Goal: Information Seeking & Learning: Learn about a topic

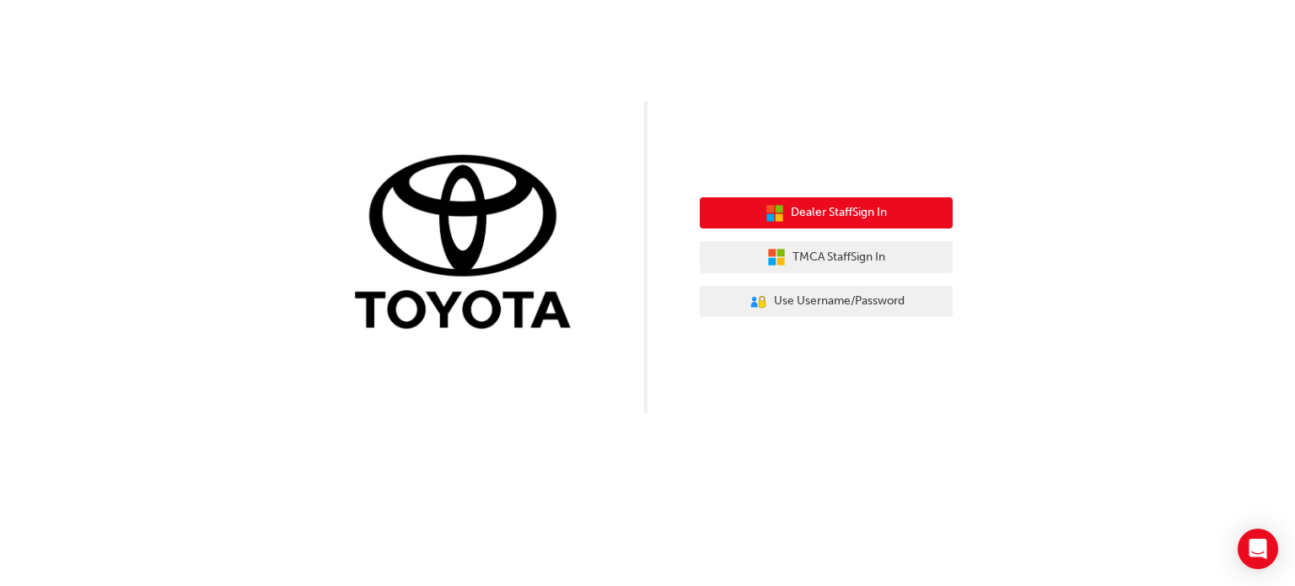
click at [812, 211] on span "Dealer Staff Sign In" at bounding box center [839, 212] width 96 height 19
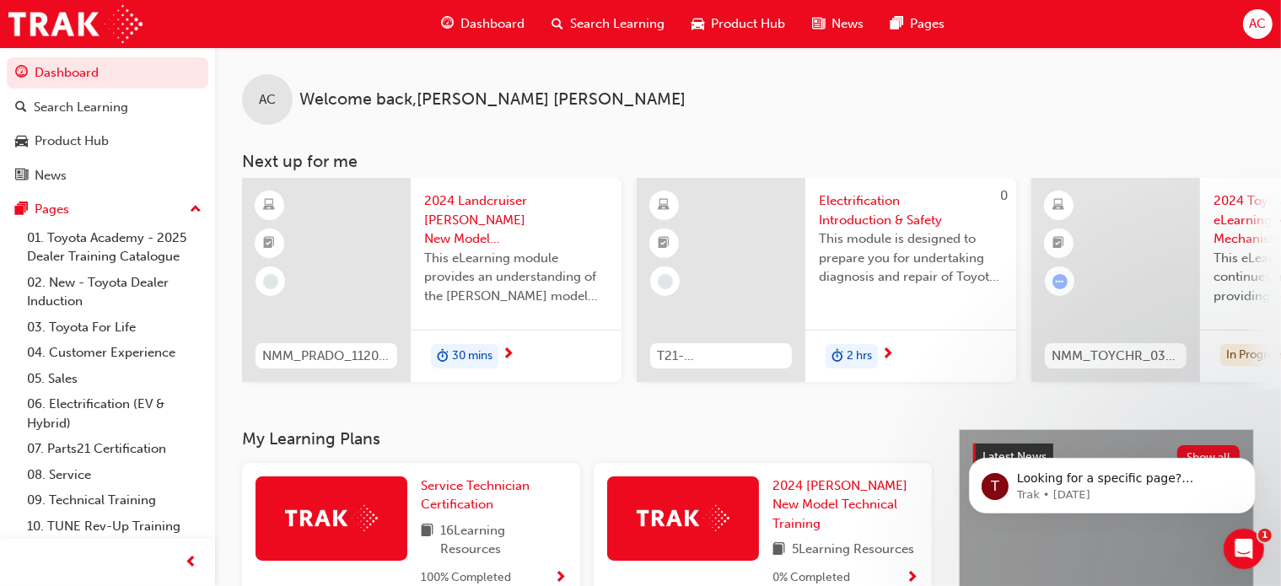
click at [579, 7] on div "Search Learning" at bounding box center [608, 24] width 140 height 35
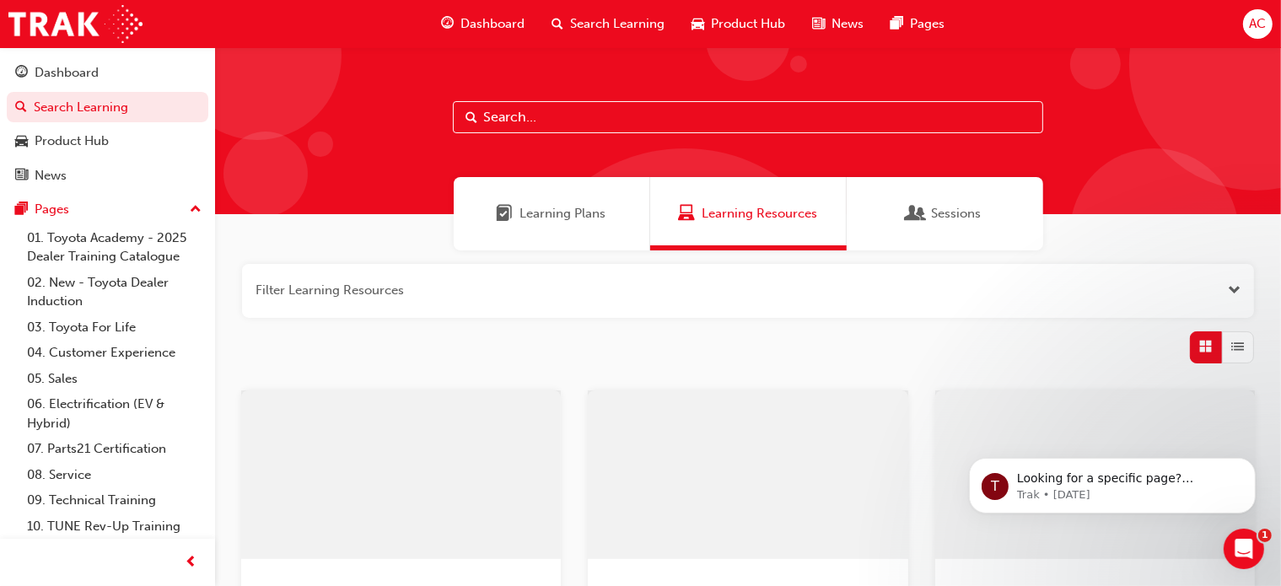
click at [492, 19] on span "Dashboard" at bounding box center [492, 23] width 64 height 19
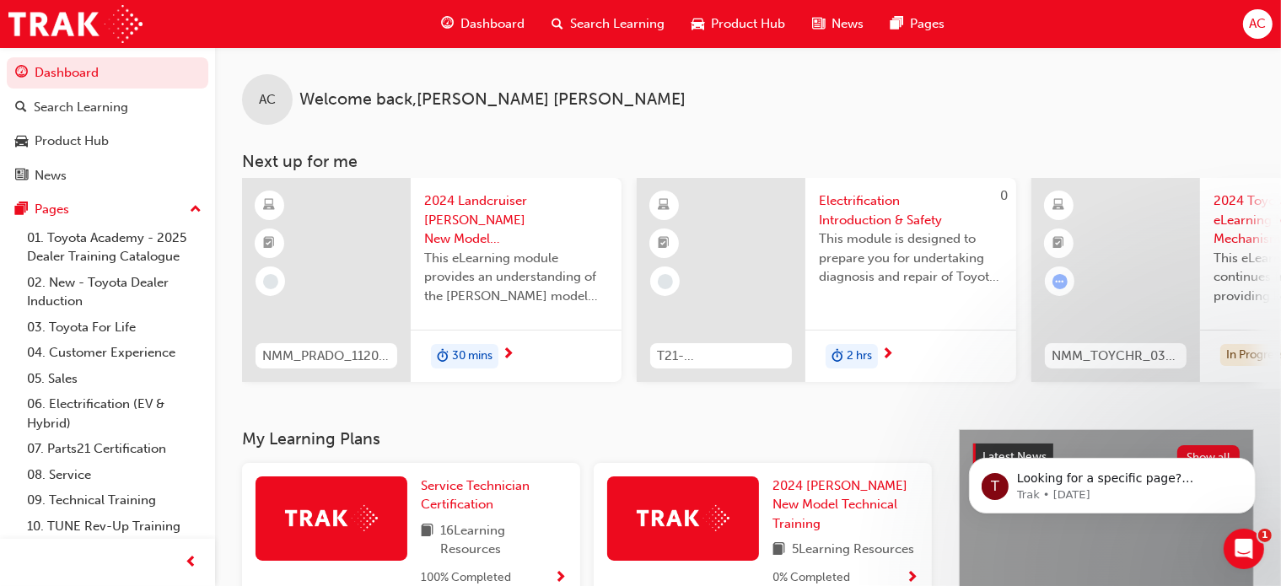
click at [919, 122] on div "AC Welcome back , Alfredo Castro" at bounding box center [748, 86] width 1066 height 78
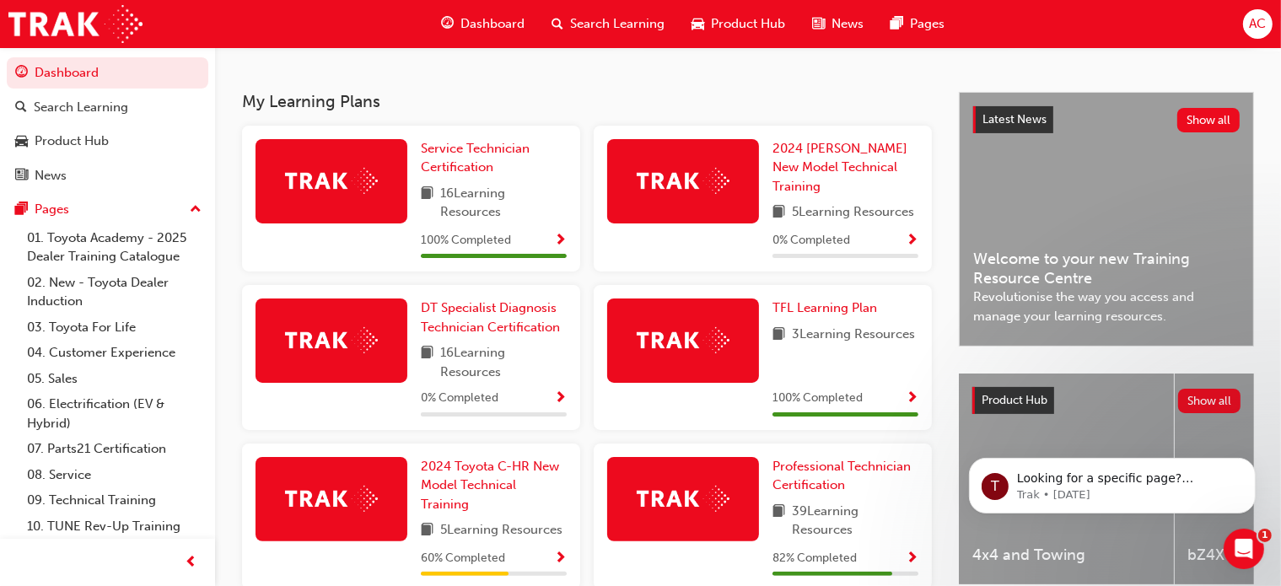
scroll to position [304, 0]
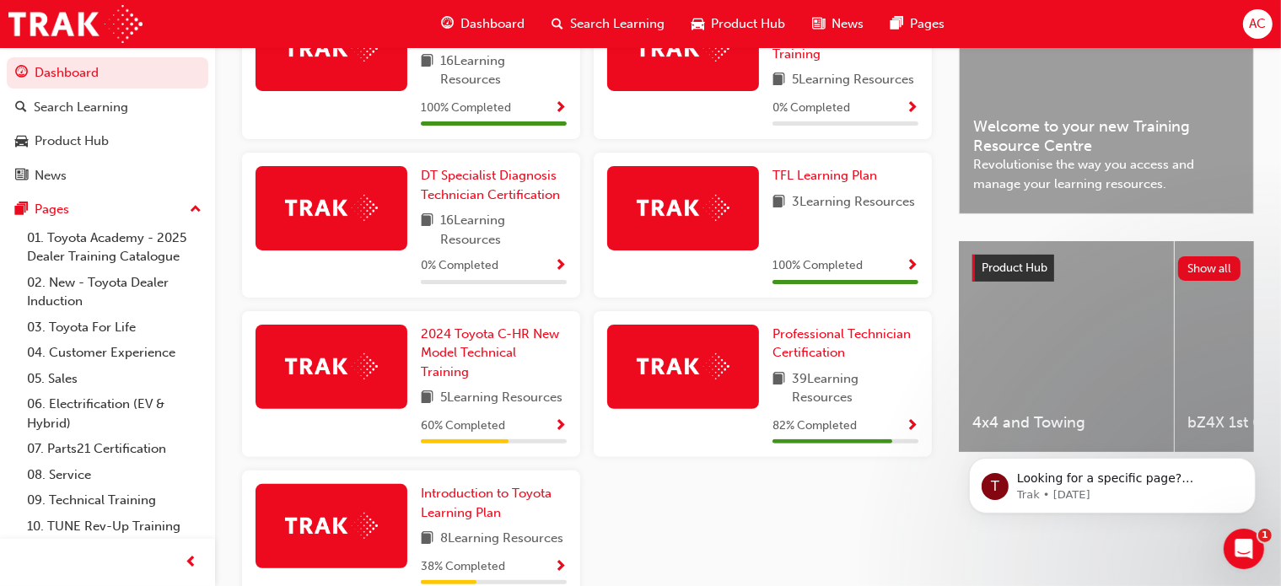
scroll to position [472, 0]
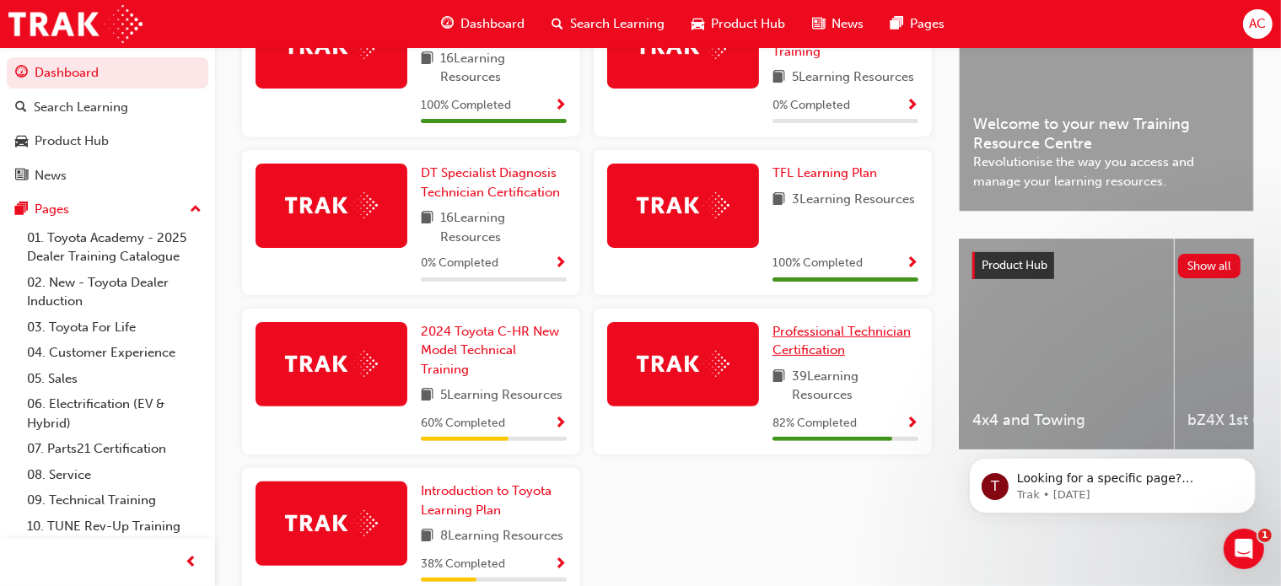
click at [822, 327] on span "Professional Technician Certification" at bounding box center [841, 341] width 138 height 35
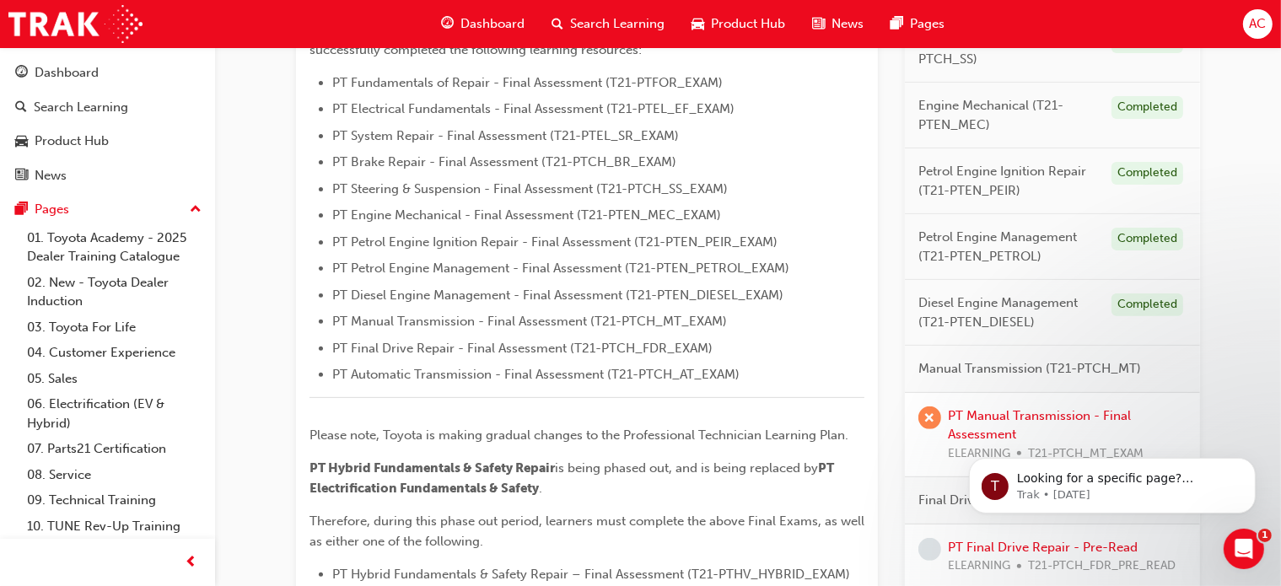
scroll to position [438, 0]
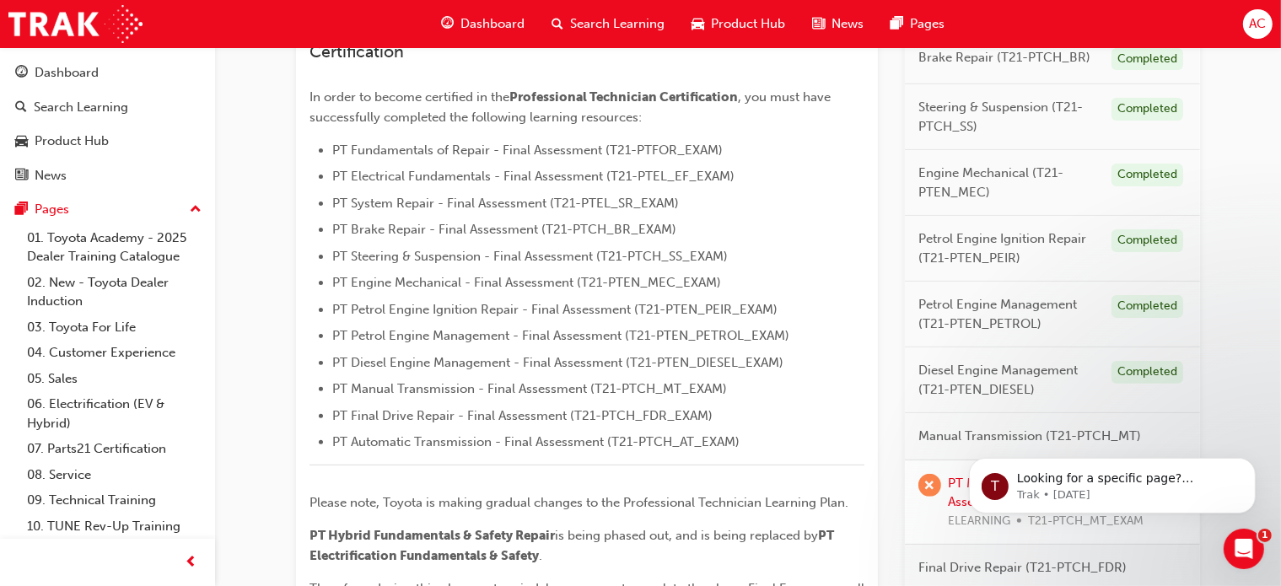
click at [372, 309] on span "PT Petrol Engine Ignition Repair - Final Assessment (T21-PTEN_PEIR_EXAM)" at bounding box center [554, 309] width 445 height 15
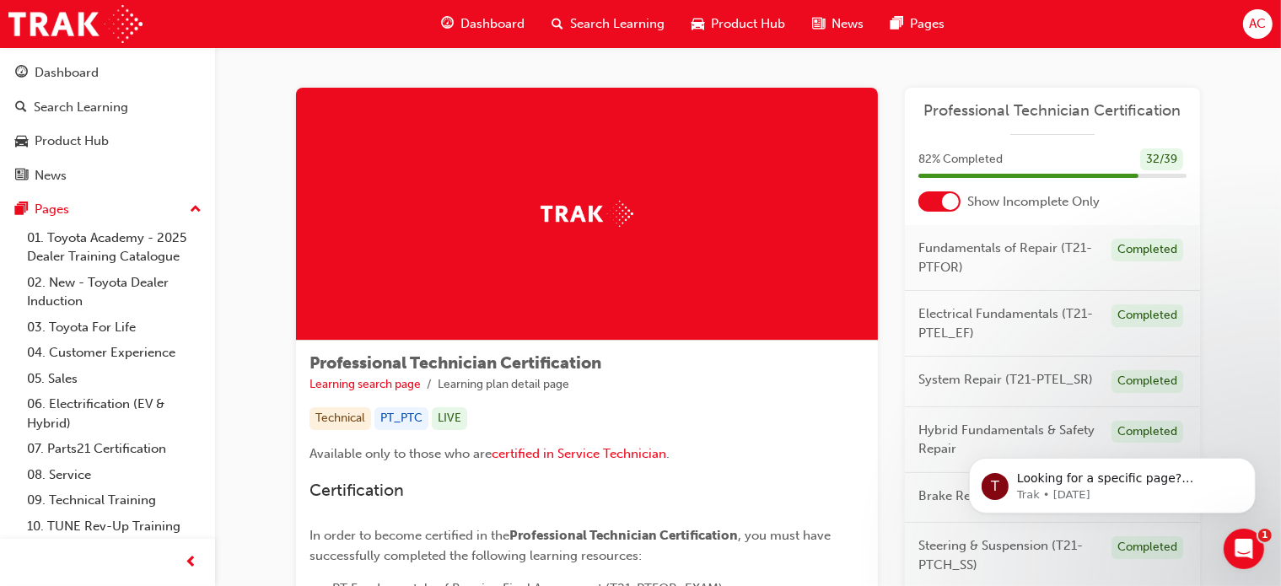
scroll to position [0, 0]
click at [1040, 237] on div "Fundamentals of Repair (T21-PTFOR) Completed" at bounding box center [1052, 258] width 295 height 66
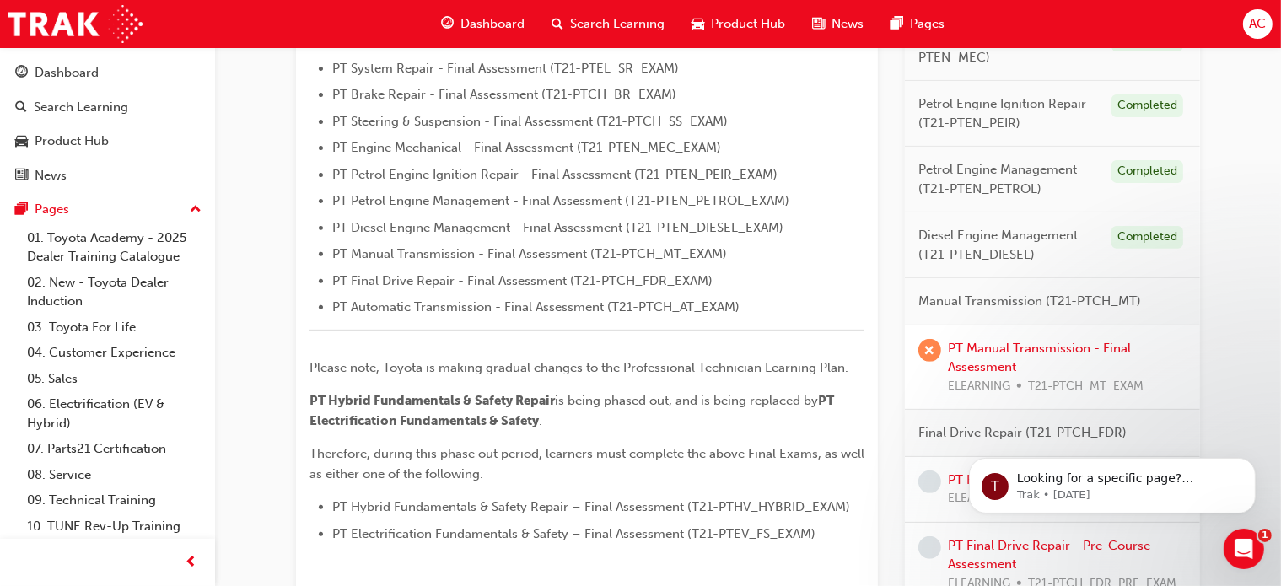
scroll to position [641, 0]
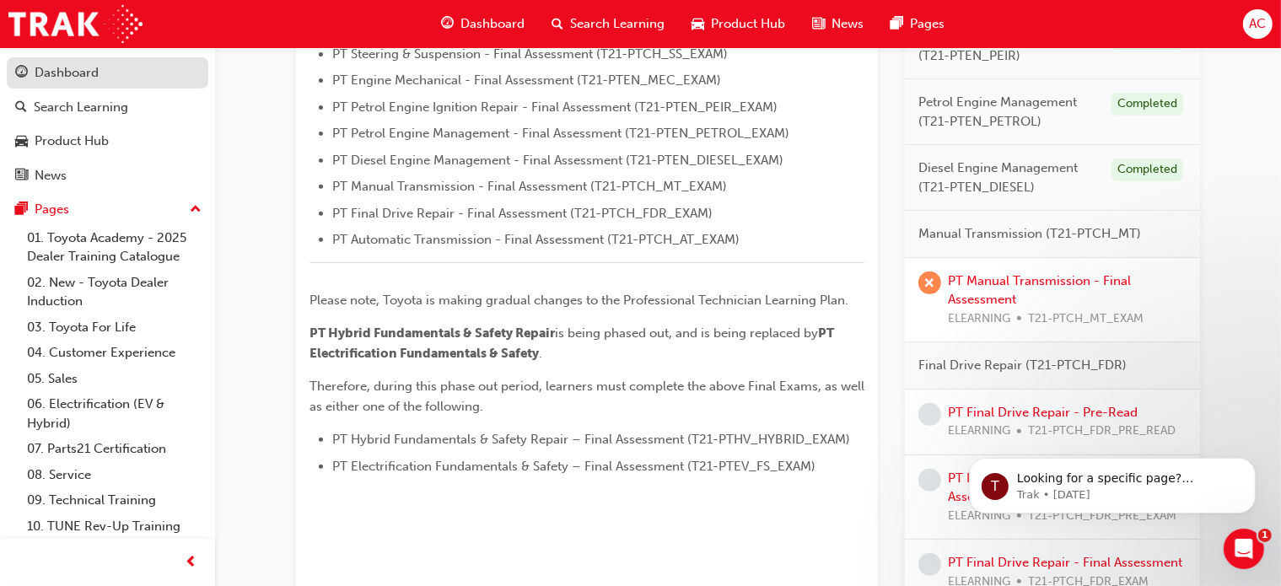
click at [59, 77] on div "Dashboard" at bounding box center [67, 72] width 64 height 19
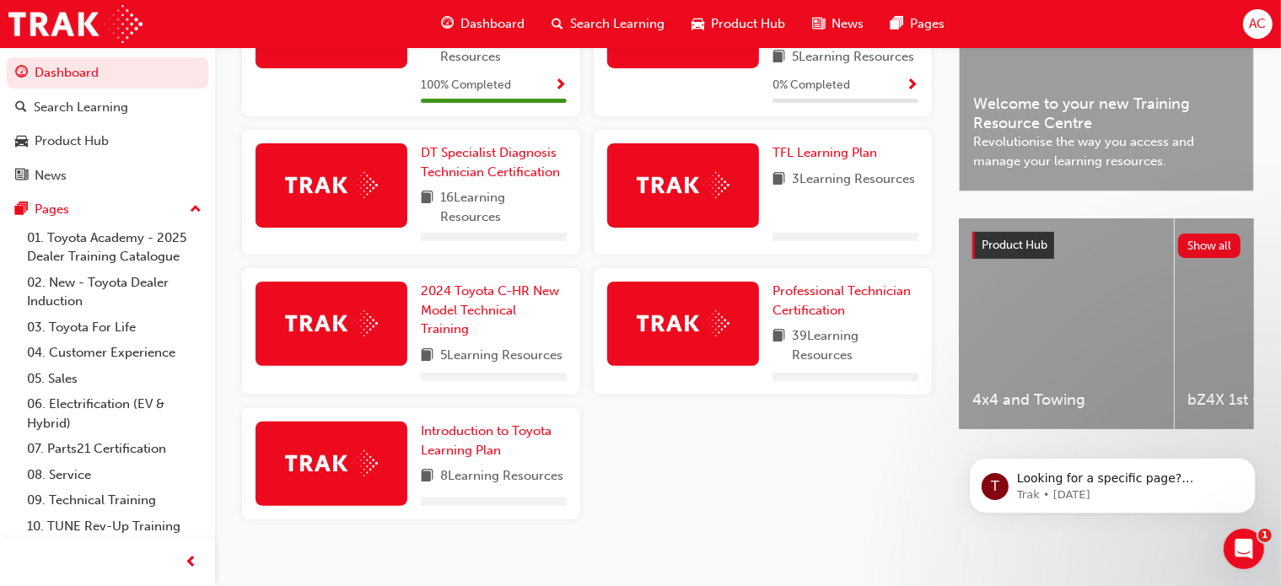
scroll to position [513, 0]
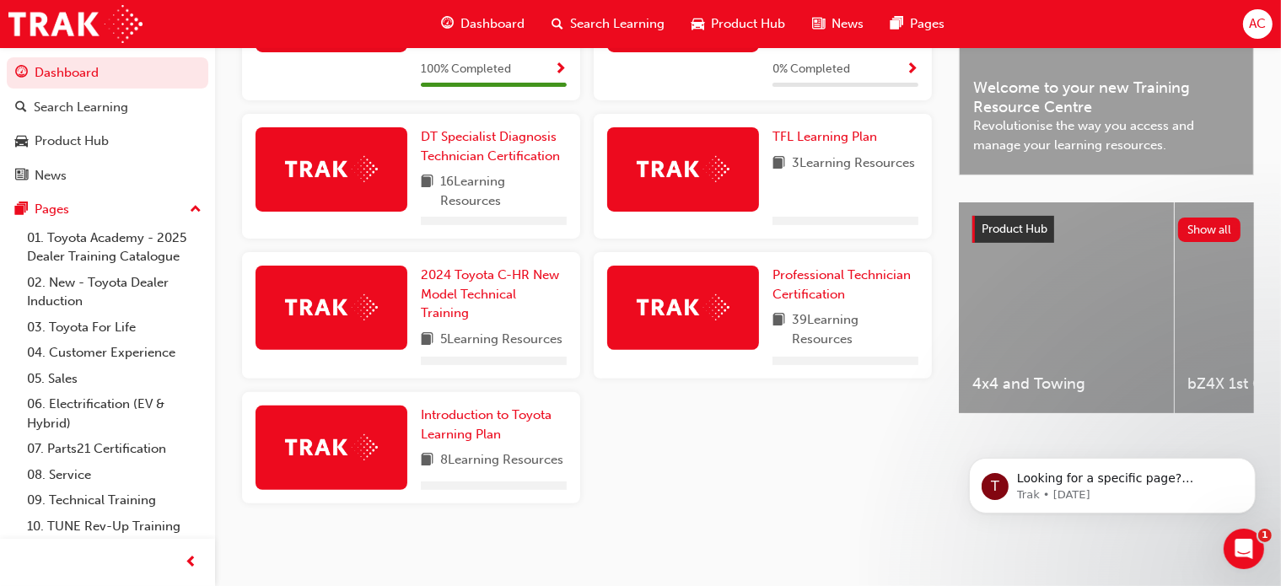
click at [707, 320] on img at bounding box center [683, 307] width 93 height 26
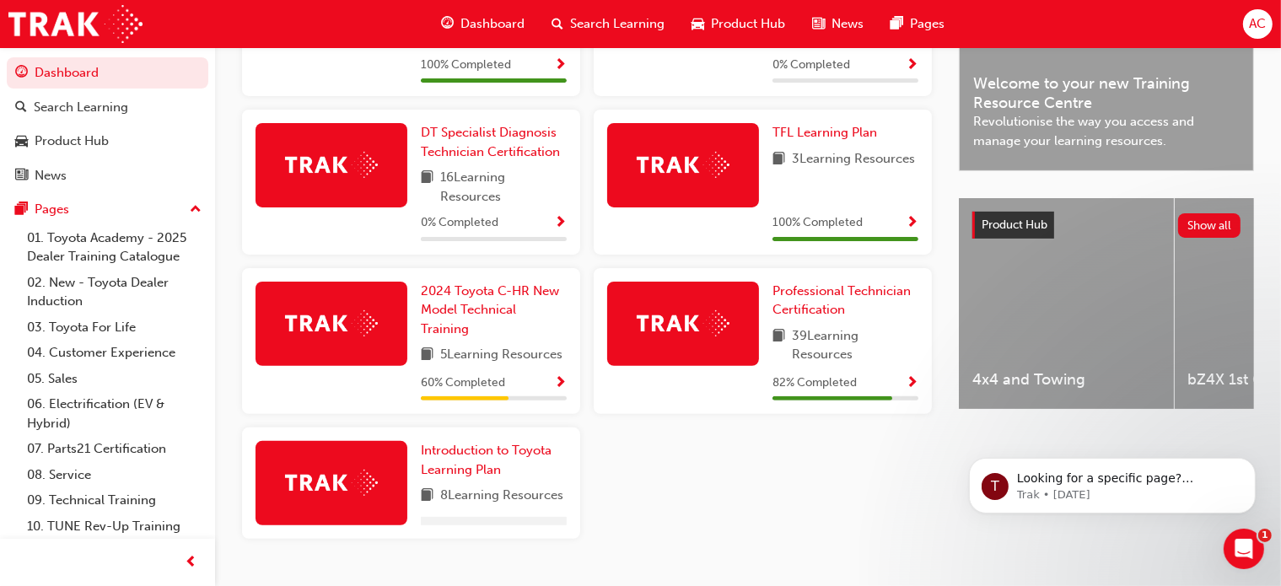
click at [707, 320] on img at bounding box center [683, 323] width 93 height 26
click at [917, 384] on span "Show Progress" at bounding box center [912, 383] width 13 height 15
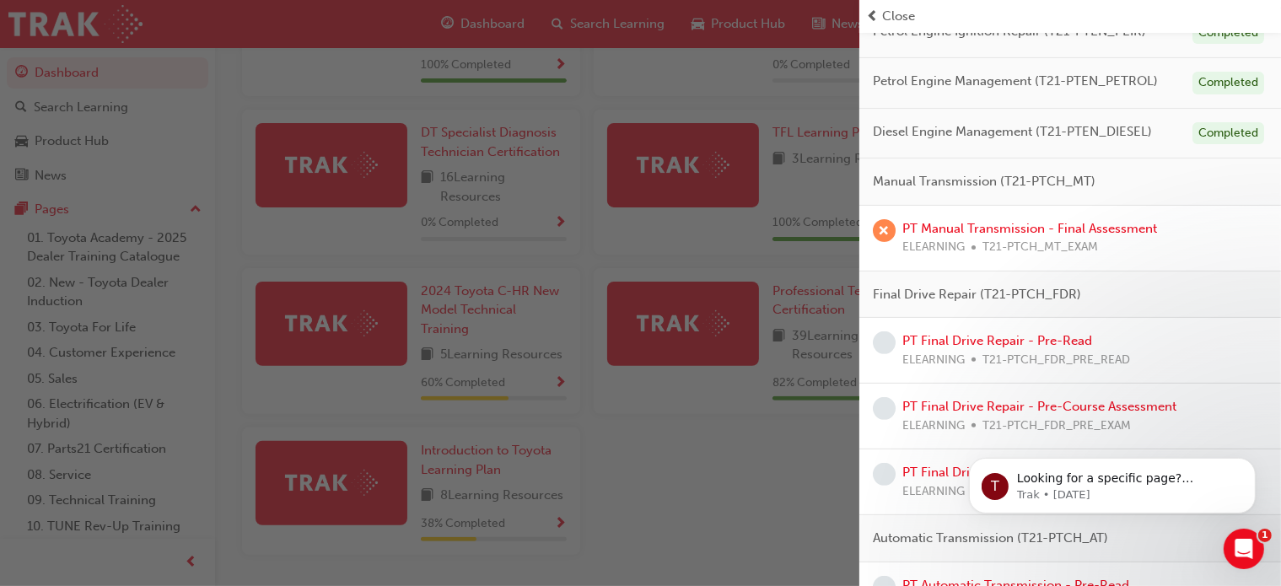
click at [1023, 178] on span "Manual Transmission (T21-PTCH_MT)" at bounding box center [984, 181] width 223 height 19
click at [1023, 175] on span "Manual Transmission (T21-PTCH_MT)" at bounding box center [984, 181] width 223 height 19
click at [715, 498] on div "button" at bounding box center [429, 293] width 859 height 586
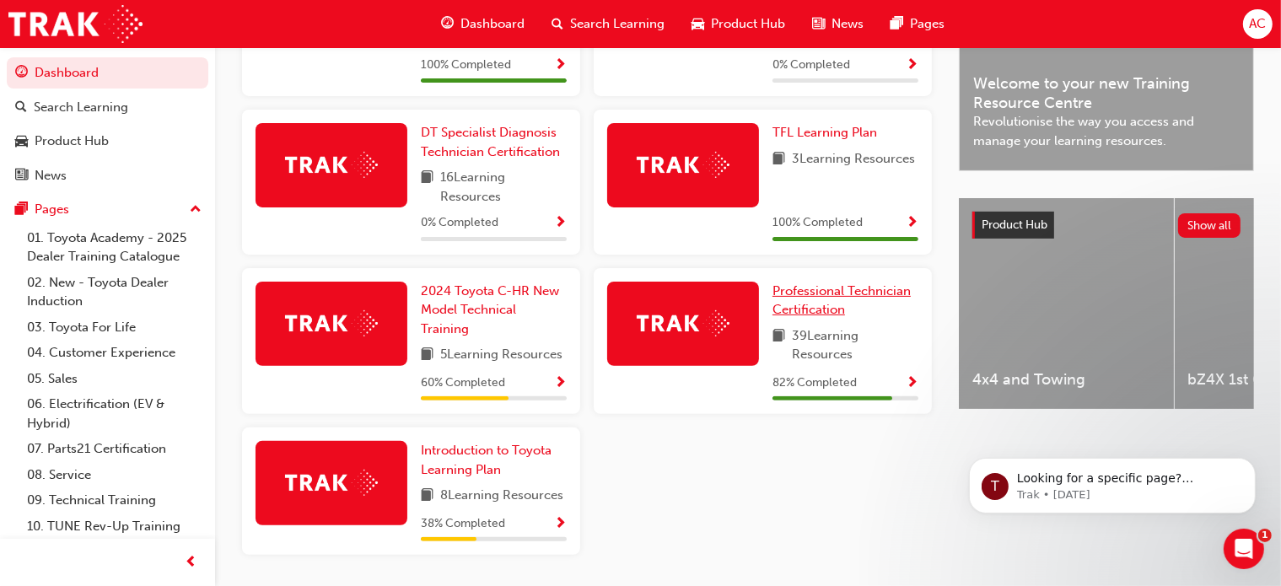
click at [793, 296] on span "Professional Technician Certification" at bounding box center [841, 300] width 138 height 35
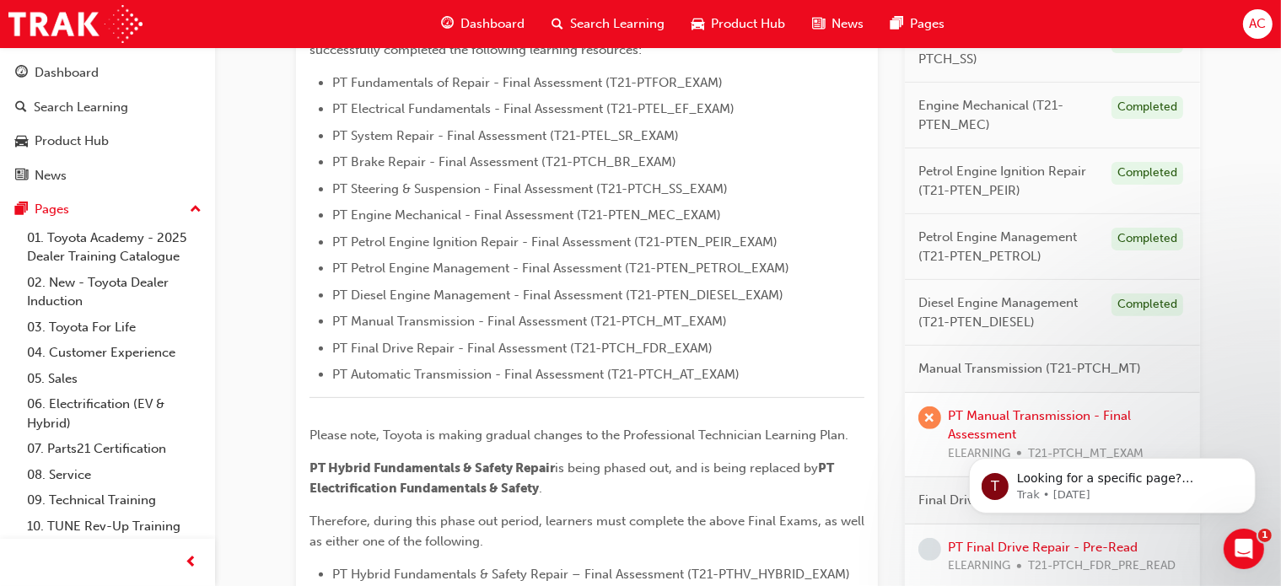
scroll to position [540, 0]
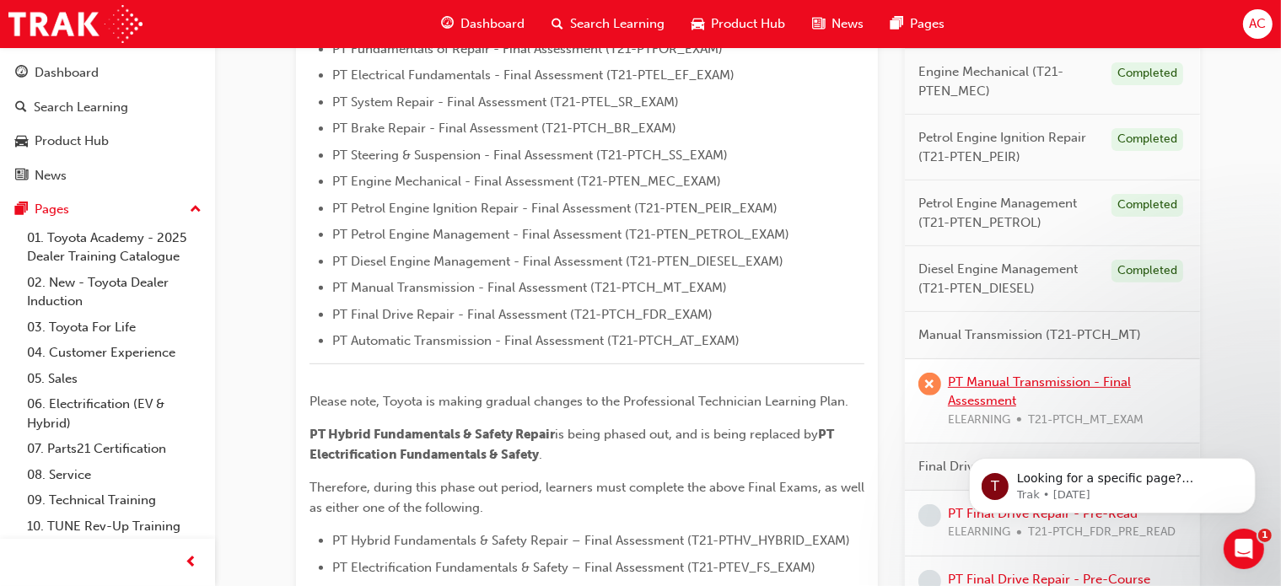
click at [998, 394] on link "PT Manual Transmission - Final Assessment" at bounding box center [1039, 391] width 183 height 35
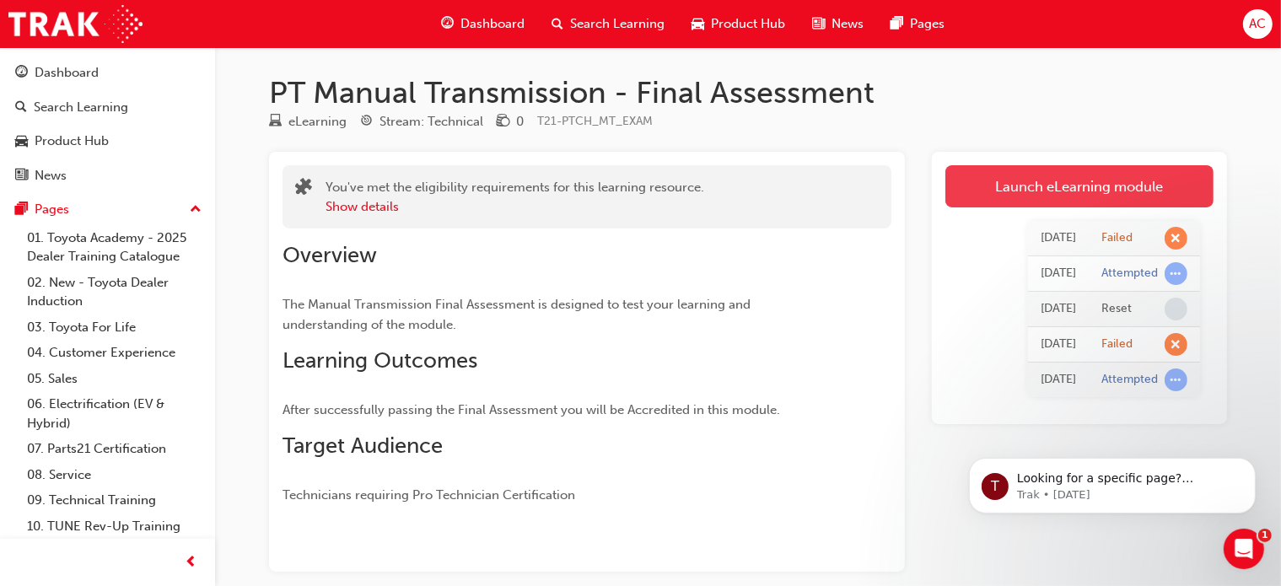
click at [1024, 179] on link "Launch eLearning module" at bounding box center [1079, 186] width 268 height 42
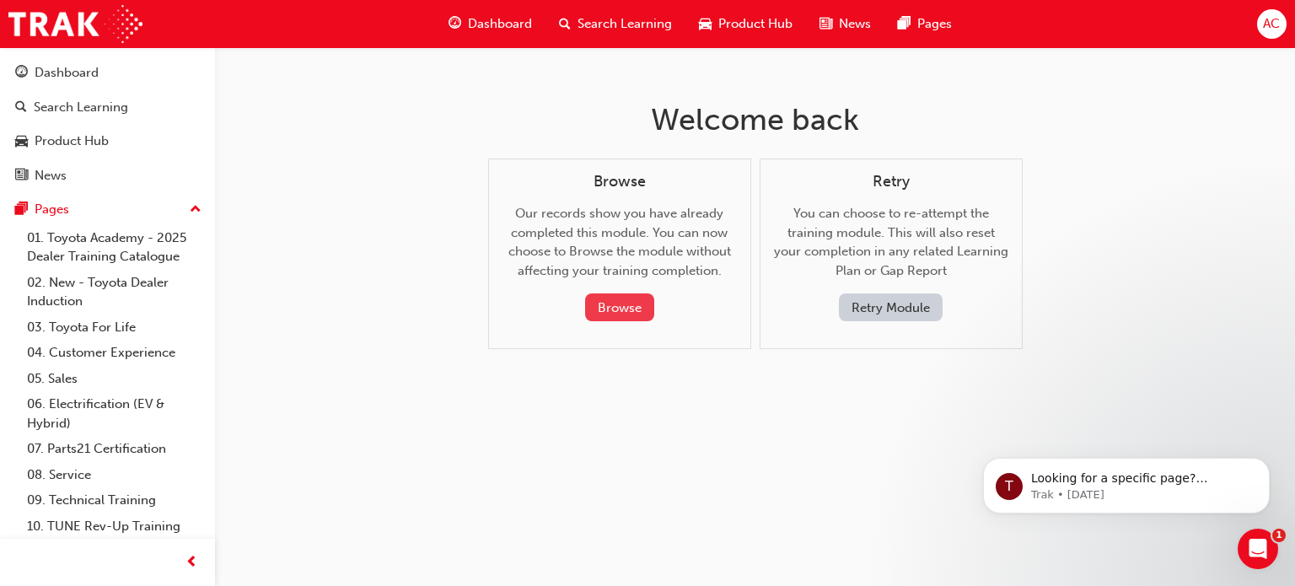
click at [644, 311] on button "Browse" at bounding box center [619, 307] width 69 height 28
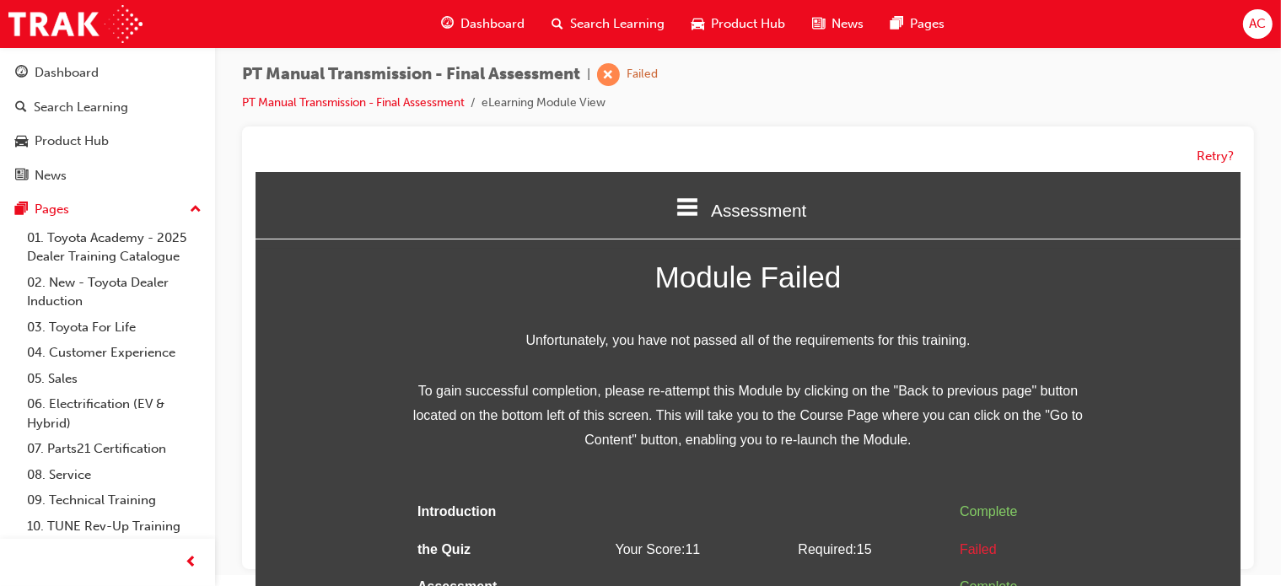
scroll to position [12, 0]
click at [1272, 369] on div "PT Manual Transmission - Final Assessment | Failed PT Manual Transmission - Fin…" at bounding box center [748, 283] width 1066 height 497
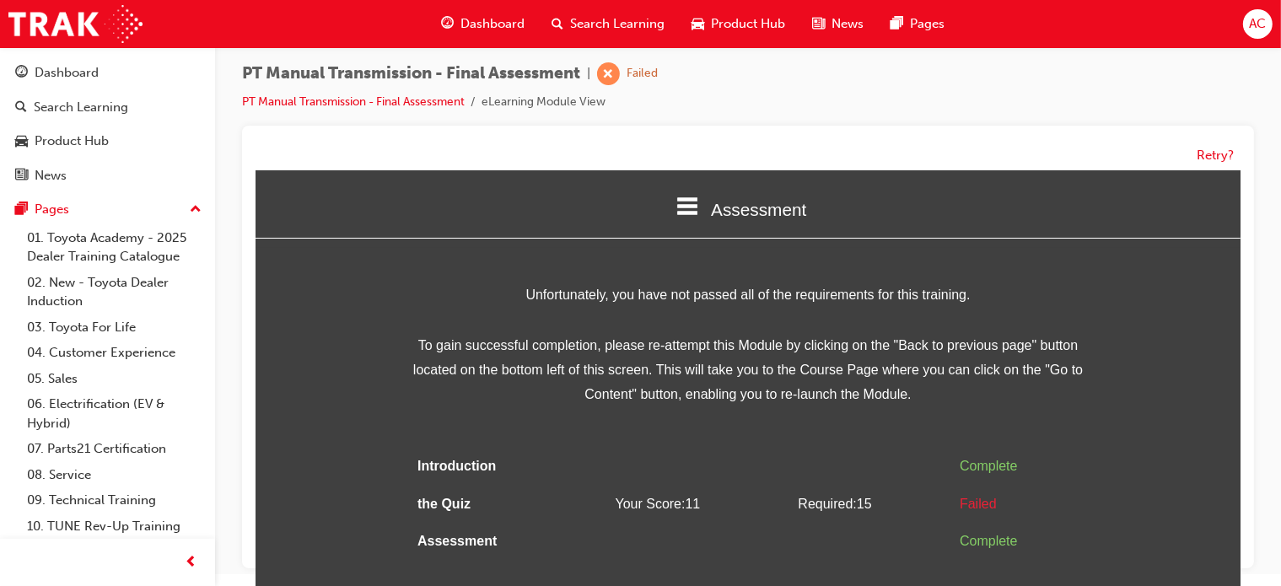
scroll to position [46, 0]
click at [1217, 153] on button "Retry?" at bounding box center [1214, 155] width 37 height 19
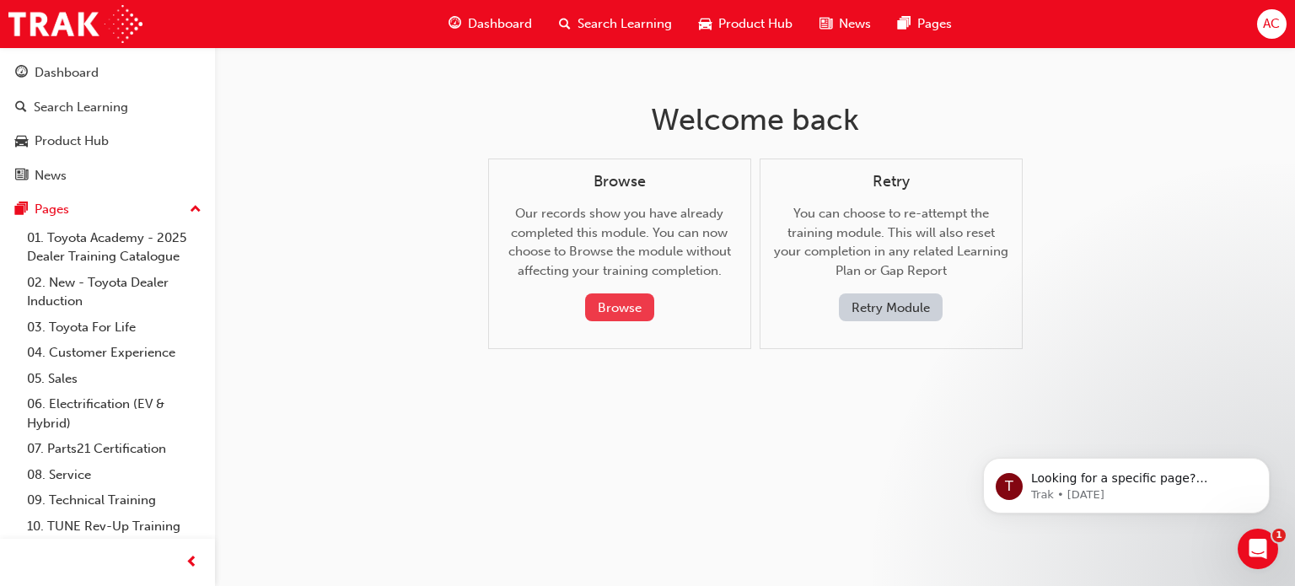
click at [610, 309] on button "Browse" at bounding box center [619, 307] width 69 height 28
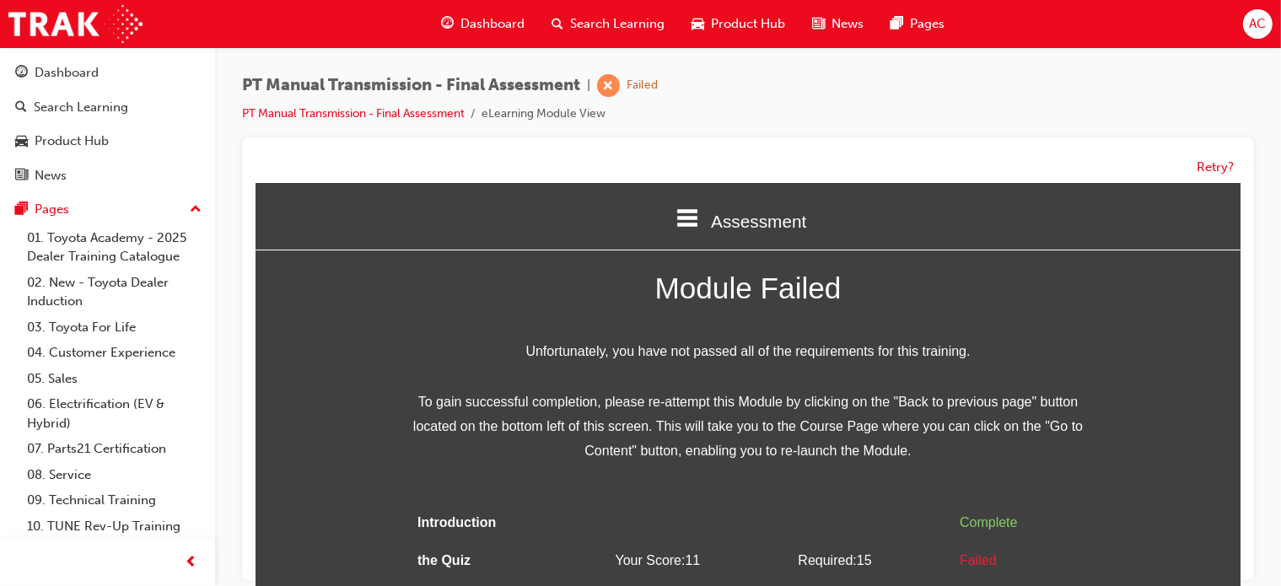
scroll to position [12, 0]
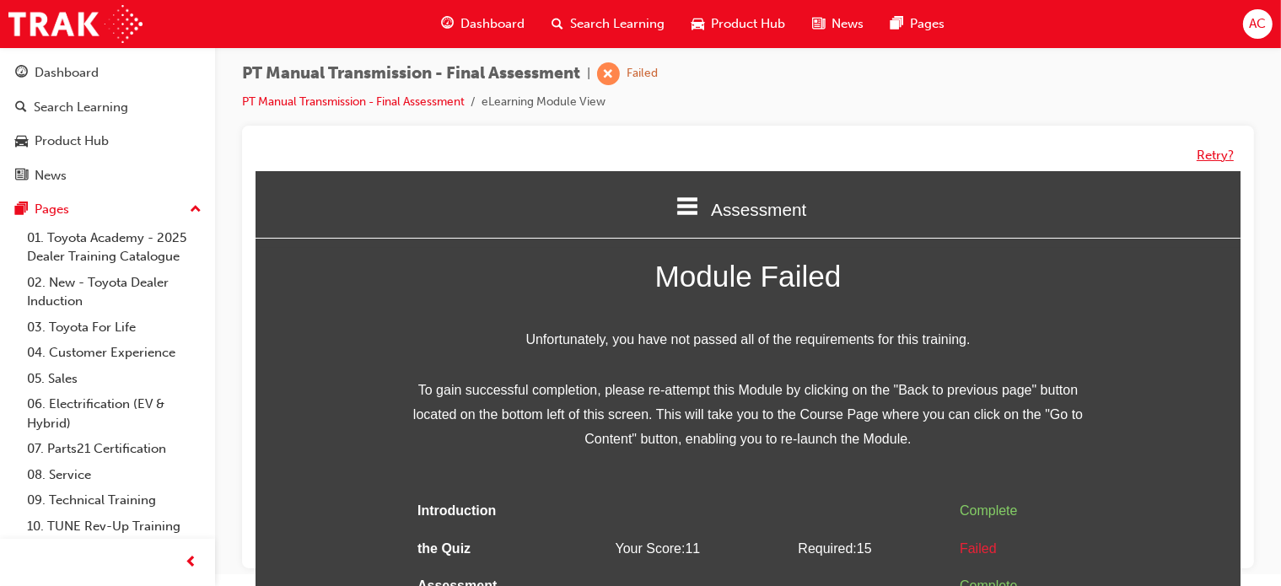
click at [1205, 148] on button "Retry?" at bounding box center [1214, 155] width 37 height 19
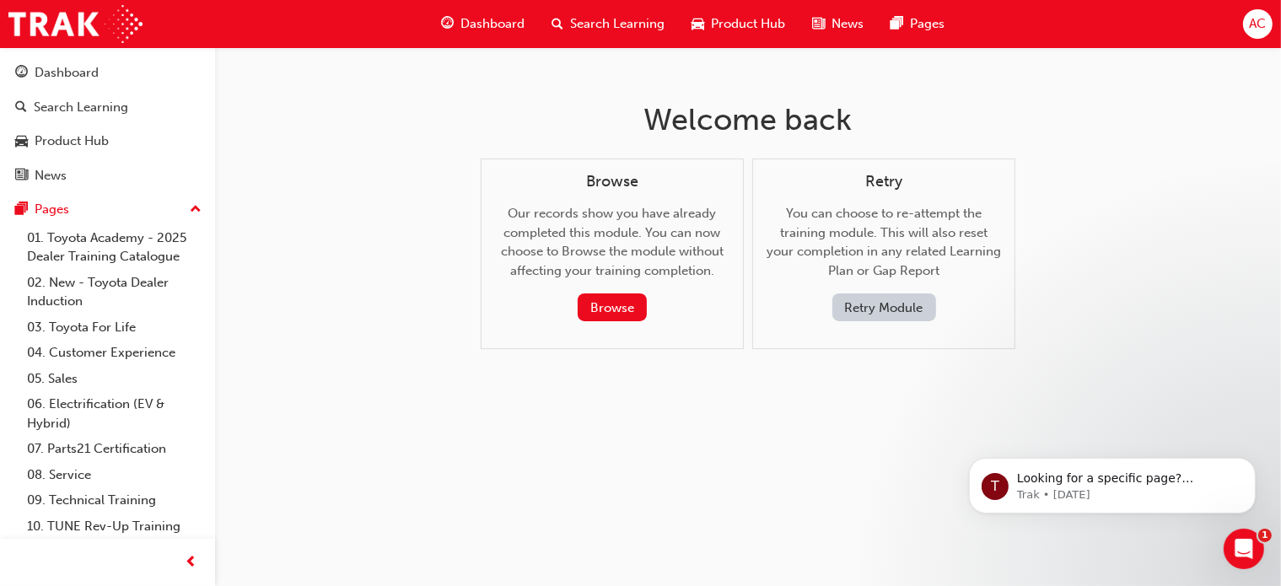
scroll to position [0, 0]
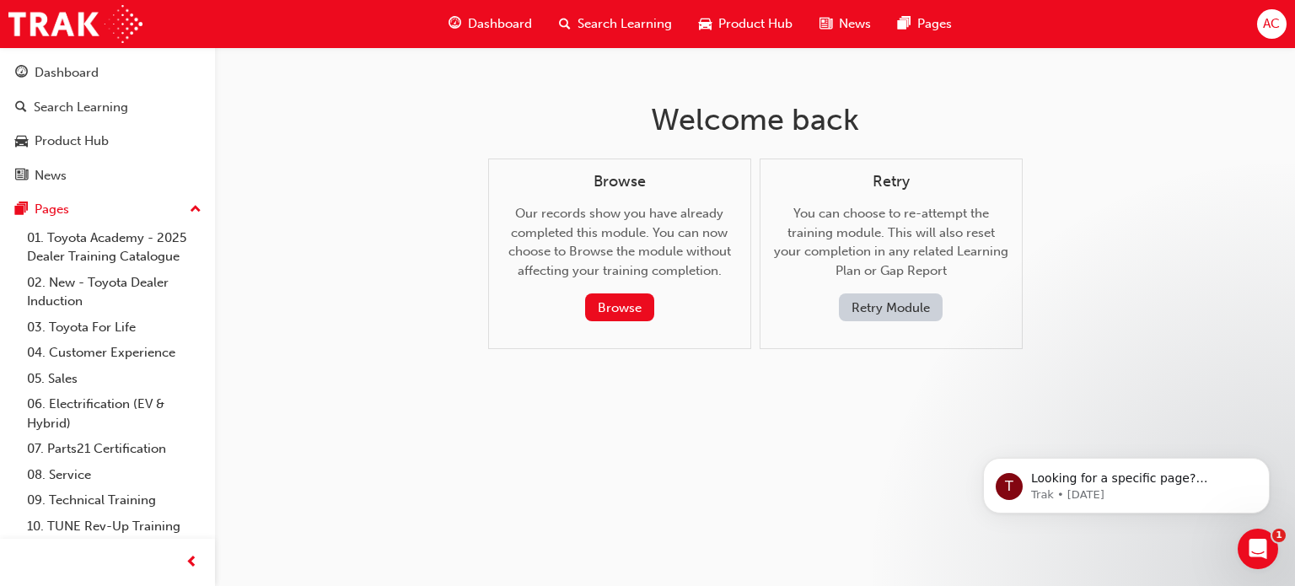
click at [890, 309] on button "Retry Module" at bounding box center [891, 307] width 104 height 28
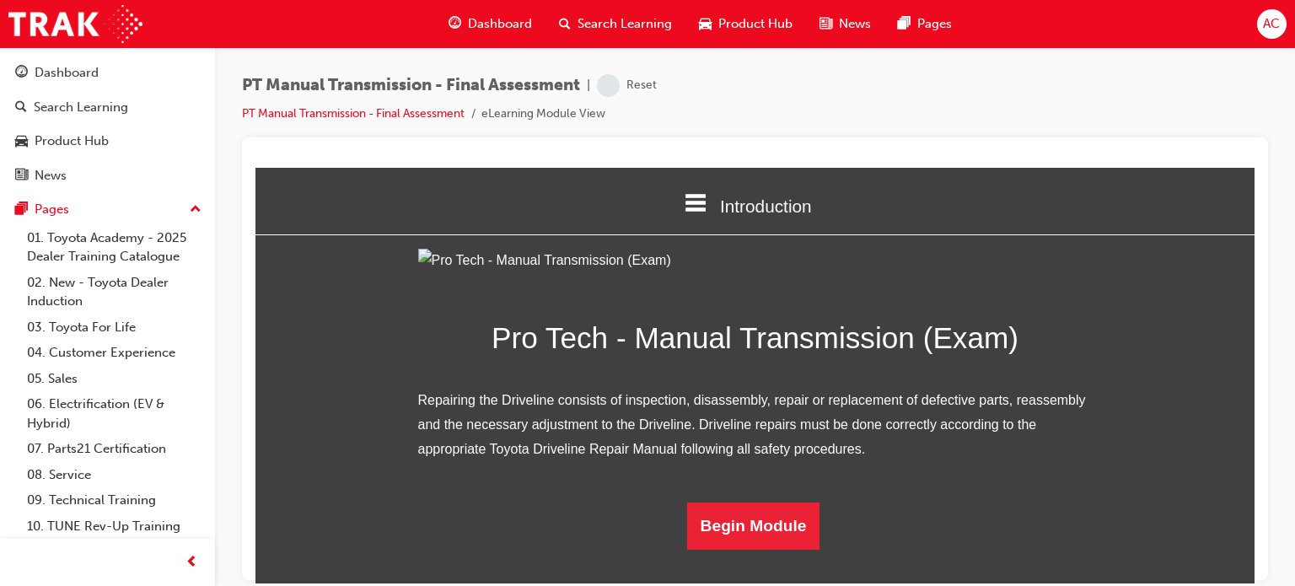
click at [1049, 105] on div "PT Manual Transmission - Final Assessment | Reset PT Manual Transmission - Fina…" at bounding box center [755, 105] width 1026 height 63
click at [1280, 326] on div "PT Manual Transmission - Final Assessment | Attempted PT Manual Transmission - …" at bounding box center [755, 295] width 1080 height 497
click at [749, 544] on button "Begin Module" at bounding box center [753, 525] width 133 height 47
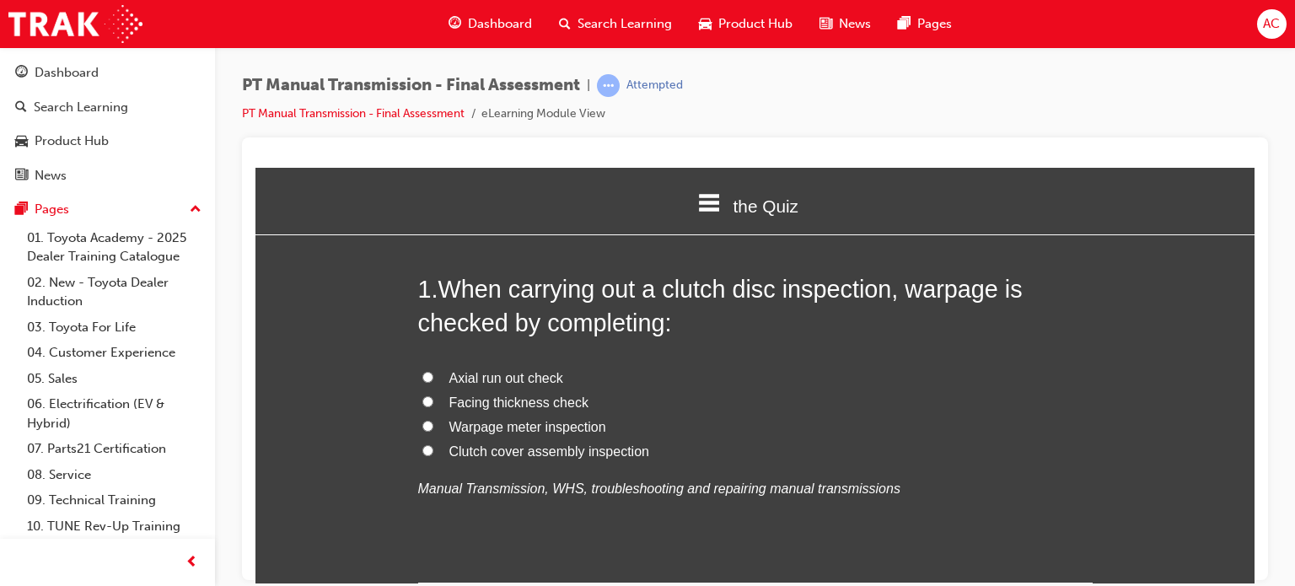
scroll to position [67, 0]
click at [418, 392] on label "Facing thickness check" at bounding box center [755, 401] width 675 height 24
click at [422, 394] on input "Facing thickness check" at bounding box center [427, 399] width 11 height 11
radio input "true"
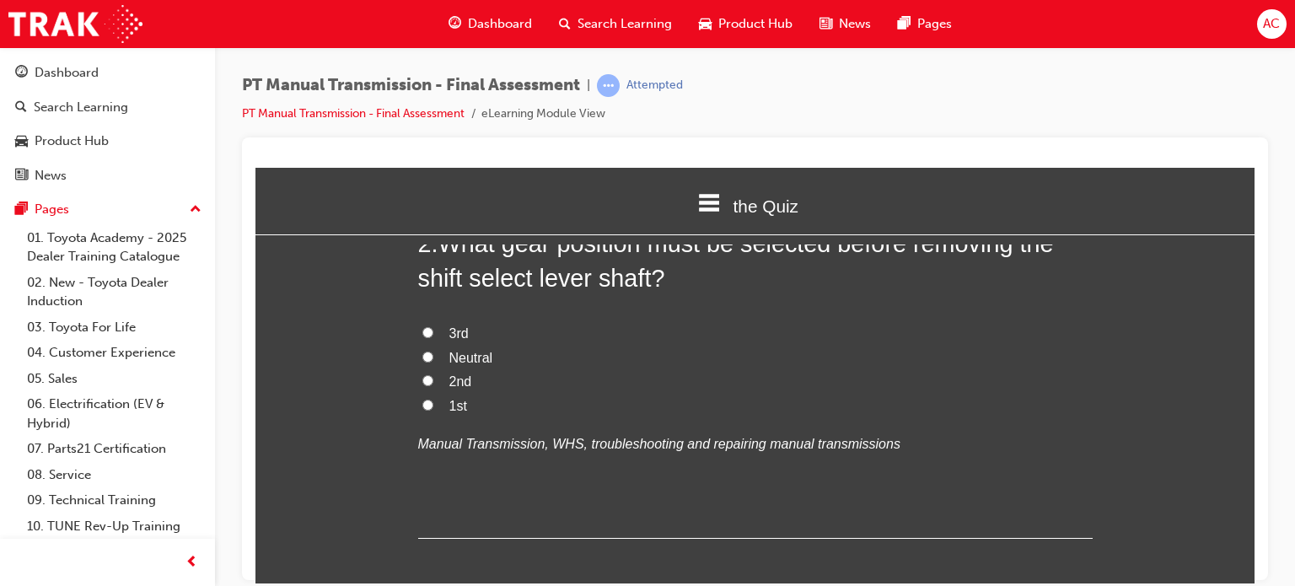
scroll to position [506, 0]
click at [432, 347] on label "Neutral" at bounding box center [755, 355] width 675 height 24
click at [432, 348] on input "Neutral" at bounding box center [427, 353] width 11 height 11
radio input "true"
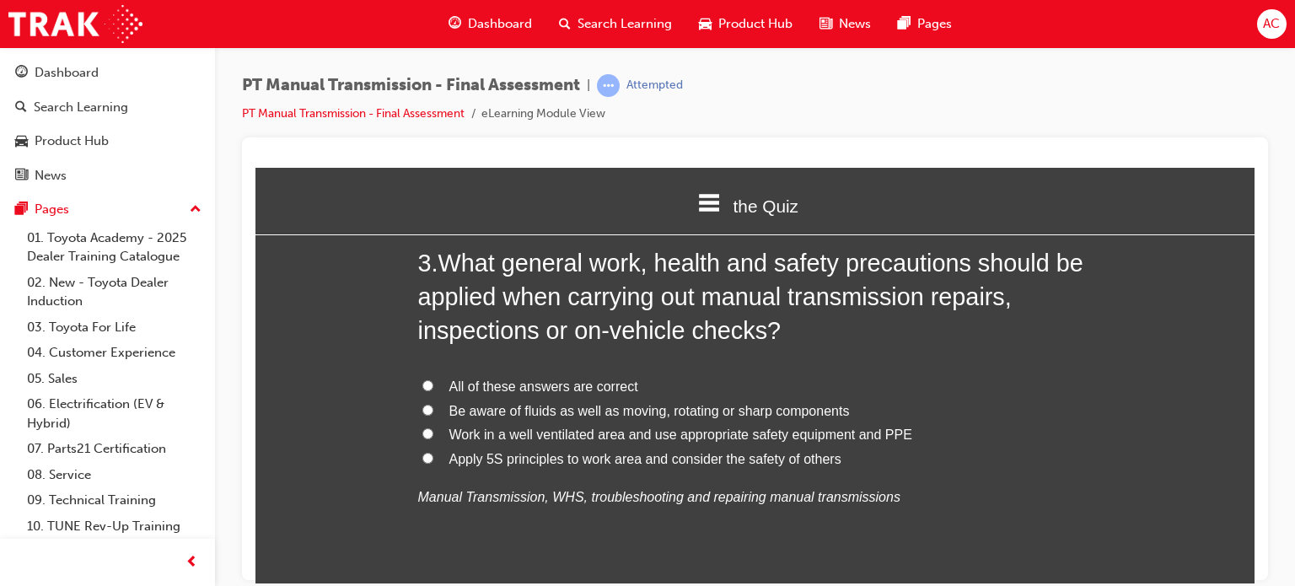
scroll to position [911, 0]
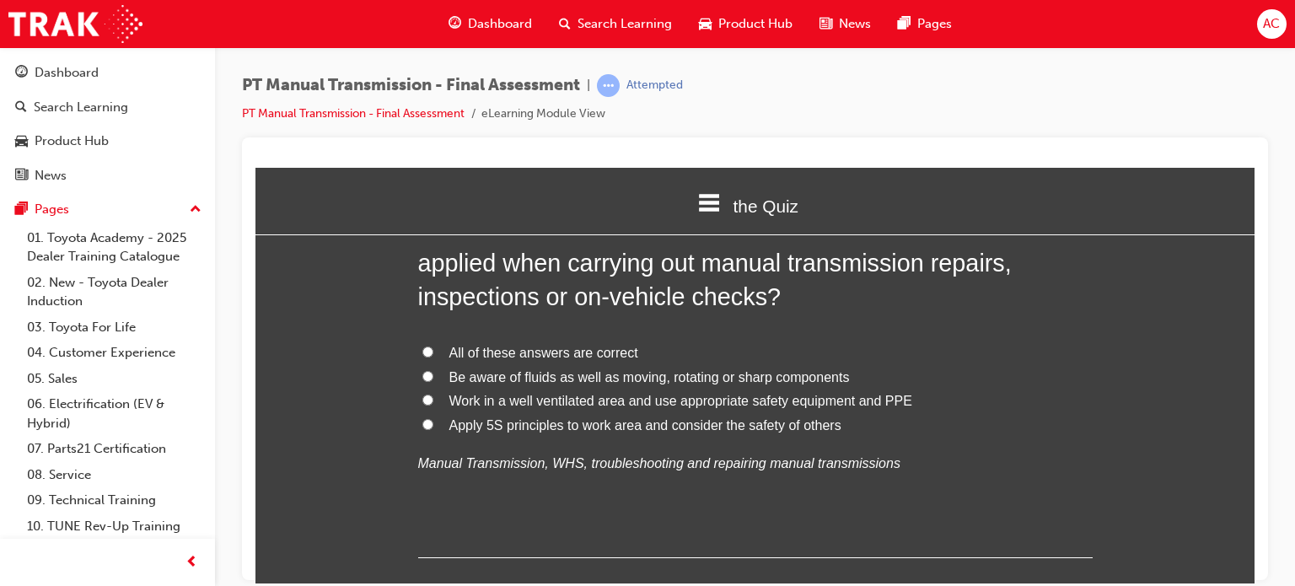
click at [418, 345] on label "All of these answers are correct" at bounding box center [755, 353] width 675 height 24
click at [422, 346] on input "All of these answers are correct" at bounding box center [427, 351] width 11 height 11
radio input "true"
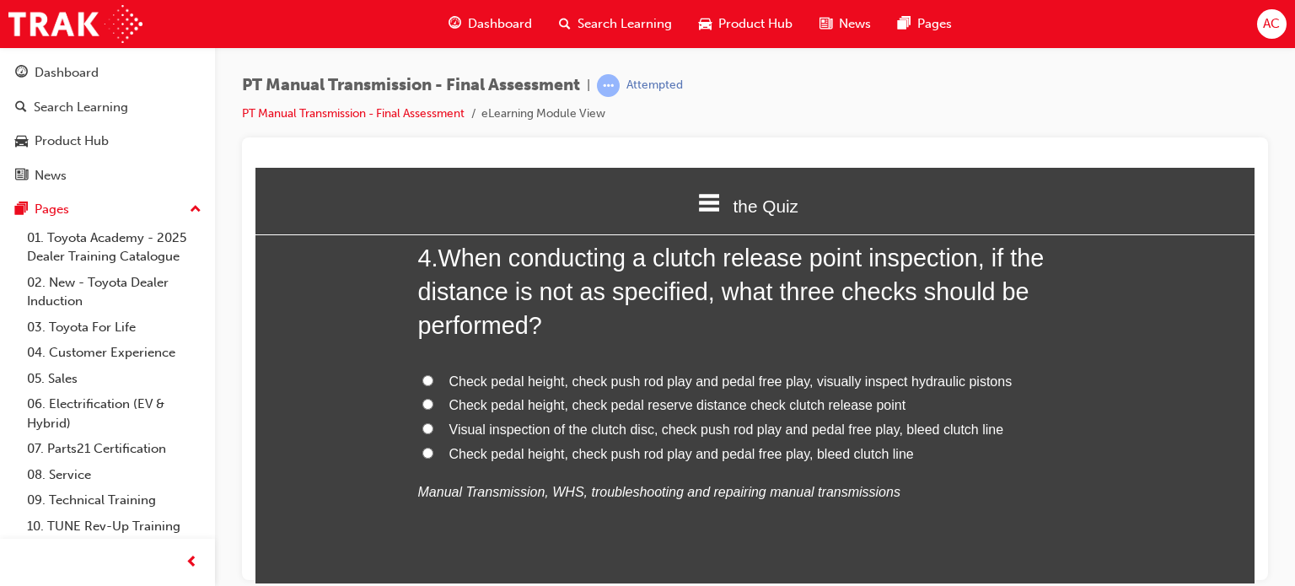
scroll to position [1315, 0]
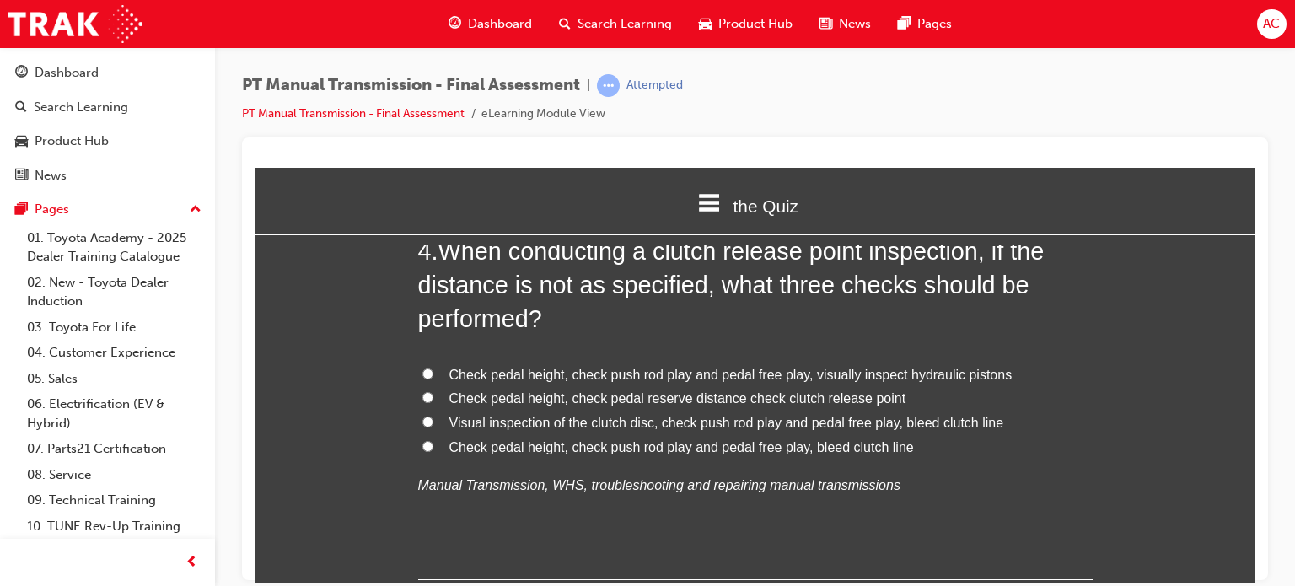
click at [424, 372] on input "Check pedal height, check push rod play and pedal free play, visually inspect h…" at bounding box center [427, 373] width 11 height 11
radio input "true"
click at [422, 391] on input "Check pedal height, check pedal reserve distance check clutch release point" at bounding box center [427, 396] width 11 height 11
radio input "true"
click at [422, 416] on input "Visual inspection of the clutch disc, check push rod play and pedal free play, …" at bounding box center [427, 421] width 11 height 11
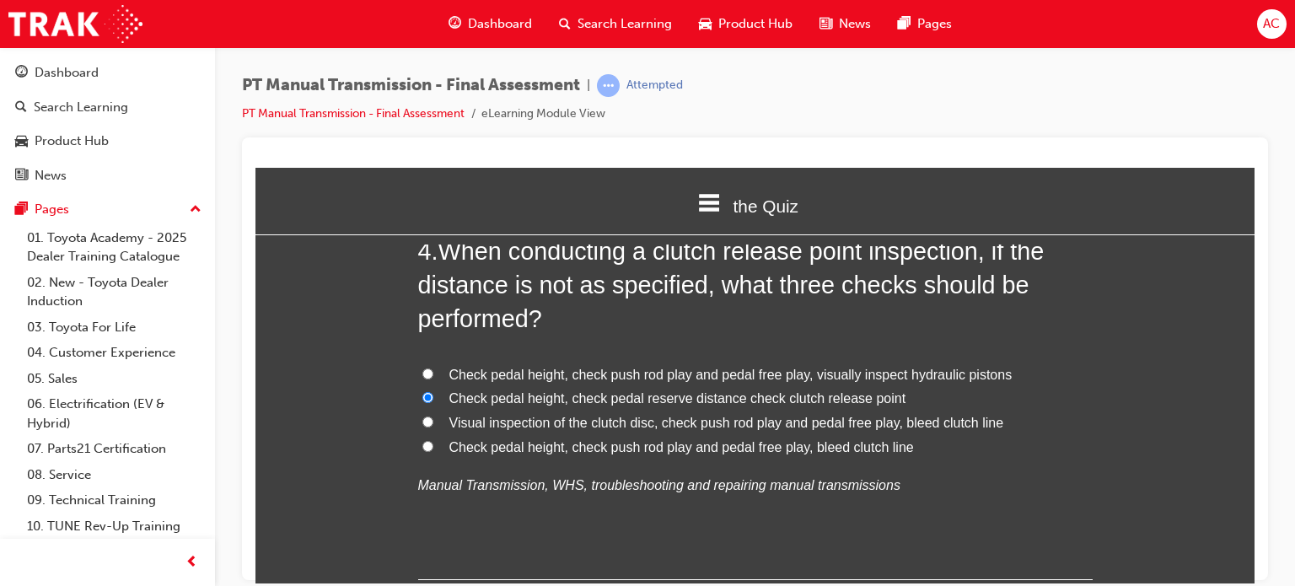
radio input "true"
click at [422, 391] on input "Check pedal height, check pedal reserve distance check clutch release point" at bounding box center [427, 396] width 11 height 11
radio input "true"
click at [422, 369] on input "Check pedal height, check push rod play and pedal free play, visually inspect h…" at bounding box center [427, 373] width 11 height 11
radio input "true"
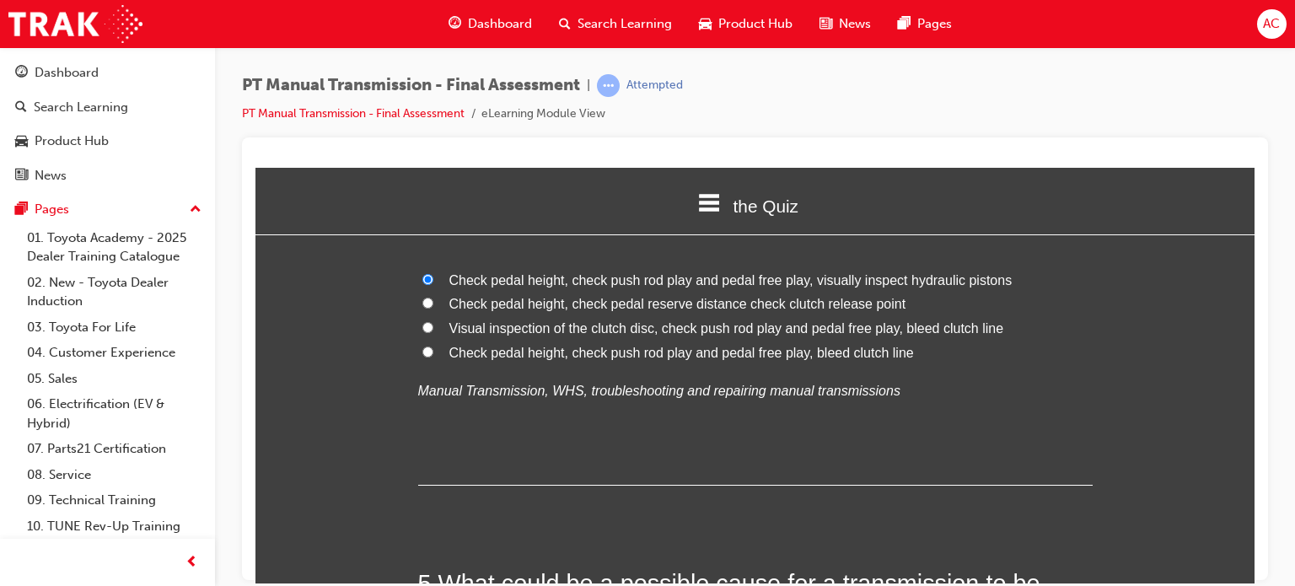
scroll to position [1417, 0]
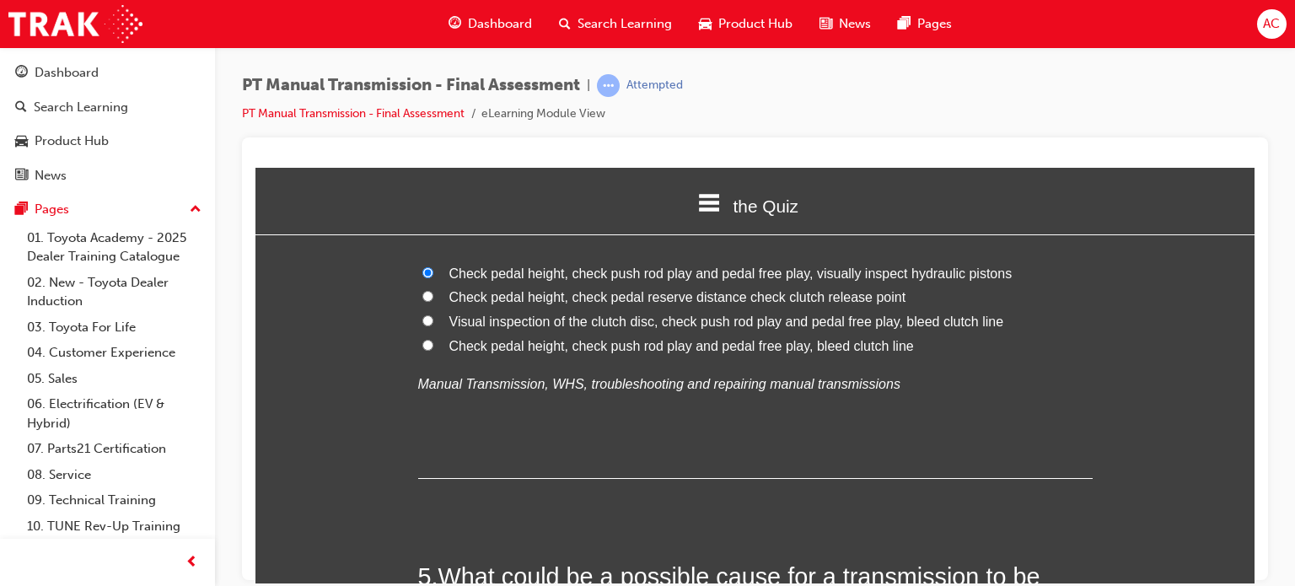
click at [428, 341] on label "Check pedal height, check push rod play and pedal free play, bleed clutch line" at bounding box center [755, 346] width 675 height 24
click at [428, 341] on input "Check pedal height, check push rod play and pedal free play, bleed clutch line" at bounding box center [427, 344] width 11 height 11
radio input "true"
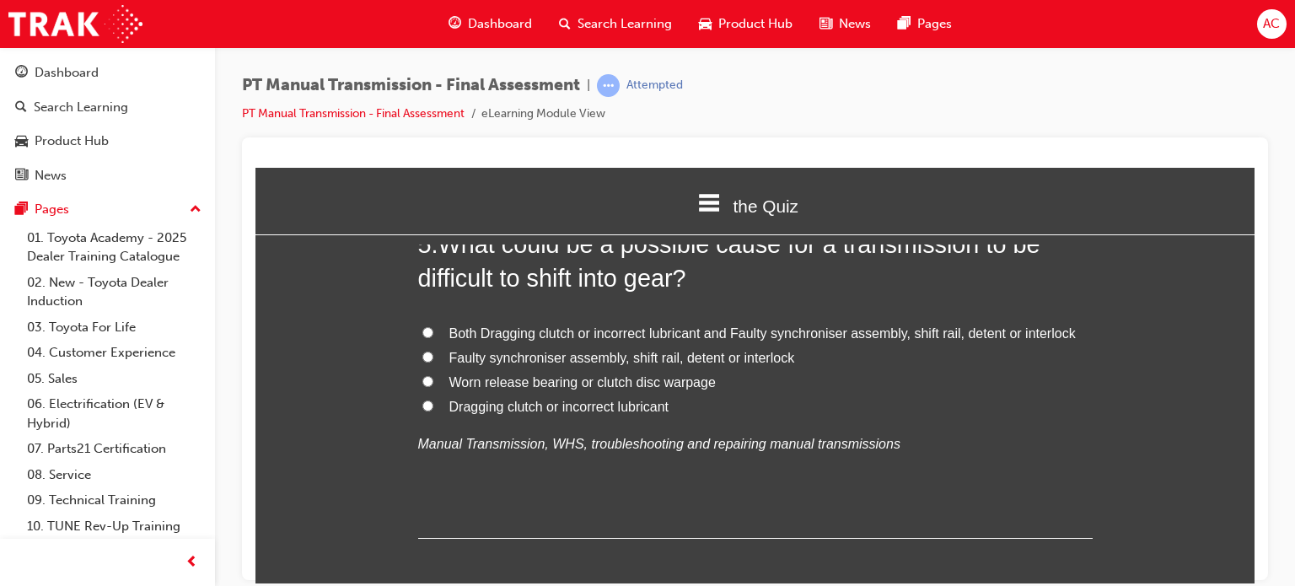
scroll to position [1754, 0]
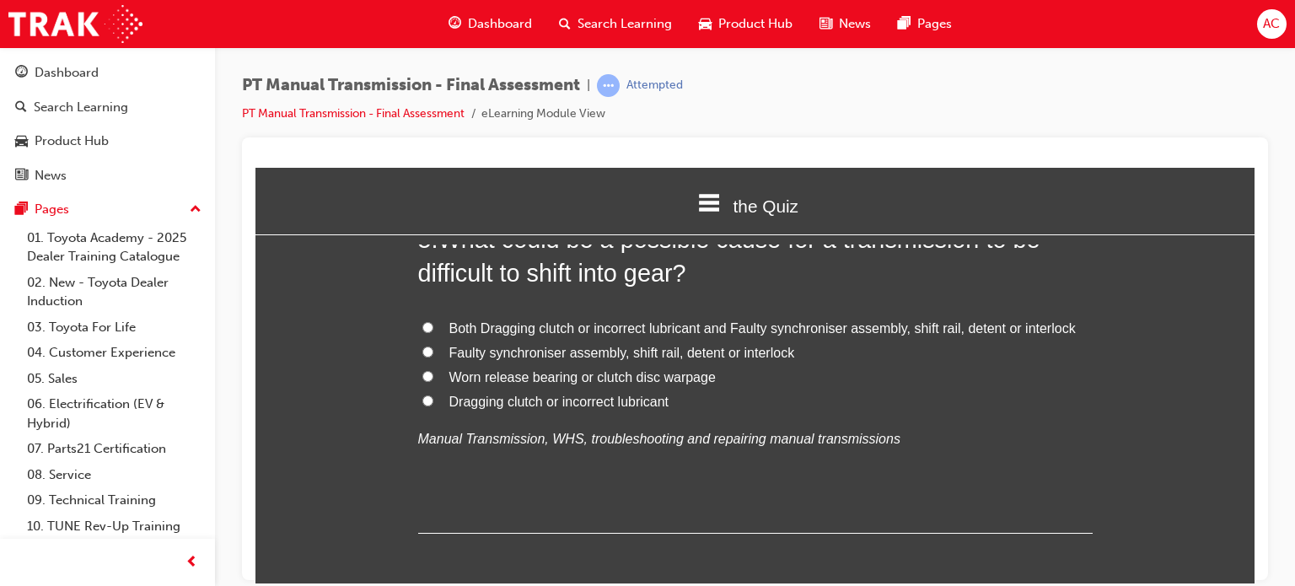
drag, startPoint x: 371, startPoint y: 312, endPoint x: 428, endPoint y: 323, distance: 58.4
click at [428, 323] on label "Both Dragging clutch or incorrect lubricant and Faulty synchroniser assembly, s…" at bounding box center [755, 328] width 675 height 24
click at [428, 323] on input "Both Dragging clutch or incorrect lubricant and Faulty synchroniser assembly, s…" at bounding box center [427, 326] width 11 height 11
radio input "true"
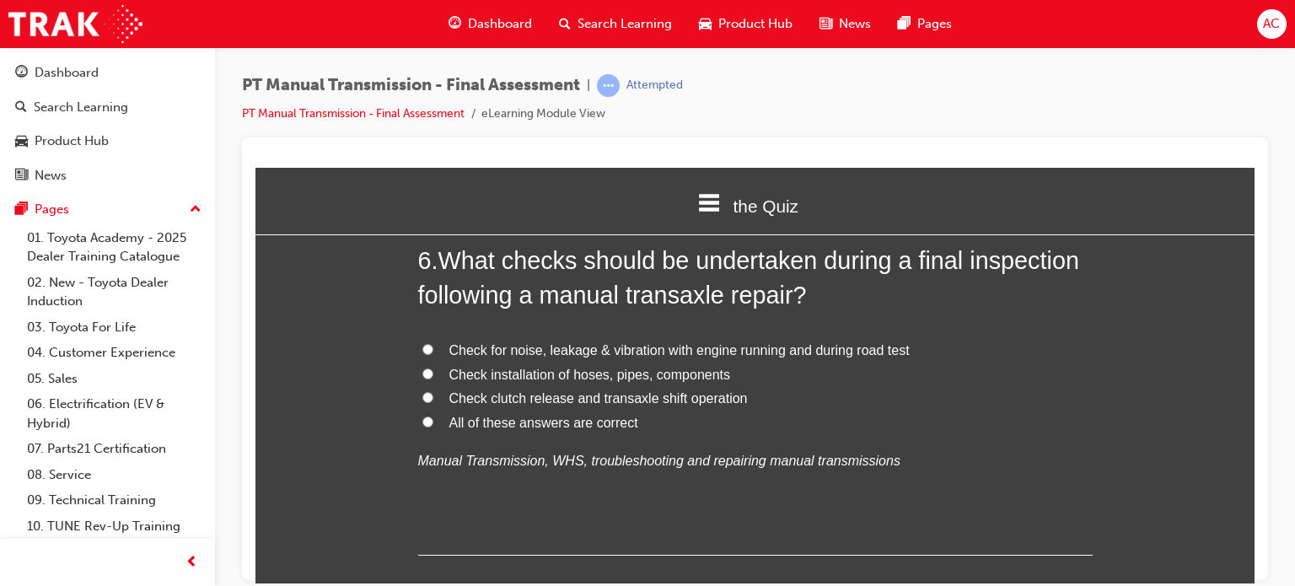
scroll to position [2159, 0]
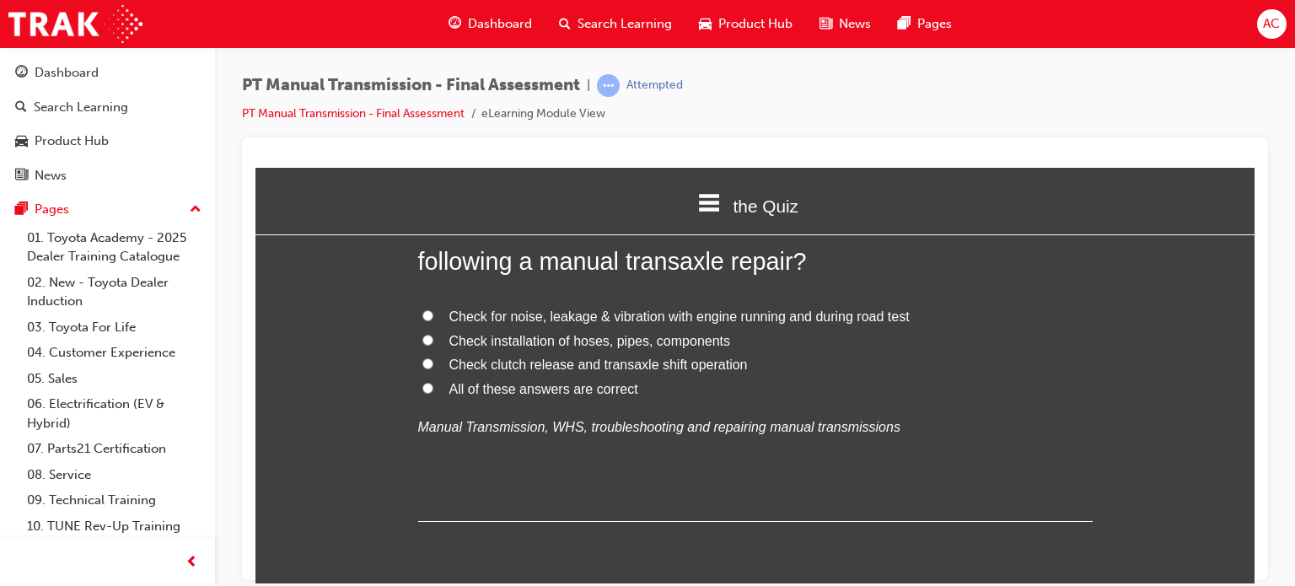
click at [422, 389] on input "All of these answers are correct" at bounding box center [427, 387] width 11 height 11
radio input "true"
click at [304, 235] on div "the Quiz Introduction the Quiz Assessment" at bounding box center [754, 205] width 999 height 77
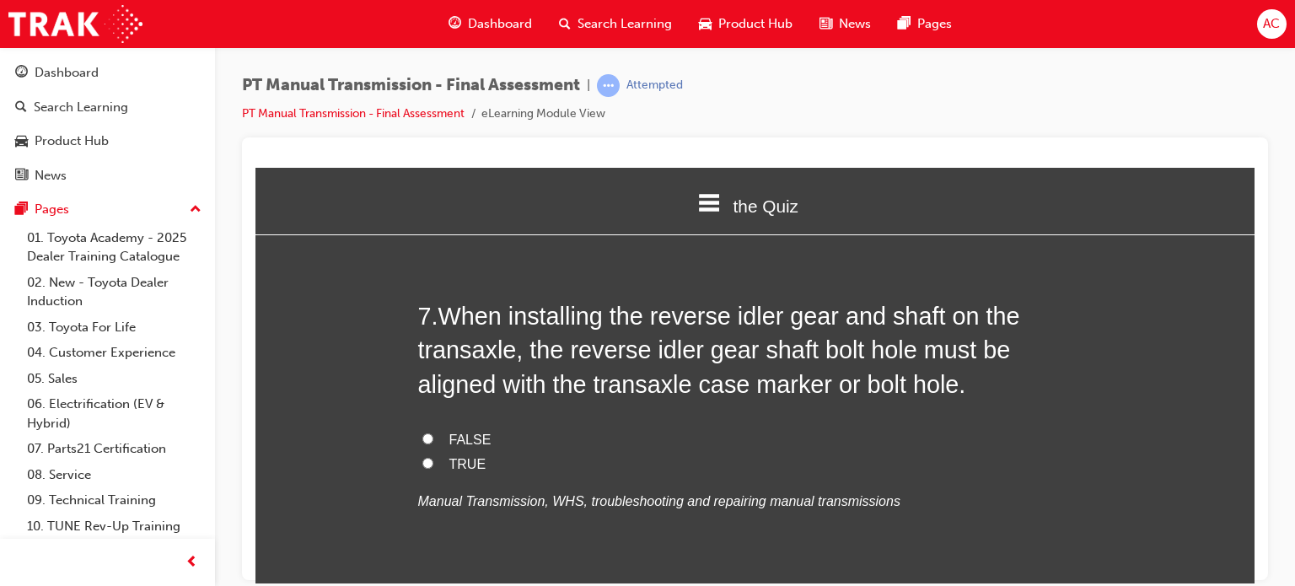
scroll to position [2496, 0]
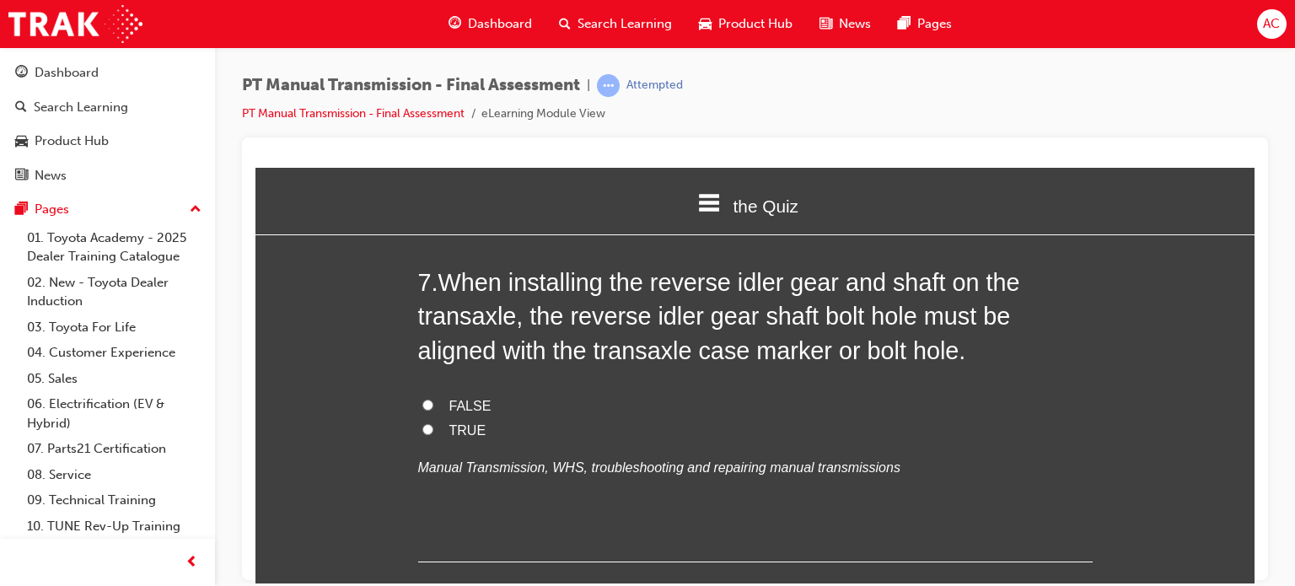
click at [422, 432] on input "TRUE" at bounding box center [427, 428] width 11 height 11
radio input "true"
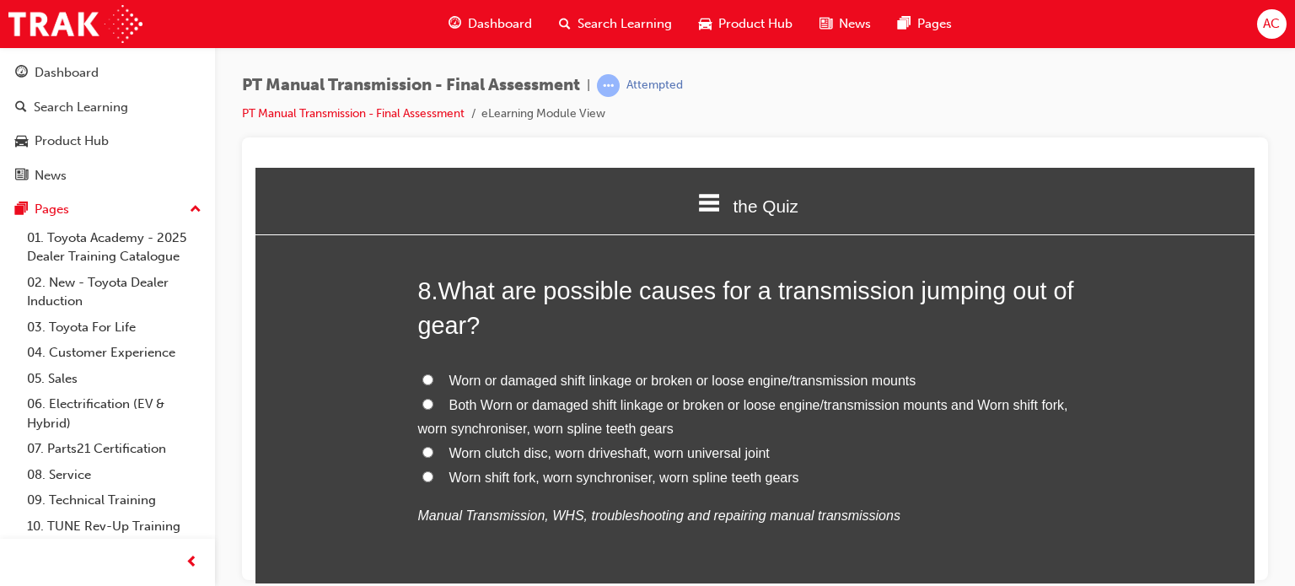
scroll to position [2867, 0]
click at [422, 401] on input "Both Worn or damaged shift linkage or broken or loose engine/transmission mount…" at bounding box center [427, 401] width 11 height 11
radio input "true"
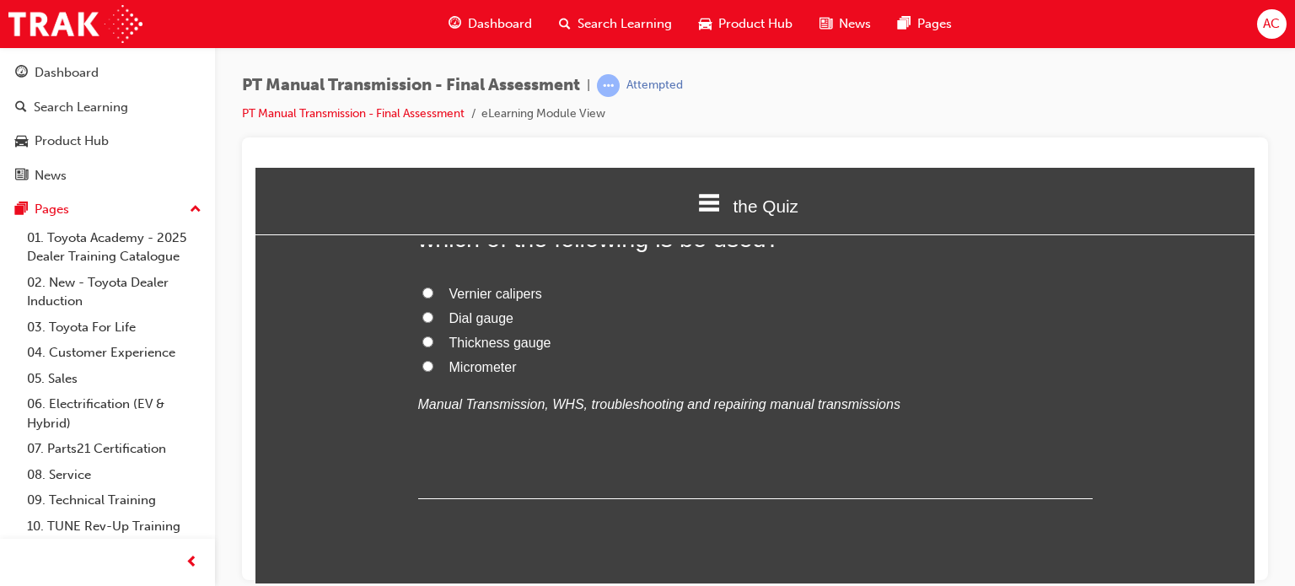
scroll to position [3373, 0]
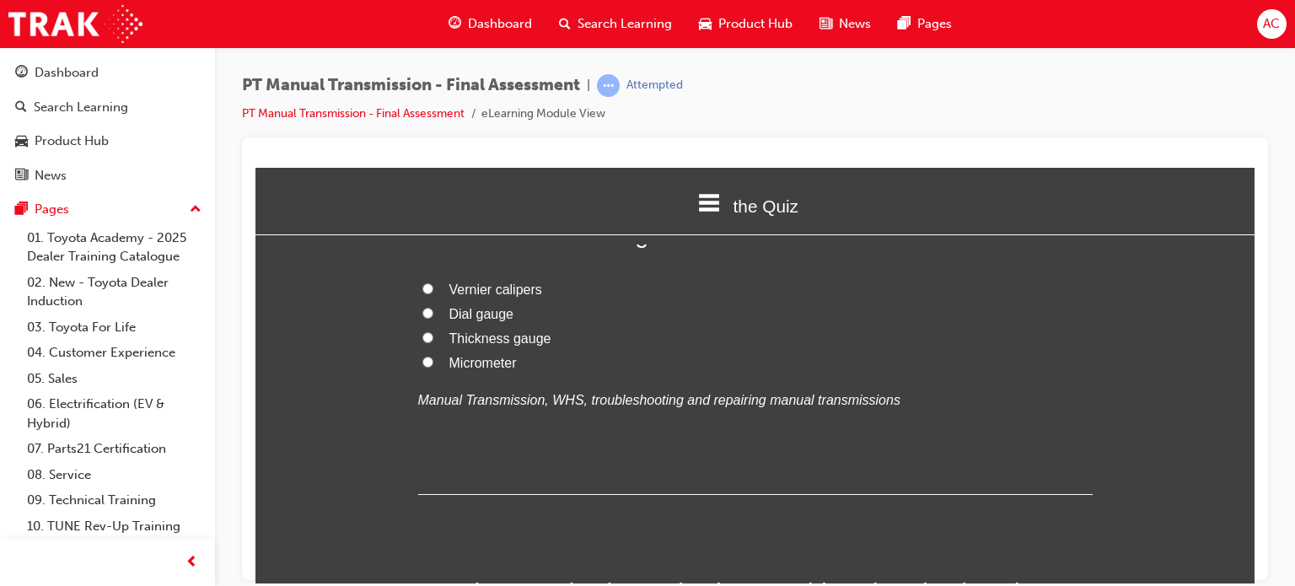
click at [422, 363] on input "Micrometer" at bounding box center [427, 361] width 11 height 11
radio input "true"
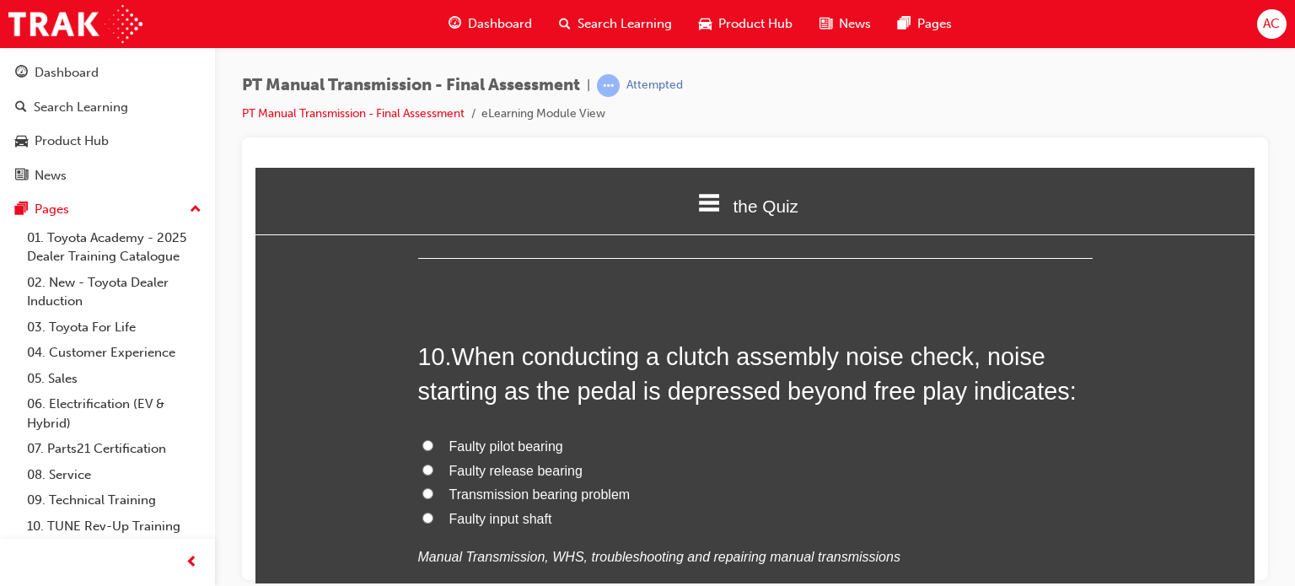
scroll to position [3642, 0]
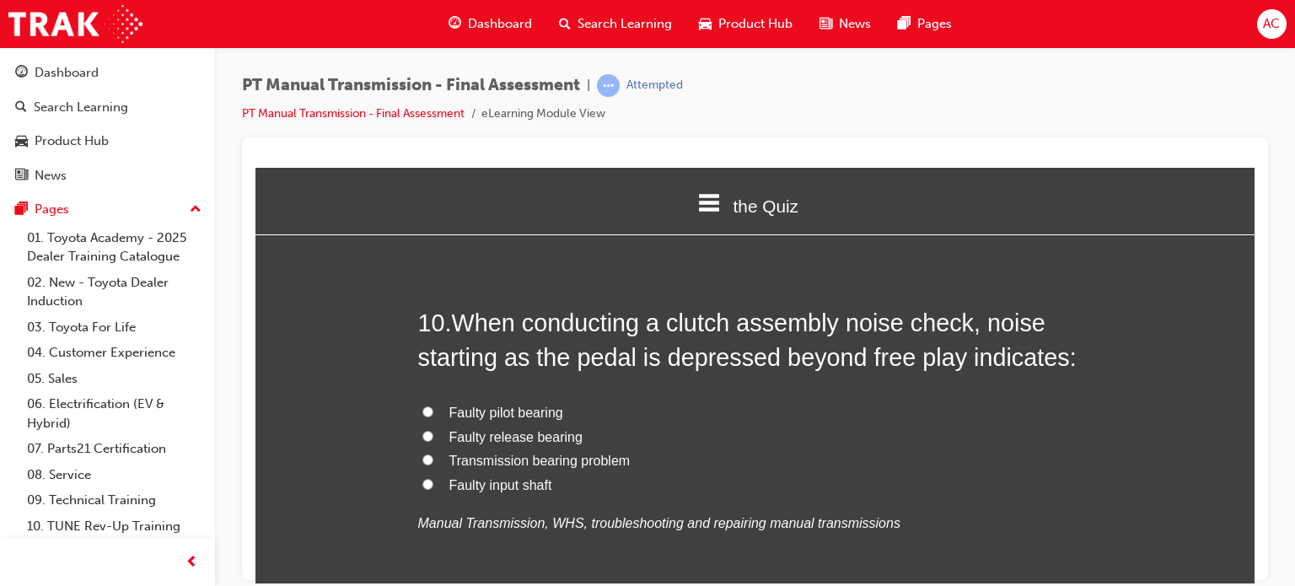
click at [422, 433] on input "Faulty release bearing" at bounding box center [427, 435] width 11 height 11
radio input "true"
click at [346, 395] on div "You must select an answer for each question before you can submit. Please note,…" at bounding box center [754, 453] width 999 height 7697
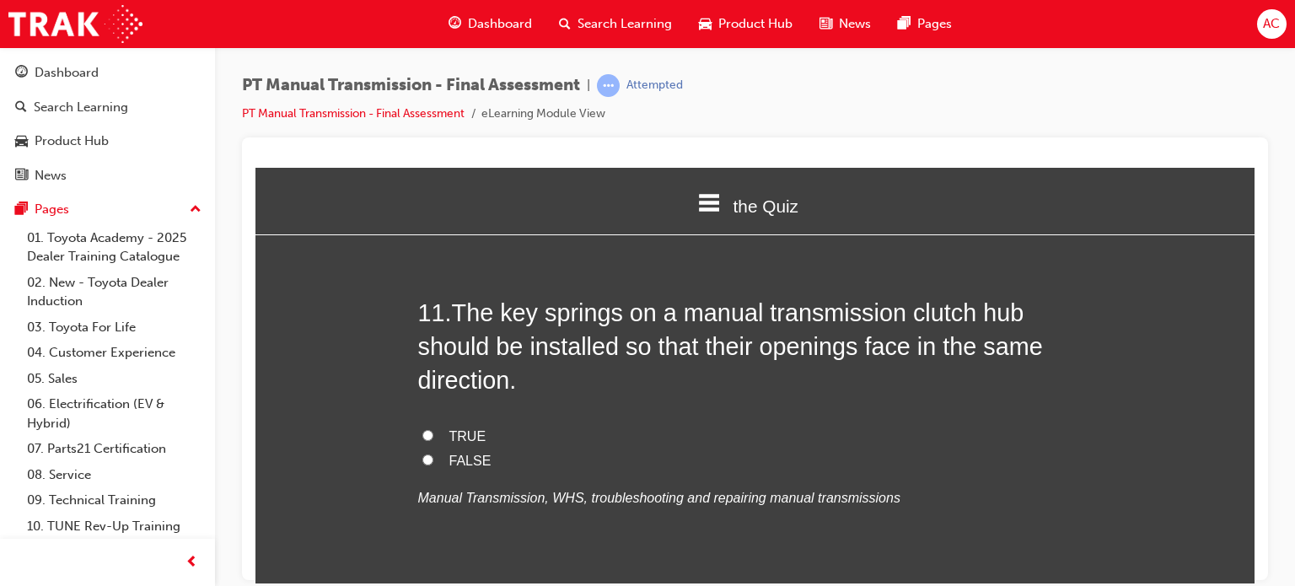
scroll to position [4047, 0]
click at [428, 433] on label "TRUE" at bounding box center [755, 434] width 675 height 24
click at [428, 433] on input "TRUE" at bounding box center [427, 432] width 11 height 11
radio input "true"
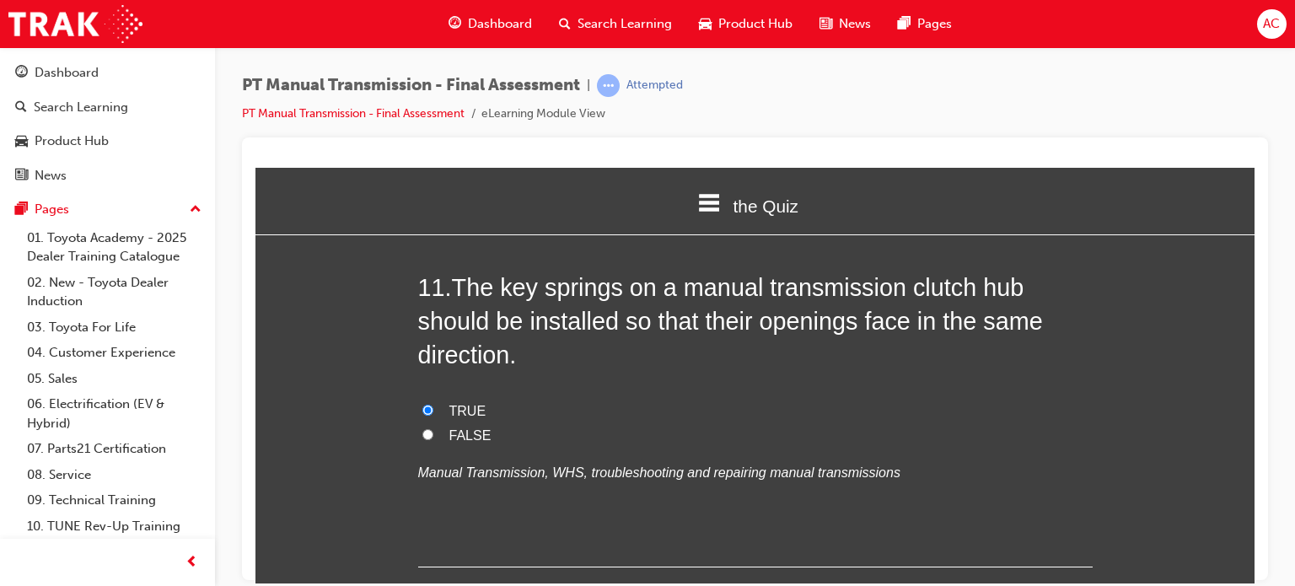
click at [299, 290] on div "You must select an answer for each question before you can submit. Please note,…" at bounding box center [754, 25] width 999 height 7697
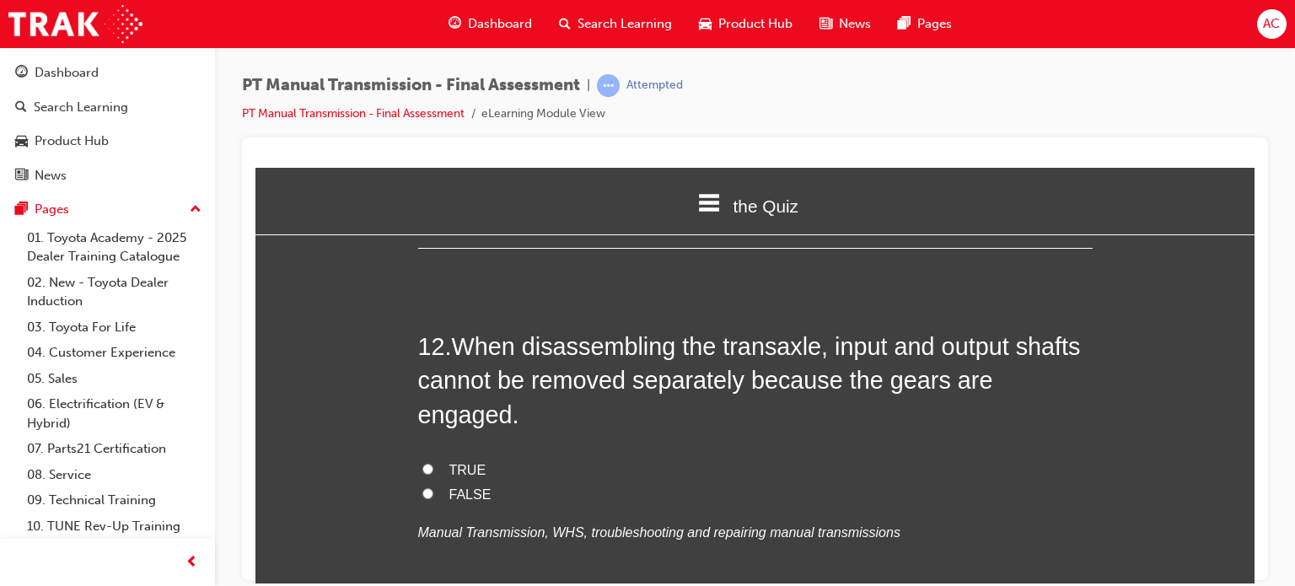
scroll to position [4452, 0]
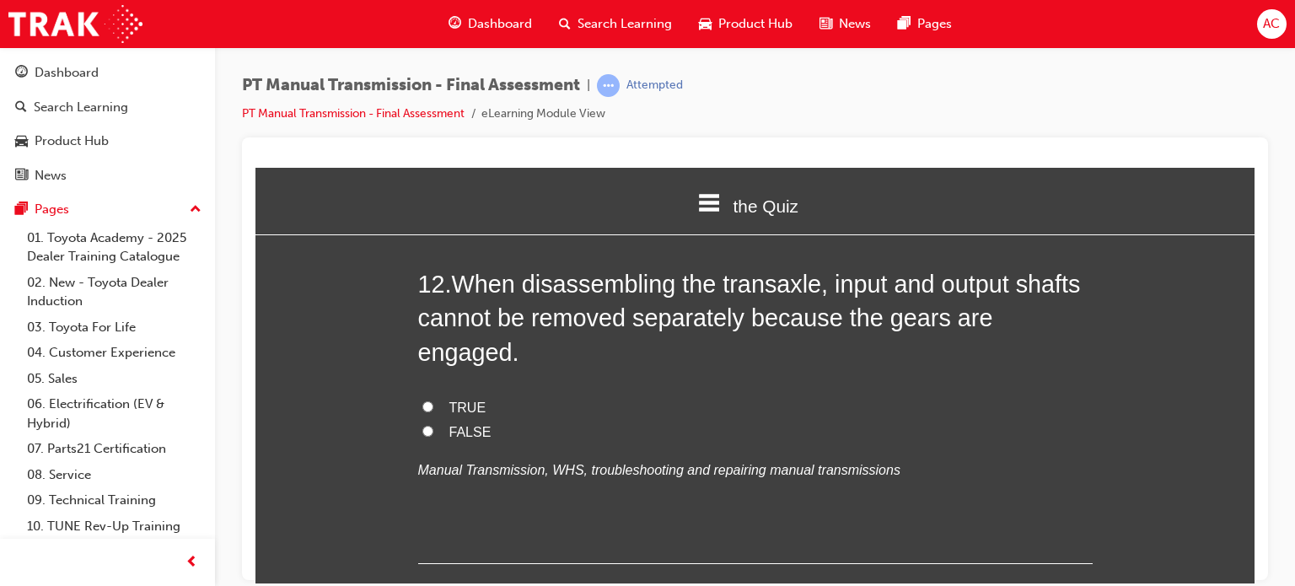
click at [424, 395] on label "TRUE" at bounding box center [755, 407] width 675 height 24
click at [424, 401] on input "TRUE" at bounding box center [427, 406] width 11 height 11
radio input "true"
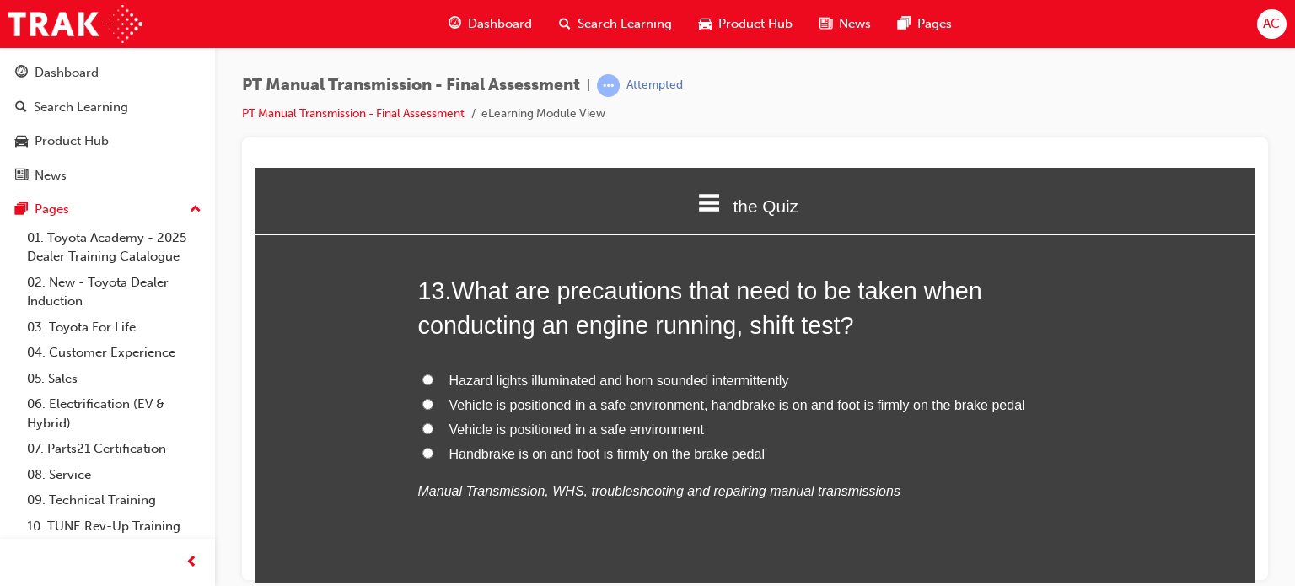
scroll to position [4857, 0]
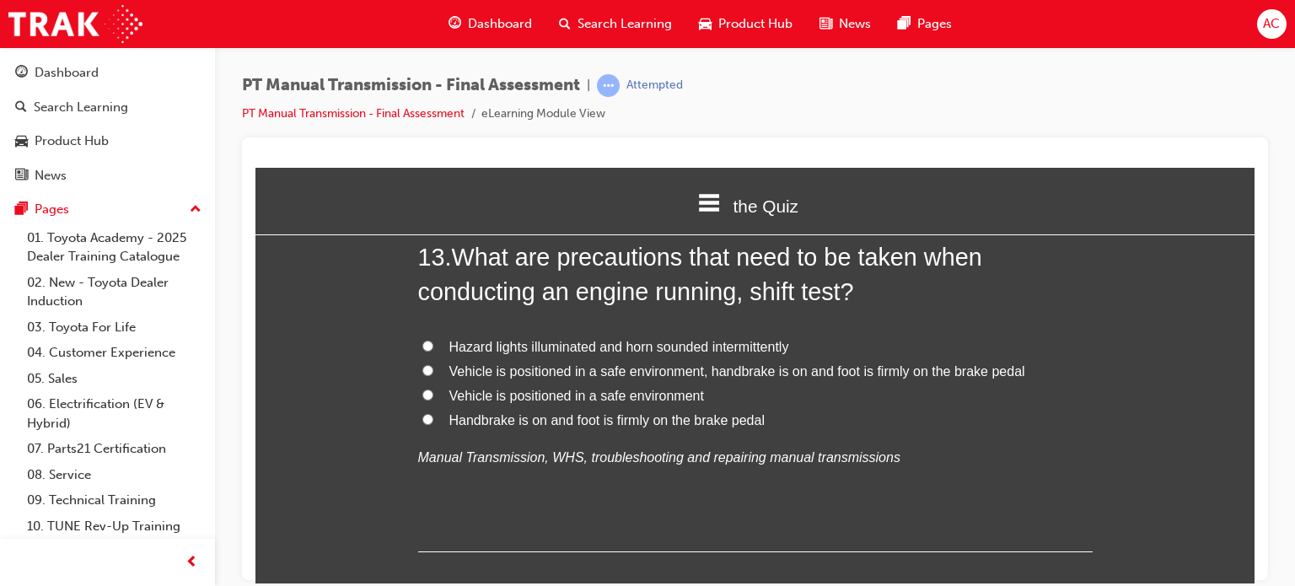
click at [451, 363] on span "Vehicle is positioned in a safe environment, handbrake is on and foot is firmly…" at bounding box center [737, 370] width 576 height 14
click at [433, 364] on input "Vehicle is positioned in a safe environment, handbrake is on and foot is firmly…" at bounding box center [427, 369] width 11 height 11
radio input "true"
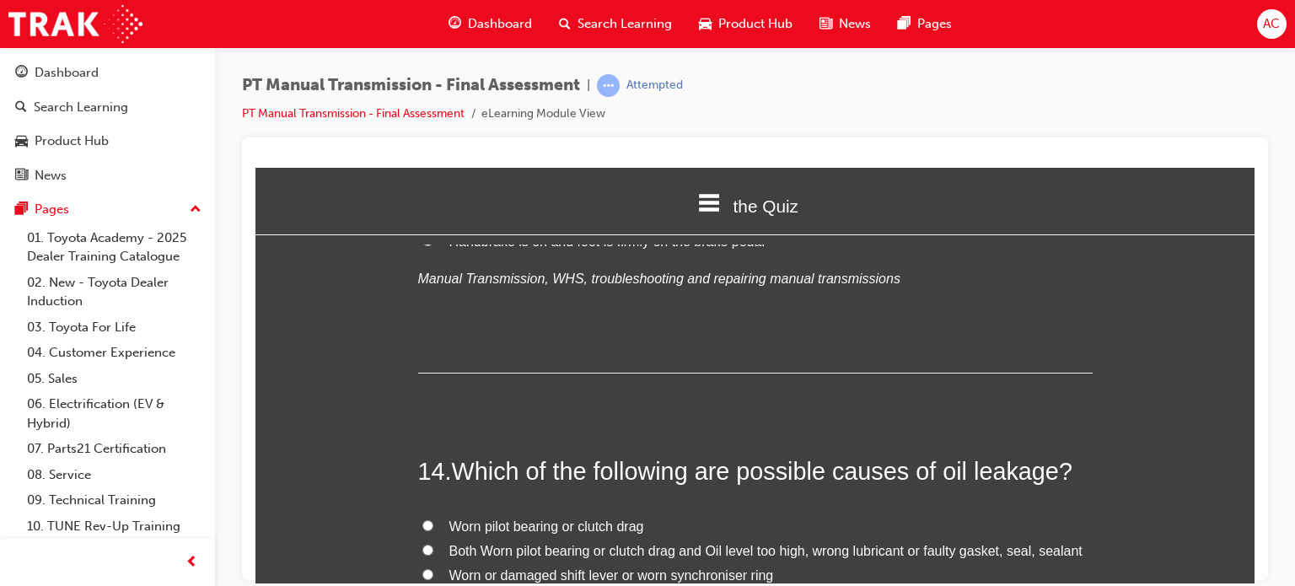
scroll to position [5194, 0]
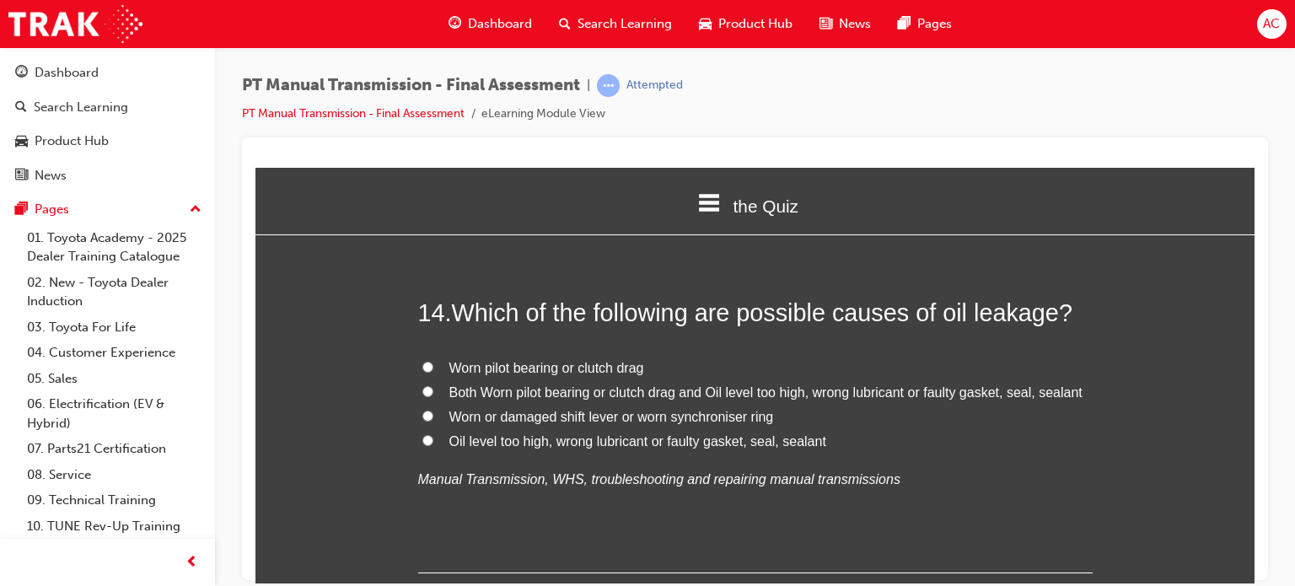
click at [434, 380] on label "Both Worn pilot bearing or clutch drag and Oil level too high, wrong lubricant …" at bounding box center [755, 392] width 675 height 24
click at [433, 385] on input "Both Worn pilot bearing or clutch drag and Oil level too high, wrong lubricant …" at bounding box center [427, 390] width 11 height 11
radio input "true"
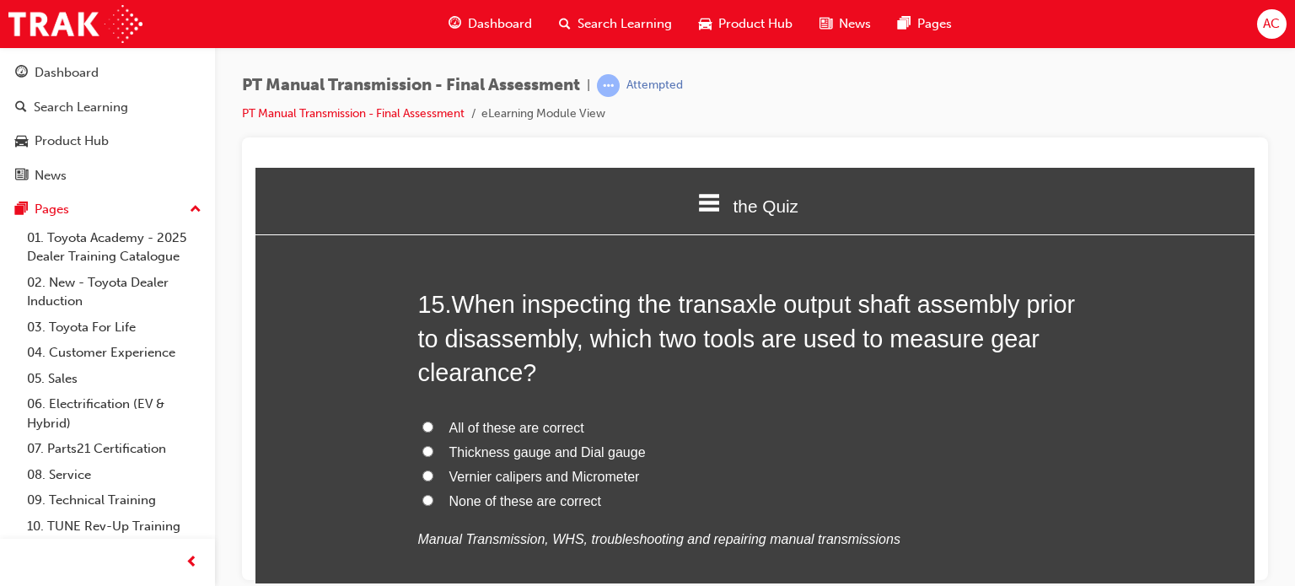
scroll to position [5565, 0]
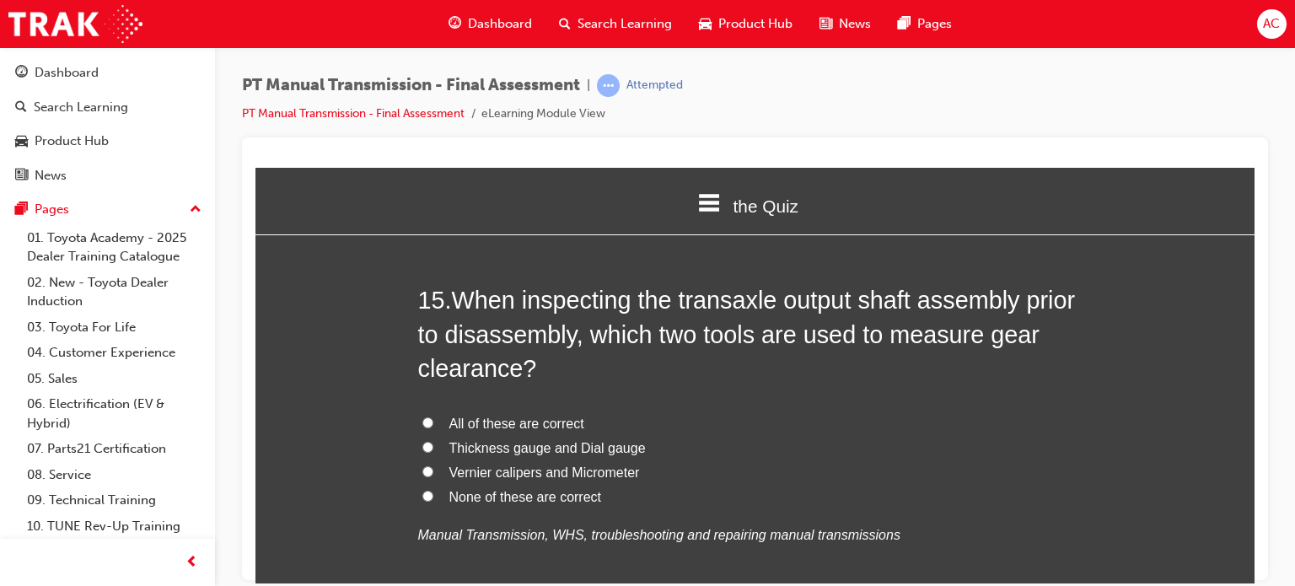
click at [427, 460] on label "Vernier calipers and Micrometer" at bounding box center [755, 472] width 675 height 24
click at [427, 465] on input "Vernier calipers and Micrometer" at bounding box center [427, 470] width 11 height 11
radio input "true"
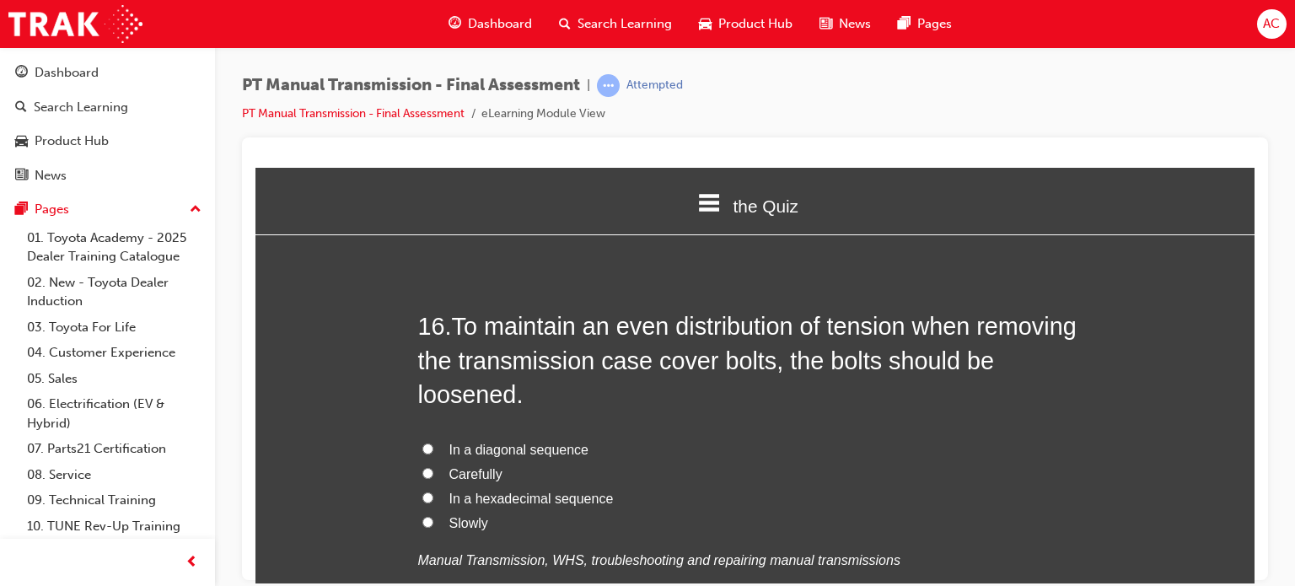
scroll to position [6003, 0]
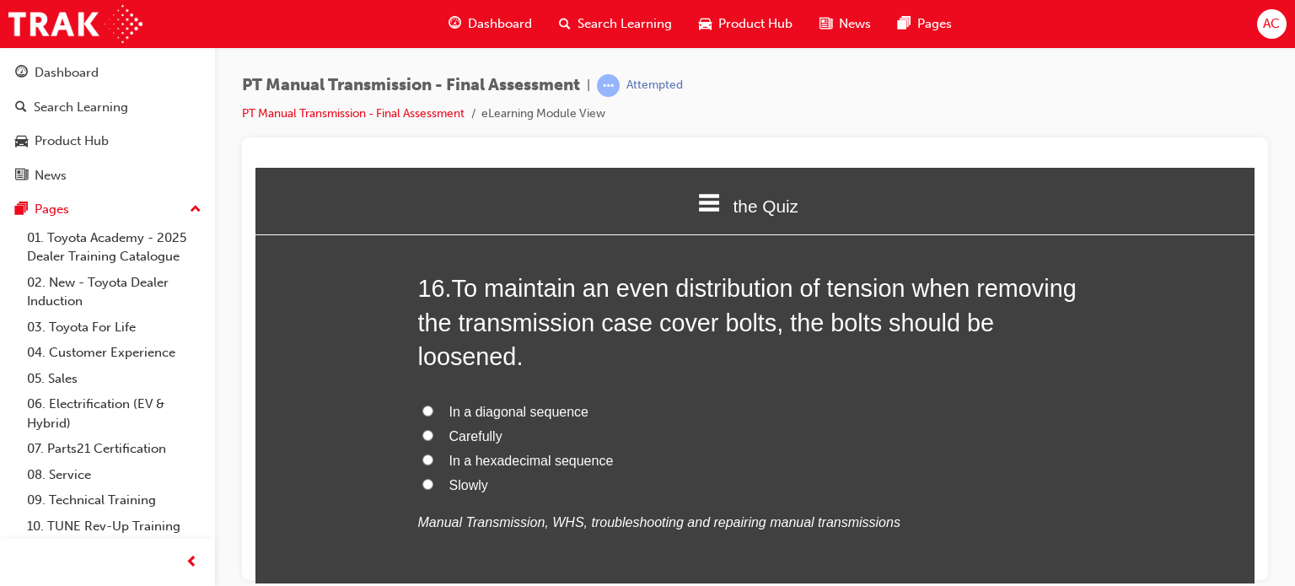
click at [449, 404] on span "In a diagonal sequence" at bounding box center [518, 411] width 139 height 14
click at [433, 405] on input "In a diagonal sequence" at bounding box center [427, 410] width 11 height 11
radio input "true"
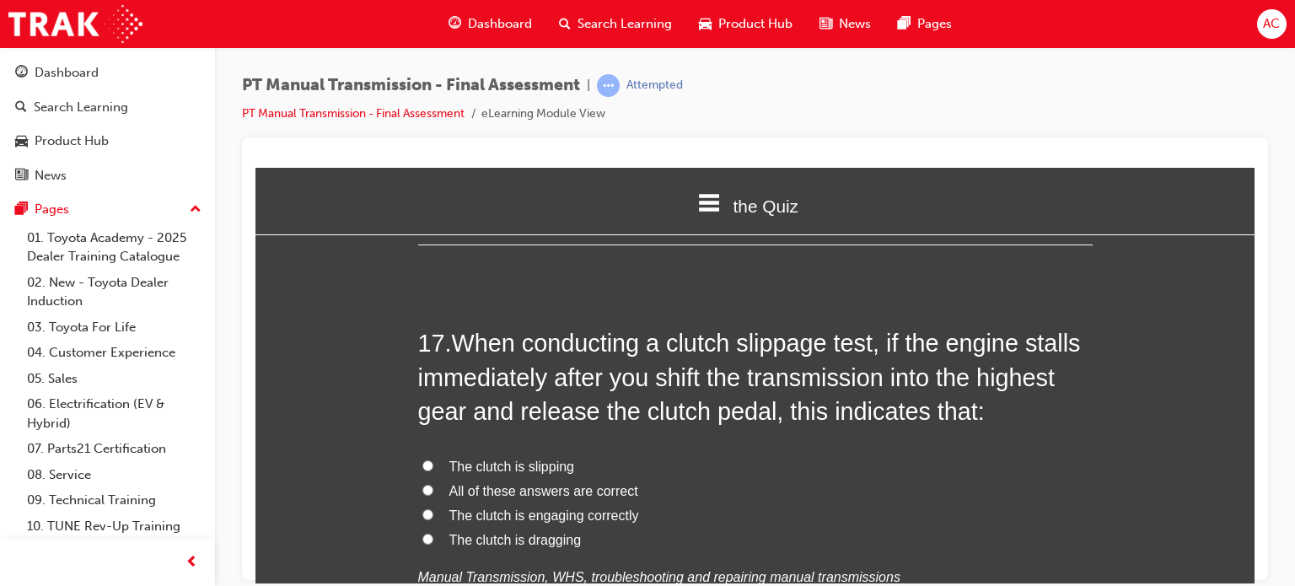
scroll to position [6374, 0]
click at [427, 480] on label "All of these answers are correct" at bounding box center [755, 492] width 675 height 24
click at [427, 485] on input "All of these answers are correct" at bounding box center [427, 490] width 11 height 11
radio input "true"
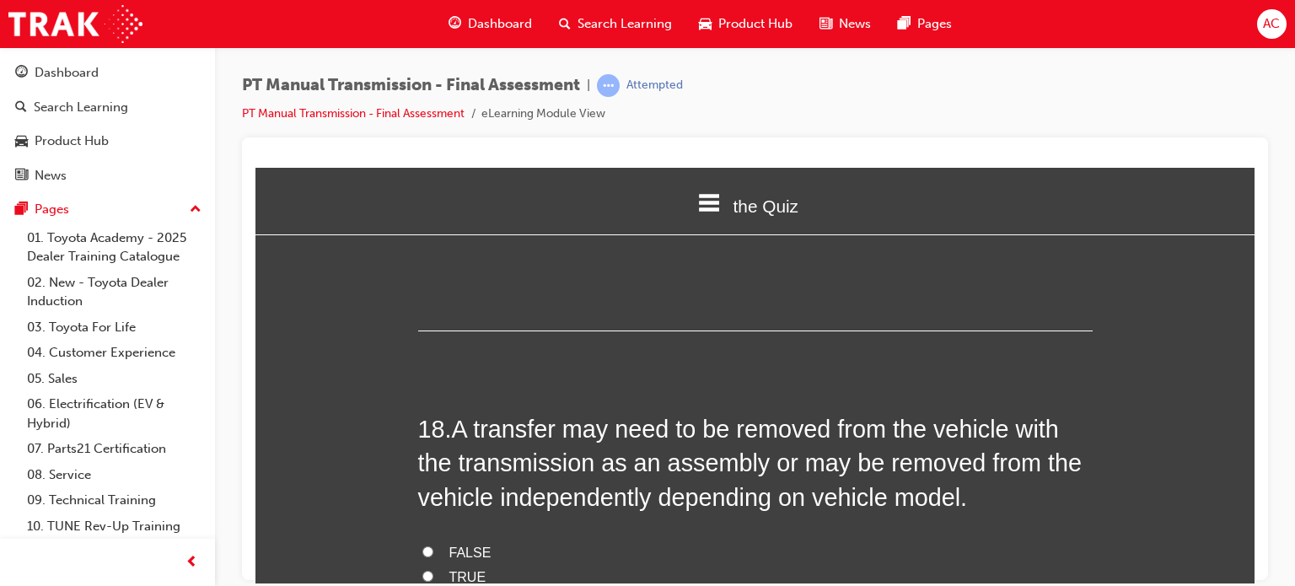
scroll to position [6779, 0]
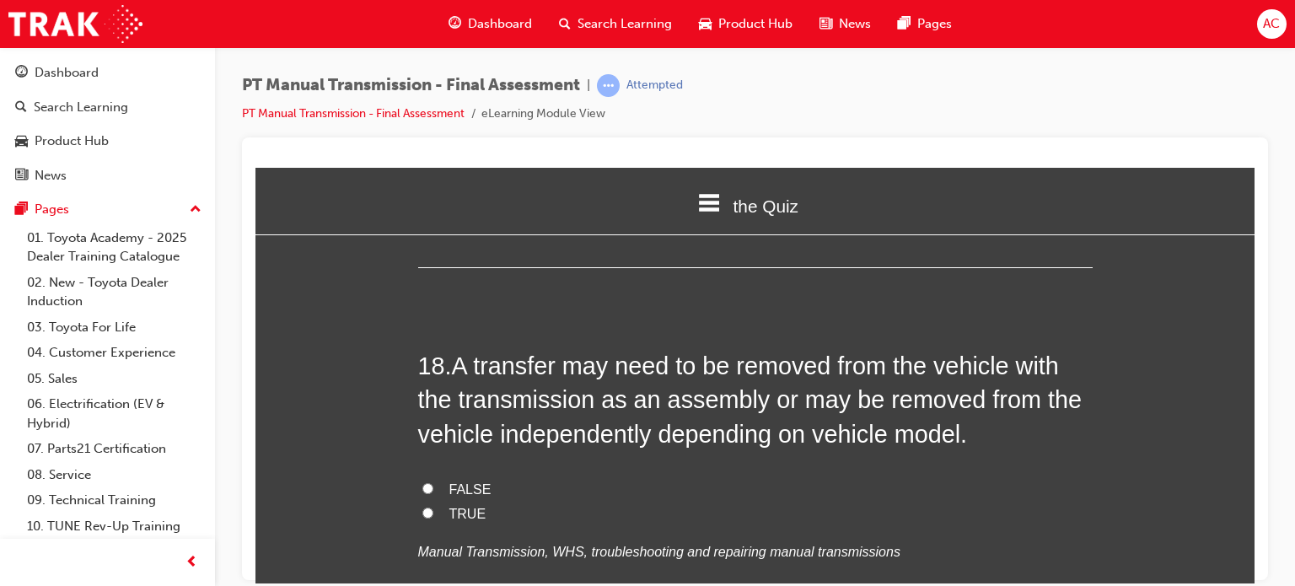
click at [422, 507] on input "TRUE" at bounding box center [427, 512] width 11 height 11
radio input "true"
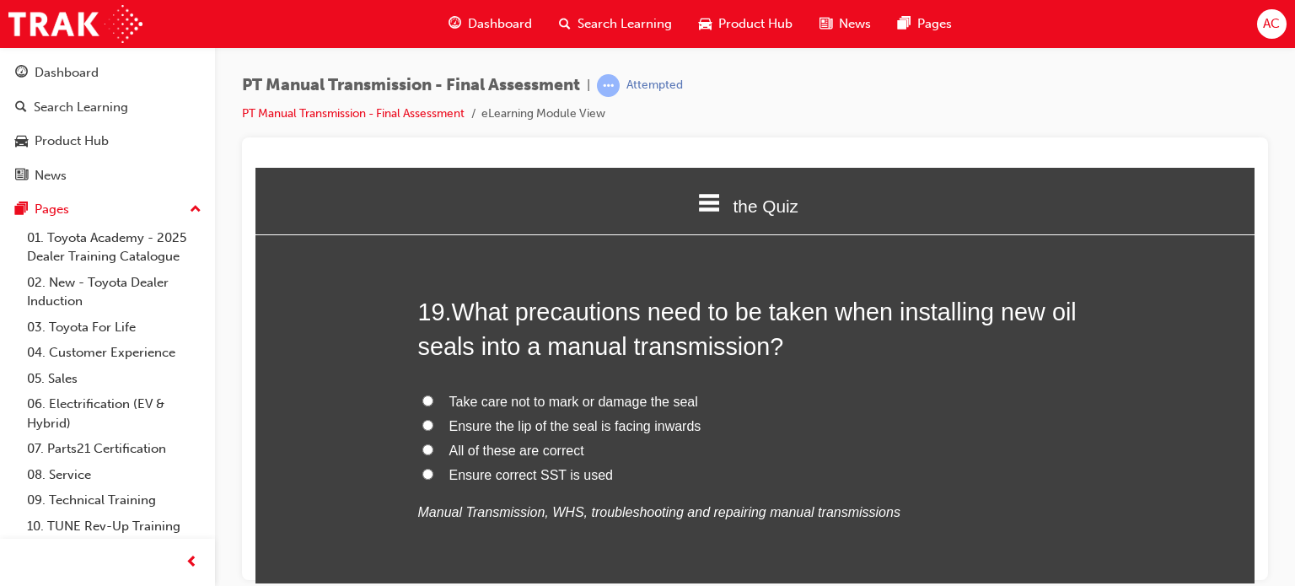
scroll to position [7218, 0]
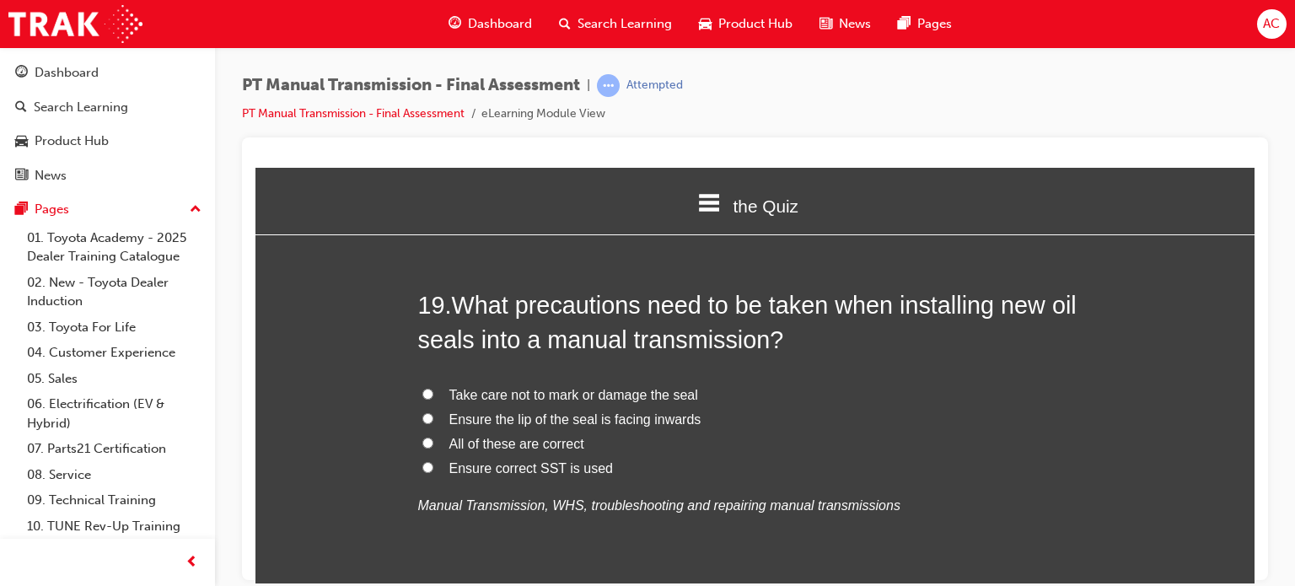
click at [479, 436] on span "All of these are correct" at bounding box center [516, 443] width 135 height 14
click at [433, 437] on input "All of these are correct" at bounding box center [427, 442] width 11 height 11
radio input "true"
click at [823, 486] on div "19 . What precautions need to be taken when installing new oil seals into a man…" at bounding box center [755, 444] width 675 height 312
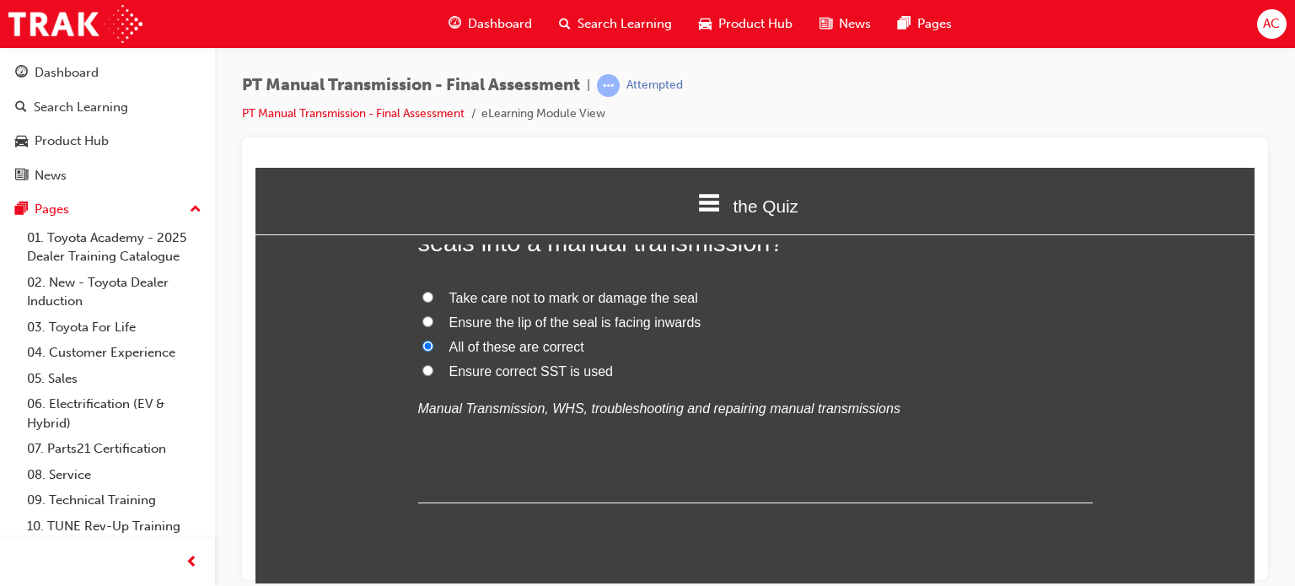
scroll to position [7325, 0]
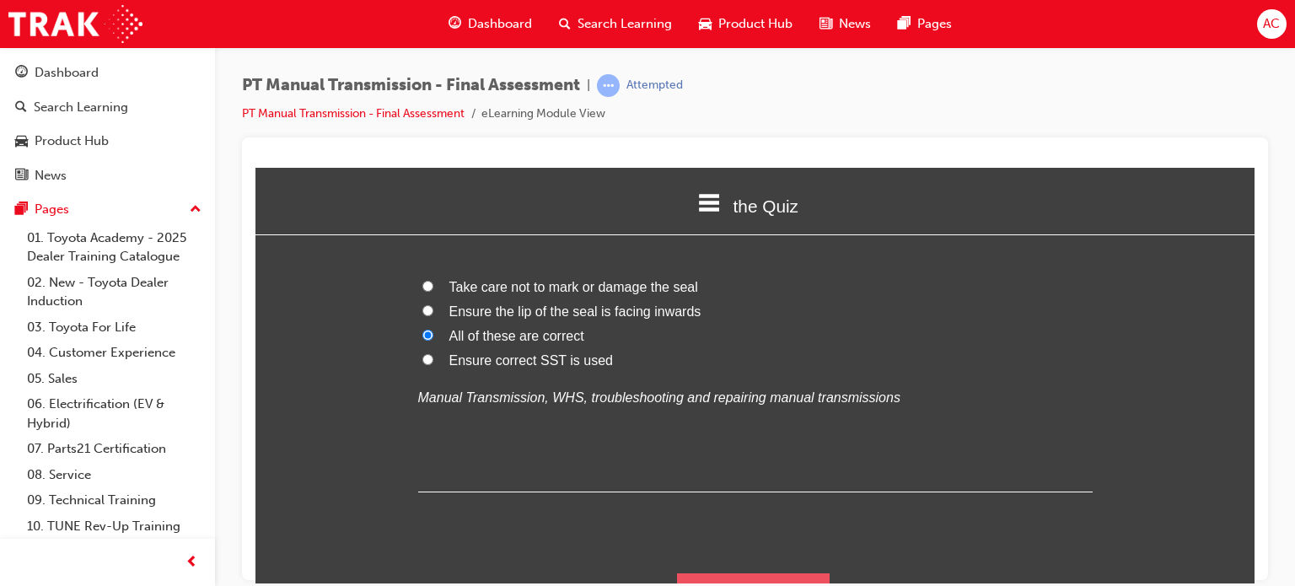
click at [754, 573] on button "Submit Answers" at bounding box center [753, 596] width 153 height 47
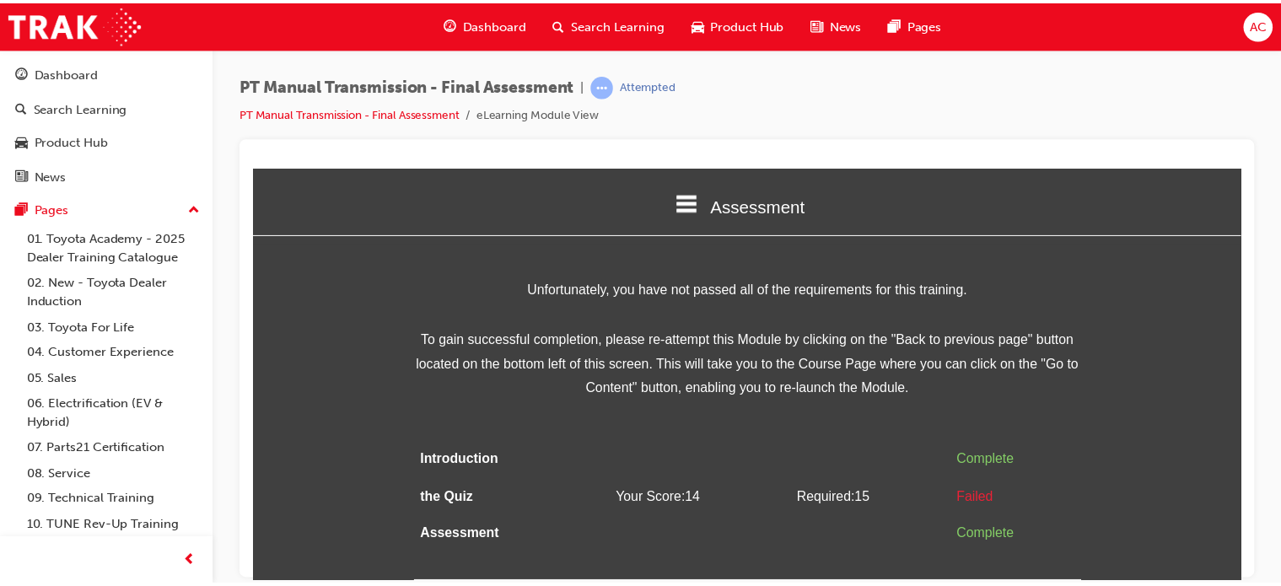
scroll to position [0, 0]
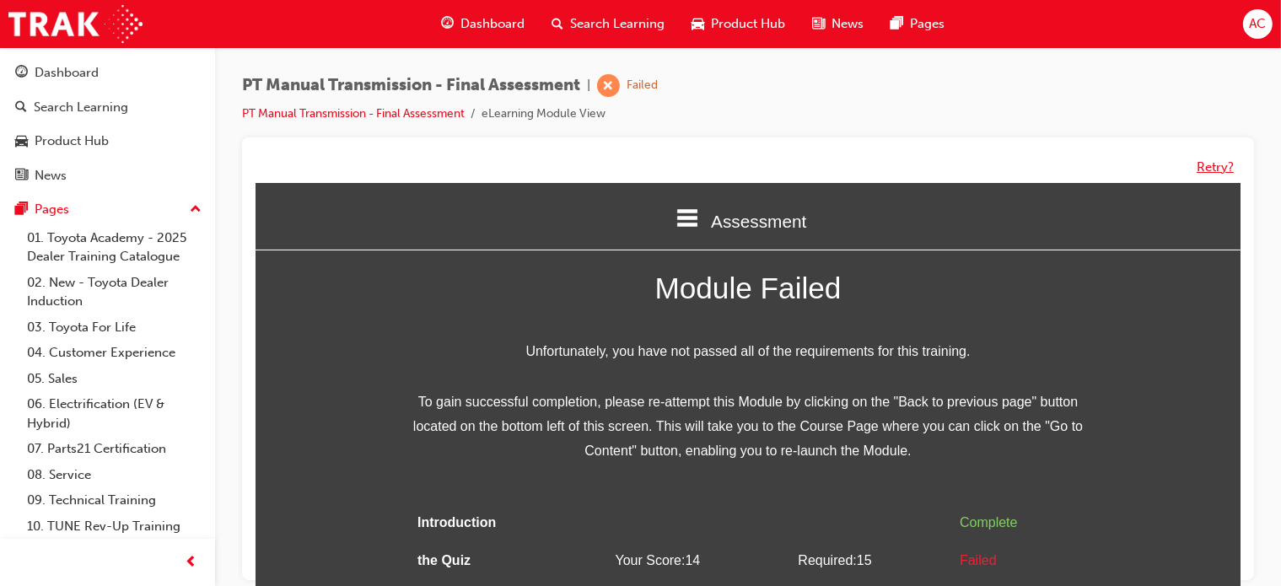
click at [1208, 158] on button "Retry?" at bounding box center [1214, 167] width 37 height 19
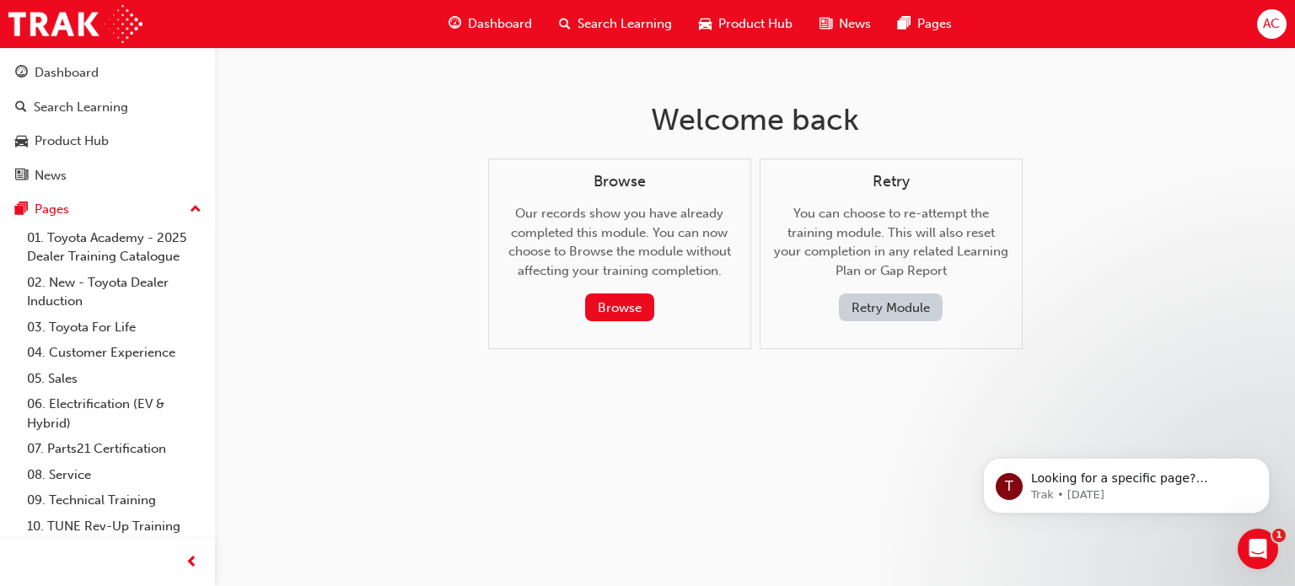
click at [887, 313] on button "Retry Module" at bounding box center [891, 307] width 104 height 28
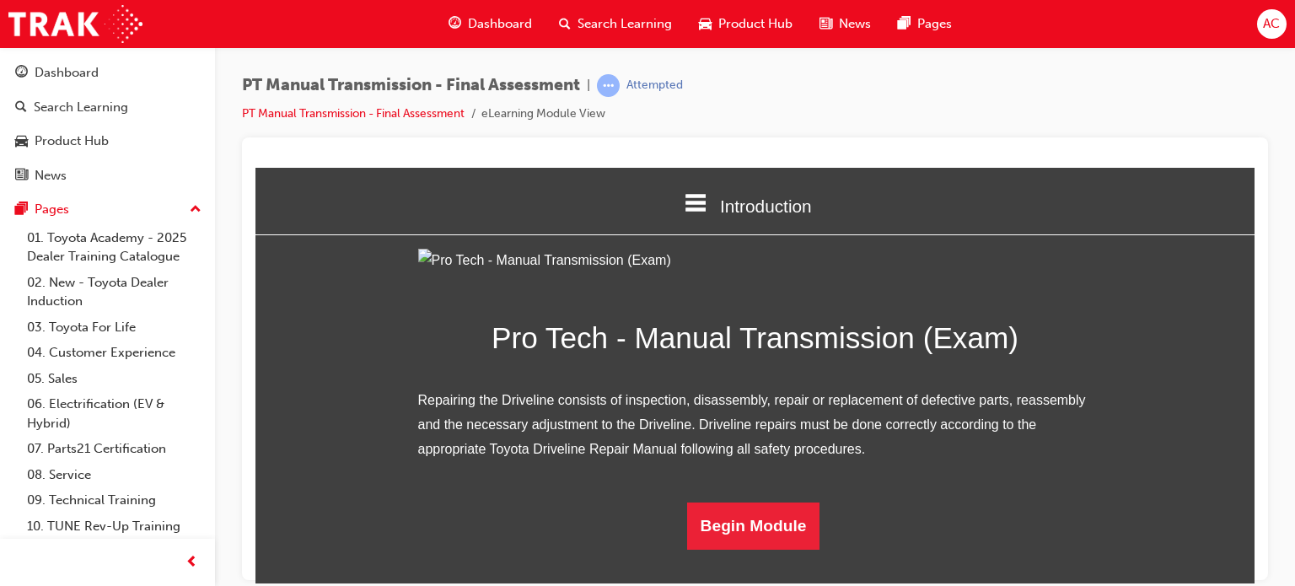
click at [1271, 407] on div "PT Manual Transmission - Final Assessment | Attempted PT Manual Transmission - …" at bounding box center [755, 295] width 1080 height 497
click at [1294, 417] on div "PT Manual Transmission - Final Assessment | Attempted PT Manual Transmission - …" at bounding box center [755, 295] width 1080 height 497
click at [1219, 379] on div "Pro Tech - Manual Transmission (Exam) Repairing the Driveline consists of inspe…" at bounding box center [754, 398] width 999 height 301
click at [745, 549] on button "Begin Module" at bounding box center [753, 525] width 133 height 47
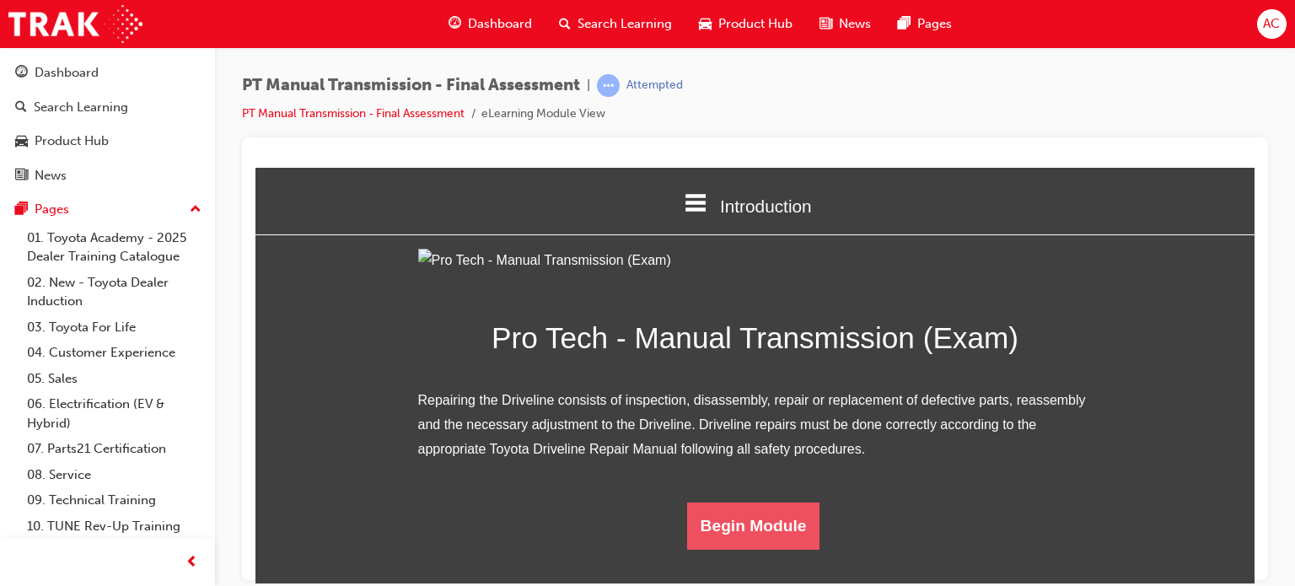
scroll to position [0, 0]
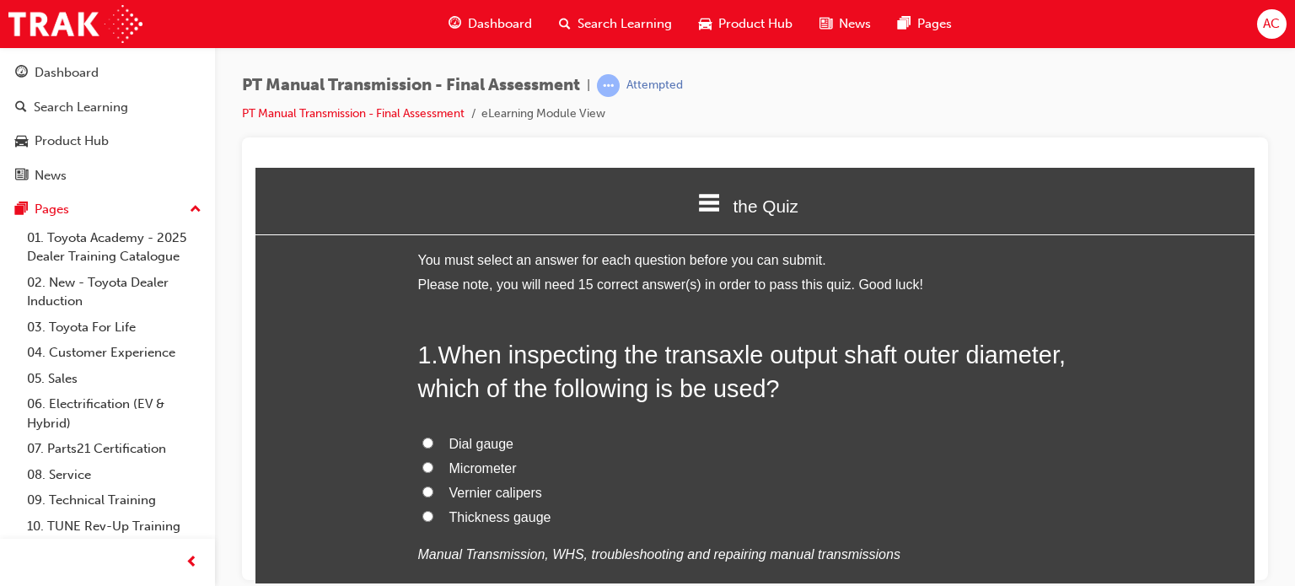
click at [802, 433] on label "Dial gauge" at bounding box center [755, 444] width 675 height 24
click at [433, 437] on input "Dial gauge" at bounding box center [427, 442] width 11 height 11
radio input "true"
click at [422, 461] on input "Micrometer" at bounding box center [427, 466] width 11 height 11
radio input "true"
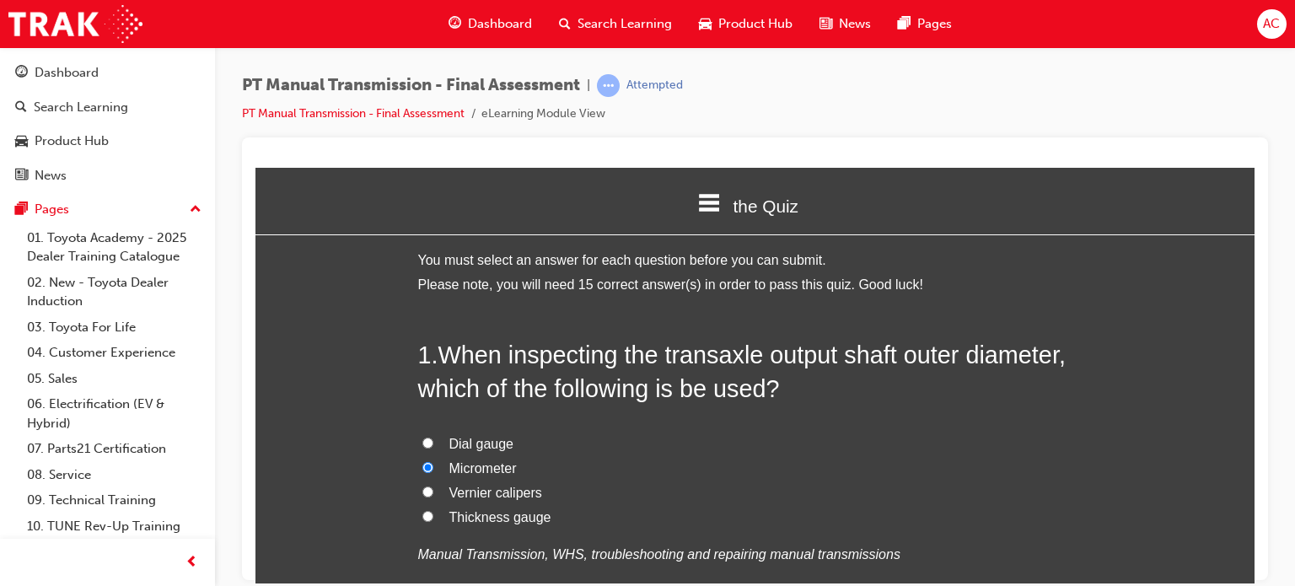
click at [422, 486] on input "Vernier calipers" at bounding box center [427, 491] width 11 height 11
radio input "true"
click at [422, 461] on input "Micrometer" at bounding box center [427, 466] width 11 height 11
radio input "true"
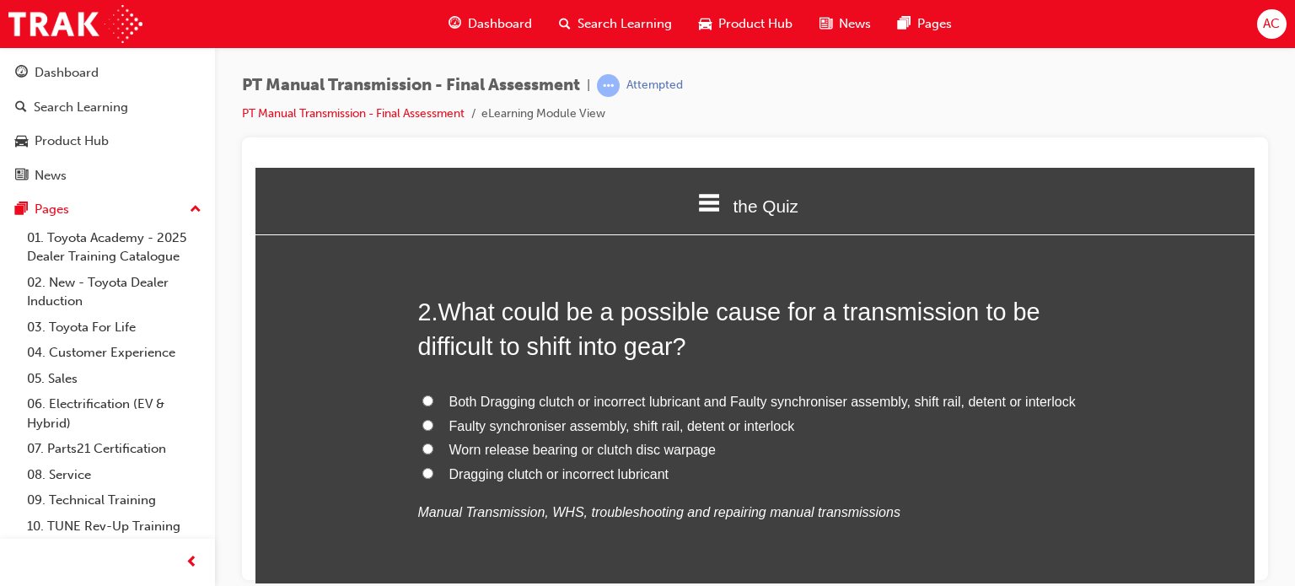
scroll to position [438, 0]
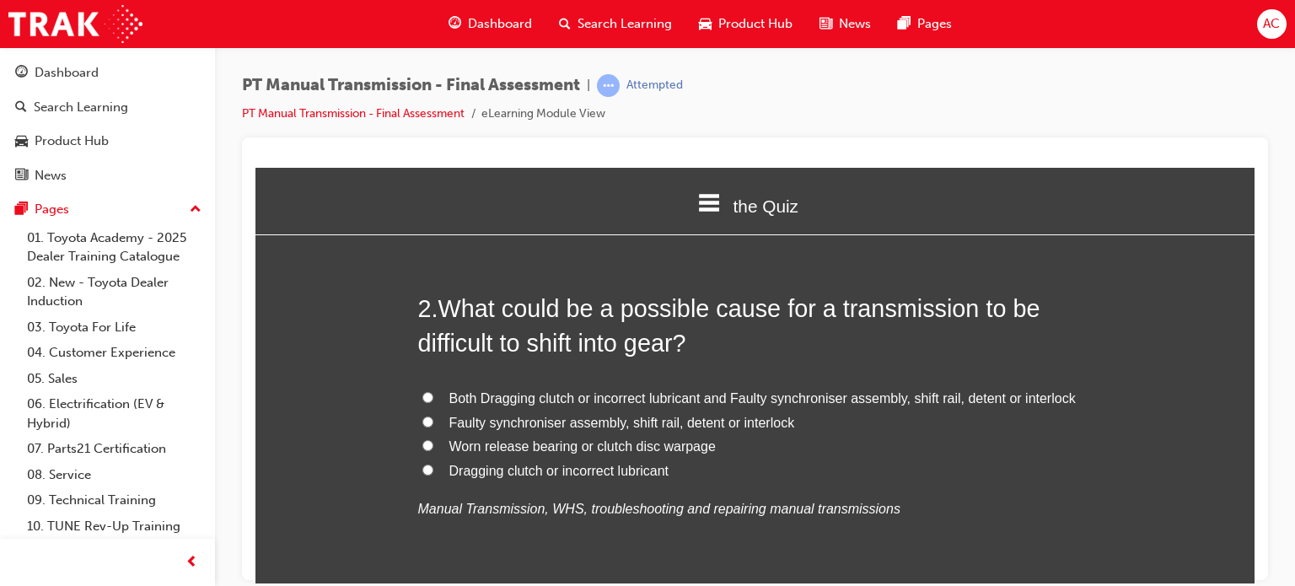
click at [422, 389] on label "Both Dragging clutch or incorrect lubricant and Faulty synchroniser assembly, s…" at bounding box center [755, 398] width 675 height 24
click at [422, 391] on input "Both Dragging clutch or incorrect lubricant and Faulty synchroniser assembly, s…" at bounding box center [427, 396] width 11 height 11
radio input "true"
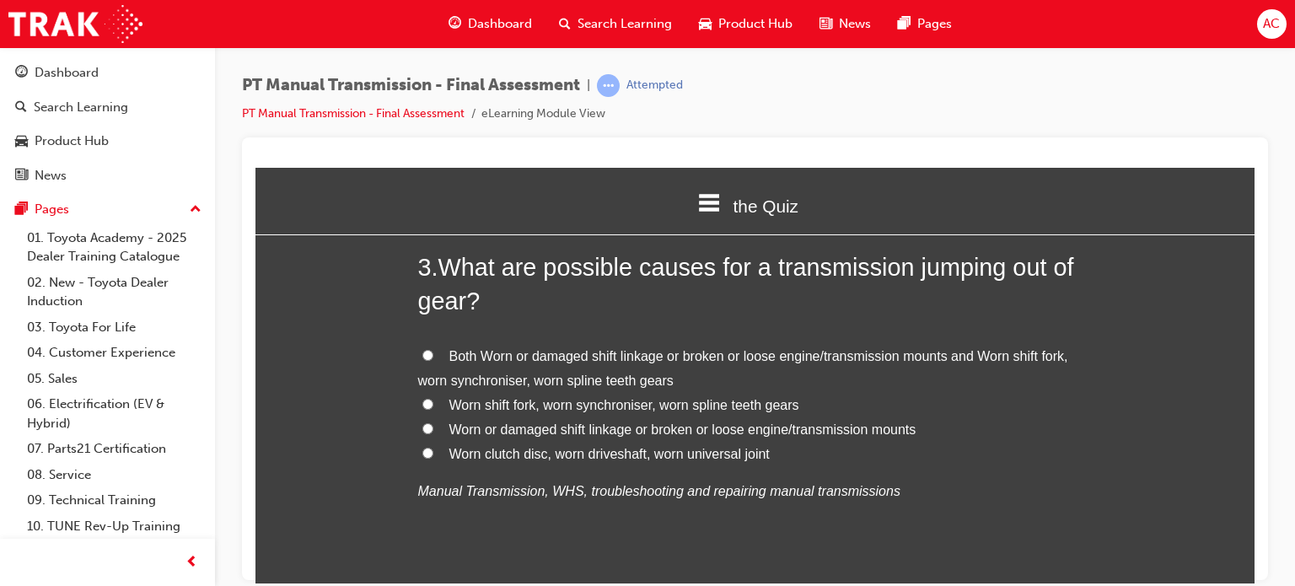
scroll to position [877, 0]
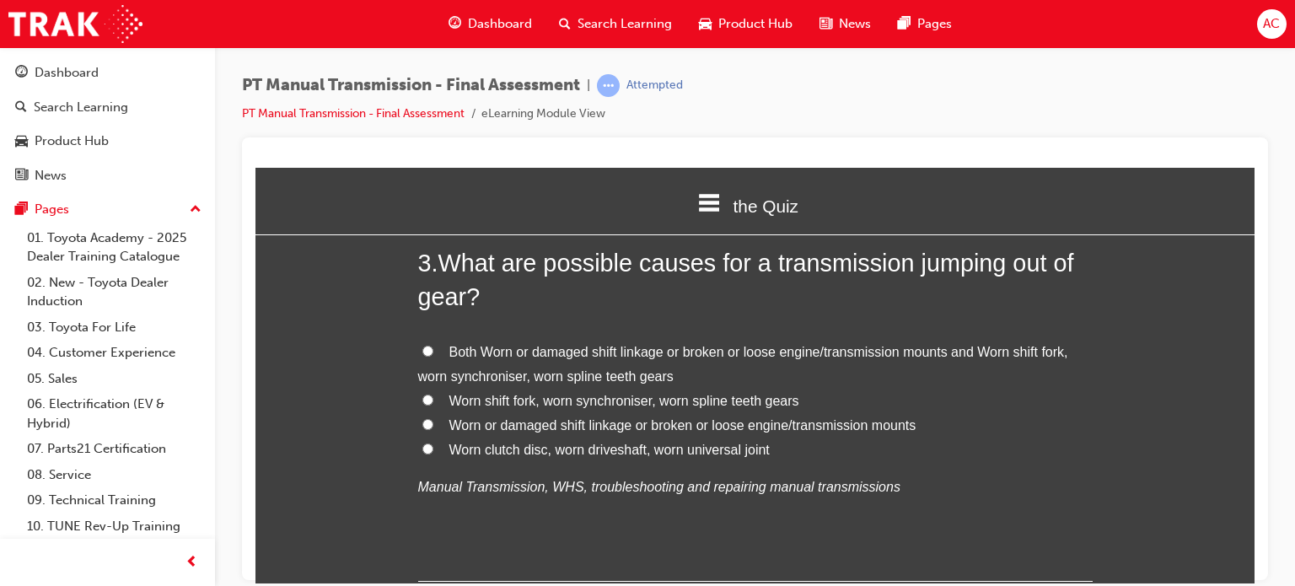
click at [429, 349] on label "Both Worn or damaged shift linkage or broken or loose engine/transmission mount…" at bounding box center [755, 364] width 675 height 49
click at [429, 349] on input "Both Worn or damaged shift linkage or broken or loose engine/transmission mount…" at bounding box center [427, 350] width 11 height 11
radio input "true"
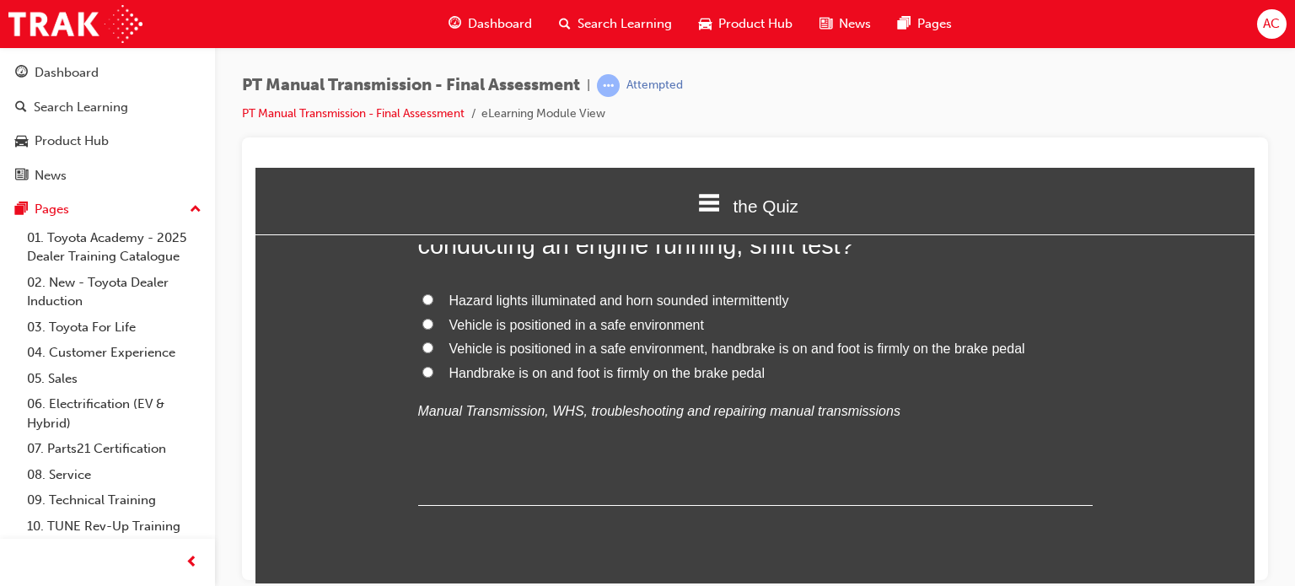
scroll to position [1349, 0]
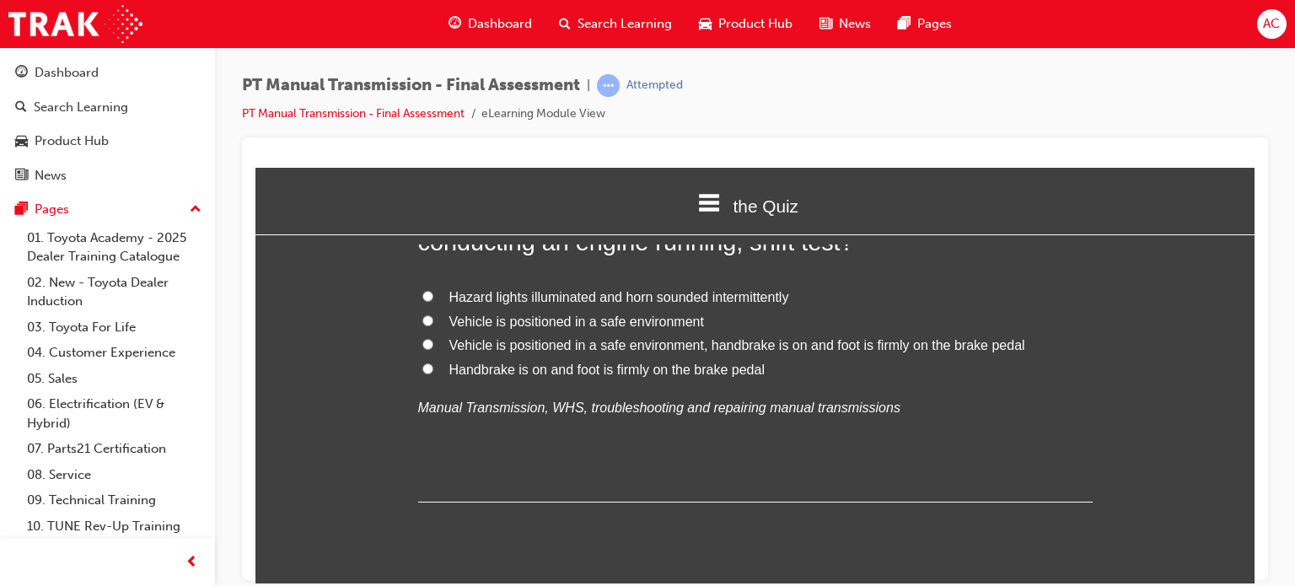
click at [422, 340] on input "Vehicle is positioned in a safe environment, handbrake is on and foot is firmly…" at bounding box center [427, 343] width 11 height 11
radio input "true"
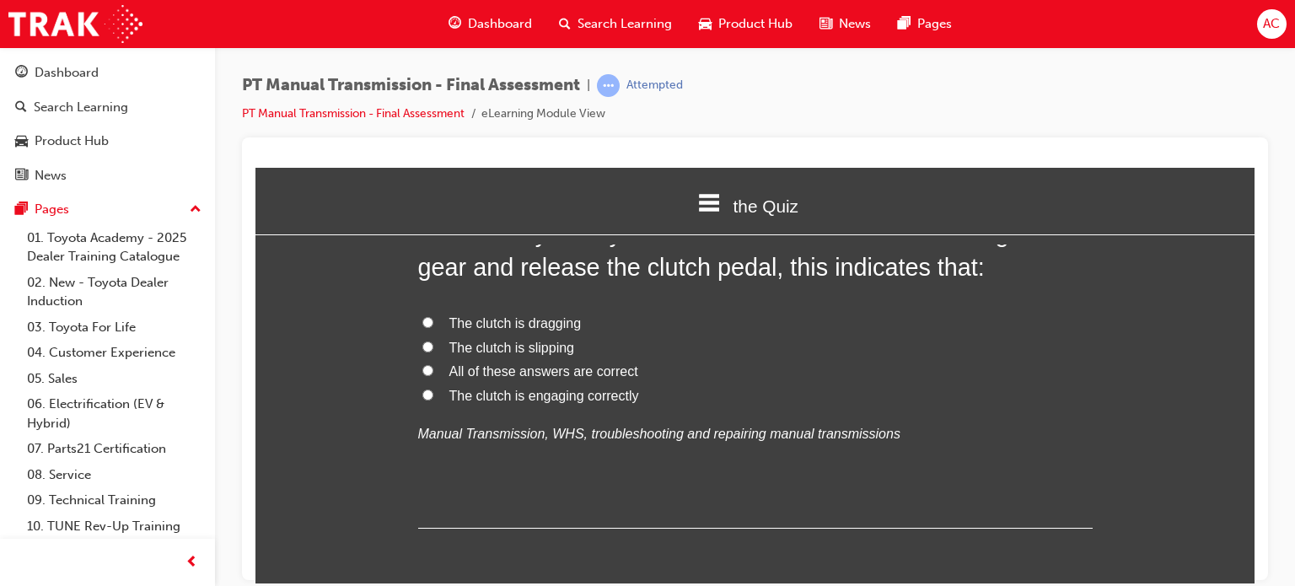
scroll to position [1754, 0]
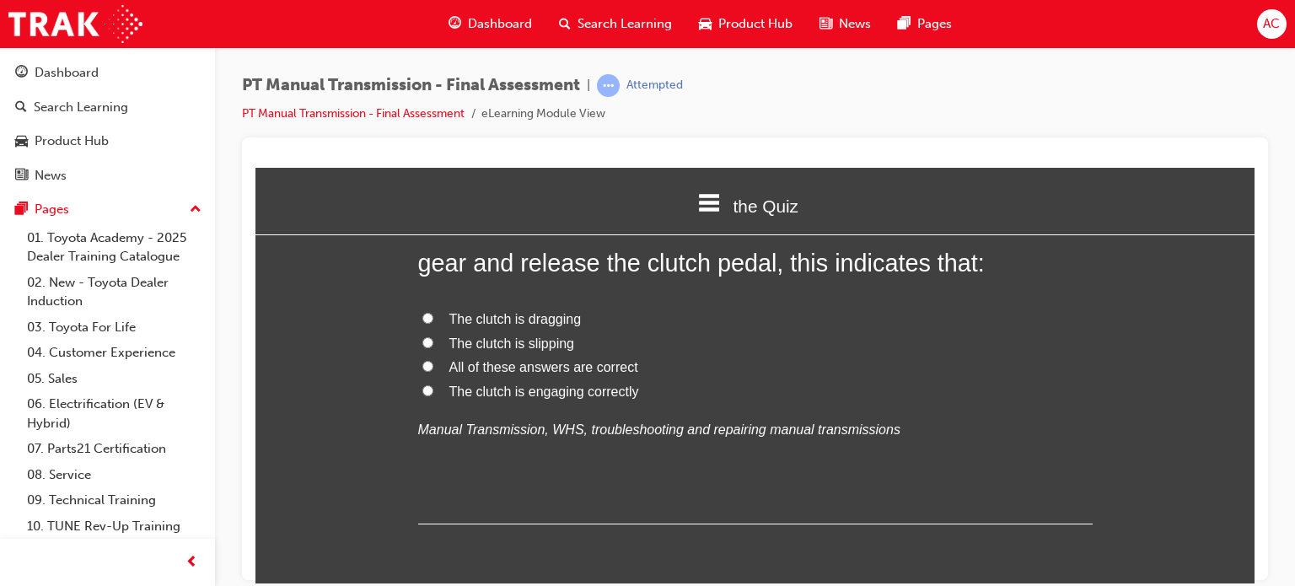
click at [428, 315] on label "The clutch is dragging" at bounding box center [755, 319] width 675 height 24
click at [428, 315] on input "The clutch is dragging" at bounding box center [427, 317] width 11 height 11
radio input "true"
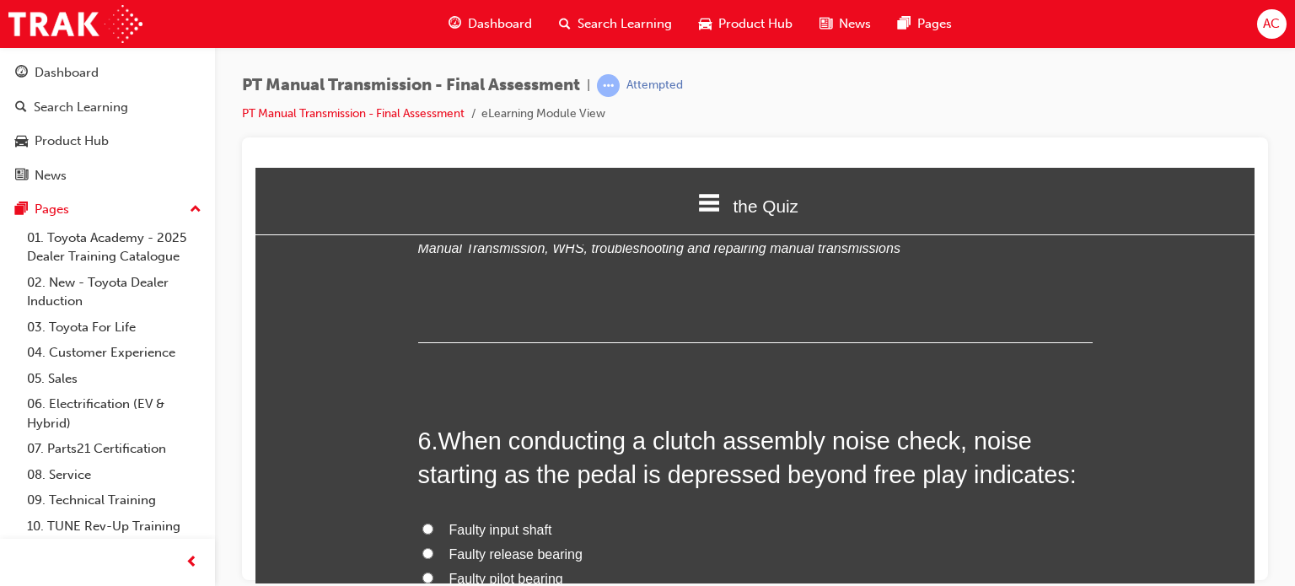
scroll to position [2091, 0]
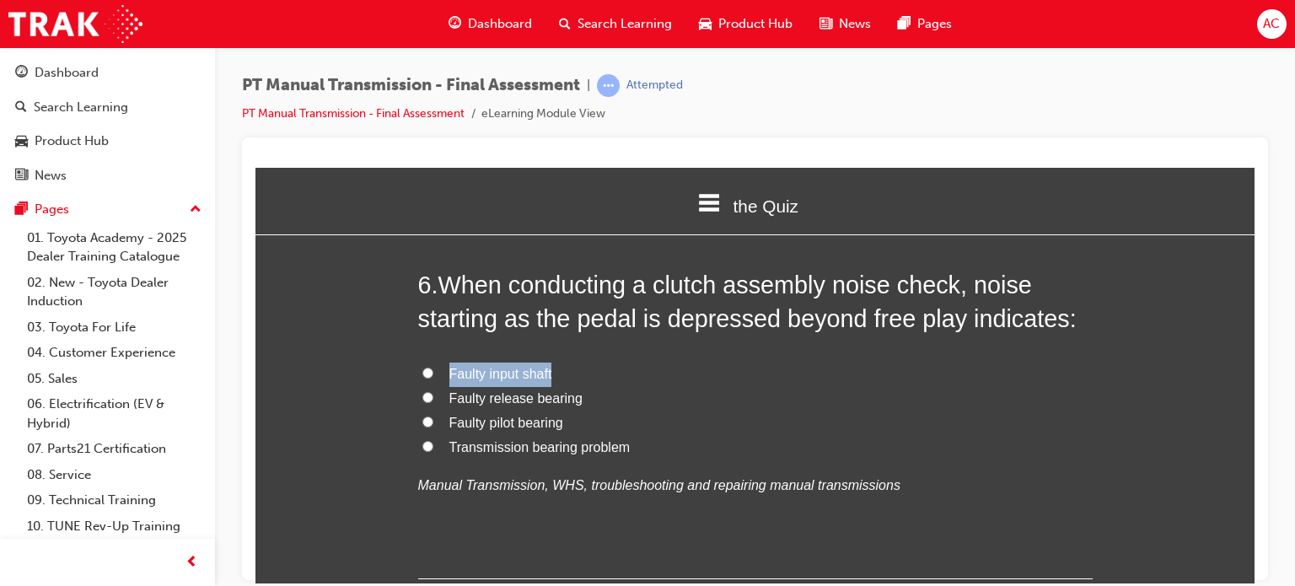
drag, startPoint x: 351, startPoint y: 341, endPoint x: 420, endPoint y: 402, distance: 92.6
click at [422, 402] on input "Faulty release bearing" at bounding box center [427, 396] width 11 height 11
radio input "true"
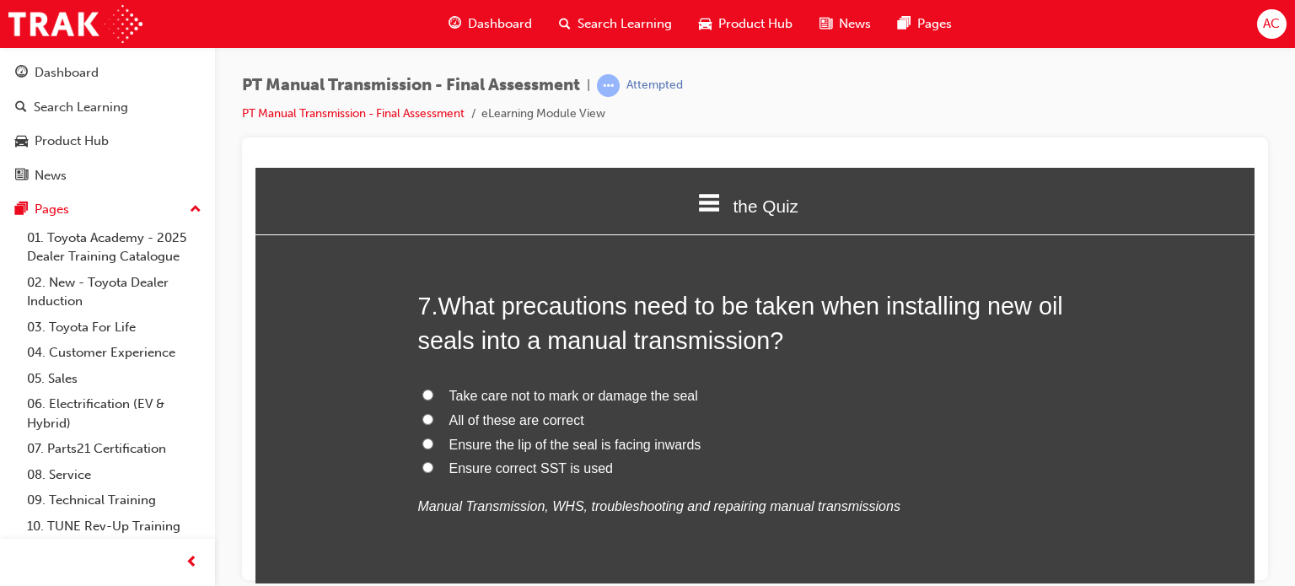
scroll to position [2496, 0]
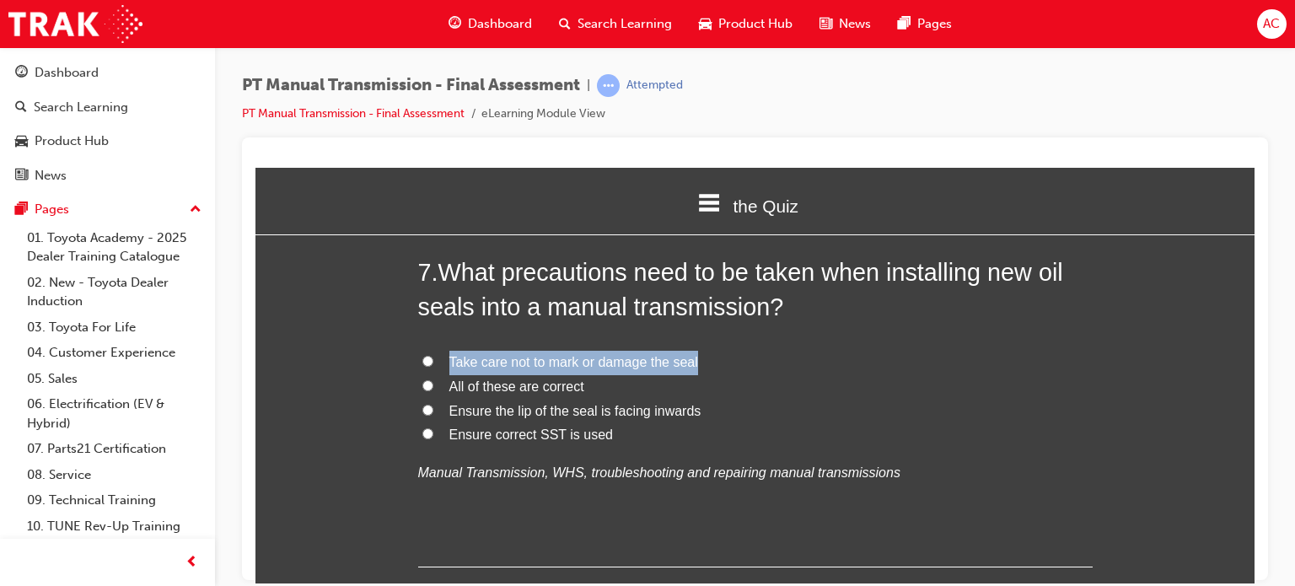
drag, startPoint x: 426, startPoint y: 384, endPoint x: 347, endPoint y: 315, distance: 104.5
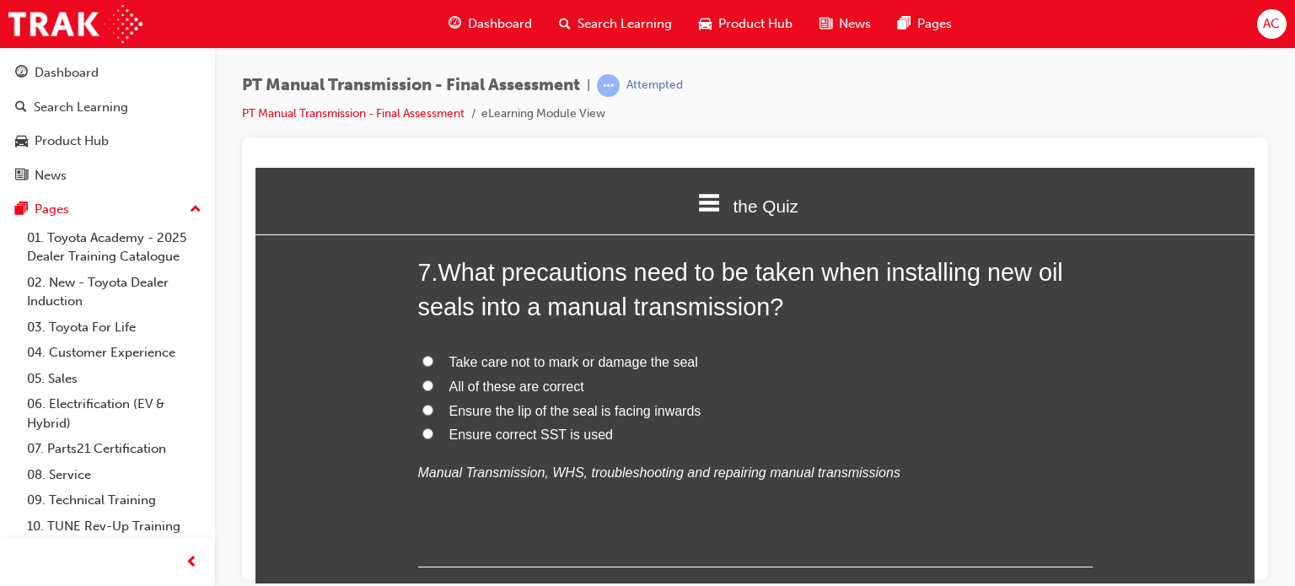
click at [426, 377] on label "All of these are correct" at bounding box center [755, 386] width 675 height 24
click at [426, 379] on input "All of these are correct" at bounding box center [427, 384] width 11 height 11
radio input "true"
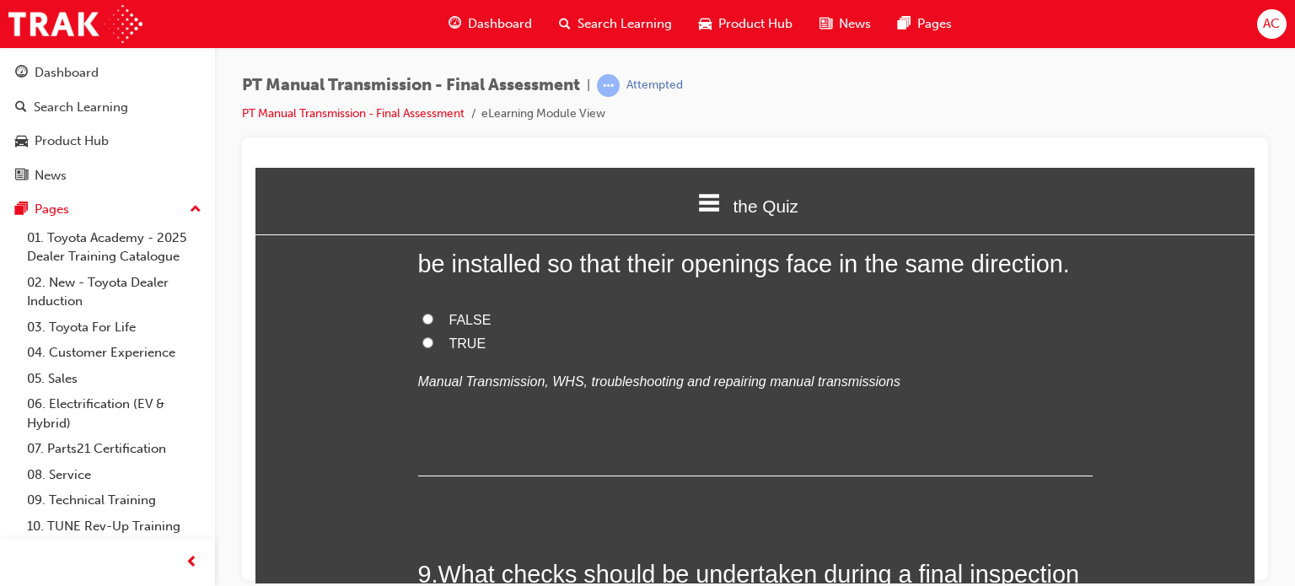
scroll to position [2934, 0]
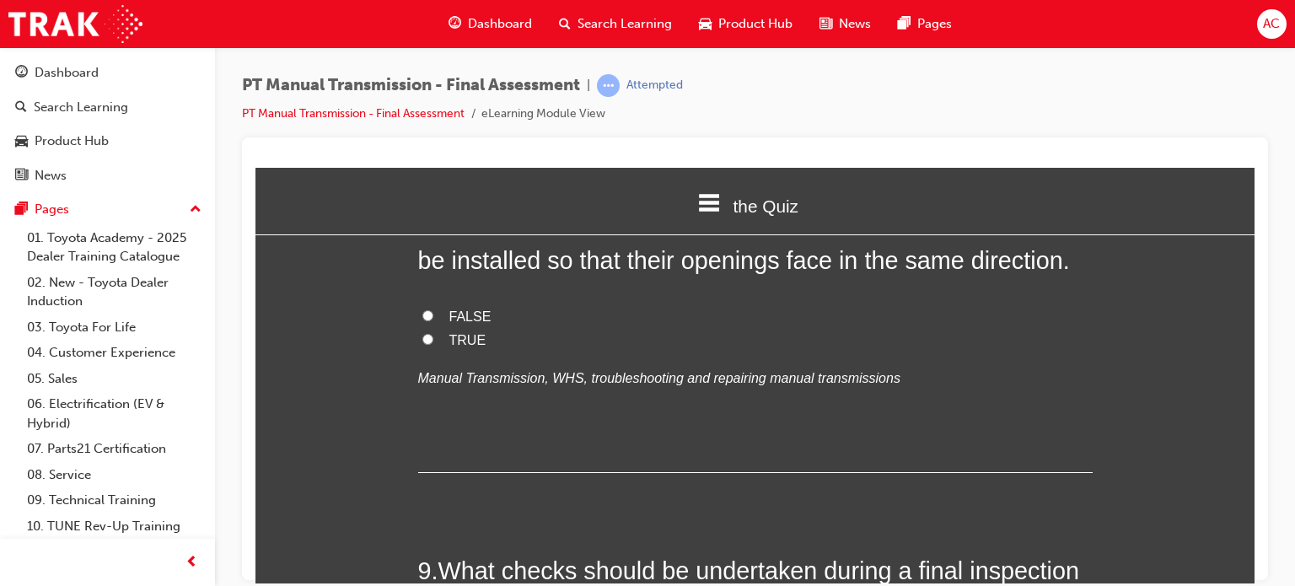
click at [426, 336] on label "TRUE" at bounding box center [755, 340] width 675 height 24
click at [426, 336] on input "TRUE" at bounding box center [427, 338] width 11 height 11
radio input "true"
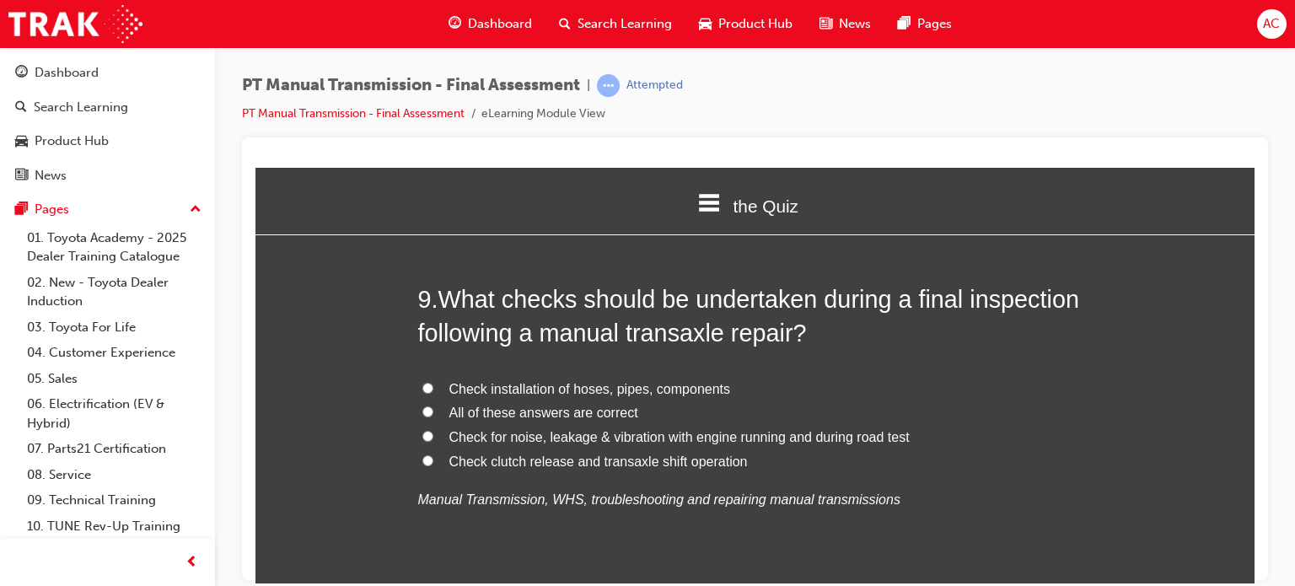
scroll to position [3204, 0]
click at [425, 411] on input "All of these answers are correct" at bounding box center [427, 412] width 11 height 11
radio input "true"
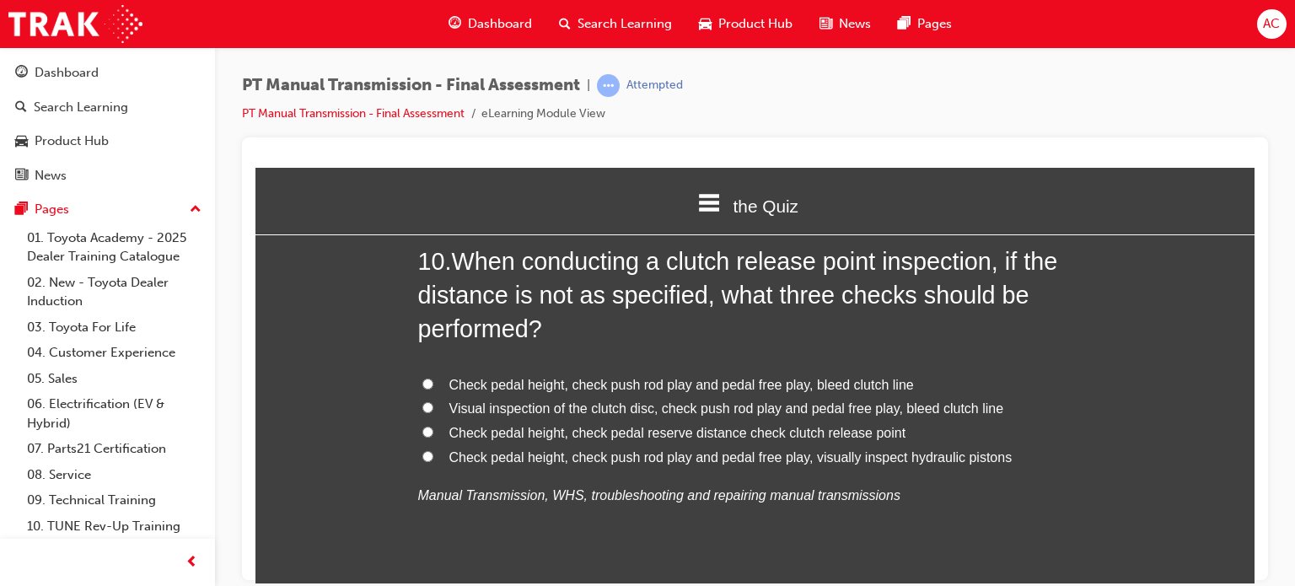
scroll to position [3642, 0]
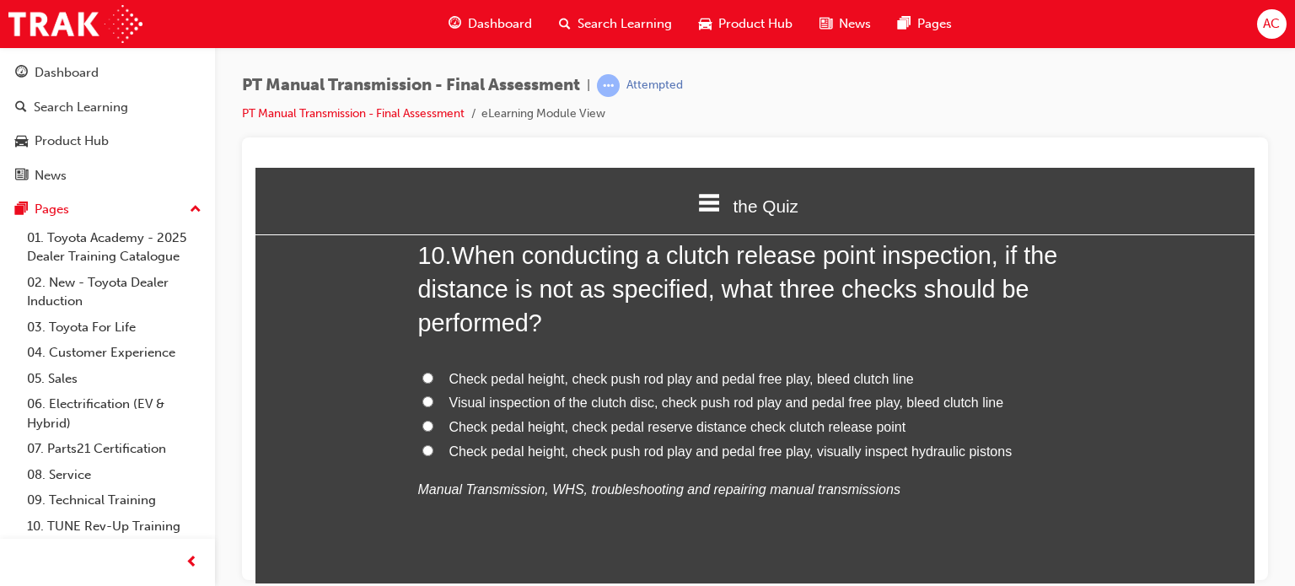
click at [427, 399] on label "Visual inspection of the clutch disc, check push rod play and pedal free play, …" at bounding box center [755, 402] width 675 height 24
click at [427, 399] on input "Visual inspection of the clutch disc, check push rod play and pedal free play, …" at bounding box center [427, 400] width 11 height 11
radio input "true"
click at [422, 420] on input "Check pedal height, check pedal reserve distance check clutch release point" at bounding box center [427, 425] width 11 height 11
radio input "true"
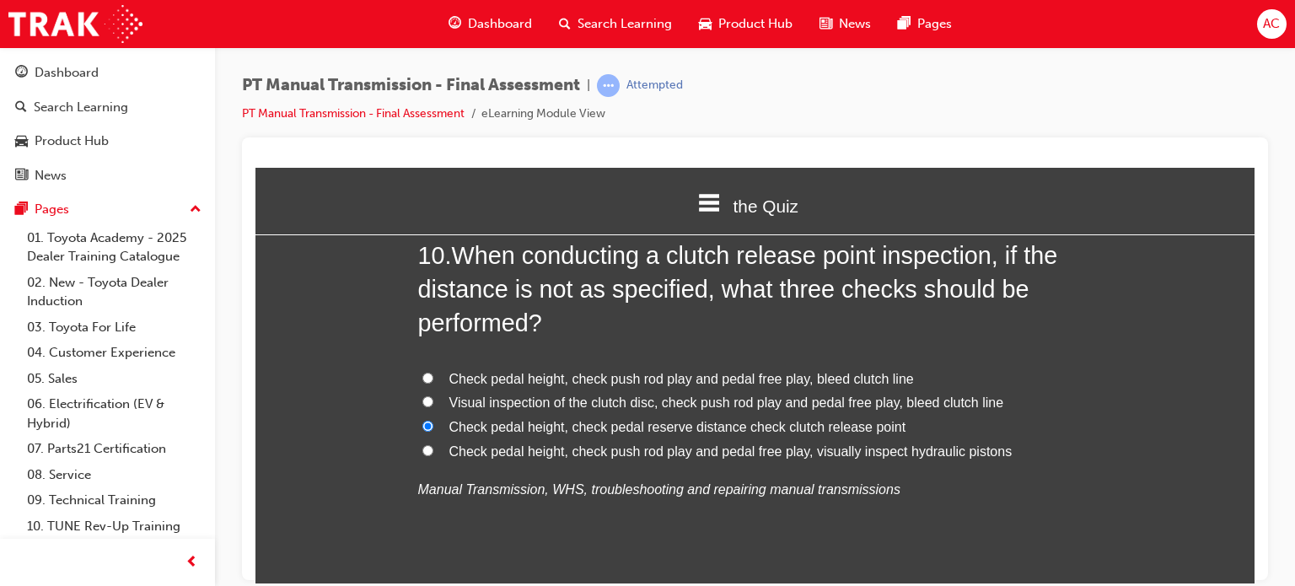
click at [422, 403] on input "Visual inspection of the clutch disc, check push rod play and pedal free play, …" at bounding box center [427, 400] width 11 height 11
radio input "true"
click at [355, 331] on div "You must select an answer for each question before you can submit. Please note,…" at bounding box center [754, 437] width 999 height 7664
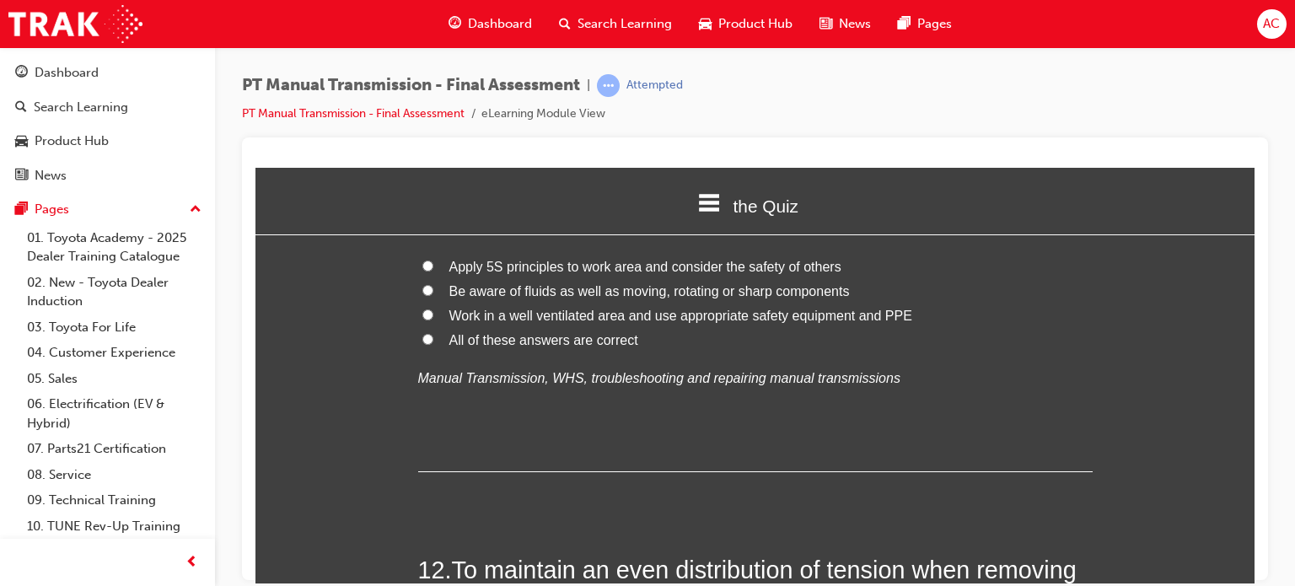
scroll to position [4182, 0]
click at [426, 338] on label "All of these answers are correct" at bounding box center [755, 338] width 675 height 24
click at [426, 338] on input "All of these answers are correct" at bounding box center [427, 336] width 11 height 11
radio input "true"
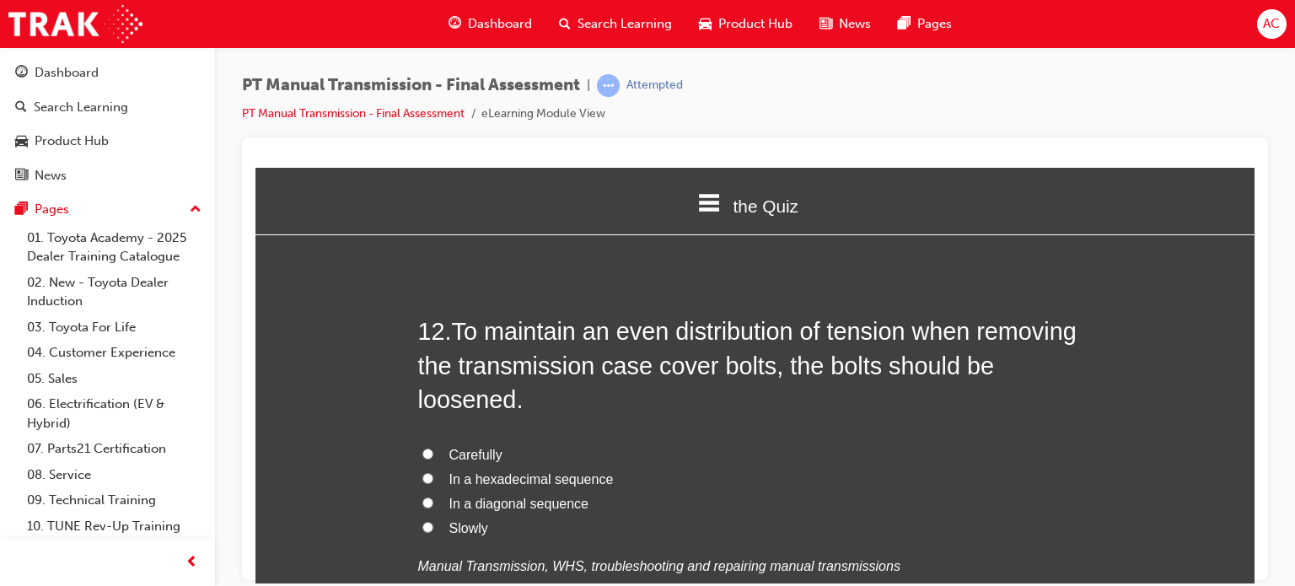
scroll to position [4418, 0]
click at [422, 499] on input "In a diagonal sequence" at bounding box center [427, 502] width 11 height 11
radio input "true"
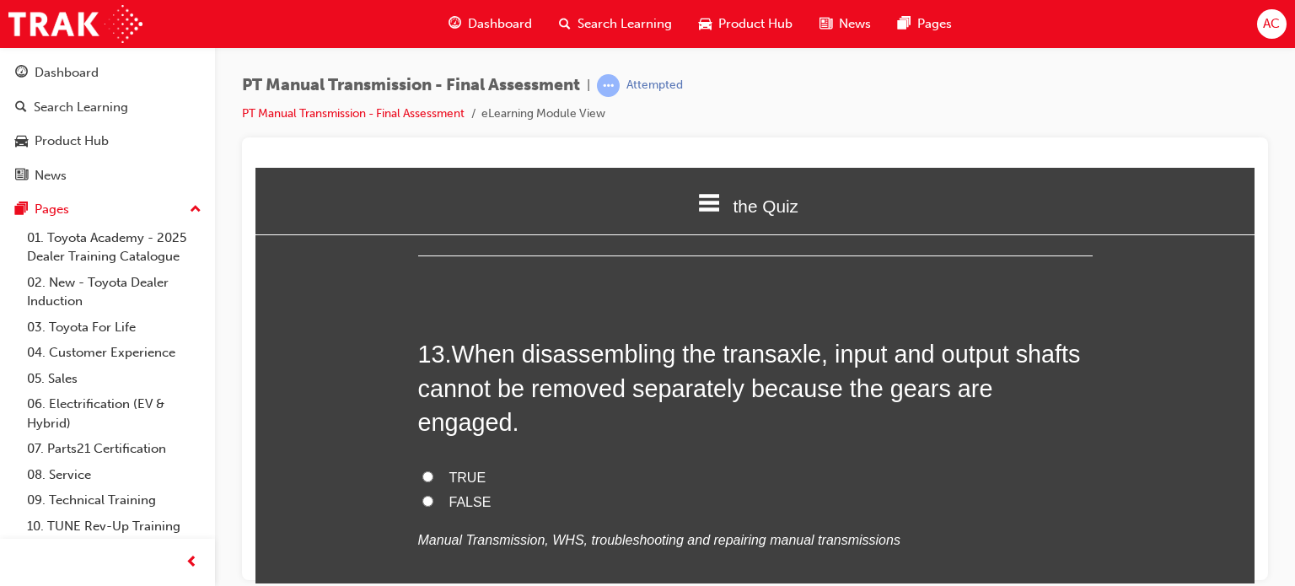
scroll to position [4857, 0]
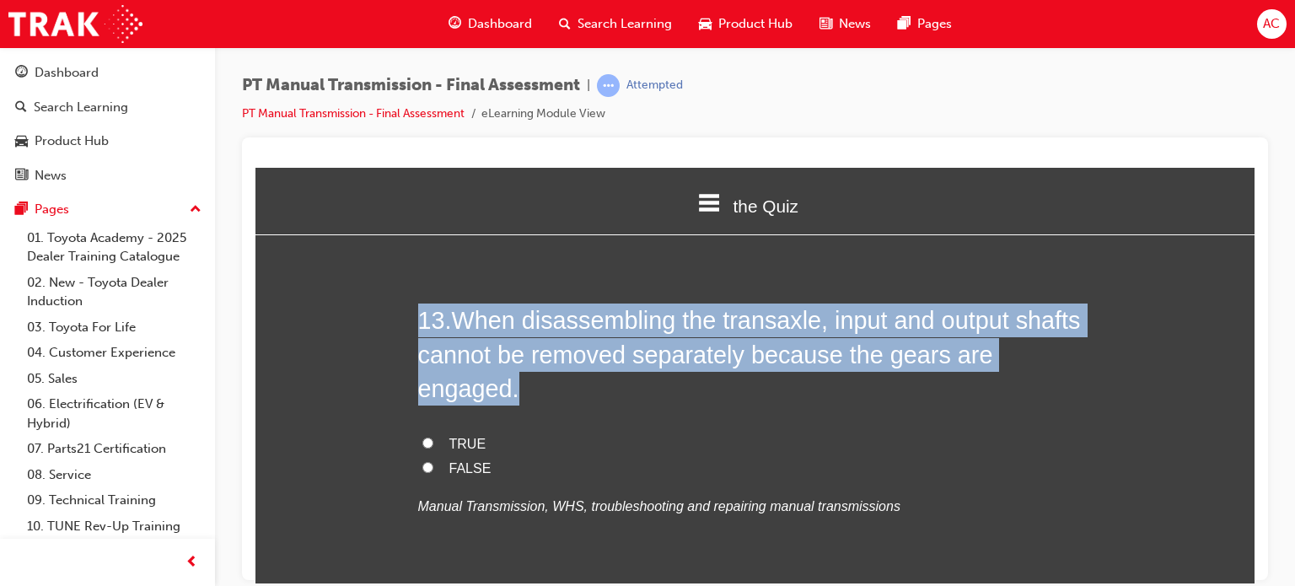
drag, startPoint x: 438, startPoint y: 402, endPoint x: 316, endPoint y: 308, distance: 154.5
click at [422, 437] on input "TRUE" at bounding box center [427, 442] width 11 height 11
radio input "true"
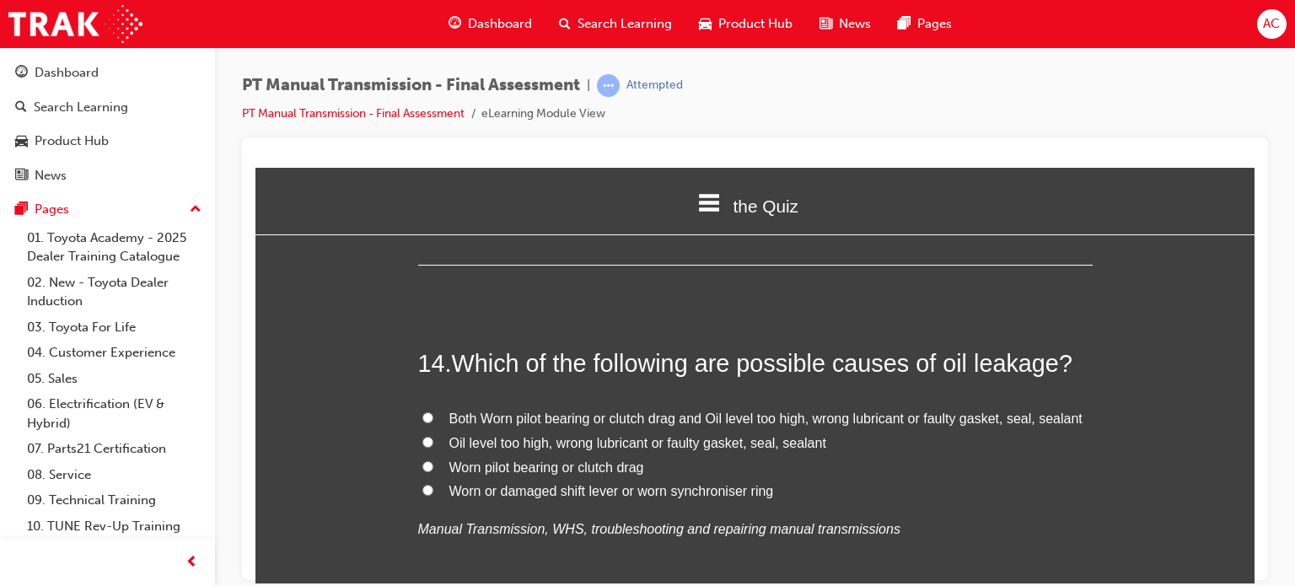
scroll to position [5194, 0]
click at [434, 405] on label "Both Worn pilot bearing or clutch drag and Oil level too high, wrong lubricant …" at bounding box center [755, 417] width 675 height 24
click at [433, 410] on input "Both Worn pilot bearing or clutch drag and Oil level too high, wrong lubricant …" at bounding box center [427, 415] width 11 height 11
radio input "true"
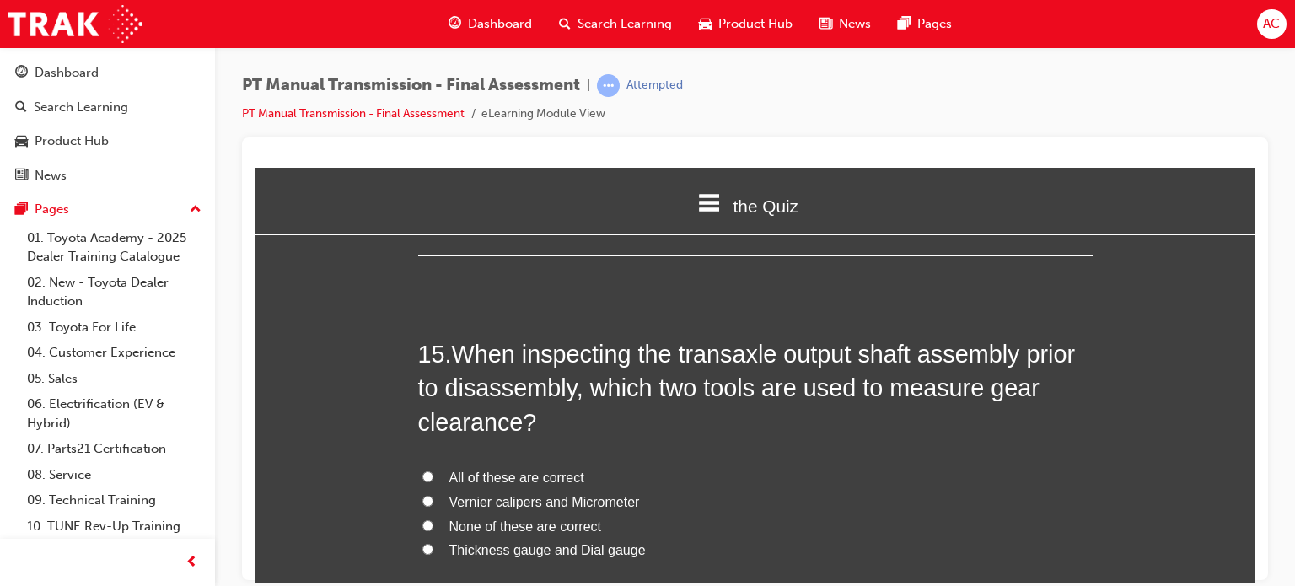
scroll to position [5565, 0]
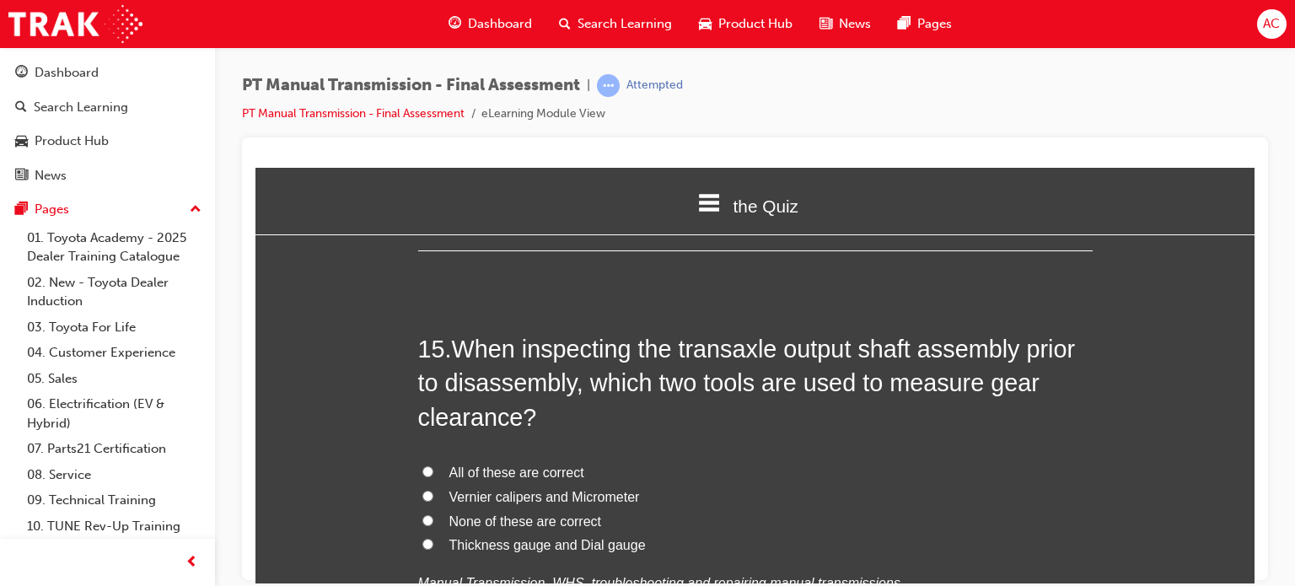
click at [422, 465] on input "All of these are correct" at bounding box center [427, 470] width 11 height 11
radio input "true"
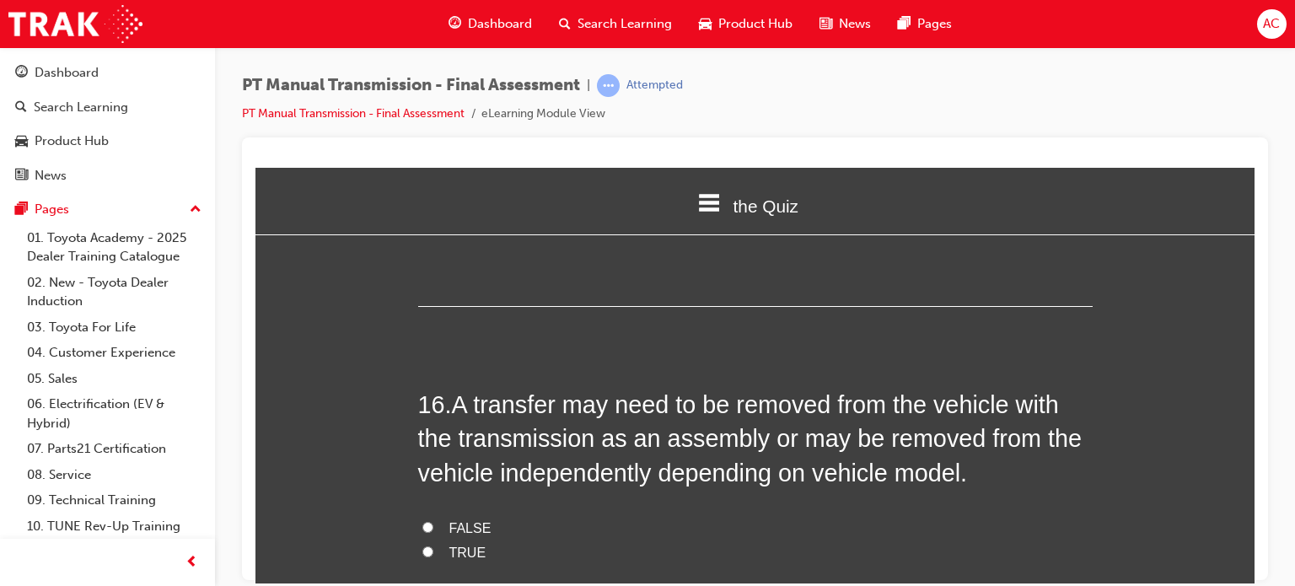
scroll to position [5970, 0]
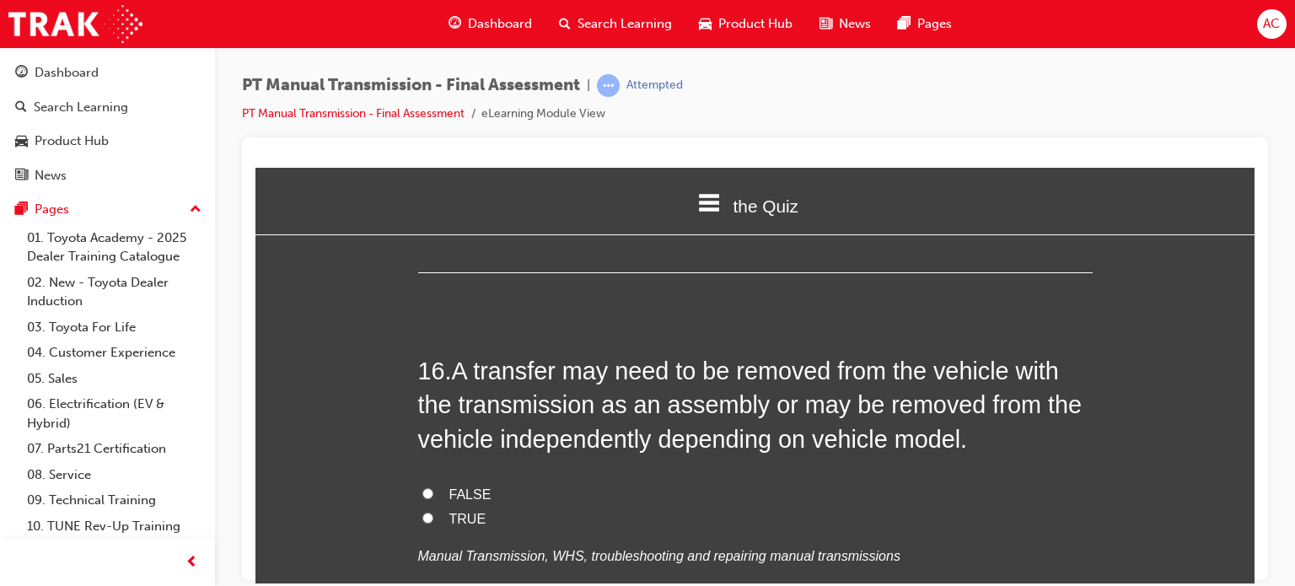
click at [422, 512] on input "TRUE" at bounding box center [427, 517] width 11 height 11
radio input "true"
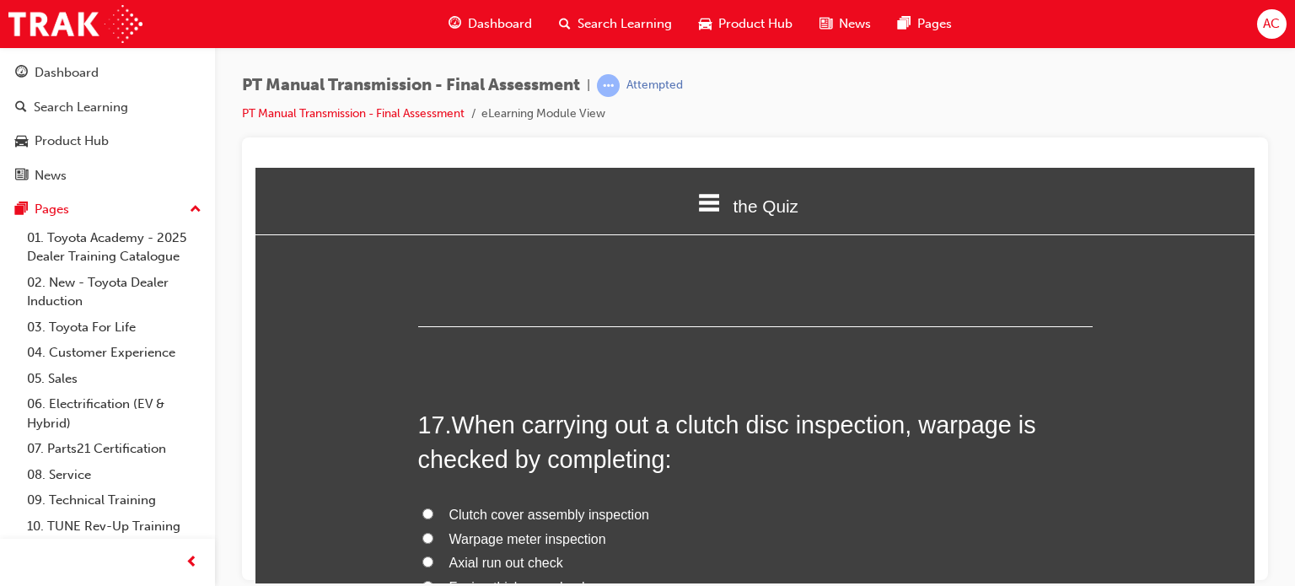
scroll to position [6341, 0]
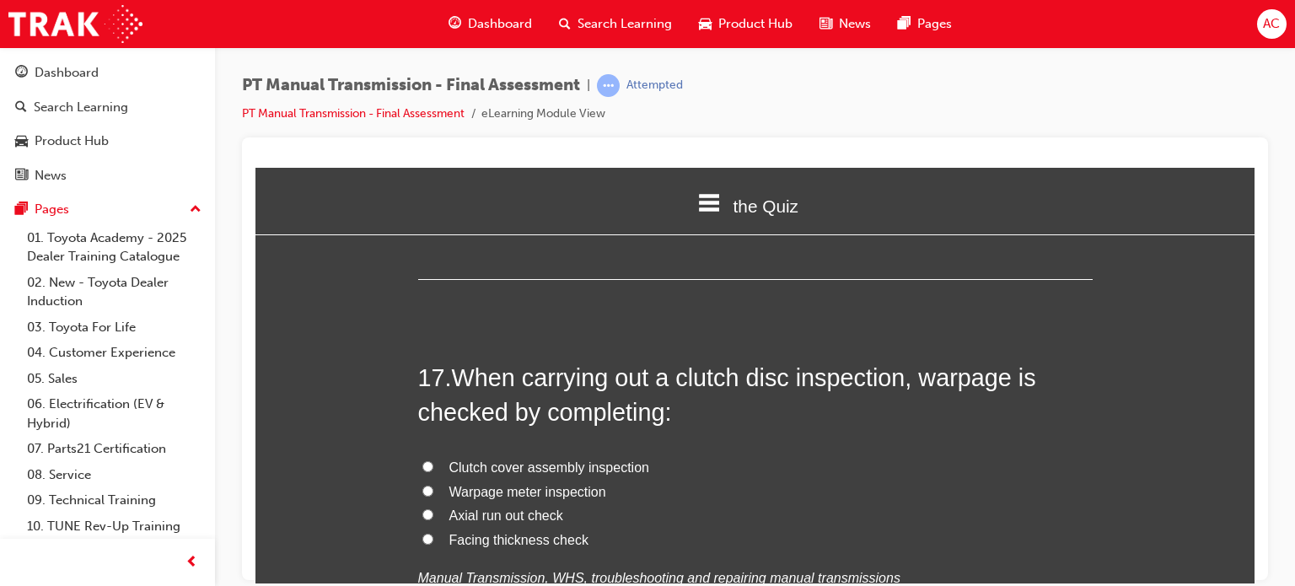
click at [427, 528] on label "Facing thickness check" at bounding box center [755, 540] width 675 height 24
click at [427, 533] on input "Facing thickness check" at bounding box center [427, 538] width 11 height 11
radio input "true"
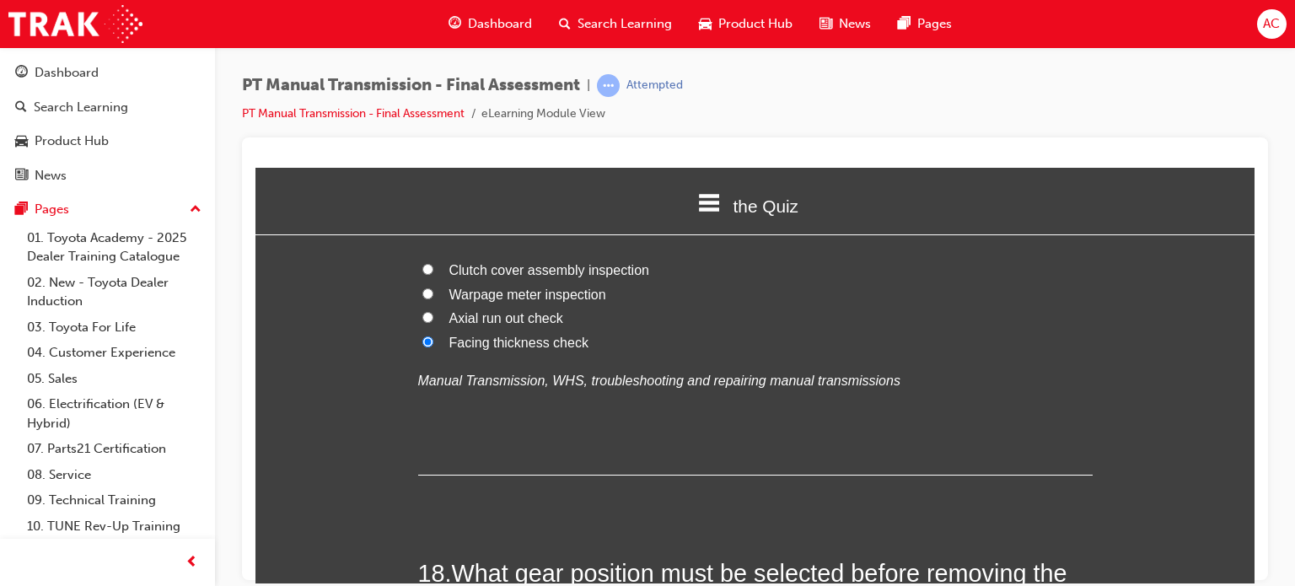
scroll to position [6745, 0]
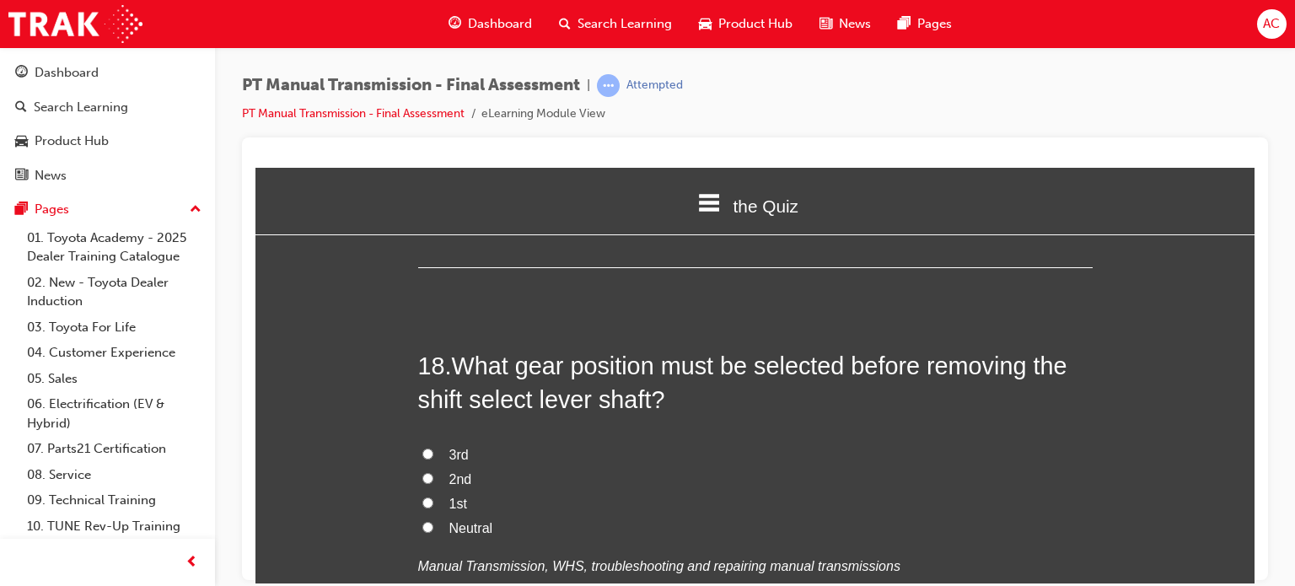
click at [423, 521] on input "Neutral" at bounding box center [427, 526] width 11 height 11
radio input "true"
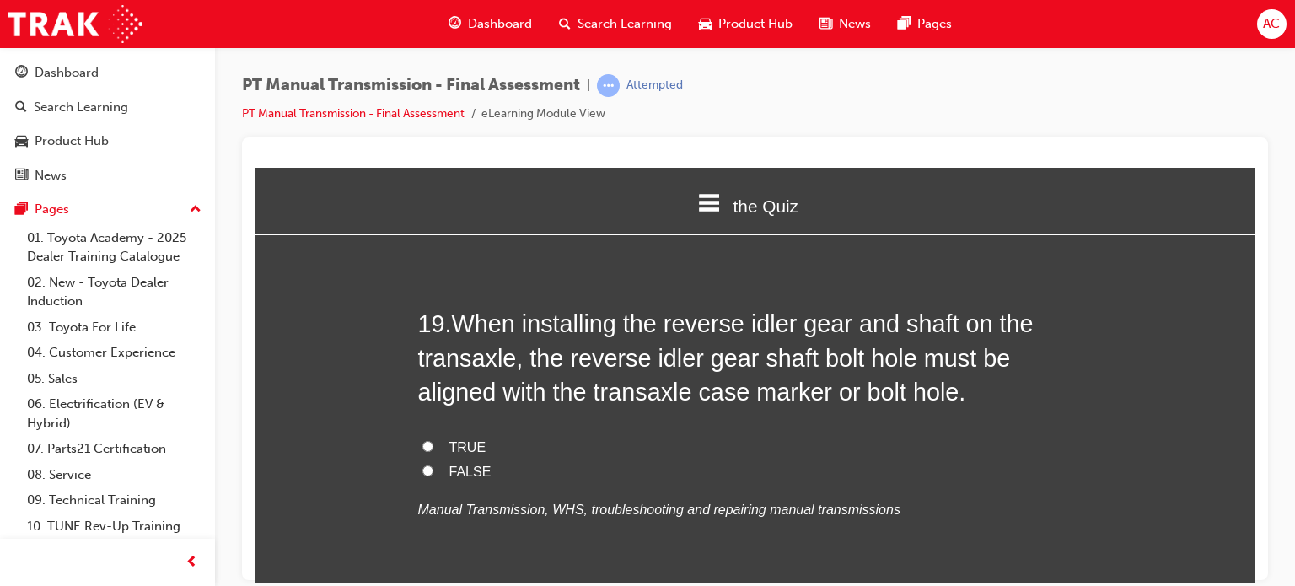
scroll to position [7184, 0]
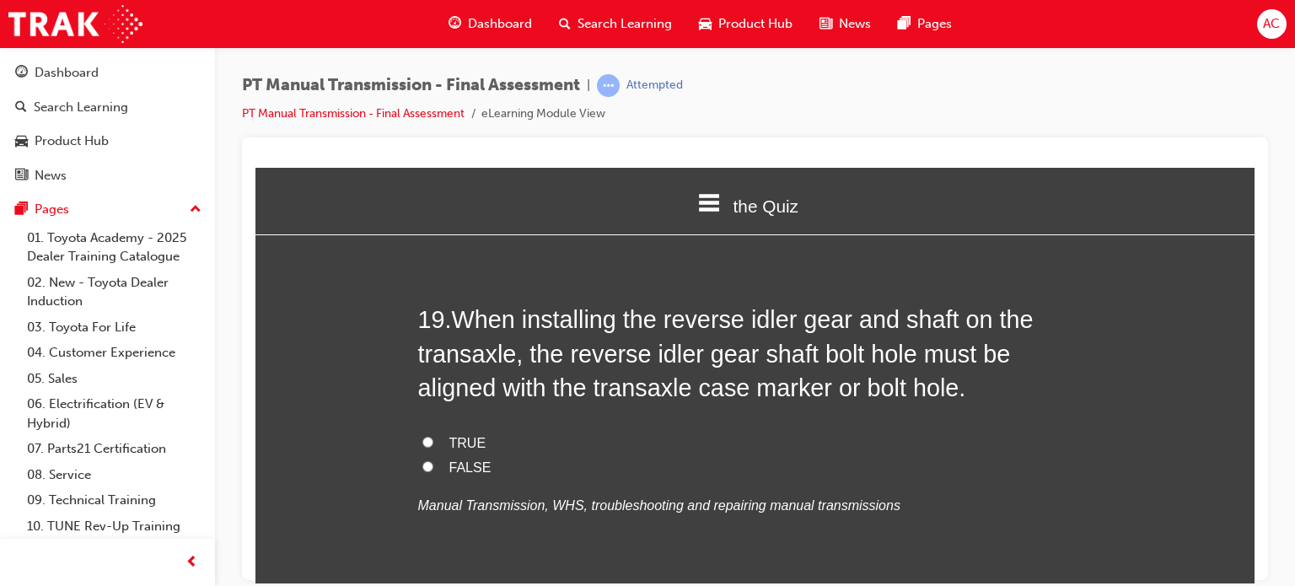
click at [418, 431] on label "TRUE" at bounding box center [755, 443] width 675 height 24
click at [422, 436] on input "TRUE" at bounding box center [427, 441] width 11 height 11
radio input "true"
click at [612, 389] on div "19 . When installing the reverse idler gear and shaft on the transaxle, the rev…" at bounding box center [755, 450] width 675 height 297
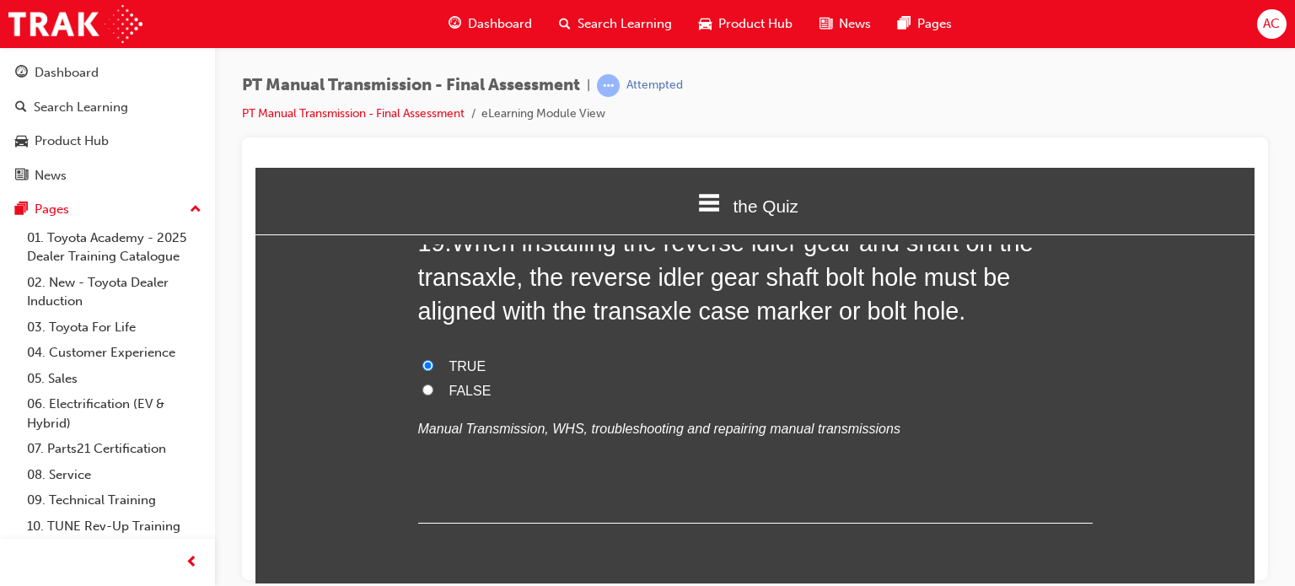
scroll to position [7291, 0]
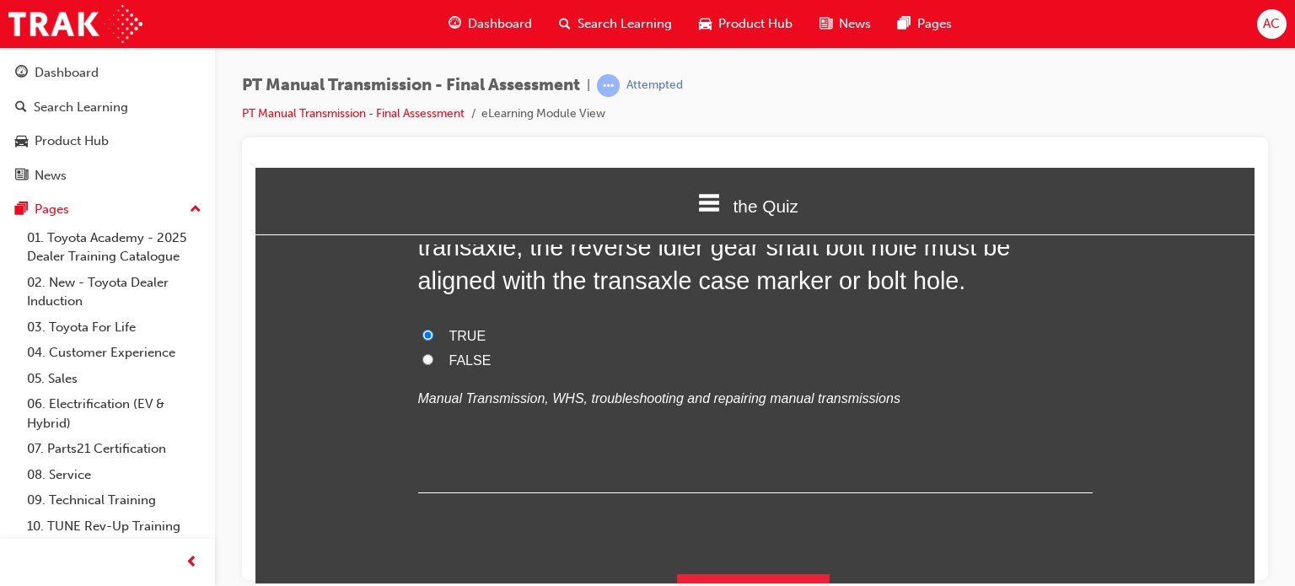
click at [715, 573] on button "Submit Answers" at bounding box center [753, 596] width 153 height 47
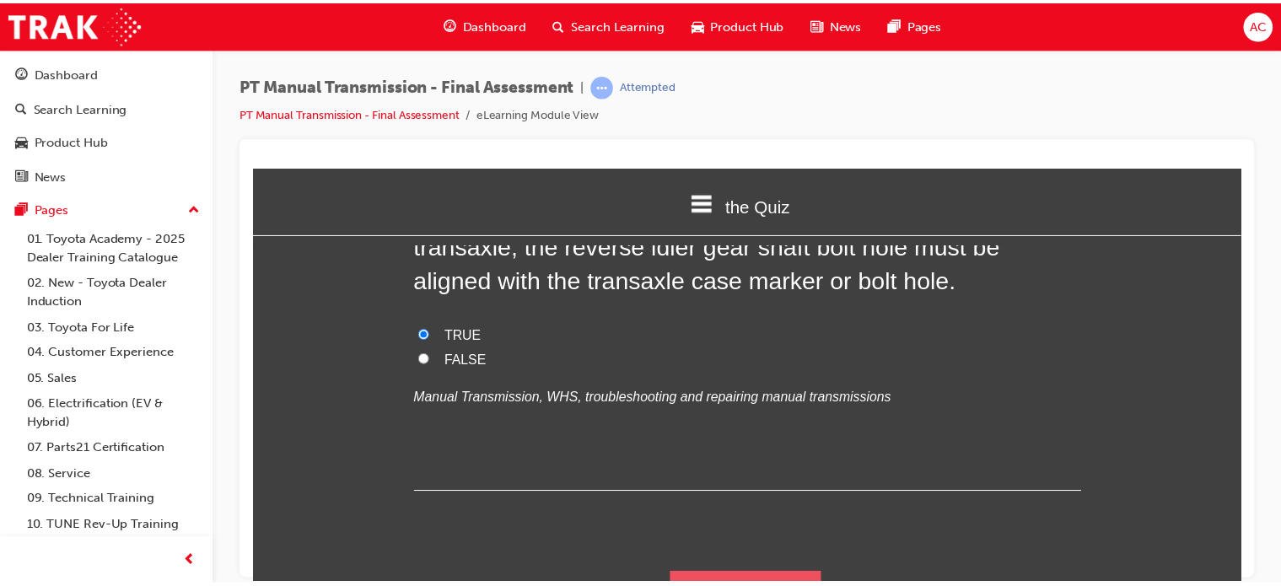
scroll to position [0, 0]
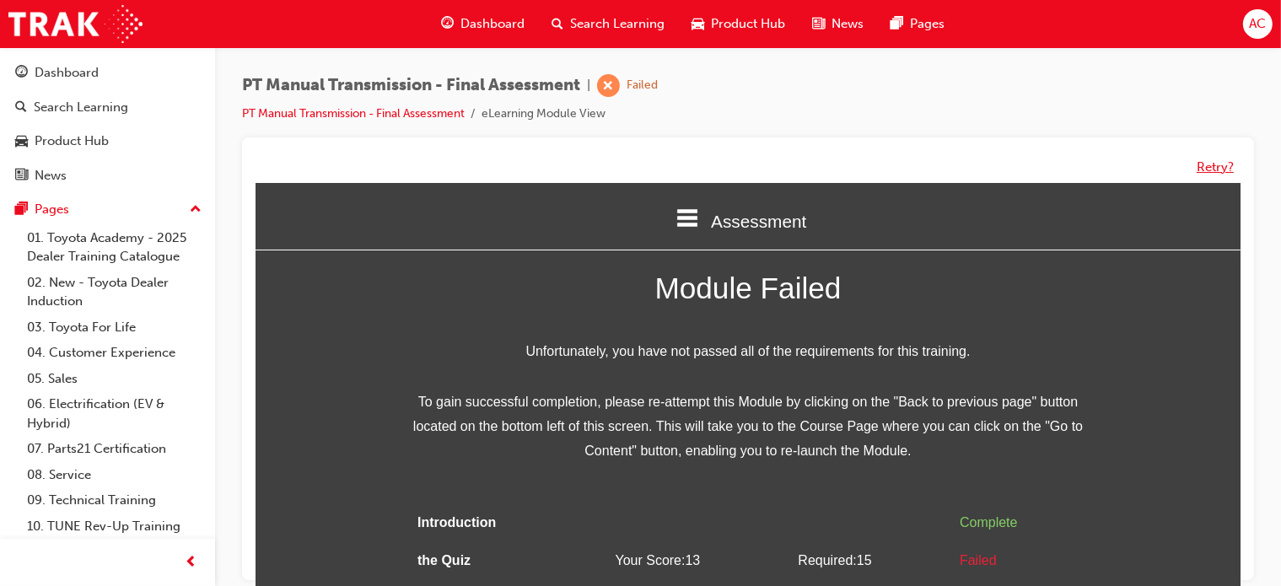
click at [1201, 174] on button "Retry?" at bounding box center [1214, 167] width 37 height 19
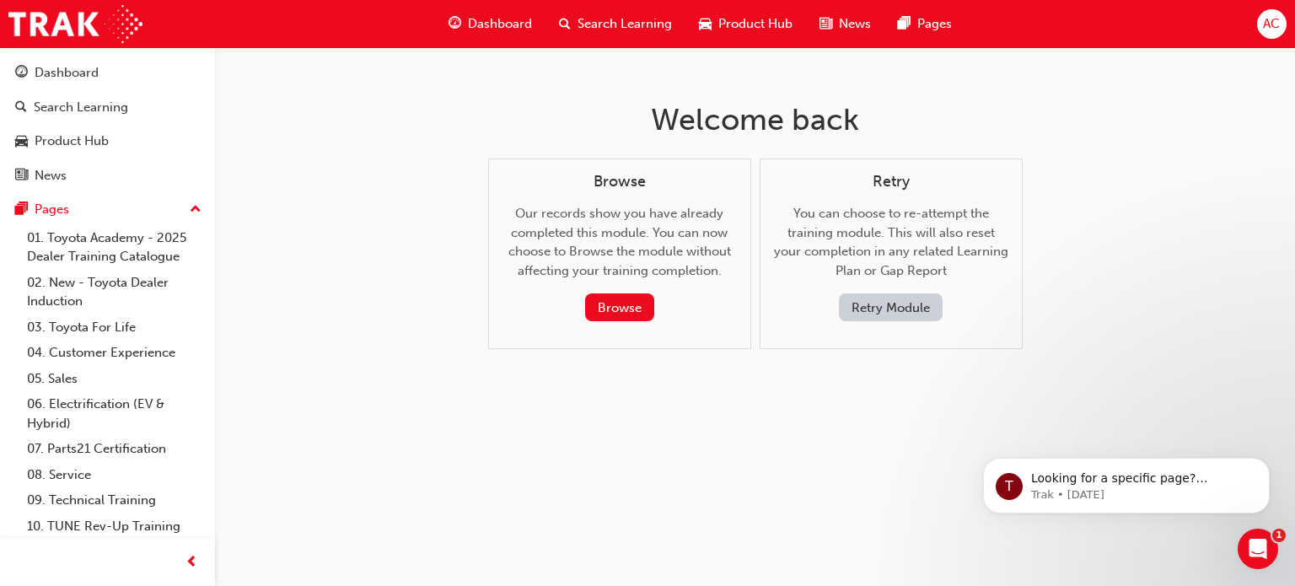
click at [875, 309] on button "Retry Module" at bounding box center [891, 307] width 104 height 28
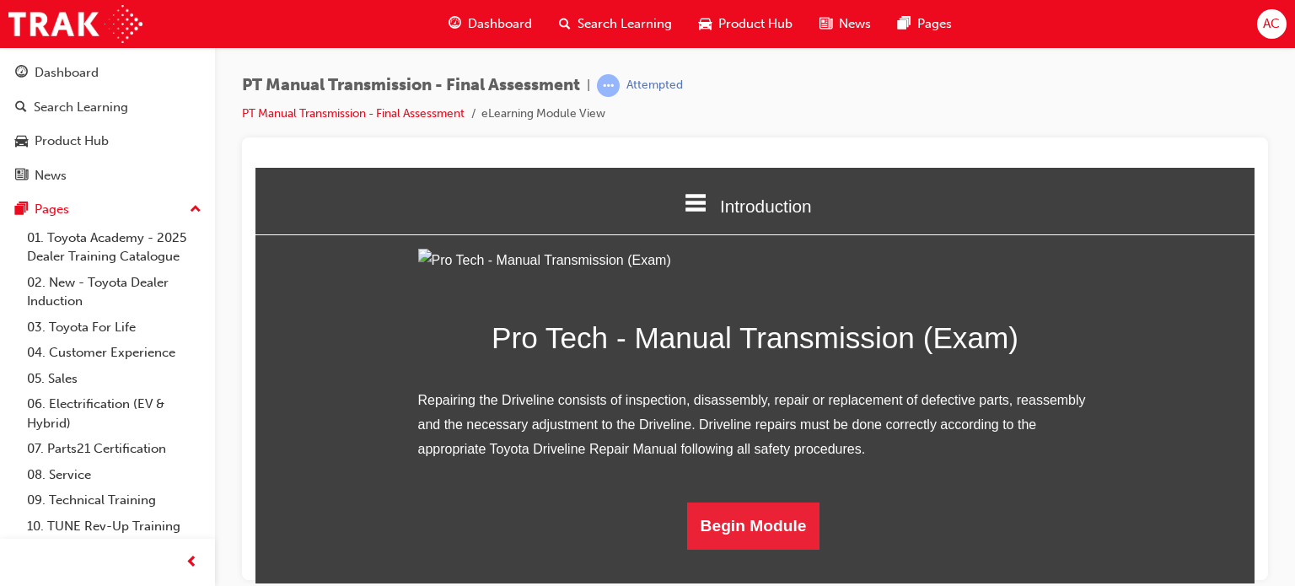
click at [1170, 217] on div "Introduction" at bounding box center [754, 204] width 999 height 57
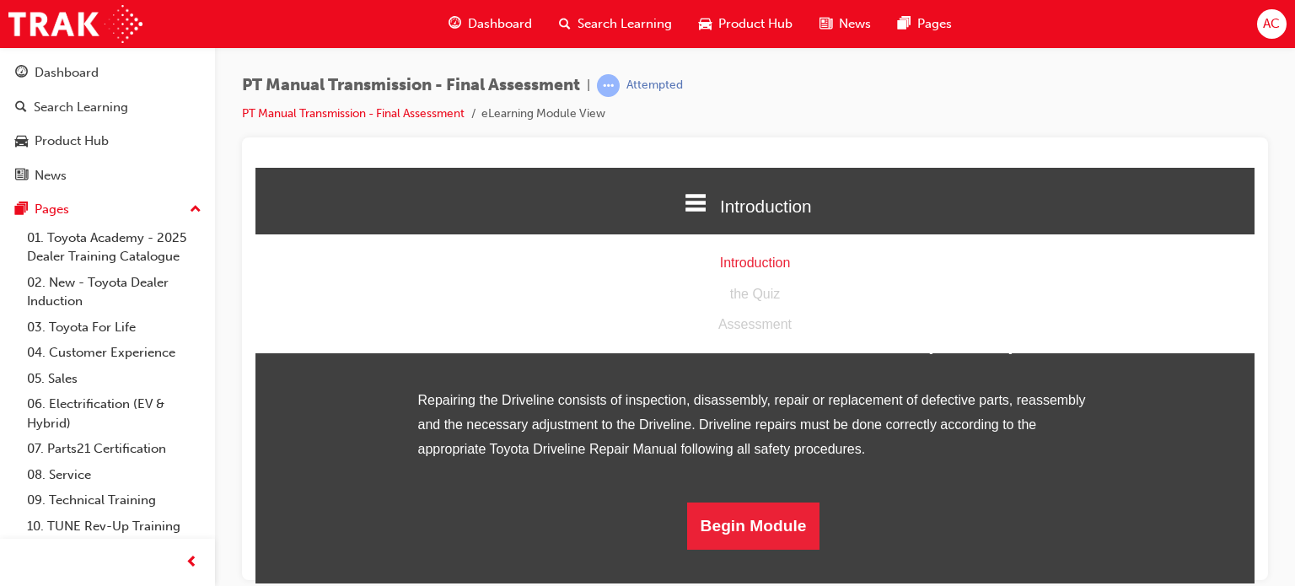
scroll to position [67, 0]
click at [1171, 483] on div "Pro Tech - Manual Transmission (Exam) Repairing the Driveline consists of inspe…" at bounding box center [754, 398] width 999 height 301
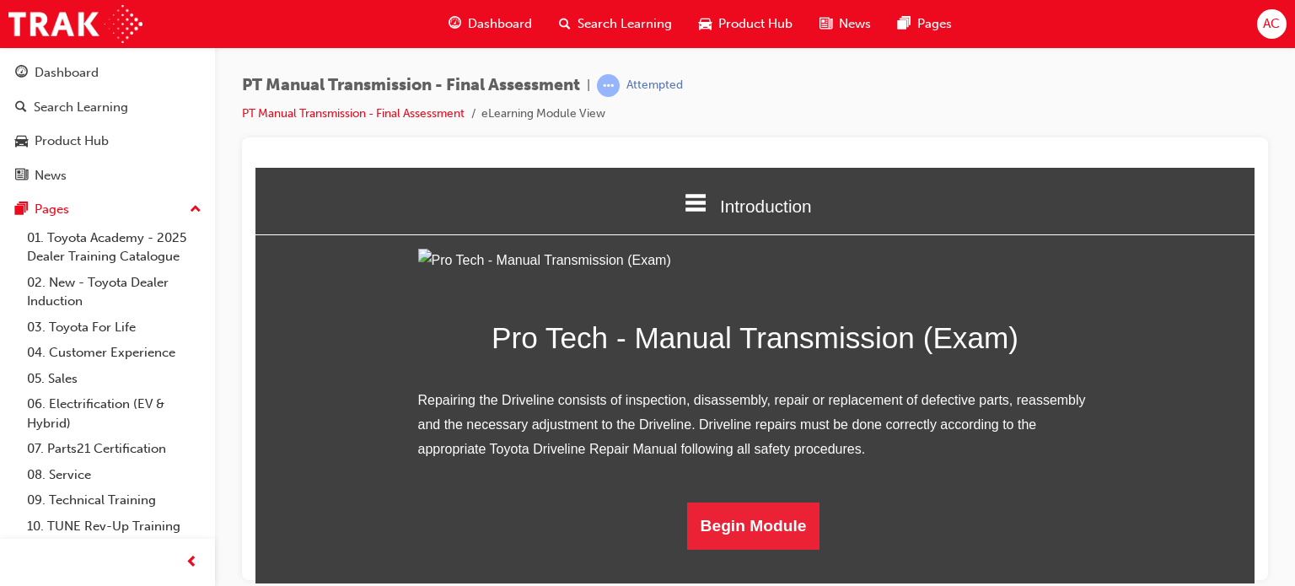
click at [769, 205] on span "Introduction" at bounding box center [766, 205] width 92 height 19
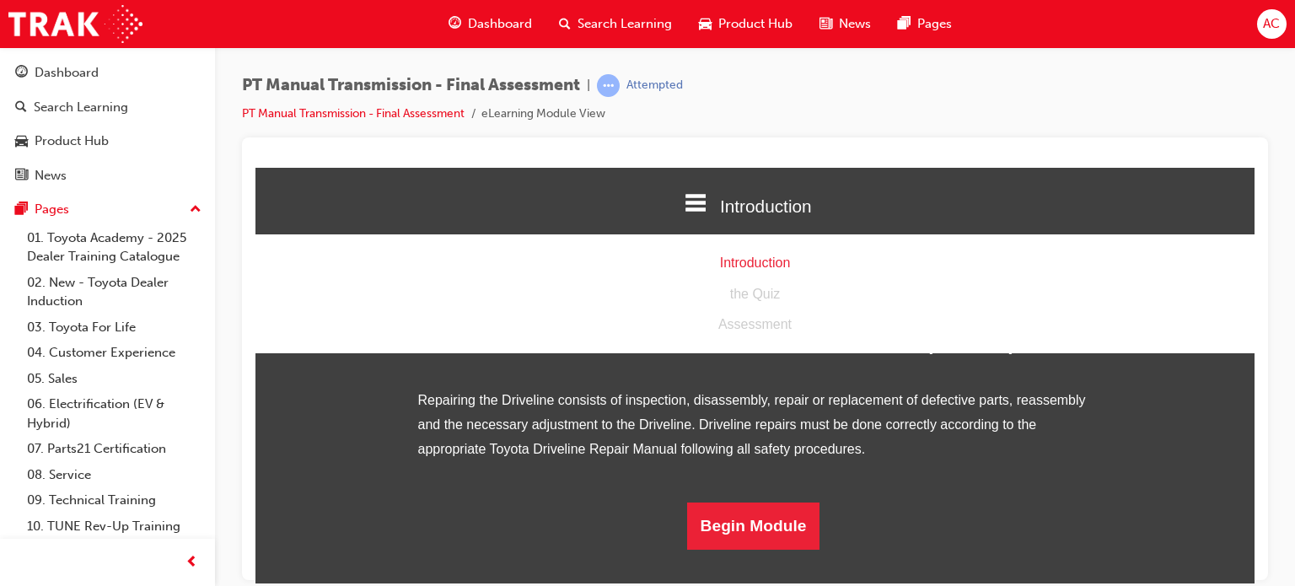
click at [769, 205] on span "Introduction" at bounding box center [766, 205] width 92 height 19
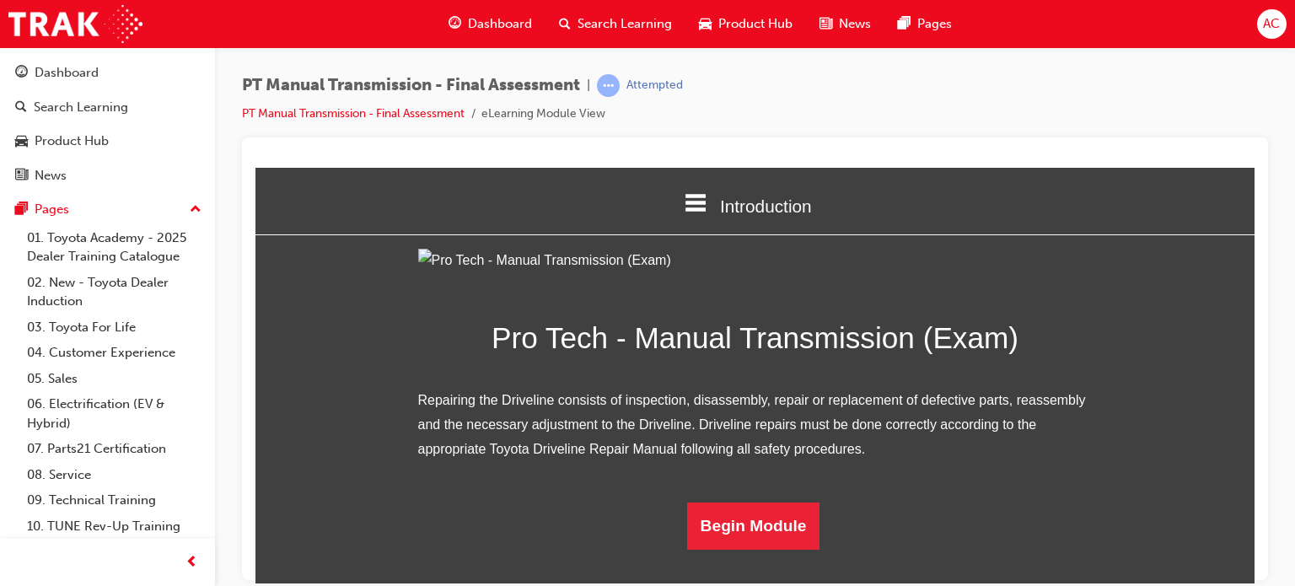
click at [1191, 370] on div "Pro Tech - Manual Transmission (Exam) Repairing the Driveline consists of inspe…" at bounding box center [754, 398] width 999 height 301
click at [742, 549] on button "Begin Module" at bounding box center [753, 525] width 133 height 47
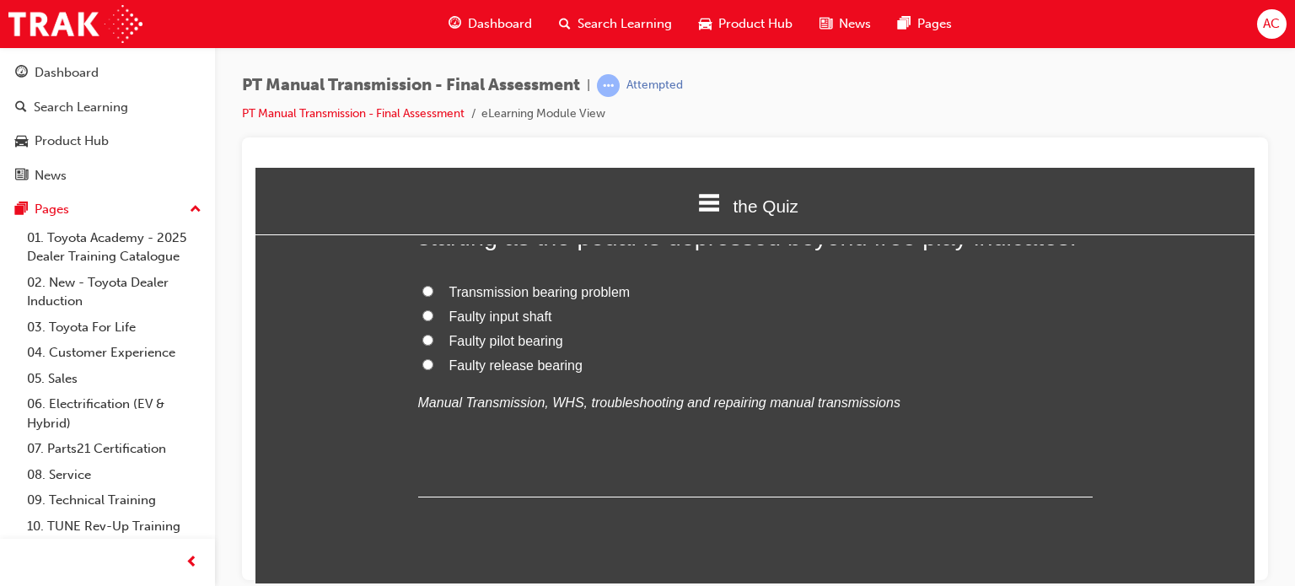
scroll to position [0, 0]
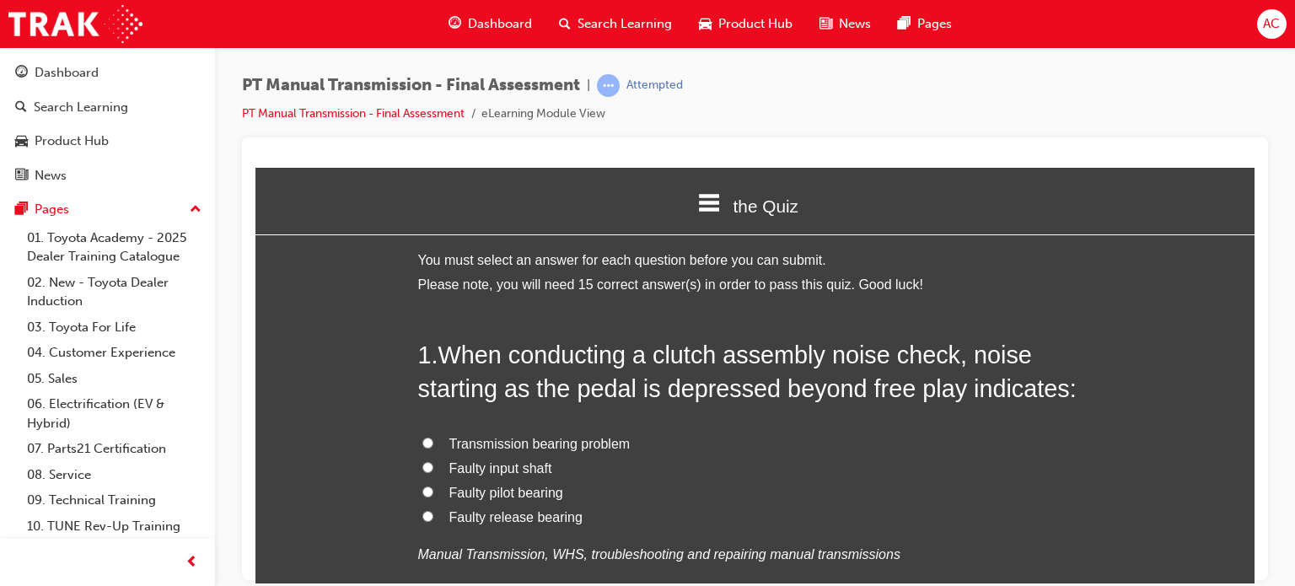
click at [432, 513] on label "Faulty release bearing" at bounding box center [755, 517] width 675 height 24
click at [432, 513] on input "Faulty release bearing" at bounding box center [427, 515] width 11 height 11
radio input "true"
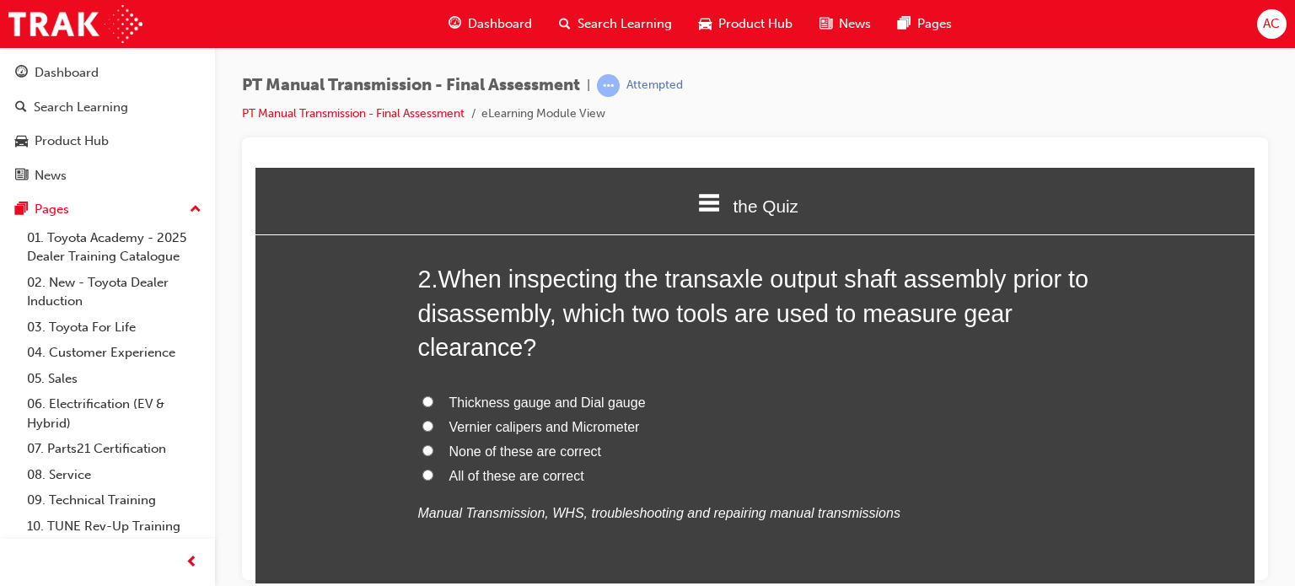
scroll to position [472, 0]
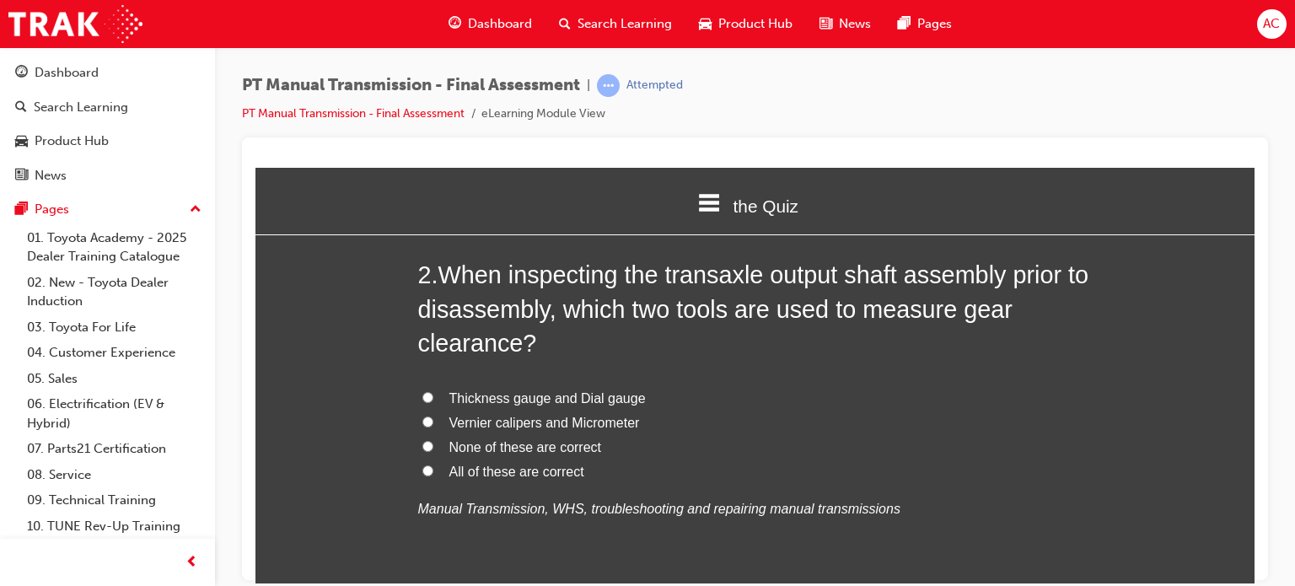
click at [431, 426] on label "Vernier calipers and Micrometer" at bounding box center [755, 423] width 675 height 24
click at [431, 426] on input "Vernier calipers and Micrometer" at bounding box center [427, 421] width 11 height 11
radio input "true"
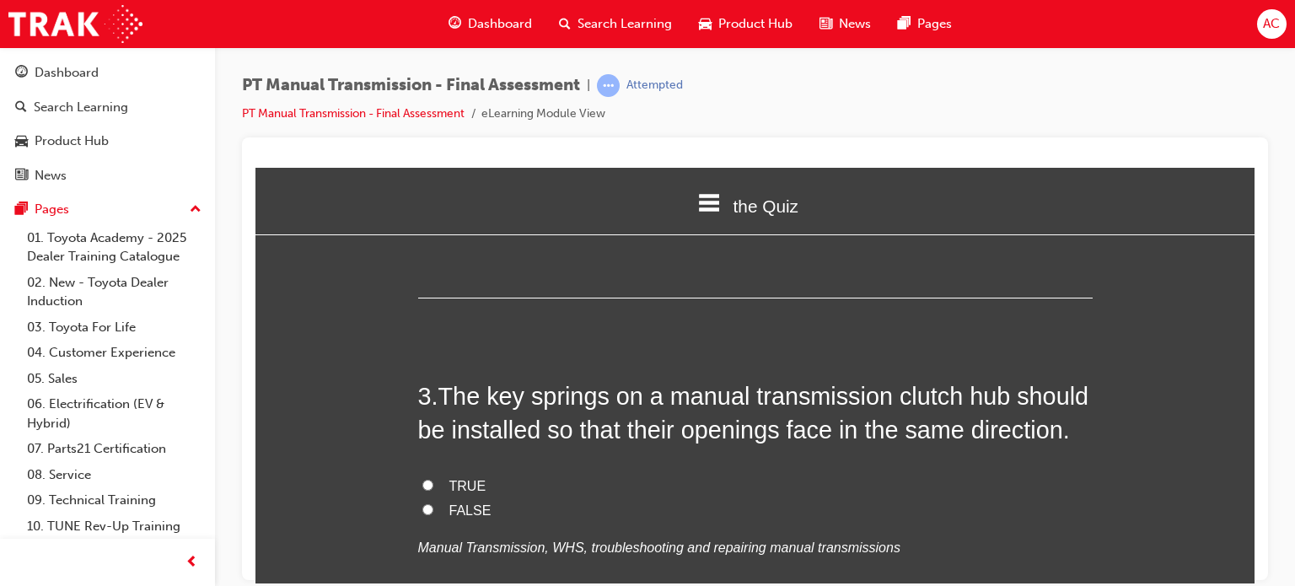
scroll to position [809, 0]
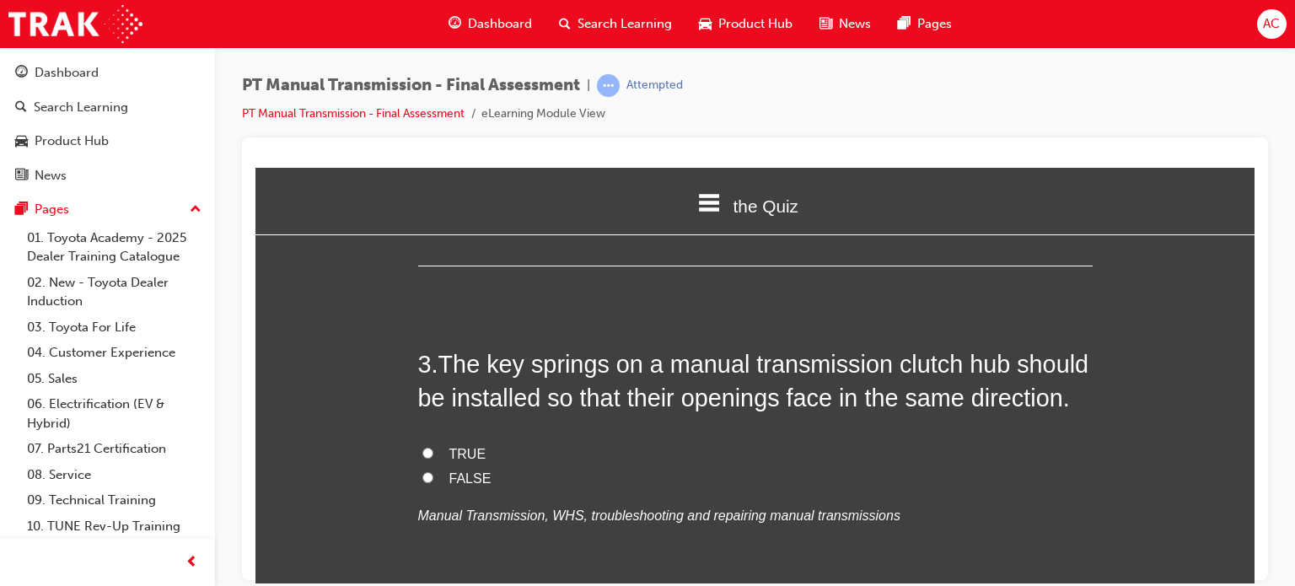
click at [422, 456] on input "TRUE" at bounding box center [427, 452] width 11 height 11
radio input "true"
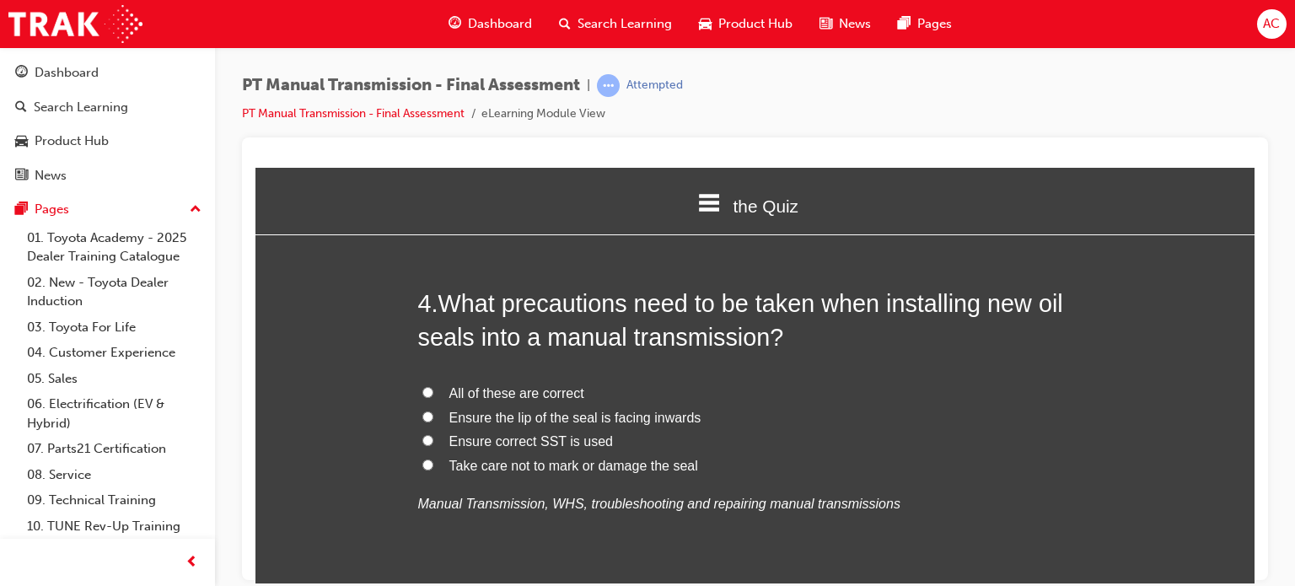
scroll to position [1248, 0]
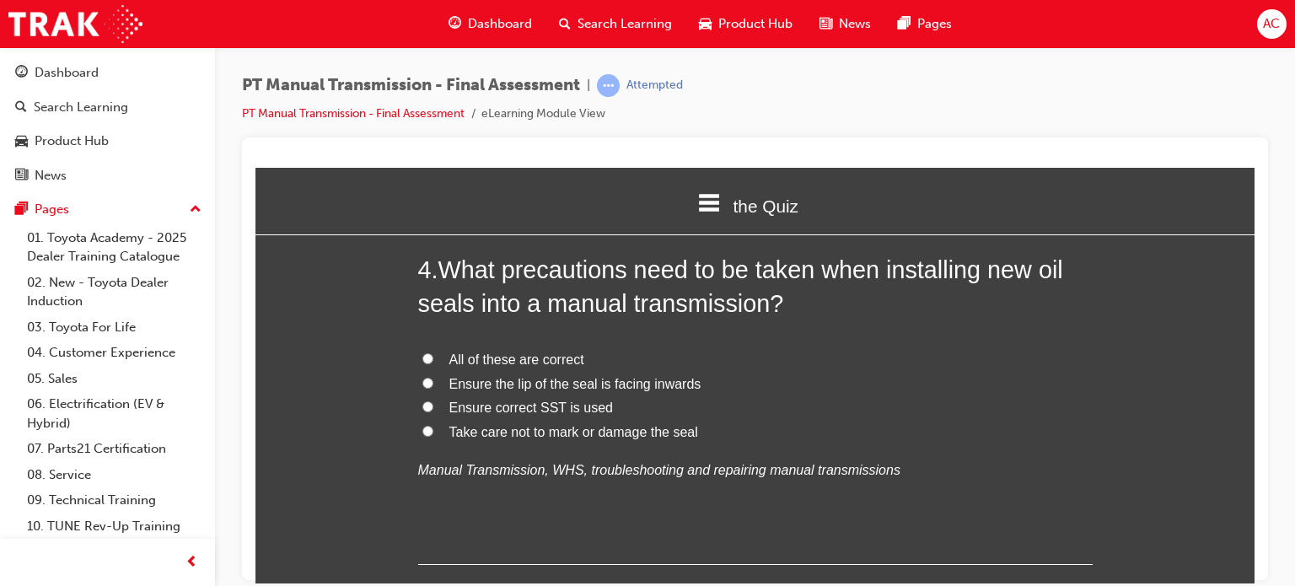
click at [427, 358] on label "All of these are correct" at bounding box center [755, 359] width 675 height 24
click at [427, 358] on input "All of these are correct" at bounding box center [427, 357] width 11 height 11
radio input "true"
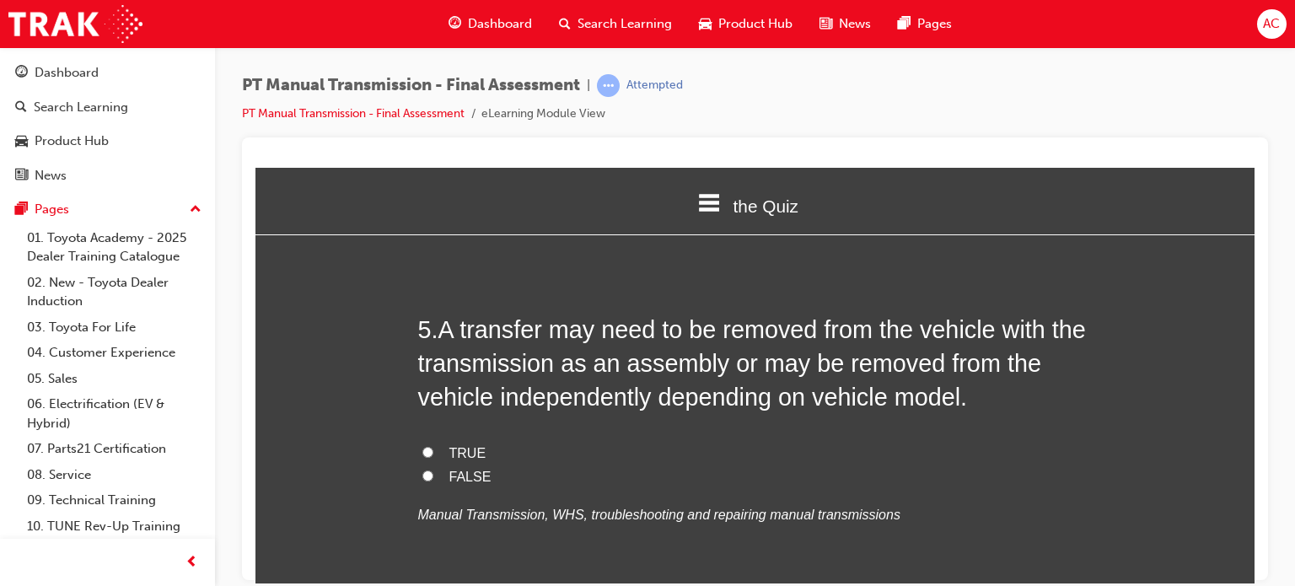
scroll to position [1585, 0]
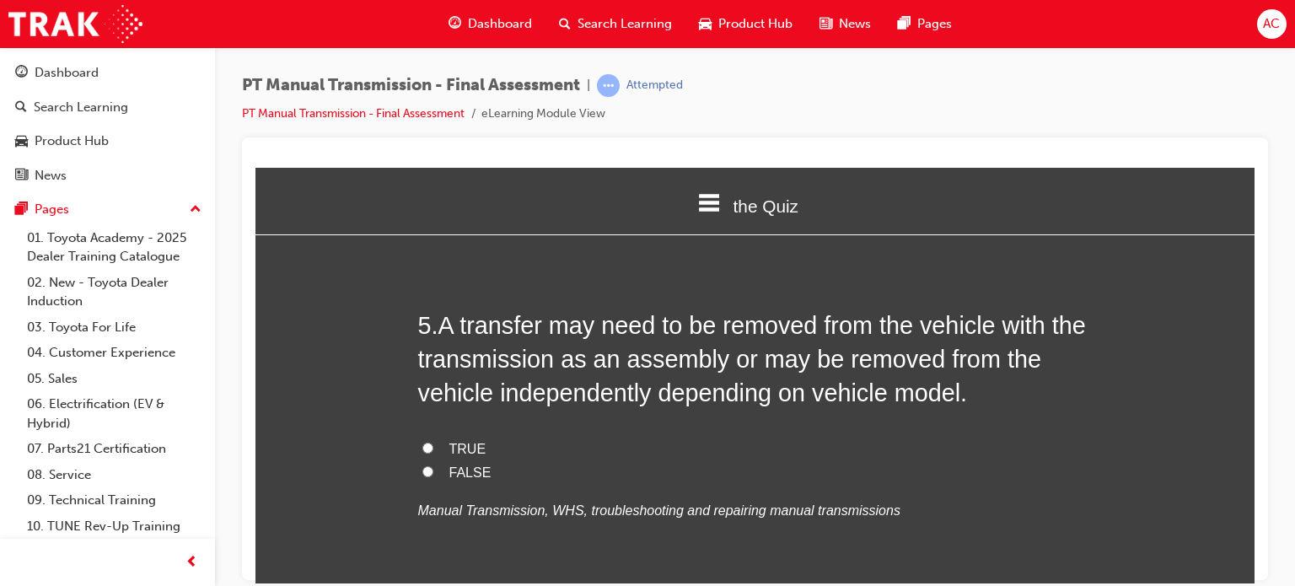
click at [423, 443] on input "TRUE" at bounding box center [427, 447] width 11 height 11
radio input "true"
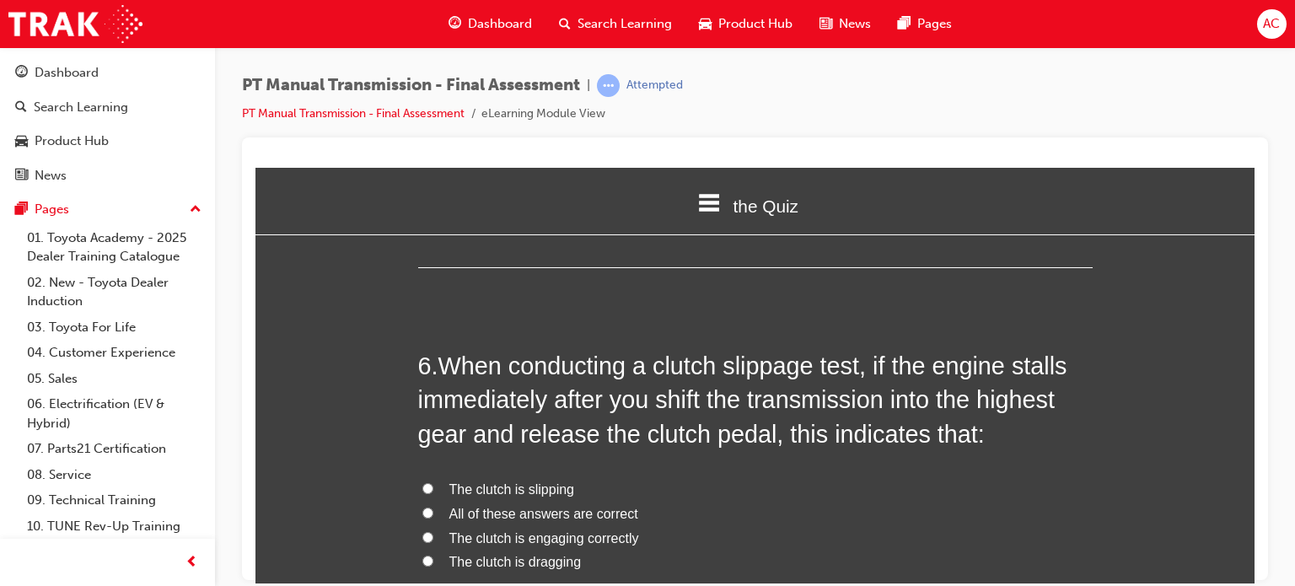
scroll to position [1956, 0]
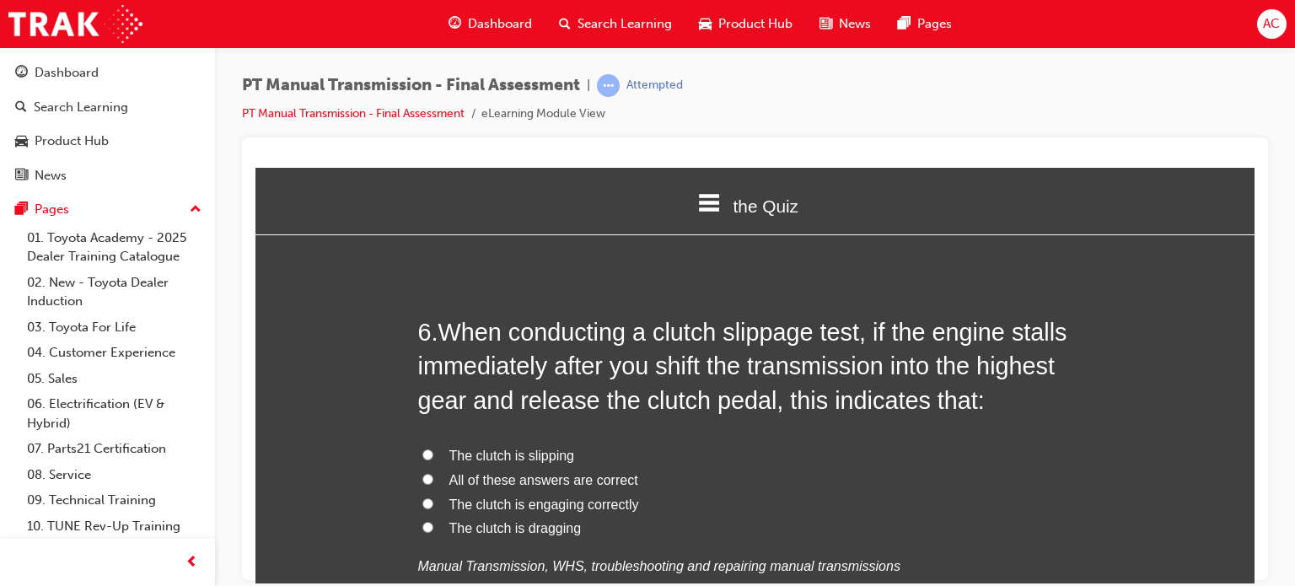
click at [431, 535] on label "The clutch is dragging" at bounding box center [755, 528] width 675 height 24
click at [431, 532] on input "The clutch is dragging" at bounding box center [427, 526] width 11 height 11
radio input "true"
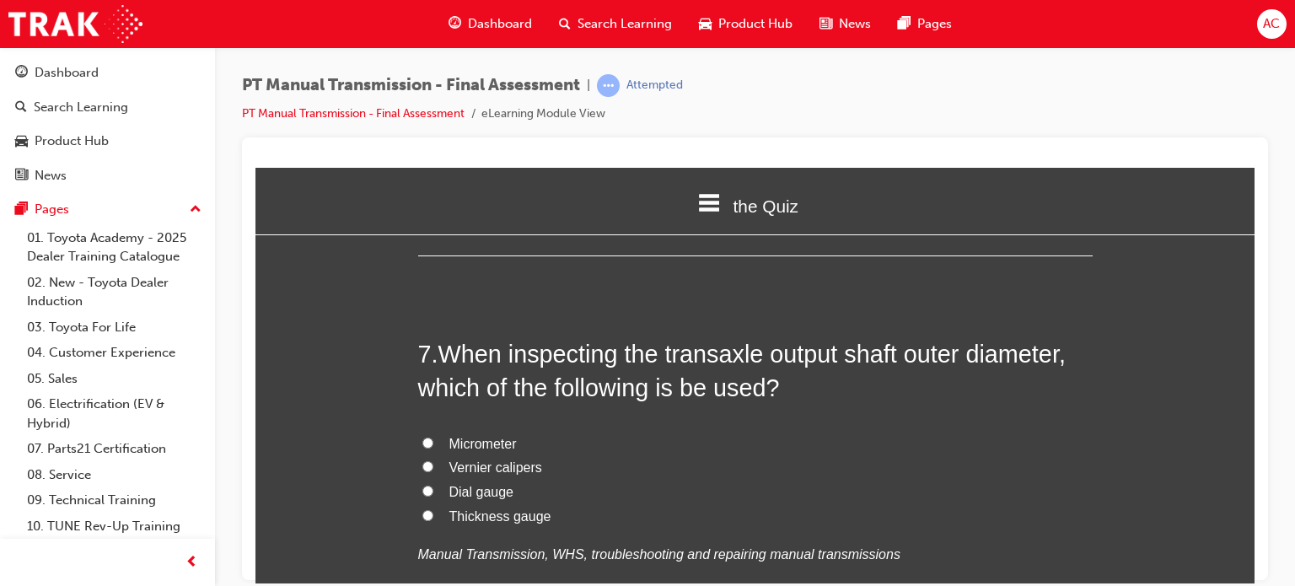
scroll to position [2395, 0]
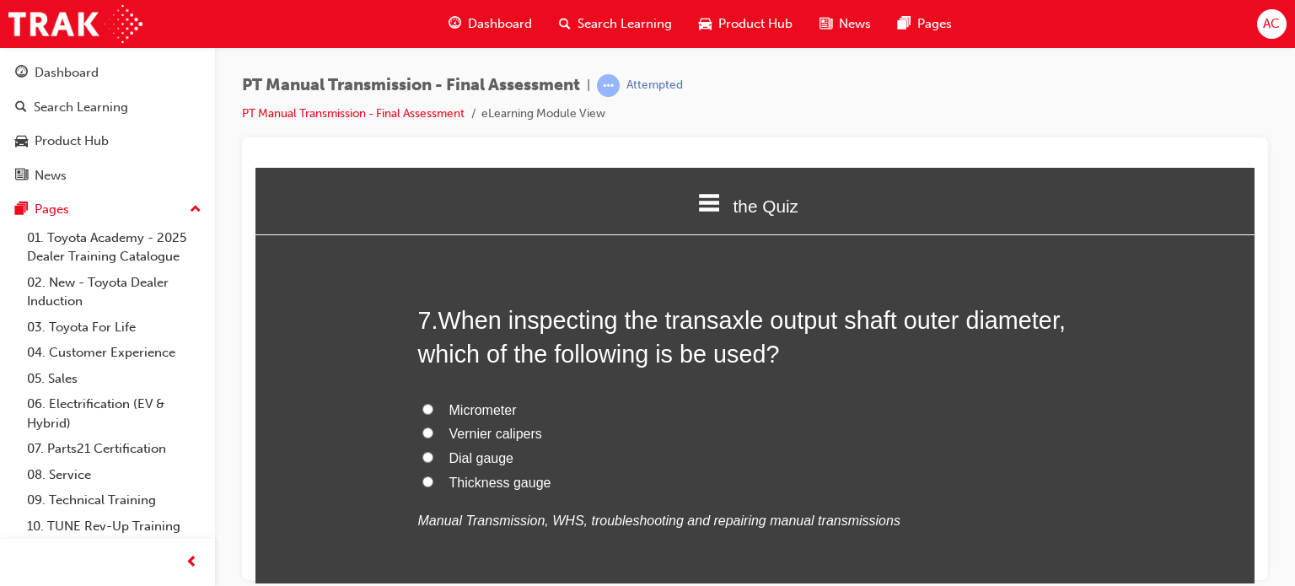
click at [488, 402] on span "Micrometer" at bounding box center [482, 409] width 67 height 14
click at [433, 403] on input "Micrometer" at bounding box center [427, 408] width 11 height 11
radio input "true"
click at [844, 436] on label "Vernier calipers" at bounding box center [755, 434] width 675 height 24
click at [433, 436] on input "Vernier calipers" at bounding box center [427, 432] width 11 height 11
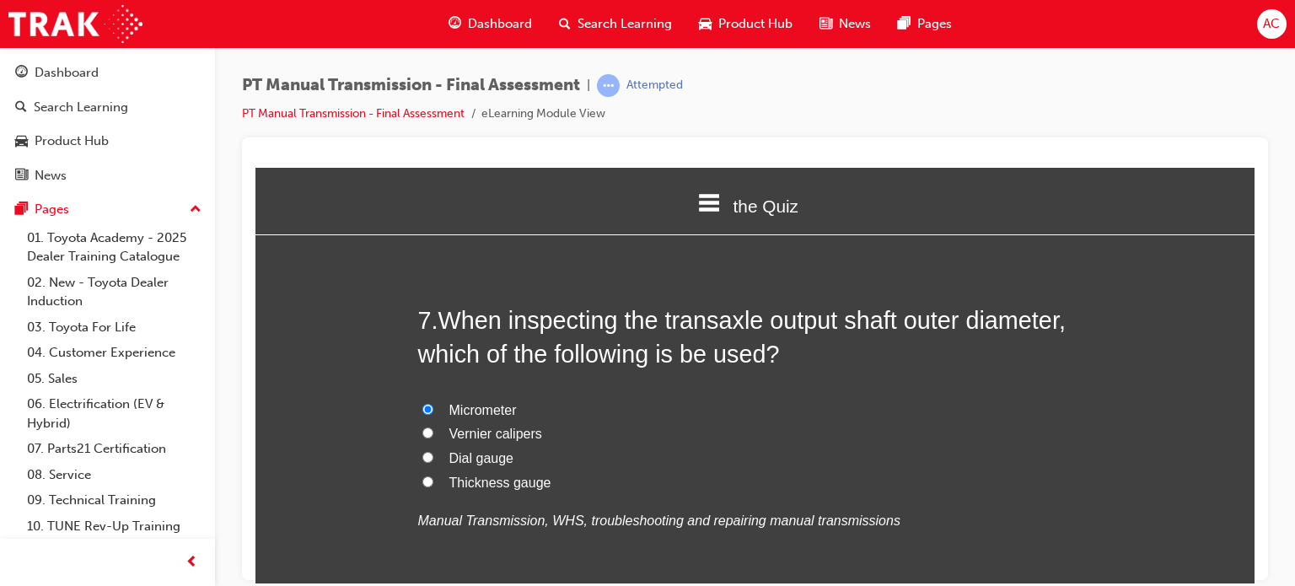
radio input "true"
click at [422, 451] on input "Dial gauge" at bounding box center [427, 456] width 11 height 11
radio input "true"
click at [430, 407] on label "Micrometer" at bounding box center [755, 410] width 675 height 24
click at [430, 407] on input "Micrometer" at bounding box center [427, 408] width 11 height 11
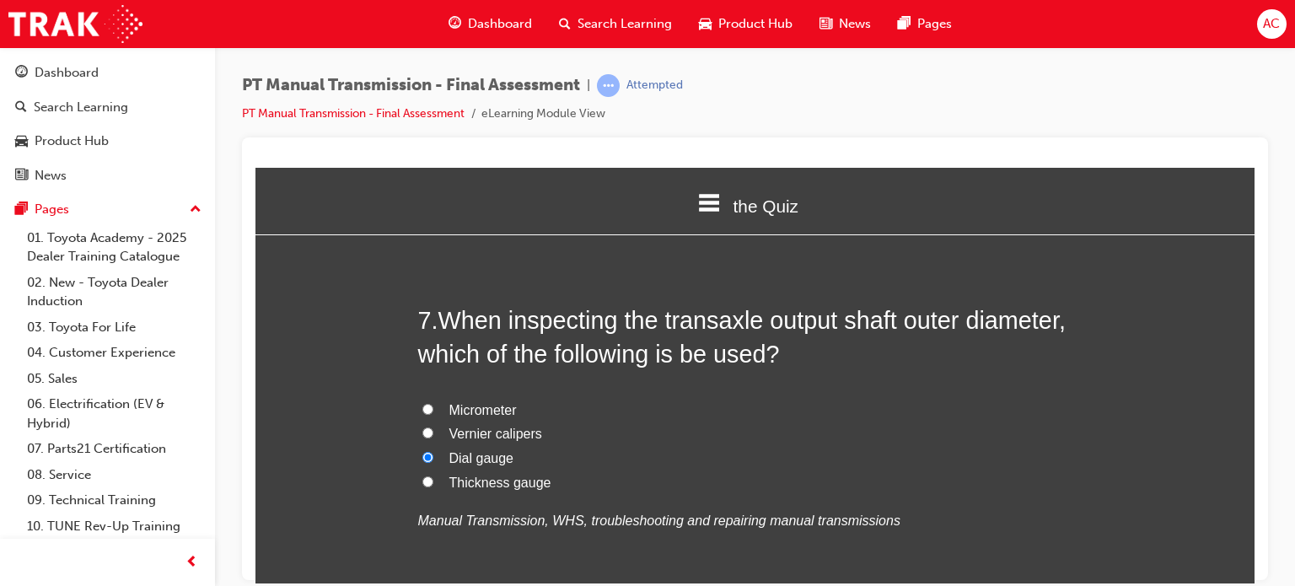
radio input "true"
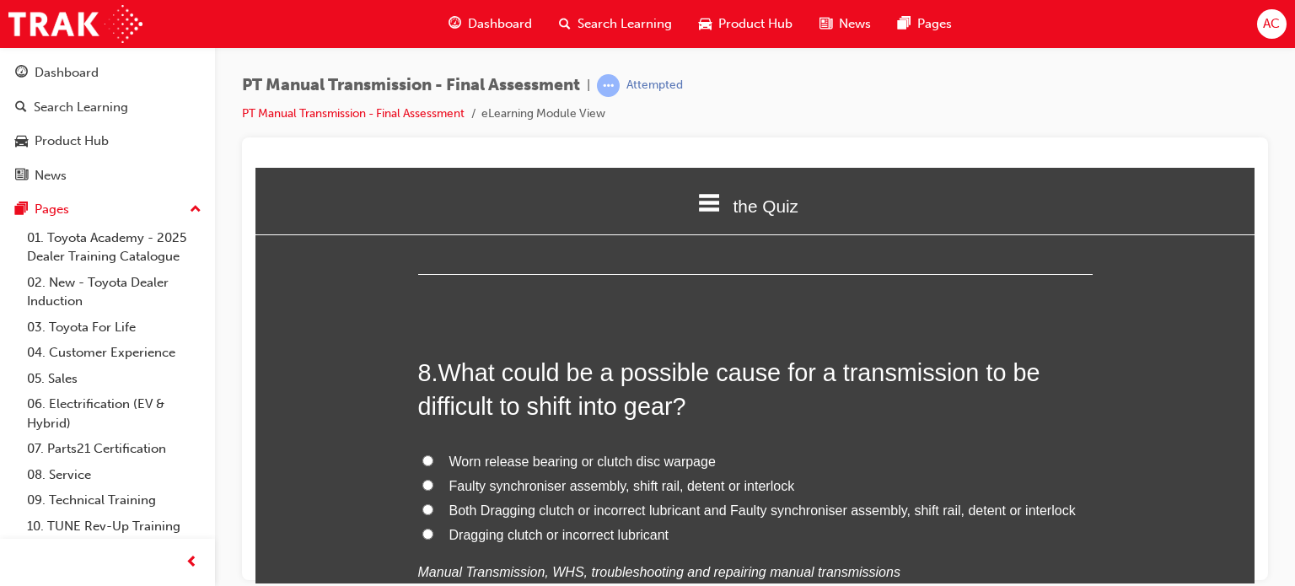
scroll to position [2766, 0]
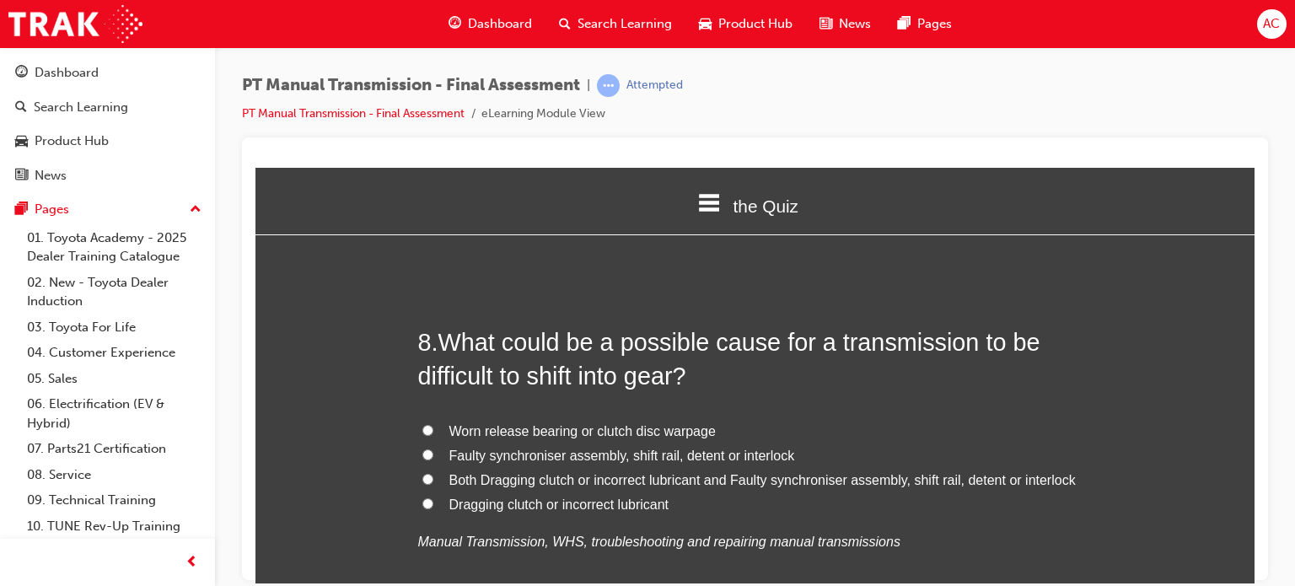
click at [468, 492] on label "Dragging clutch or incorrect lubricant" at bounding box center [755, 504] width 675 height 24
click at [433, 497] on input "Dragging clutch or incorrect lubricant" at bounding box center [427, 502] width 11 height 11
radio input "true"
click at [422, 476] on input "Both Dragging clutch or incorrect lubricant and Faulty synchroniser assembly, s…" at bounding box center [427, 478] width 11 height 11
radio input "true"
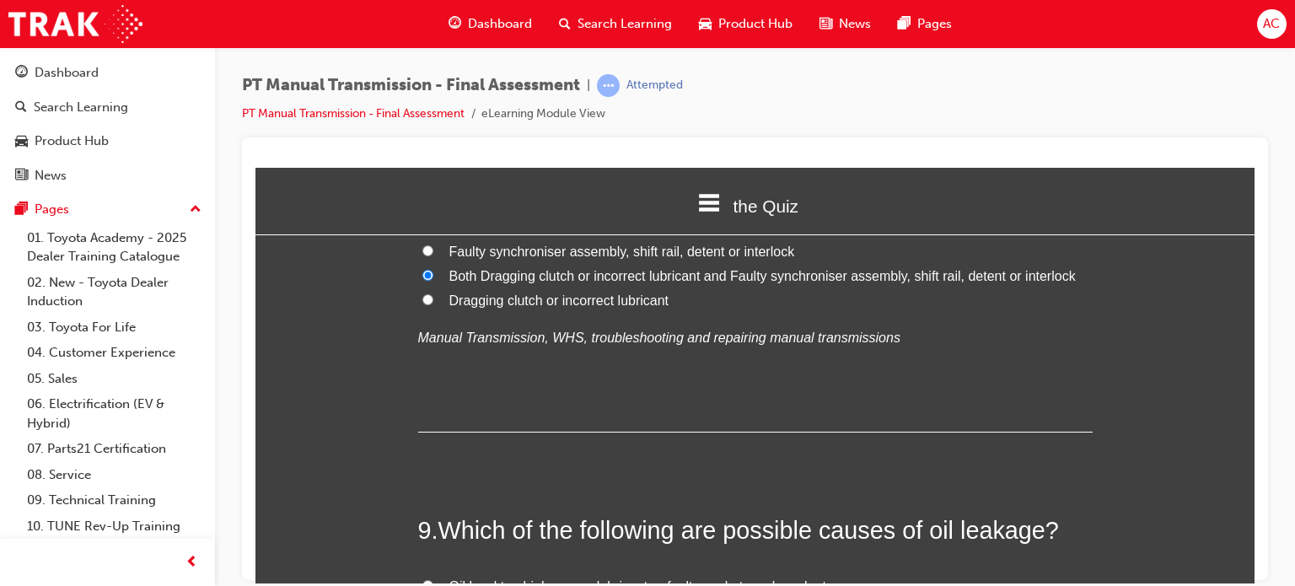
scroll to position [3137, 0]
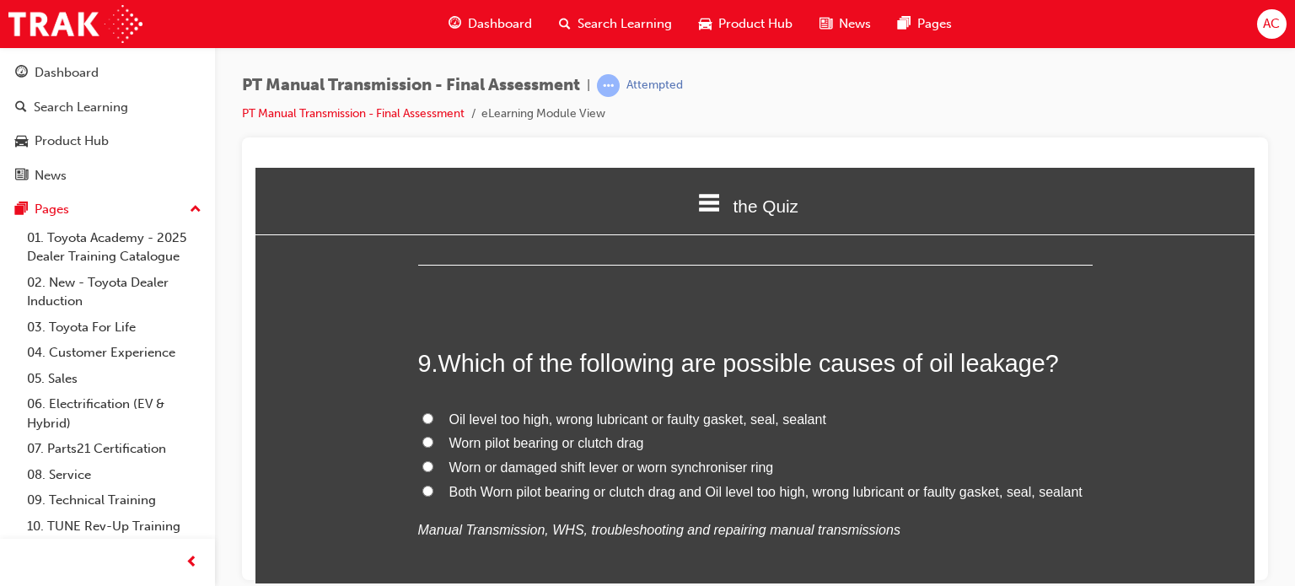
click at [452, 491] on span "Both Worn pilot bearing or clutch drag and Oil level too high, wrong lubricant …" at bounding box center [765, 491] width 633 height 14
click at [433, 491] on input "Both Worn pilot bearing or clutch drag and Oil level too high, wrong lubricant …" at bounding box center [427, 490] width 11 height 11
radio input "true"
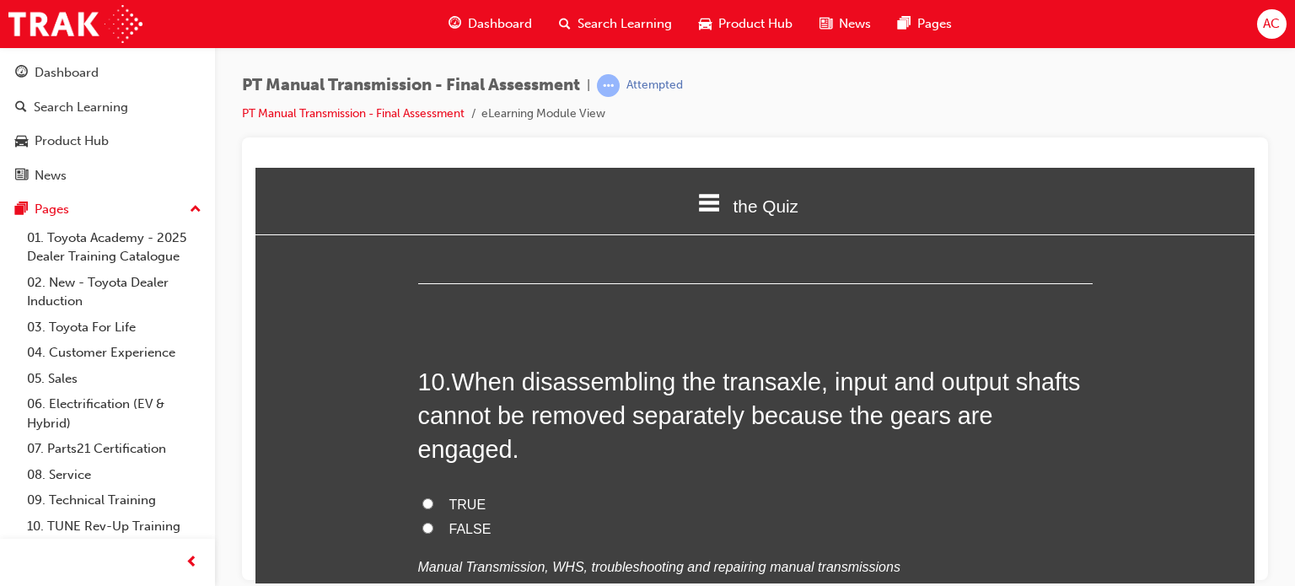
scroll to position [3508, 0]
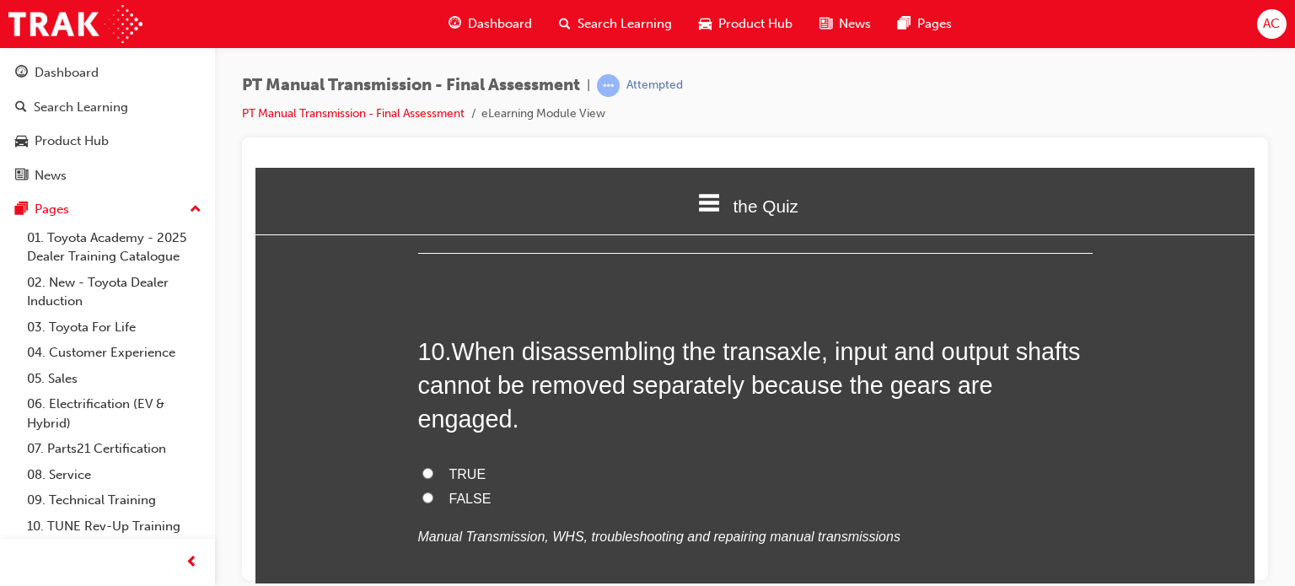
click at [426, 487] on label "FALSE" at bounding box center [755, 499] width 675 height 24
click at [426, 492] on input "FALSE" at bounding box center [427, 497] width 11 height 11
radio input "true"
click at [301, 368] on div "You must select an answer for each question before you can submit. Please note,…" at bounding box center [754, 572] width 999 height 7664
click at [427, 462] on label "TRUE" at bounding box center [755, 474] width 675 height 24
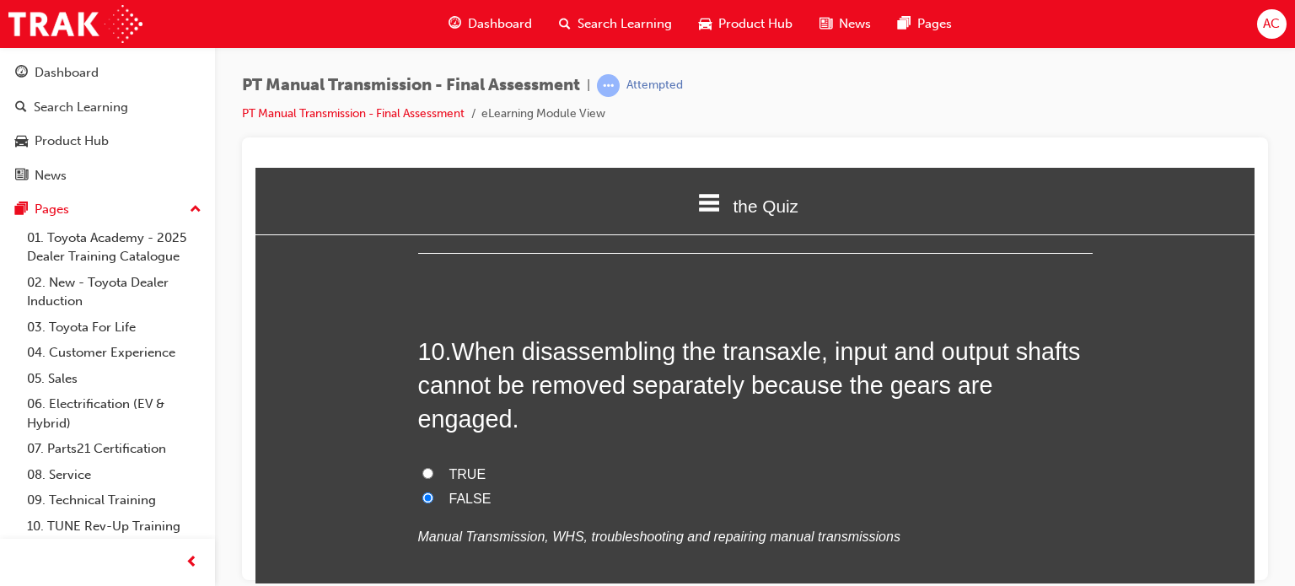
click at [427, 467] on input "TRUE" at bounding box center [427, 472] width 11 height 11
radio input "true"
click at [374, 414] on div "You must select an answer for each question before you can submit. Please note,…" at bounding box center [754, 572] width 999 height 7664
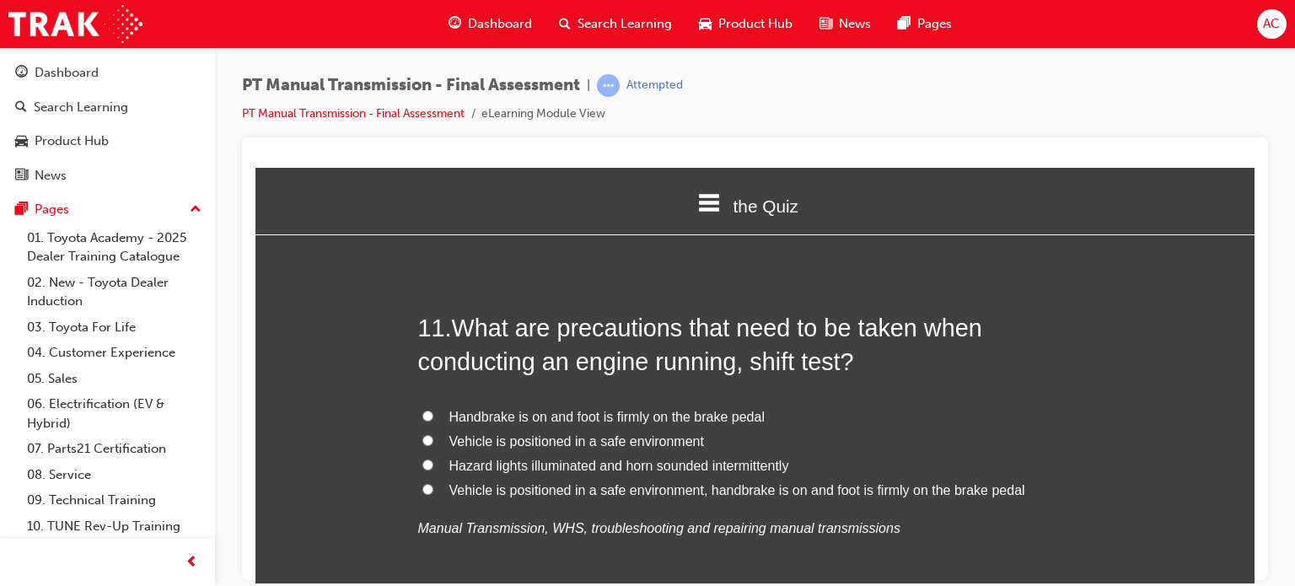
scroll to position [3912, 0]
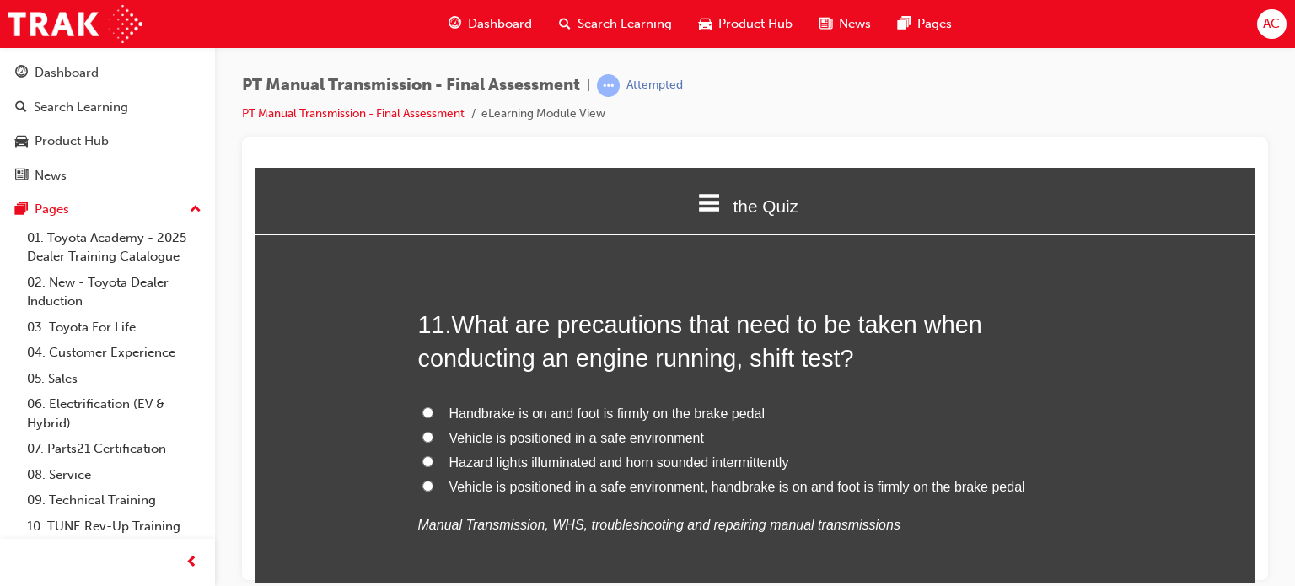
click at [428, 475] on label "Vehicle is positioned in a safe environment, handbrake is on and foot is firmly…" at bounding box center [755, 487] width 675 height 24
click at [428, 480] on input "Vehicle is positioned in a safe environment, handbrake is on and foot is firmly…" at bounding box center [427, 485] width 11 height 11
radio input "true"
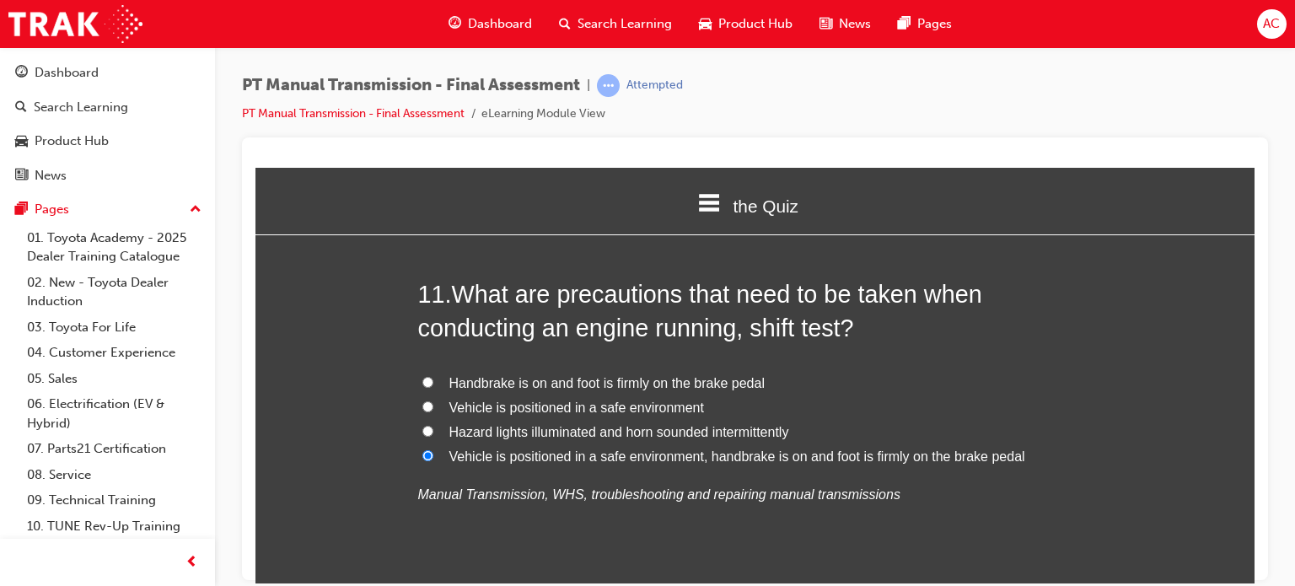
click at [339, 370] on div "You must select an answer for each question before you can submit. Please note,…" at bounding box center [754, 137] width 999 height 7664
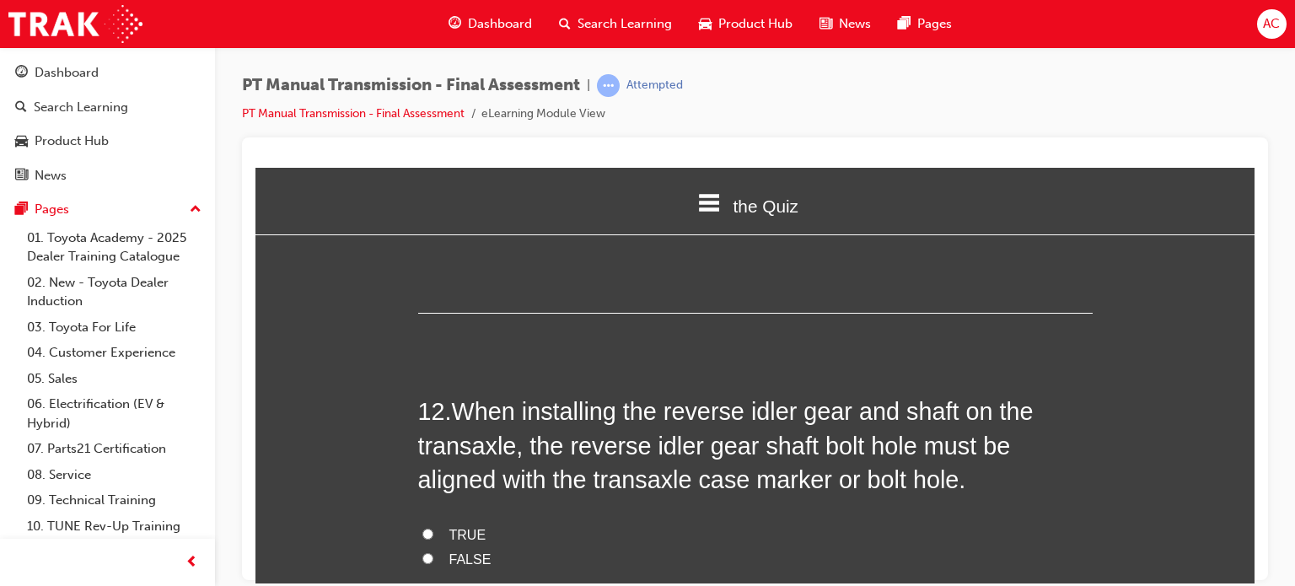
scroll to position [4250, 0]
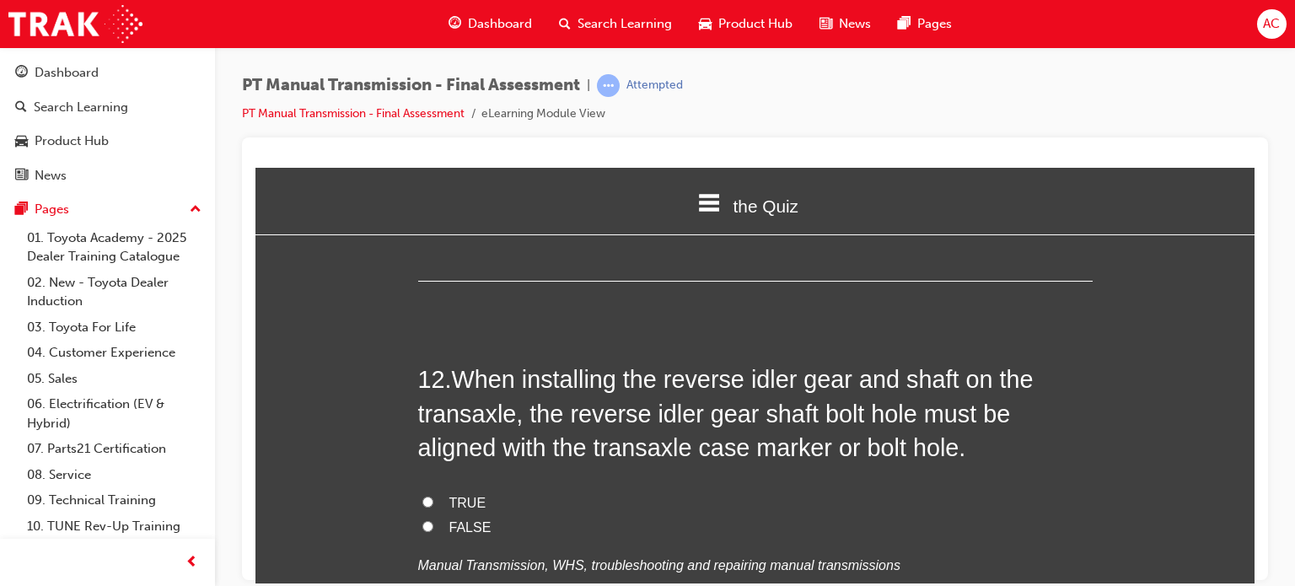
click at [450, 491] on label "TRUE" at bounding box center [755, 503] width 675 height 24
click at [433, 496] on input "TRUE" at bounding box center [427, 501] width 11 height 11
radio input "true"
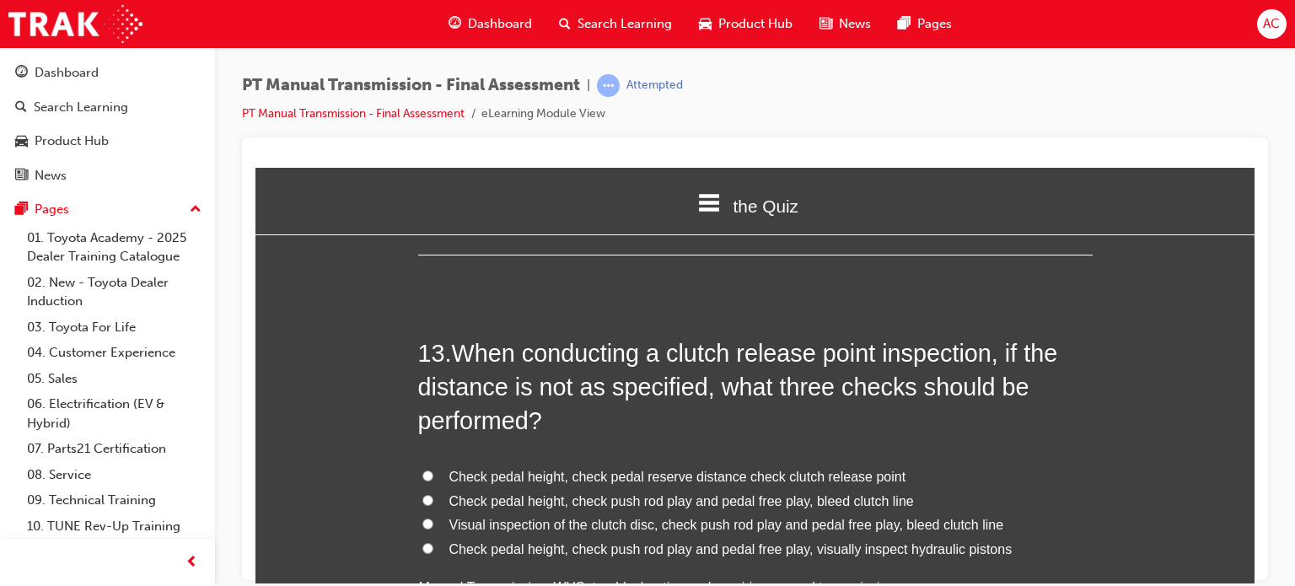
scroll to position [4688, 0]
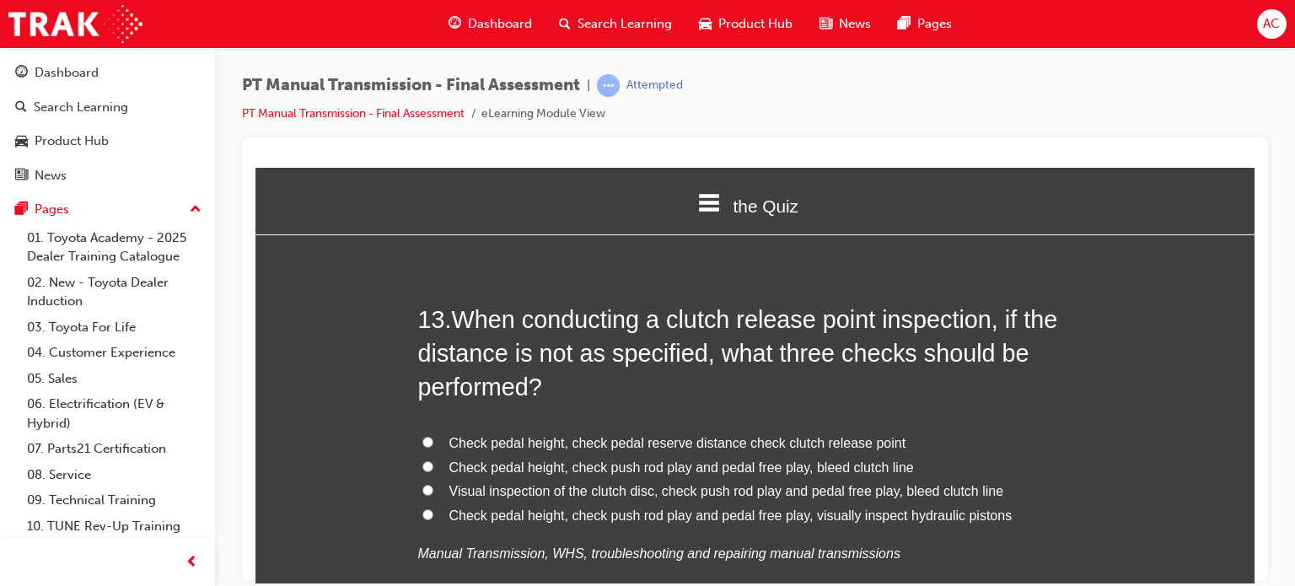
click at [425, 460] on input "Check pedal height, check push rod play and pedal free play, bleed clutch line" at bounding box center [427, 465] width 11 height 11
radio input "true"
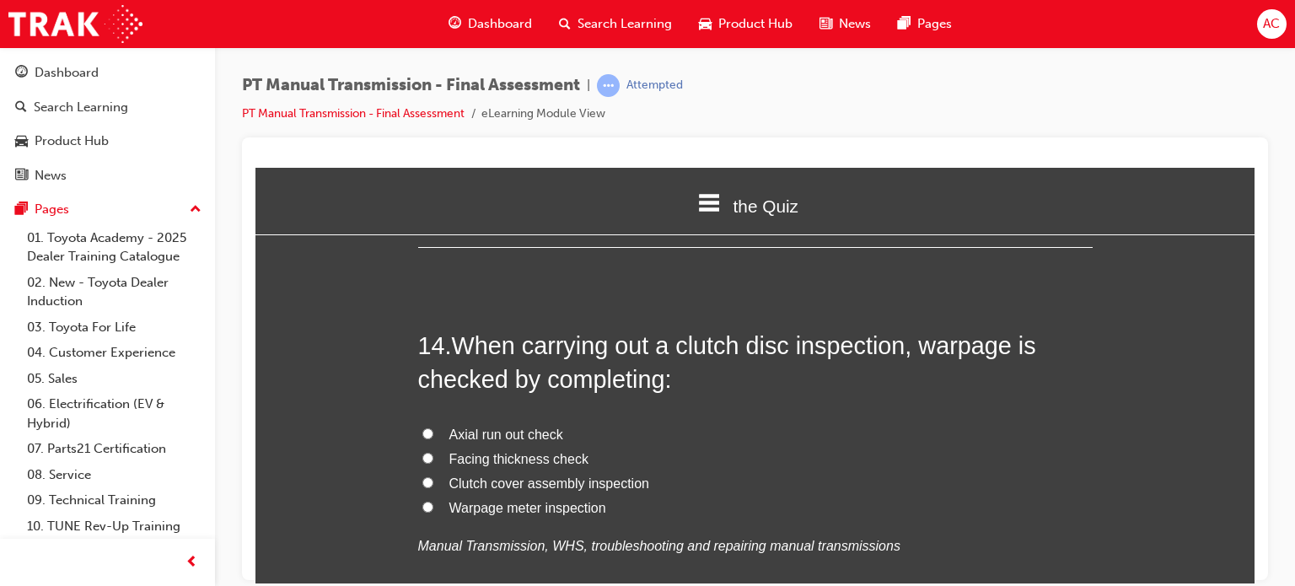
scroll to position [5093, 0]
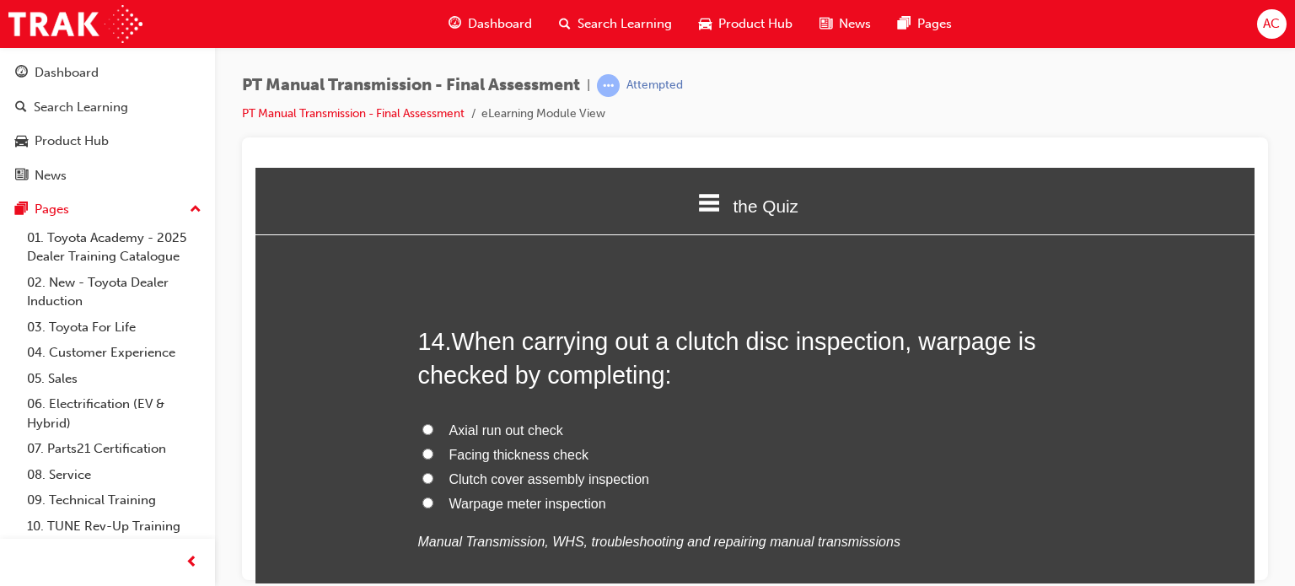
click at [427, 492] on label "Warpage meter inspection" at bounding box center [755, 504] width 675 height 24
click at [427, 497] on input "Warpage meter inspection" at bounding box center [427, 502] width 11 height 11
radio input "true"
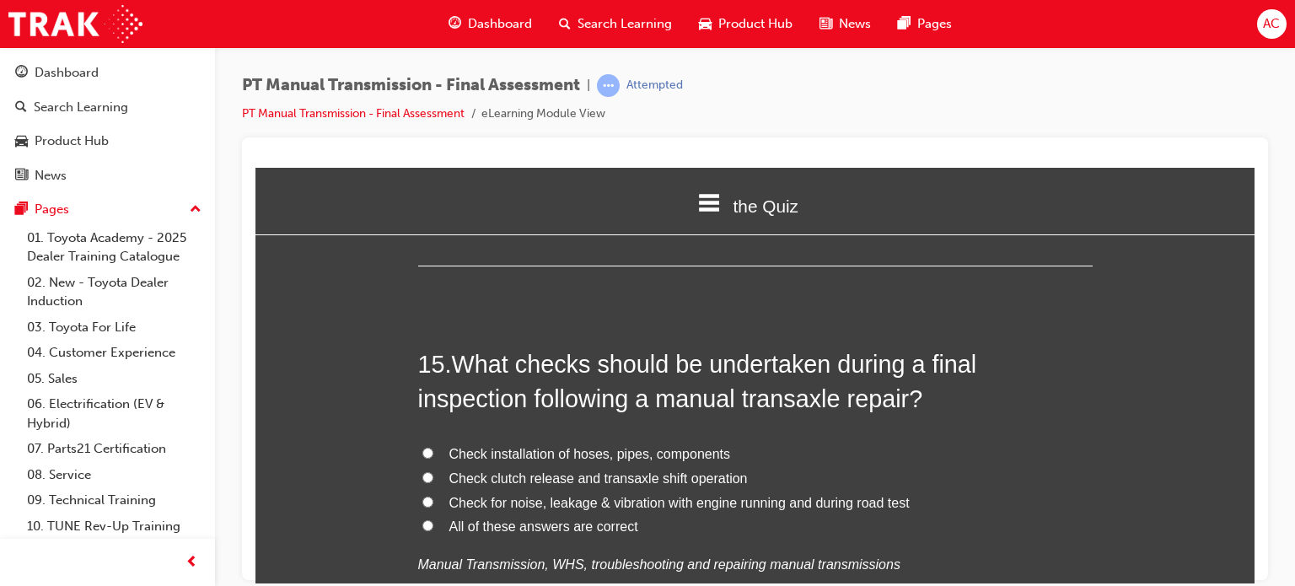
scroll to position [5464, 0]
click at [445, 513] on label "All of these answers are correct" at bounding box center [755, 525] width 675 height 24
click at [433, 518] on input "All of these answers are correct" at bounding box center [427, 523] width 11 height 11
radio input "true"
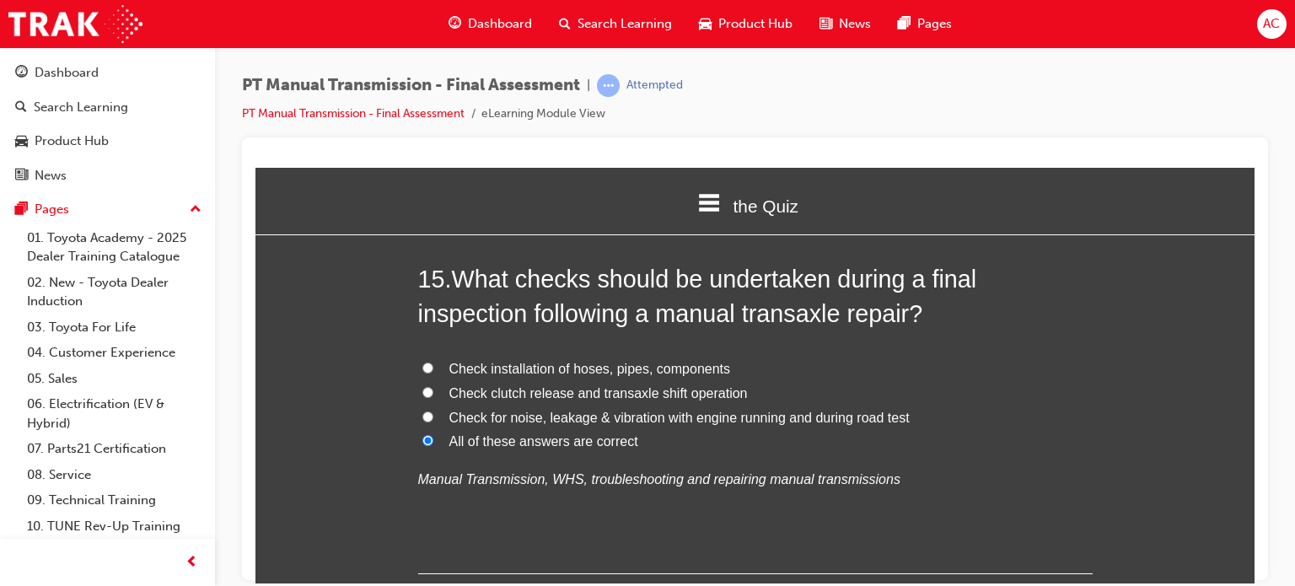
scroll to position [5599, 0]
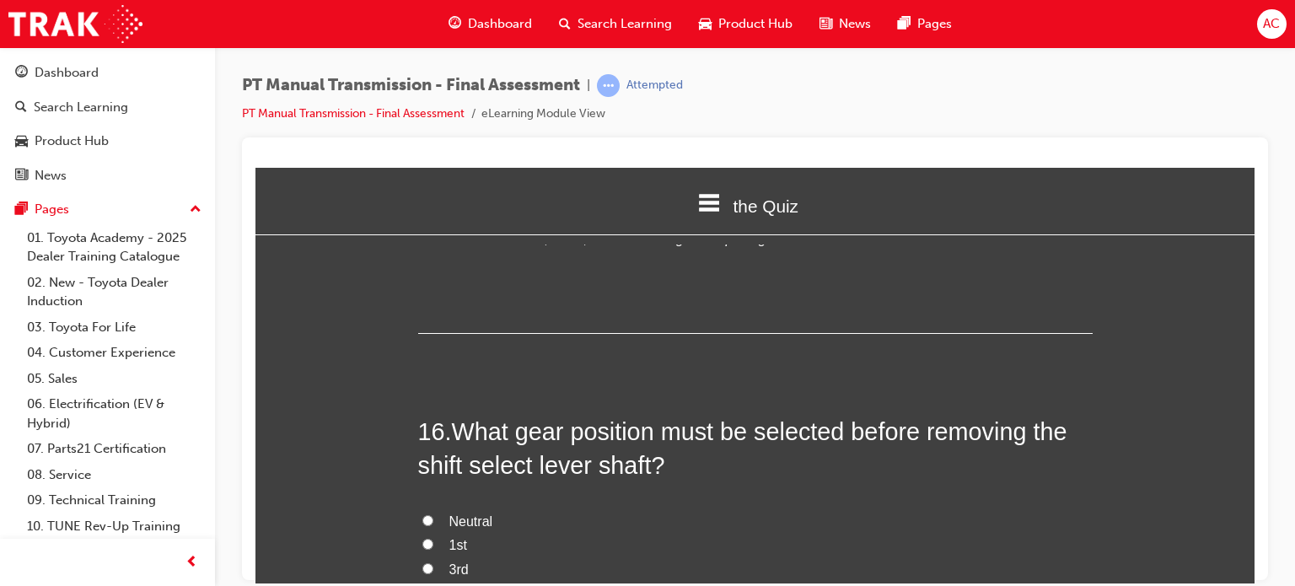
scroll to position [5801, 0]
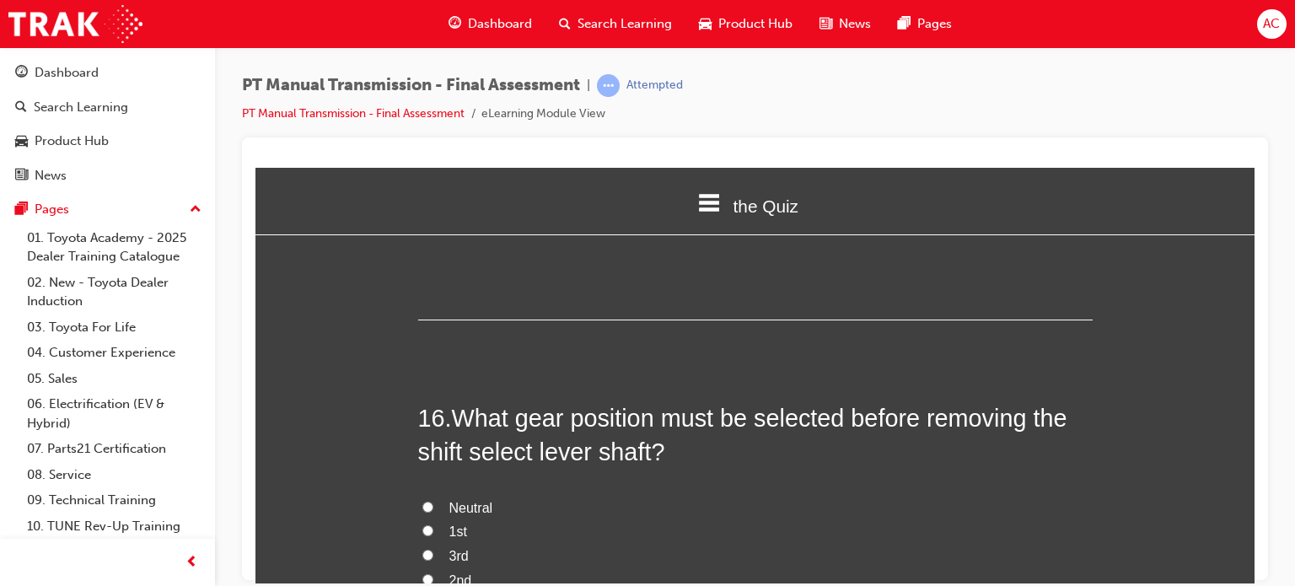
click at [420, 496] on label "Neutral" at bounding box center [755, 508] width 675 height 24
click at [422, 501] on input "Neutral" at bounding box center [427, 506] width 11 height 11
radio input "true"
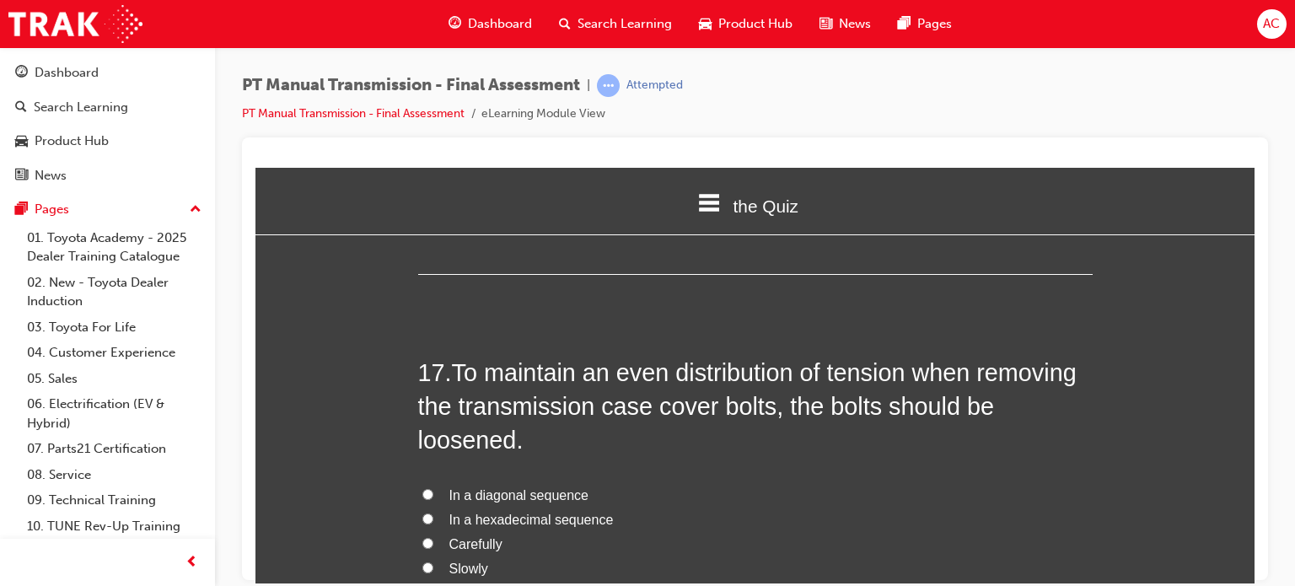
scroll to position [6273, 0]
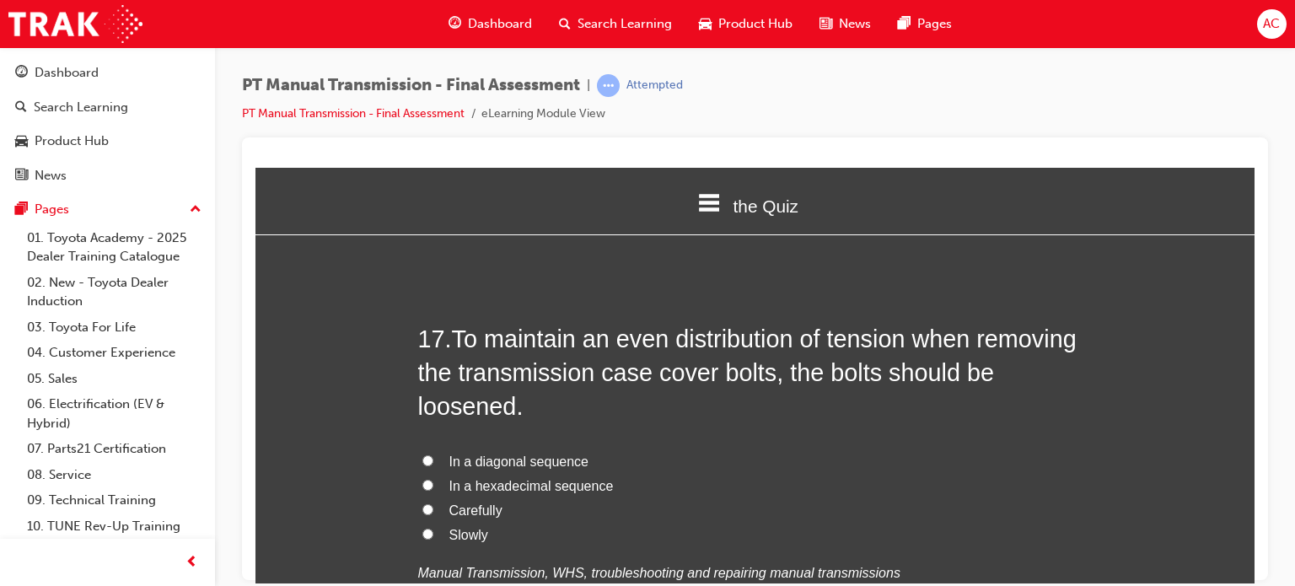
click at [435, 449] on label "In a diagonal sequence" at bounding box center [755, 461] width 675 height 24
click at [433, 454] on input "In a diagonal sequence" at bounding box center [427, 459] width 11 height 11
radio input "true"
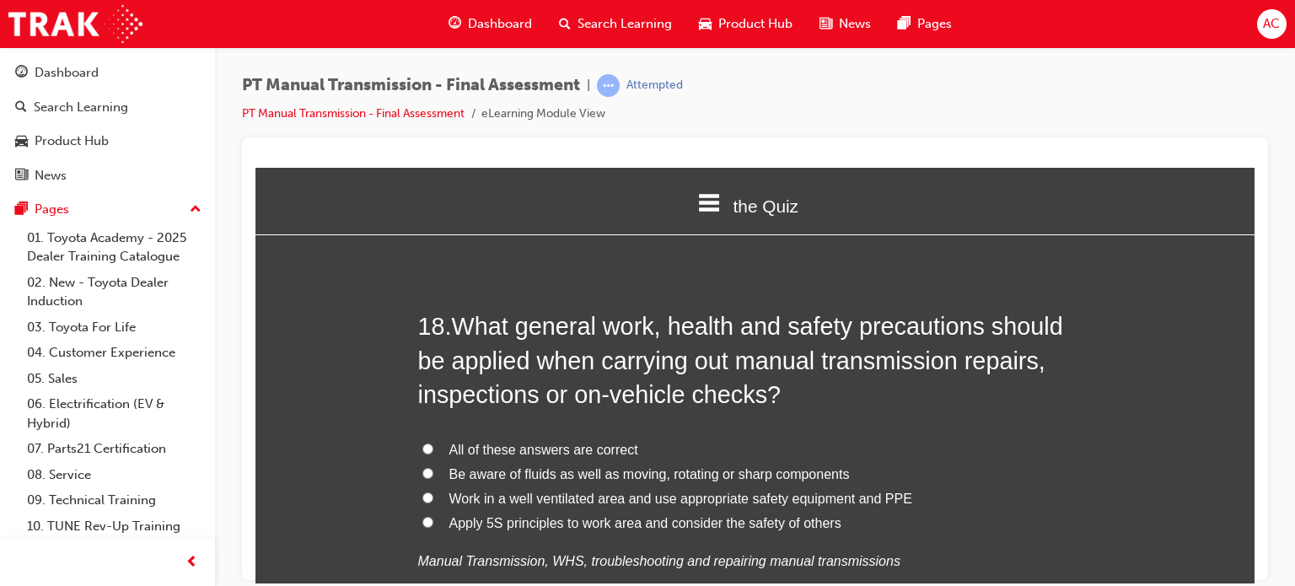
scroll to position [6745, 0]
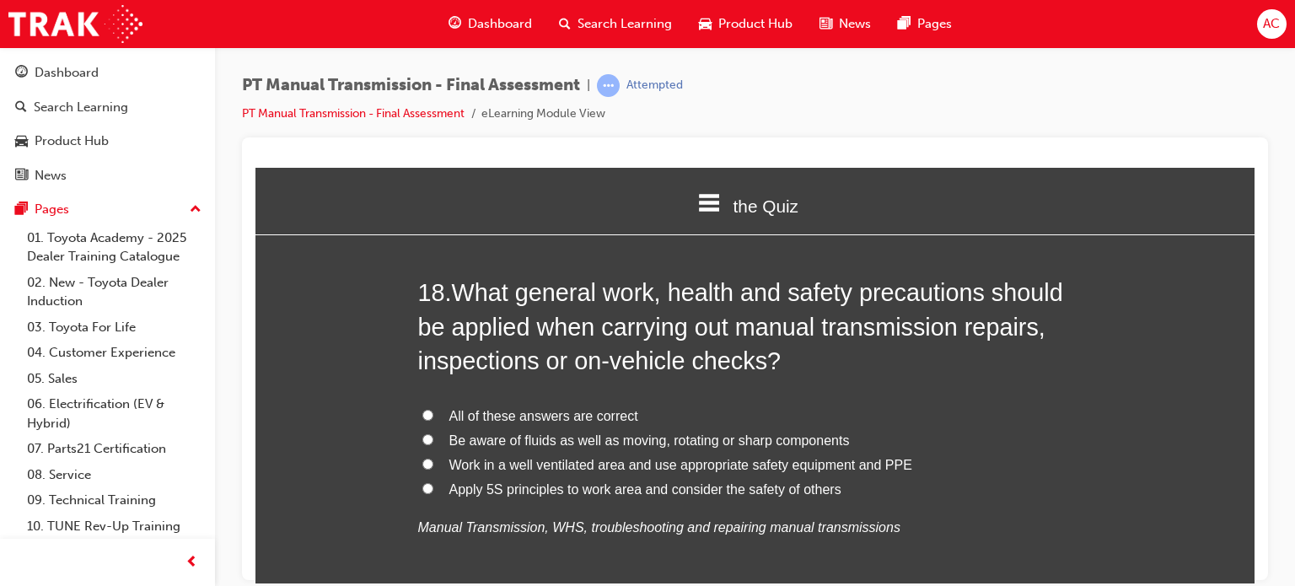
click at [418, 404] on label "All of these answers are correct" at bounding box center [755, 416] width 675 height 24
click at [422, 409] on input "All of these answers are correct" at bounding box center [427, 414] width 11 height 11
radio input "true"
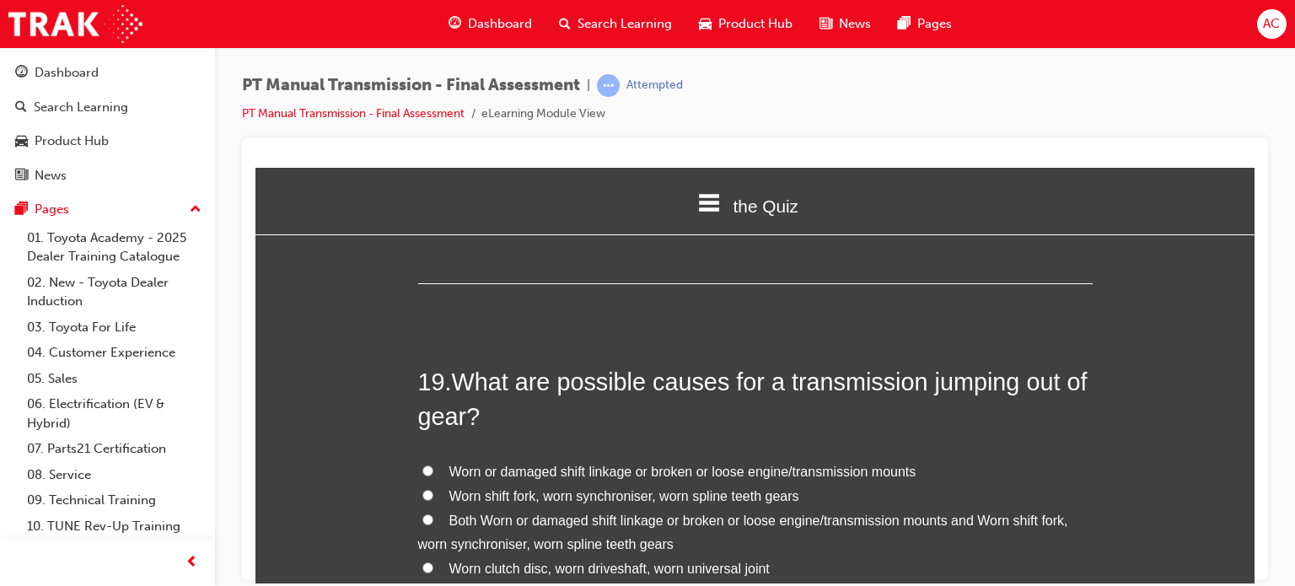
scroll to position [7150, 0]
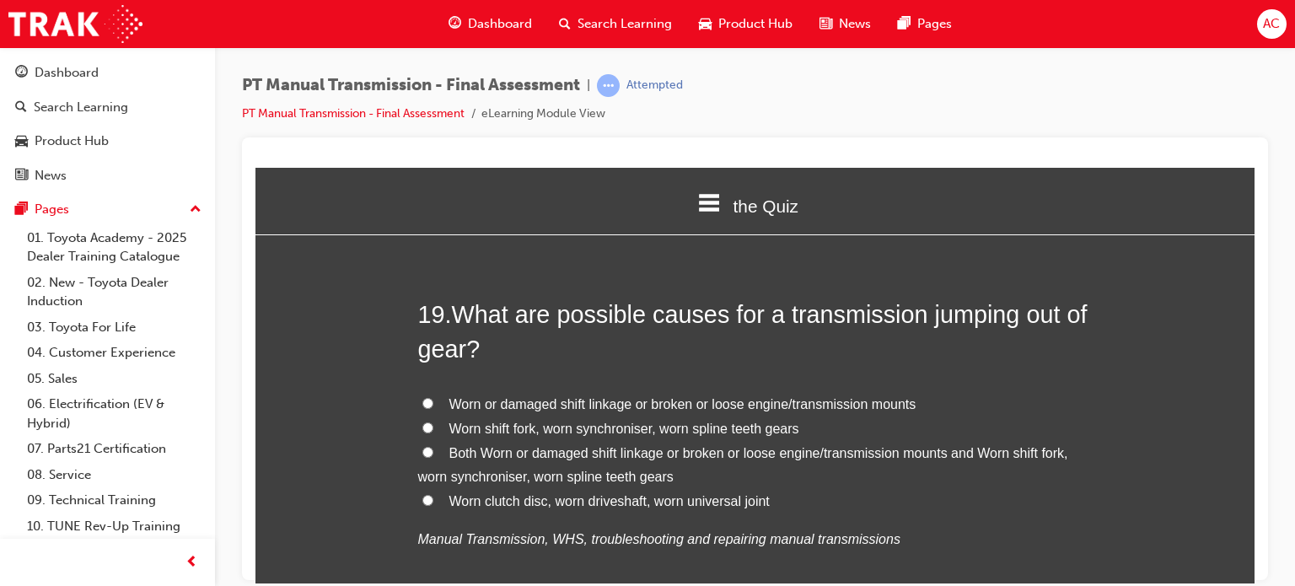
click at [422, 446] on input "Both Worn or damaged shift linkage or broken or loose engine/transmission mount…" at bounding box center [427, 451] width 11 height 11
radio input "true"
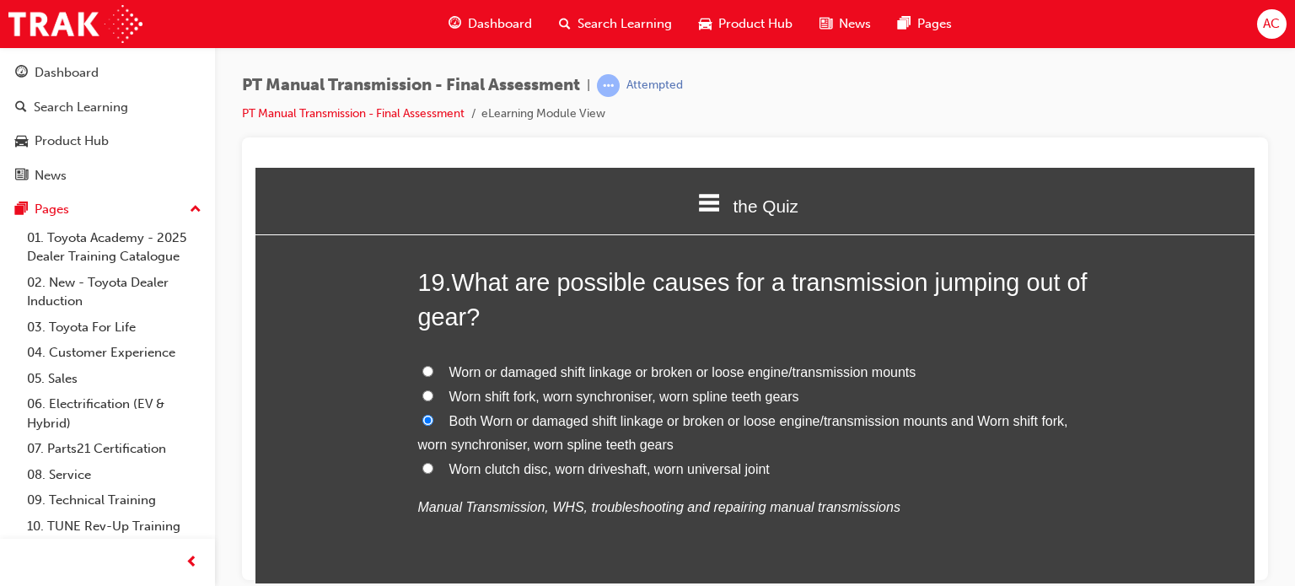
click at [668, 551] on div "19 . What are possible causes for a transmission jumping out of gear? Worn or d…" at bounding box center [755, 433] width 675 height 336
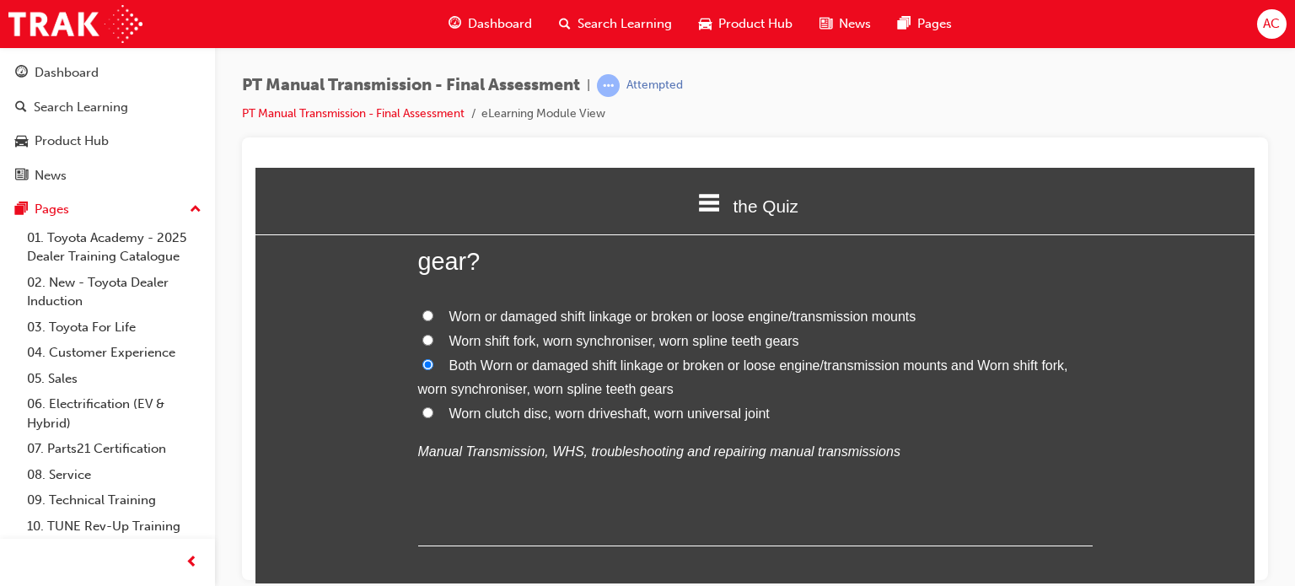
scroll to position [7291, 0]
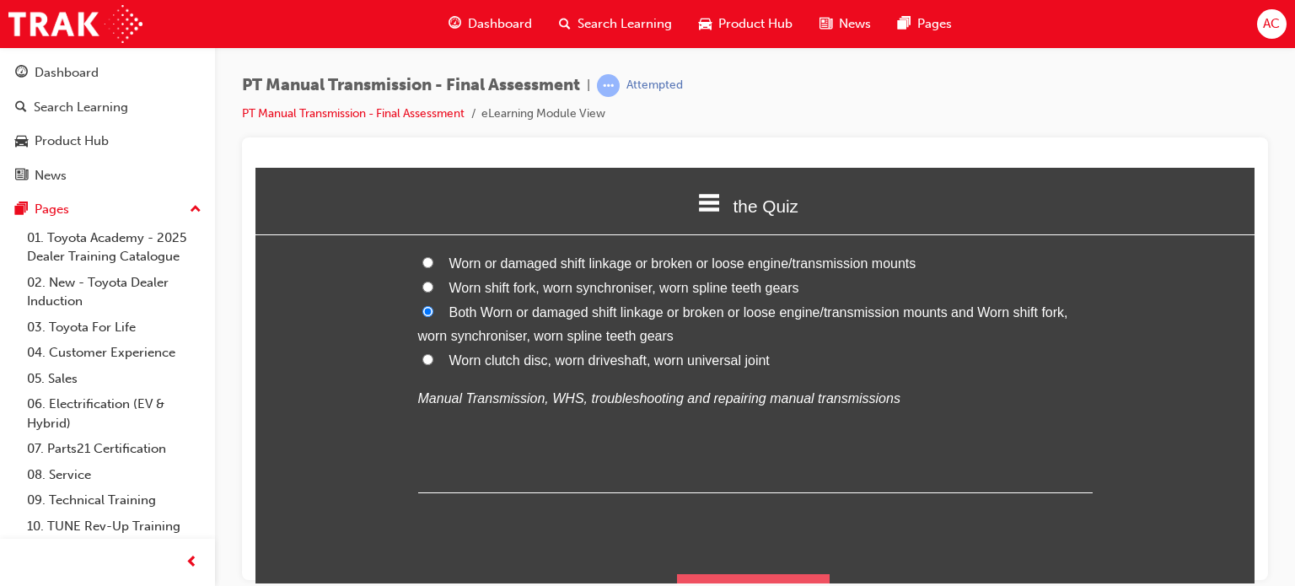
click at [708, 573] on button "Submit Answers" at bounding box center [753, 596] width 153 height 47
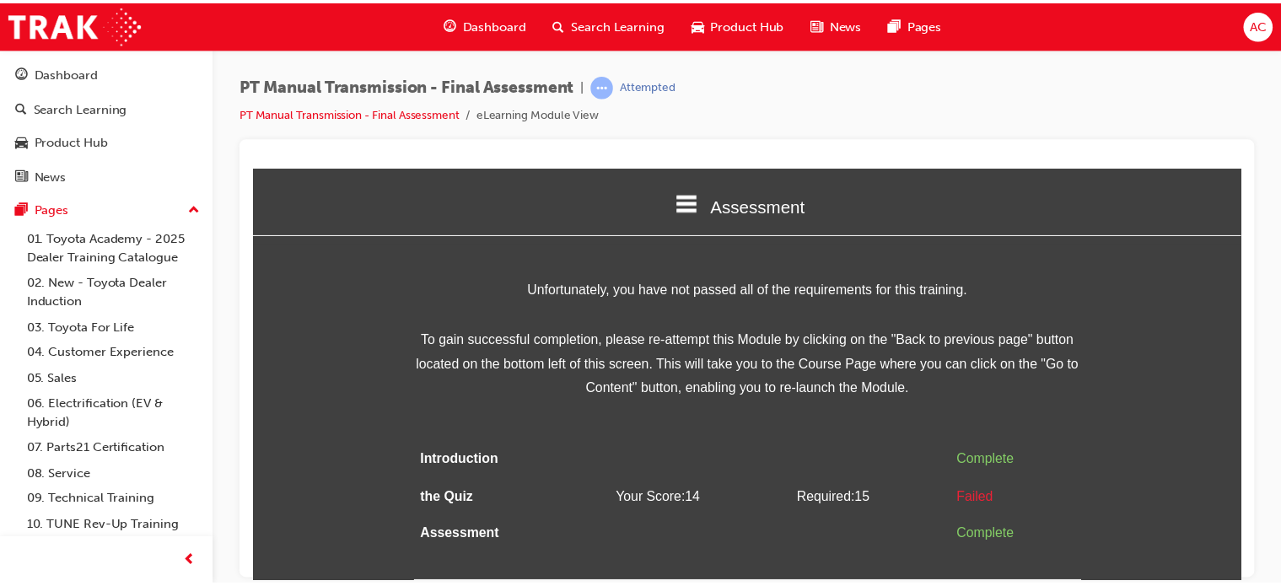
scroll to position [0, 0]
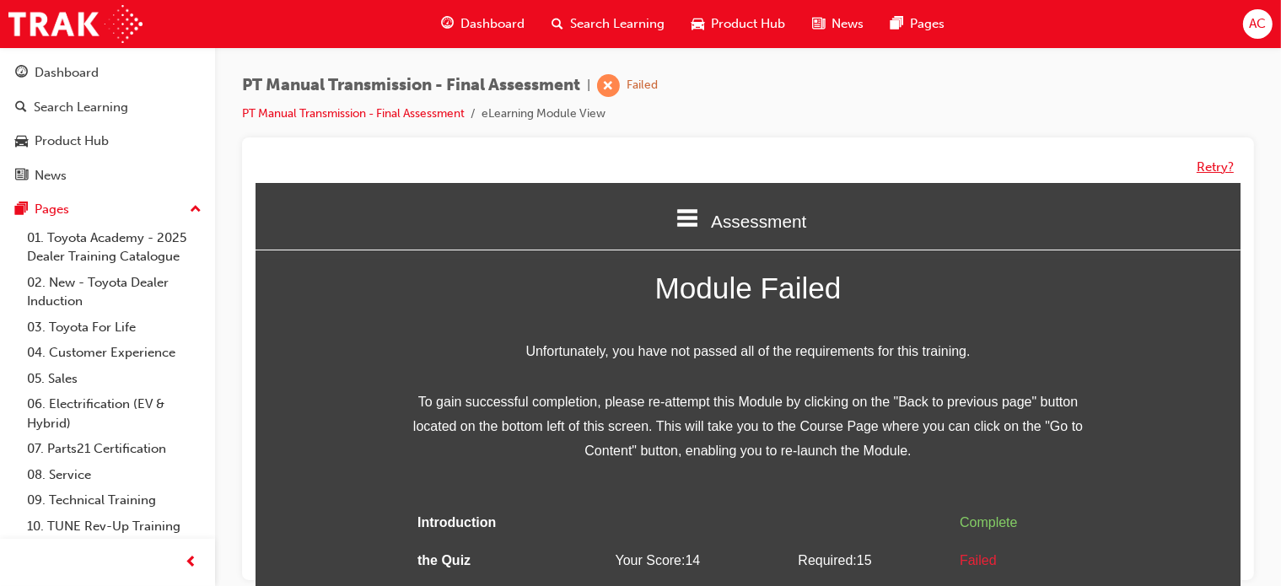
click at [1215, 164] on button "Retry?" at bounding box center [1214, 167] width 37 height 19
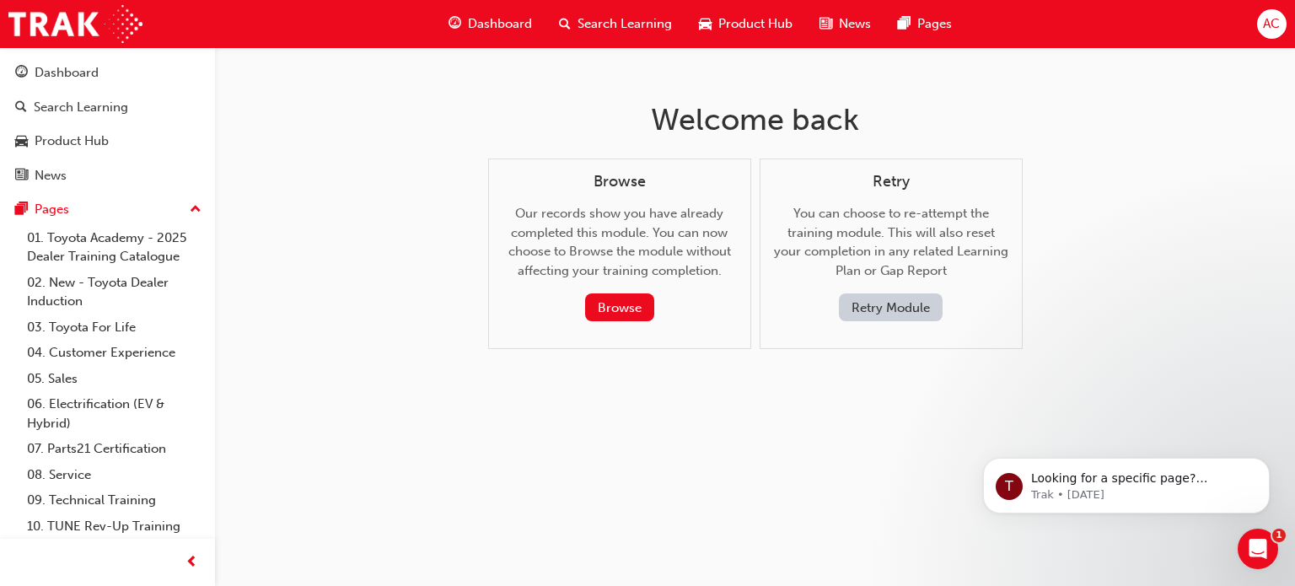
click at [858, 300] on button "Retry Module" at bounding box center [891, 307] width 104 height 28
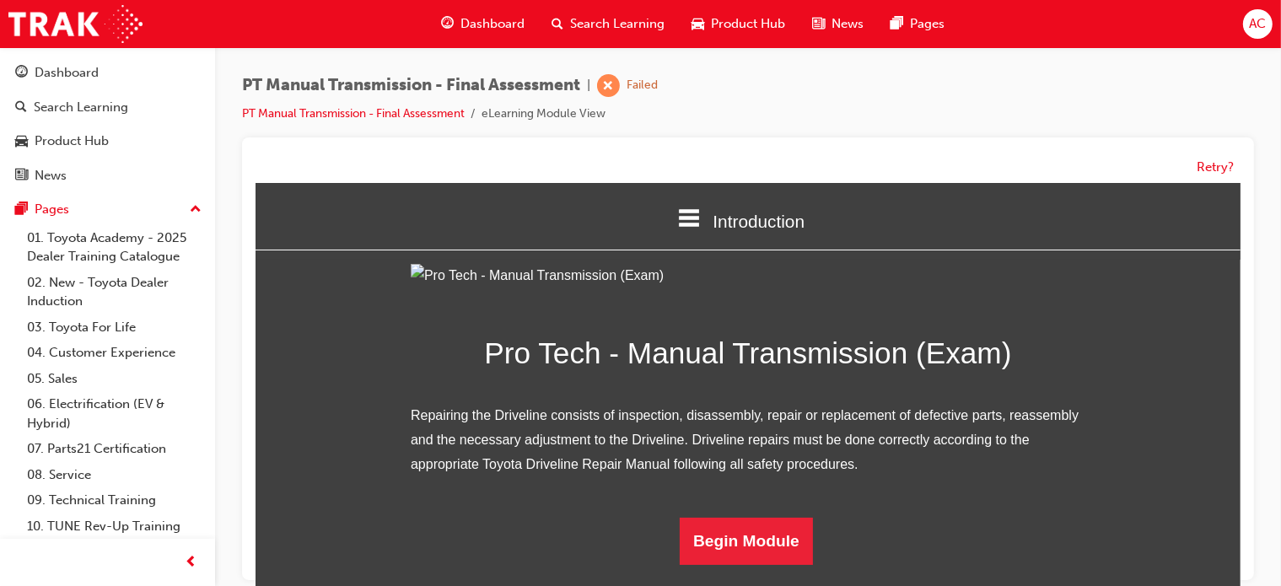
click at [1136, 360] on div "Pro Tech - Manual Transmission (Exam) Repairing the Driveline consists of inspe…" at bounding box center [747, 413] width 985 height 301
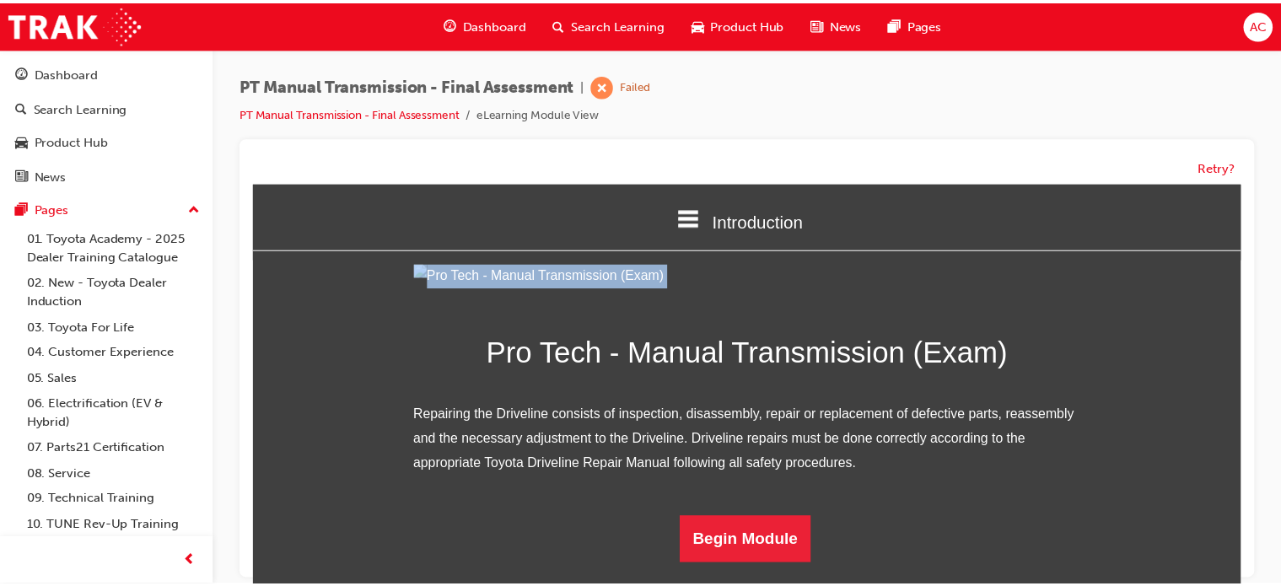
click at [1133, 377] on div "Pro Tech - Manual Transmission (Exam) Repairing the Driveline consists of inspe…" at bounding box center [751, 415] width 999 height 301
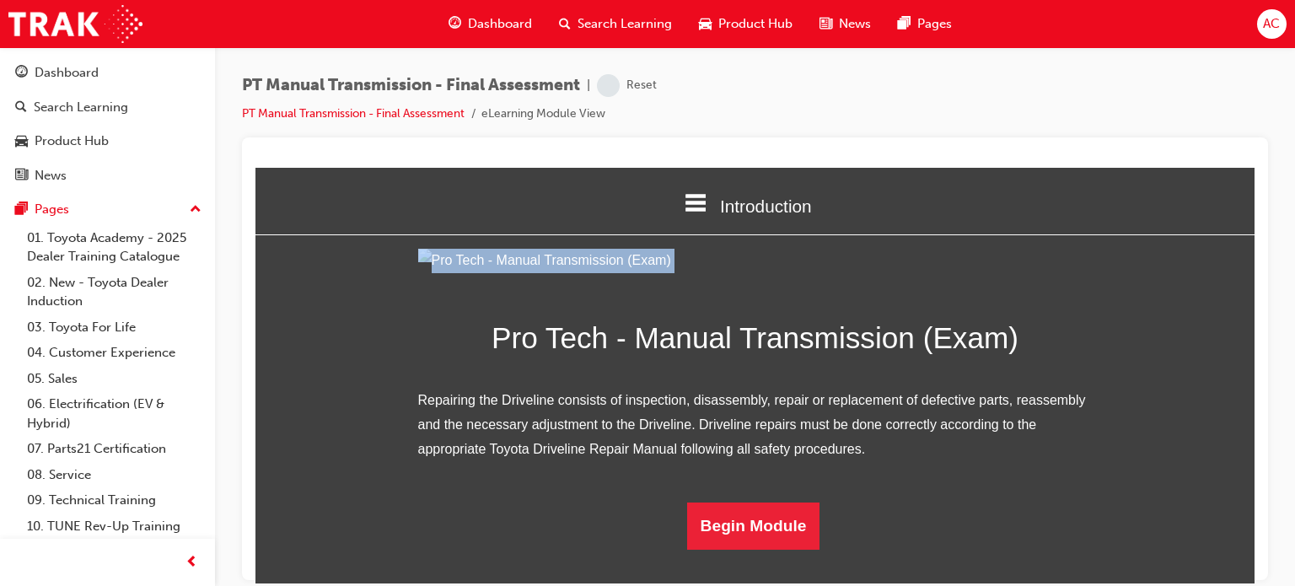
click at [1137, 360] on div "Pro Tech - Manual Transmission (Exam) Repairing the Driveline consists of inspe…" at bounding box center [754, 398] width 999 height 301
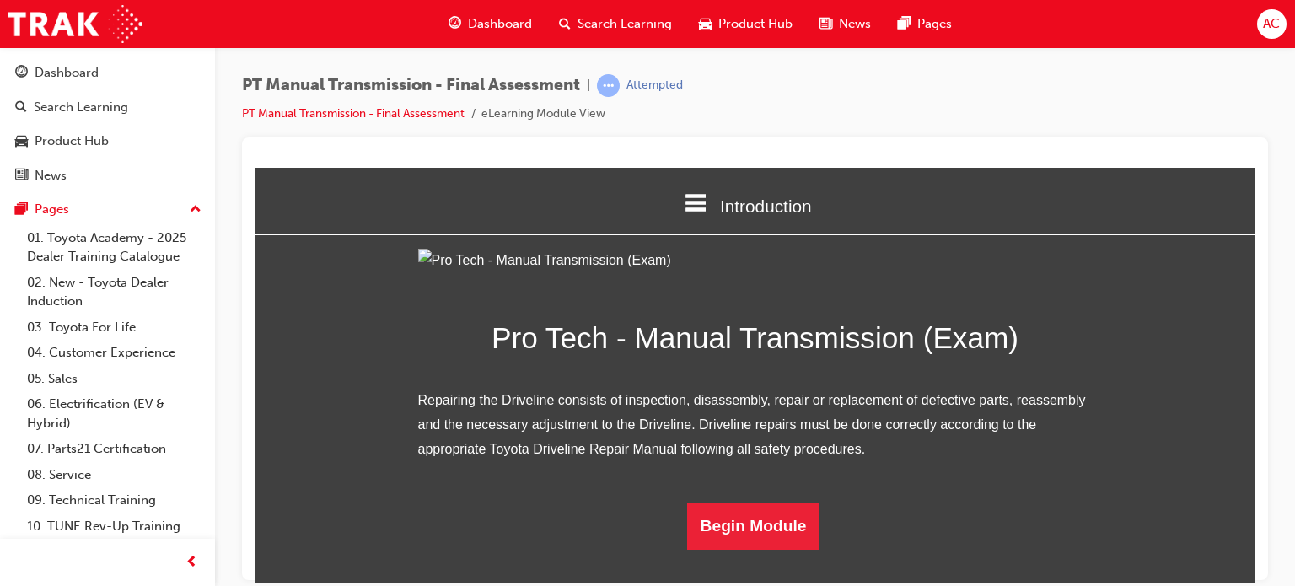
scroll to position [152, 0]
click at [728, 549] on button "Begin Module" at bounding box center [753, 525] width 133 height 47
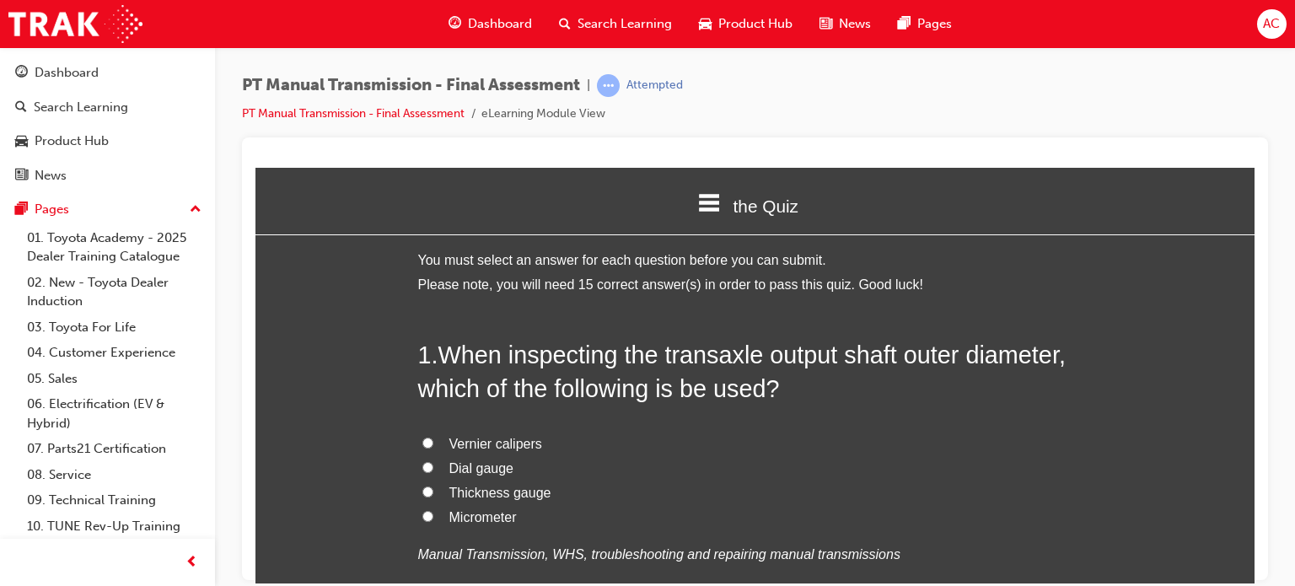
click at [422, 518] on input "Micrometer" at bounding box center [427, 515] width 11 height 11
radio input "true"
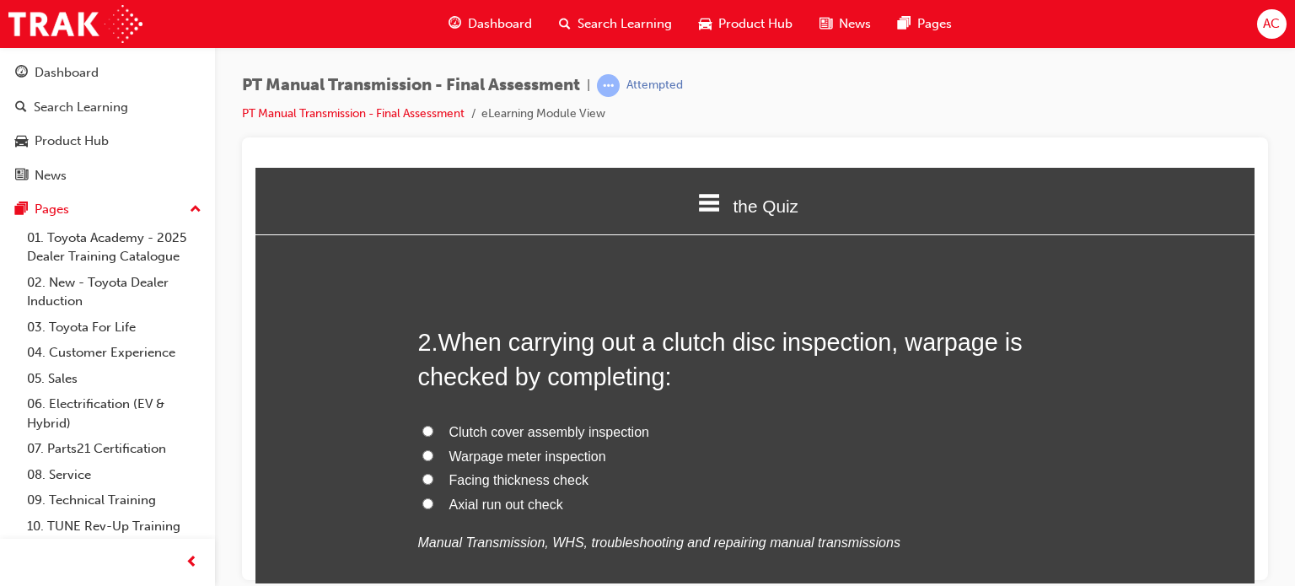
scroll to position [438, 0]
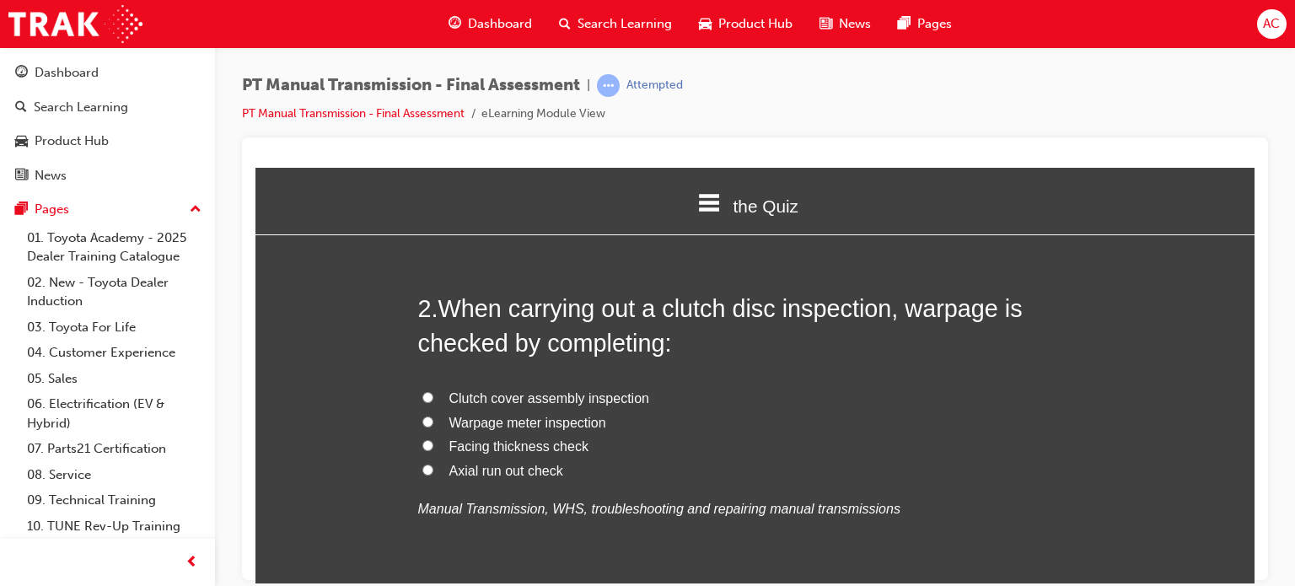
click at [432, 449] on label "Facing thickness check" at bounding box center [755, 446] width 675 height 24
click at [432, 449] on input "Facing thickness check" at bounding box center [427, 444] width 11 height 11
radio input "true"
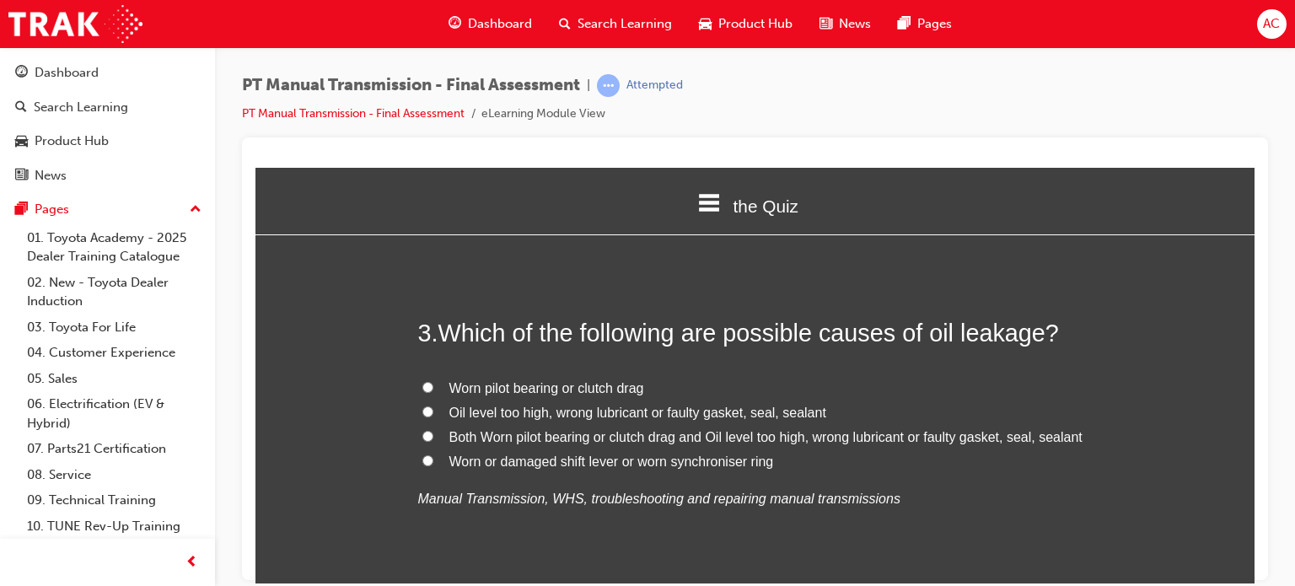
scroll to position [809, 0]
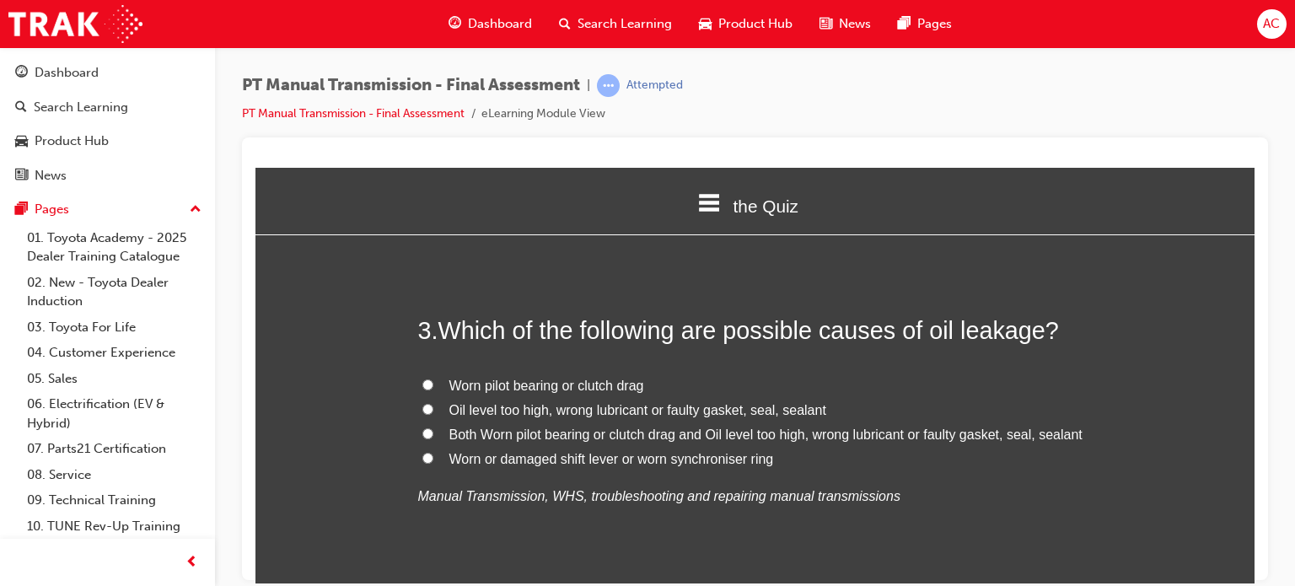
click at [430, 434] on label "Both Worn pilot bearing or clutch drag and Oil level too high, wrong lubricant …" at bounding box center [755, 434] width 675 height 24
click at [430, 434] on input "Both Worn pilot bearing or clutch drag and Oil level too high, wrong lubricant …" at bounding box center [427, 432] width 11 height 11
radio input "true"
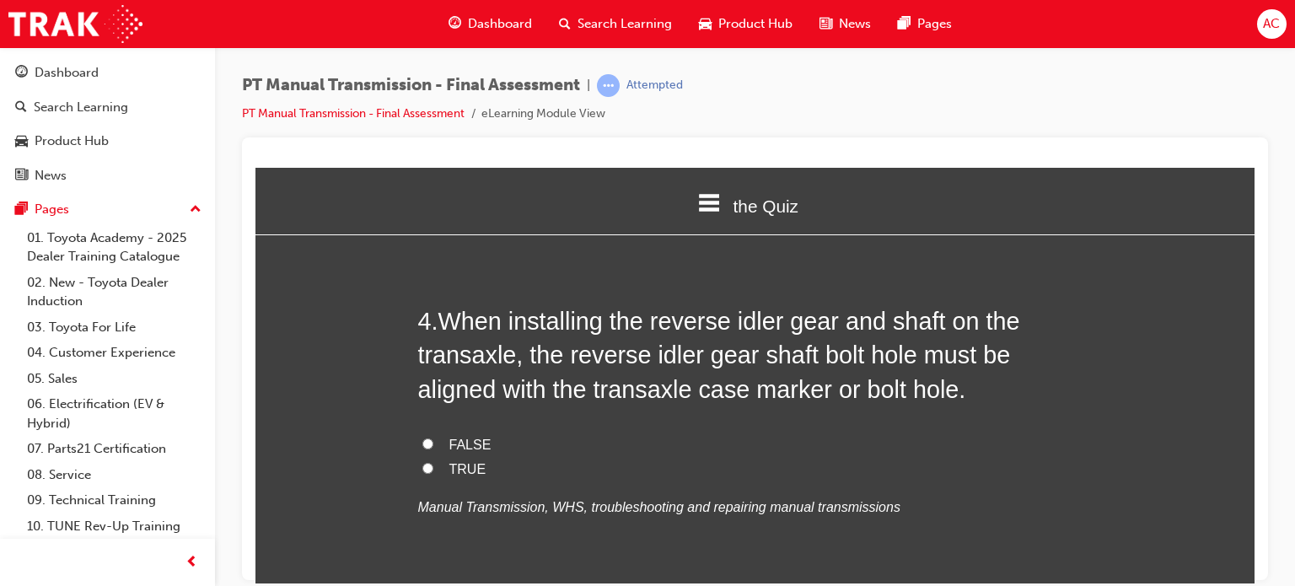
scroll to position [1180, 0]
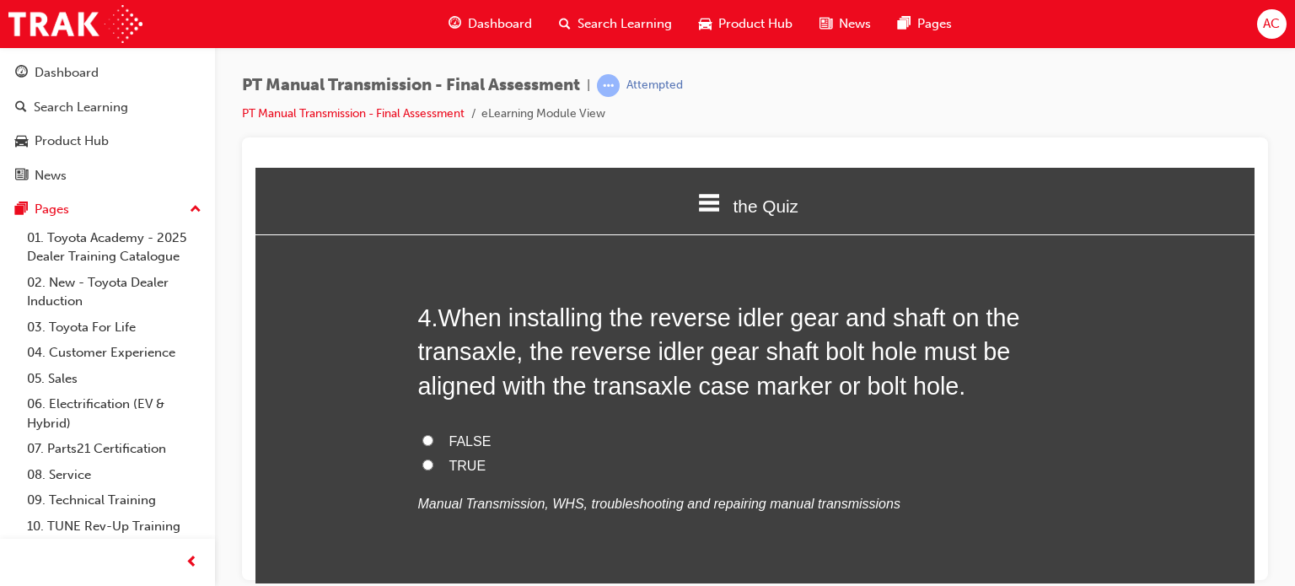
click at [438, 466] on label "TRUE" at bounding box center [755, 466] width 675 height 24
click at [433, 466] on input "TRUE" at bounding box center [427, 464] width 11 height 11
radio input "true"
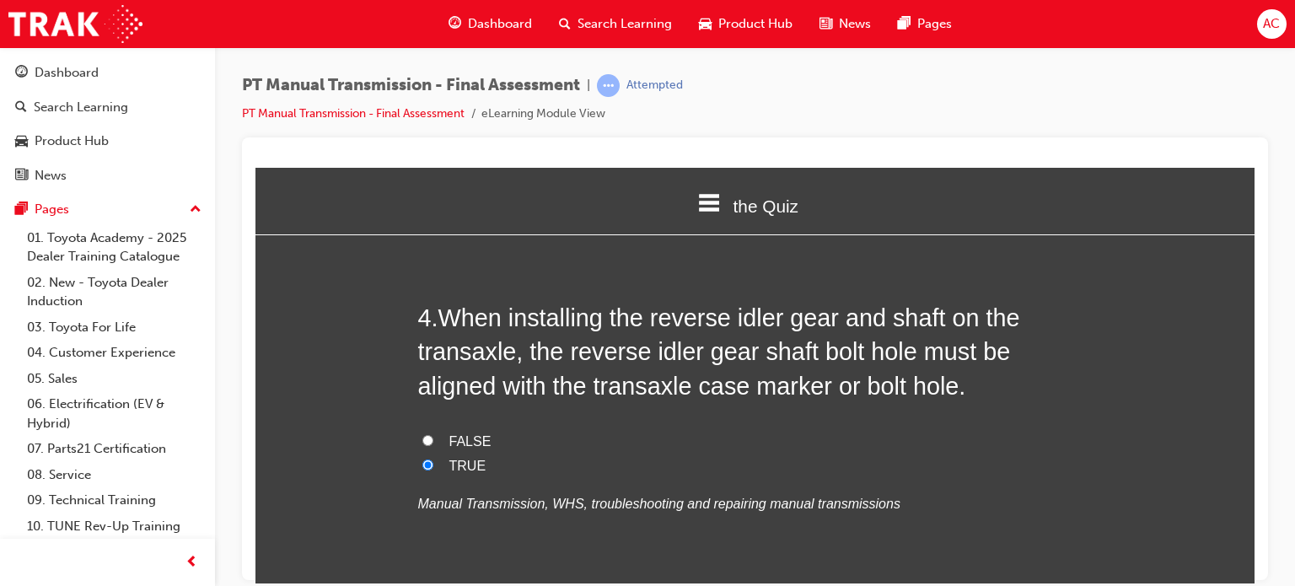
scroll to position [1214, 0]
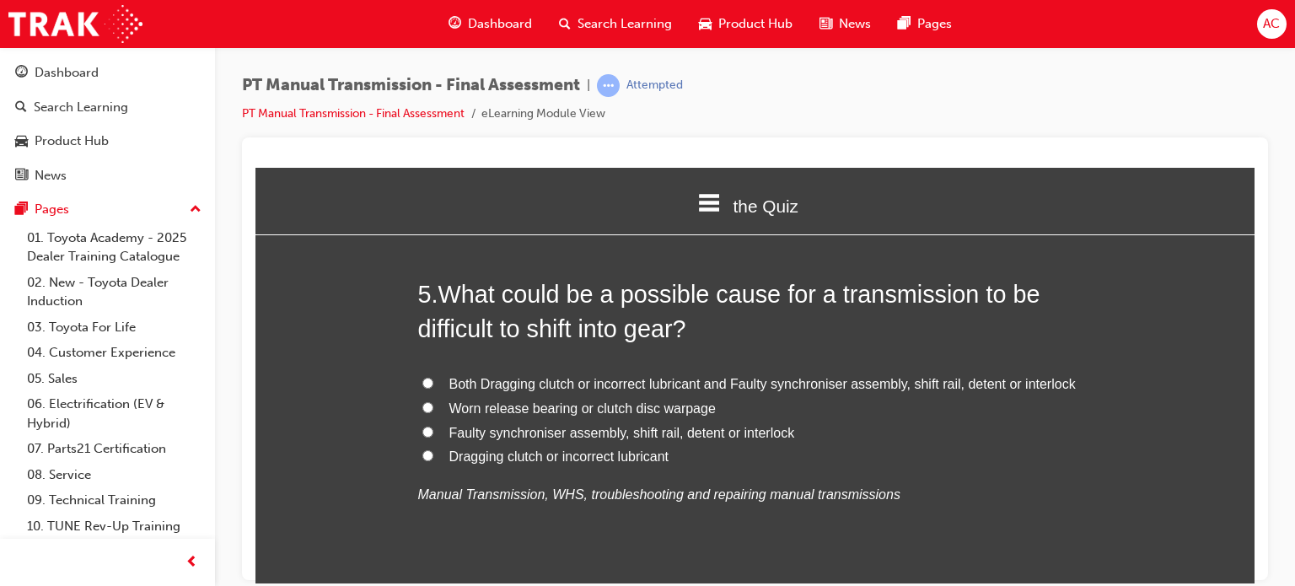
scroll to position [1585, 0]
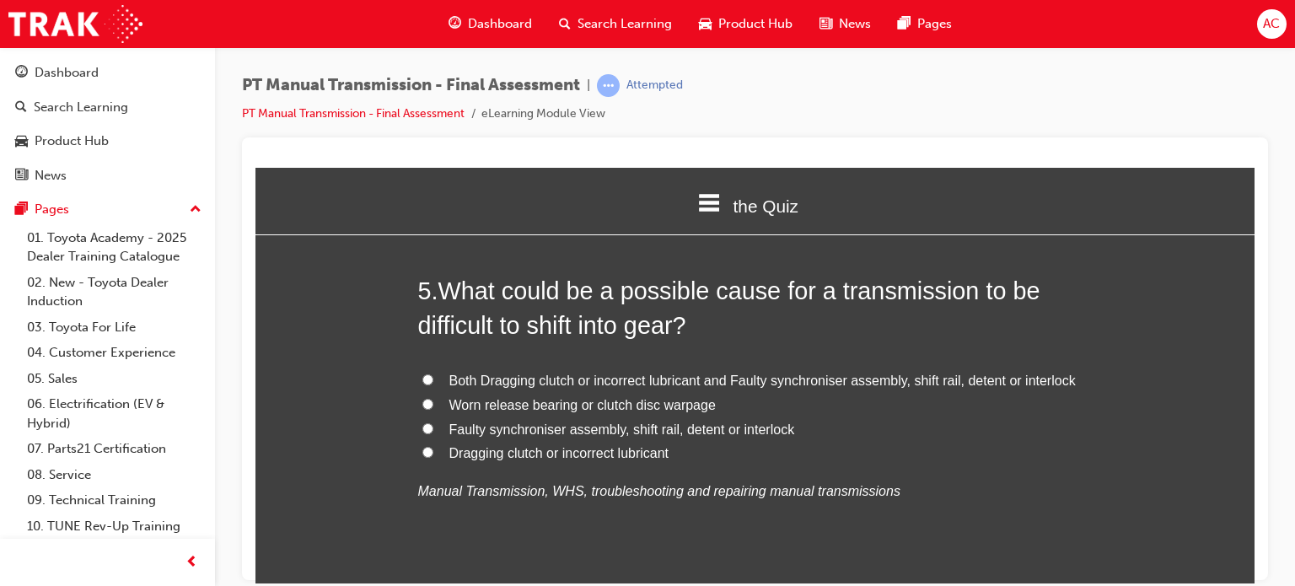
click at [424, 384] on input "Both Dragging clutch or incorrect lubricant and Faulty synchroniser assembly, s…" at bounding box center [427, 379] width 11 height 11
radio input "true"
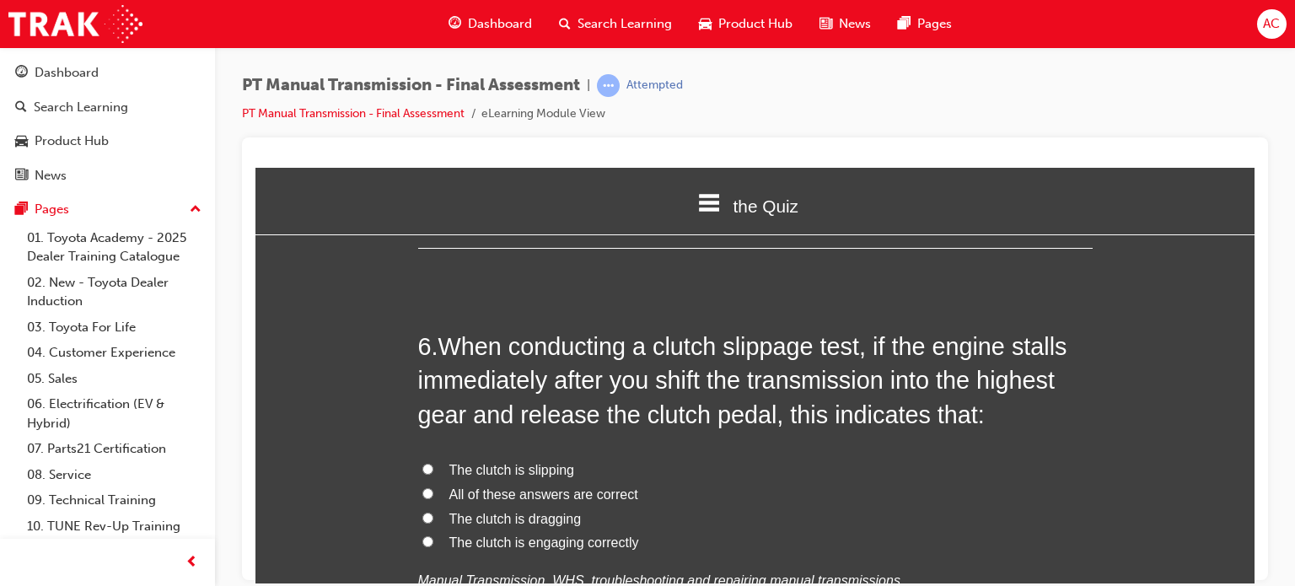
scroll to position [1990, 0]
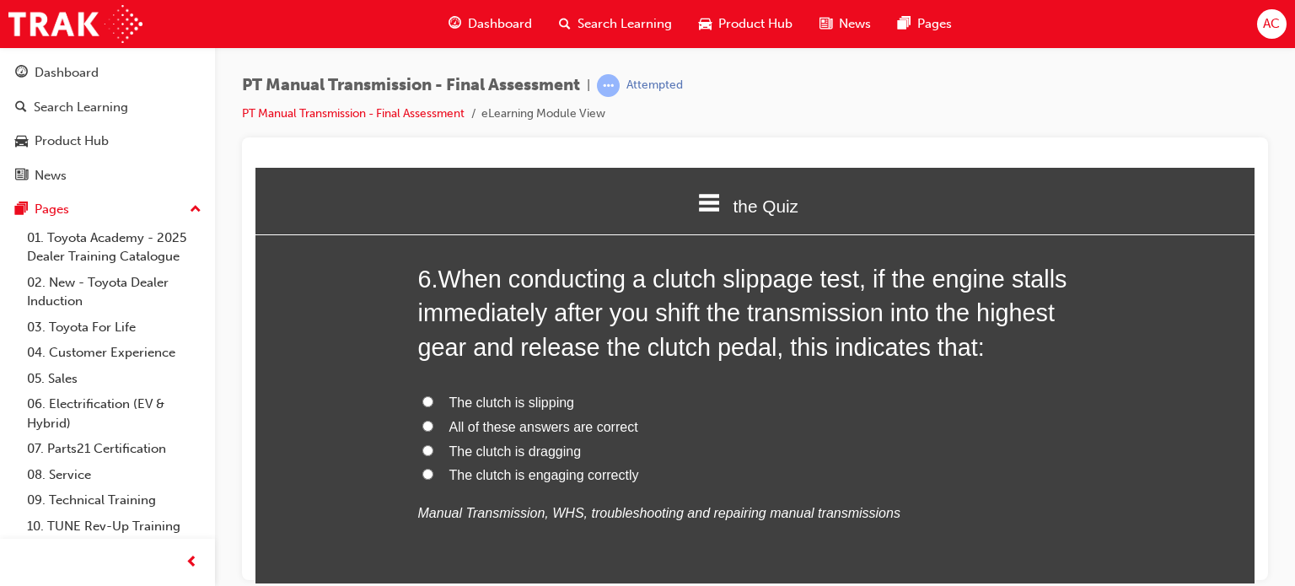
click at [425, 444] on input "The clutch is dragging" at bounding box center [427, 449] width 11 height 11
radio input "true"
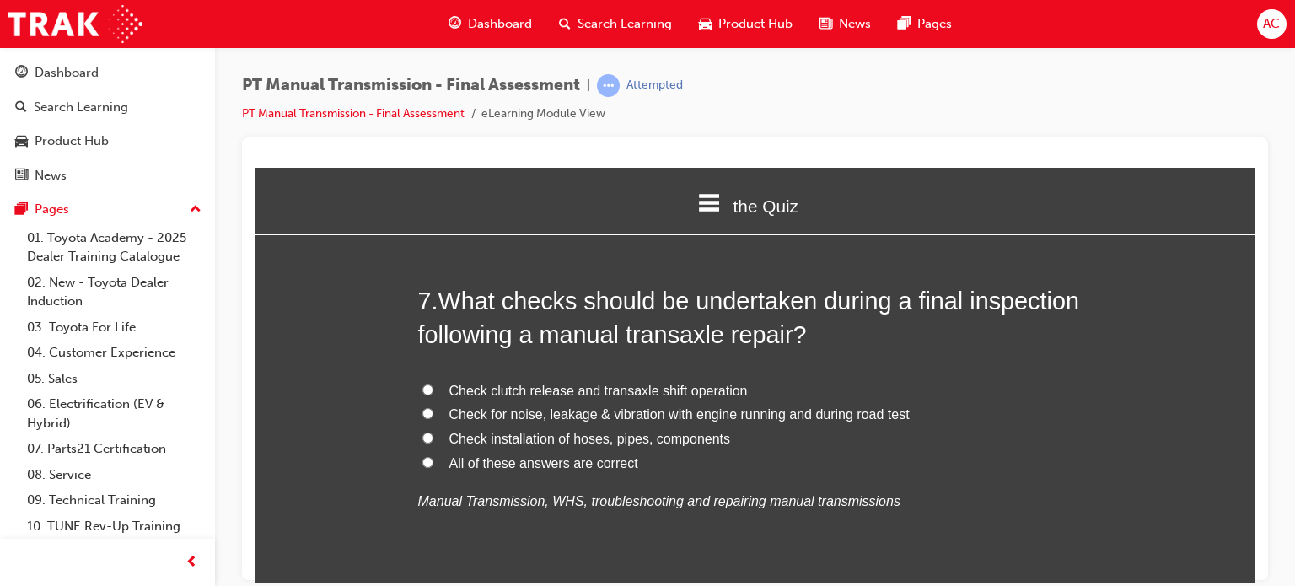
scroll to position [2428, 0]
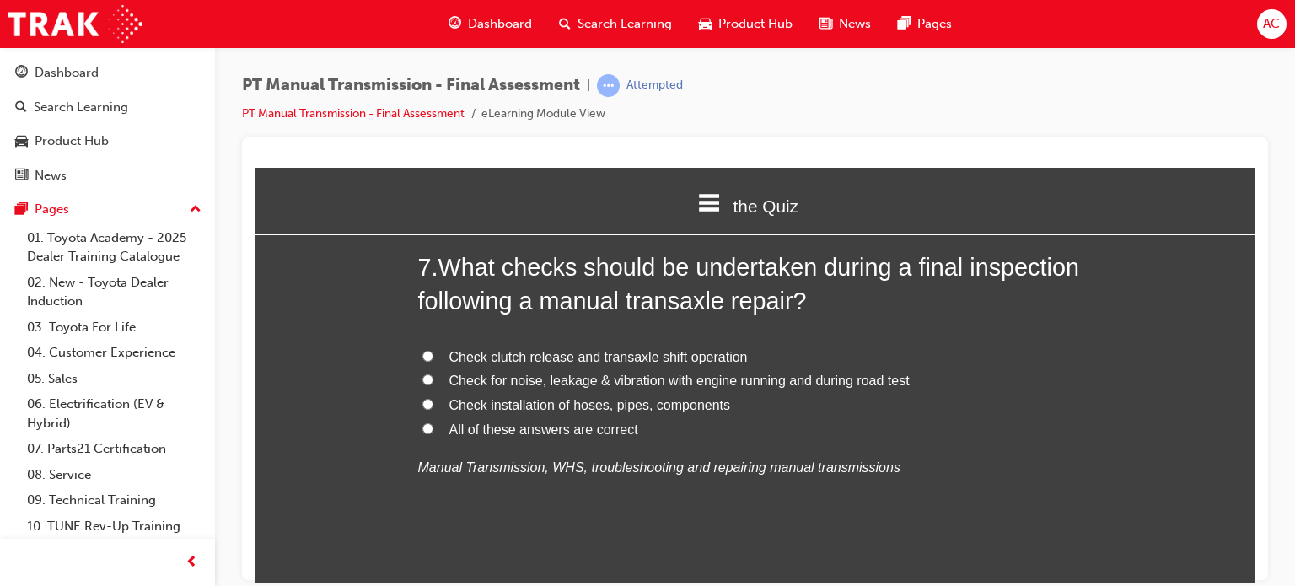
click at [449, 436] on span "All of these answers are correct" at bounding box center [543, 429] width 189 height 14
click at [433, 433] on input "All of these answers are correct" at bounding box center [427, 427] width 11 height 11
radio input "true"
click at [418, 405] on label "Check installation of hoses, pipes, components" at bounding box center [755, 405] width 675 height 24
click at [422, 405] on input "Check installation of hoses, pipes, components" at bounding box center [427, 403] width 11 height 11
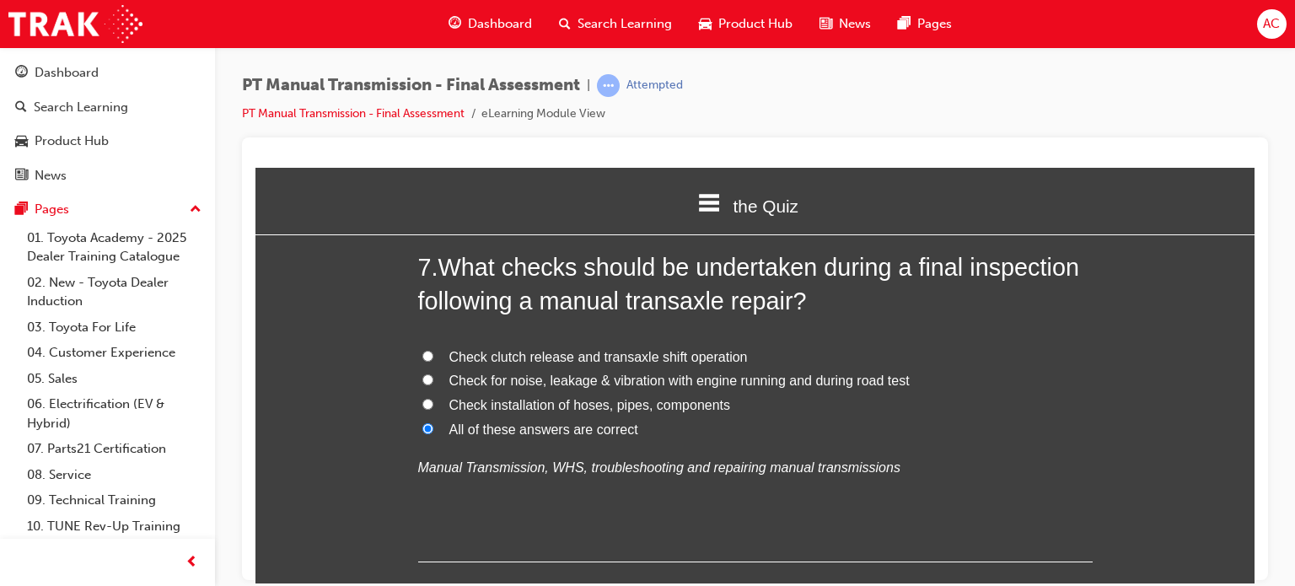
radio input "true"
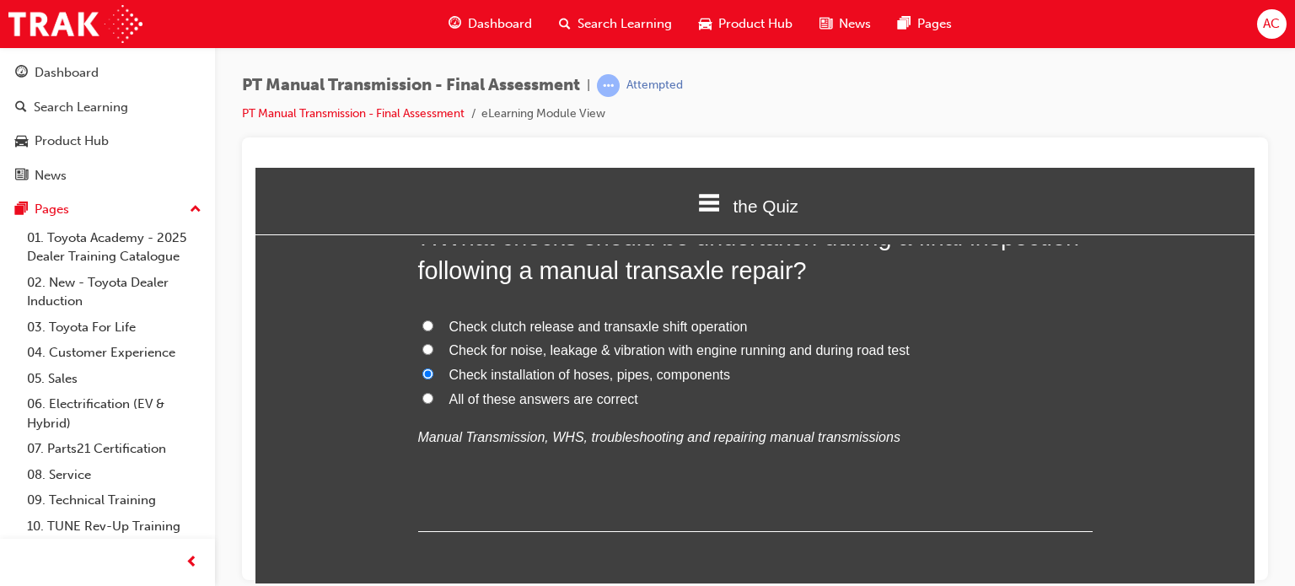
scroll to position [2462, 0]
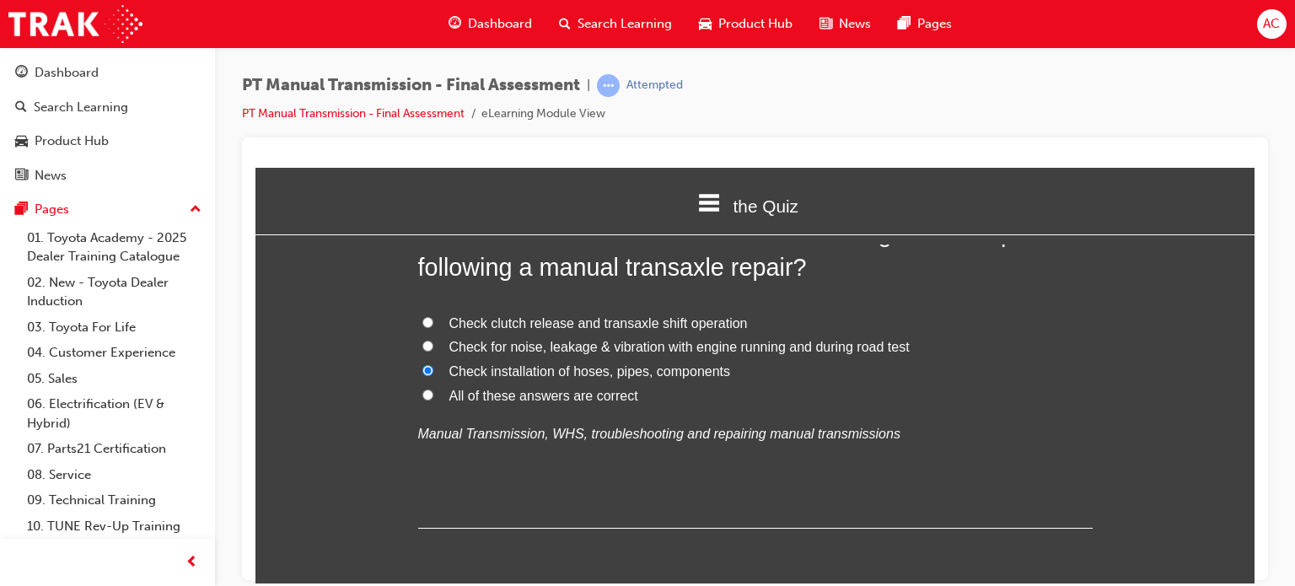
click at [429, 389] on label "All of these answers are correct" at bounding box center [755, 396] width 675 height 24
click at [429, 389] on input "All of these answers are correct" at bounding box center [427, 394] width 11 height 11
radio input "true"
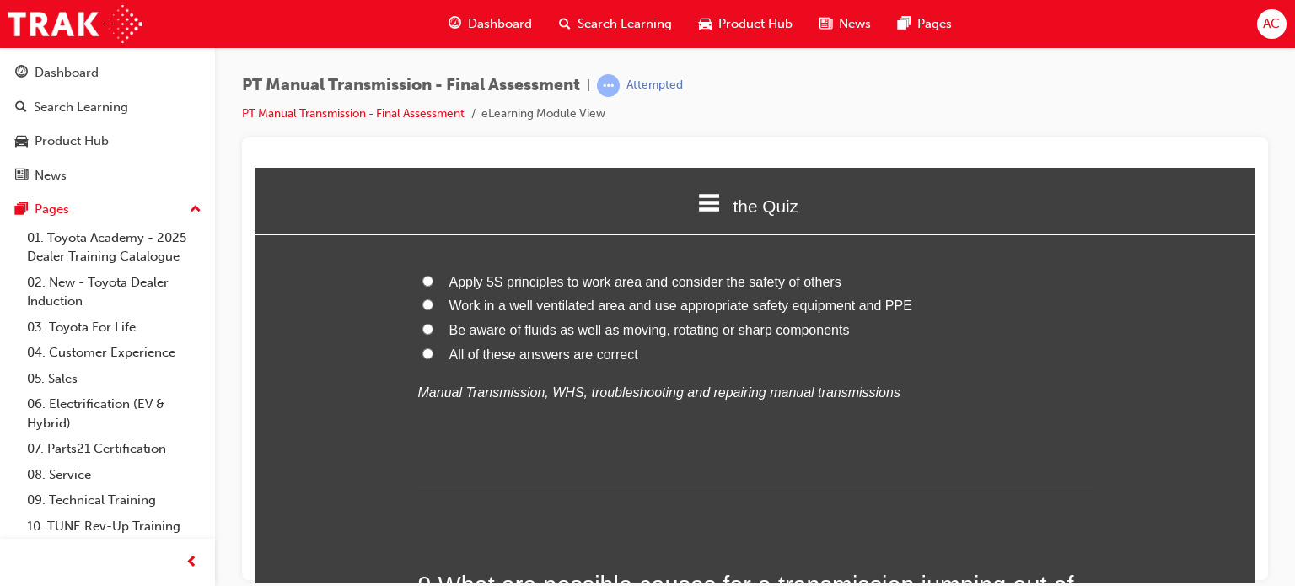
scroll to position [2934, 0]
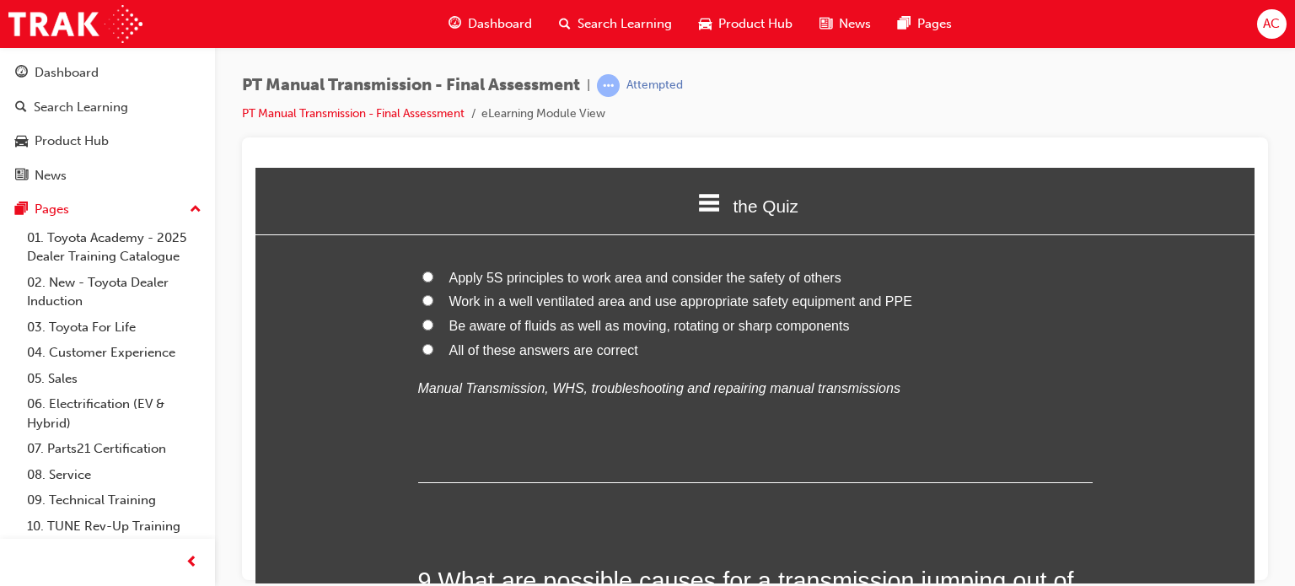
click at [454, 347] on span "All of these answers are correct" at bounding box center [543, 349] width 189 height 14
click at [433, 347] on input "All of these answers are correct" at bounding box center [427, 348] width 11 height 11
radio input "true"
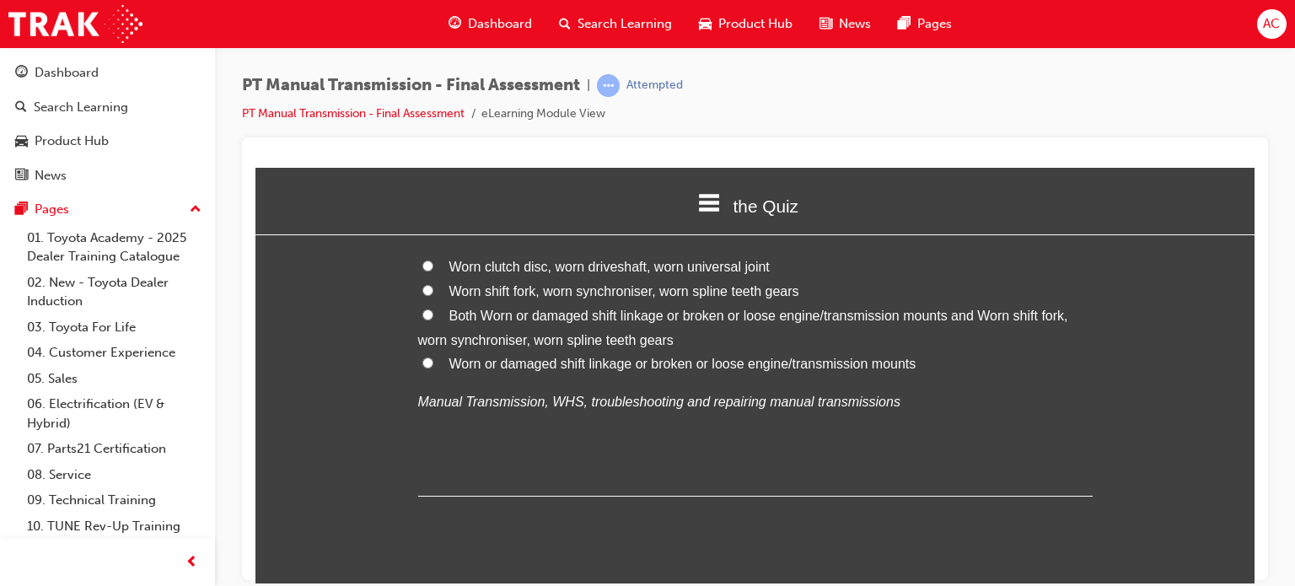
scroll to position [3339, 0]
click at [422, 302] on label "Both Worn or damaged shift linkage or broken or loose engine/transmission mount…" at bounding box center [755, 326] width 675 height 49
click at [422, 307] on input "Both Worn or damaged shift linkage or broken or loose engine/transmission mount…" at bounding box center [427, 312] width 11 height 11
radio input "true"
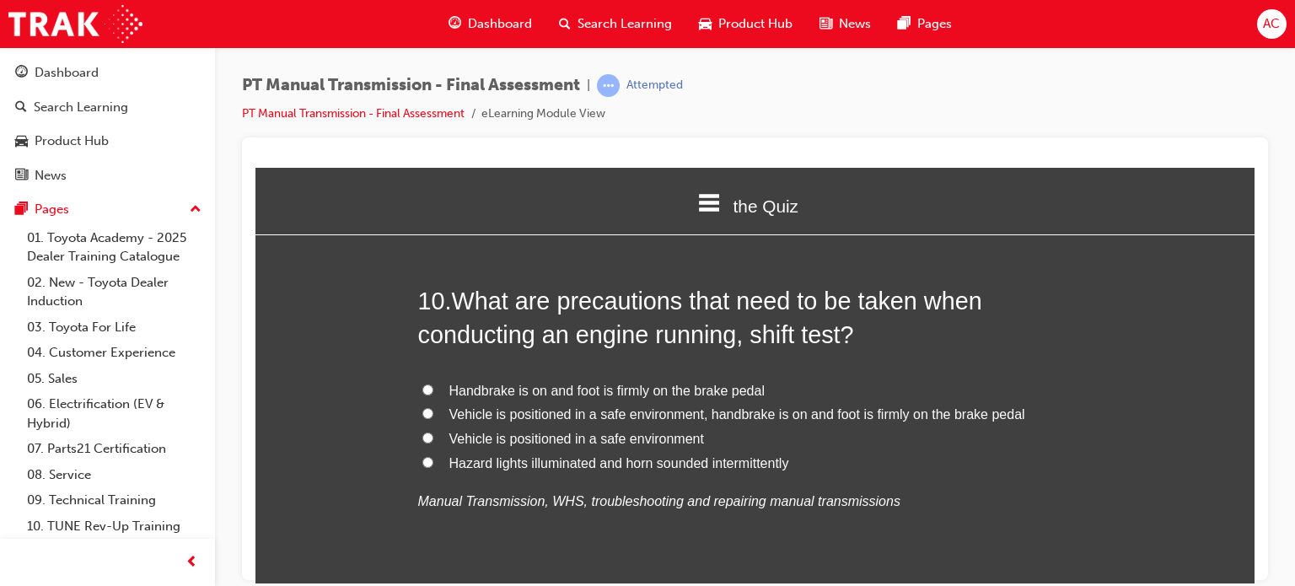
scroll to position [3642, 0]
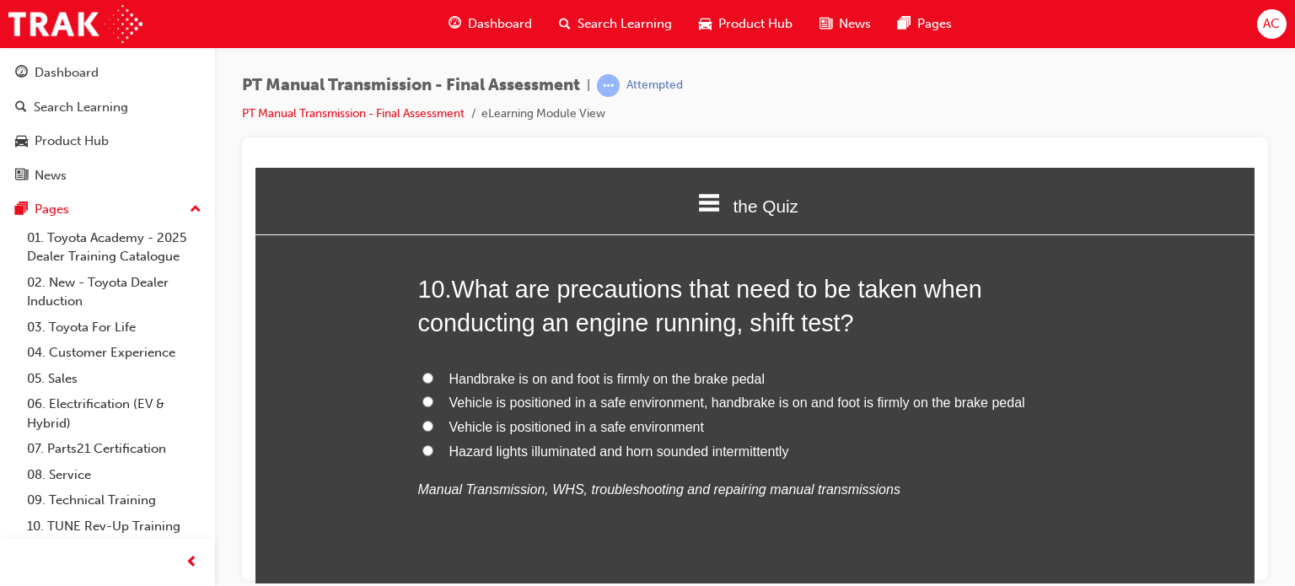
click at [422, 402] on input "Vehicle is positioned in a safe environment, handbrake is on and foot is firmly…" at bounding box center [427, 400] width 11 height 11
radio input "true"
click at [389, 369] on div "You must select an answer for each question before you can submit. Please note,…" at bounding box center [754, 453] width 999 height 7697
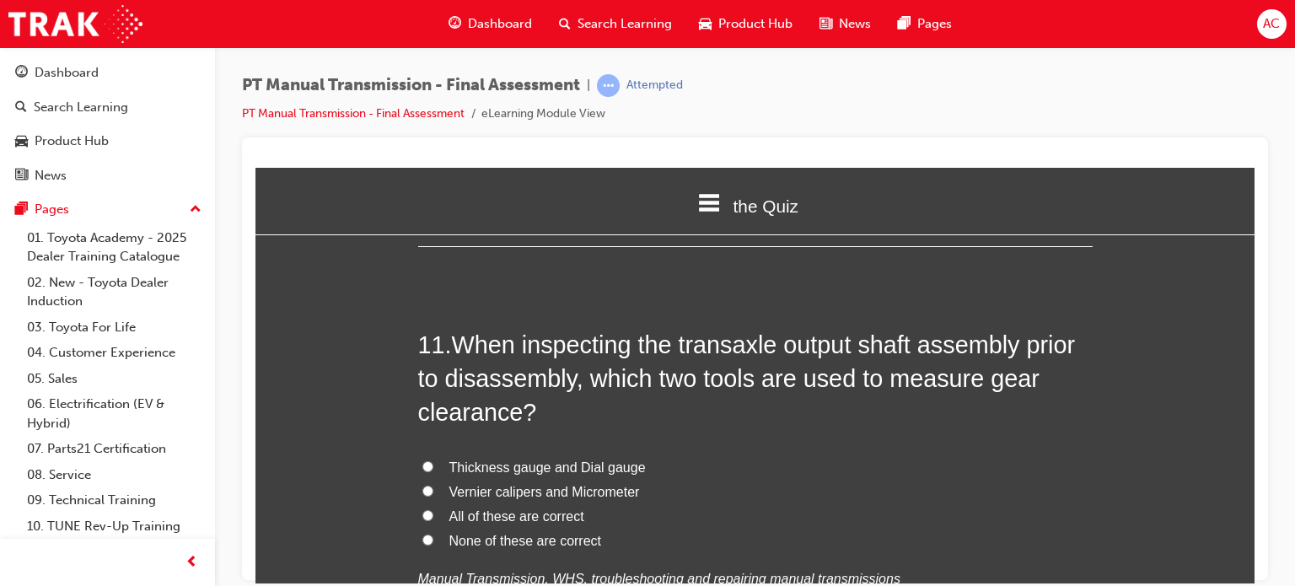
scroll to position [4013, 0]
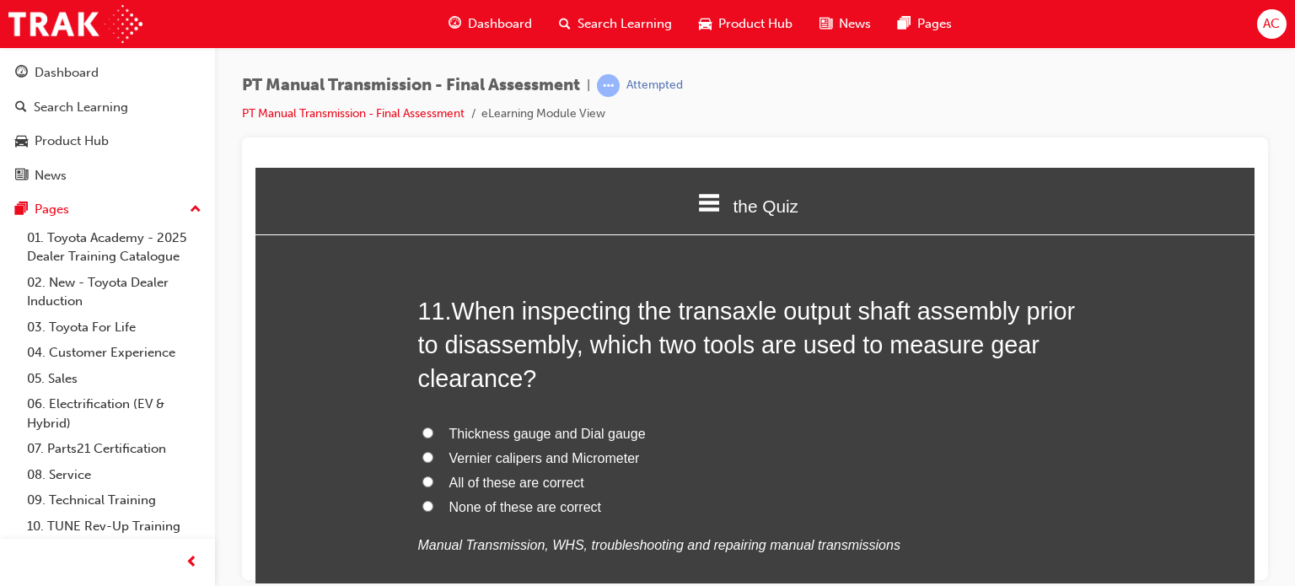
click at [426, 450] on label "Vernier calipers and Micrometer" at bounding box center [755, 458] width 675 height 24
click at [426, 451] on input "Vernier calipers and Micrometer" at bounding box center [427, 456] width 11 height 11
radio input "true"
click at [352, 390] on div "You must select an answer for each question before you can submit. Please note,…" at bounding box center [754, 82] width 999 height 7697
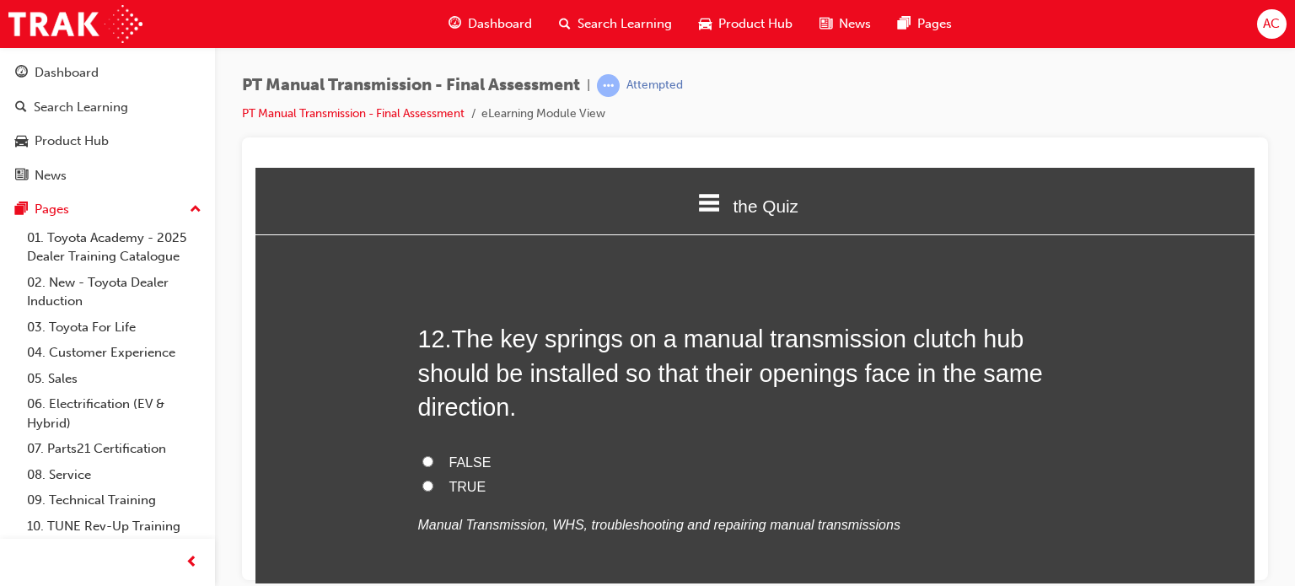
scroll to position [4418, 0]
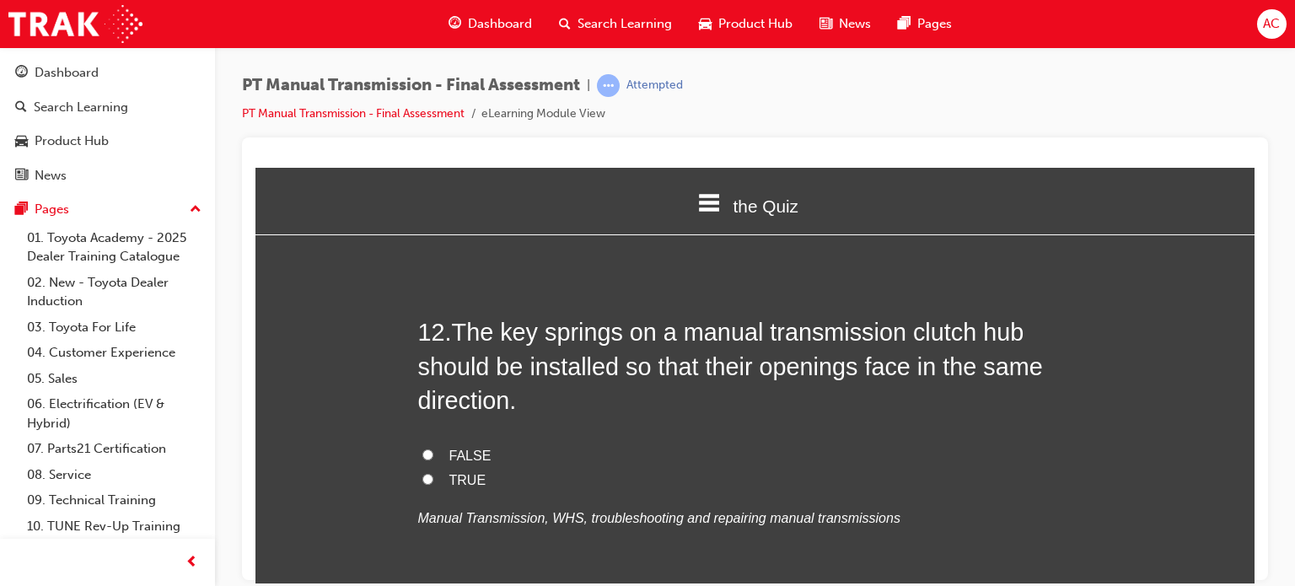
click at [423, 473] on input "TRUE" at bounding box center [427, 478] width 11 height 11
radio input "true"
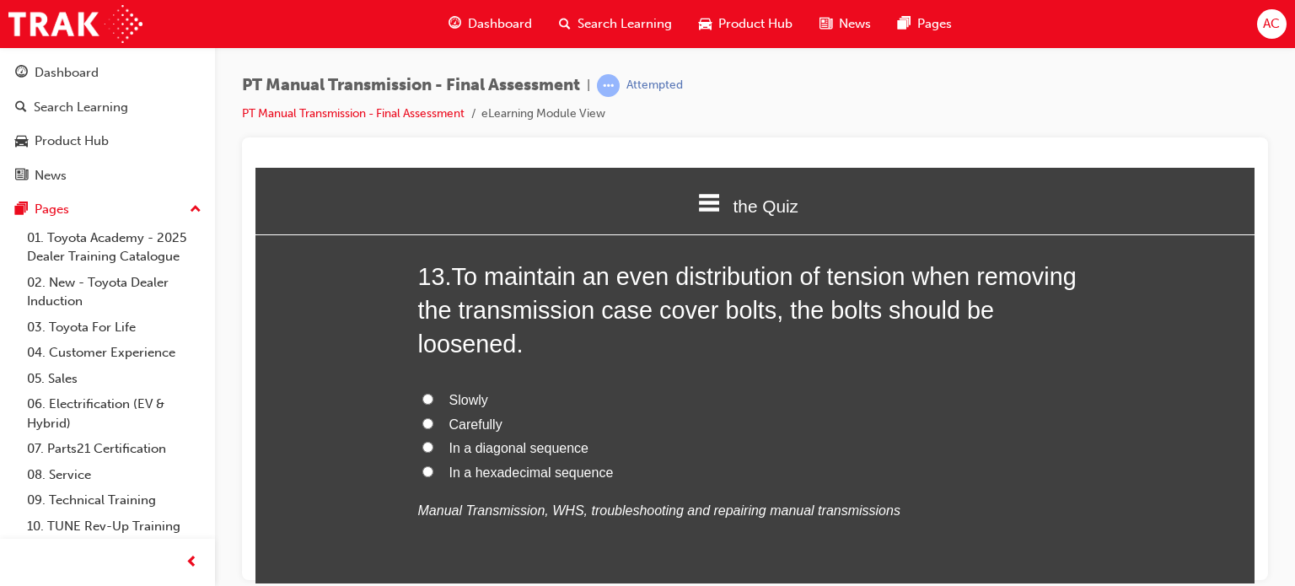
scroll to position [4857, 0]
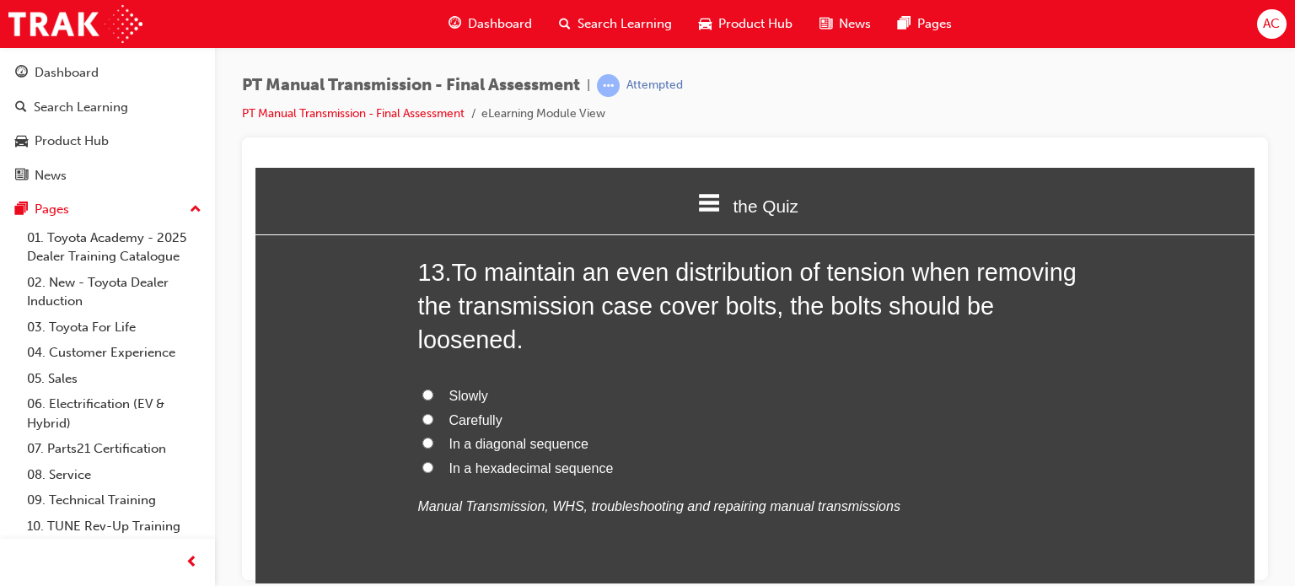
click at [428, 440] on label "In a diagonal sequence" at bounding box center [755, 444] width 675 height 24
click at [428, 440] on input "In a diagonal sequence" at bounding box center [427, 442] width 11 height 11
radio input "true"
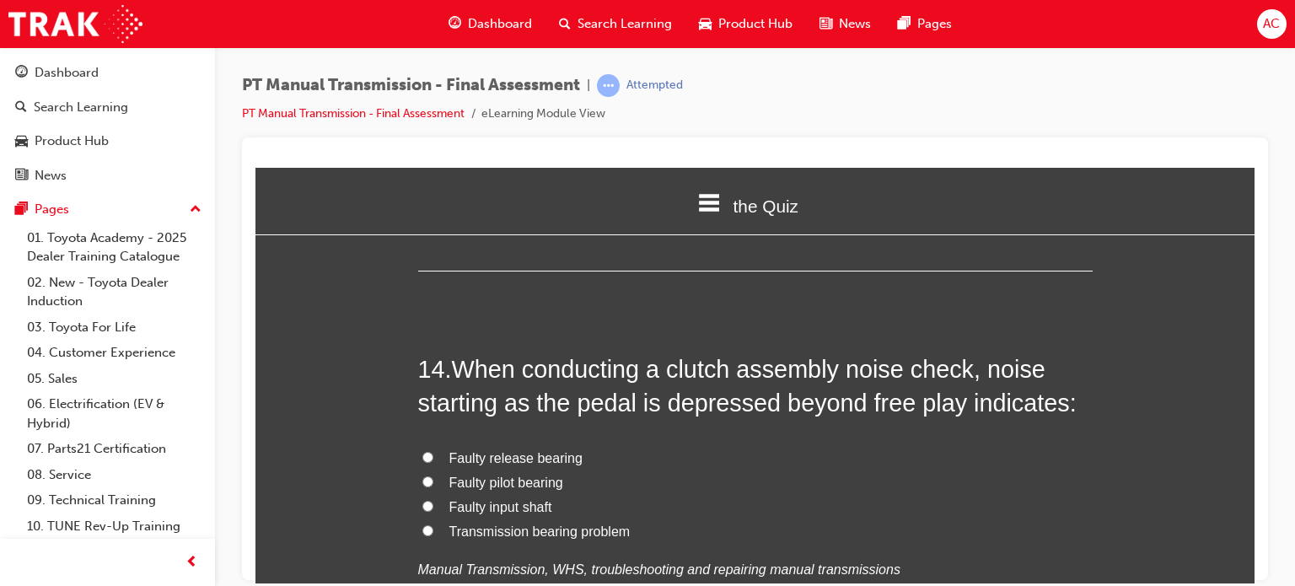
scroll to position [5228, 0]
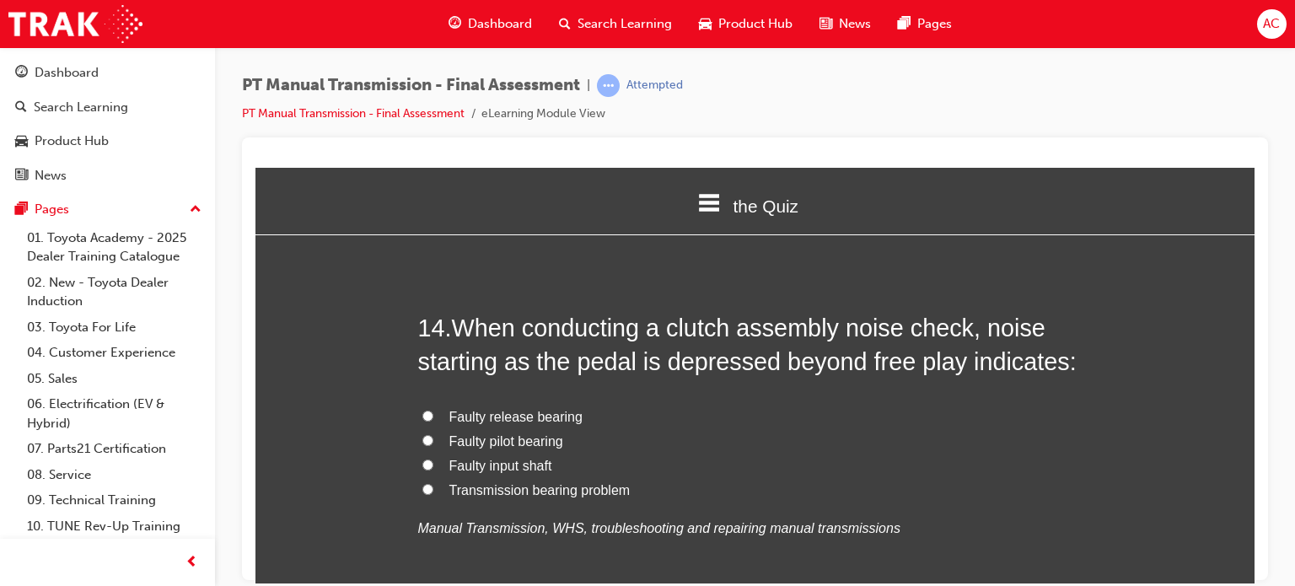
click at [423, 411] on input "Faulty release bearing" at bounding box center [427, 415] width 11 height 11
radio input "true"
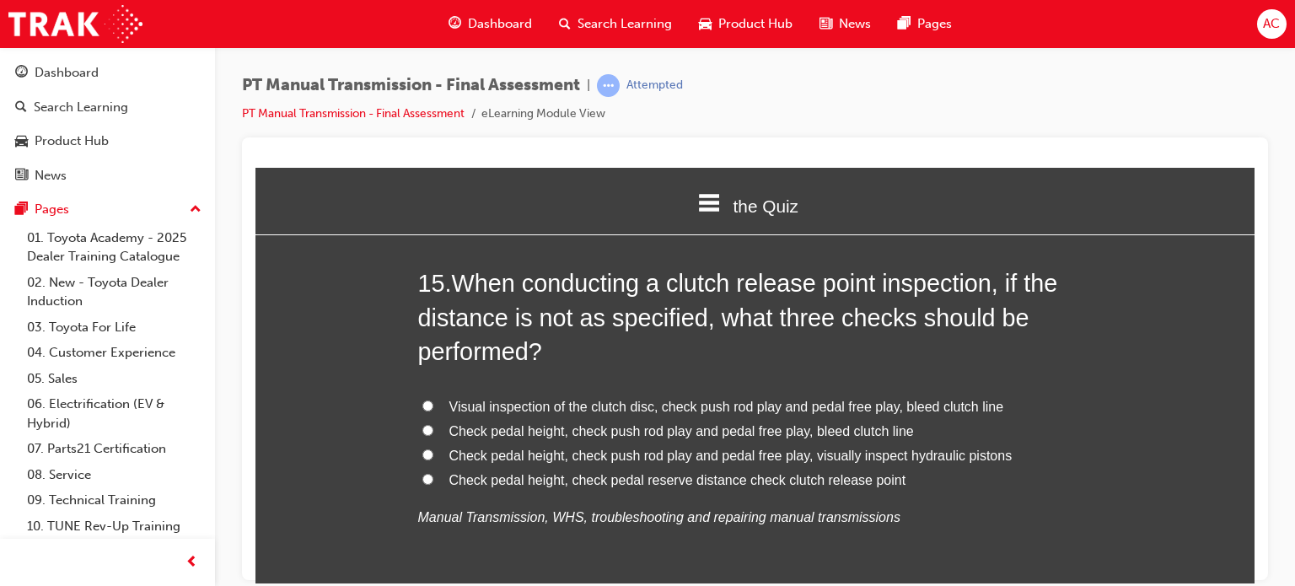
scroll to position [5666, 0]
click at [430, 401] on label "Visual inspection of the clutch disc, check push rod play and pedal free play, …" at bounding box center [755, 405] width 675 height 24
click at [430, 401] on input "Visual inspection of the clutch disc, check push rod play and pedal free play, …" at bounding box center [427, 403] width 11 height 11
radio input "true"
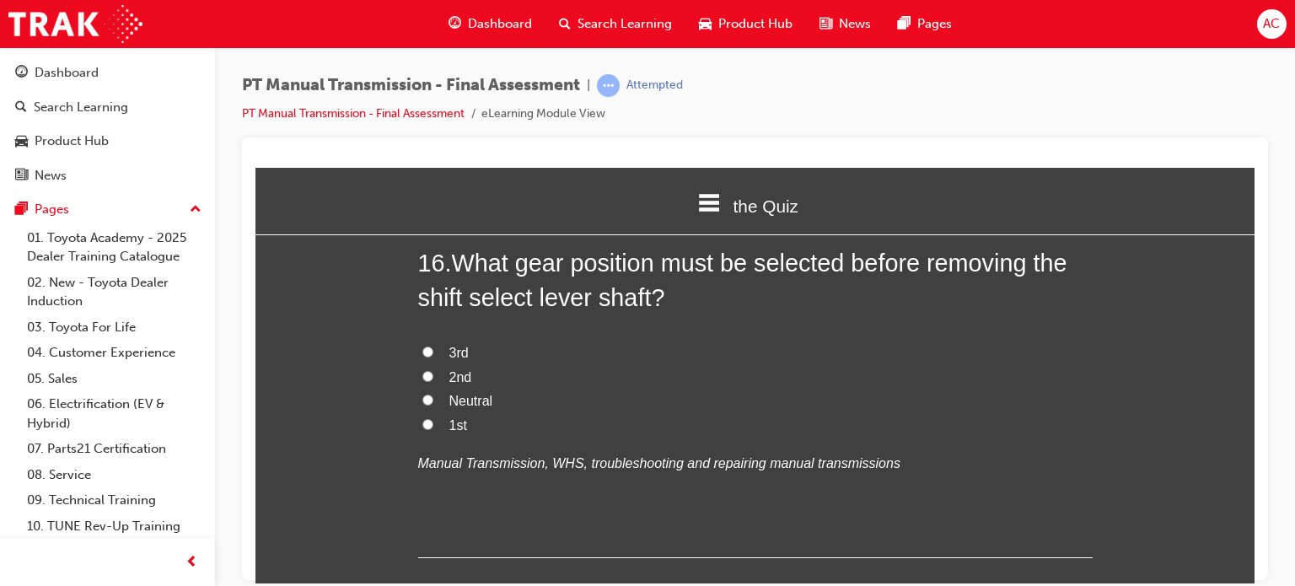
scroll to position [6138, 0]
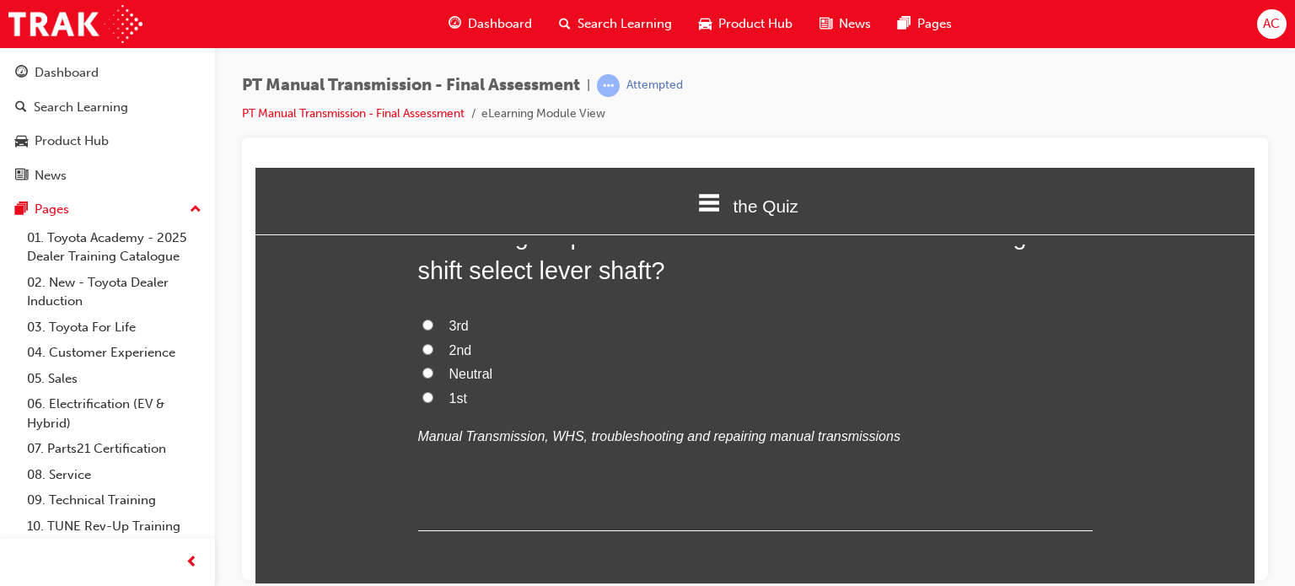
click at [418, 358] on label "2nd" at bounding box center [755, 350] width 675 height 24
click at [422, 354] on input "2nd" at bounding box center [427, 348] width 11 height 11
radio input "true"
click at [422, 374] on input "Neutral" at bounding box center [427, 372] width 11 height 11
radio input "true"
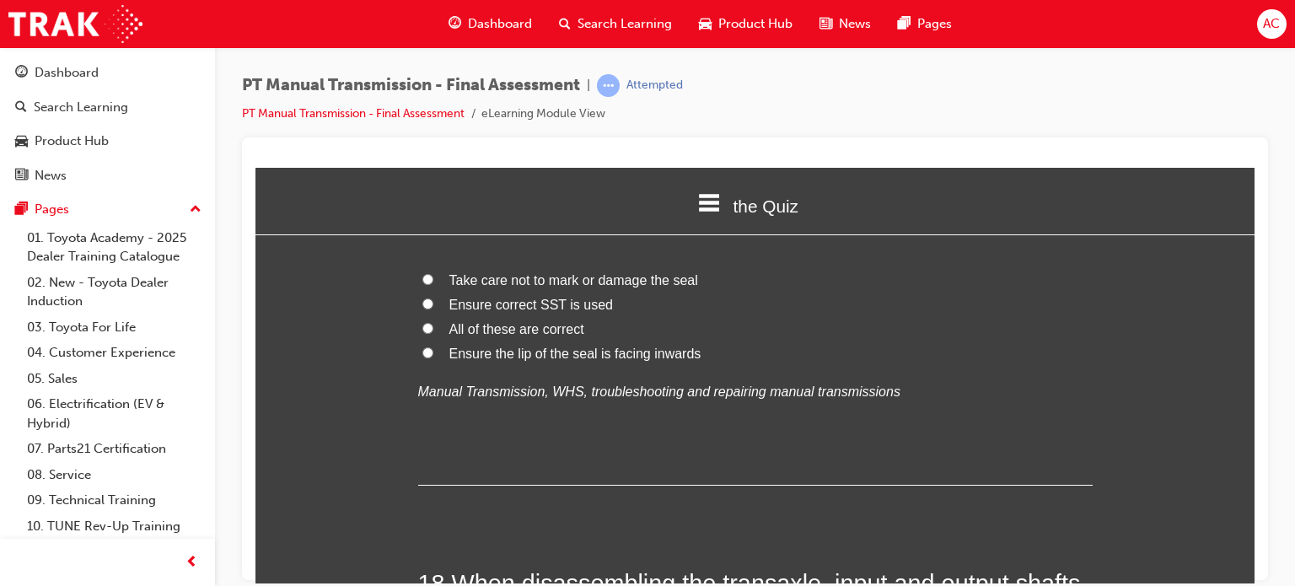
scroll to position [6577, 0]
click at [418, 331] on label "All of these are correct" at bounding box center [755, 328] width 675 height 24
click at [422, 331] on input "All of these are correct" at bounding box center [427, 326] width 11 height 11
radio input "true"
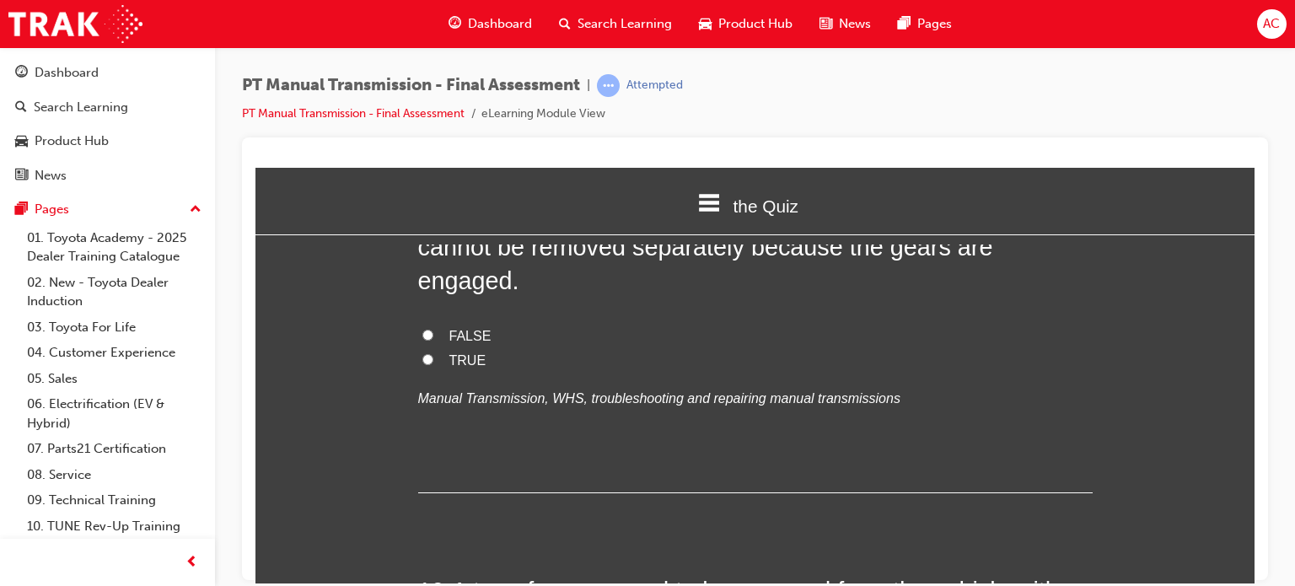
scroll to position [6914, 0]
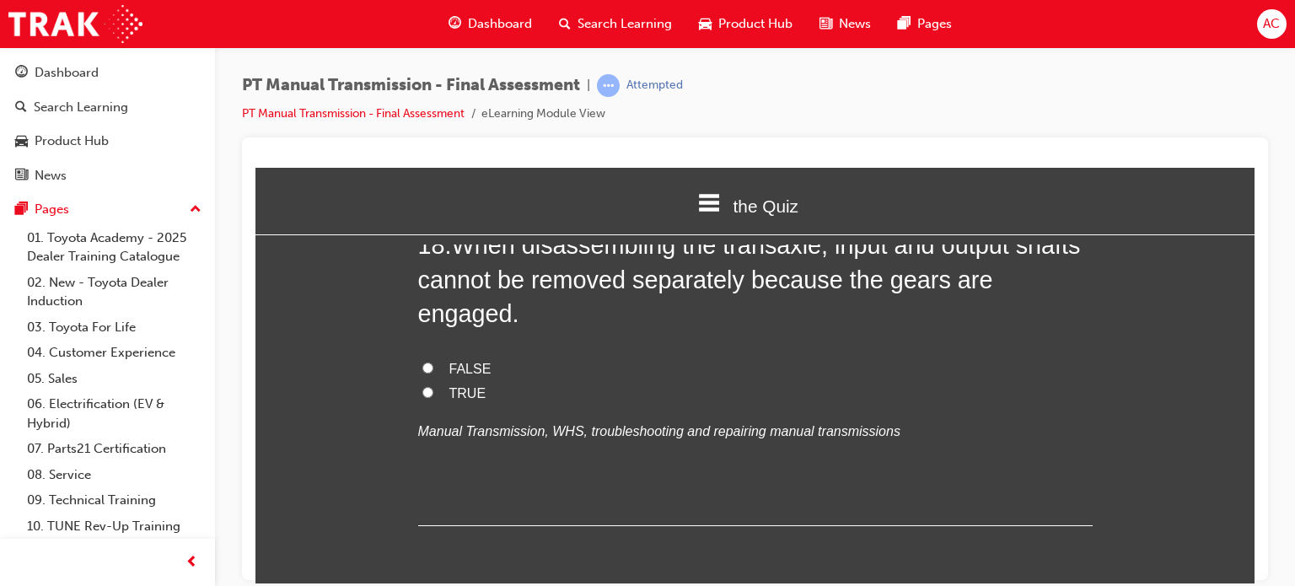
click at [420, 381] on label "TRUE" at bounding box center [755, 393] width 675 height 24
click at [422, 386] on input "TRUE" at bounding box center [427, 391] width 11 height 11
radio input "true"
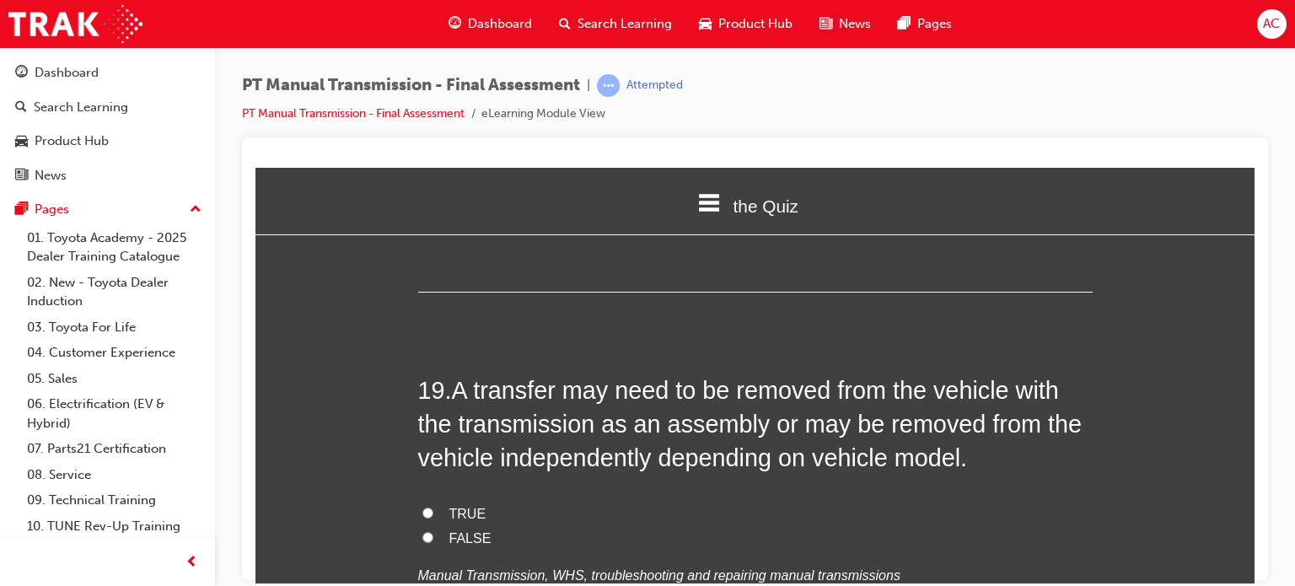
scroll to position [7251, 0]
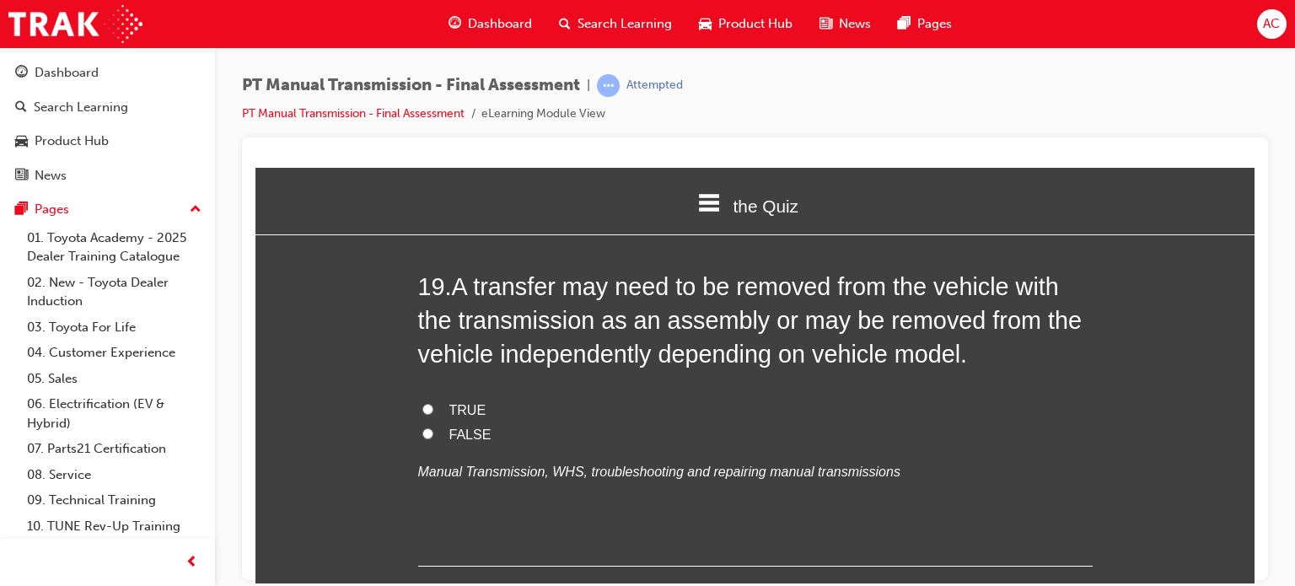
click at [425, 427] on input "FALSE" at bounding box center [427, 432] width 11 height 11
radio input "true"
click at [425, 427] on input "FALSE" at bounding box center [427, 432] width 11 height 11
click at [422, 403] on input "TRUE" at bounding box center [427, 408] width 11 height 11
radio input "true"
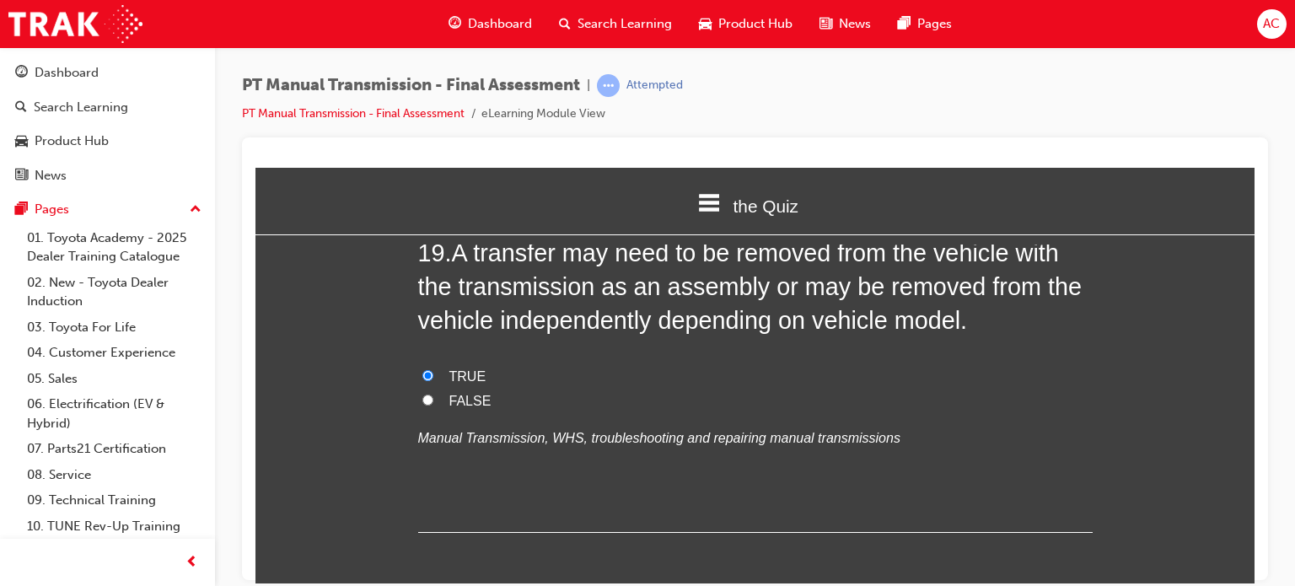
click at [422, 394] on input "FALSE" at bounding box center [427, 399] width 11 height 11
radio input "true"
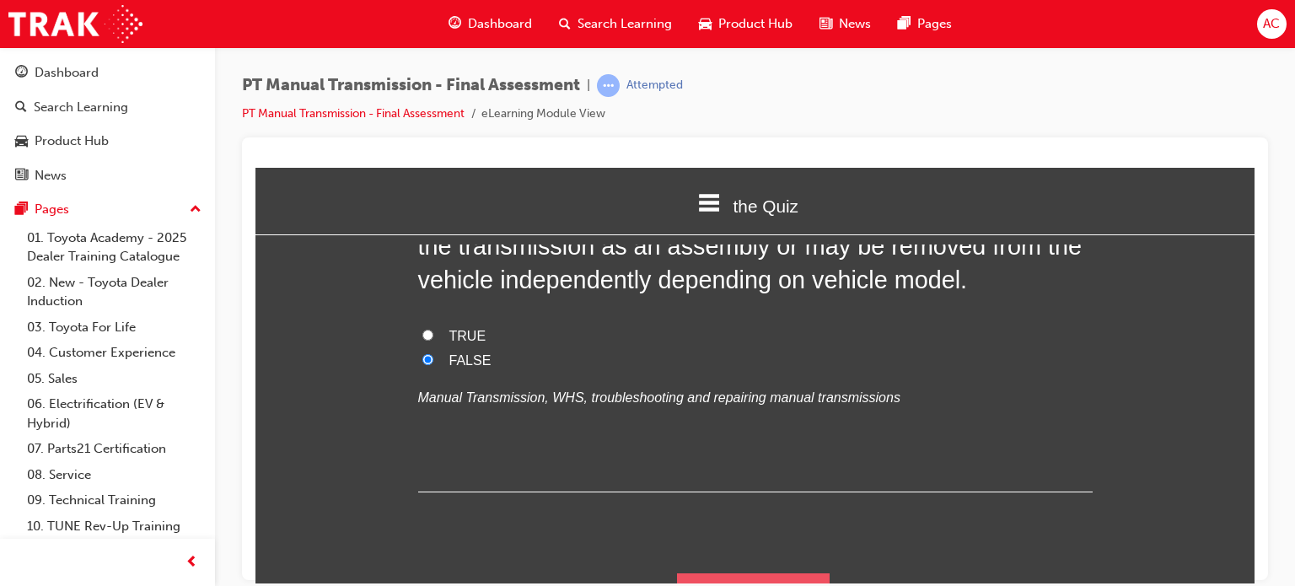
click at [705, 573] on button "Submit Answers" at bounding box center [753, 596] width 153 height 47
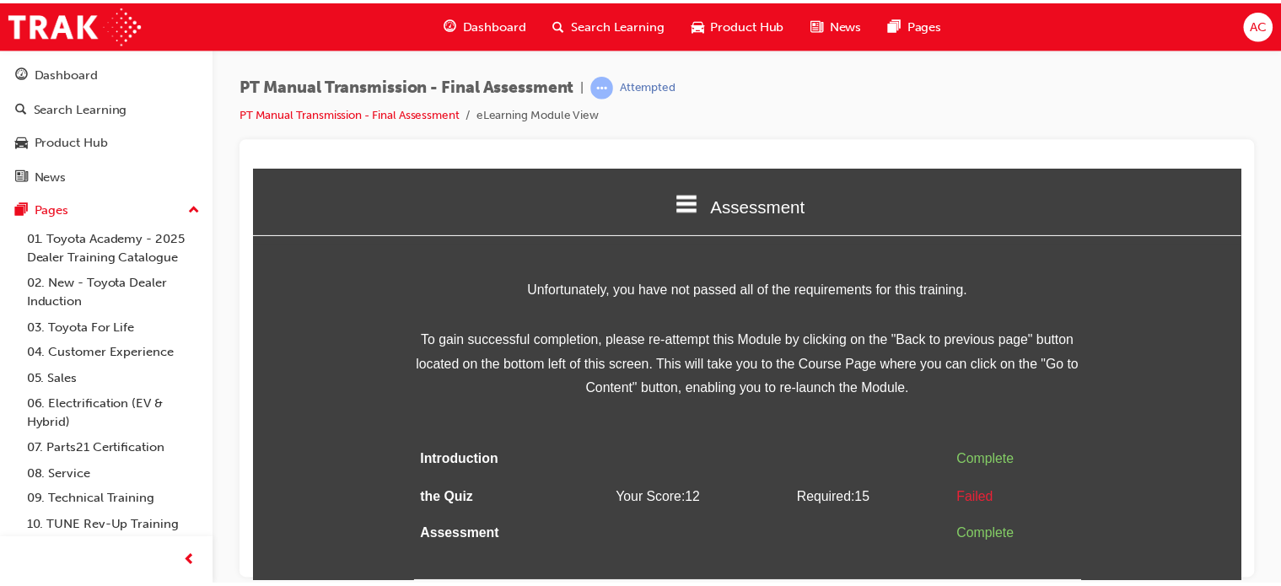
scroll to position [0, 0]
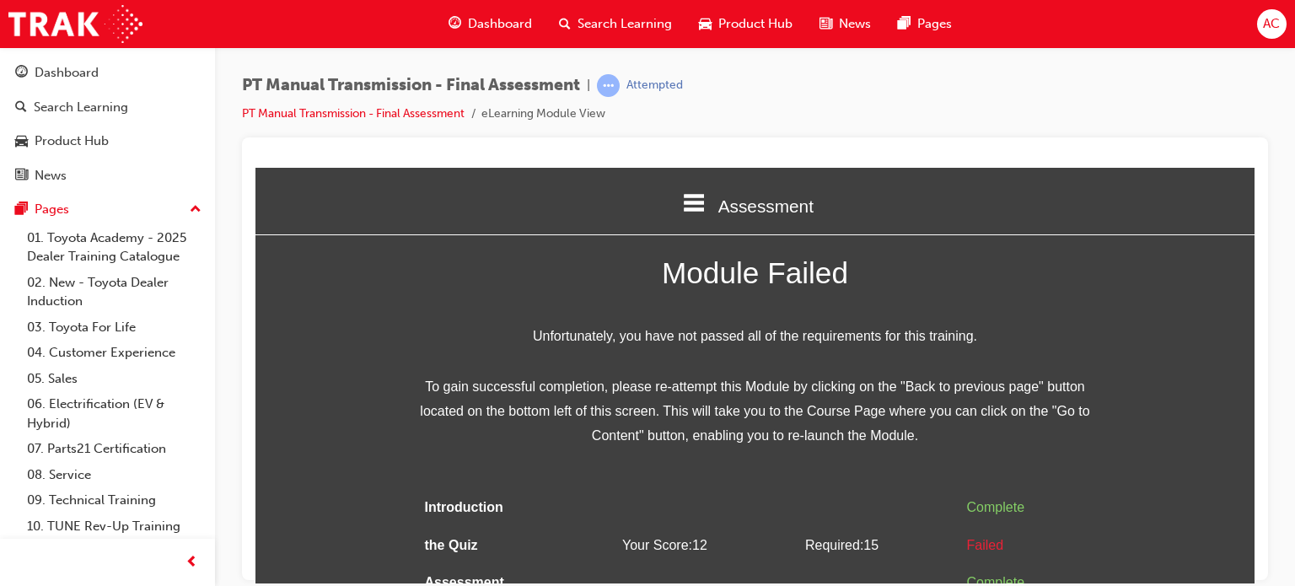
click at [1187, 284] on div "Module Failed Unfortunately, you have not passed all of the requirements for th…" at bounding box center [754, 438] width 999 height 381
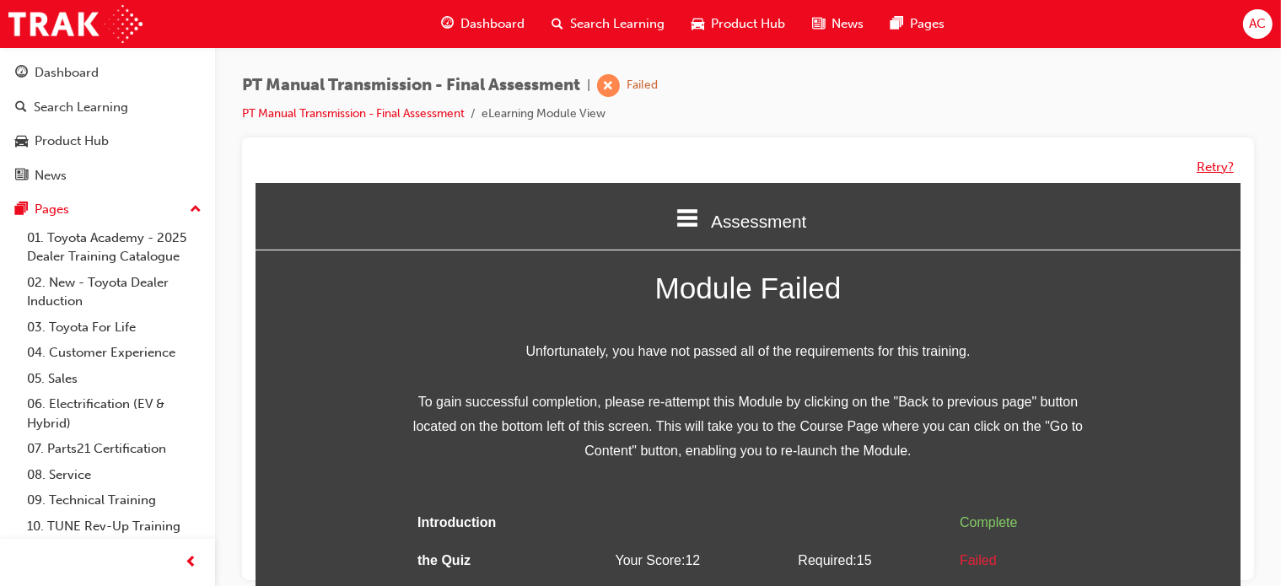
click at [1208, 164] on button "Retry?" at bounding box center [1214, 167] width 37 height 19
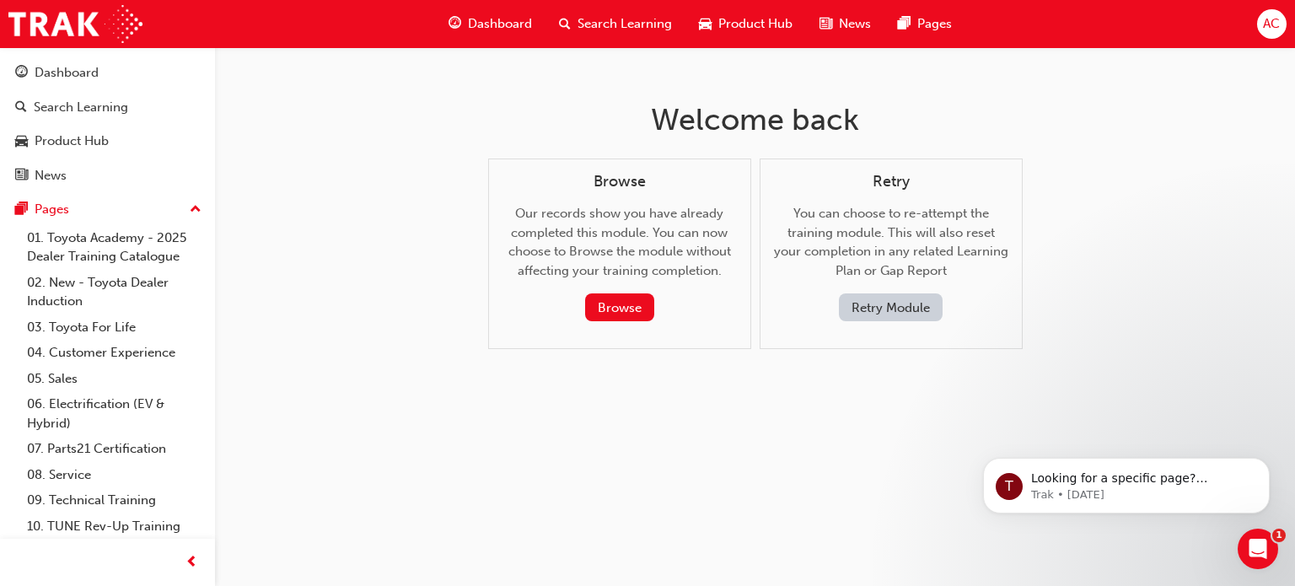
click at [871, 320] on button "Retry Module" at bounding box center [891, 307] width 104 height 28
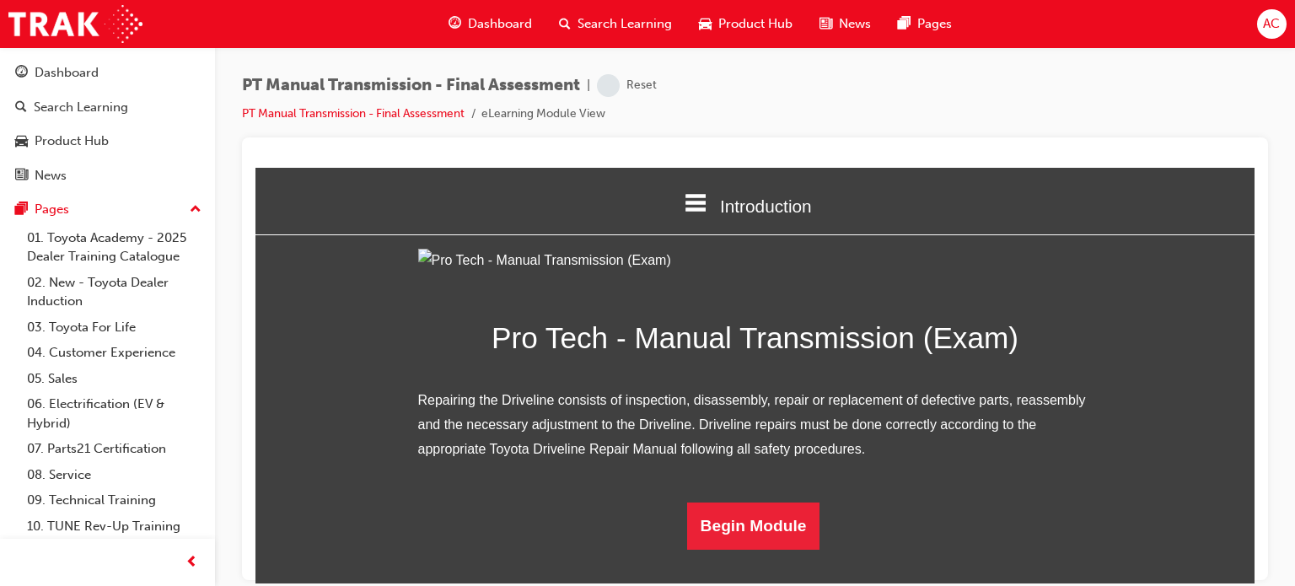
click at [1194, 355] on div "Pro Tech - Manual Transmission (Exam) Repairing the Driveline consists of inspe…" at bounding box center [754, 398] width 999 height 301
click at [725, 549] on button "Begin Module" at bounding box center [753, 525] width 133 height 47
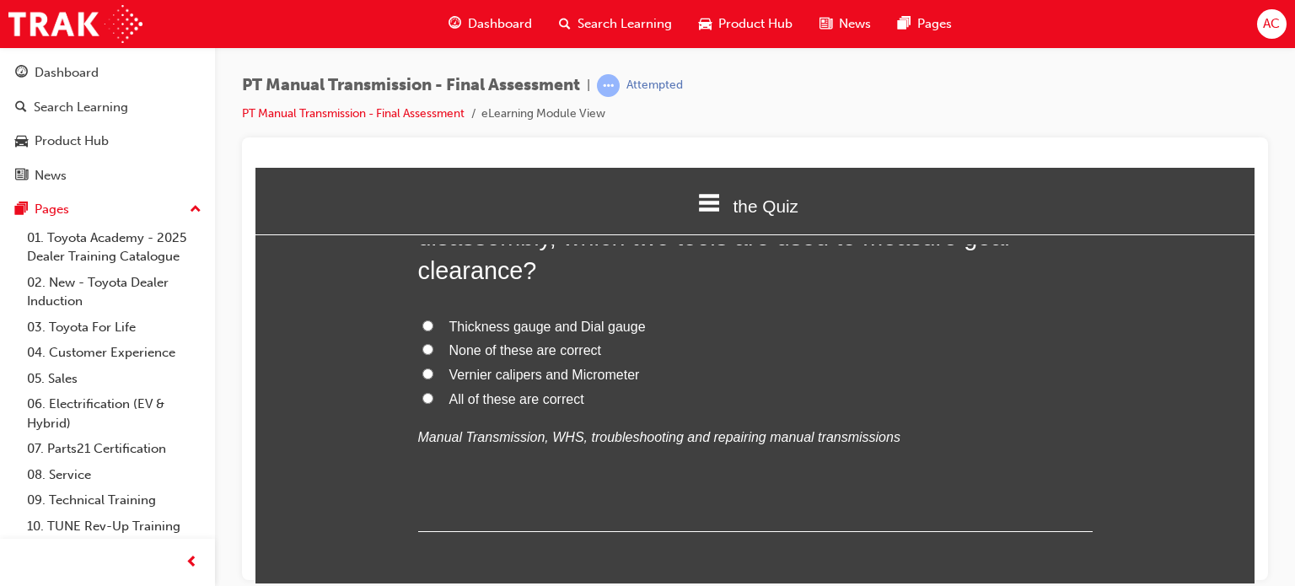
scroll to position [0, 0]
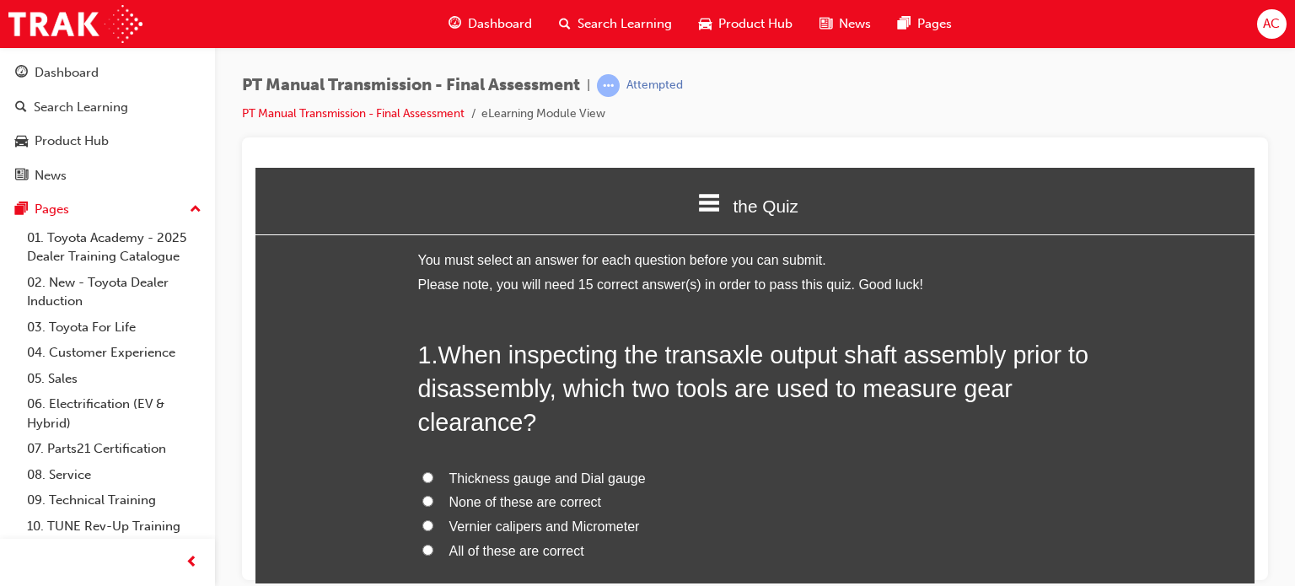
click at [893, 514] on label "Vernier calipers and Micrometer" at bounding box center [755, 526] width 675 height 24
click at [433, 519] on input "Vernier calipers and Micrometer" at bounding box center [427, 524] width 11 height 11
radio input "true"
click at [422, 544] on input "All of these are correct" at bounding box center [427, 549] width 11 height 11
radio input "true"
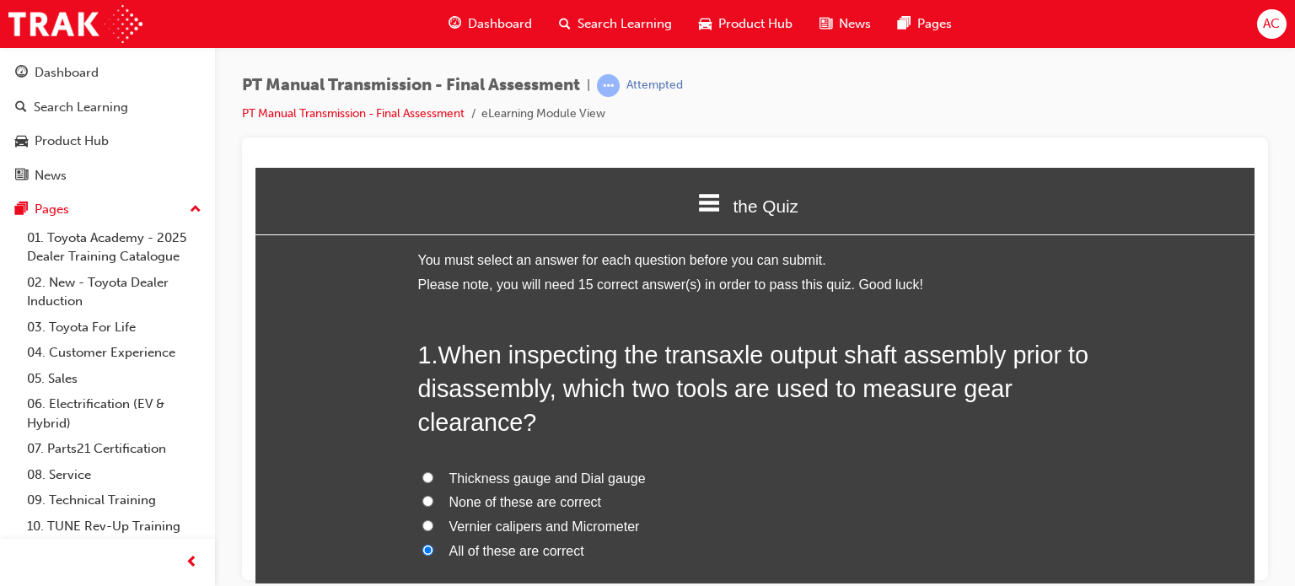
click at [422, 471] on input "Thickness gauge and Dial gauge" at bounding box center [427, 476] width 11 height 11
radio input "true"
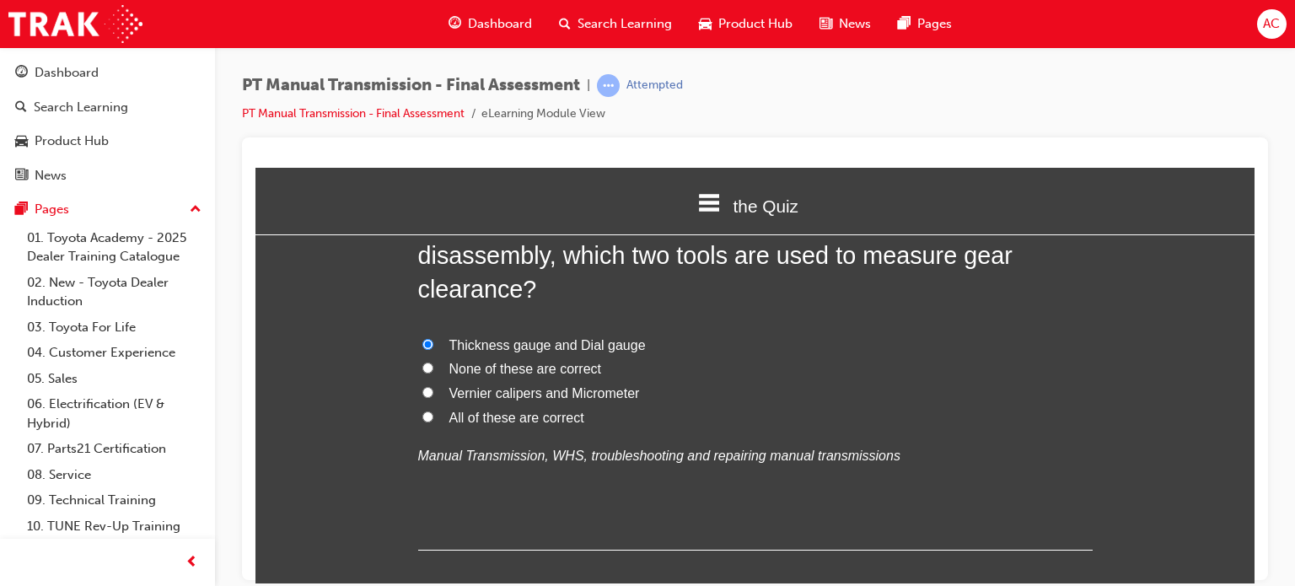
scroll to position [135, 0]
click at [435, 402] on label "Vernier calipers and Micrometer" at bounding box center [755, 391] width 675 height 24
click at [433, 395] on input "Vernier calipers and Micrometer" at bounding box center [427, 389] width 11 height 11
radio input "true"
click at [429, 412] on label "All of these are correct" at bounding box center [755, 416] width 675 height 24
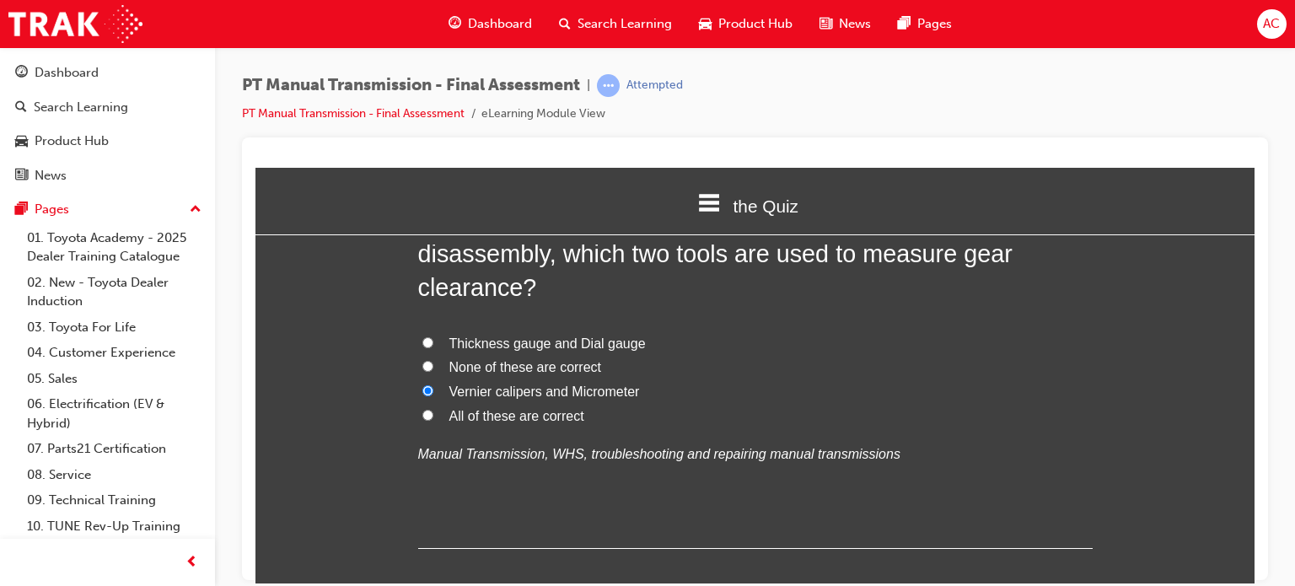
click at [429, 412] on input "All of these are correct" at bounding box center [427, 414] width 11 height 11
radio input "true"
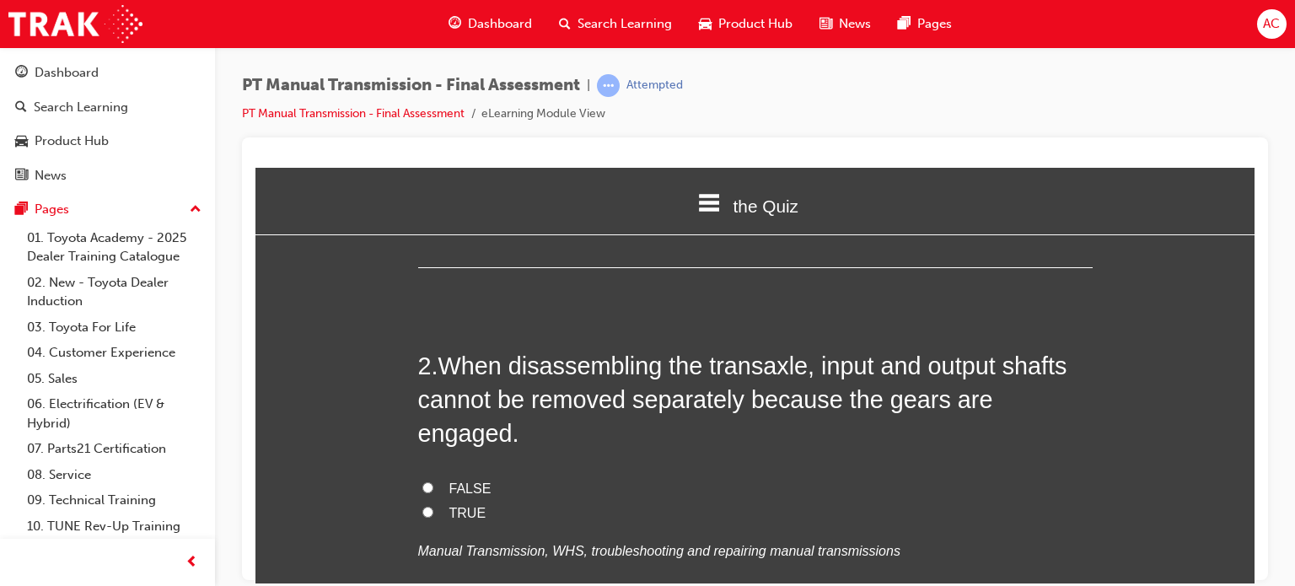
scroll to position [472, 0]
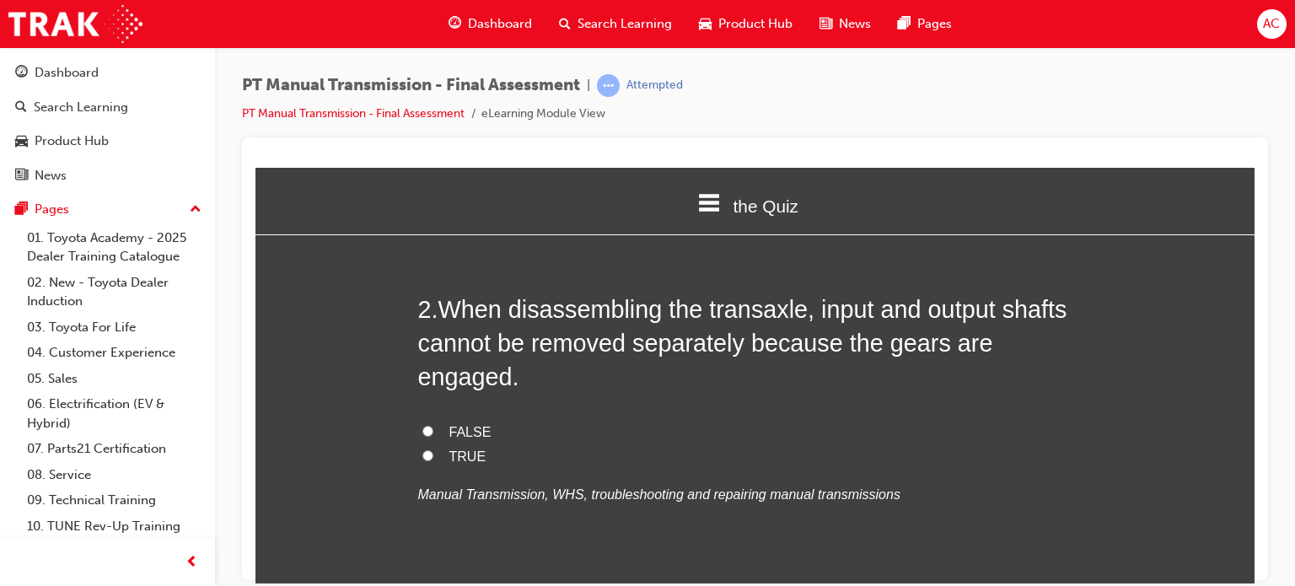
click at [422, 449] on input "TRUE" at bounding box center [427, 454] width 11 height 11
radio input "true"
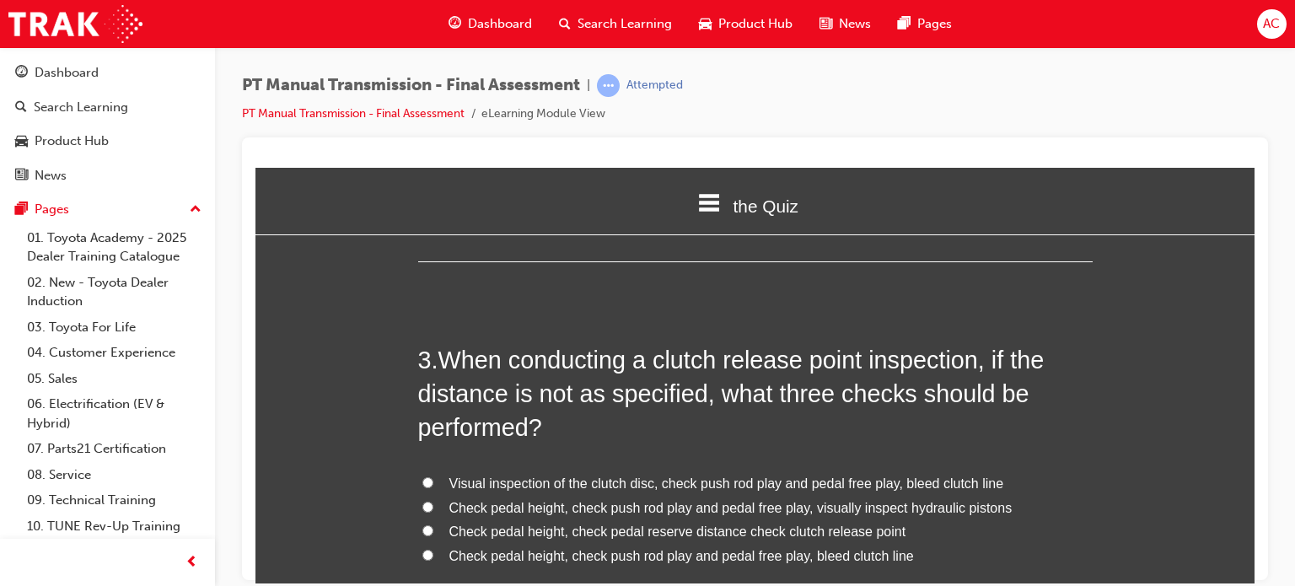
scroll to position [809, 0]
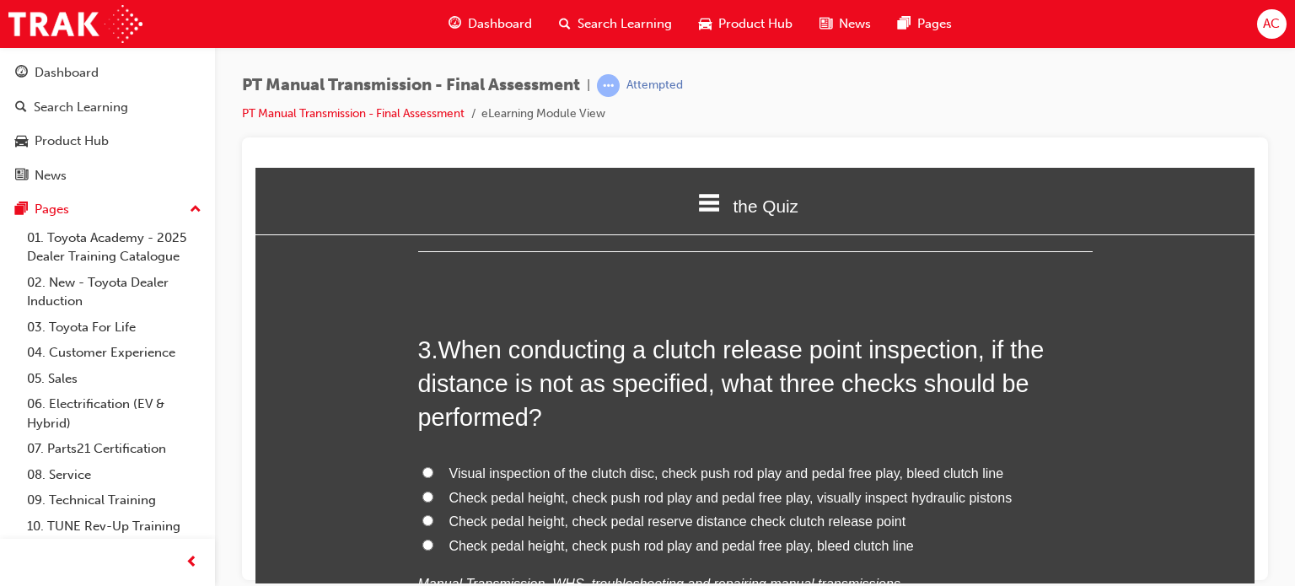
click at [428, 534] on label "Check pedal height, check push rod play and pedal free play, bleed clutch line" at bounding box center [755, 546] width 675 height 24
click at [428, 539] on input "Check pedal height, check push rod play and pedal free play, bleed clutch line" at bounding box center [427, 544] width 11 height 11
radio input "true"
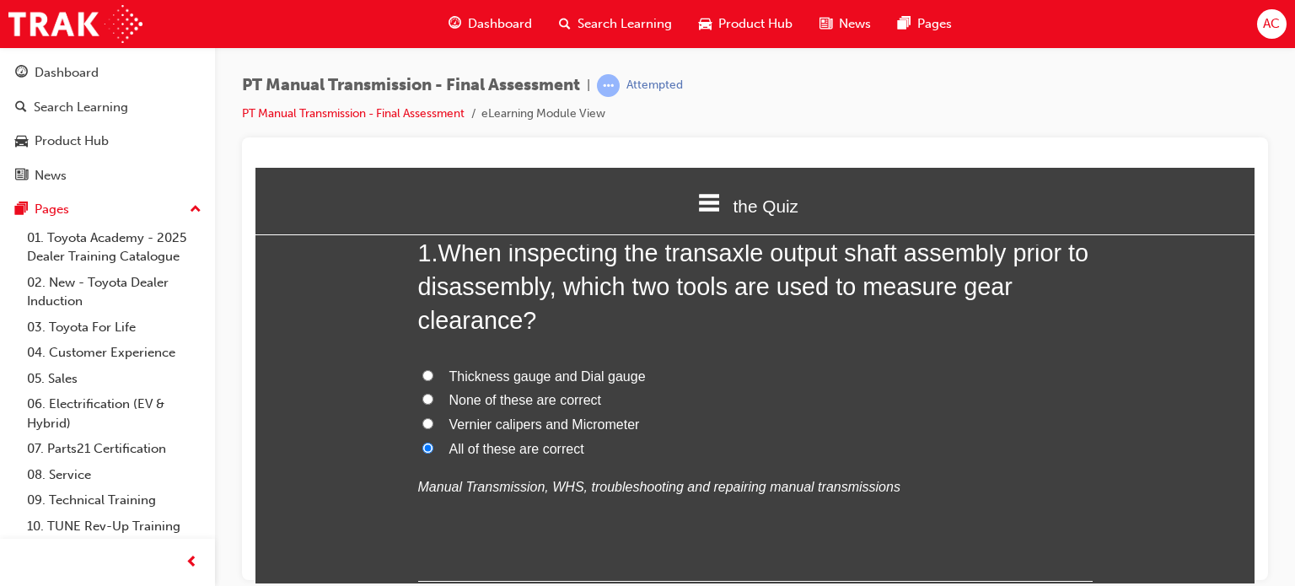
scroll to position [101, 0]
click at [422, 426] on input "Vernier calipers and Micrometer" at bounding box center [427, 423] width 11 height 11
radio input "true"
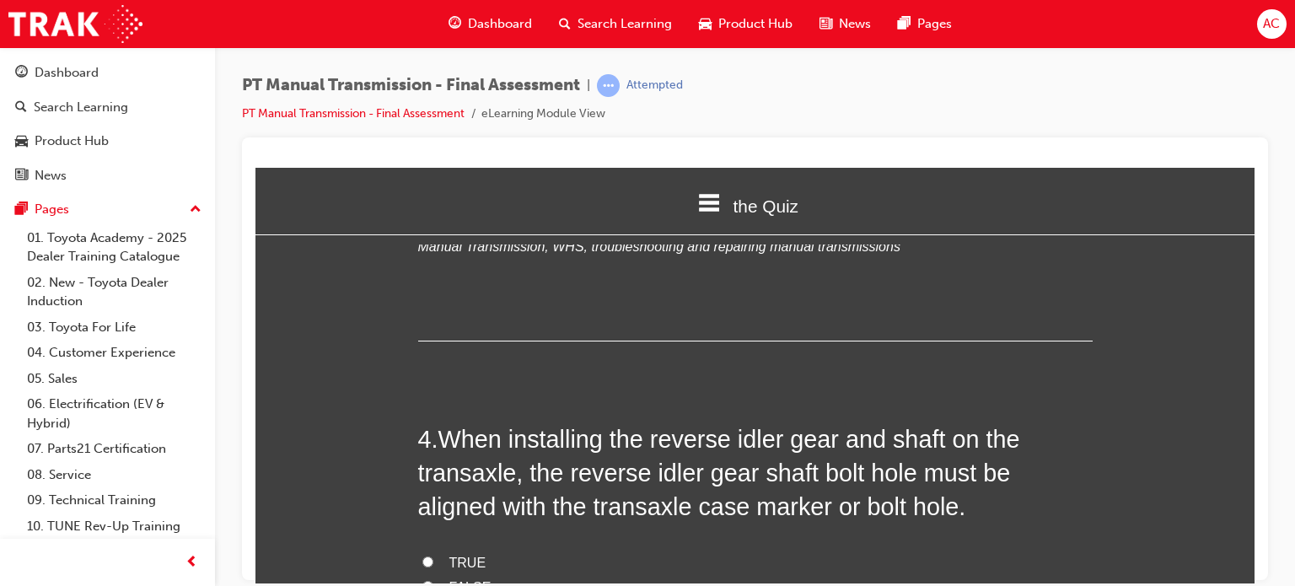
scroll to position [1180, 0]
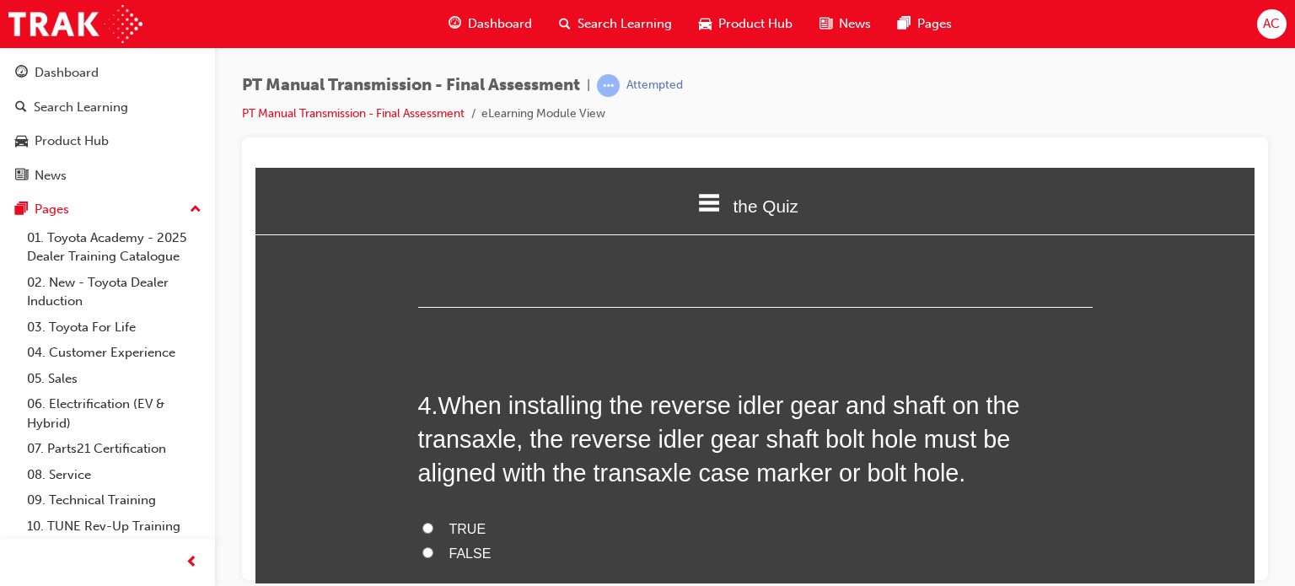
click at [431, 517] on label "TRUE" at bounding box center [755, 529] width 675 height 24
click at [431, 522] on input "TRUE" at bounding box center [427, 527] width 11 height 11
radio input "true"
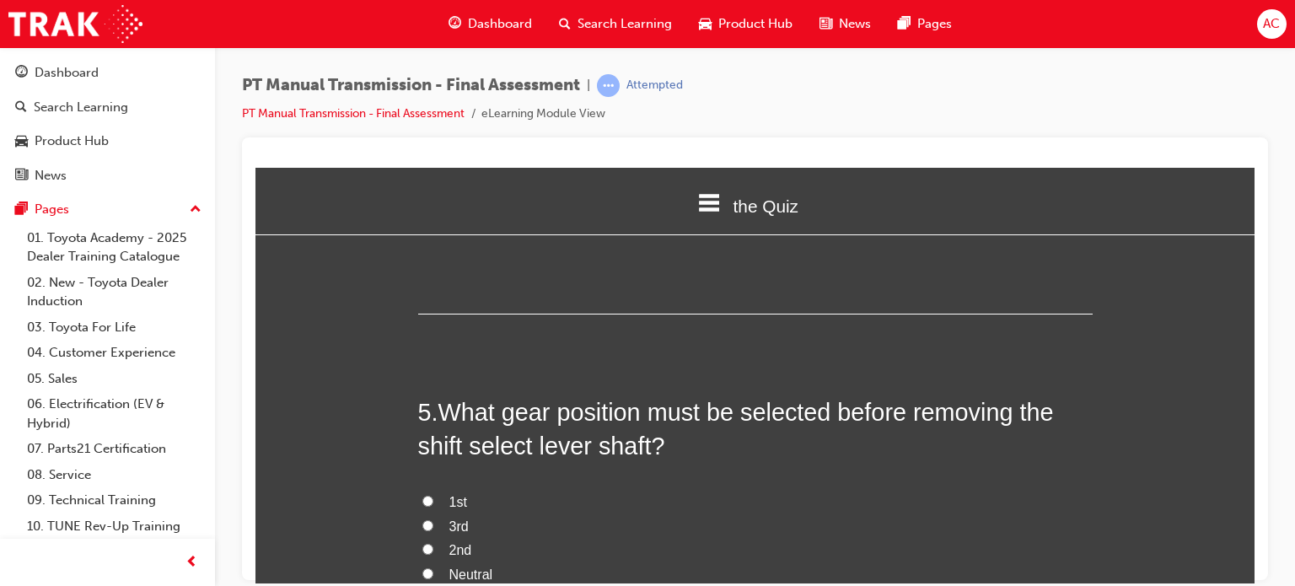
scroll to position [1585, 0]
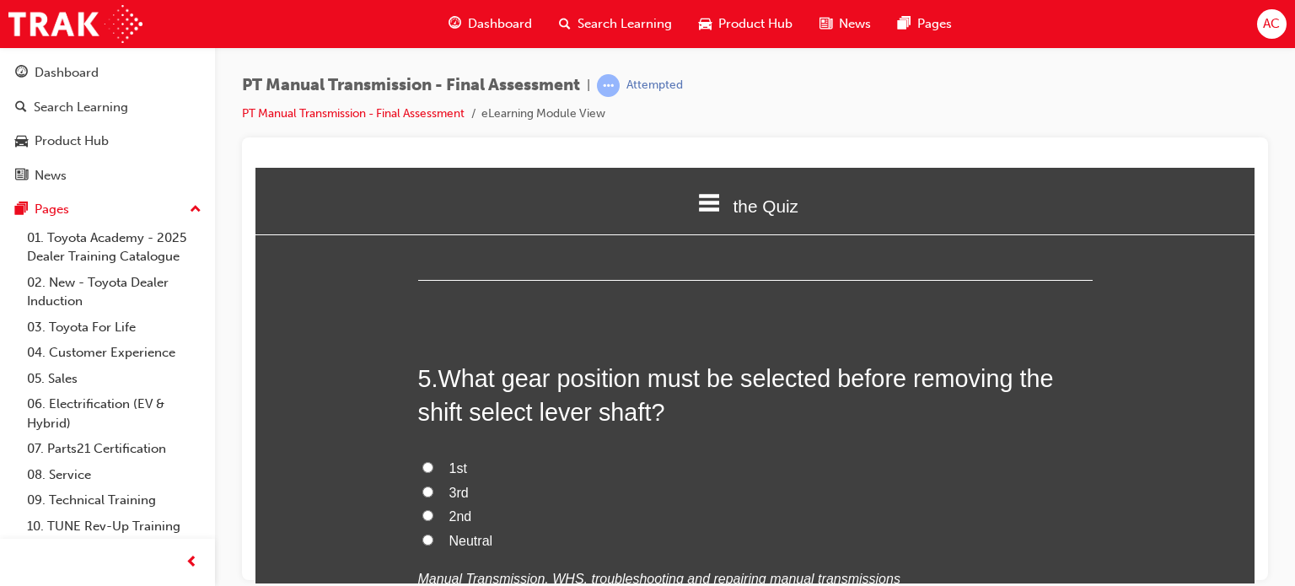
click at [424, 534] on input "Neutral" at bounding box center [427, 539] width 11 height 11
radio input "true"
click at [424, 534] on input "Neutral" at bounding box center [427, 539] width 11 height 11
click at [422, 461] on input "1st" at bounding box center [427, 466] width 11 height 11
radio input "true"
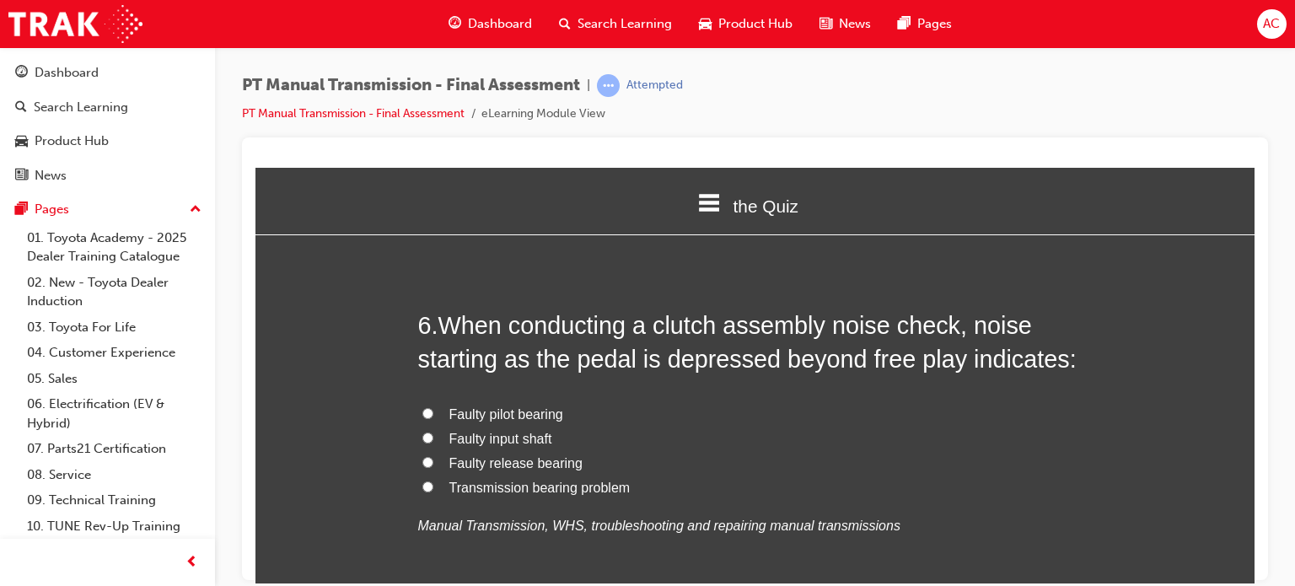
scroll to position [2057, 0]
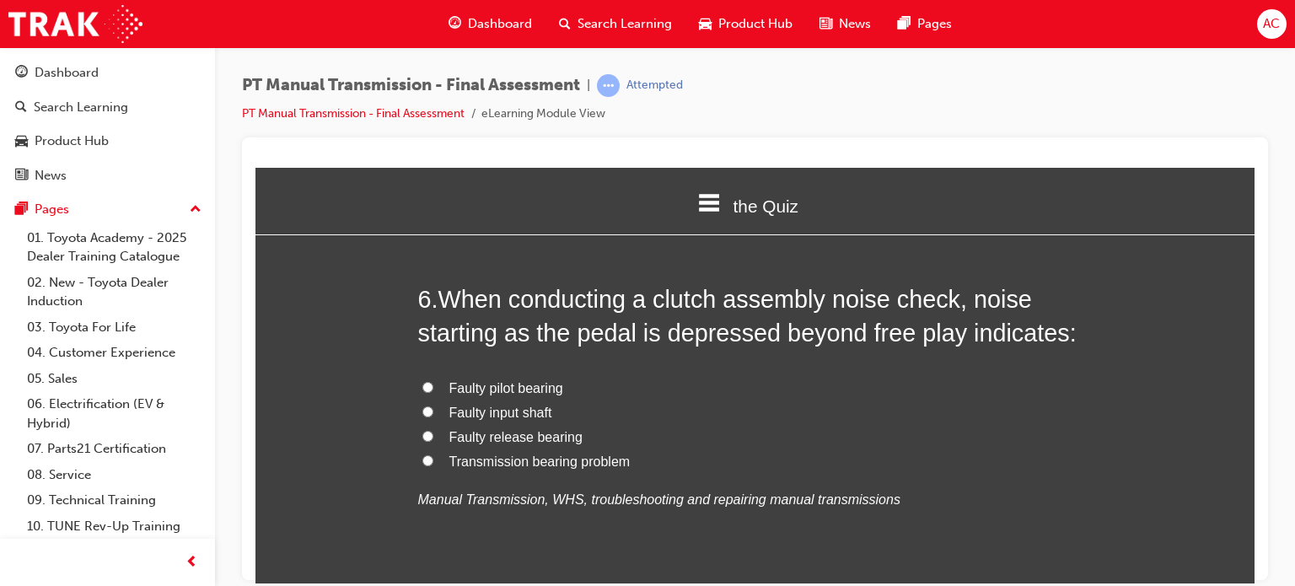
click at [425, 430] on input "Faulty release bearing" at bounding box center [427, 435] width 11 height 11
radio input "true"
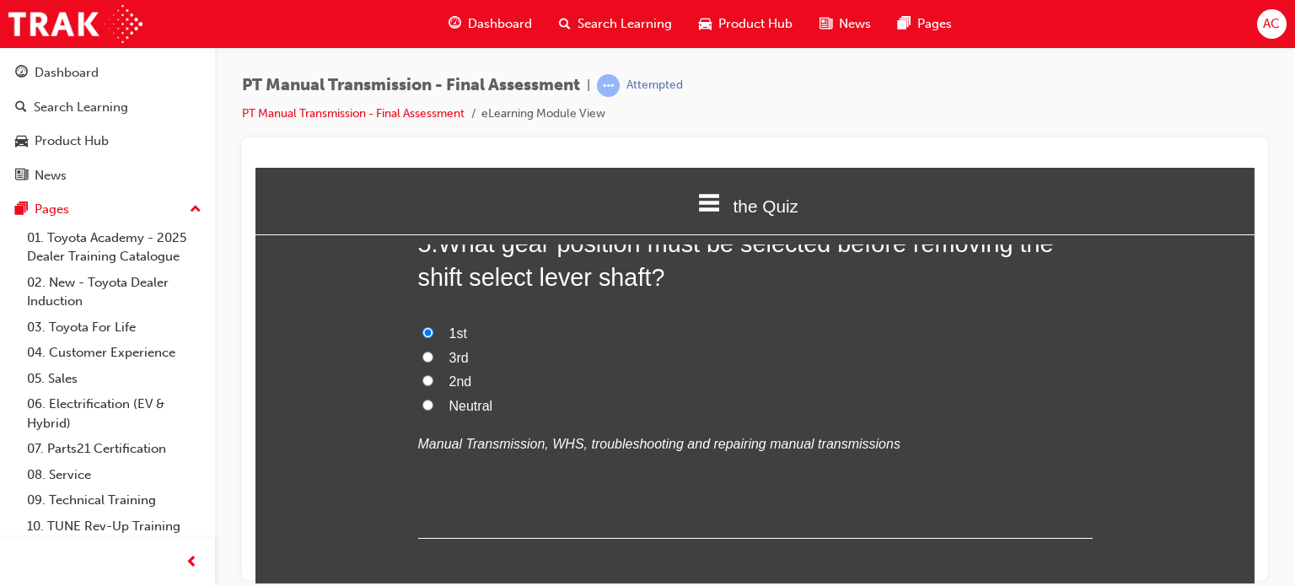
scroll to position [1720, 0]
click at [424, 394] on label "Neutral" at bounding box center [755, 406] width 675 height 24
click at [424, 399] on input "Neutral" at bounding box center [427, 404] width 11 height 11
radio input "true"
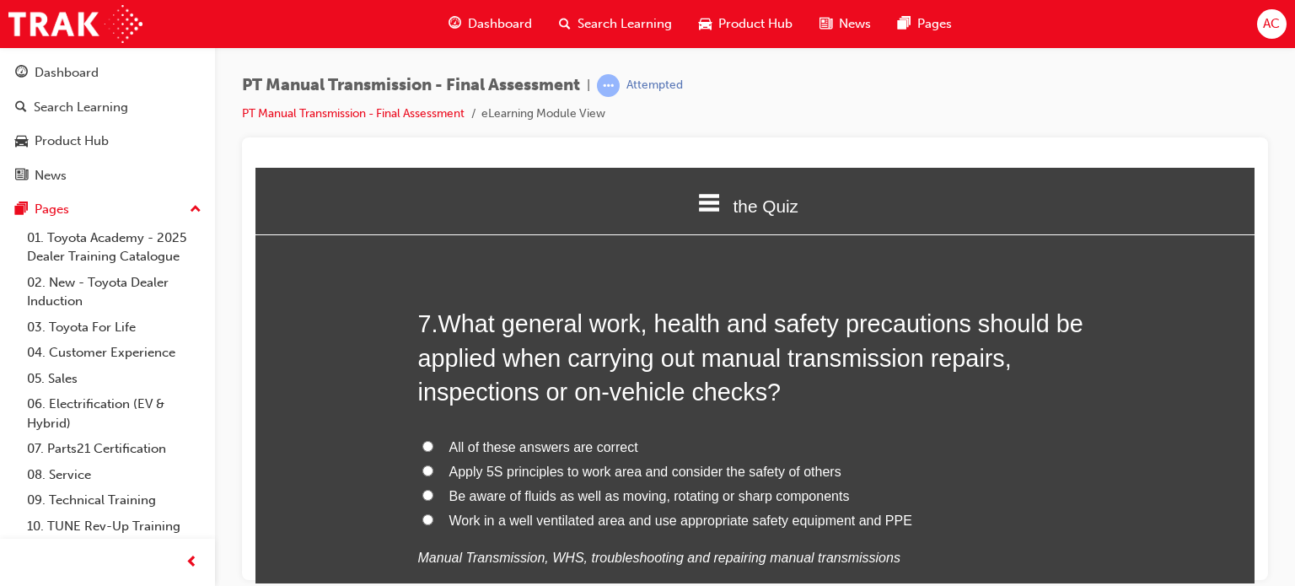
scroll to position [2428, 0]
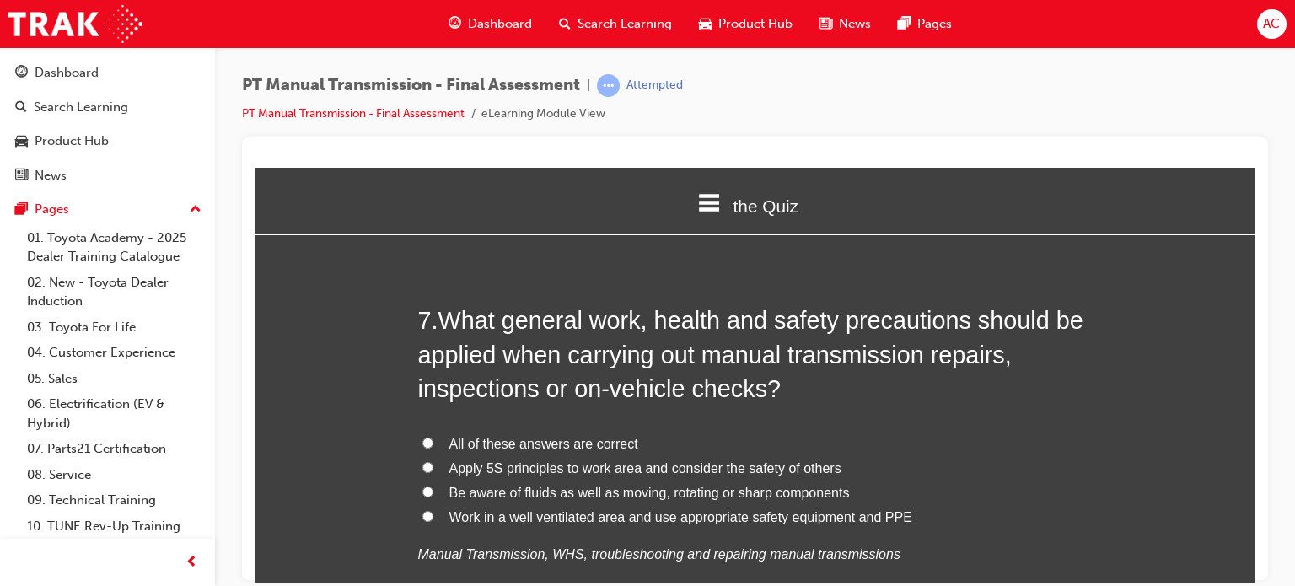
click at [418, 432] on label "All of these answers are correct" at bounding box center [755, 444] width 675 height 24
click at [422, 437] on input "All of these answers are correct" at bounding box center [427, 442] width 11 height 11
radio input "true"
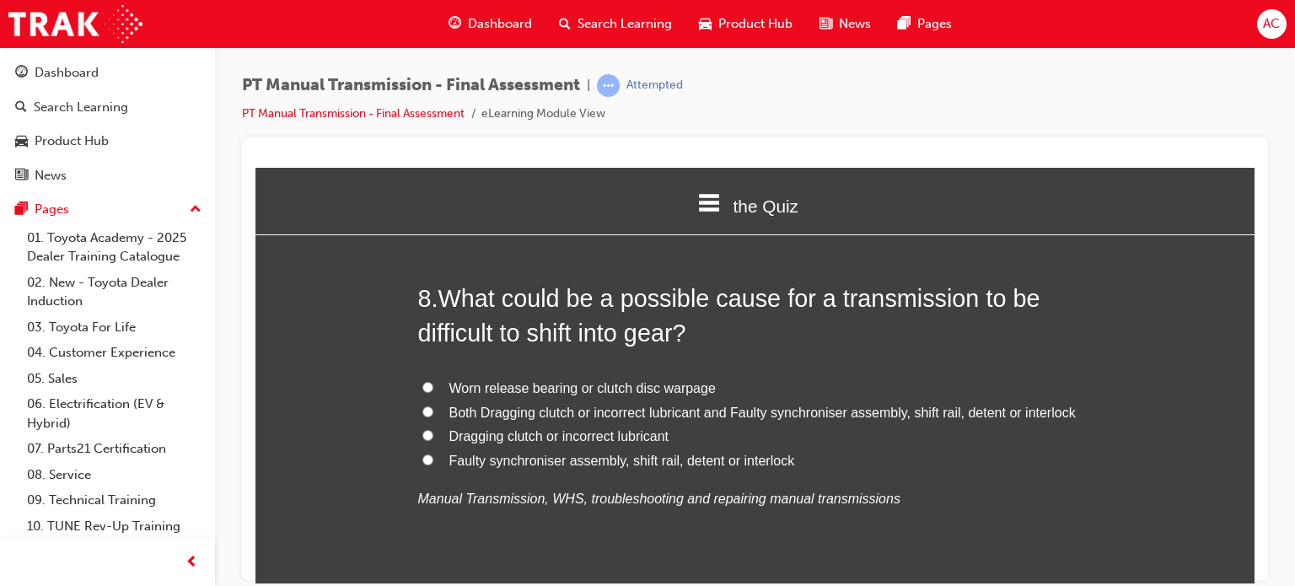
scroll to position [2900, 0]
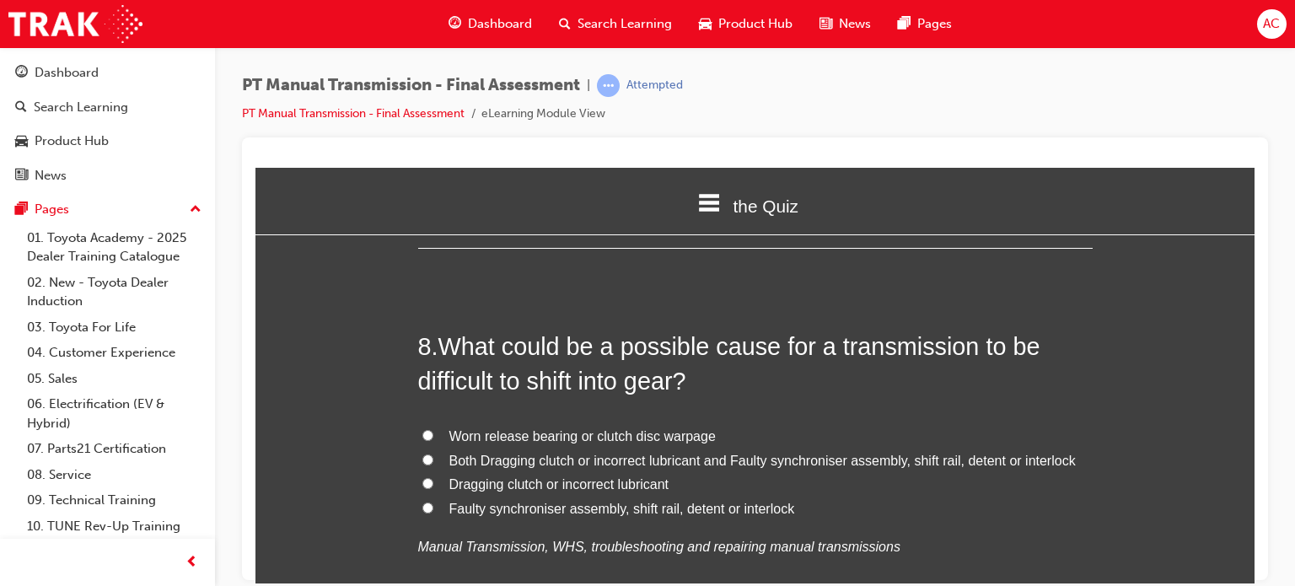
scroll to position [2833, 0]
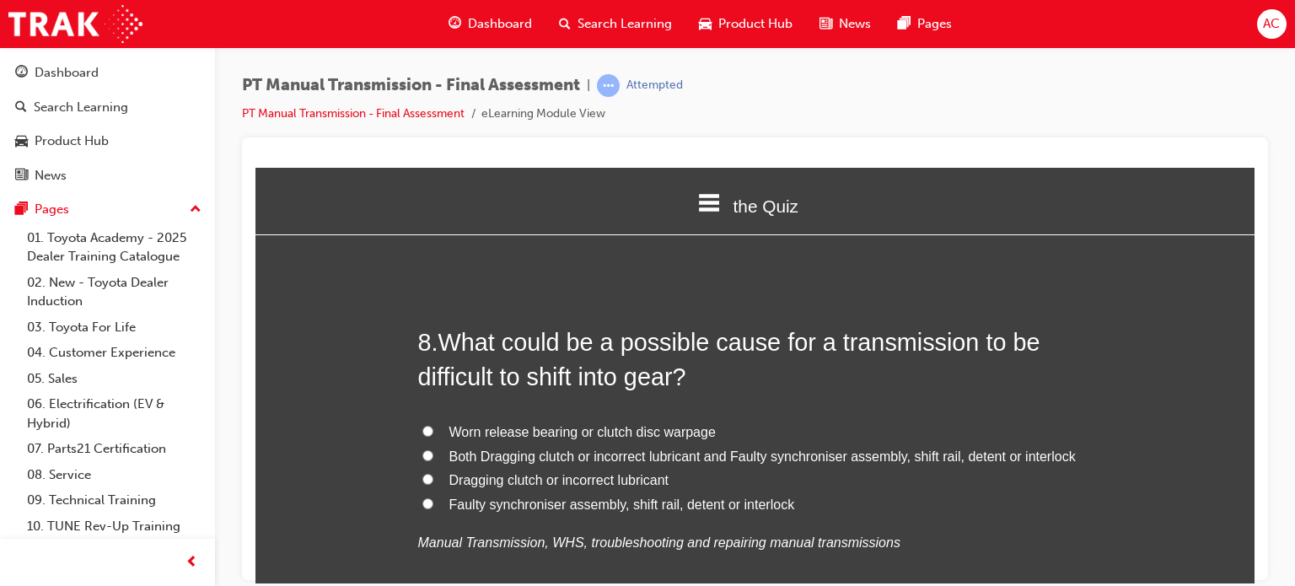
click at [425, 449] on input "Both Dragging clutch or incorrect lubricant and Faulty synchroniser assembly, s…" at bounding box center [427, 454] width 11 height 11
radio input "true"
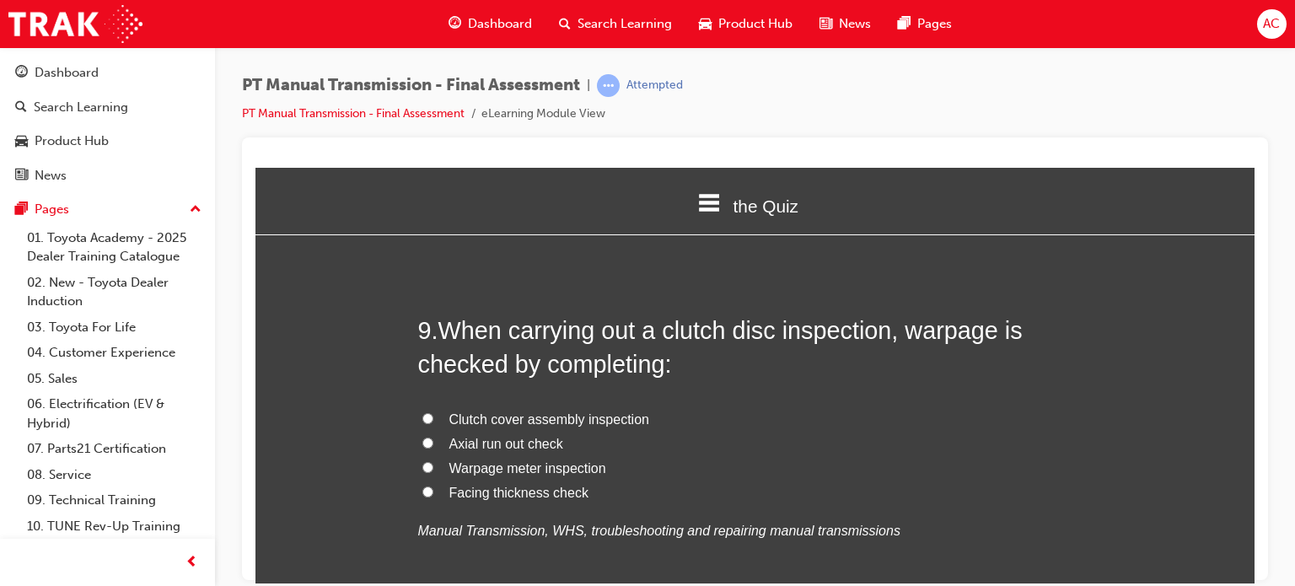
scroll to position [3271, 0]
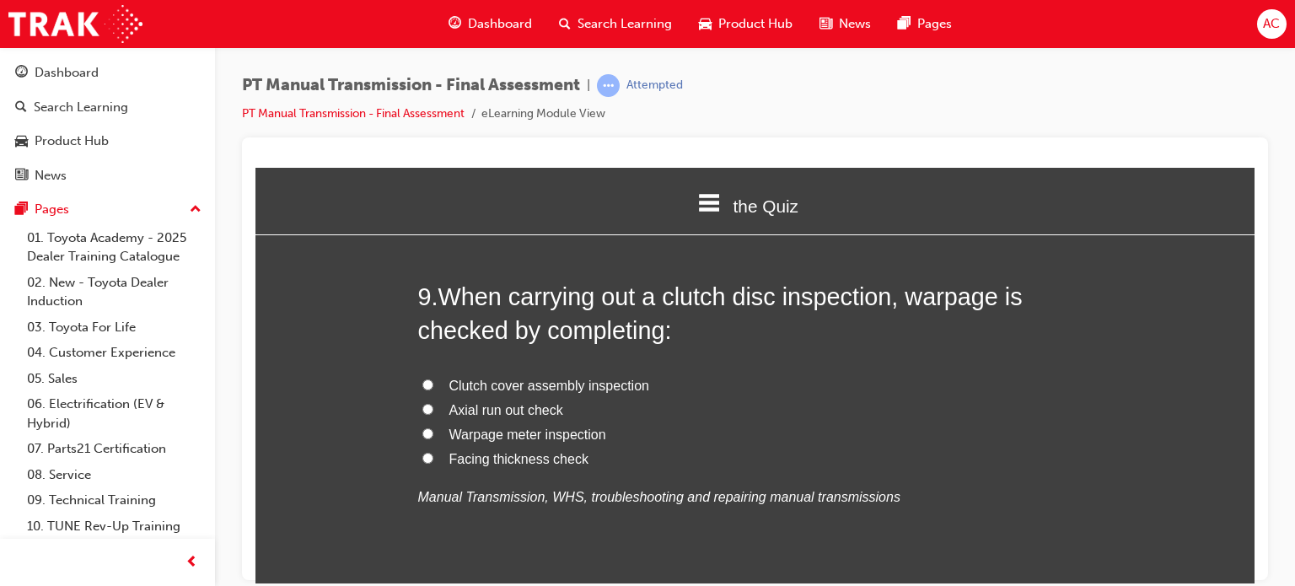
click at [422, 452] on input "Facing thickness check" at bounding box center [427, 457] width 11 height 11
radio input "true"
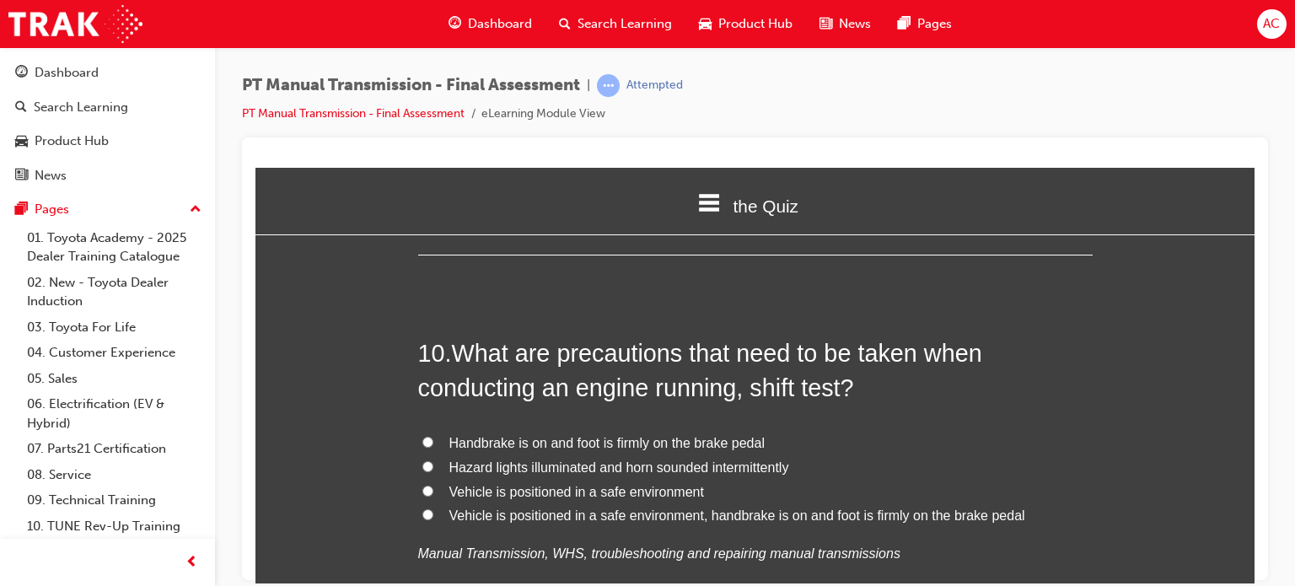
scroll to position [3609, 0]
click at [424, 507] on input "Vehicle is positioned in a safe environment, handbrake is on and foot is firmly…" at bounding box center [427, 512] width 11 height 11
radio input "true"
click at [379, 407] on div "You must select an answer for each question before you can submit. Please note,…" at bounding box center [754, 487] width 999 height 7697
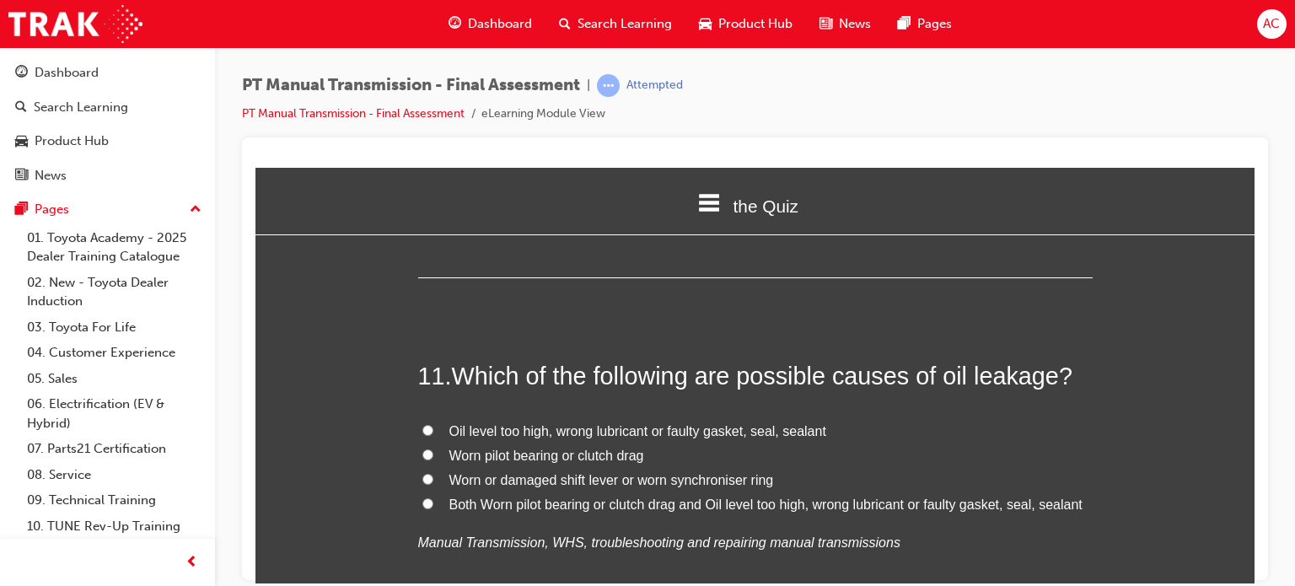
scroll to position [3980, 0]
click at [422, 495] on input "Both Worn pilot bearing or clutch drag and Oil level too high, wrong lubricant …" at bounding box center [427, 500] width 11 height 11
radio input "true"
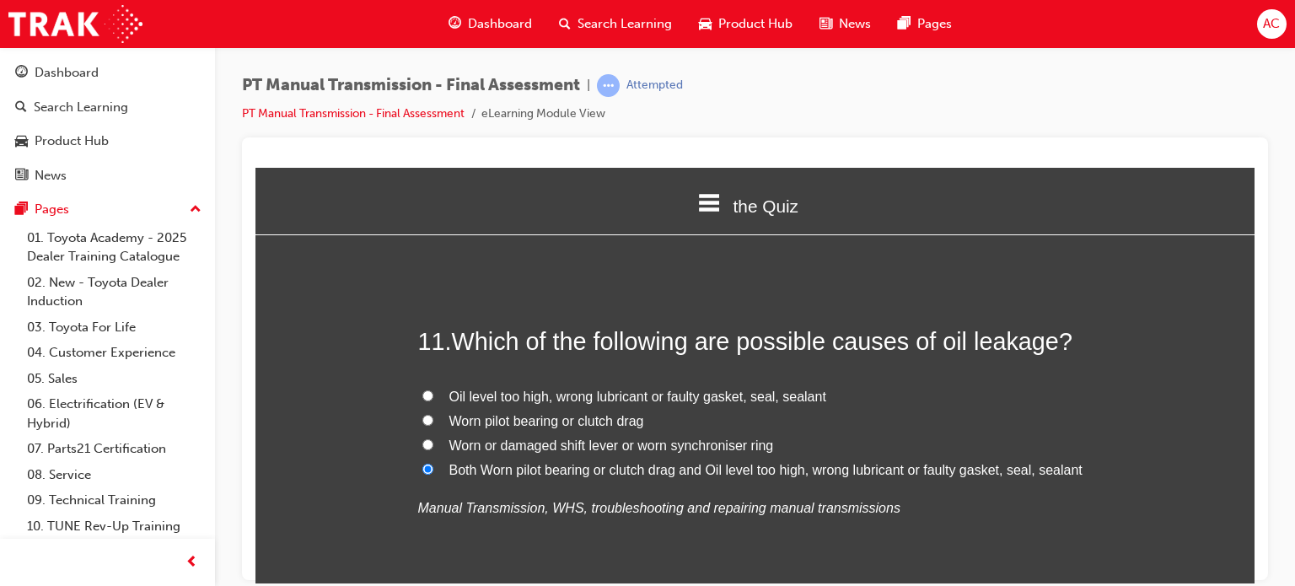
click at [346, 368] on div "You must select an answer for each question before you can submit. Please note,…" at bounding box center [754, 84] width 999 height 7697
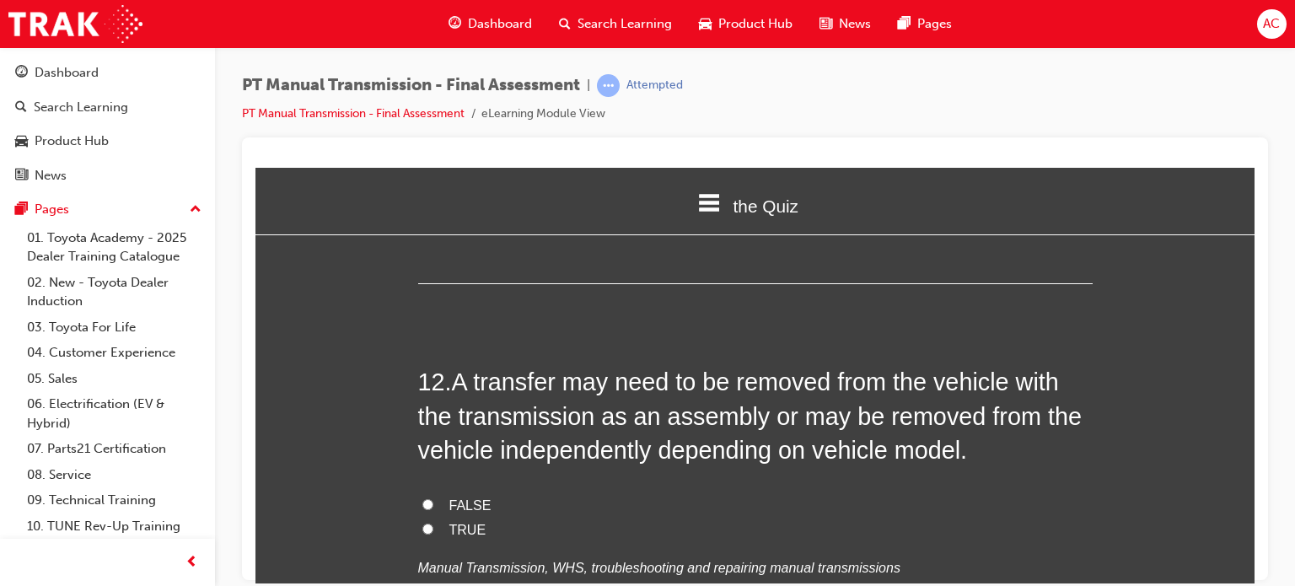
scroll to position [4351, 0]
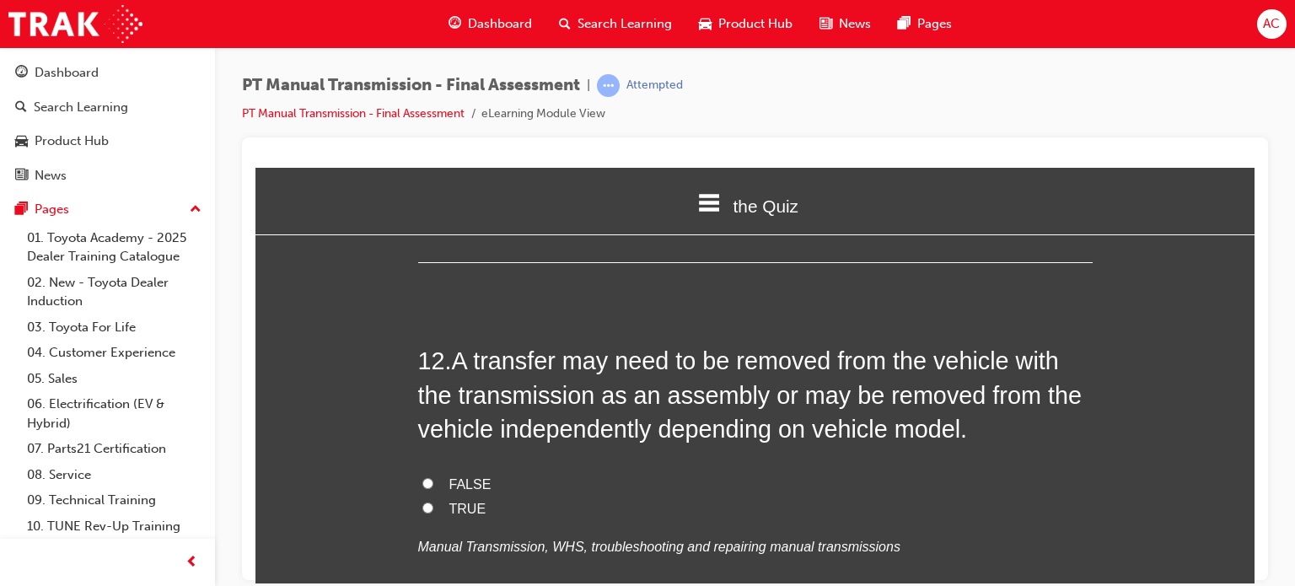
drag, startPoint x: 416, startPoint y: 470, endPoint x: 342, endPoint y: 367, distance: 126.3
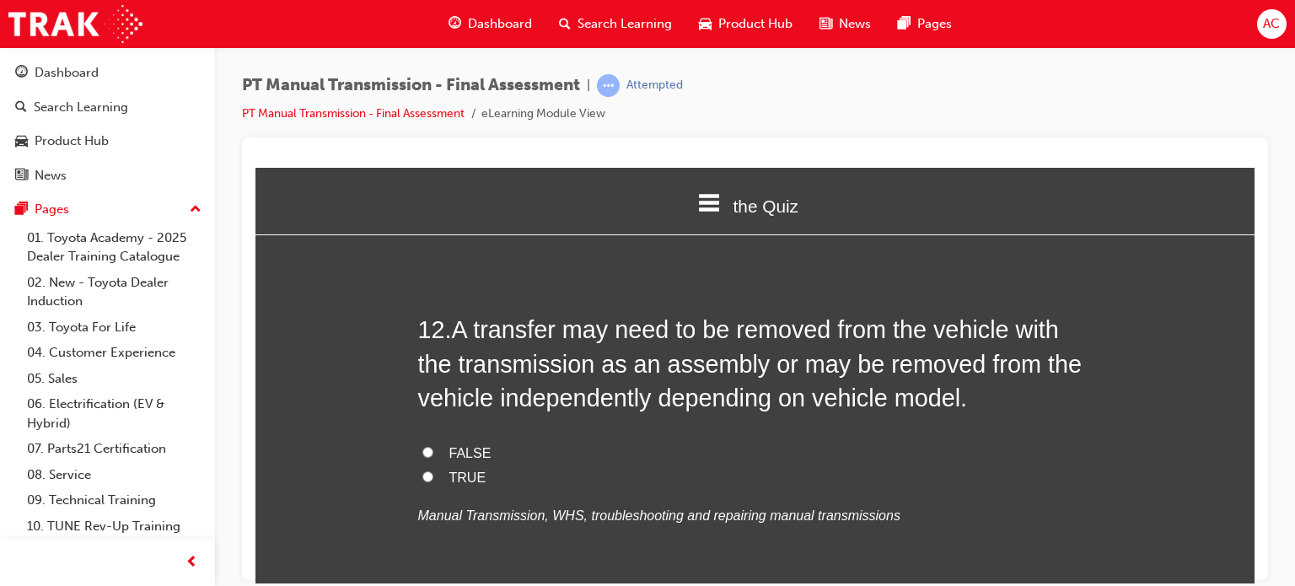
scroll to position [4384, 0]
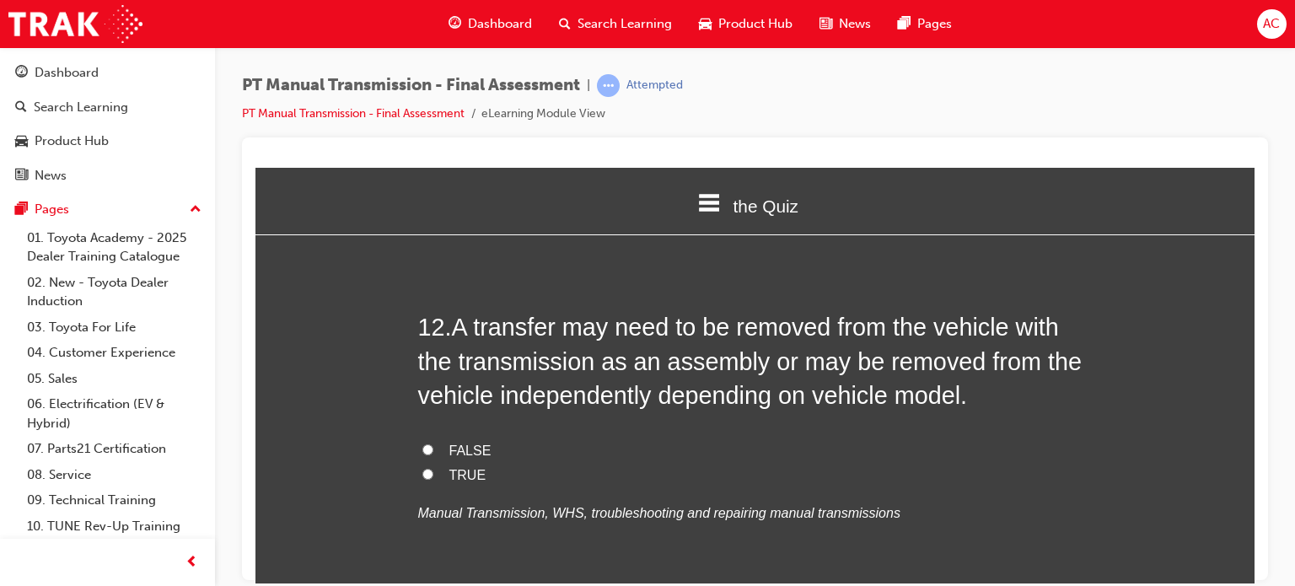
click at [418, 463] on label "TRUE" at bounding box center [755, 475] width 675 height 24
click at [422, 468] on input "TRUE" at bounding box center [427, 473] width 11 height 11
radio input "true"
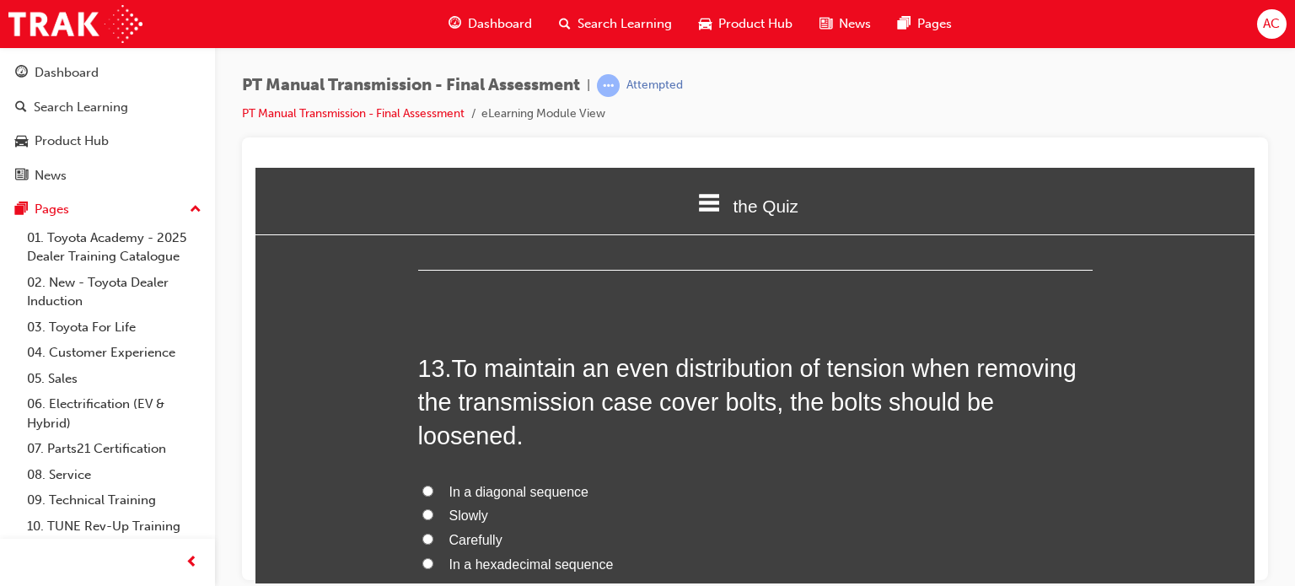
scroll to position [4755, 0]
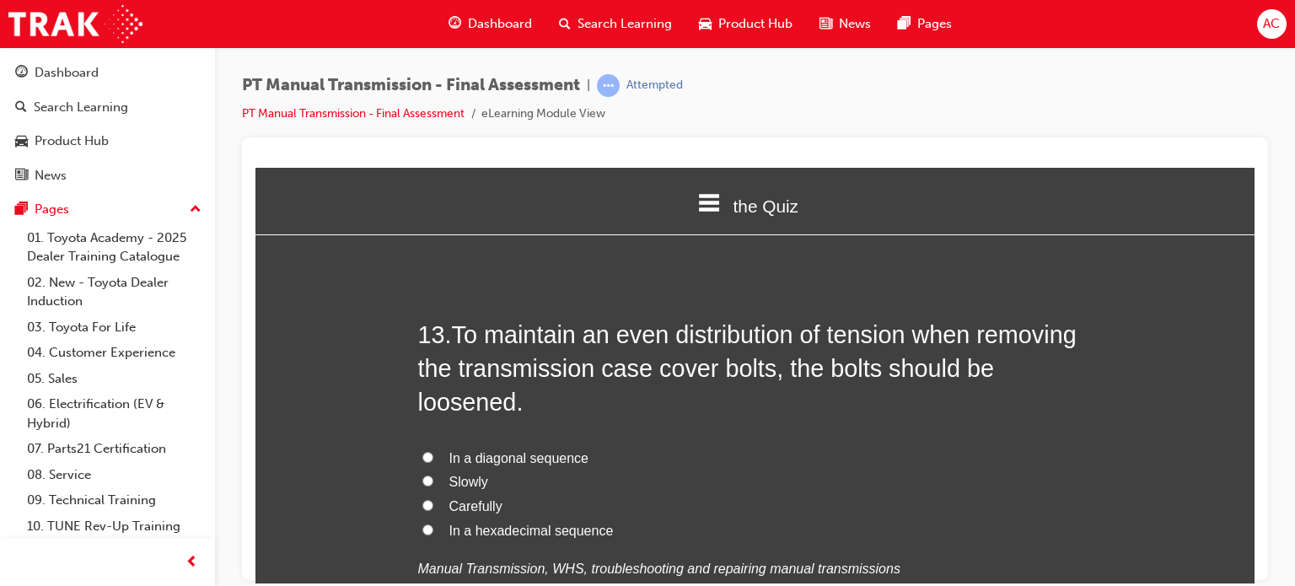
drag, startPoint x: 418, startPoint y: 420, endPoint x: 331, endPoint y: 323, distance: 130.7
click at [422, 451] on input "In a diagonal sequence" at bounding box center [427, 456] width 11 height 11
radio input "true"
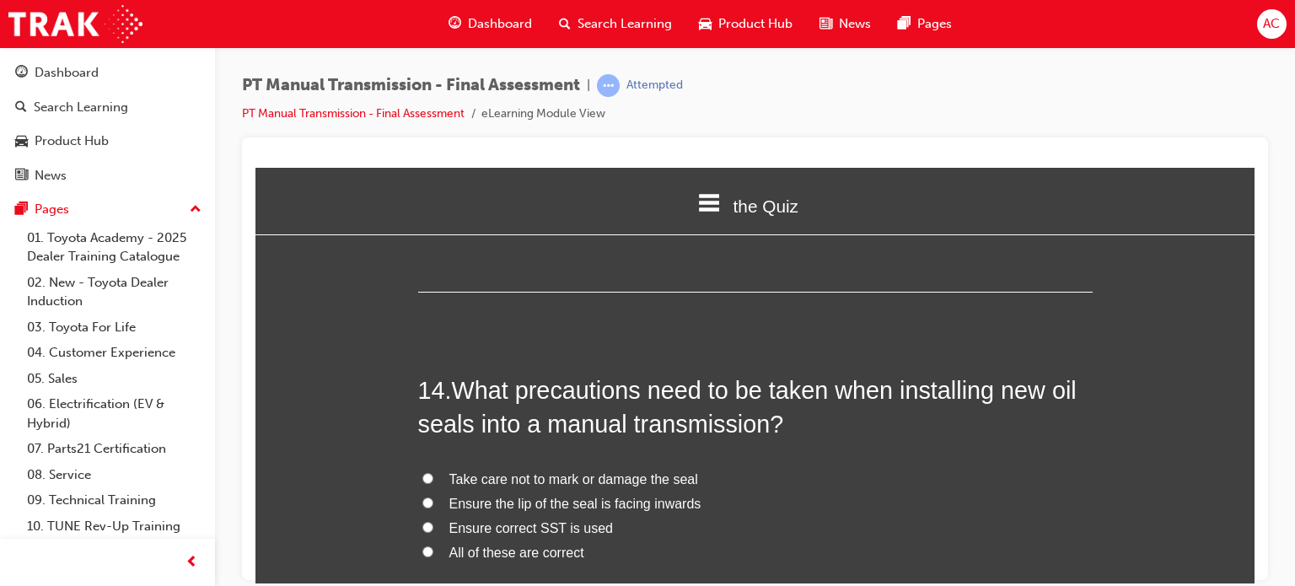
scroll to position [5160, 0]
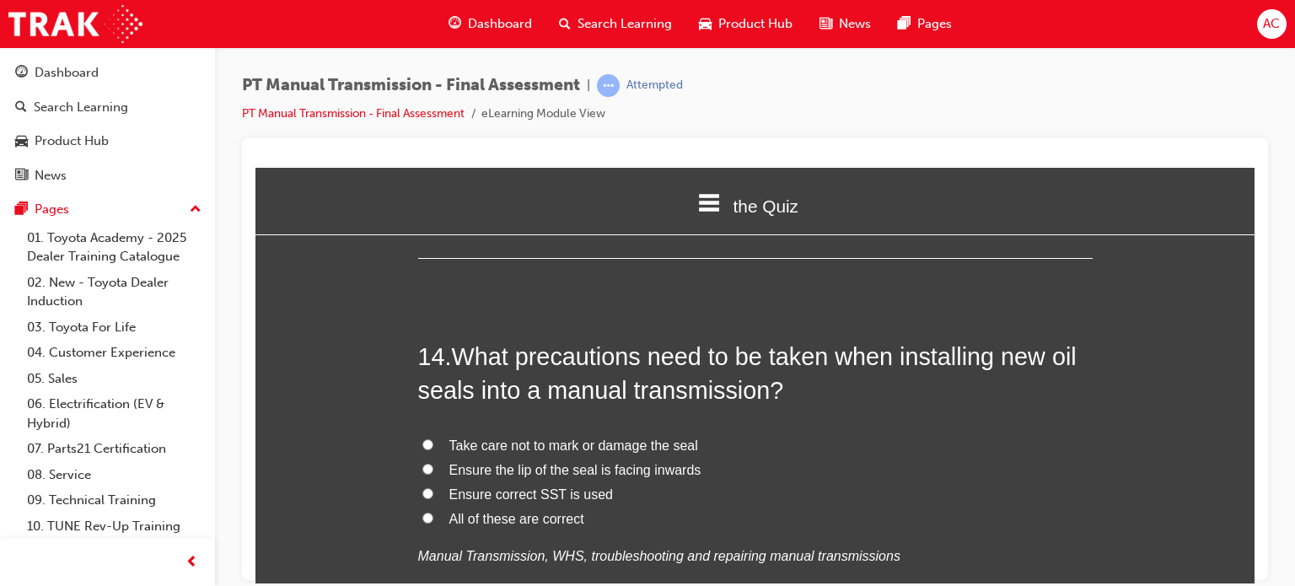
click at [422, 512] on input "All of these are correct" at bounding box center [427, 517] width 11 height 11
radio input "true"
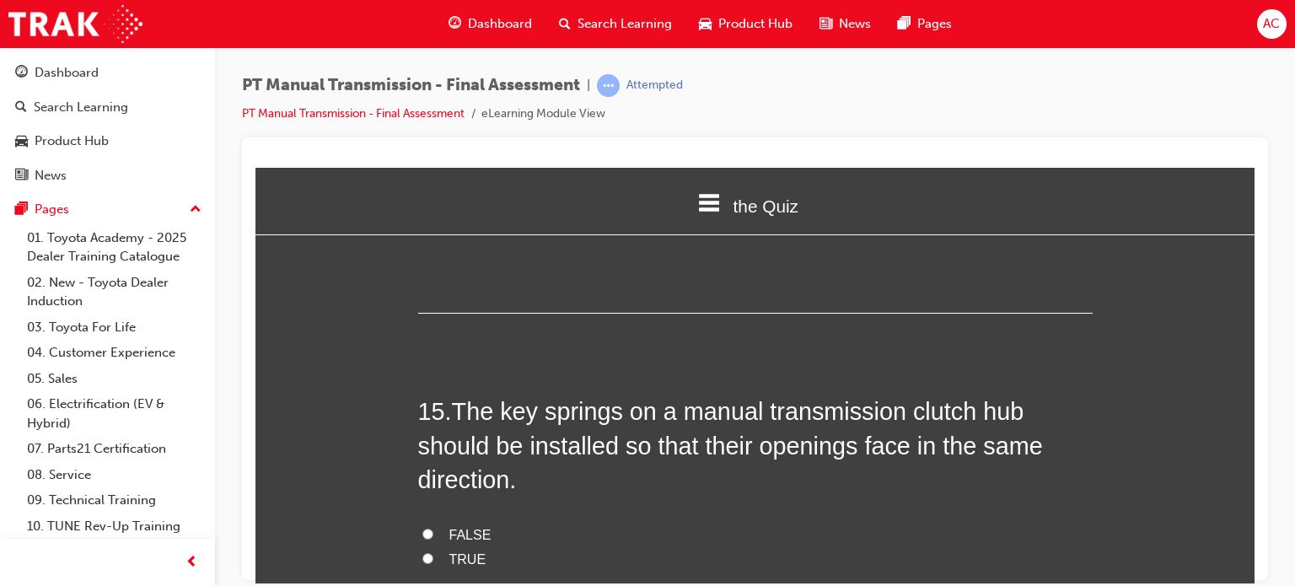
scroll to position [5531, 0]
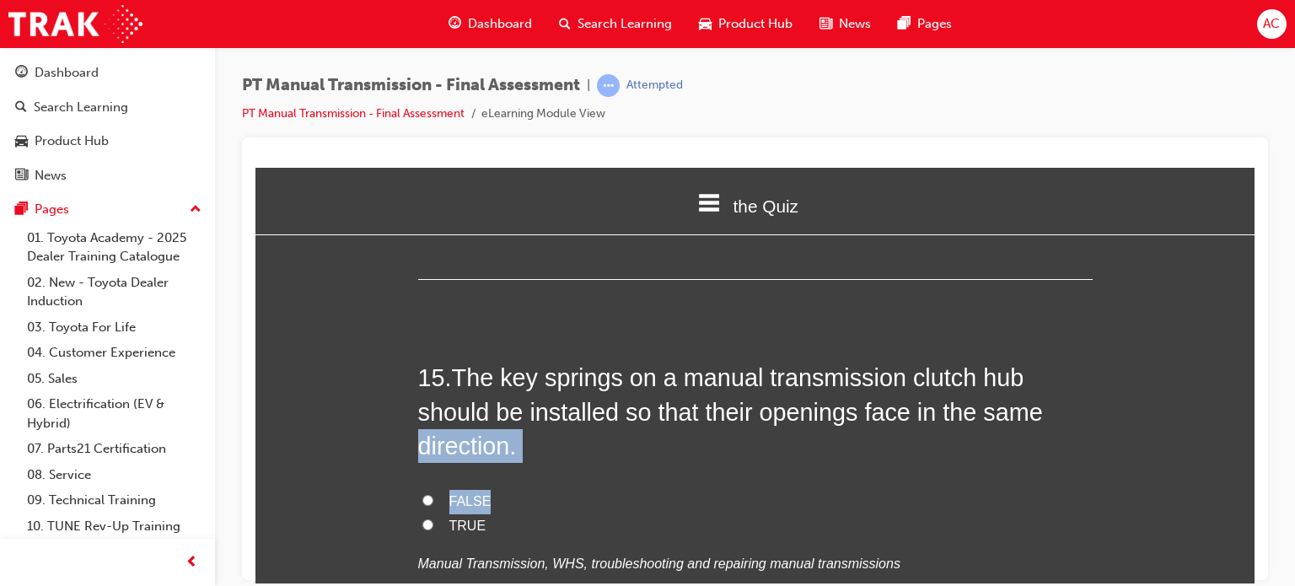
drag, startPoint x: 358, startPoint y: 412, endPoint x: 415, endPoint y: 489, distance: 95.8
click at [422, 519] on input "TRUE" at bounding box center [427, 524] width 11 height 11
radio input "true"
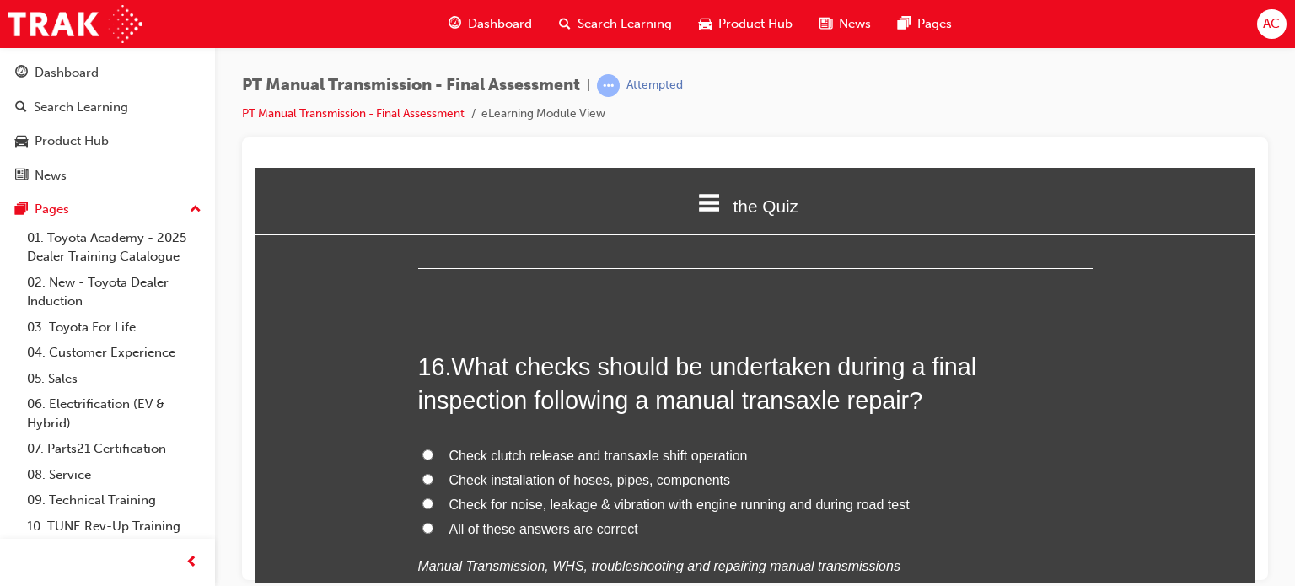
scroll to position [5970, 0]
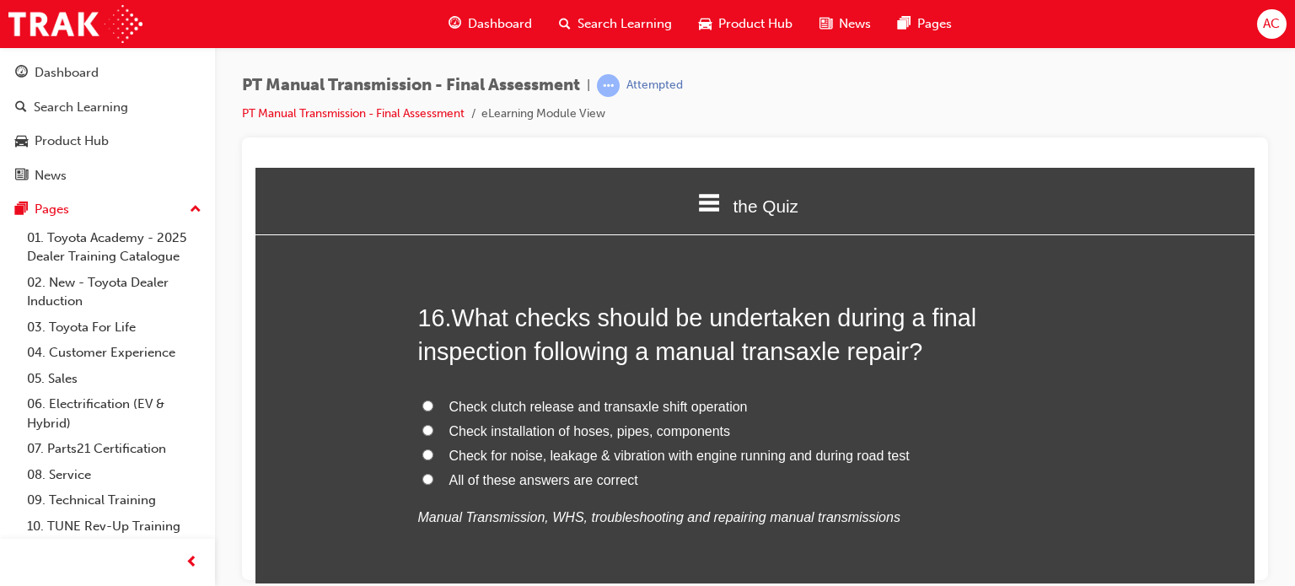
click at [428, 468] on label "All of these answers are correct" at bounding box center [755, 480] width 675 height 24
click at [428, 473] on input "All of these answers are correct" at bounding box center [427, 478] width 11 height 11
radio input "true"
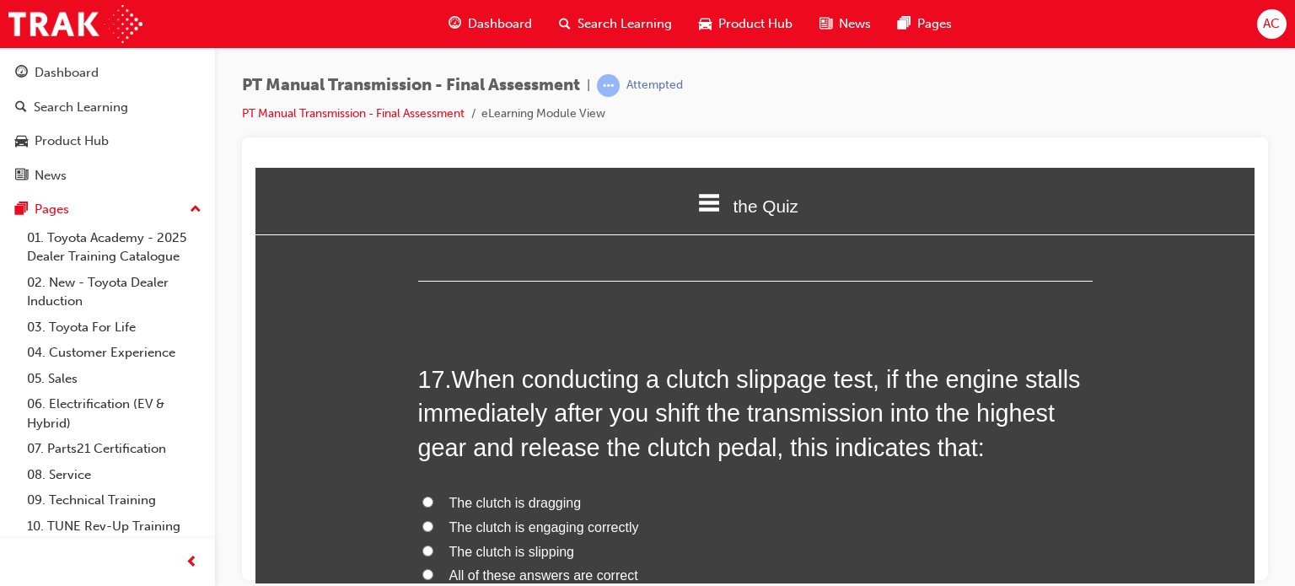
scroll to position [6307, 0]
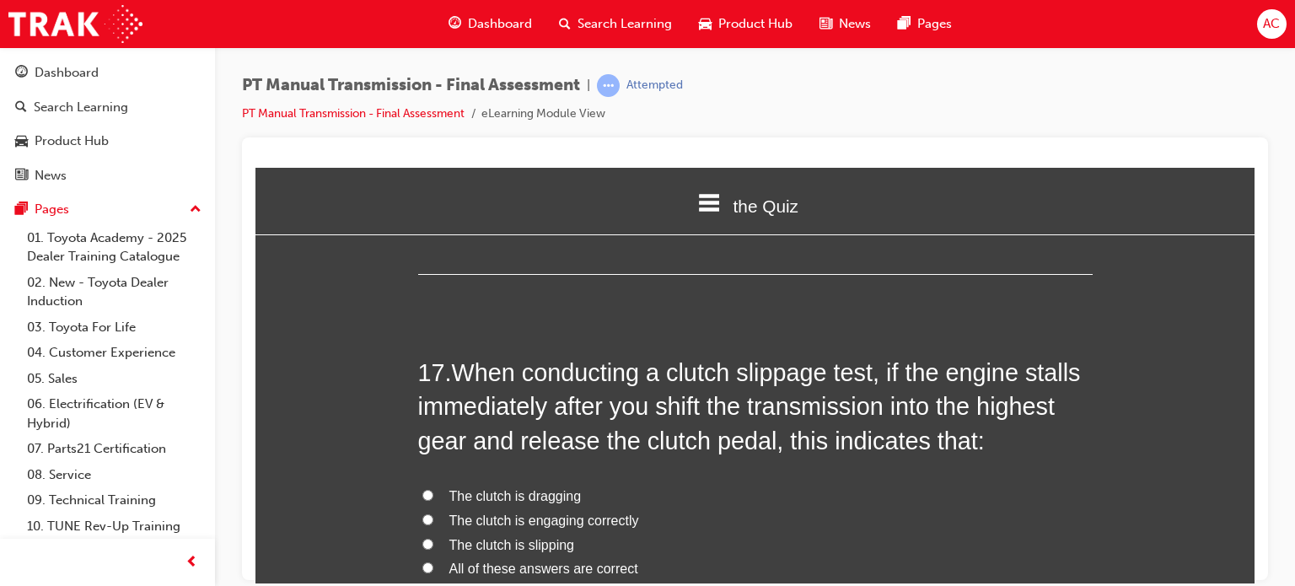
click at [426, 484] on label "The clutch is dragging" at bounding box center [755, 496] width 675 height 24
click at [426, 489] on input "The clutch is dragging" at bounding box center [427, 494] width 11 height 11
radio input "true"
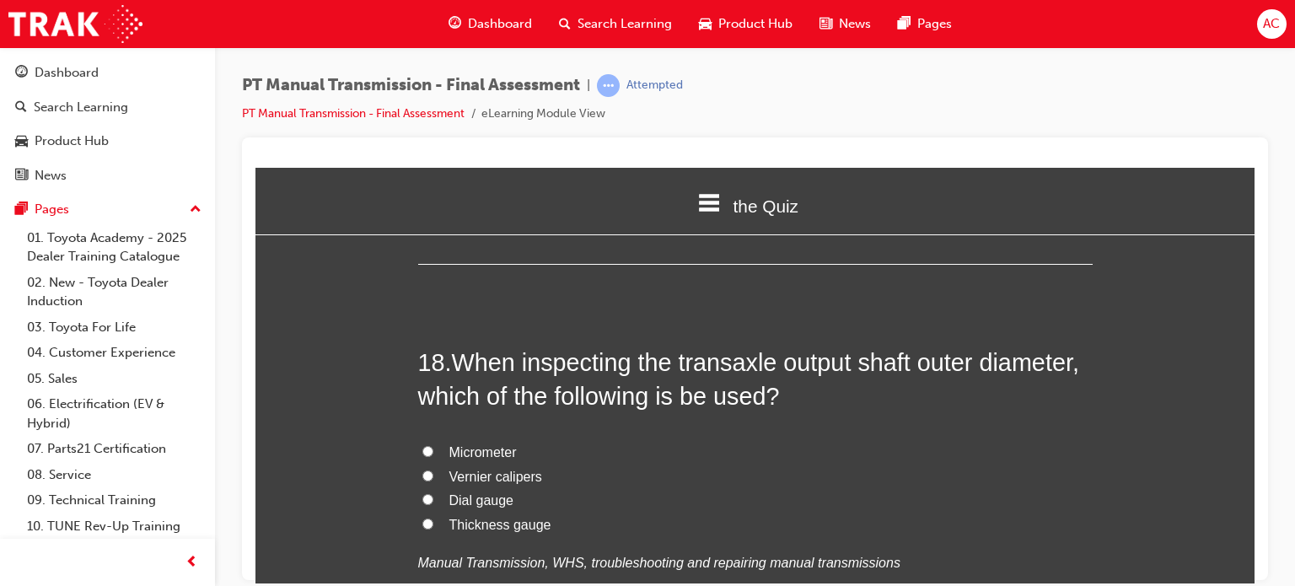
scroll to position [6745, 0]
click at [422, 438] on label "Micrometer" at bounding box center [755, 450] width 675 height 24
click at [422, 444] on input "Micrometer" at bounding box center [427, 449] width 11 height 11
radio input "true"
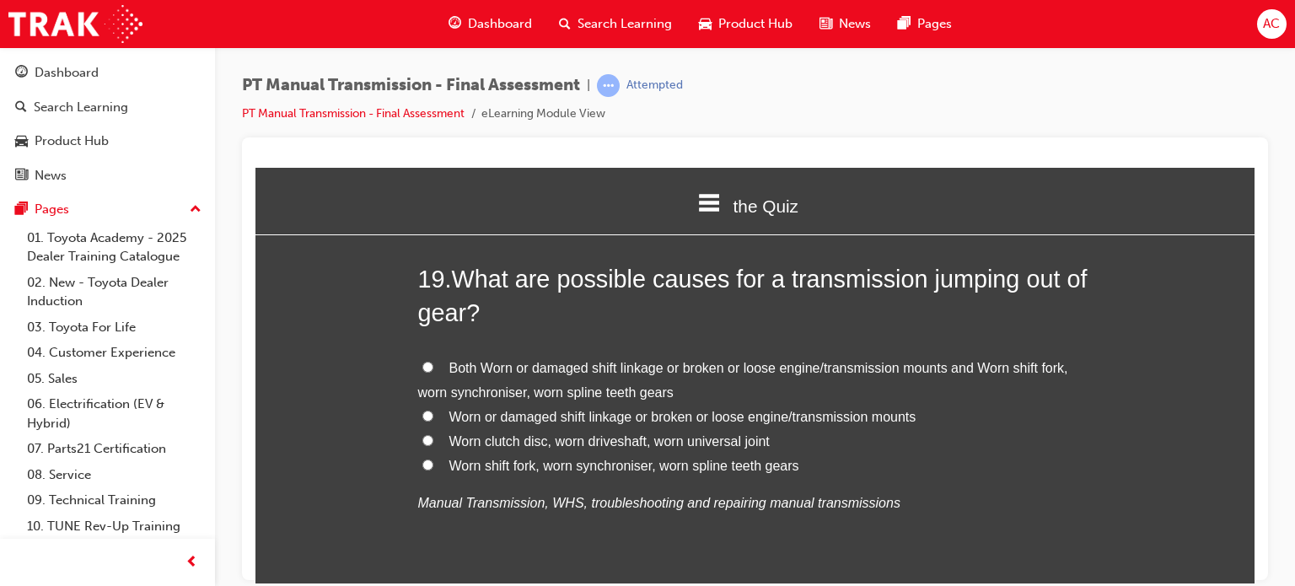
scroll to position [7251, 0]
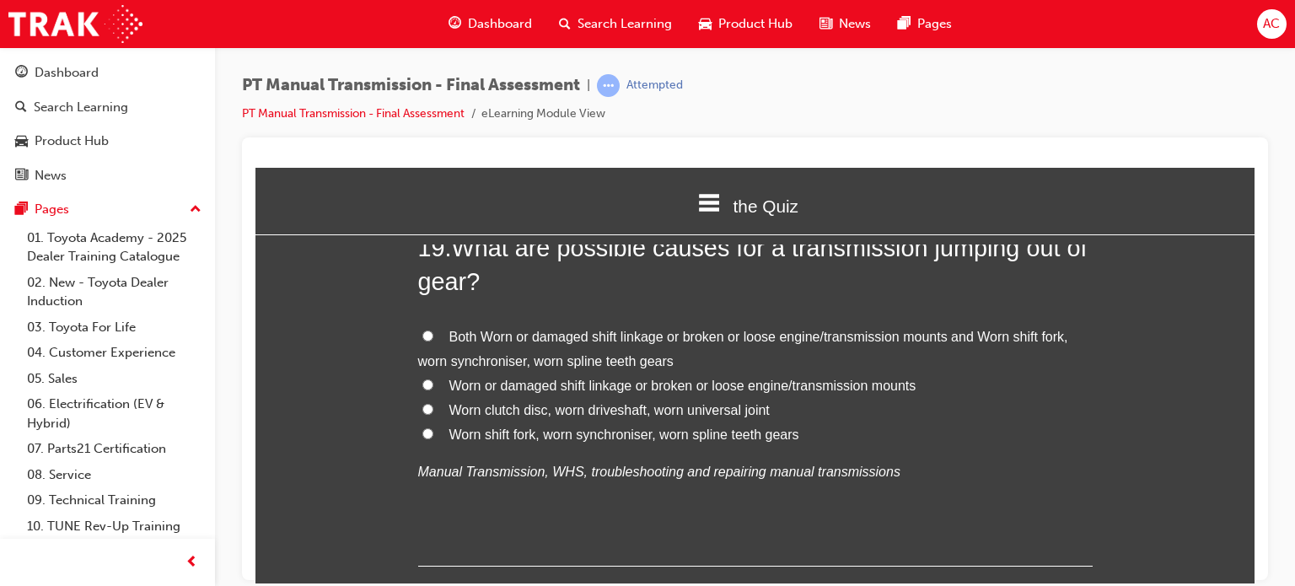
click at [418, 325] on label "Both Worn or damaged shift linkage or broken or loose engine/transmission mount…" at bounding box center [755, 349] width 675 height 49
click at [422, 330] on input "Both Worn or damaged shift linkage or broken or loose engine/transmission mount…" at bounding box center [427, 335] width 11 height 11
radio input "true"
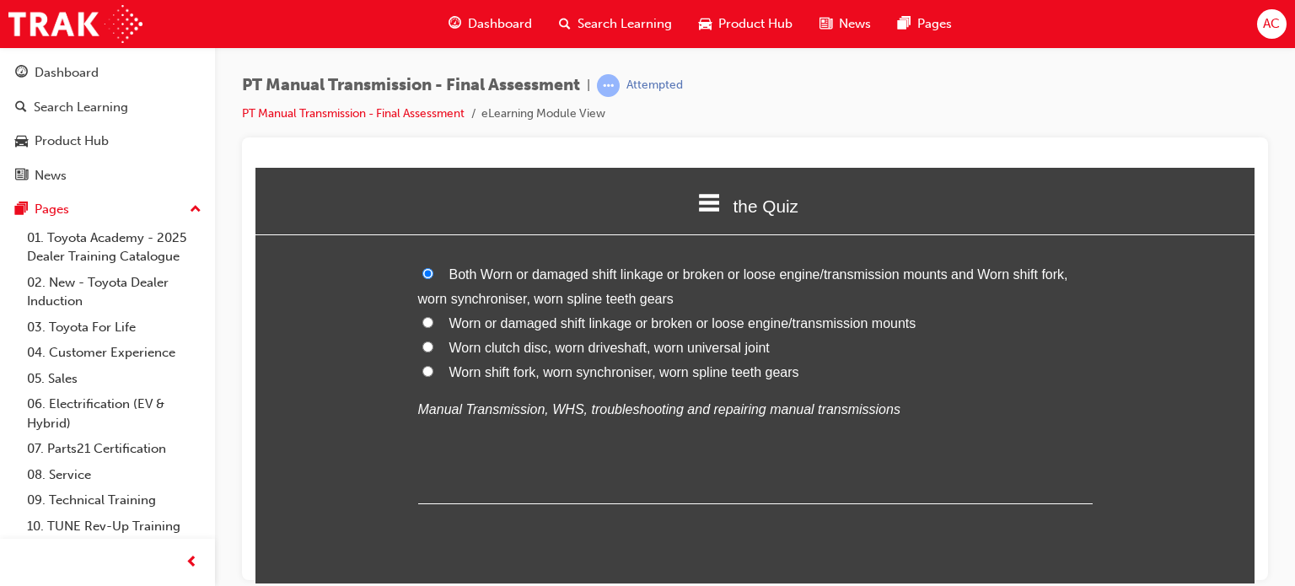
scroll to position [7325, 0]
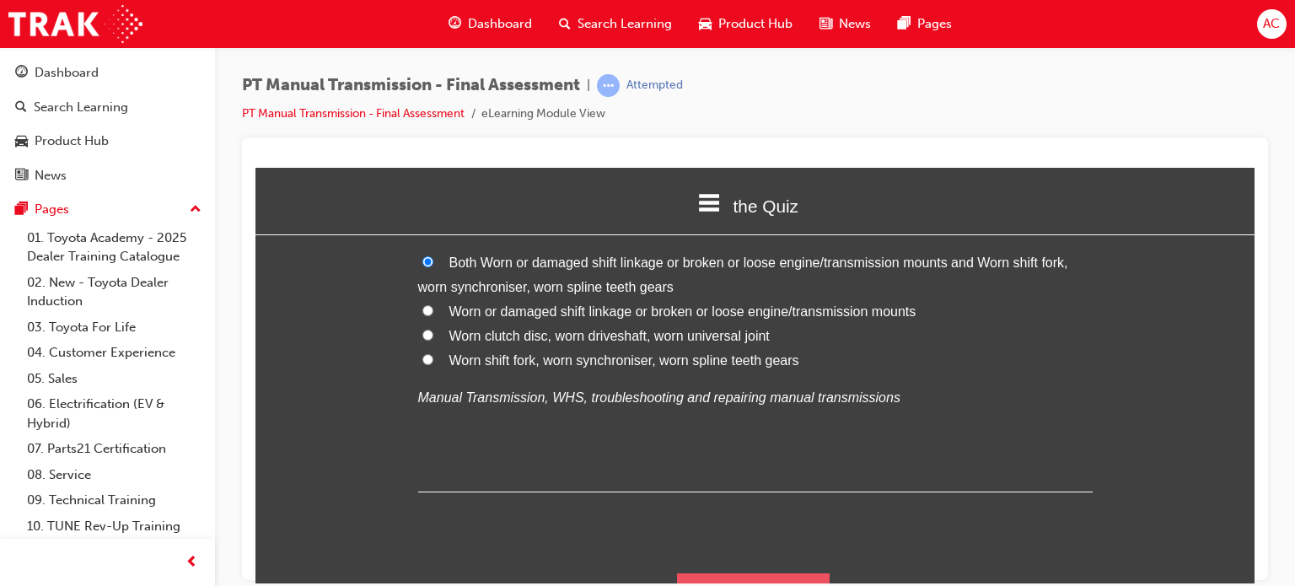
click at [728, 573] on button "Submit Answers" at bounding box center [753, 596] width 153 height 47
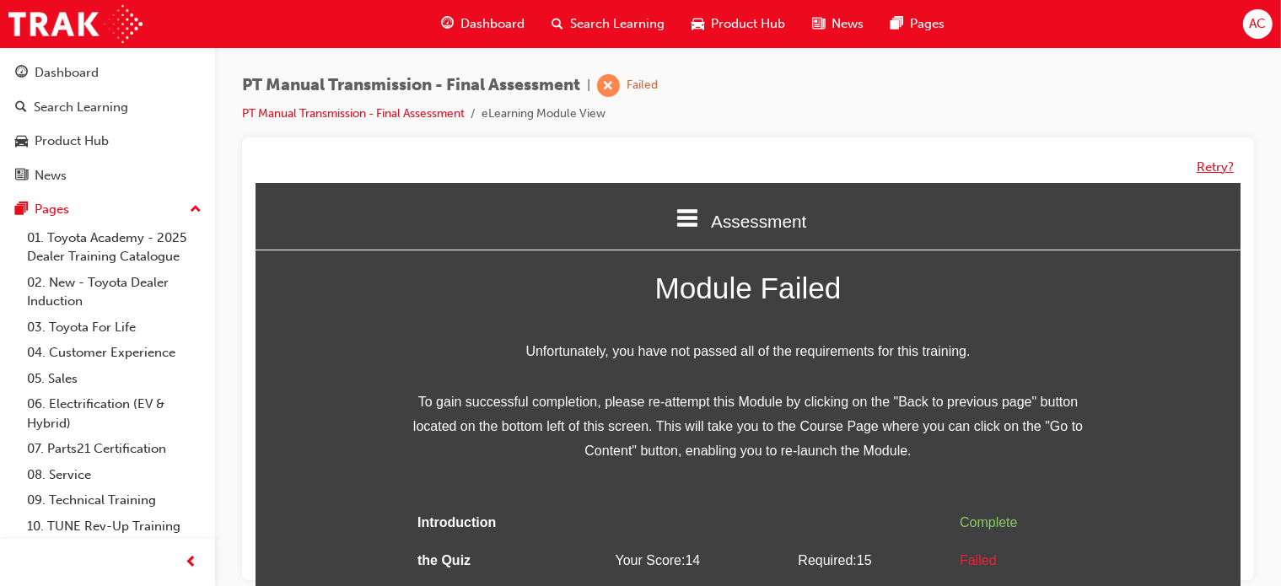
click at [1207, 169] on button "Retry?" at bounding box center [1214, 167] width 37 height 19
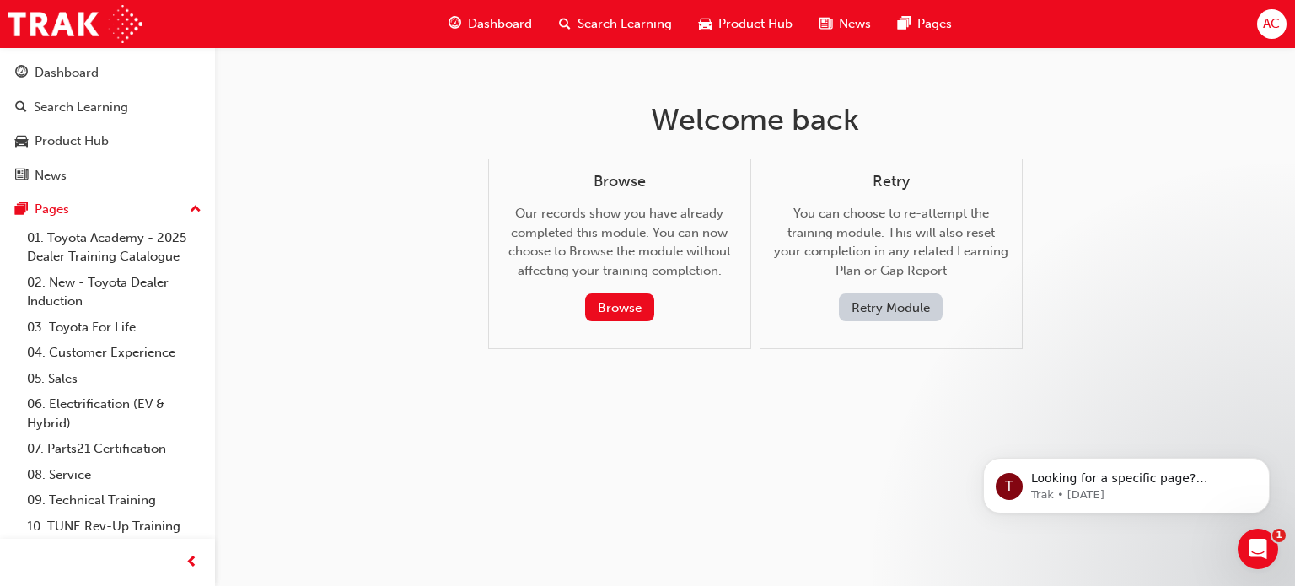
click at [901, 303] on button "Retry Module" at bounding box center [891, 307] width 104 height 28
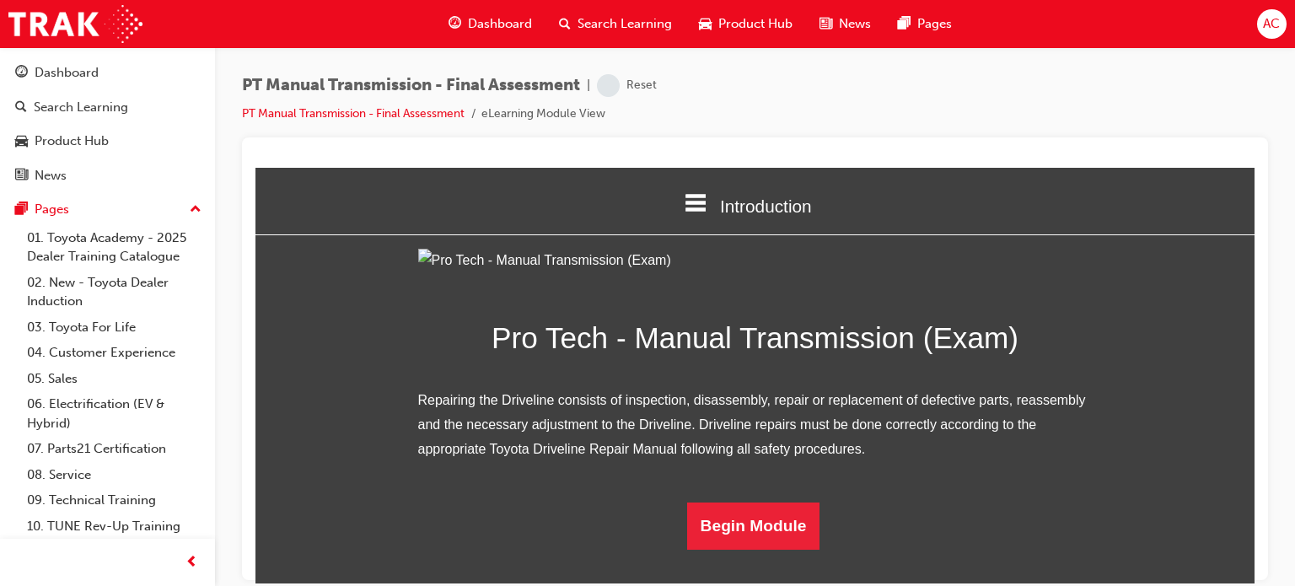
click at [905, 362] on h1 "Pro Tech - Manual Transmission (Exam)" at bounding box center [755, 337] width 675 height 49
click at [775, 549] on button "Begin Module" at bounding box center [753, 525] width 133 height 47
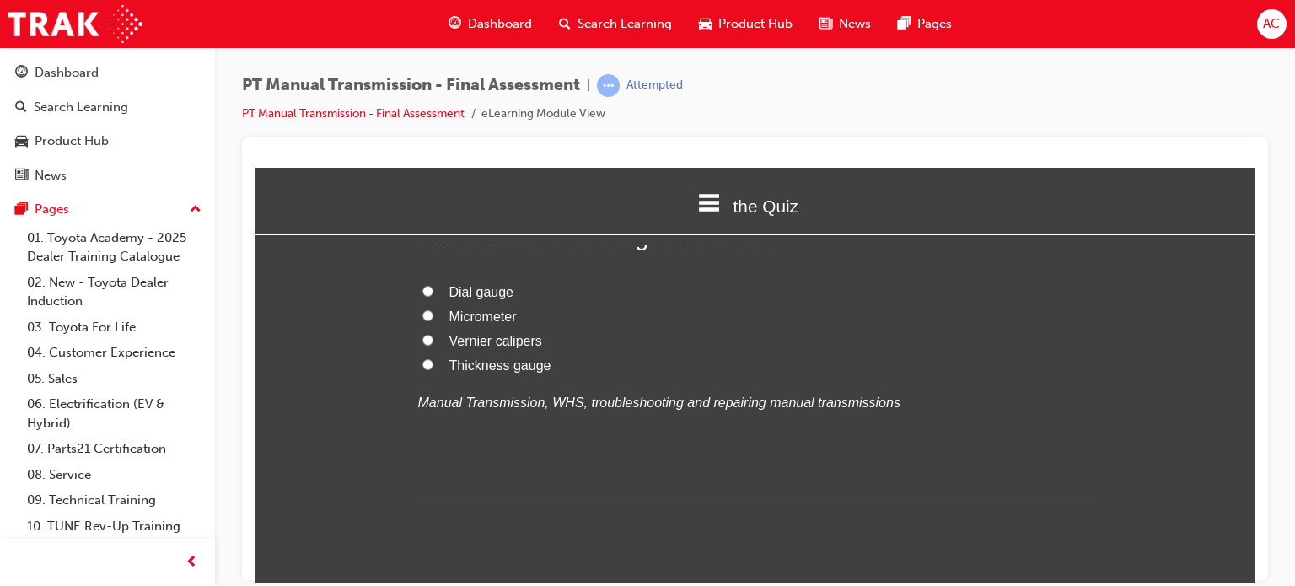
scroll to position [0, 0]
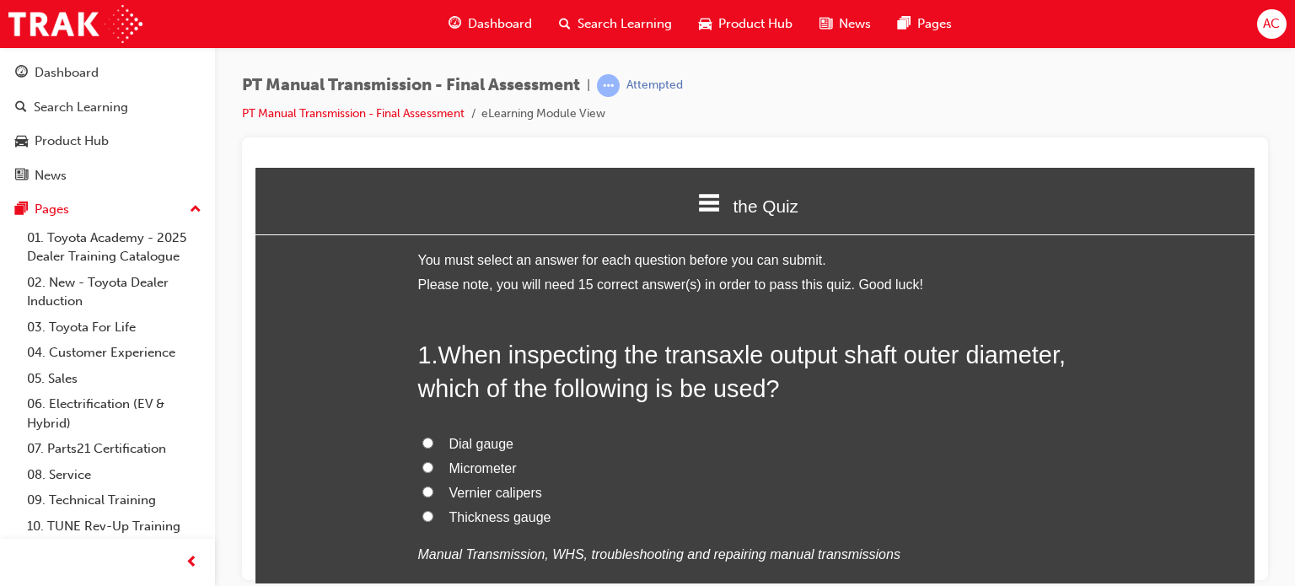
click at [442, 477] on label "Micrometer" at bounding box center [755, 468] width 675 height 24
click at [433, 472] on input "Micrometer" at bounding box center [427, 466] width 11 height 11
radio input "true"
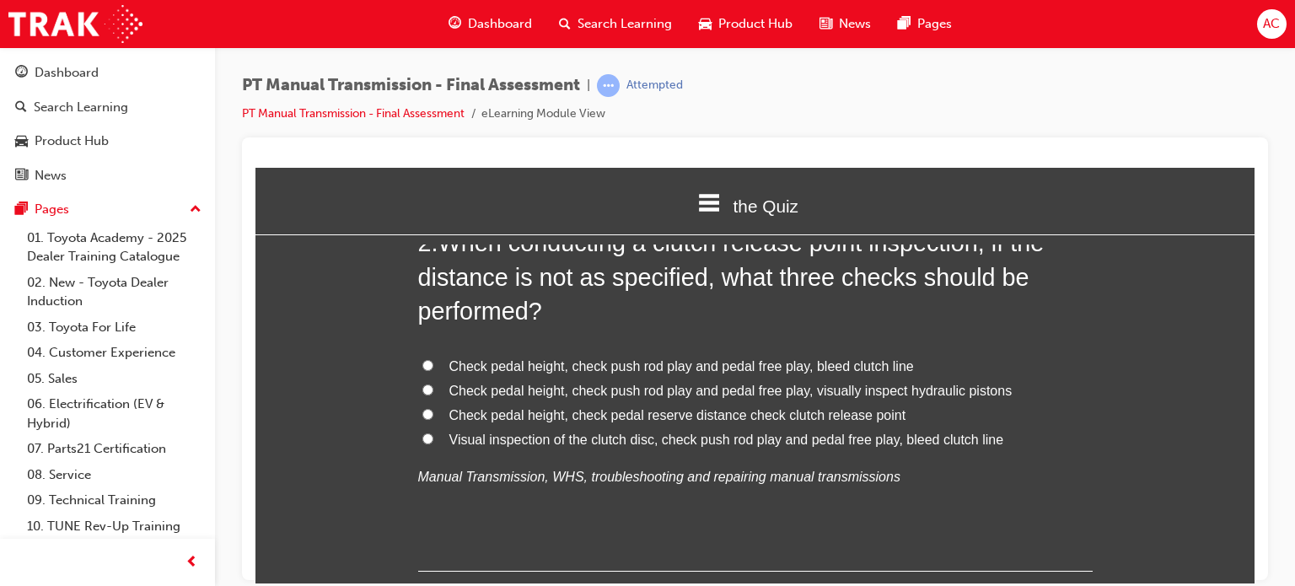
scroll to position [506, 0]
click at [428, 356] on label "Check pedal height, check push rod play and pedal free play, bleed clutch line" at bounding box center [755, 364] width 675 height 24
click at [428, 358] on input "Check pedal height, check push rod play and pedal free play, bleed clutch line" at bounding box center [427, 363] width 11 height 11
radio input "true"
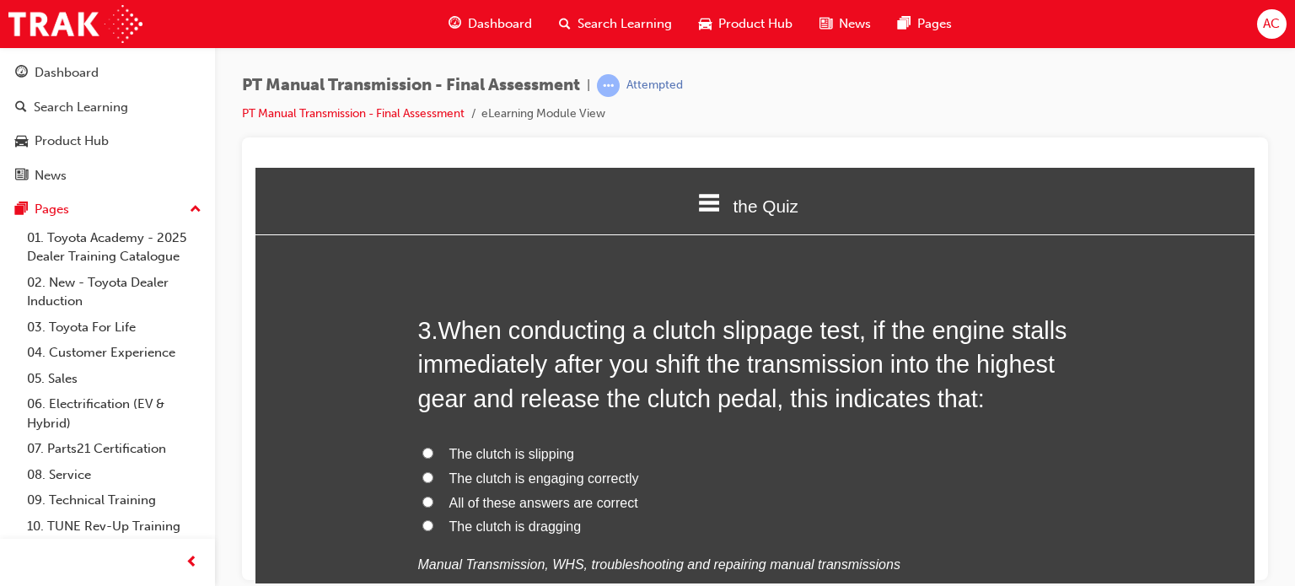
scroll to position [877, 0]
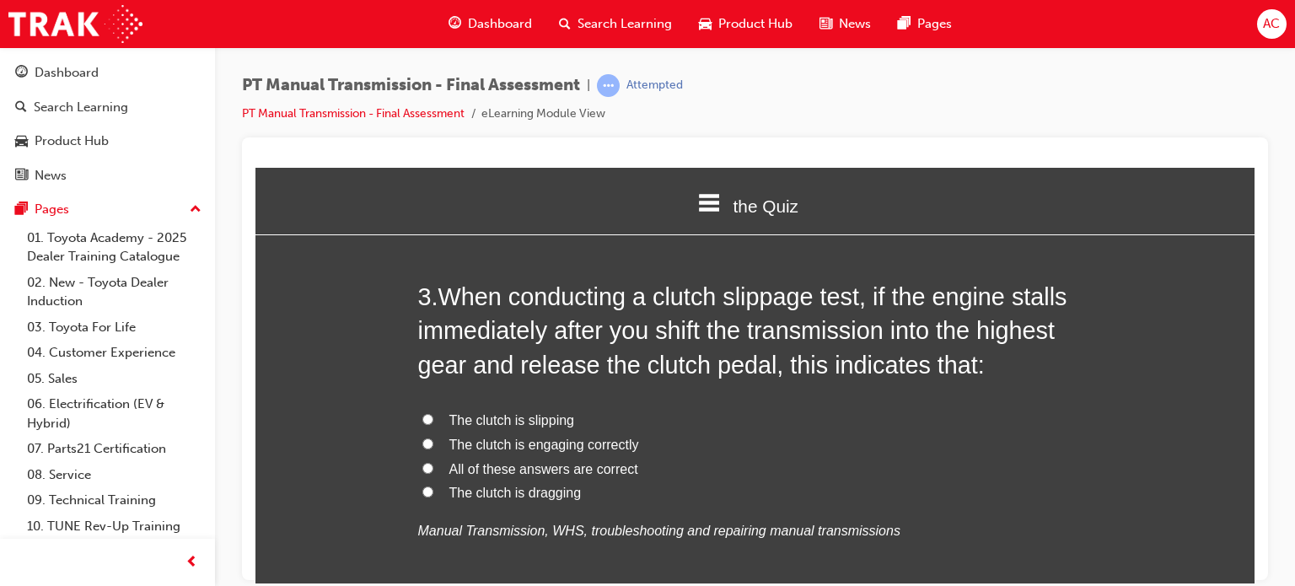
click at [422, 465] on input "All of these answers are correct" at bounding box center [427, 467] width 11 height 11
radio input "true"
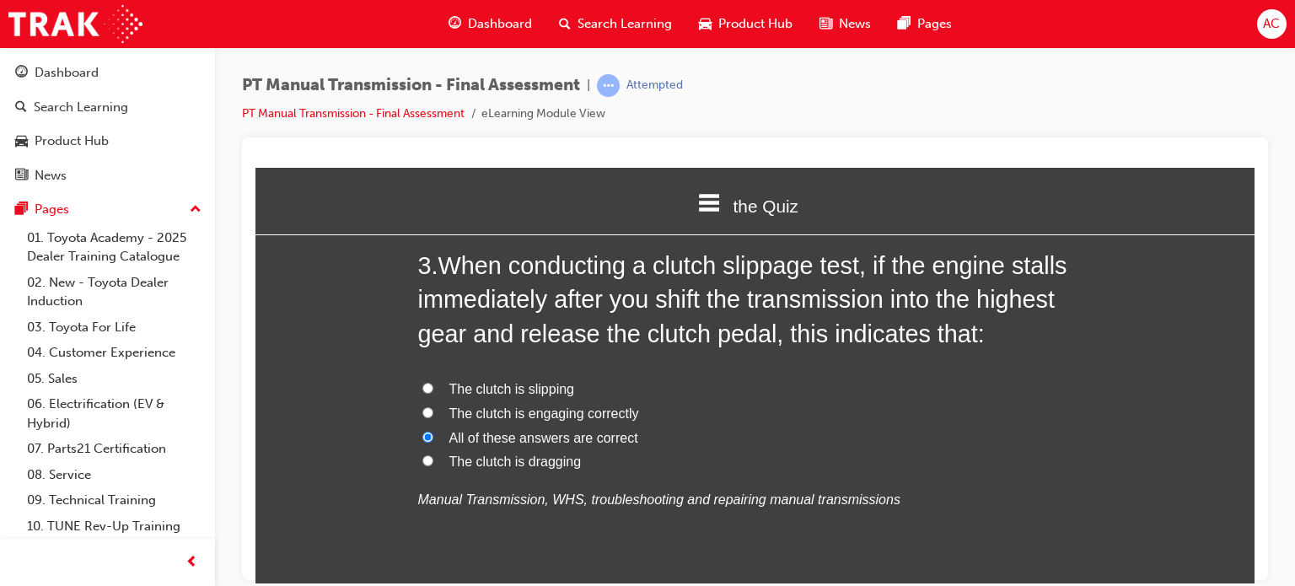
scroll to position [911, 0]
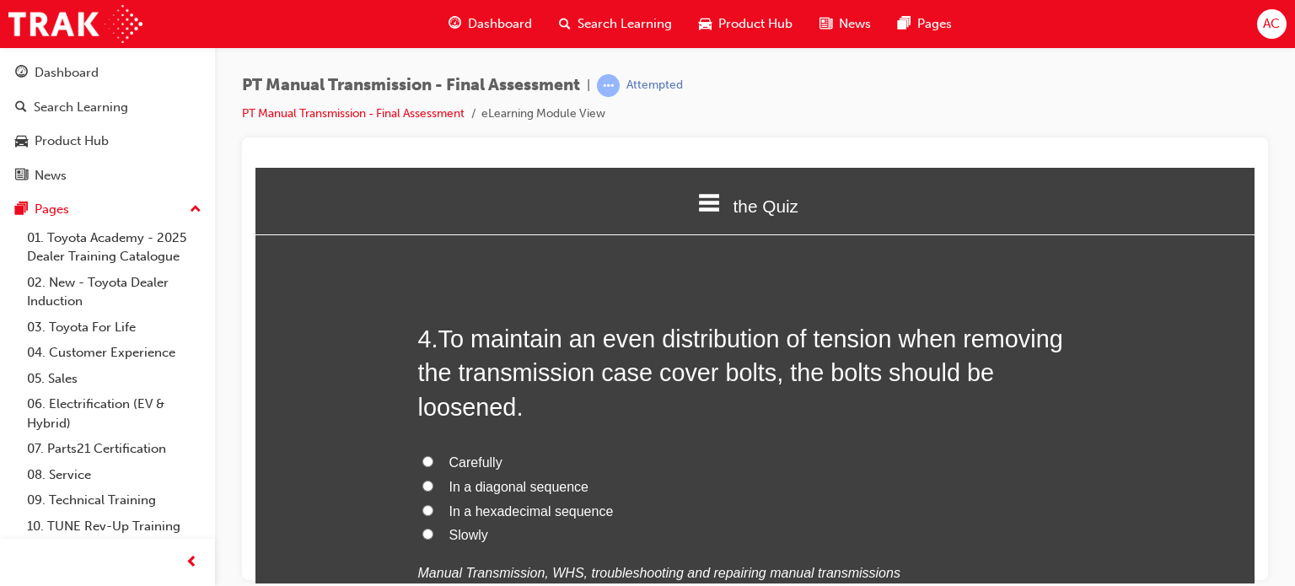
scroll to position [1282, 0]
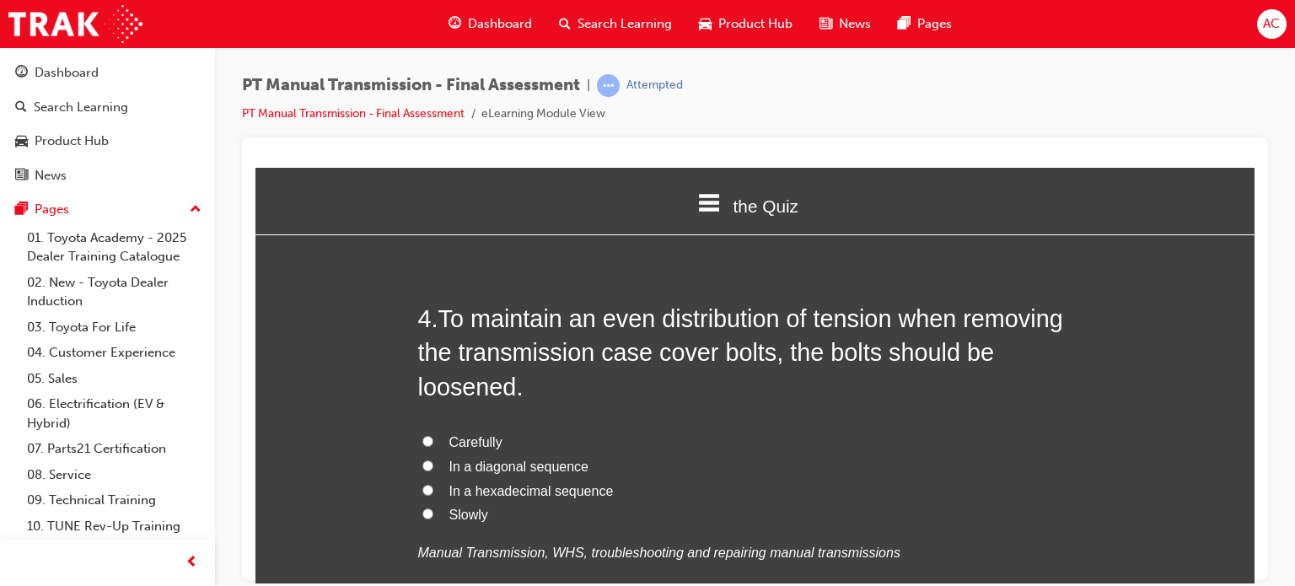
click at [435, 471] on label "In a diagonal sequence" at bounding box center [755, 466] width 675 height 24
click at [433, 470] on input "In a diagonal sequence" at bounding box center [427, 465] width 11 height 11
radio input "true"
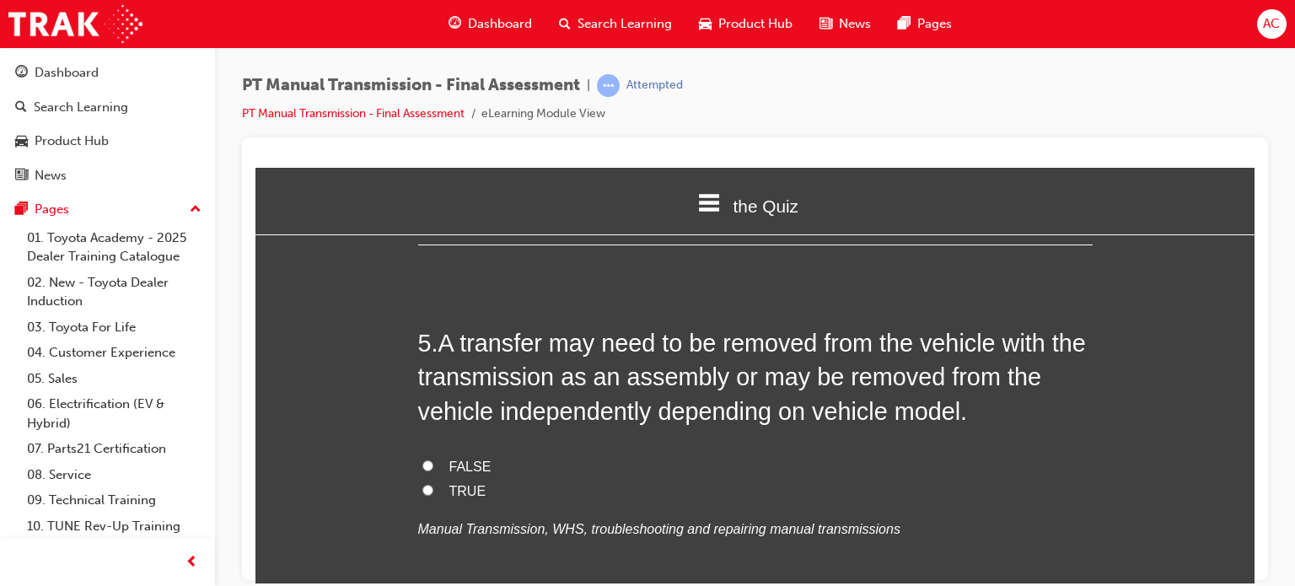
scroll to position [1686, 0]
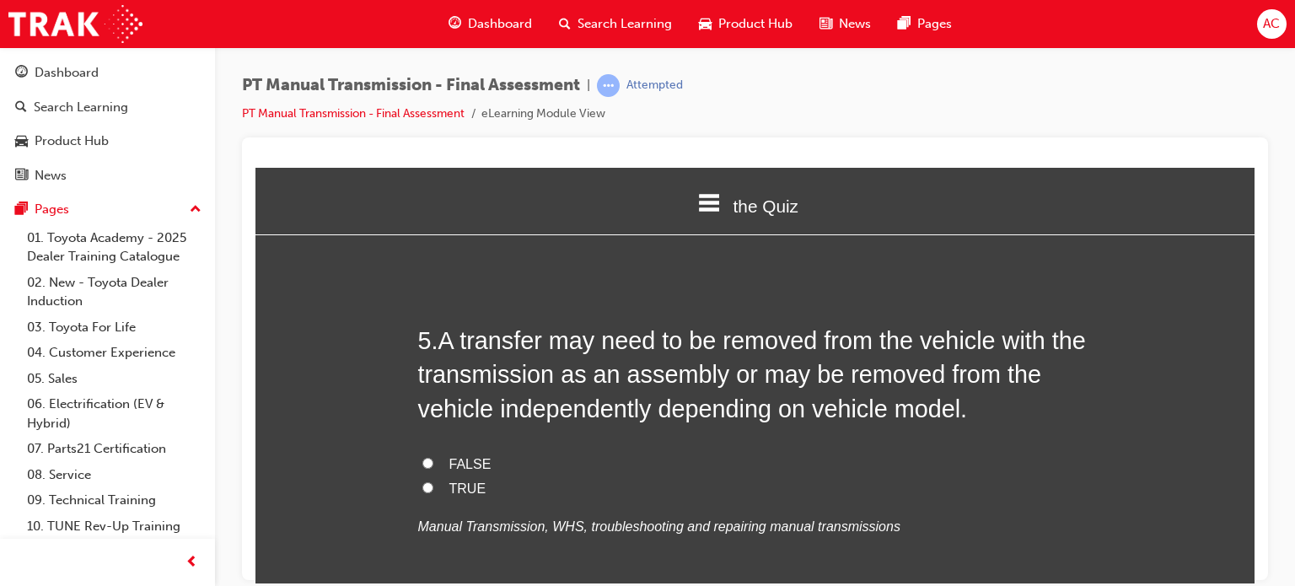
drag, startPoint x: 422, startPoint y: 485, endPoint x: 366, endPoint y: 429, distance: 79.3
click at [422, 486] on input "TRUE" at bounding box center [427, 486] width 11 height 11
radio input "true"
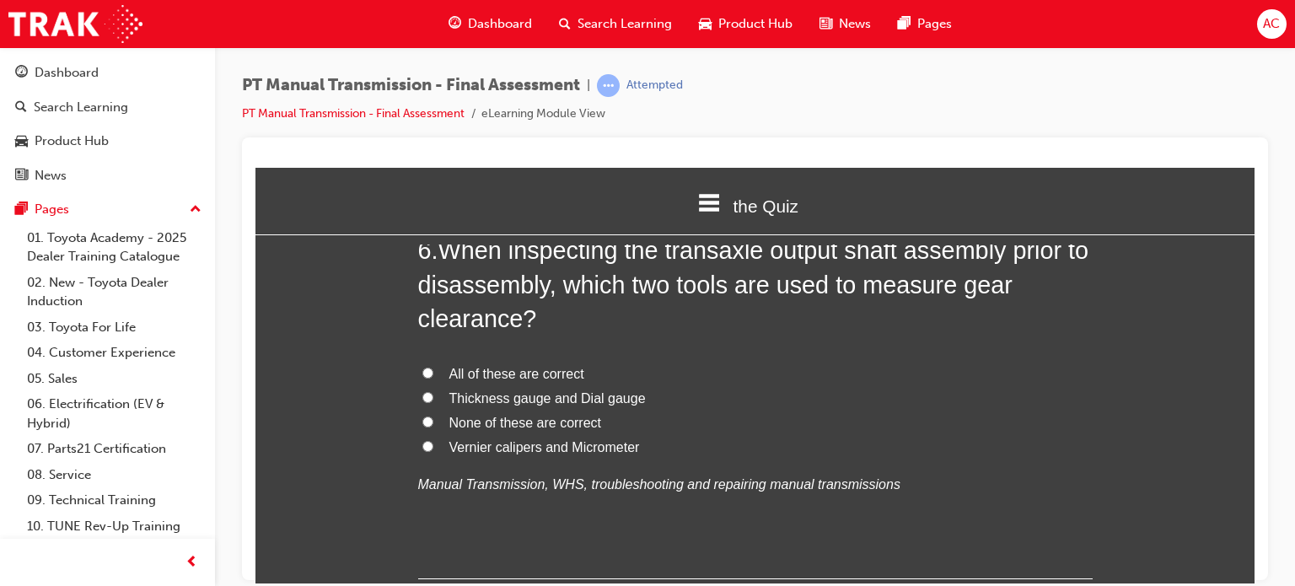
scroll to position [2159, 0]
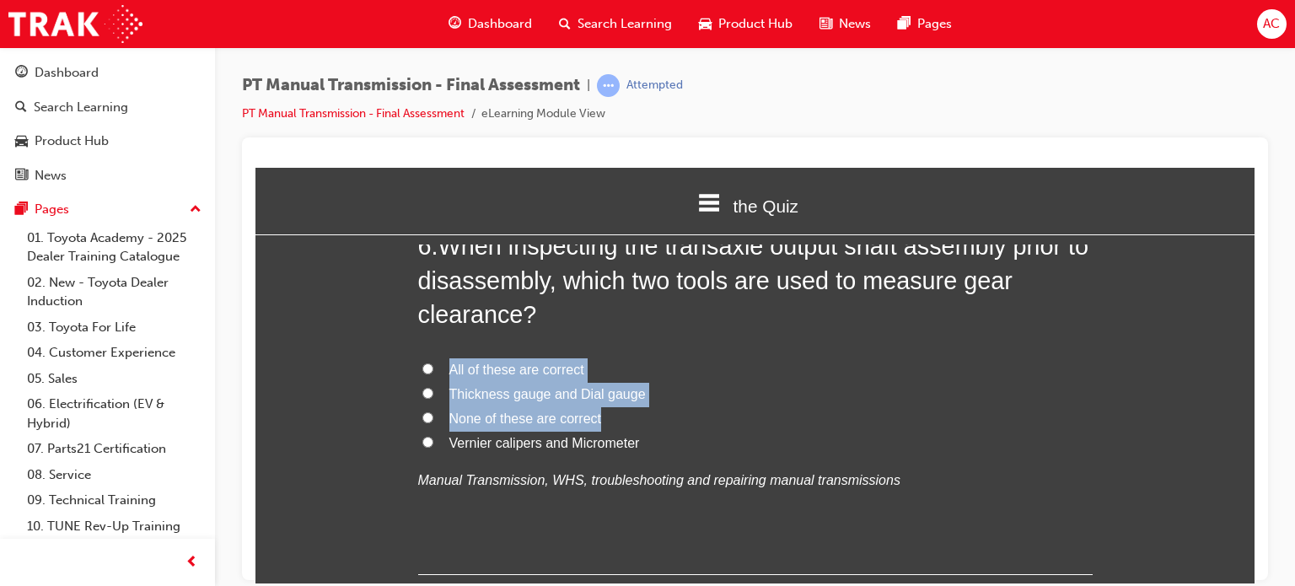
drag, startPoint x: 433, startPoint y: 439, endPoint x: 344, endPoint y: 364, distance: 116.7
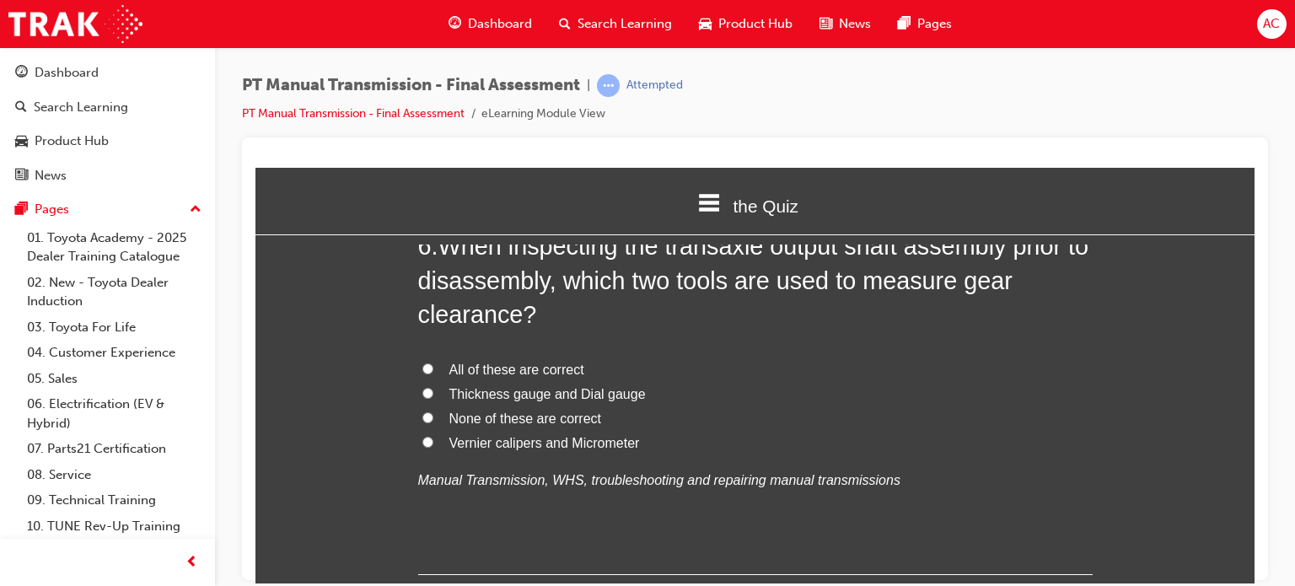
click at [449, 449] on span "Vernier calipers and Micrometer" at bounding box center [544, 442] width 191 height 14
click at [433, 447] on input "Vernier calipers and Micrometer" at bounding box center [427, 441] width 11 height 11
radio input "true"
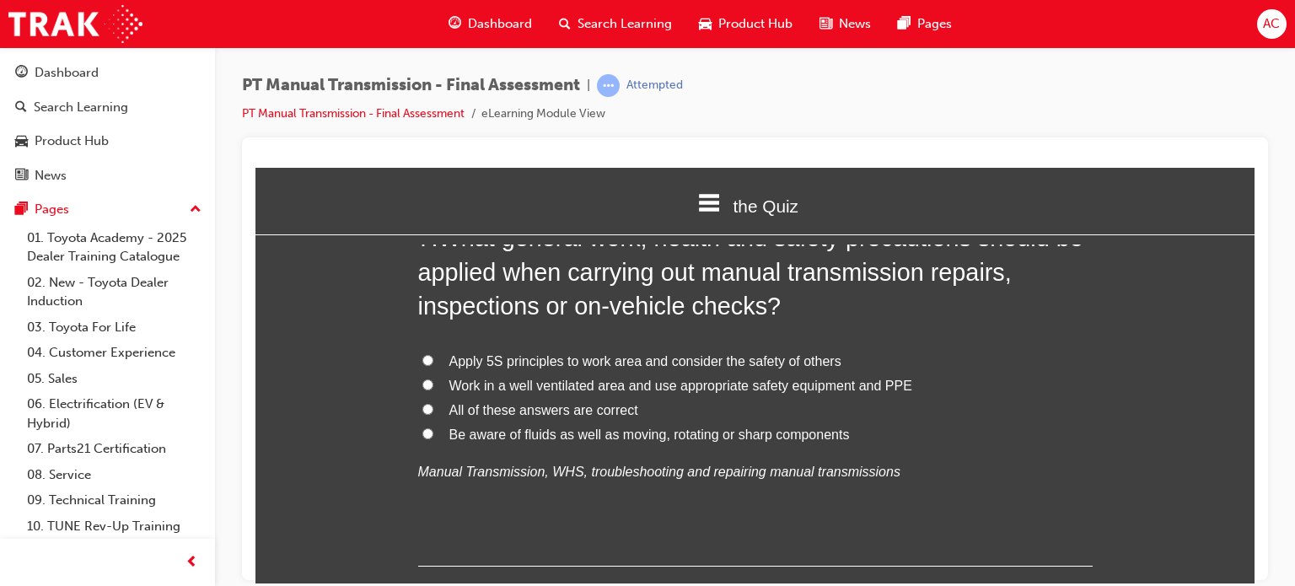
scroll to position [2597, 0]
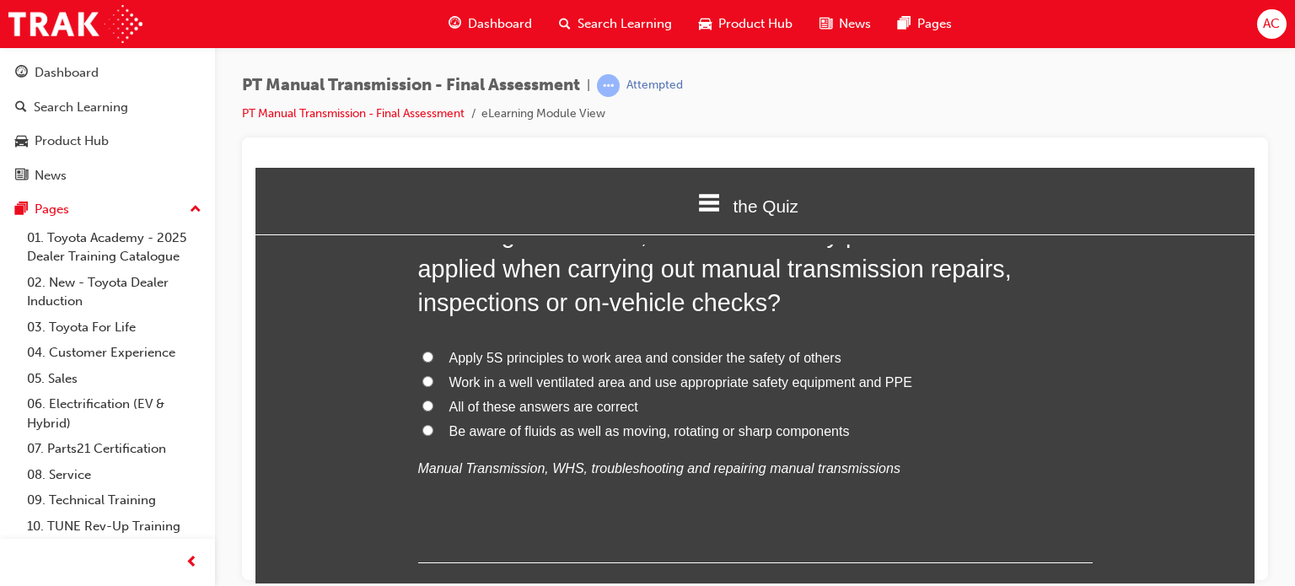
click at [418, 406] on label "All of these answers are correct" at bounding box center [755, 407] width 675 height 24
click at [422, 406] on input "All of these answers are correct" at bounding box center [427, 405] width 11 height 11
radio input "true"
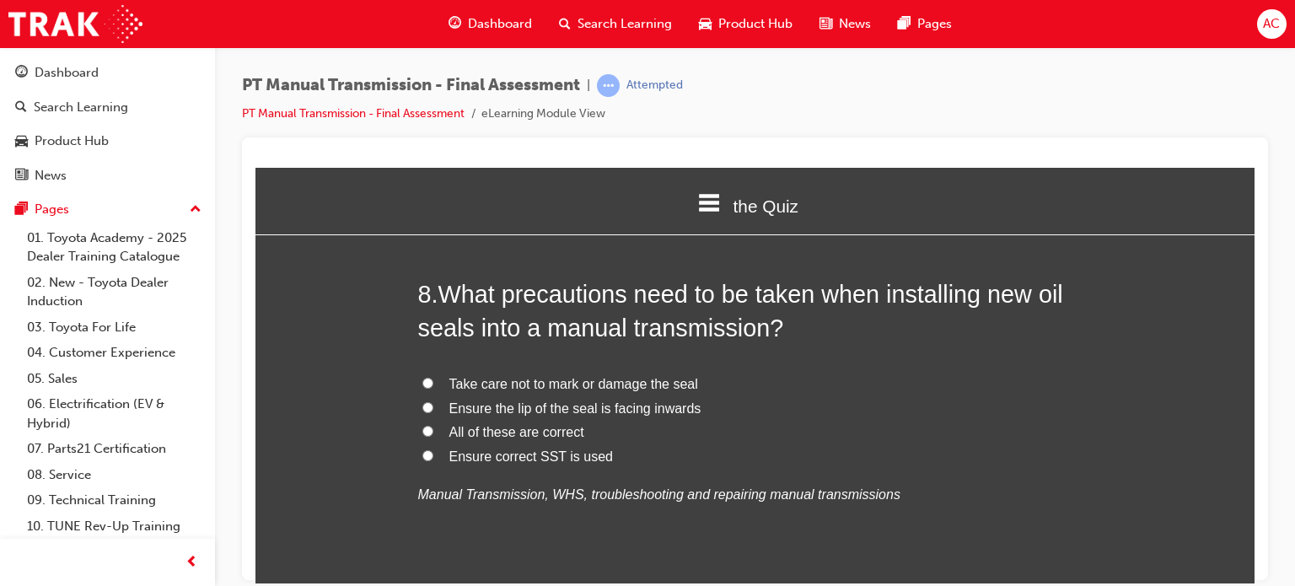
scroll to position [2968, 0]
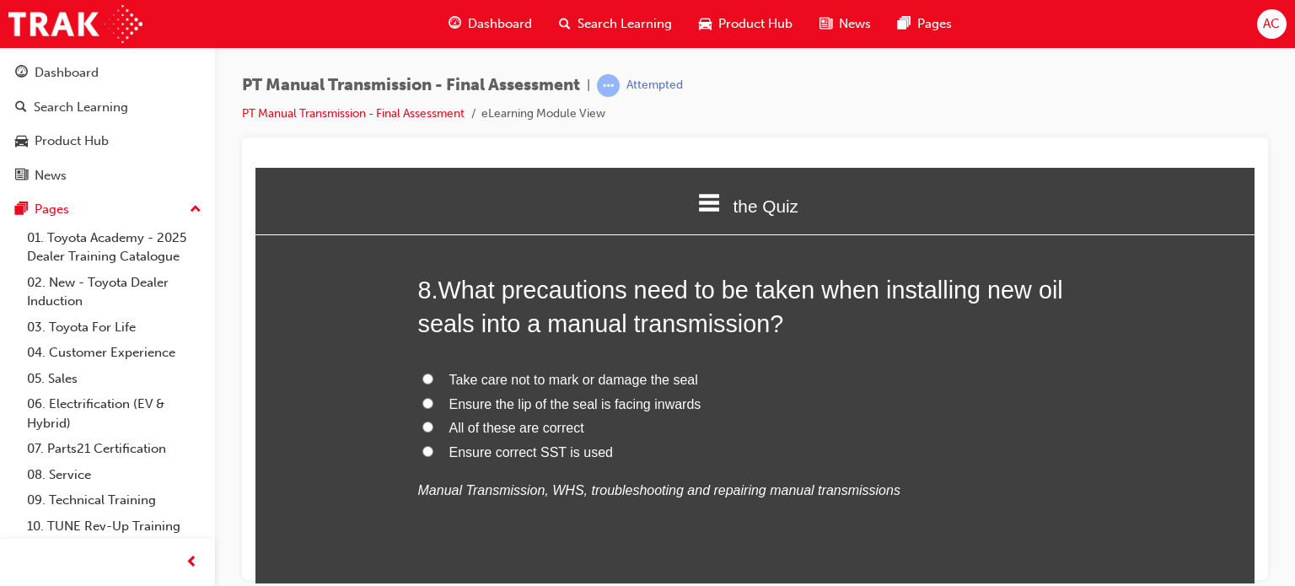
click at [425, 422] on input "All of these are correct" at bounding box center [427, 426] width 11 height 11
radio input "true"
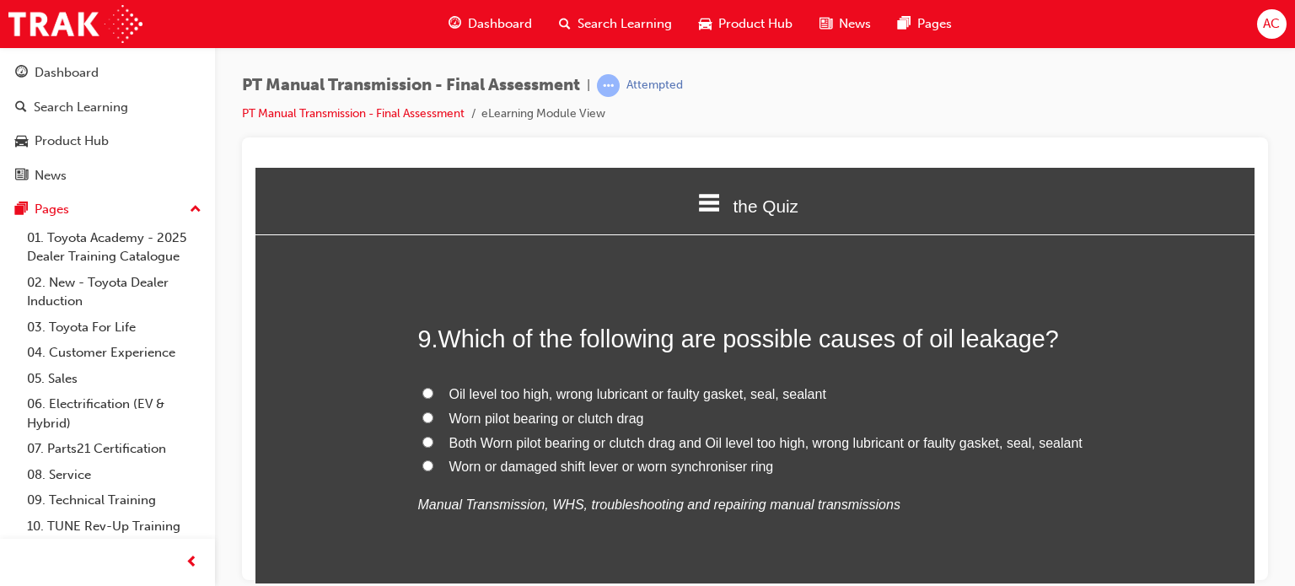
scroll to position [3339, 0]
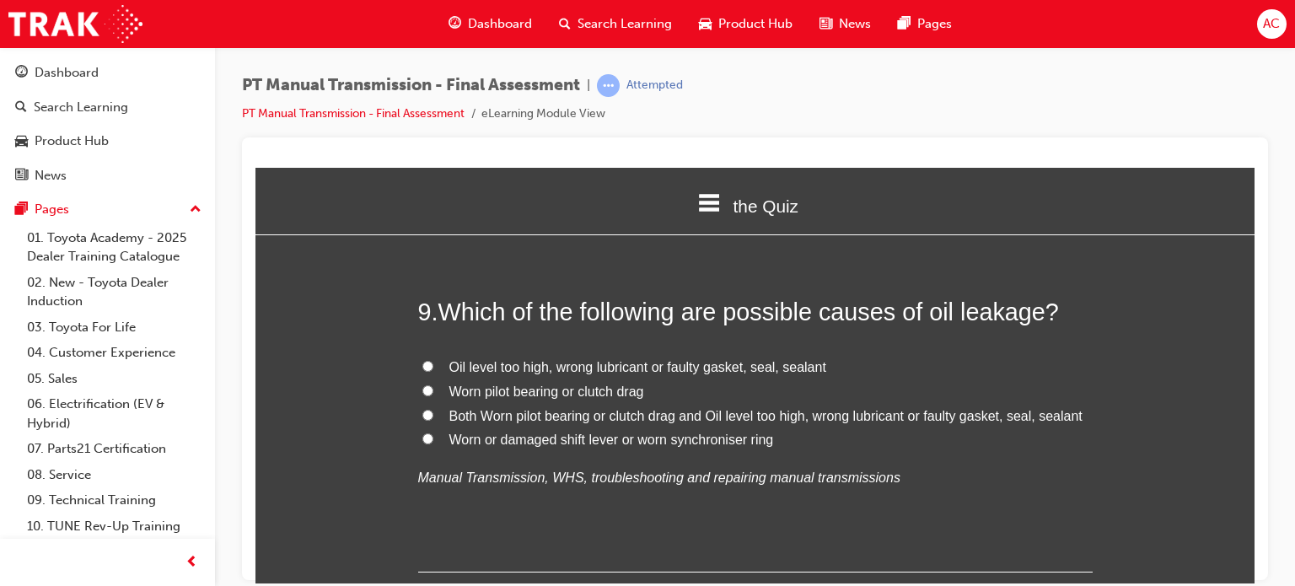
click at [422, 412] on input "Both Worn pilot bearing or clutch drag and Oil level too high, wrong lubricant …" at bounding box center [427, 414] width 11 height 11
radio input "true"
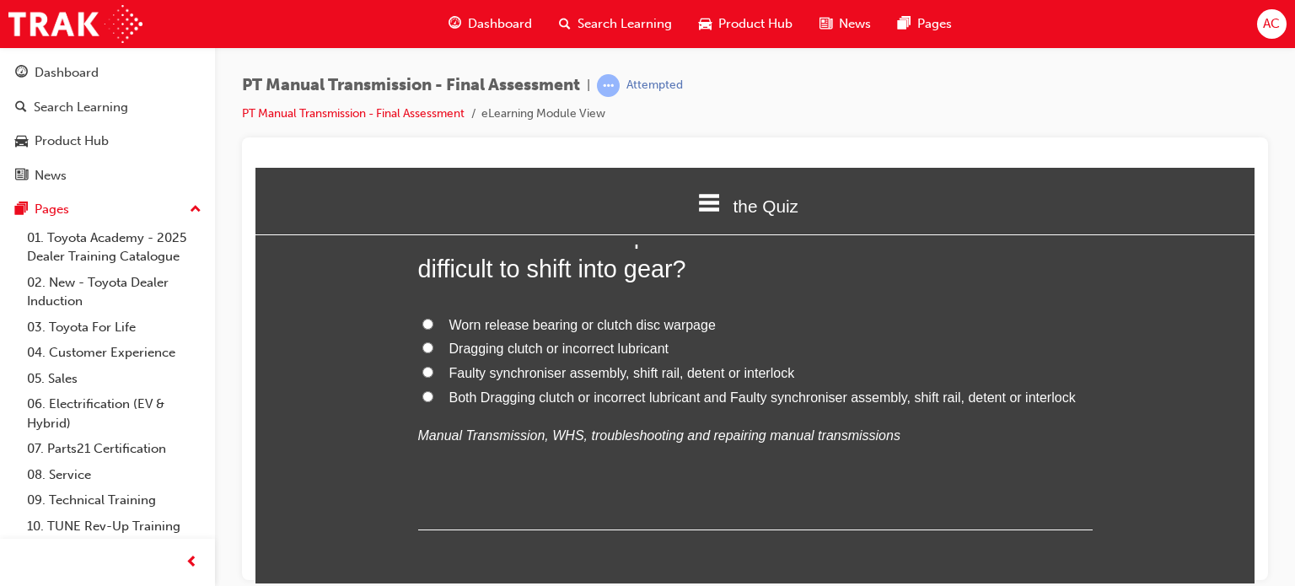
scroll to position [3777, 0]
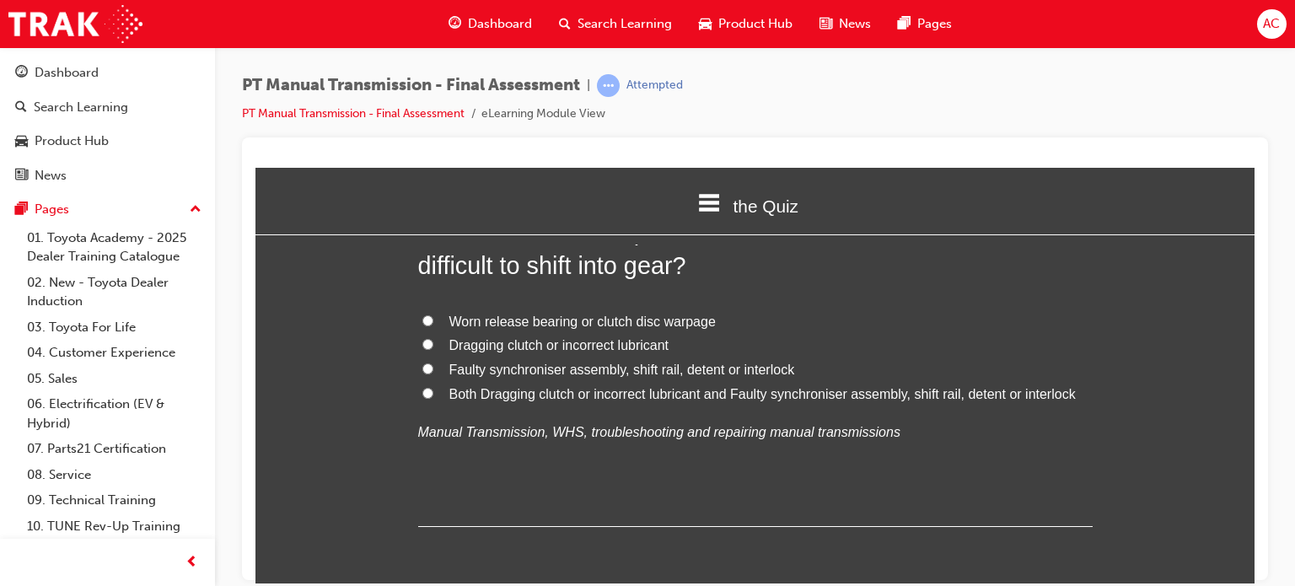
click at [425, 387] on input "Both Dragging clutch or incorrect lubricant and Faulty synchroniser assembly, s…" at bounding box center [427, 392] width 11 height 11
radio input "true"
click at [397, 361] on div "You must select an answer for each question before you can submit. Please note,…" at bounding box center [754, 318] width 999 height 7697
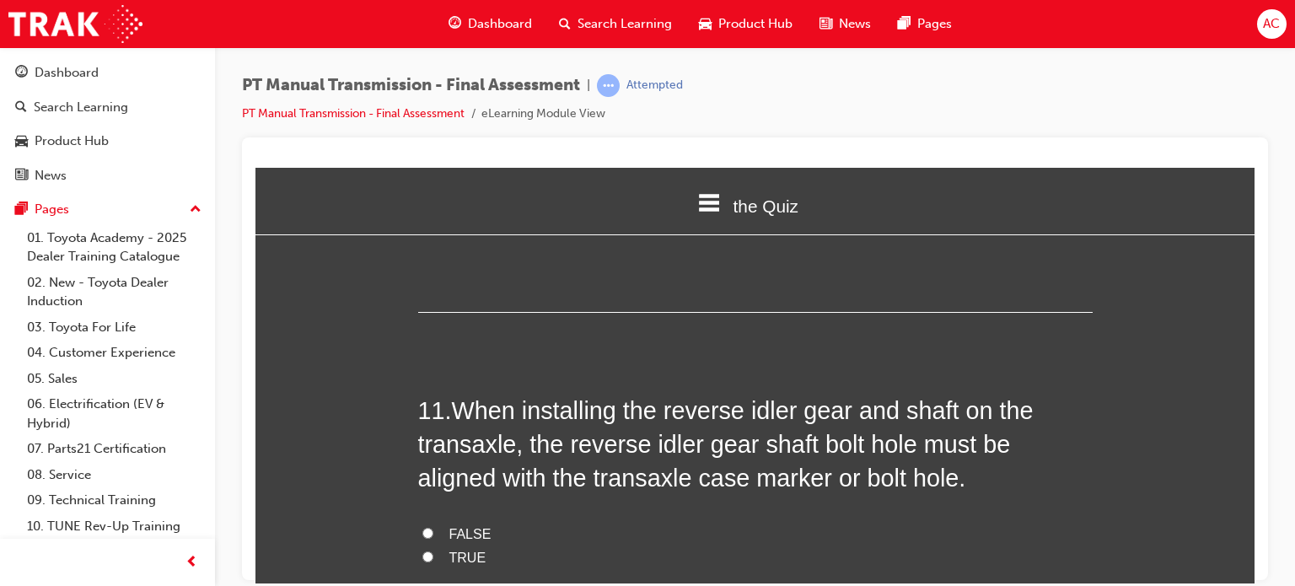
scroll to position [4047, 0]
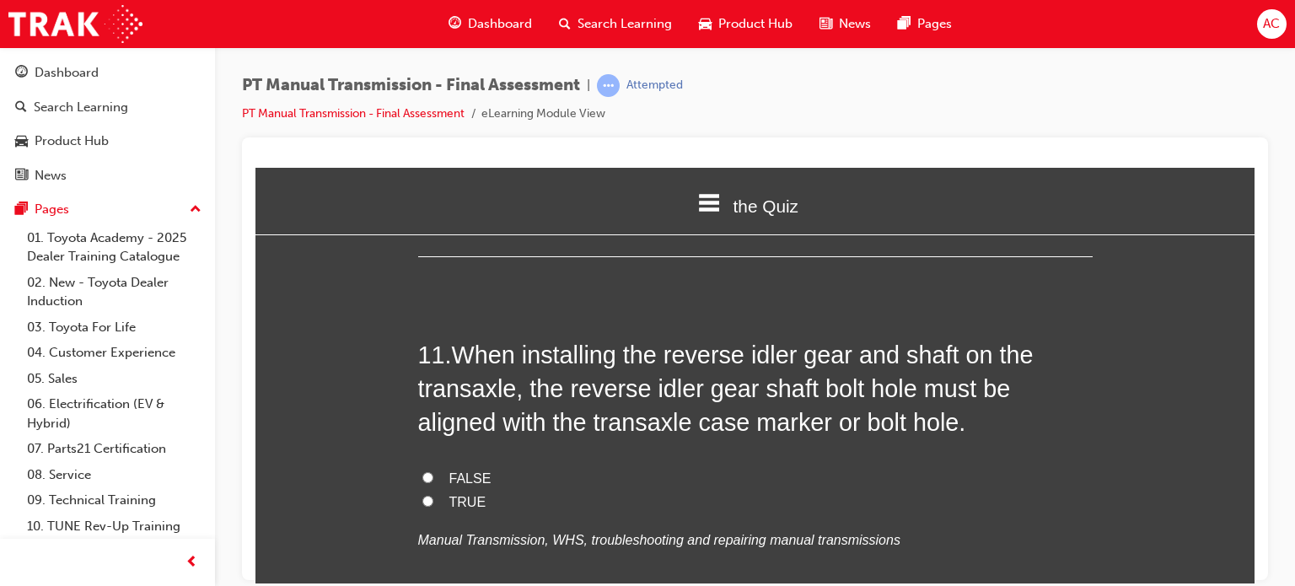
click at [425, 497] on input "TRUE" at bounding box center [427, 500] width 11 height 11
radio input "true"
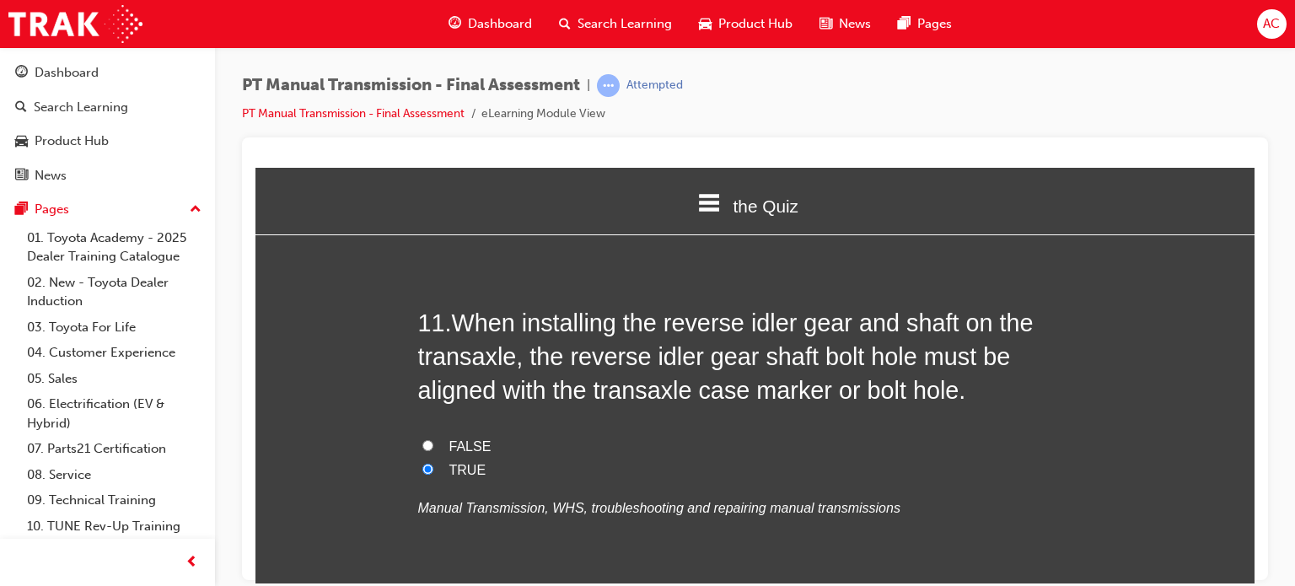
click at [385, 456] on div "You must select an answer for each question before you can submit. Please note,…" at bounding box center [754, 17] width 999 height 7697
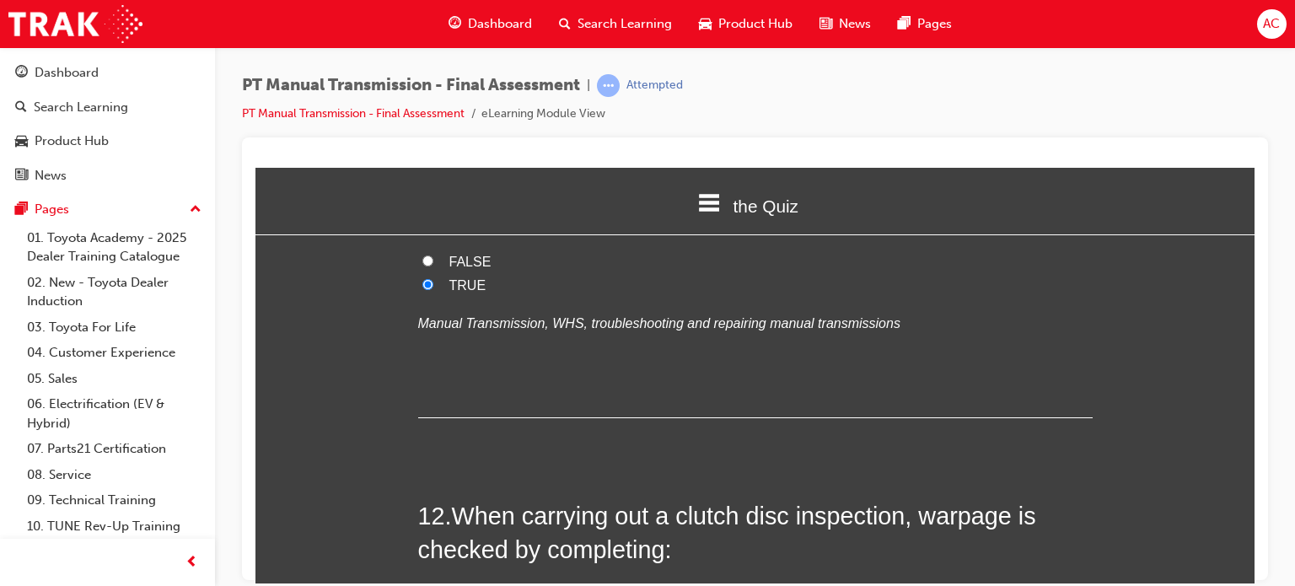
scroll to position [4418, 0]
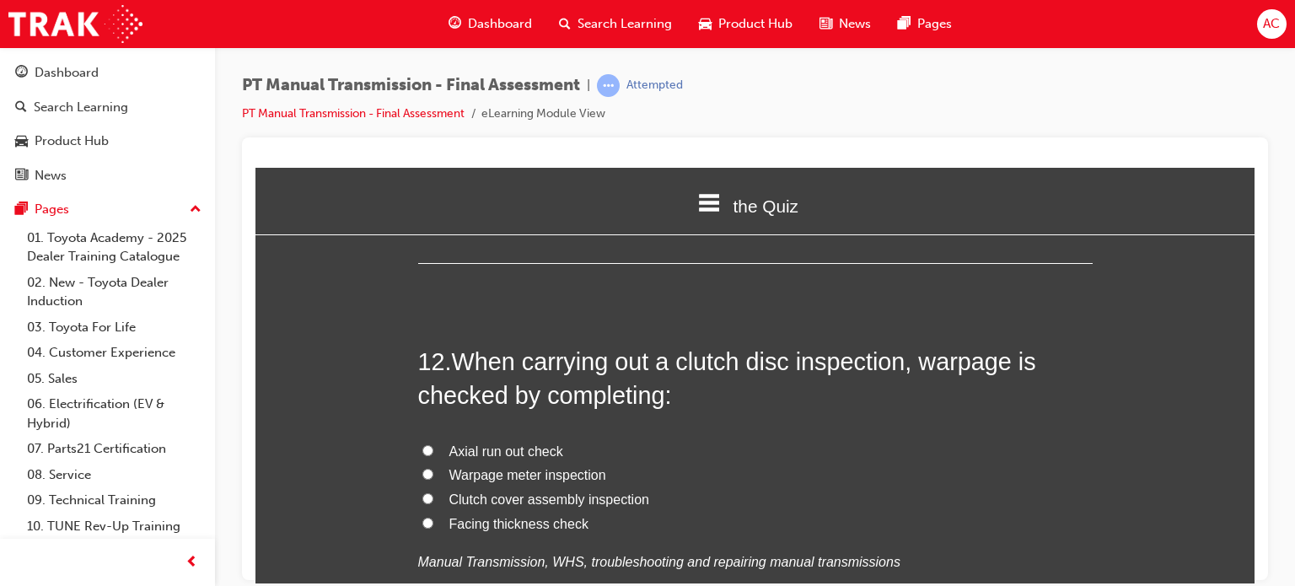
click at [422, 517] on input "Facing thickness check" at bounding box center [427, 522] width 11 height 11
radio input "true"
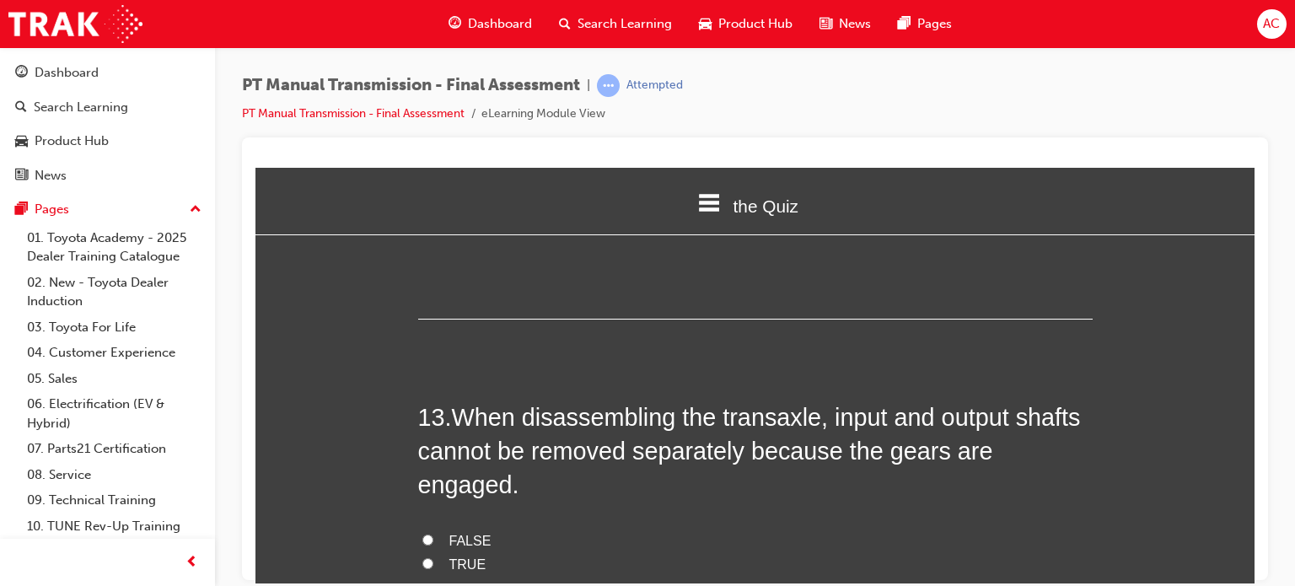
scroll to position [4789, 0]
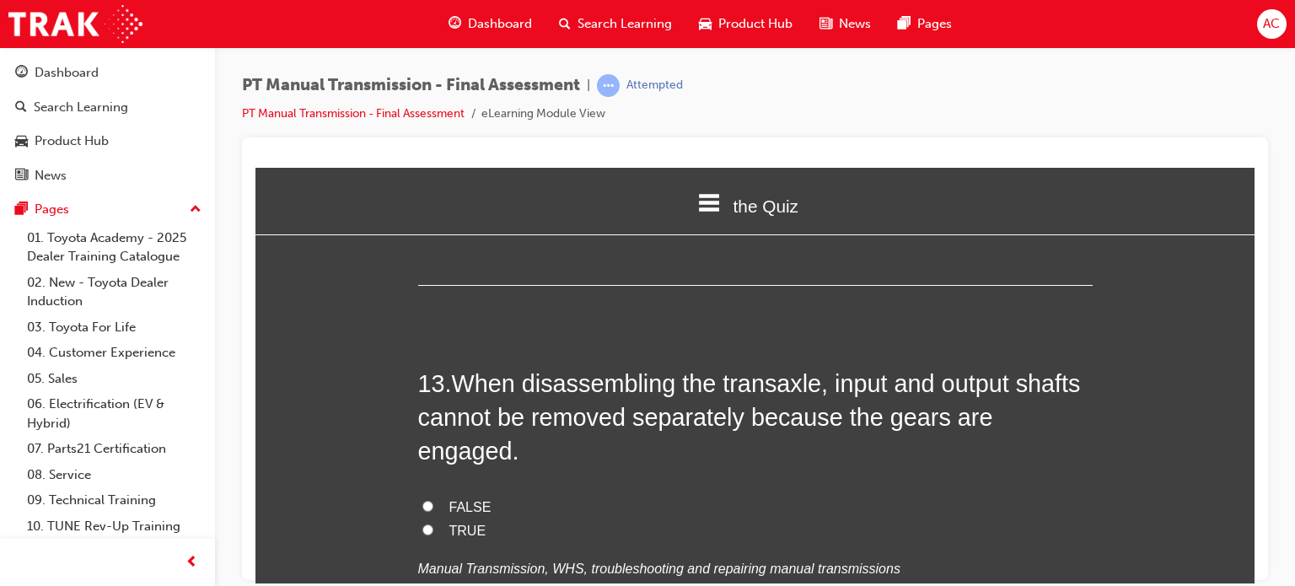
click at [422, 524] on input "TRUE" at bounding box center [427, 529] width 11 height 11
radio input "true"
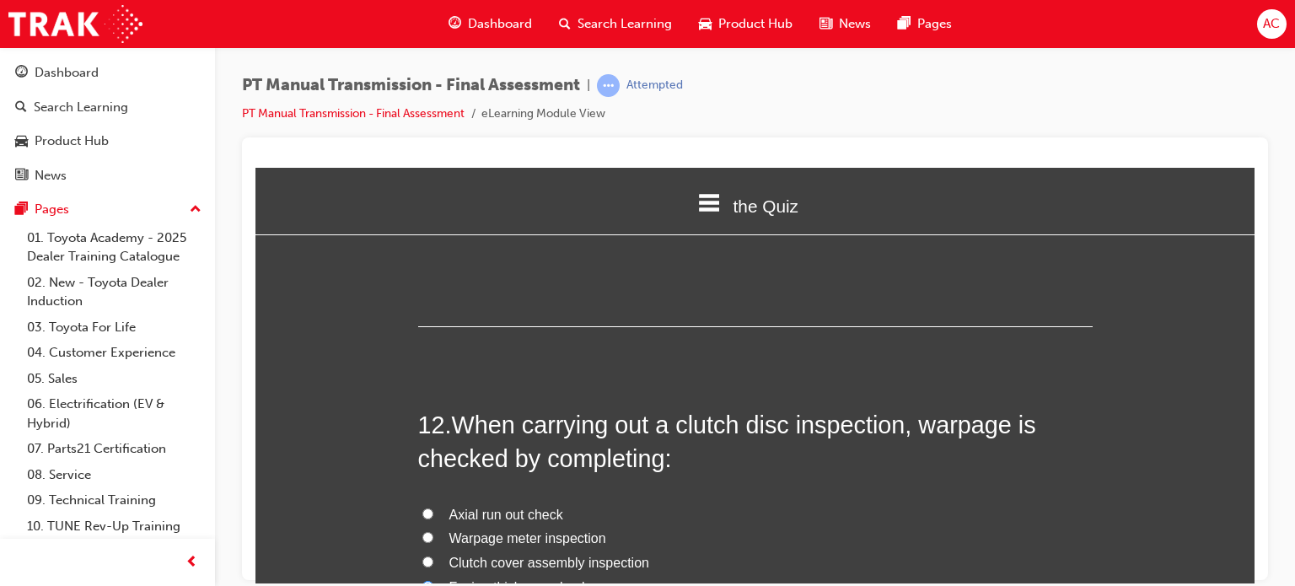
scroll to position [4354, 0]
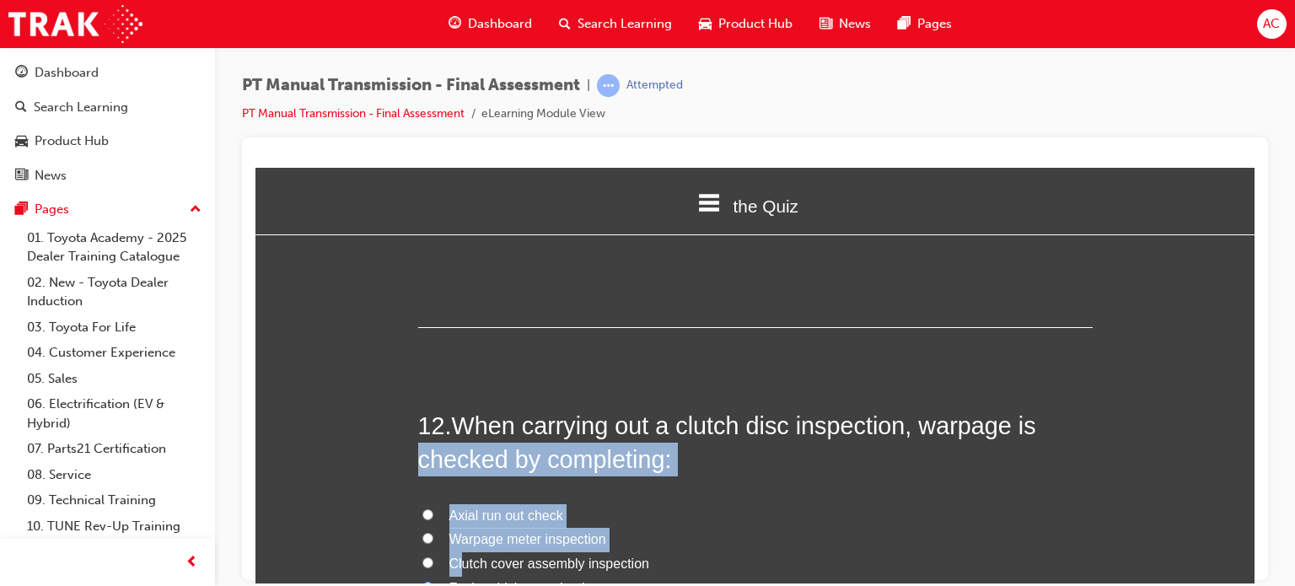
drag, startPoint x: 456, startPoint y: 559, endPoint x: 367, endPoint y: 451, distance: 140.1
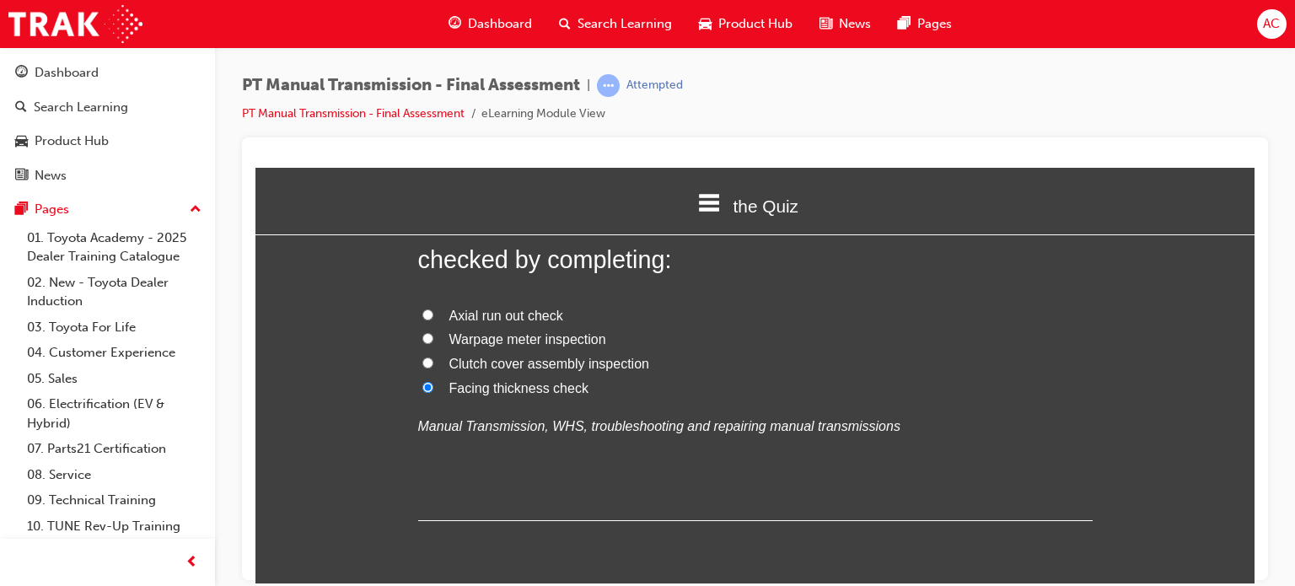
scroll to position [4556, 0]
click at [419, 349] on label "Clutch cover assembly inspection" at bounding box center [755, 361] width 675 height 24
click at [422, 354] on input "Clutch cover assembly inspection" at bounding box center [427, 359] width 11 height 11
radio input "true"
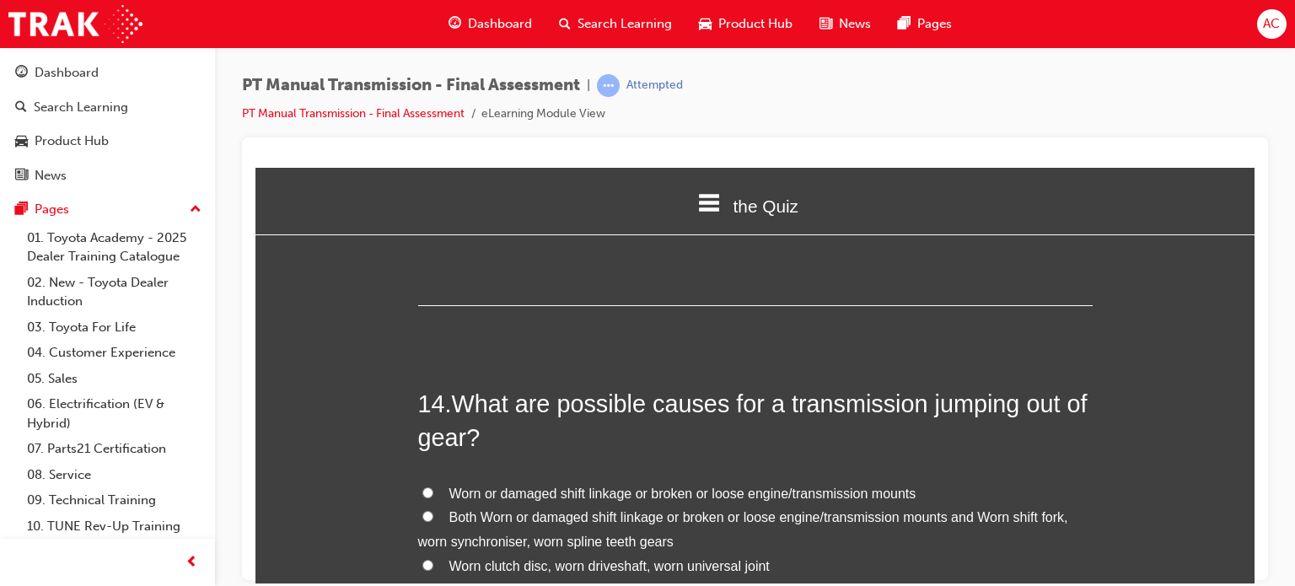
scroll to position [5197, 0]
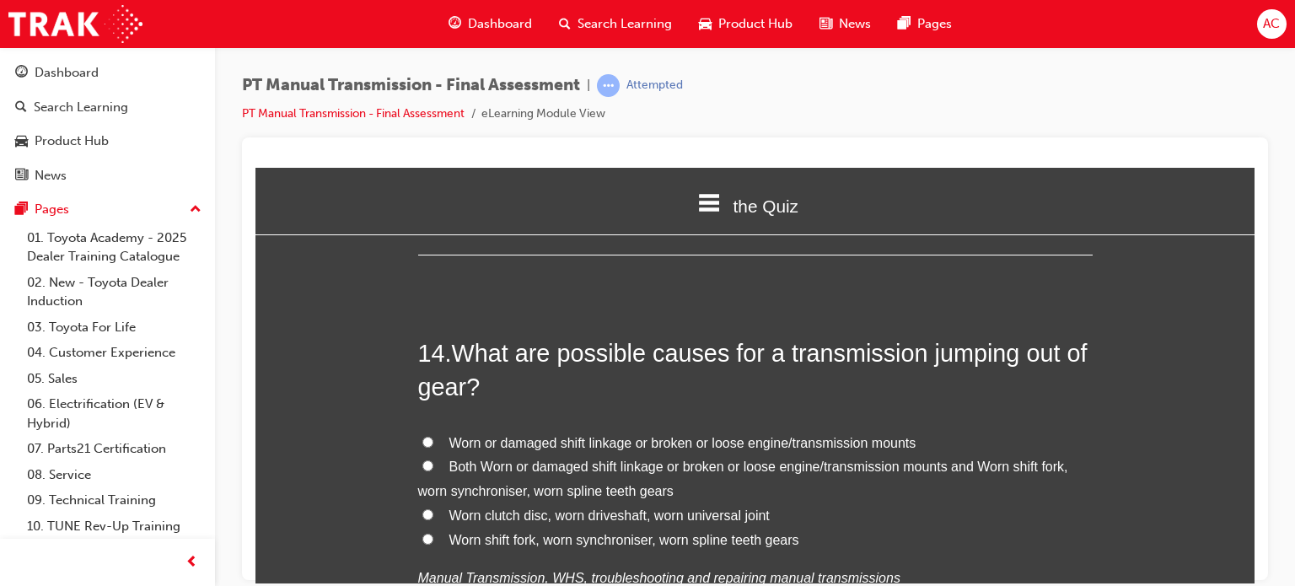
click at [422, 460] on input "Both Worn or damaged shift linkage or broken or loose engine/transmission mount…" at bounding box center [427, 465] width 11 height 11
radio input "true"
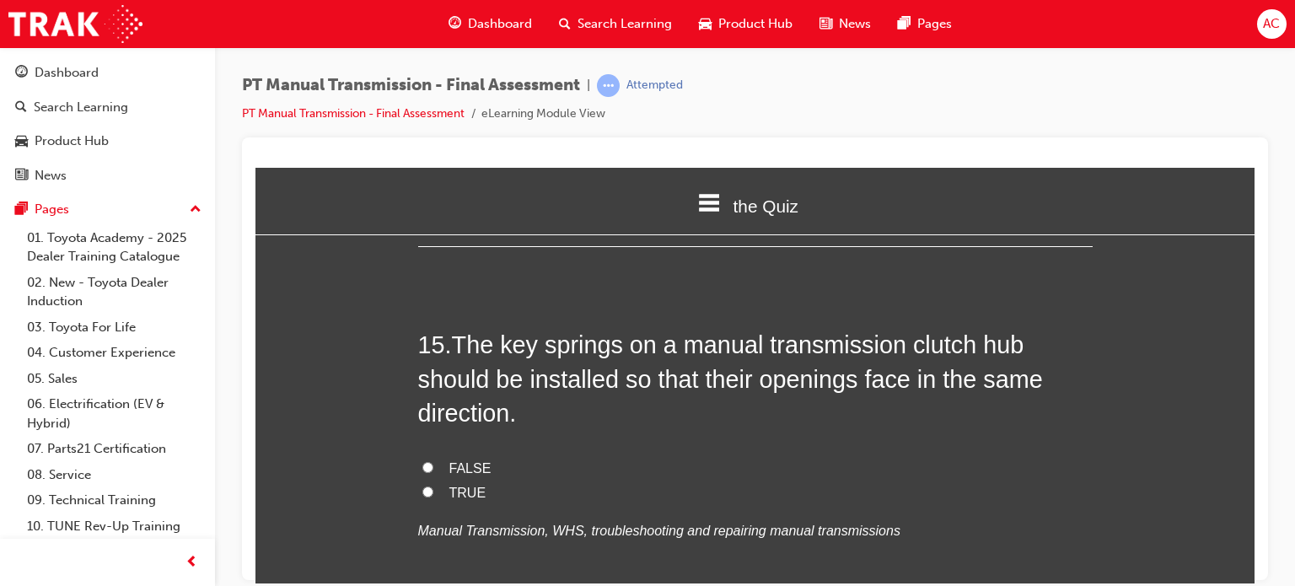
scroll to position [5636, 0]
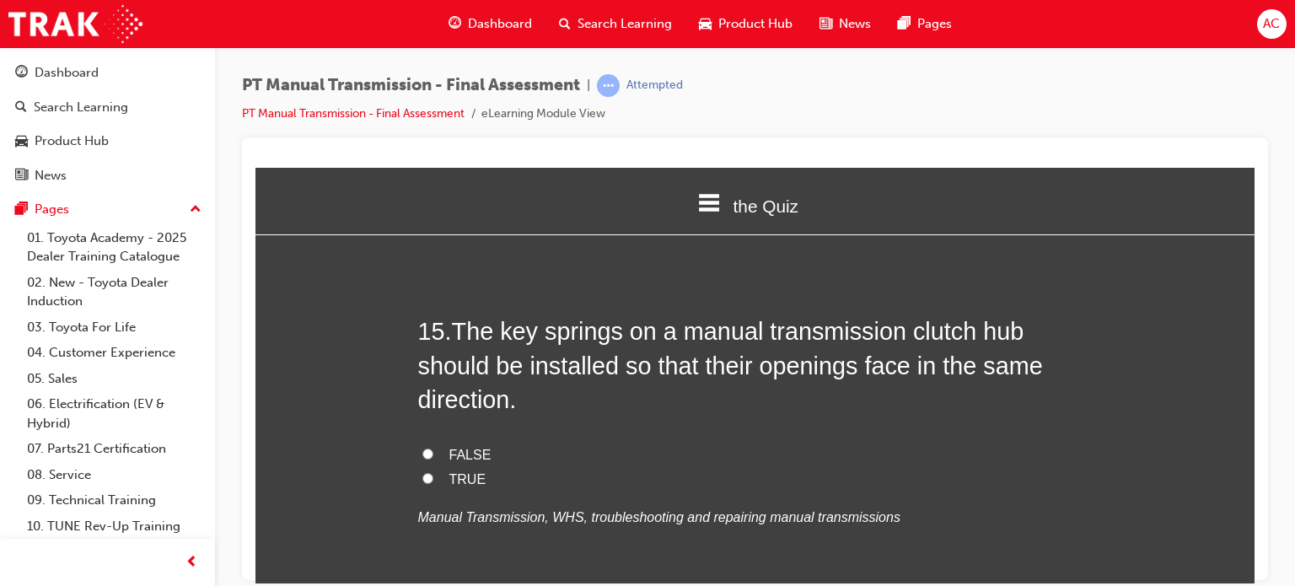
click at [422, 472] on input "TRUE" at bounding box center [427, 477] width 11 height 11
radio input "true"
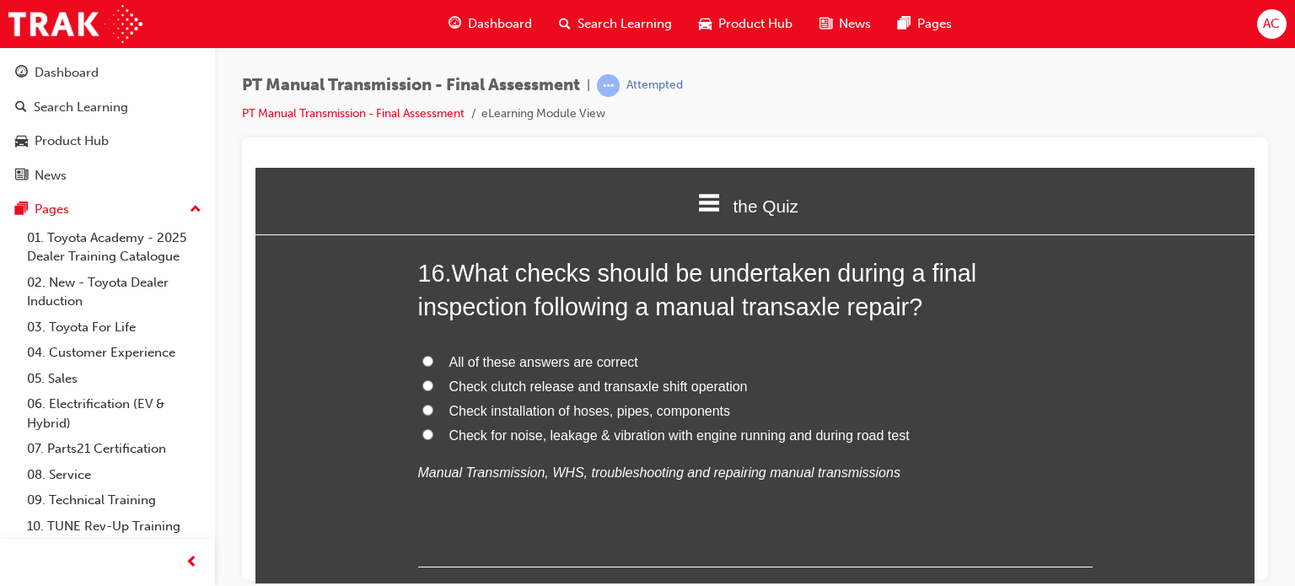
scroll to position [6074, 0]
click at [419, 348] on label "All of these answers are correct" at bounding box center [755, 360] width 675 height 24
click at [422, 353] on input "All of these answers are correct" at bounding box center [427, 358] width 11 height 11
radio input "true"
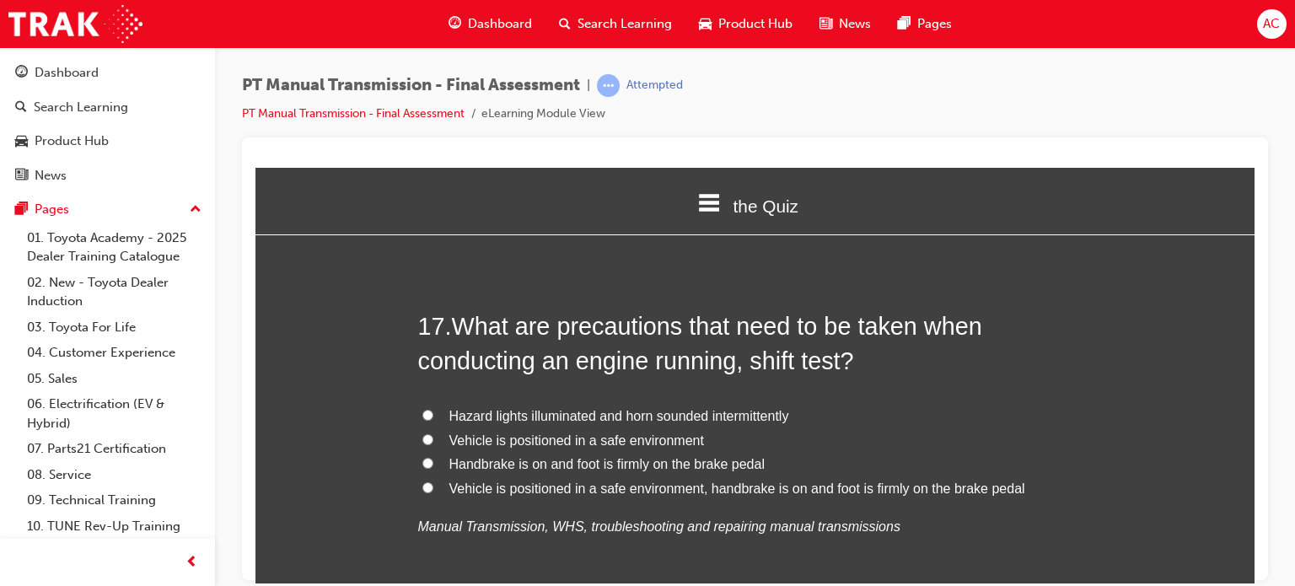
scroll to position [6445, 0]
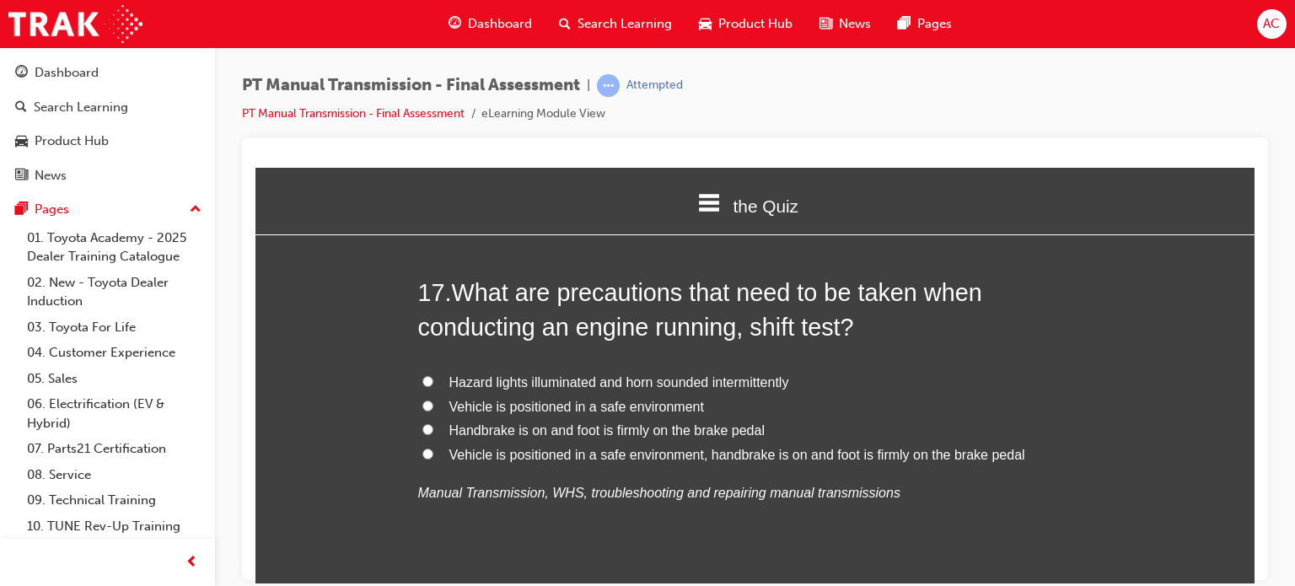
click at [433, 443] on label "Vehicle is positioned in a safe environment, handbrake is on and foot is firmly…" at bounding box center [755, 455] width 675 height 24
click at [433, 448] on input "Vehicle is positioned in a safe environment, handbrake is on and foot is firmly…" at bounding box center [427, 453] width 11 height 11
radio input "true"
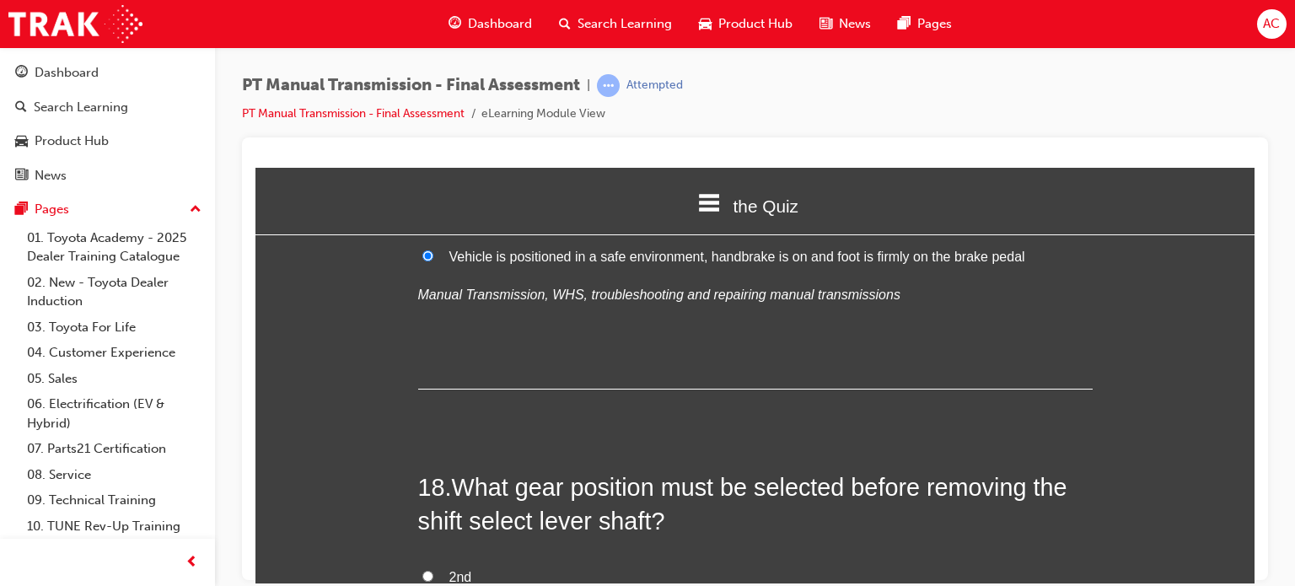
scroll to position [6816, 0]
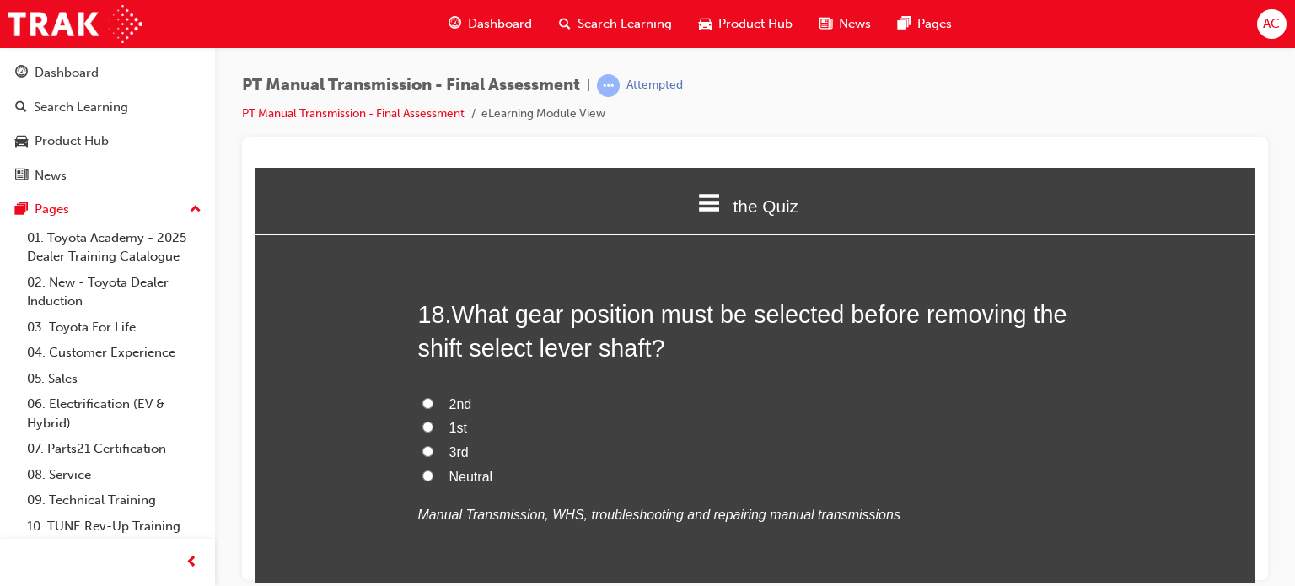
click at [422, 470] on input "Neutral" at bounding box center [427, 475] width 11 height 11
radio input "true"
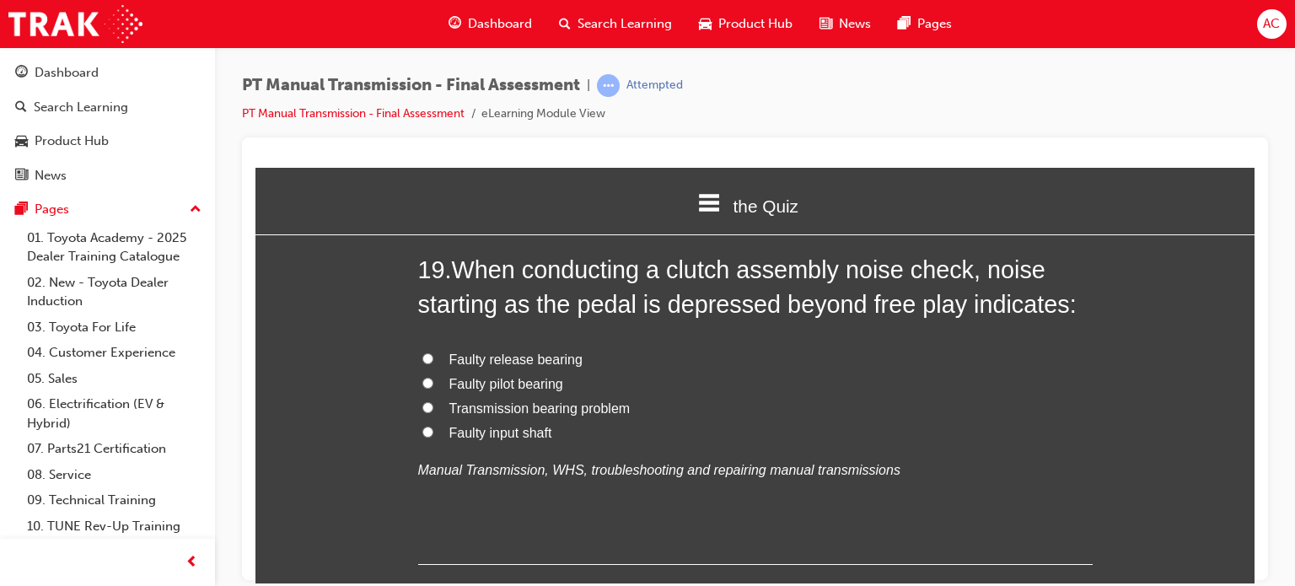
scroll to position [7255, 0]
click at [433, 346] on label "Faulty release bearing" at bounding box center [755, 358] width 675 height 24
click at [433, 351] on input "Faulty release bearing" at bounding box center [427, 356] width 11 height 11
radio input "true"
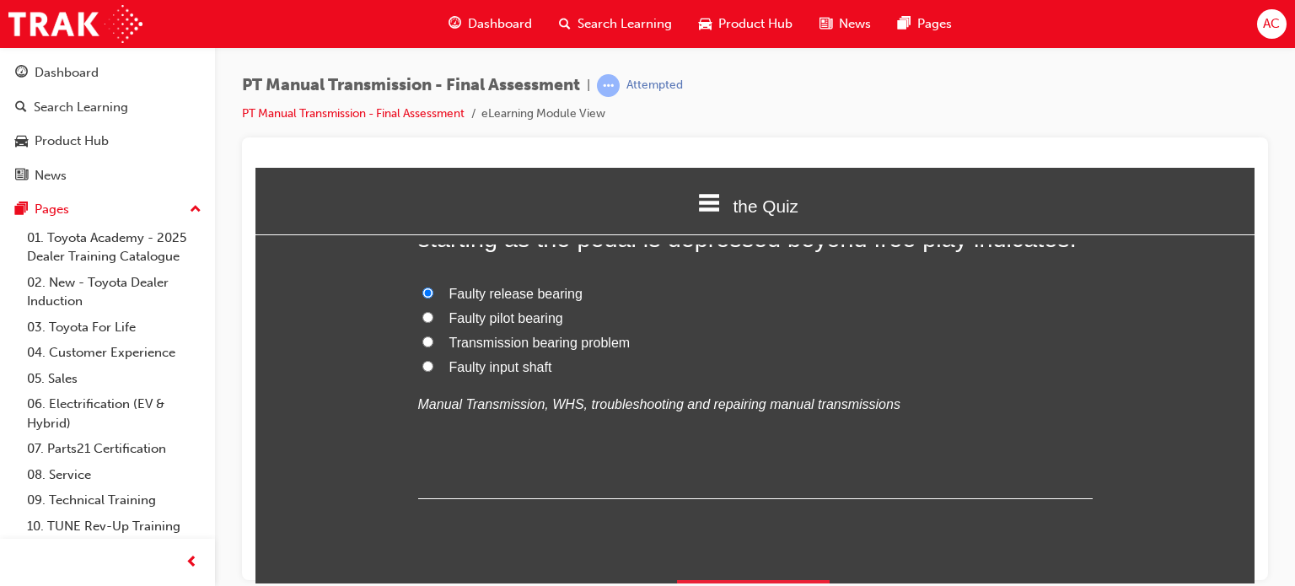
scroll to position [7325, 0]
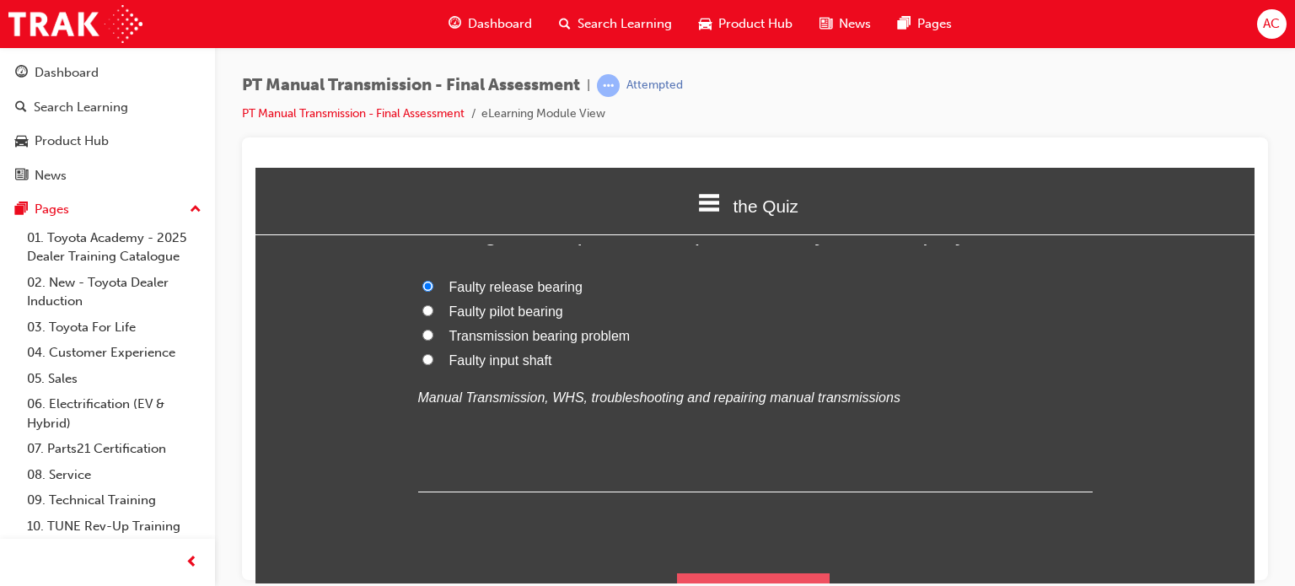
click at [683, 573] on button "Submit Answers" at bounding box center [753, 596] width 153 height 47
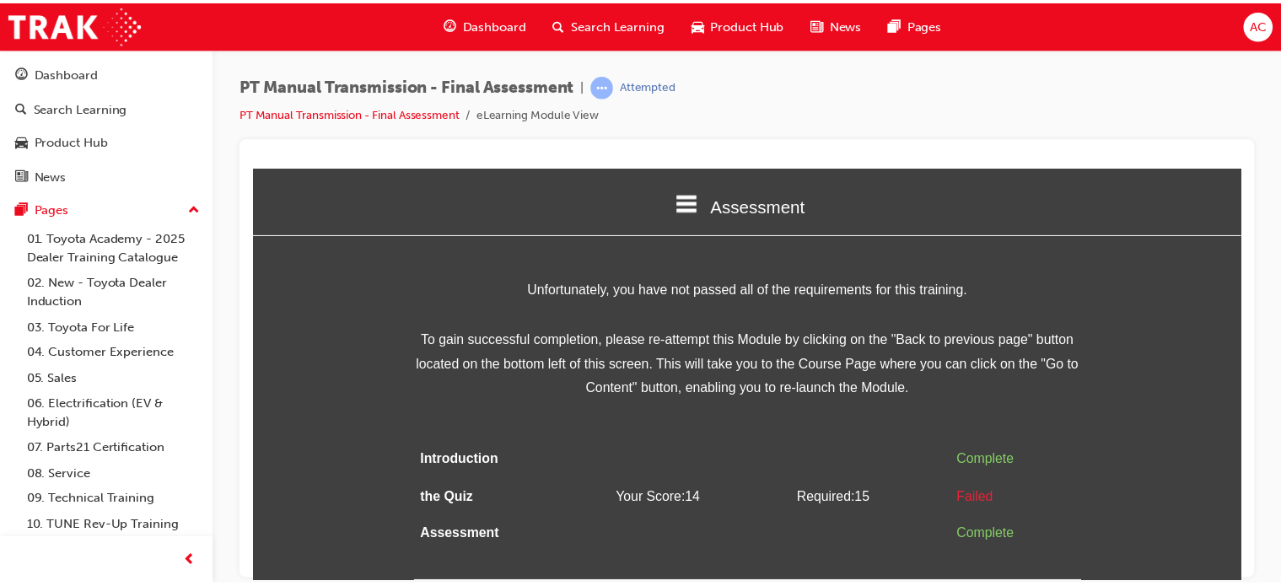
scroll to position [0, 0]
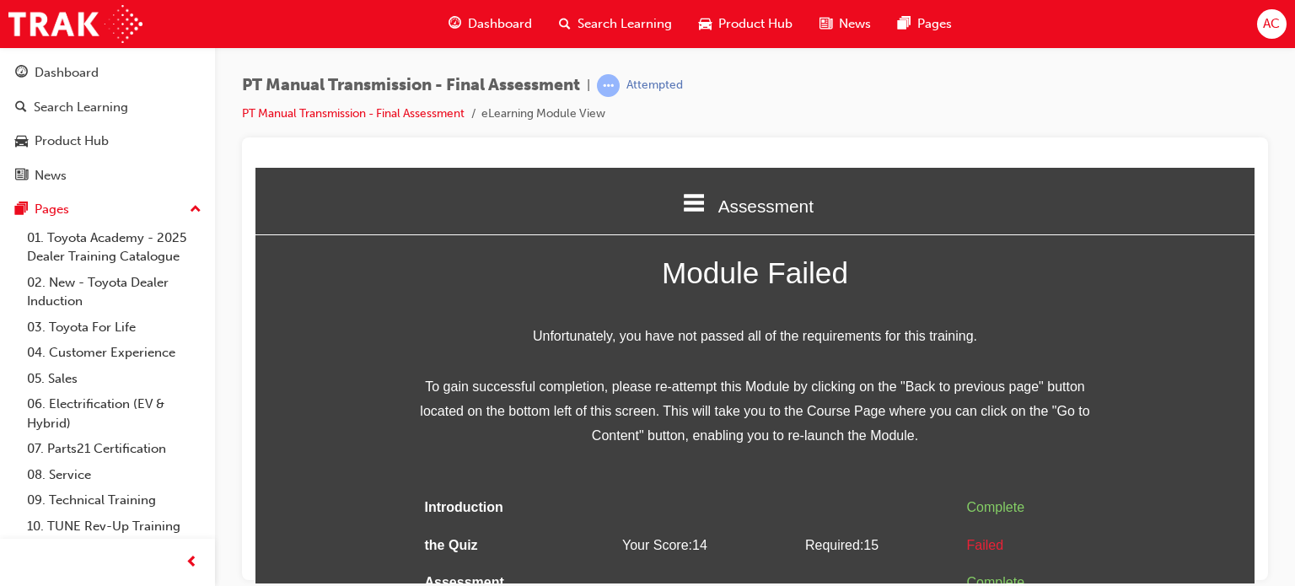
click at [683, 561] on td "Your Score: 14" at bounding box center [707, 545] width 183 height 38
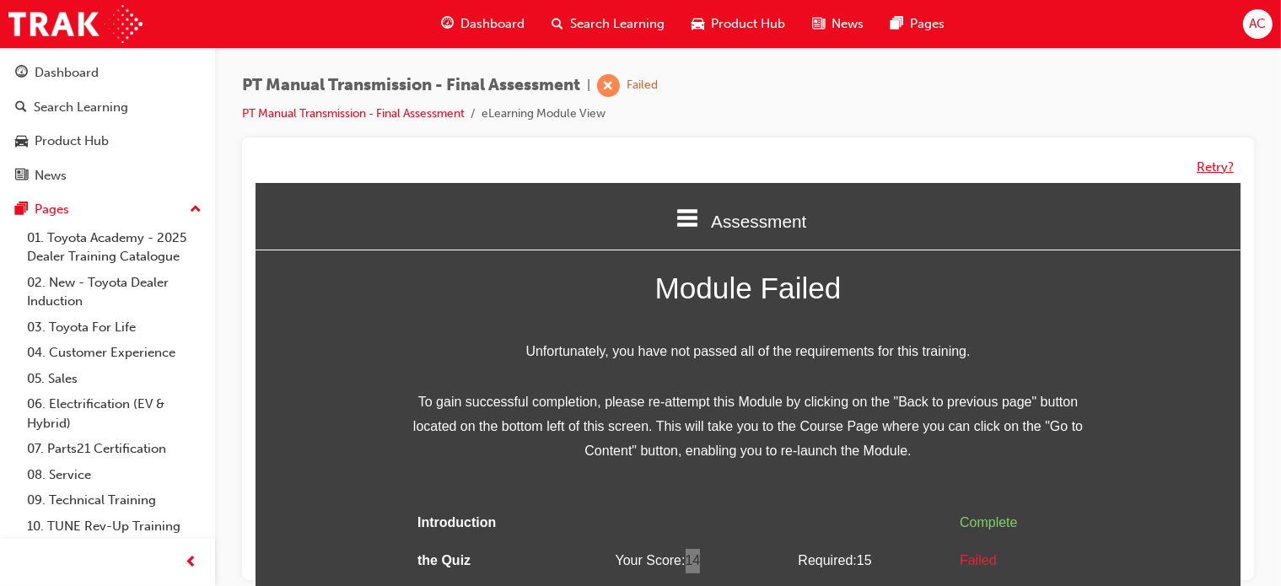
click at [1222, 158] on button "Retry?" at bounding box center [1214, 167] width 37 height 19
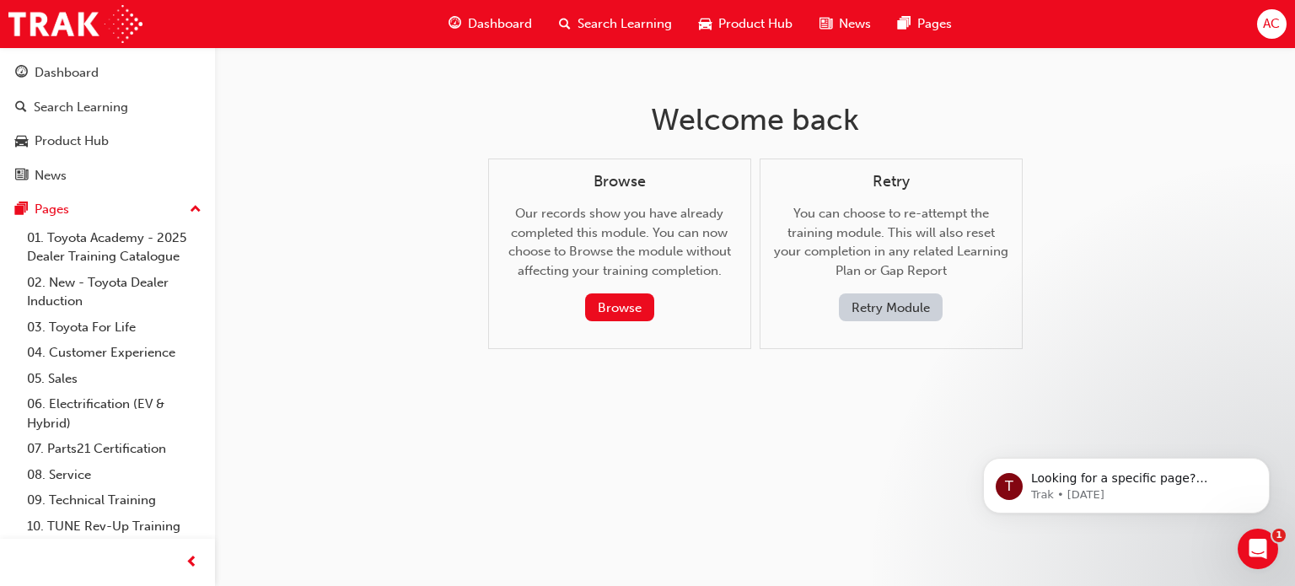
drag, startPoint x: 921, startPoint y: 340, endPoint x: 914, endPoint y: 319, distance: 22.1
click at [914, 319] on div "Retry You can choose to re-attempt the training module. This will also reset yo…" at bounding box center [891, 254] width 263 height 191
click at [914, 319] on button "Retry Module" at bounding box center [891, 307] width 104 height 28
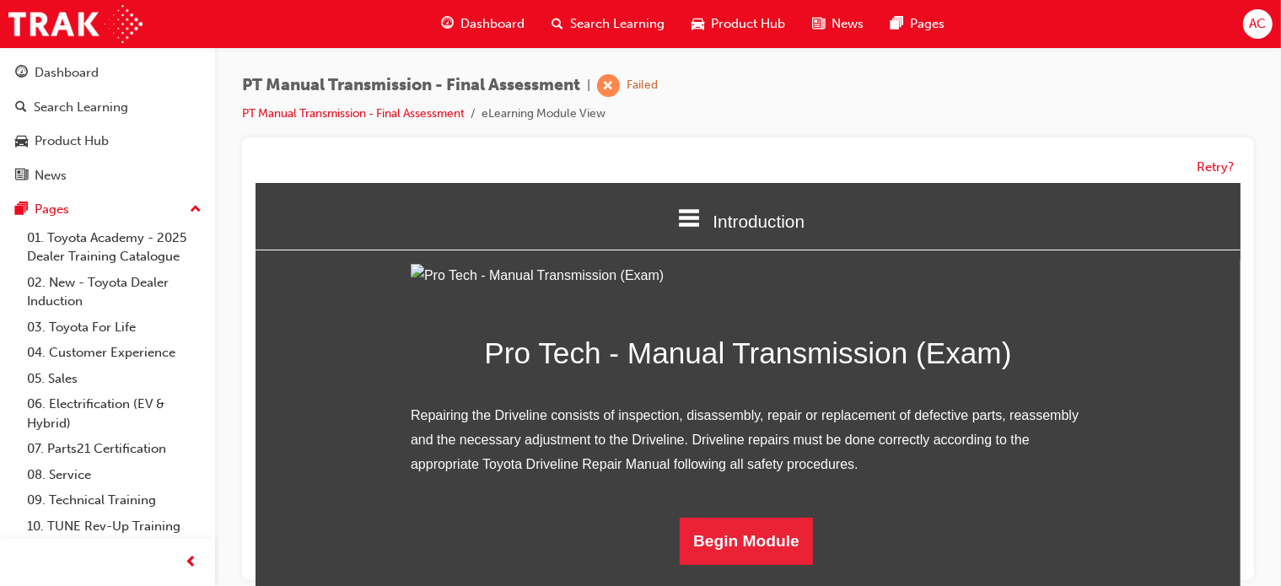
click at [1161, 377] on div "Pro Tech - Manual Transmission (Exam) Repairing the Driveline consists of inspe…" at bounding box center [747, 413] width 985 height 301
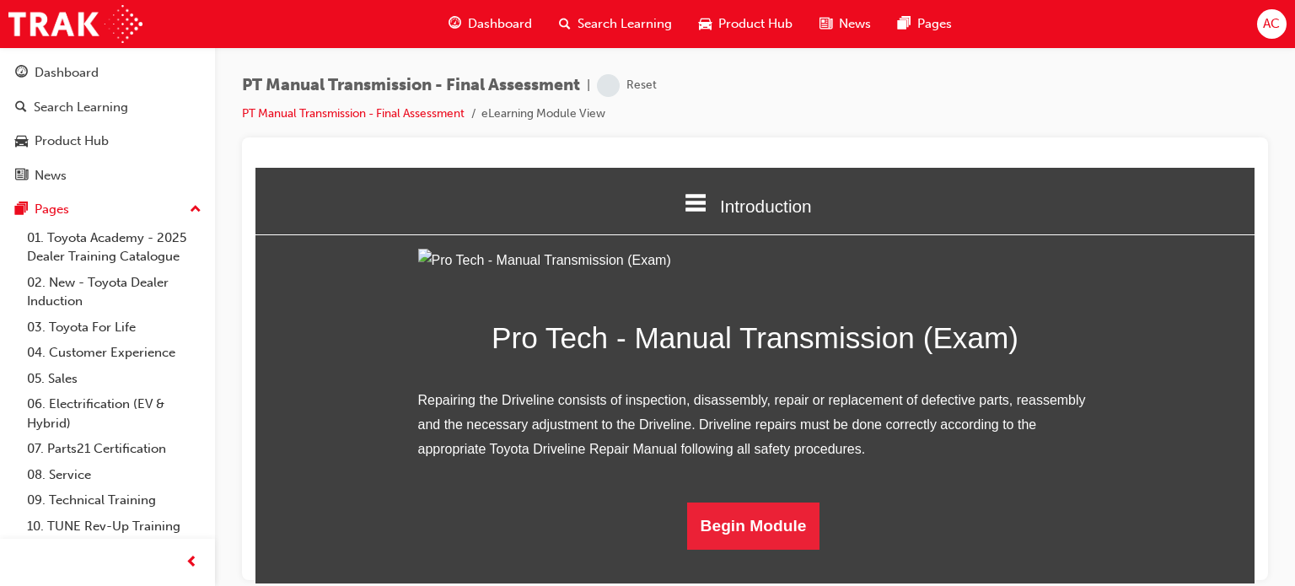
scroll to position [152, 0]
click at [759, 549] on button "Begin Module" at bounding box center [753, 525] width 133 height 47
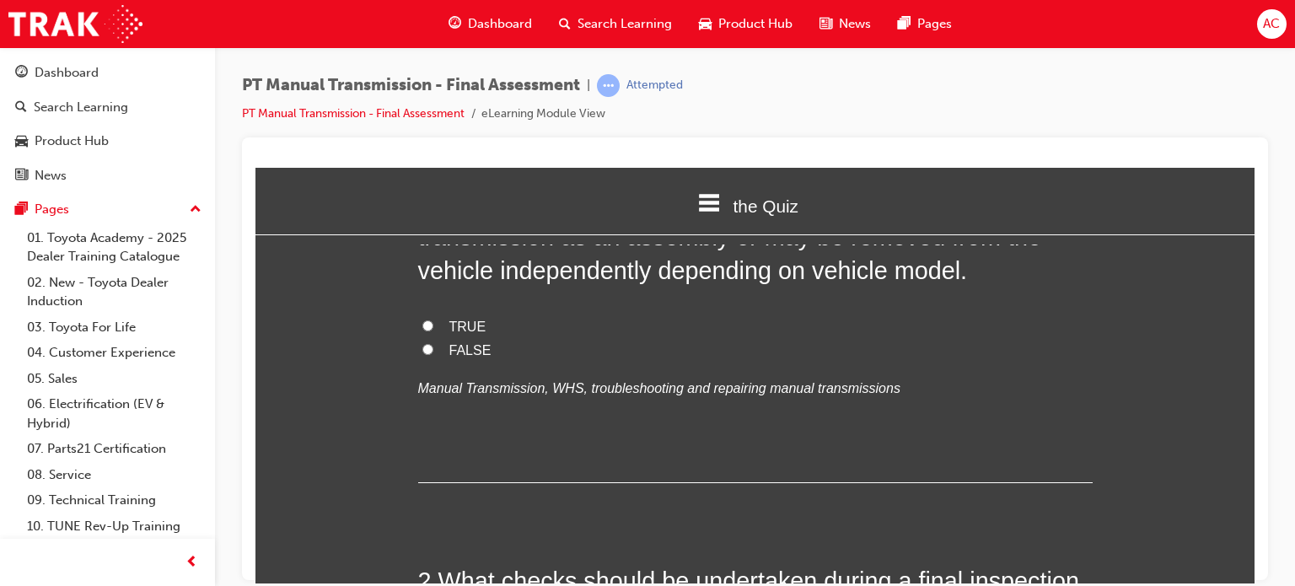
scroll to position [0, 0]
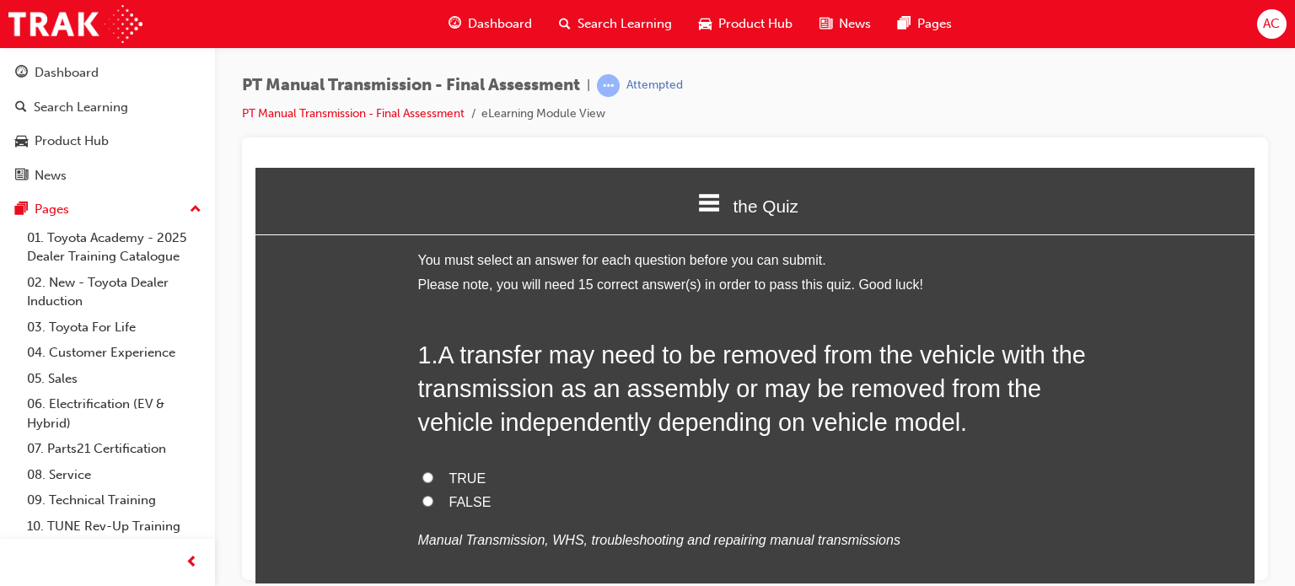
click at [752, 454] on div "1 . A transfer may need to be removed from the vehicle with the transmission as…" at bounding box center [755, 485] width 675 height 297
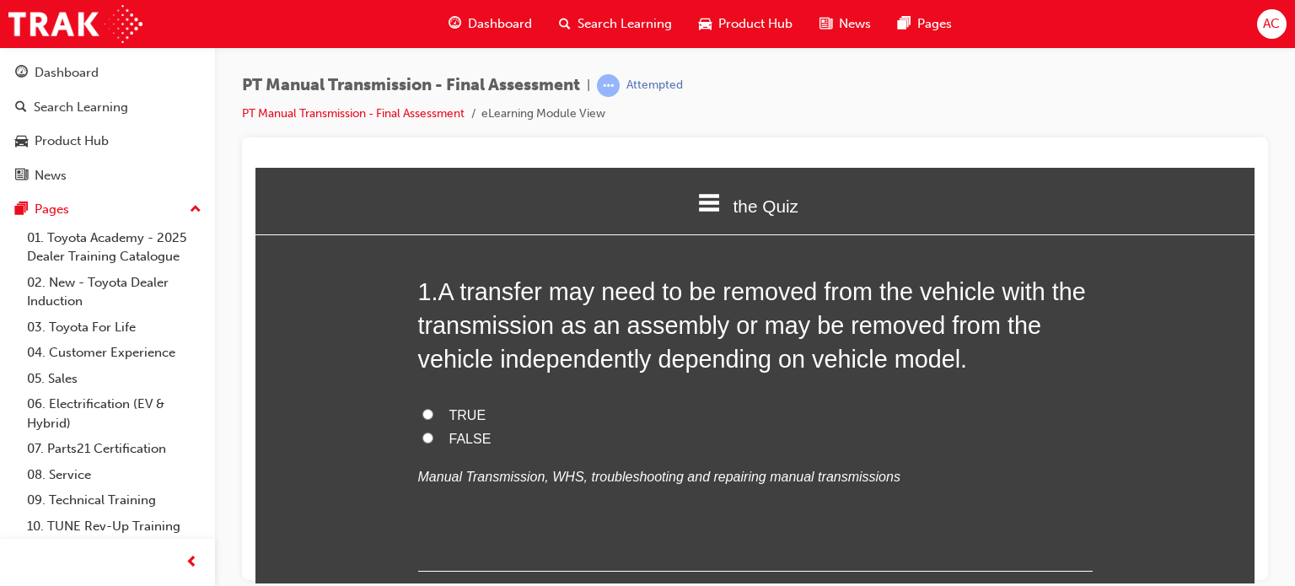
scroll to position [67, 0]
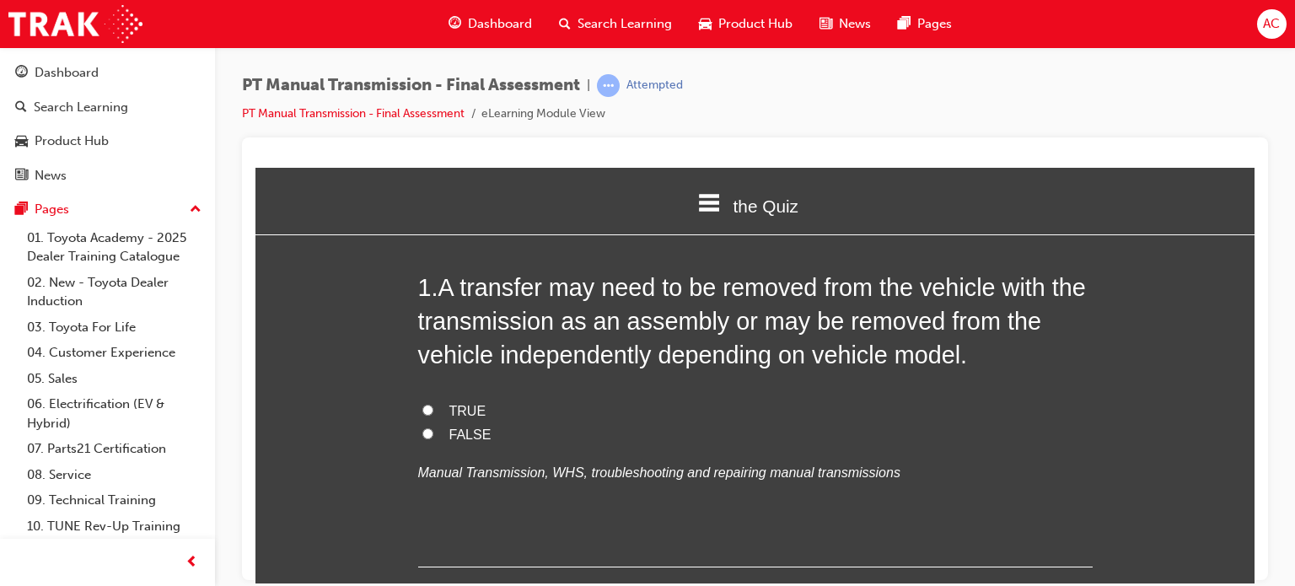
click at [422, 406] on input "TRUE" at bounding box center [427, 409] width 11 height 11
radio input "true"
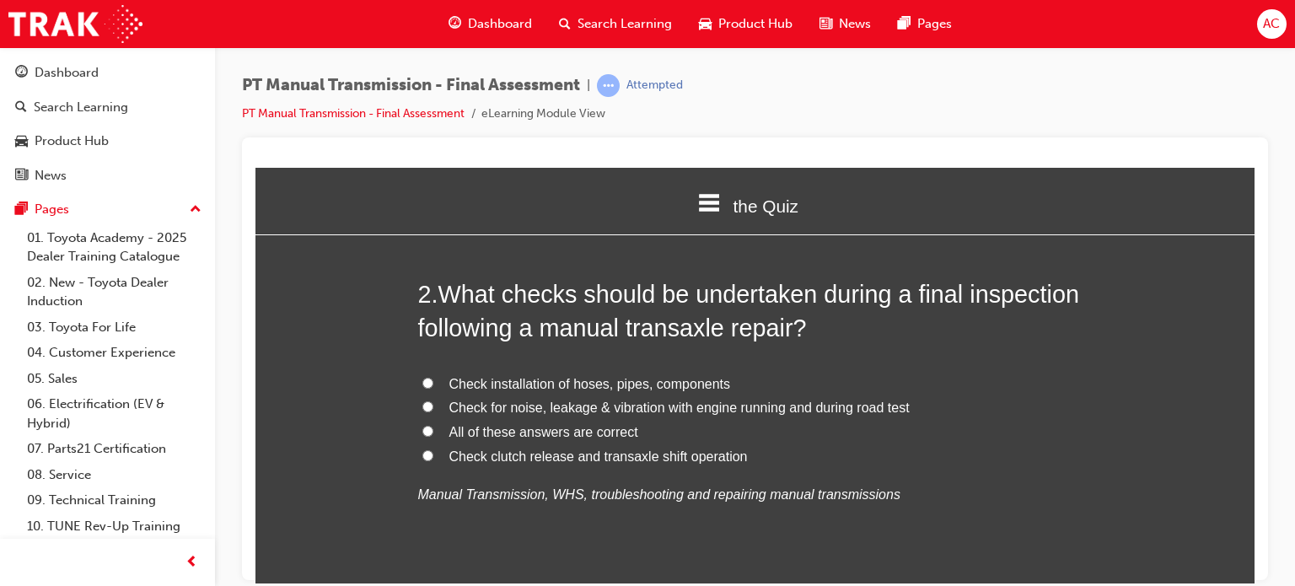
scroll to position [472, 0]
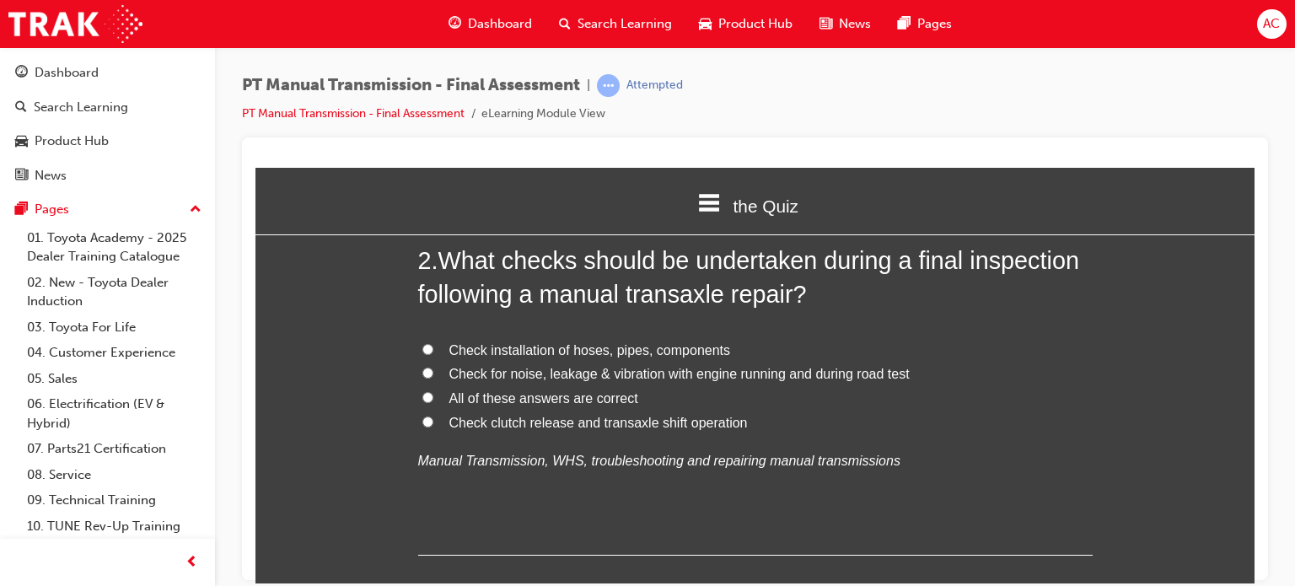
click at [422, 392] on input "All of these answers are correct" at bounding box center [427, 396] width 11 height 11
radio input "true"
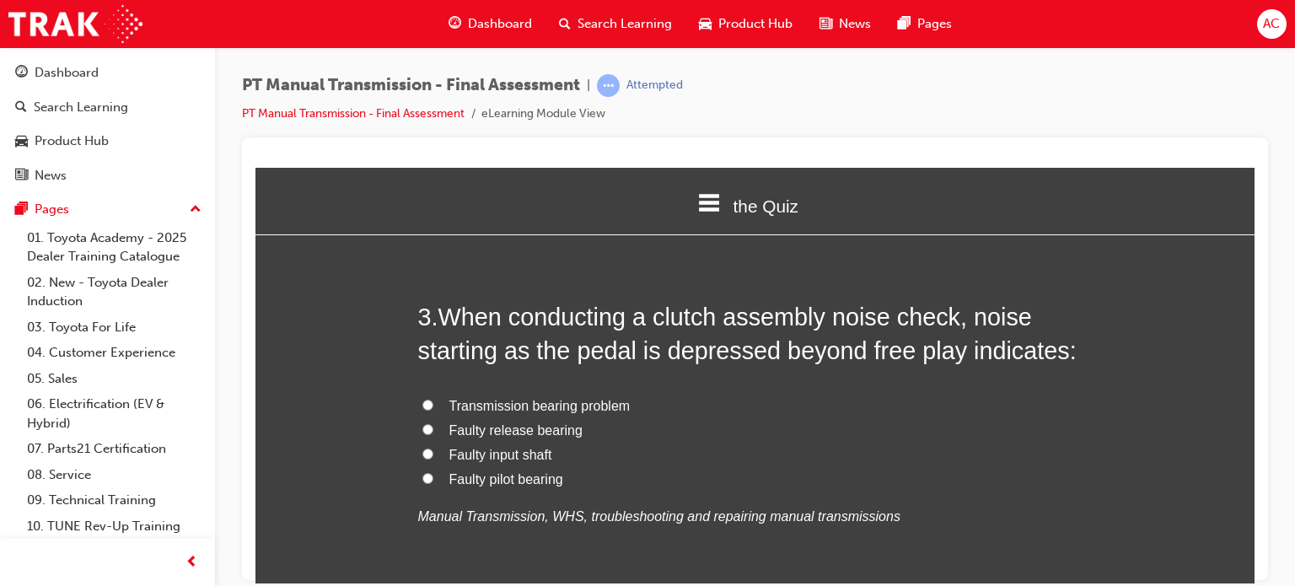
scroll to position [809, 0]
click at [425, 427] on input "Faulty release bearing" at bounding box center [427, 427] width 11 height 11
radio input "true"
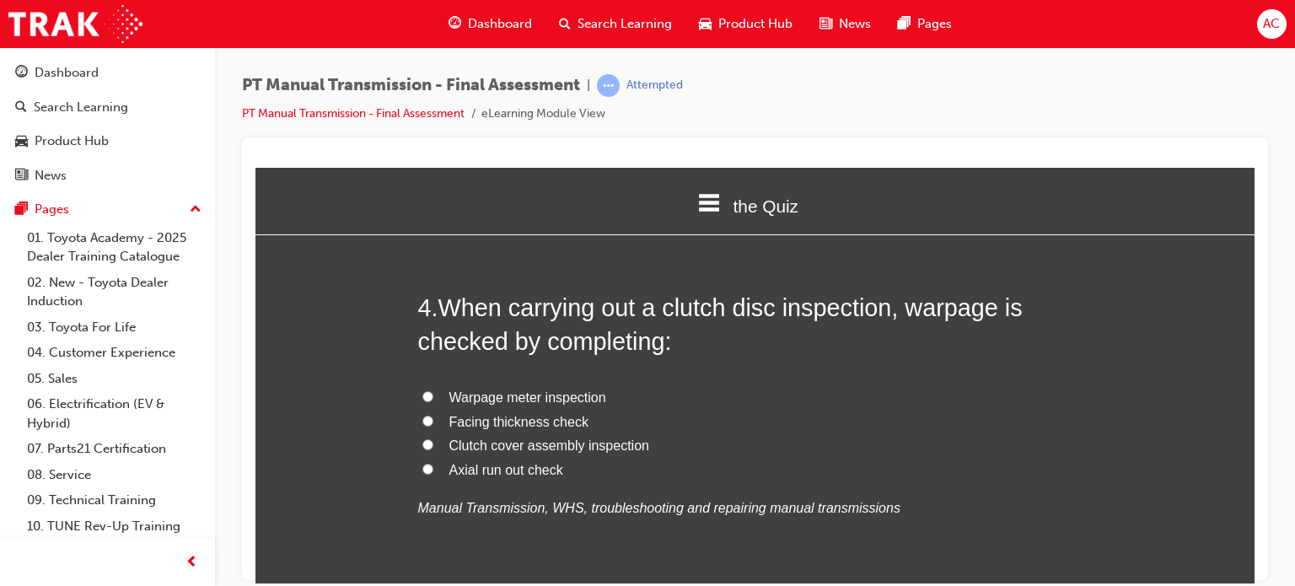
scroll to position [1214, 0]
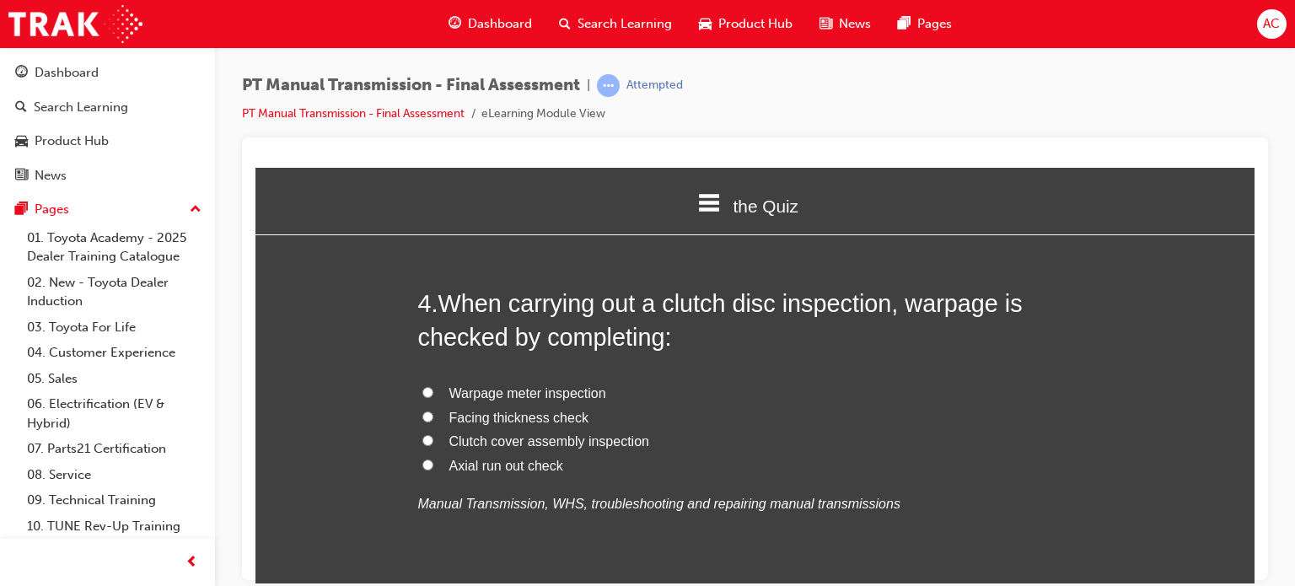
click at [449, 410] on span "Facing thickness check" at bounding box center [518, 417] width 139 height 14
click at [433, 411] on input "Facing thickness check" at bounding box center [427, 416] width 11 height 11
radio input "true"
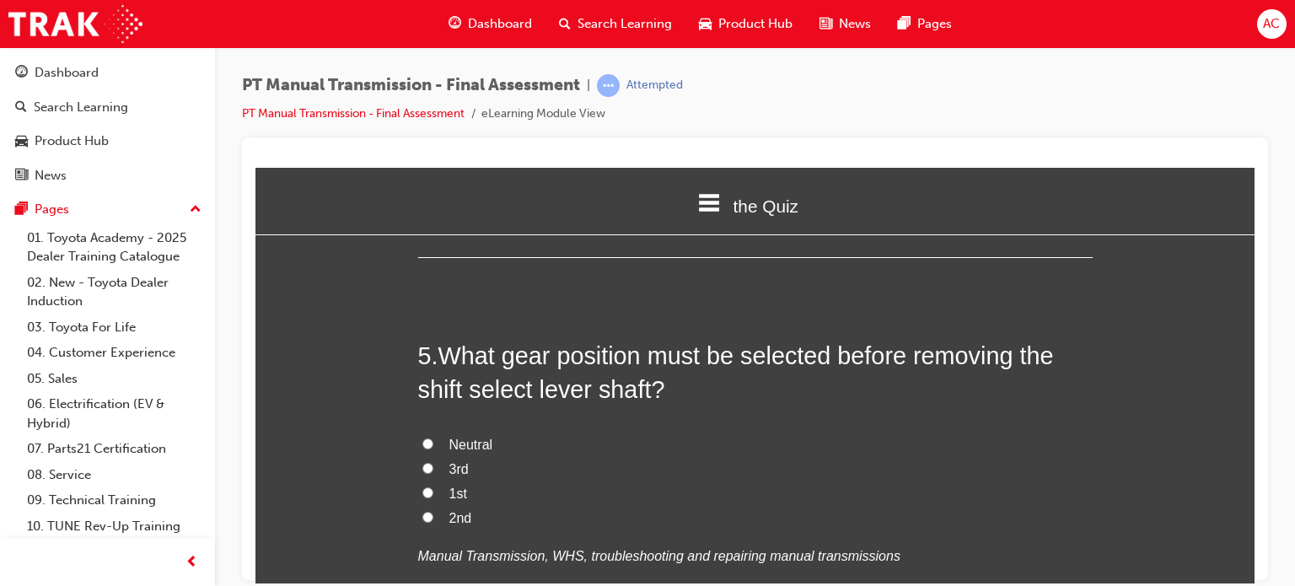
scroll to position [1585, 0]
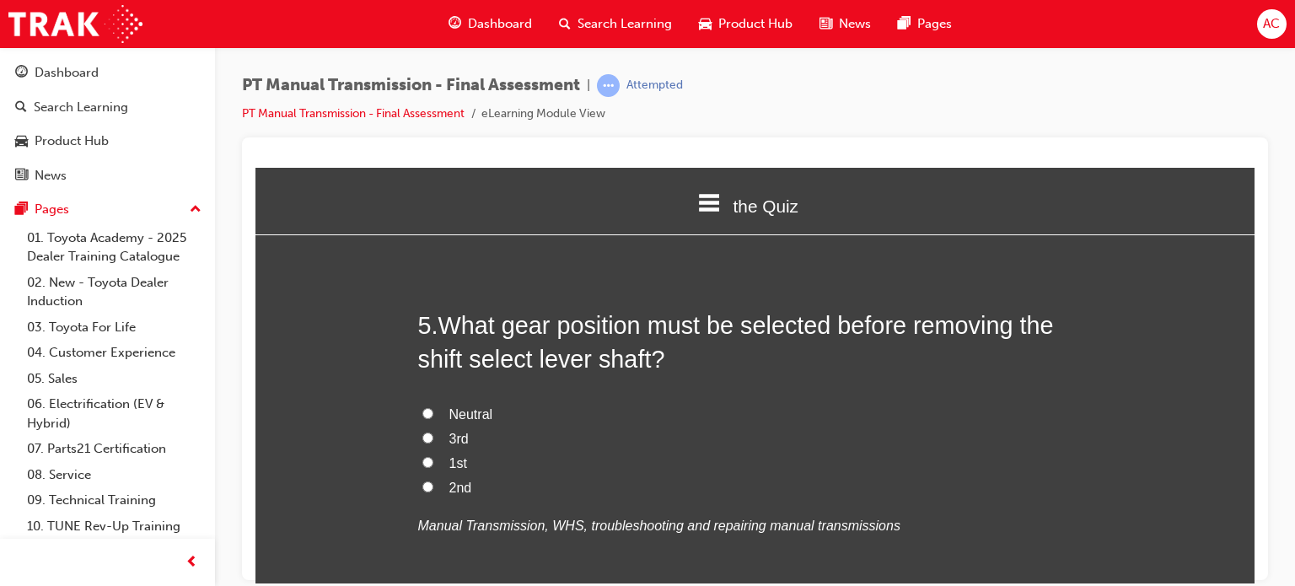
click at [425, 417] on input "Neutral" at bounding box center [427, 412] width 11 height 11
radio input "true"
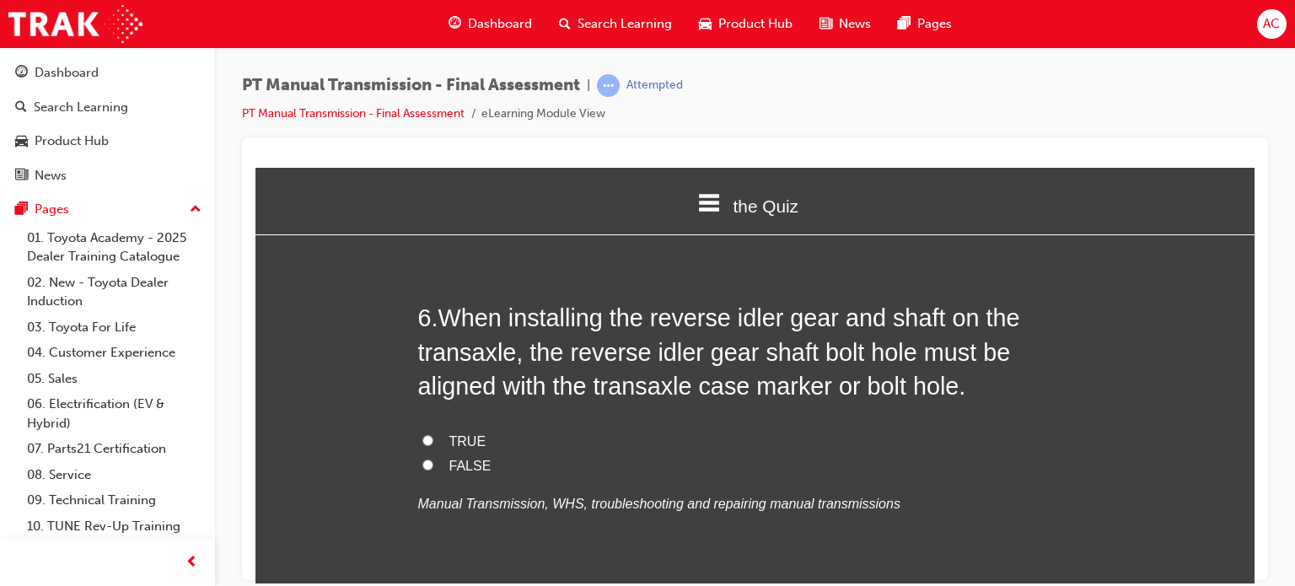
scroll to position [1990, 0]
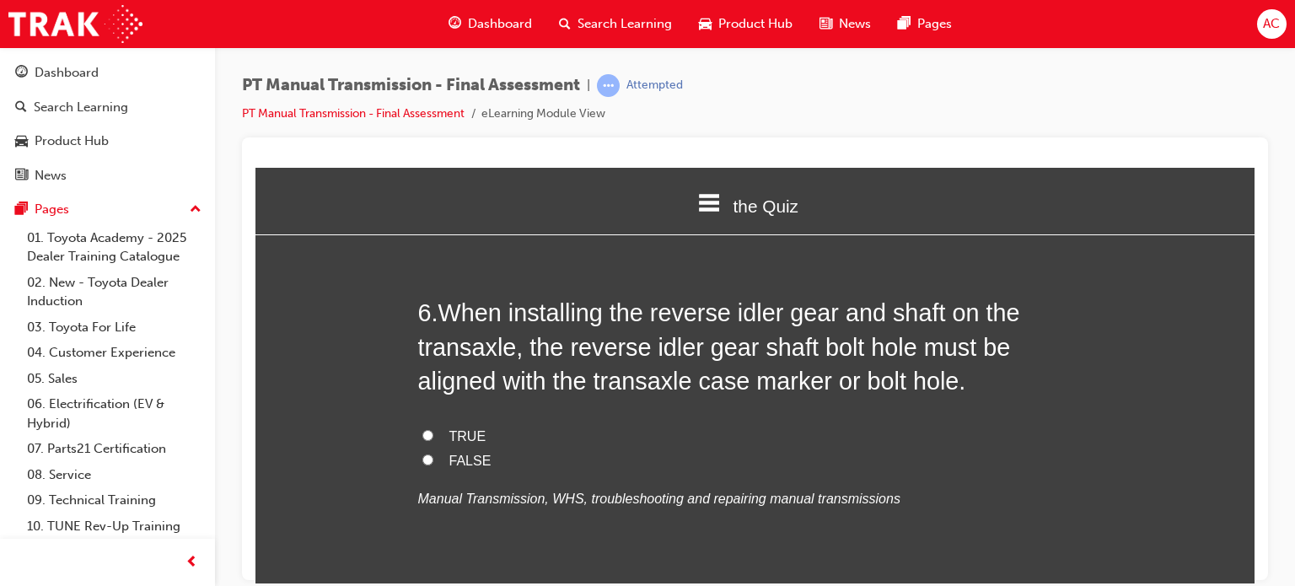
click at [449, 437] on span "TRUE" at bounding box center [467, 435] width 37 height 14
click at [433, 437] on input "TRUE" at bounding box center [427, 434] width 11 height 11
radio input "true"
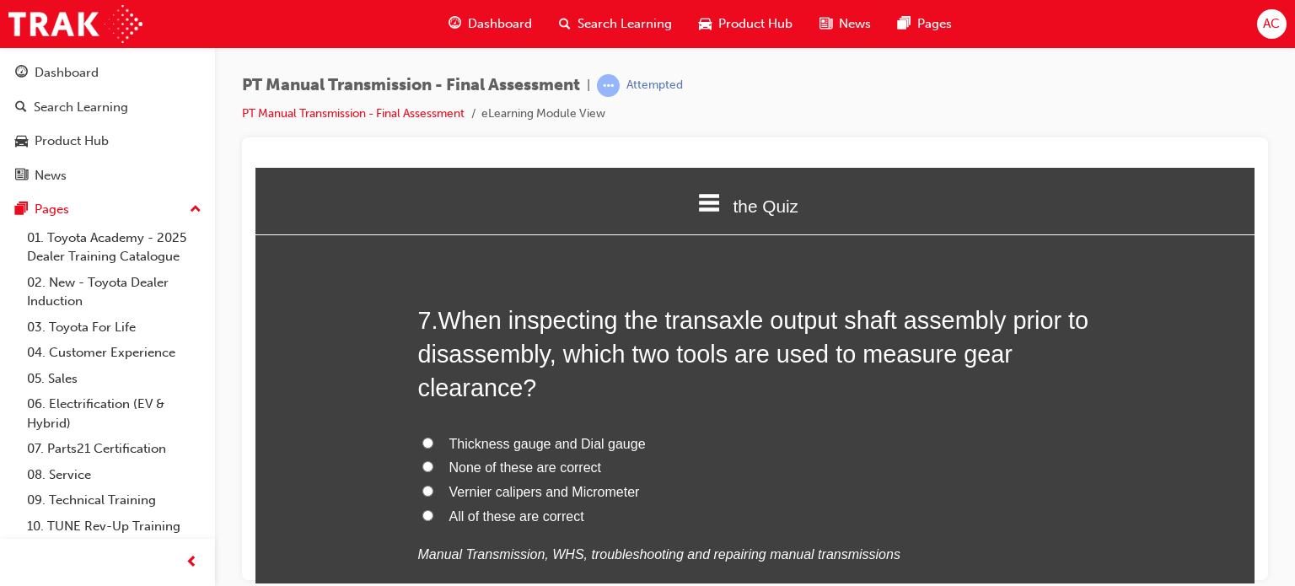
scroll to position [2395, 0]
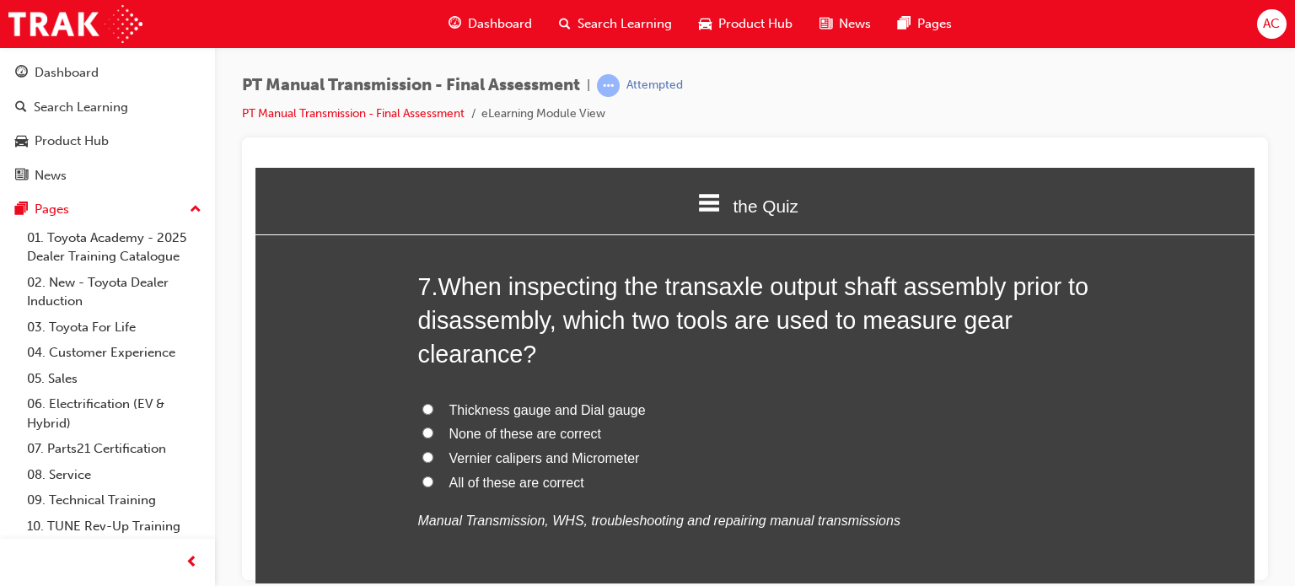
click at [424, 454] on input "Vernier calipers and Micrometer" at bounding box center [427, 456] width 11 height 11
radio input "true"
click at [422, 476] on input "All of these are correct" at bounding box center [427, 481] width 11 height 11
radio input "true"
click at [432, 453] on label "Vernier calipers and Micrometer" at bounding box center [755, 458] width 675 height 24
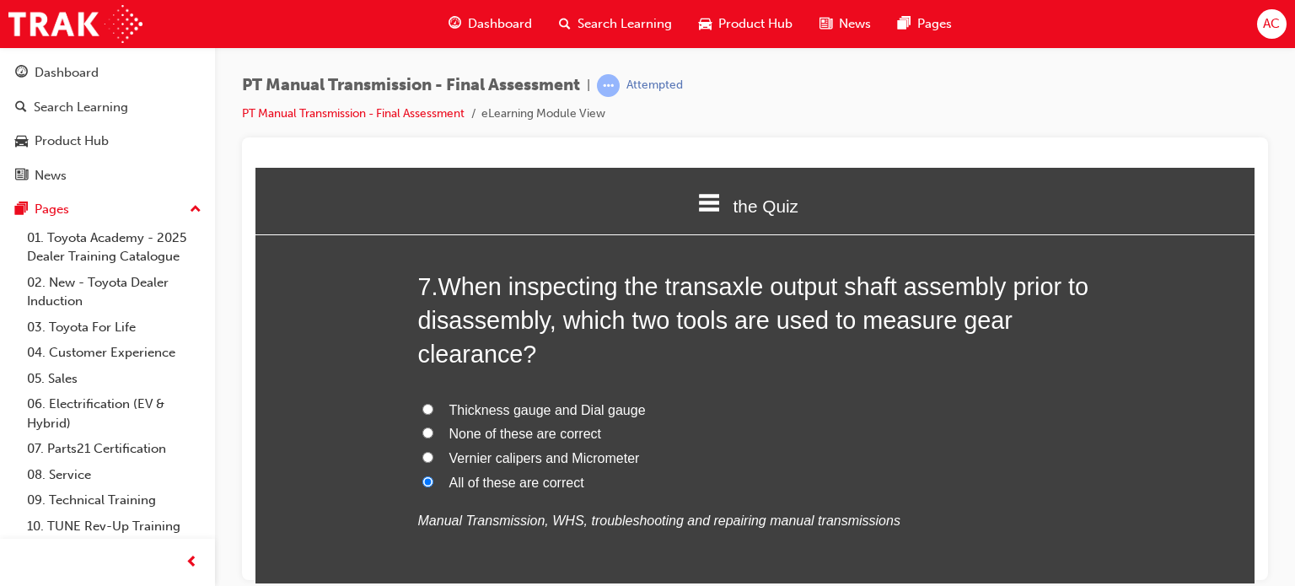
click at [432, 453] on input "Vernier calipers and Micrometer" at bounding box center [427, 456] width 11 height 11
radio input "true"
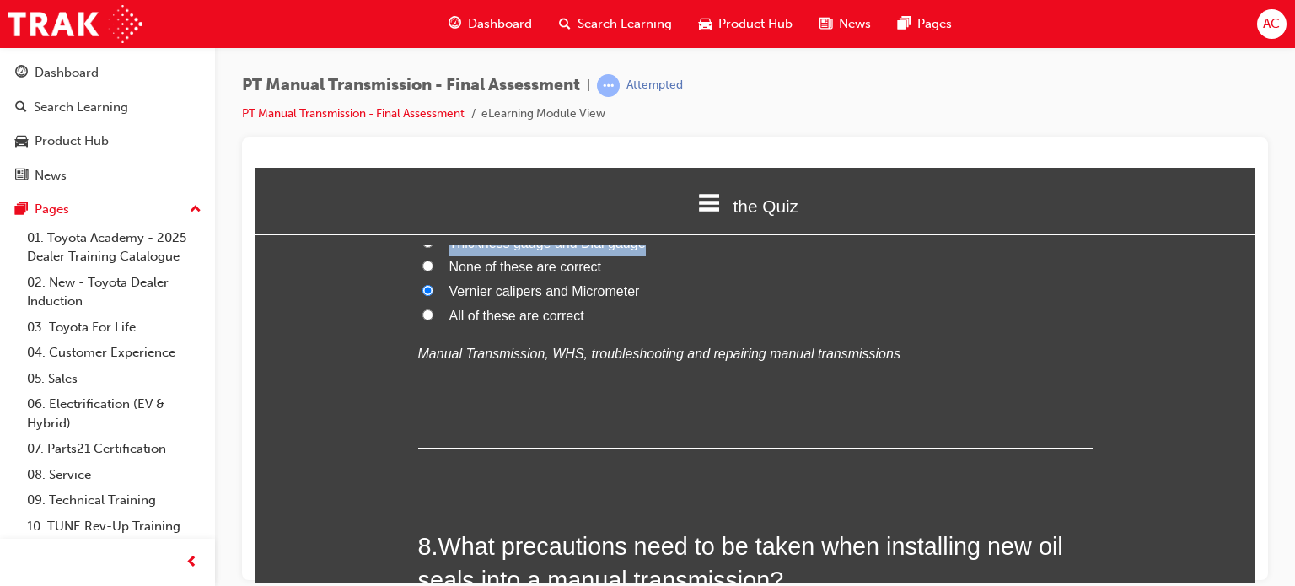
scroll to position [2563, 0]
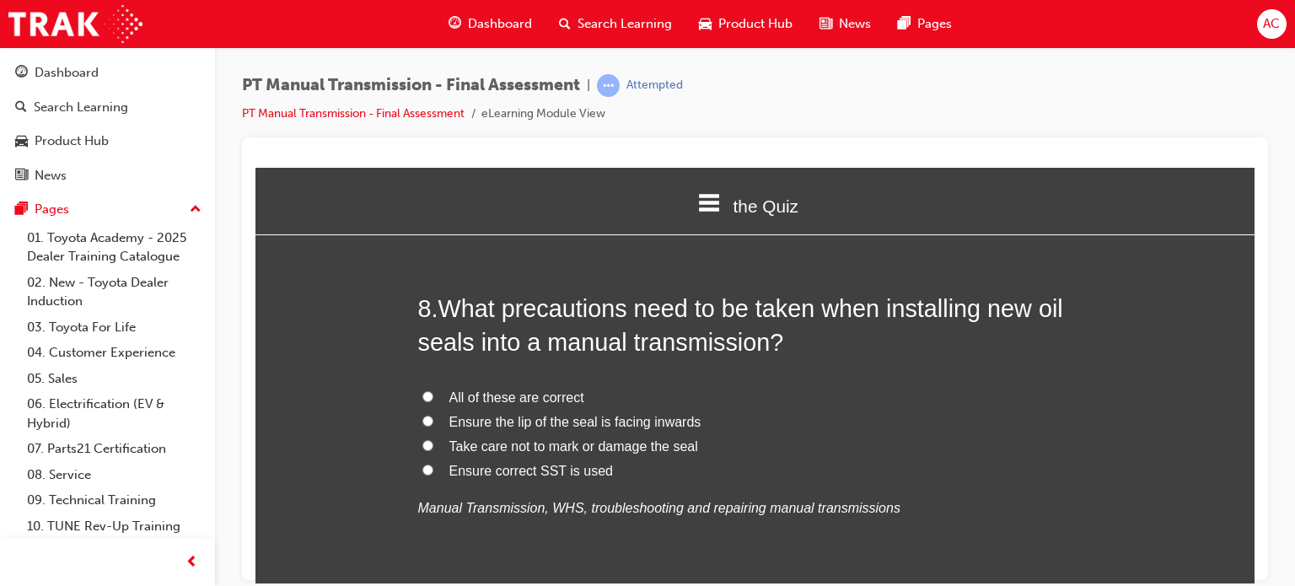
scroll to position [2833, 0]
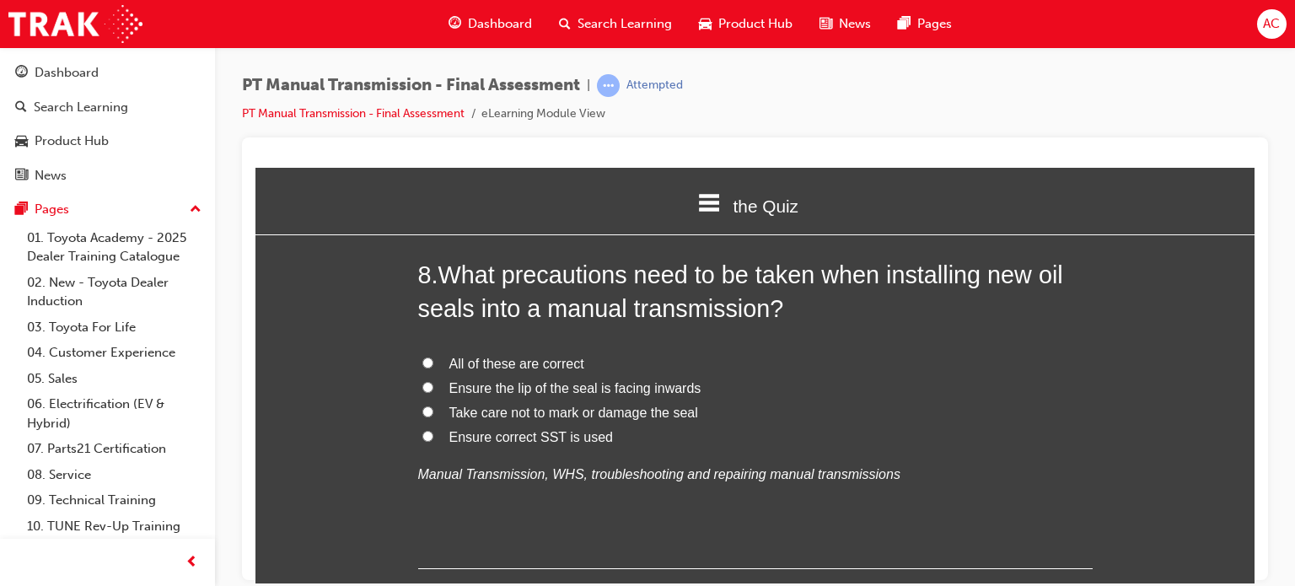
click at [422, 352] on label "All of these are correct" at bounding box center [755, 364] width 675 height 24
click at [422, 357] on input "All of these are correct" at bounding box center [427, 362] width 11 height 11
radio input "true"
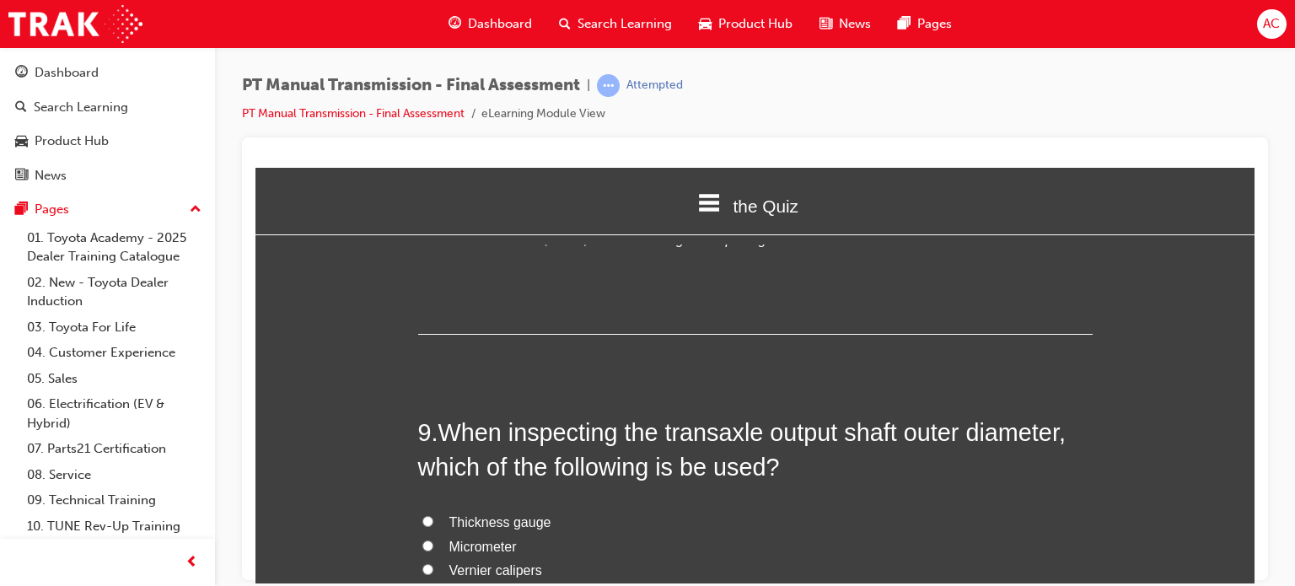
scroll to position [3204, 0]
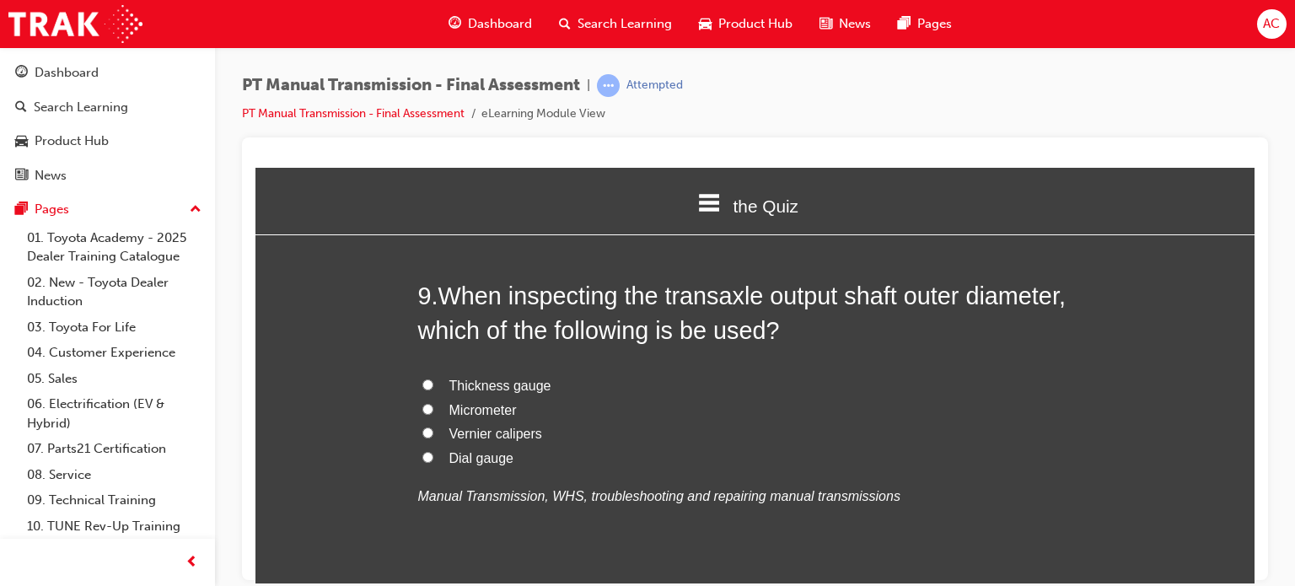
click at [459, 406] on span "Micrometer" at bounding box center [482, 409] width 67 height 14
click at [433, 406] on input "Micrometer" at bounding box center [427, 408] width 11 height 11
radio input "true"
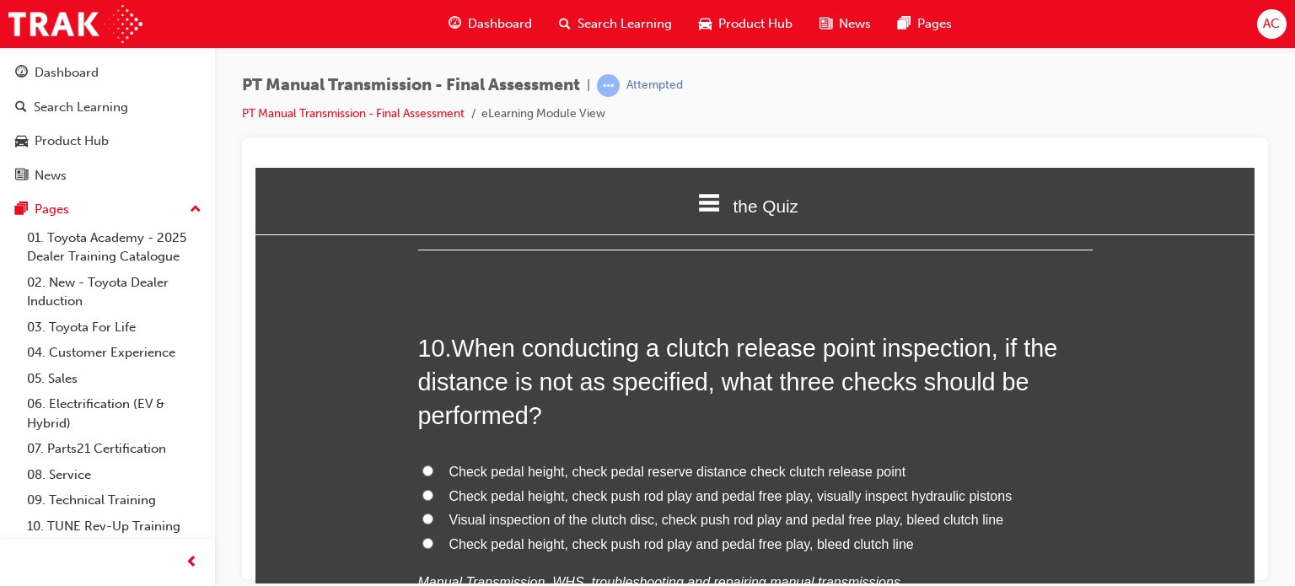
scroll to position [3575, 0]
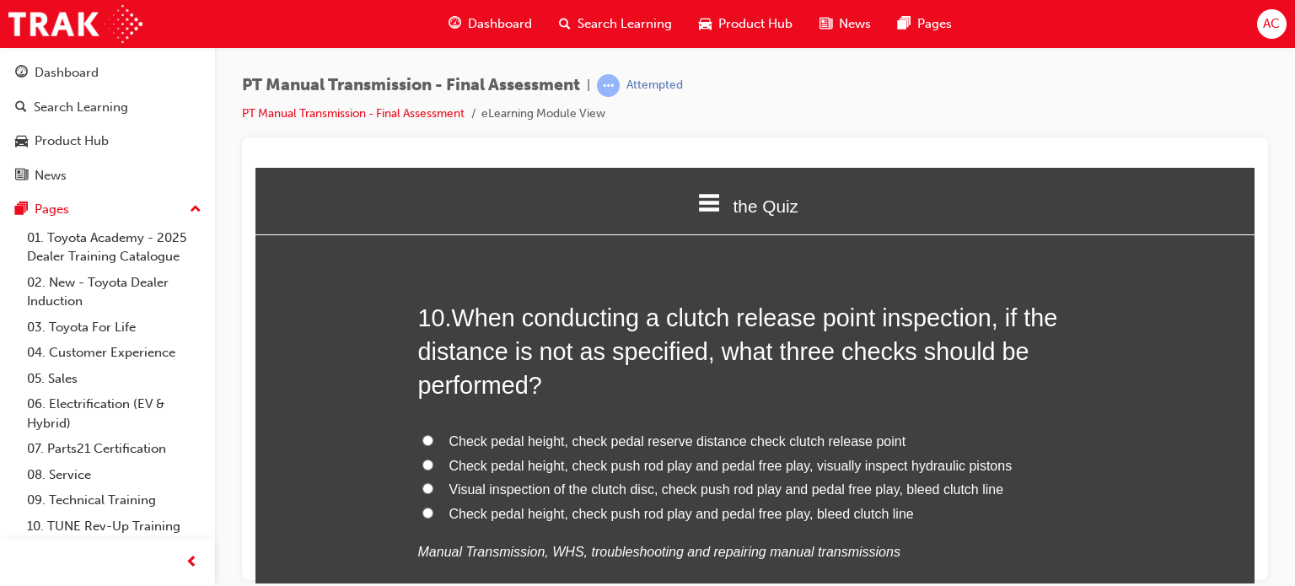
click at [449, 520] on span "Check pedal height, check push rod play and pedal free play, bleed clutch line" at bounding box center [681, 513] width 465 height 14
click at [433, 518] on input "Check pedal height, check push rod play and pedal free play, bleed clutch line" at bounding box center [427, 512] width 11 height 11
radio input "true"
click at [331, 407] on div "You must select an answer for each question before you can submit. Please note,…" at bounding box center [754, 521] width 999 height 7697
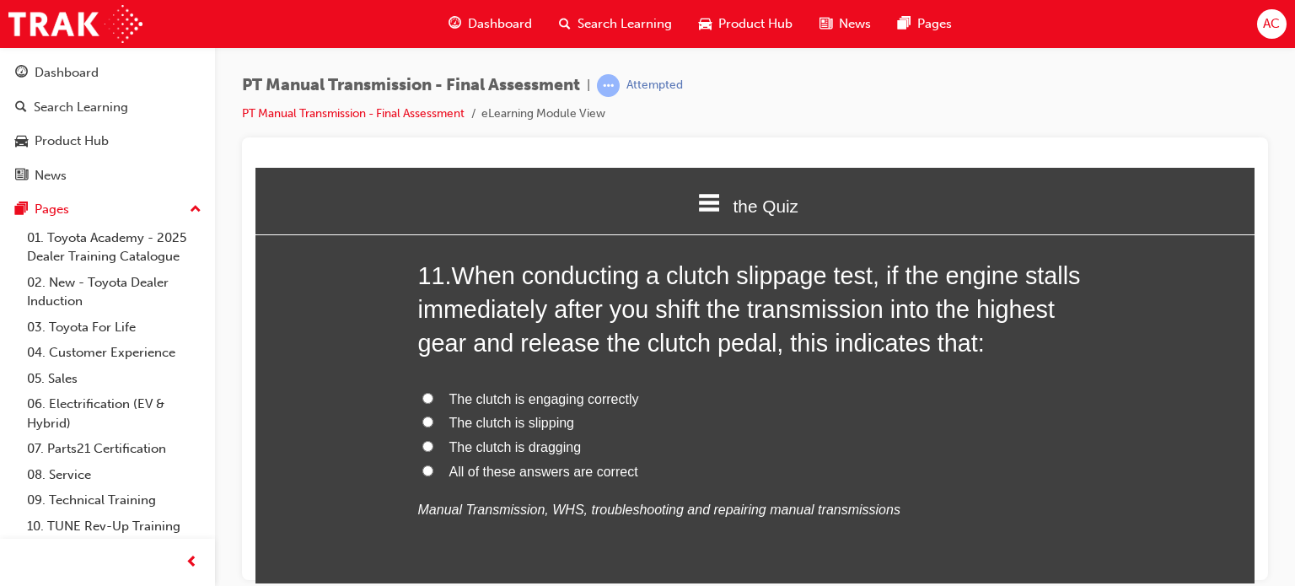
scroll to position [4047, 0]
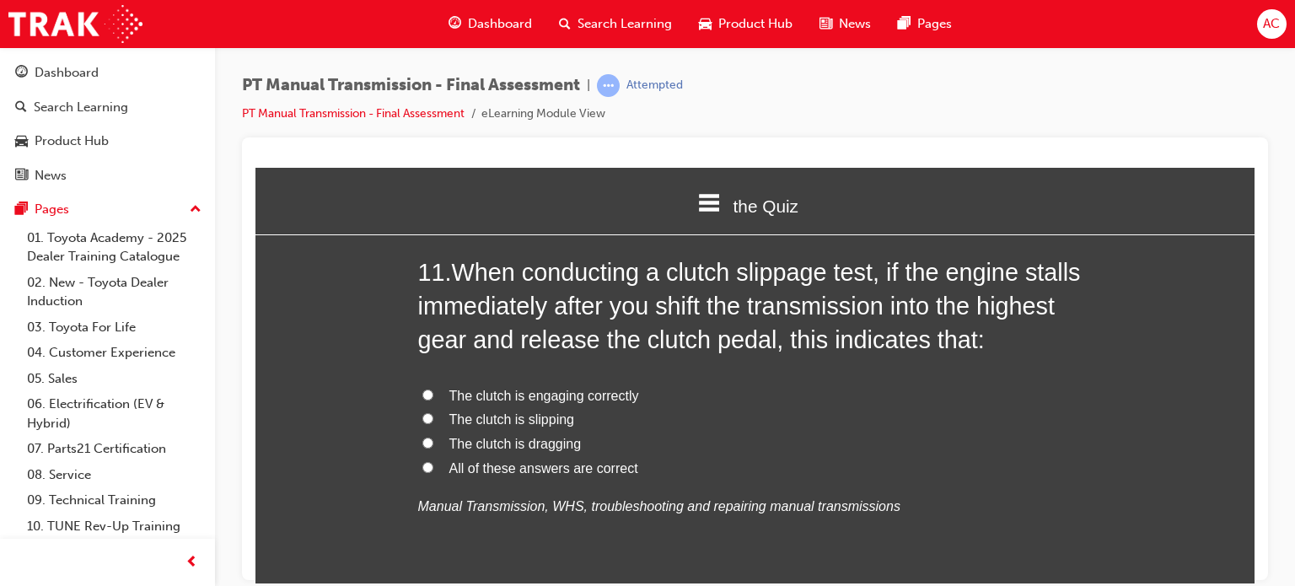
click at [449, 444] on span "The clutch is dragging" at bounding box center [515, 443] width 132 height 14
click at [433, 444] on input "The clutch is dragging" at bounding box center [427, 442] width 11 height 11
radio input "true"
click at [381, 397] on div "You must select an answer for each question before you can submit. Please note,…" at bounding box center [754, 49] width 999 height 7697
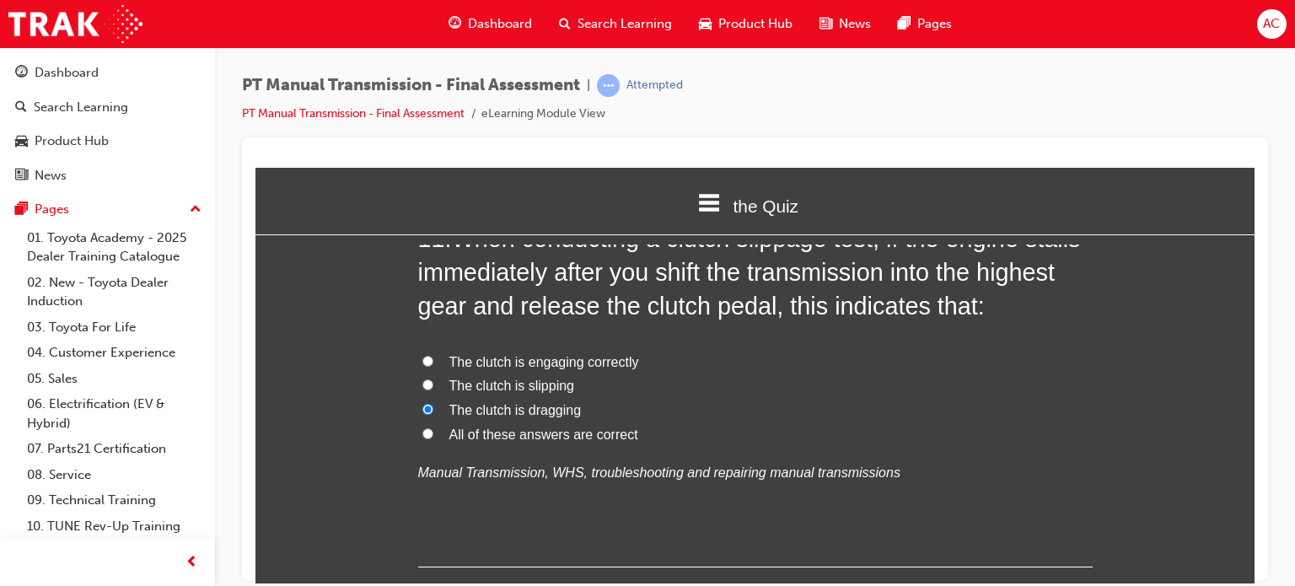
click at [381, 397] on div "You must select an answer for each question before you can submit. Please note,…" at bounding box center [754, 15] width 999 height 7697
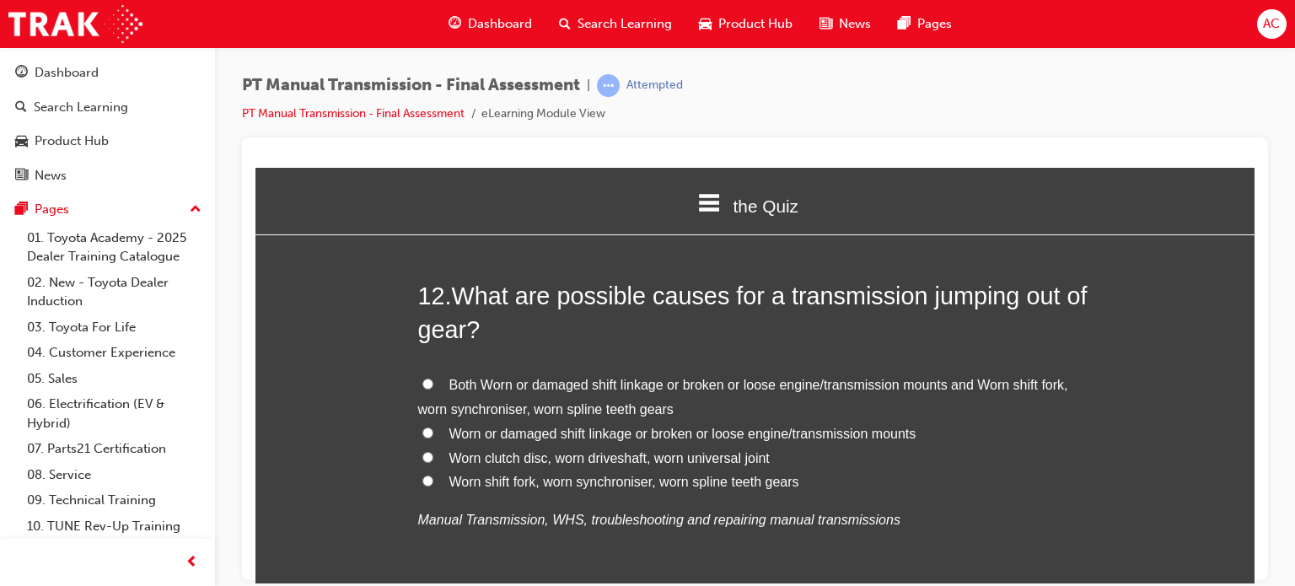
scroll to position [4452, 0]
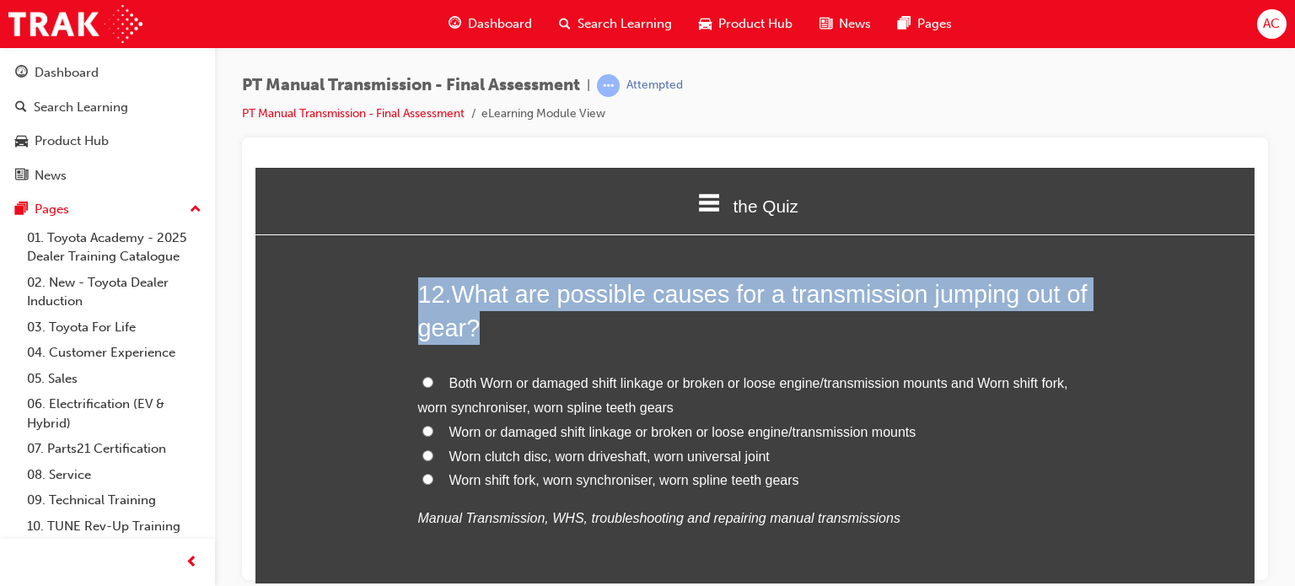
drag, startPoint x: 432, startPoint y: 381, endPoint x: 294, endPoint y: 290, distance: 164.9
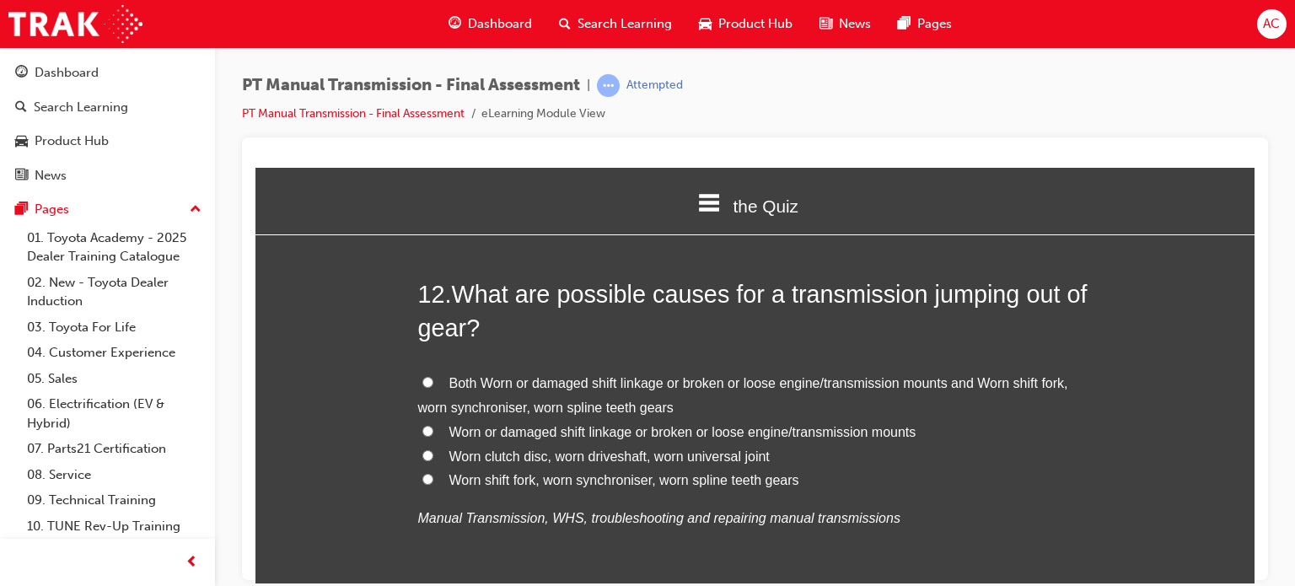
click at [438, 382] on label "Both Worn or damaged shift linkage or broken or loose engine/transmission mount…" at bounding box center [755, 395] width 675 height 49
click at [433, 382] on input "Both Worn or damaged shift linkage or broken or loose engine/transmission mount…" at bounding box center [427, 381] width 11 height 11
radio input "true"
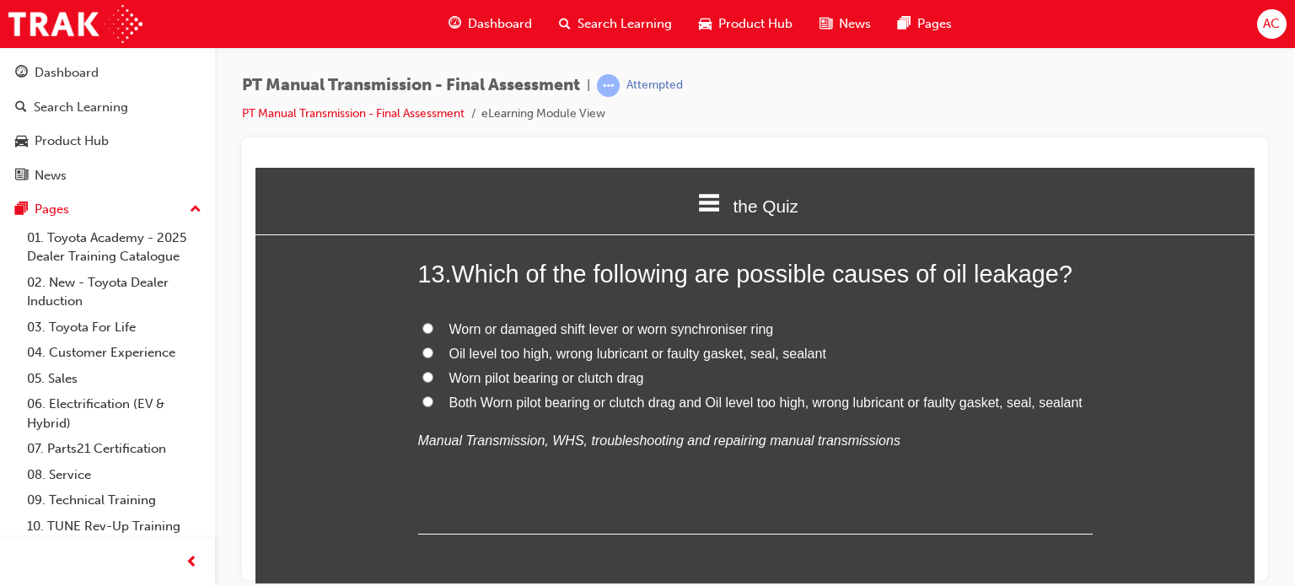
scroll to position [4890, 0]
click at [424, 394] on input "Both Worn pilot bearing or clutch drag and Oil level too high, wrong lubricant …" at bounding box center [427, 399] width 11 height 11
radio input "true"
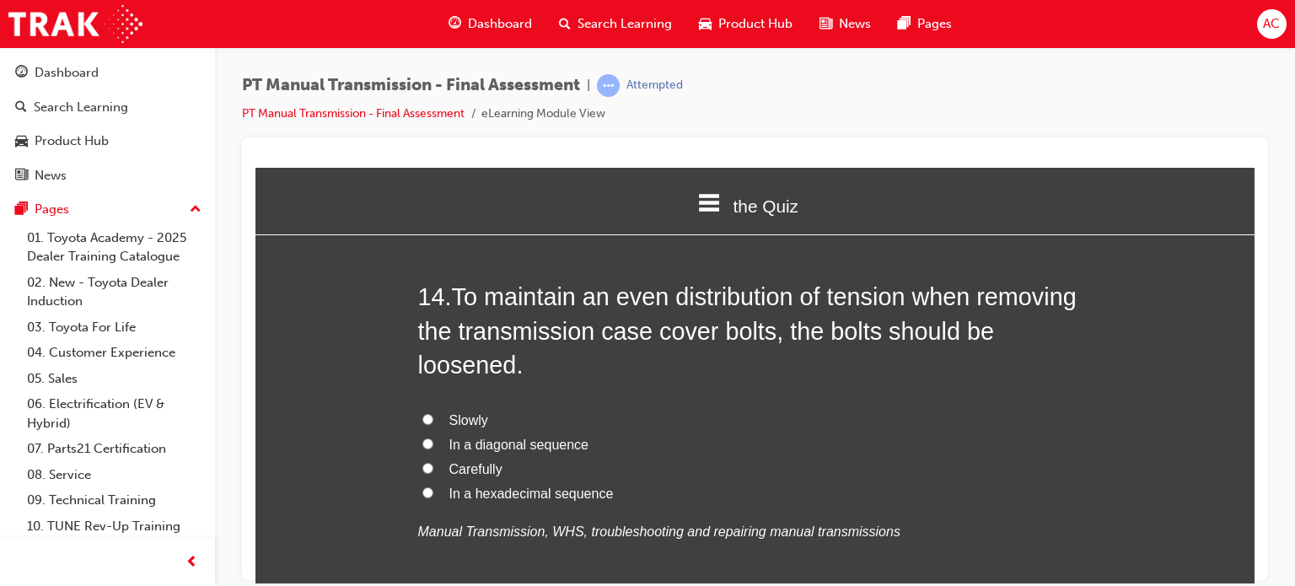
scroll to position [5228, 0]
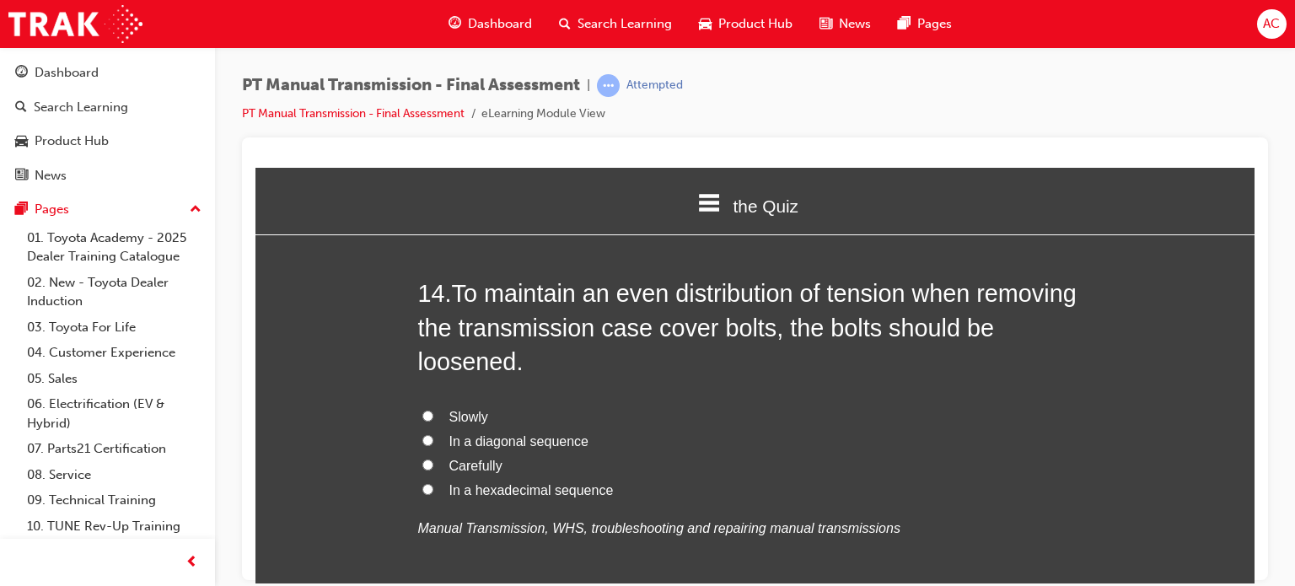
click at [438, 434] on label "In a diagonal sequence" at bounding box center [755, 441] width 675 height 24
click at [433, 434] on input "In a diagonal sequence" at bounding box center [427, 439] width 11 height 11
radio input "true"
drag, startPoint x: 411, startPoint y: 417, endPoint x: 374, endPoint y: 395, distance: 41.9
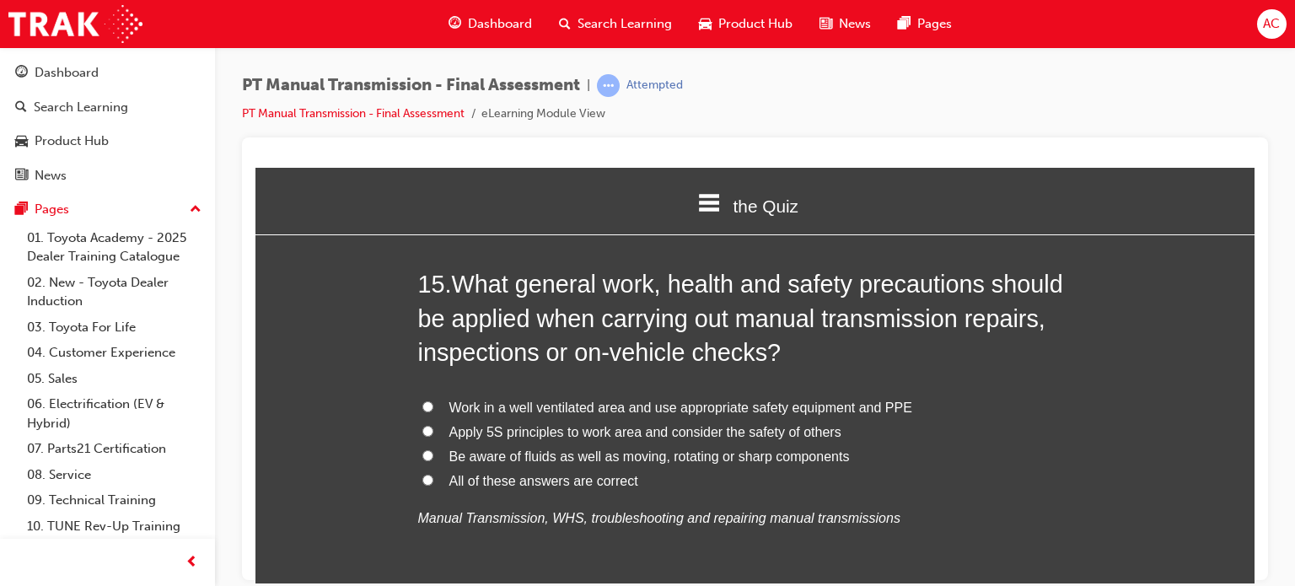
scroll to position [5666, 0]
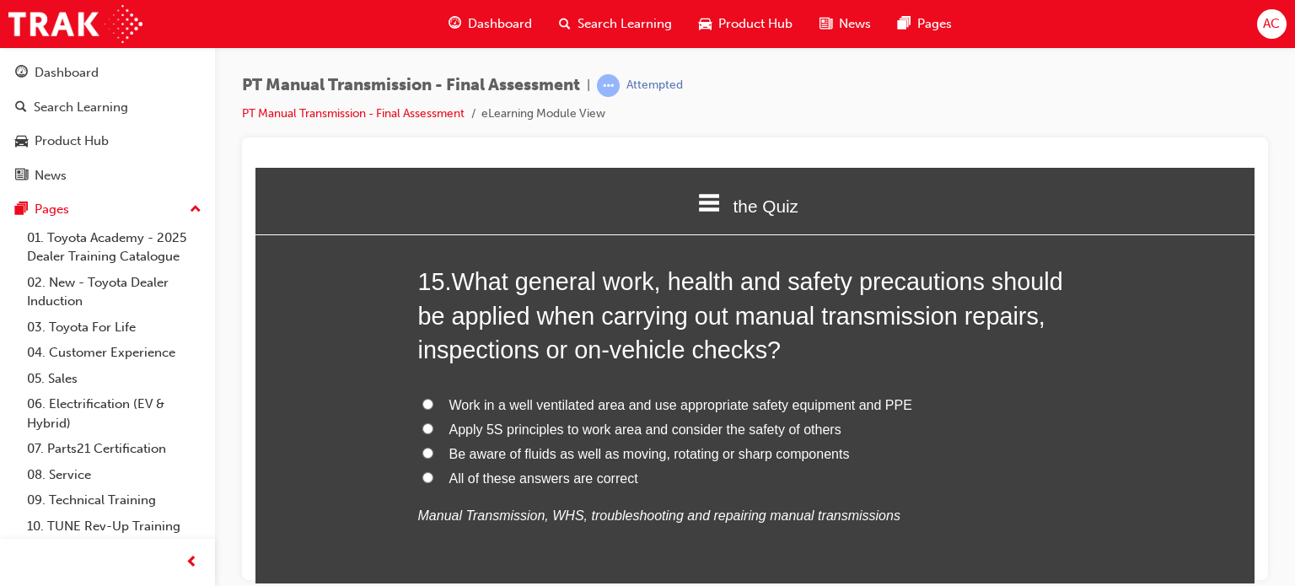
click at [431, 470] on label "All of these answers are correct" at bounding box center [755, 478] width 675 height 24
click at [431, 471] on input "All of these answers are correct" at bounding box center [427, 476] width 11 height 11
radio input "true"
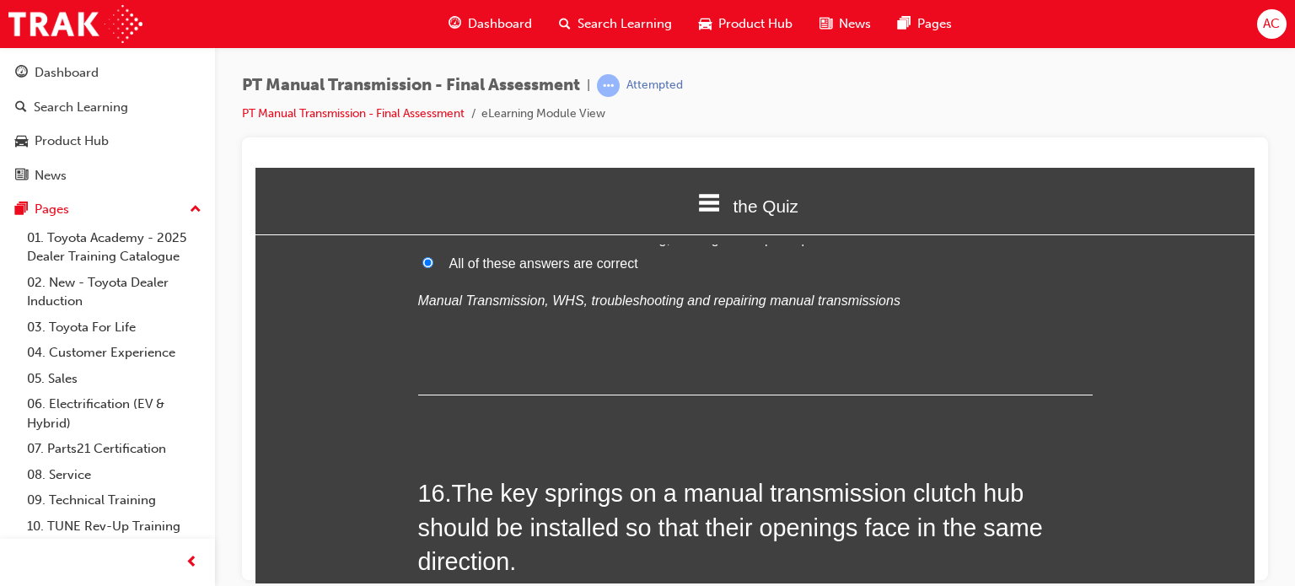
scroll to position [6037, 0]
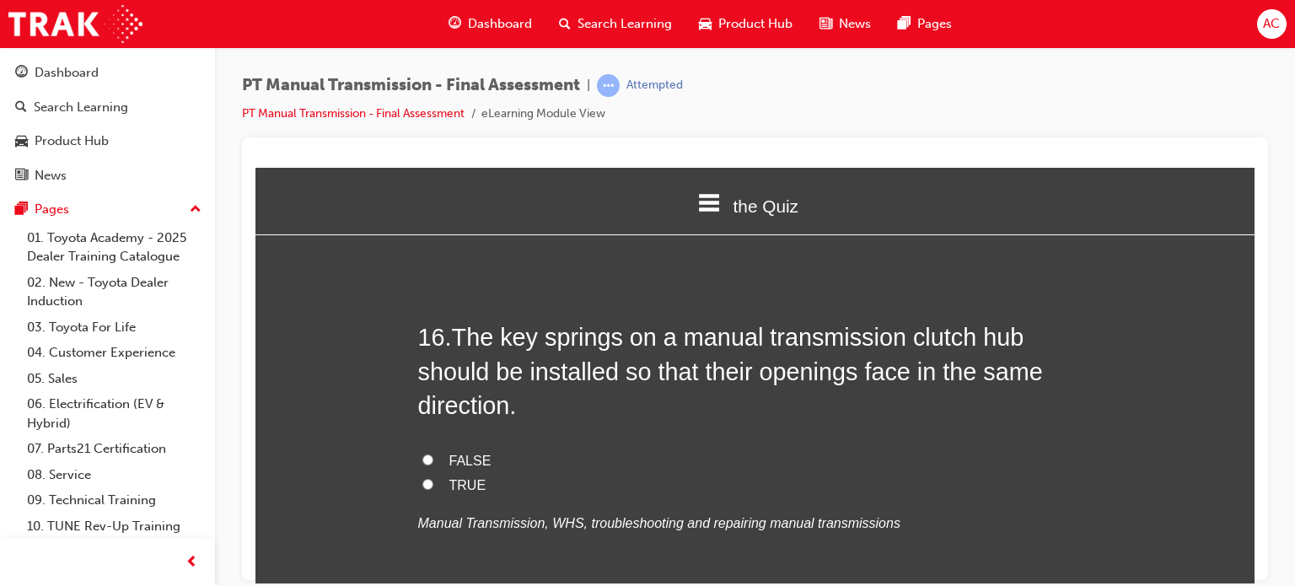
click at [422, 473] on label "TRUE" at bounding box center [755, 485] width 675 height 24
click at [422, 478] on input "TRUE" at bounding box center [427, 483] width 11 height 11
radio input "true"
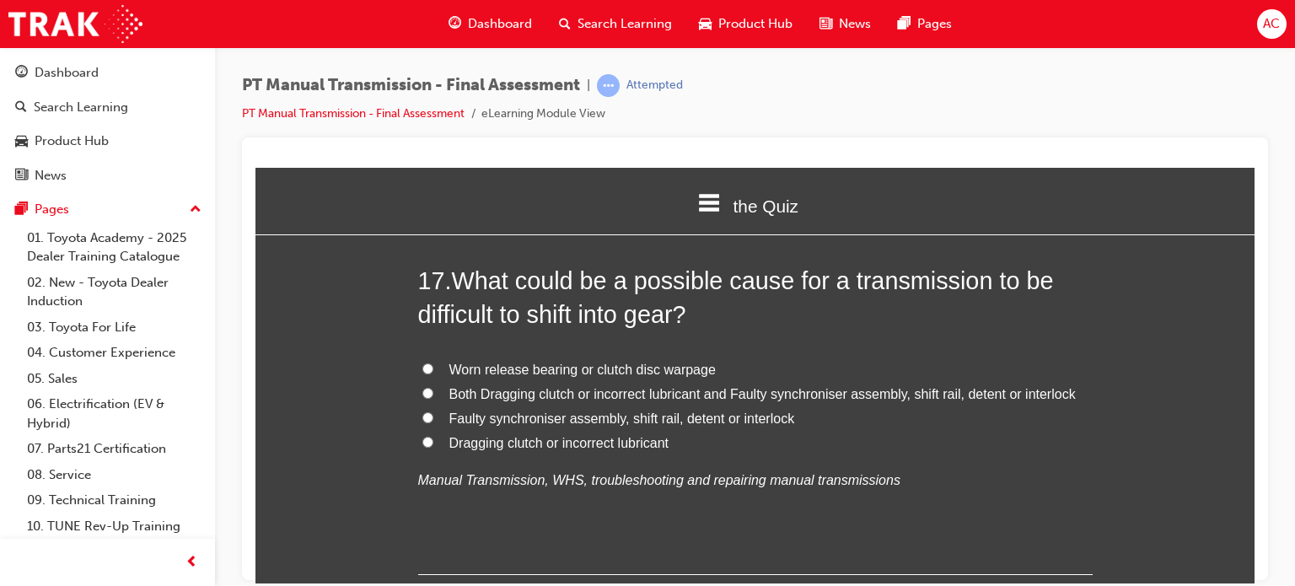
scroll to position [6476, 0]
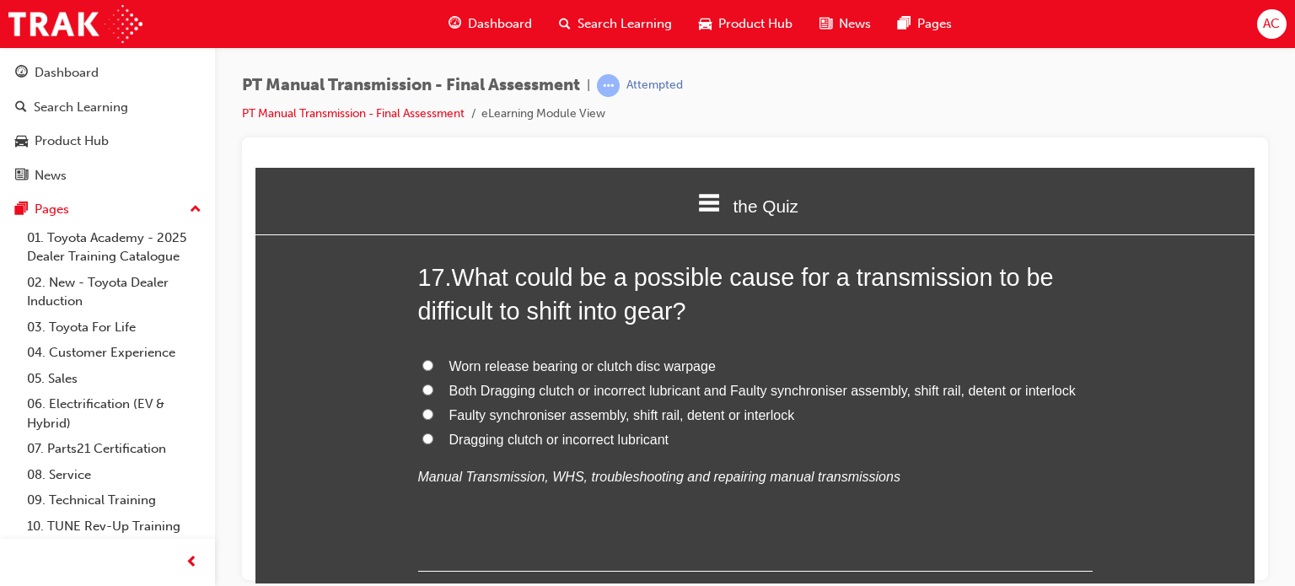
click at [425, 384] on input "Both Dragging clutch or incorrect lubricant and Faulty synchroniser assembly, s…" at bounding box center [427, 389] width 11 height 11
radio input "true"
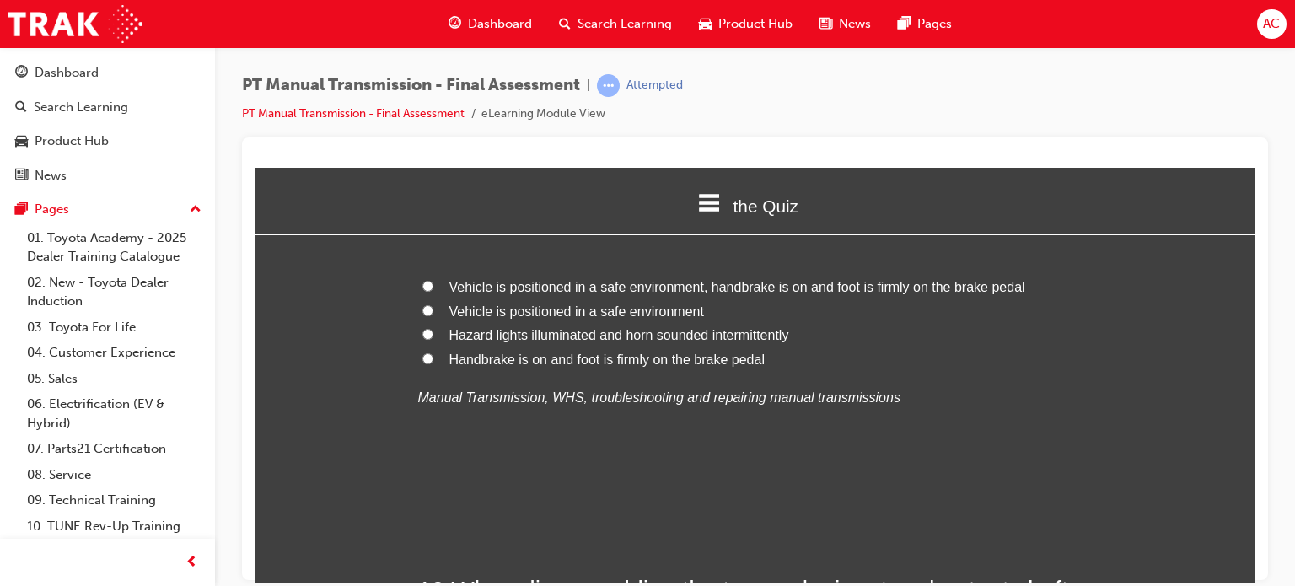
click at [433, 275] on label "Vehicle is positioned in a safe environment, handbrake is on and foot is firmly…" at bounding box center [755, 287] width 675 height 24
click at [433, 280] on input "Vehicle is positioned in a safe environment, handbrake is on and foot is firmly…" at bounding box center [427, 285] width 11 height 11
radio input "true"
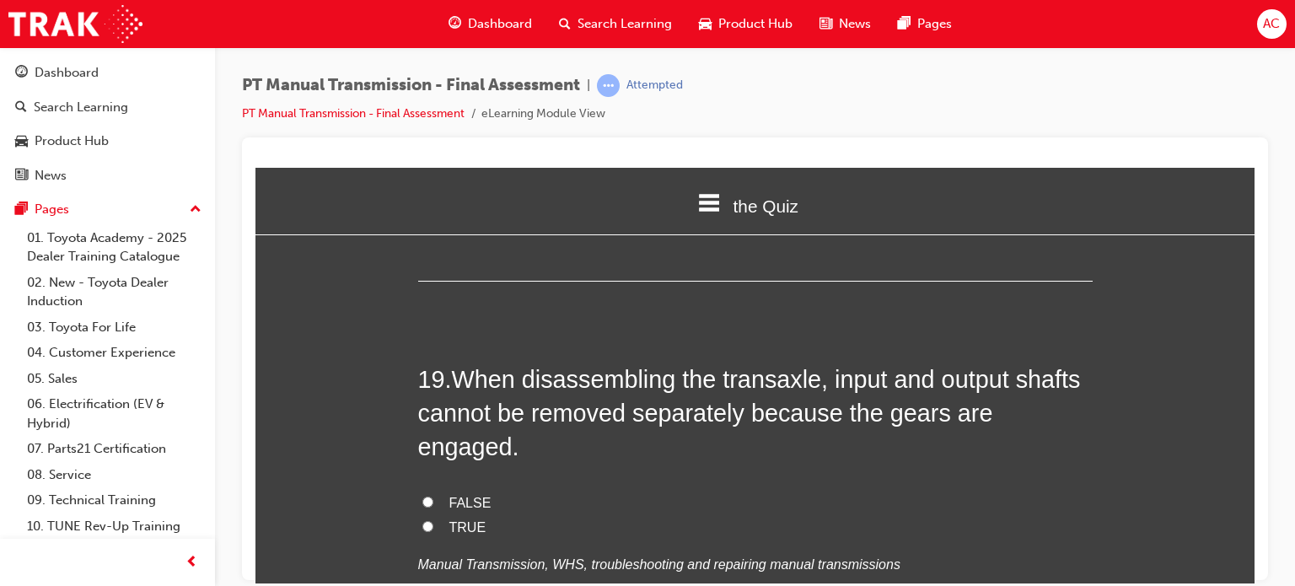
scroll to position [7319, 0]
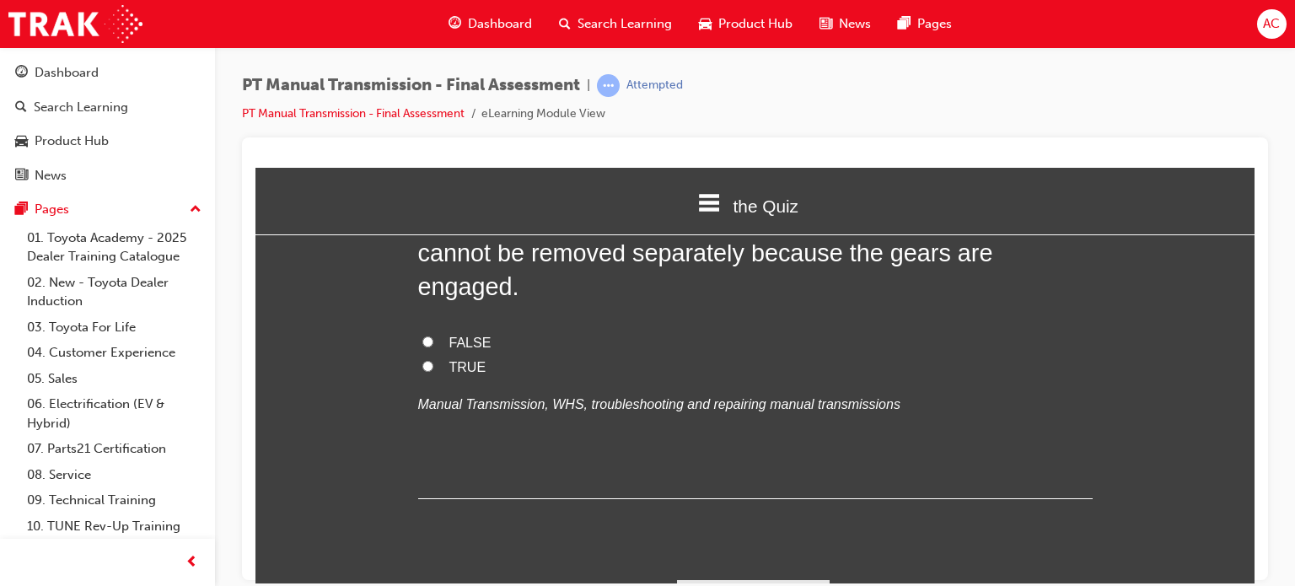
click at [421, 355] on label "TRUE" at bounding box center [755, 367] width 675 height 24
click at [422, 360] on input "TRUE" at bounding box center [427, 365] width 11 height 11
radio input "true"
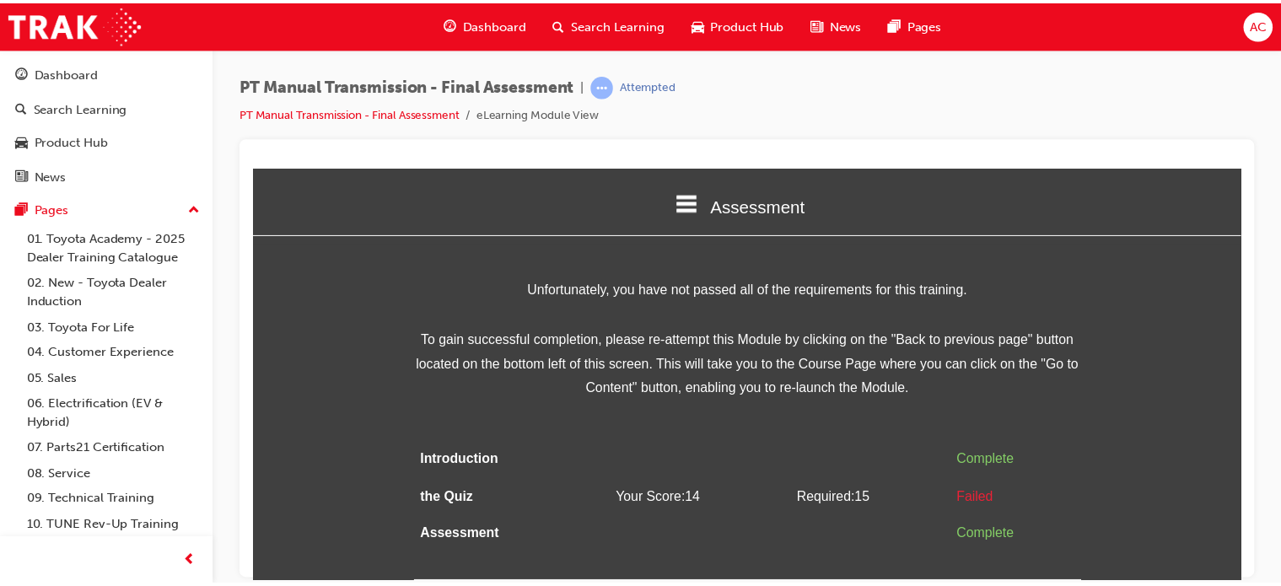
scroll to position [0, 0]
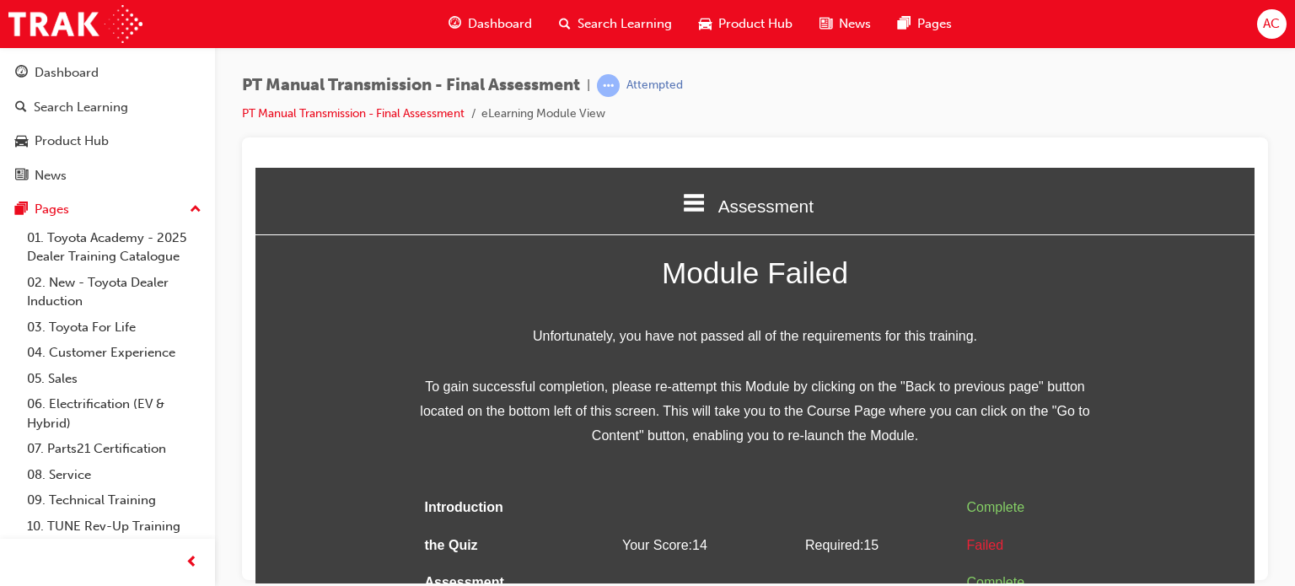
click at [1124, 338] on div "Module Failed Unfortunately, you have not passed all of the requirements for th…" at bounding box center [754, 438] width 999 height 381
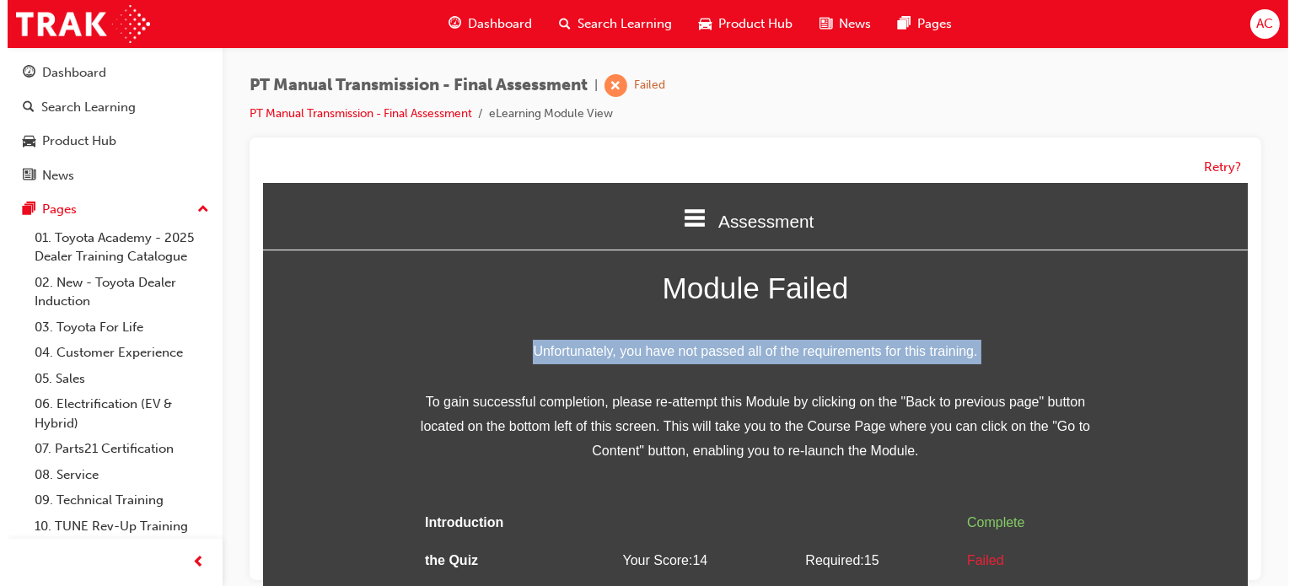
drag, startPoint x: 1131, startPoint y: 353, endPoint x: 1131, endPoint y: 338, distance: 15.2
click at [1131, 338] on div "Module Failed Unfortunately, you have not passed all of the requirements for th…" at bounding box center [754, 453] width 985 height 381
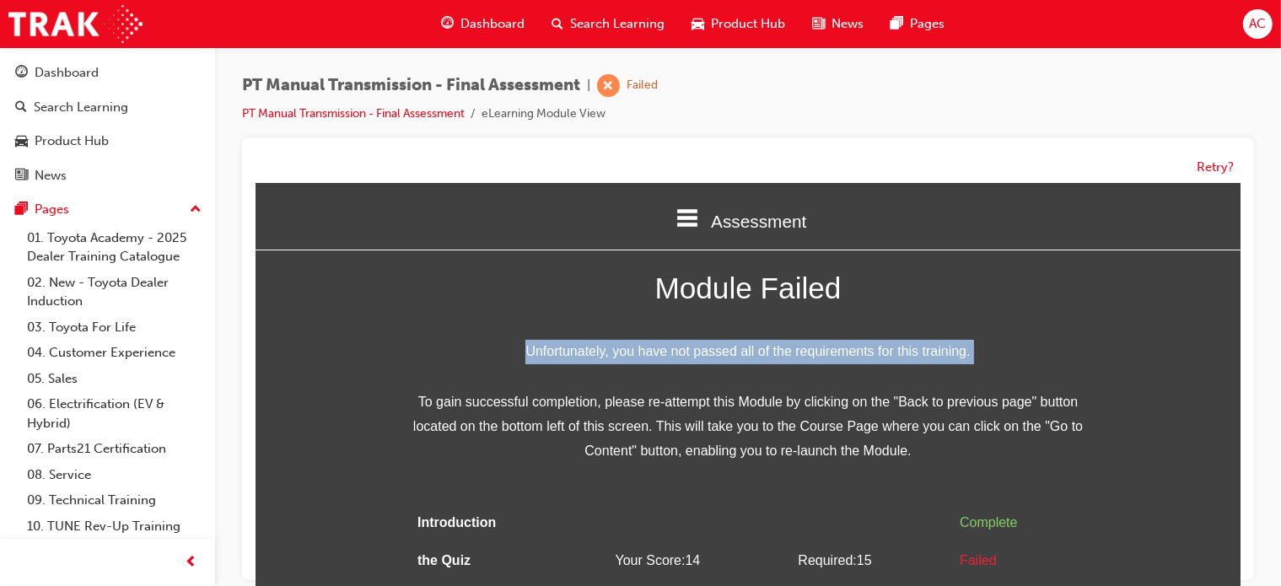
click at [1123, 338] on div "Module Failed Unfortunately, you have not passed all of the requirements for th…" at bounding box center [747, 453] width 985 height 381
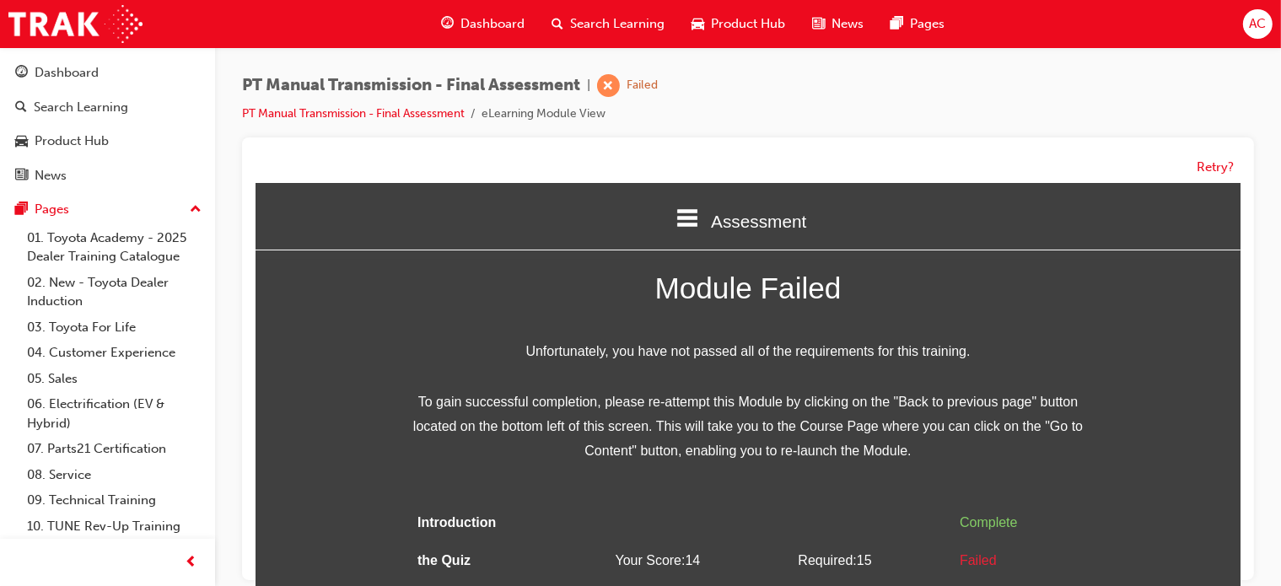
click at [807, 112] on div "PT Manual Transmission - Final Assessment | Failed PT Manual Transmission - Fin…" at bounding box center [748, 105] width 1012 height 63
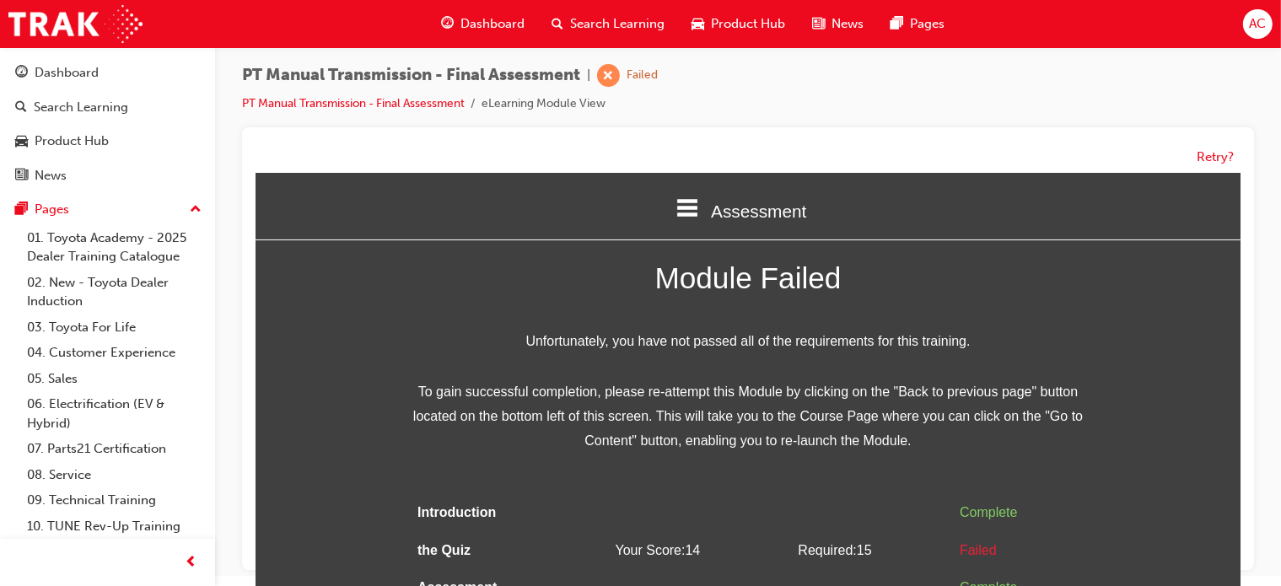
scroll to position [12, 0]
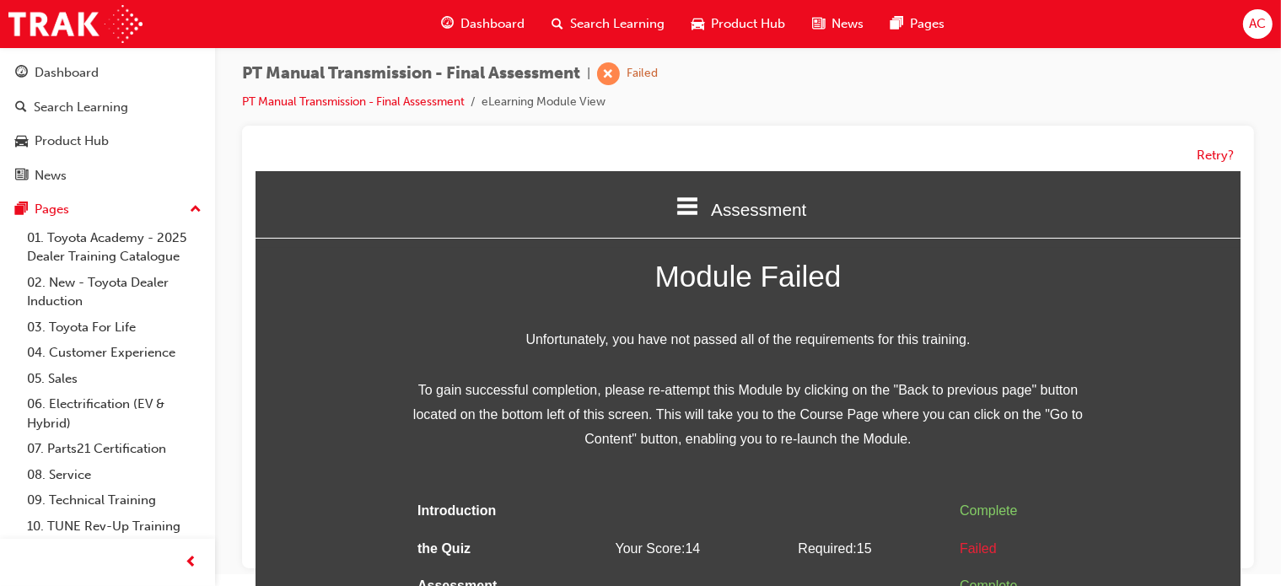
click at [287, 89] on div "PT Manual Transmission - Final Assessment | Failed PT Manual Transmission - Fin…" at bounding box center [450, 87] width 416 height 50
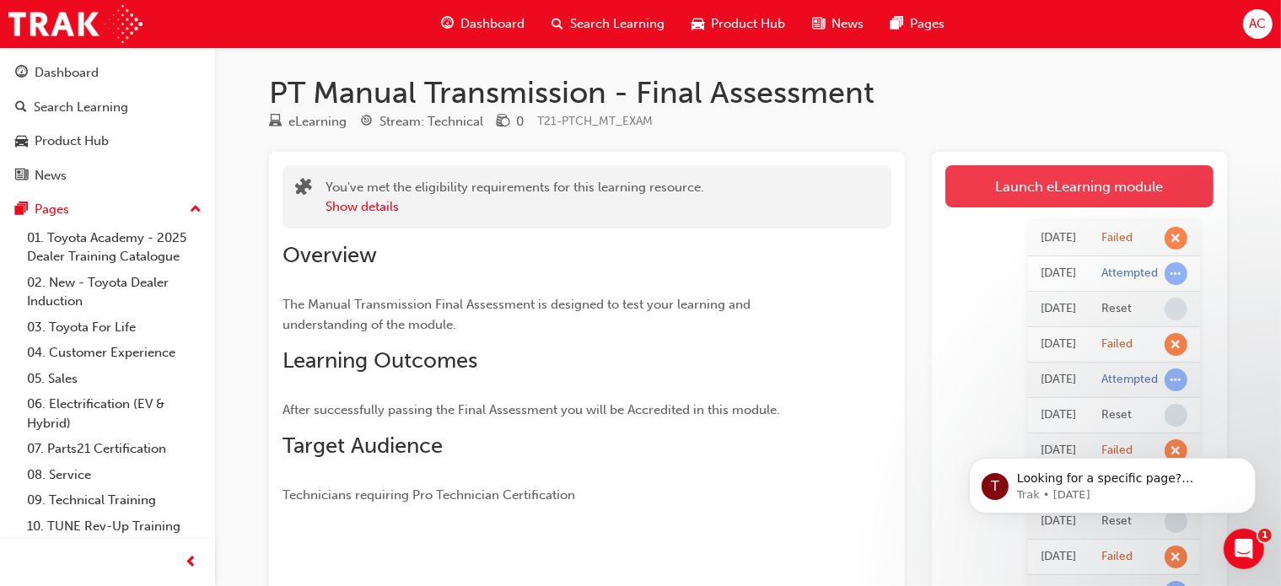
click at [953, 193] on link "Launch eLearning module" at bounding box center [1079, 186] width 268 height 42
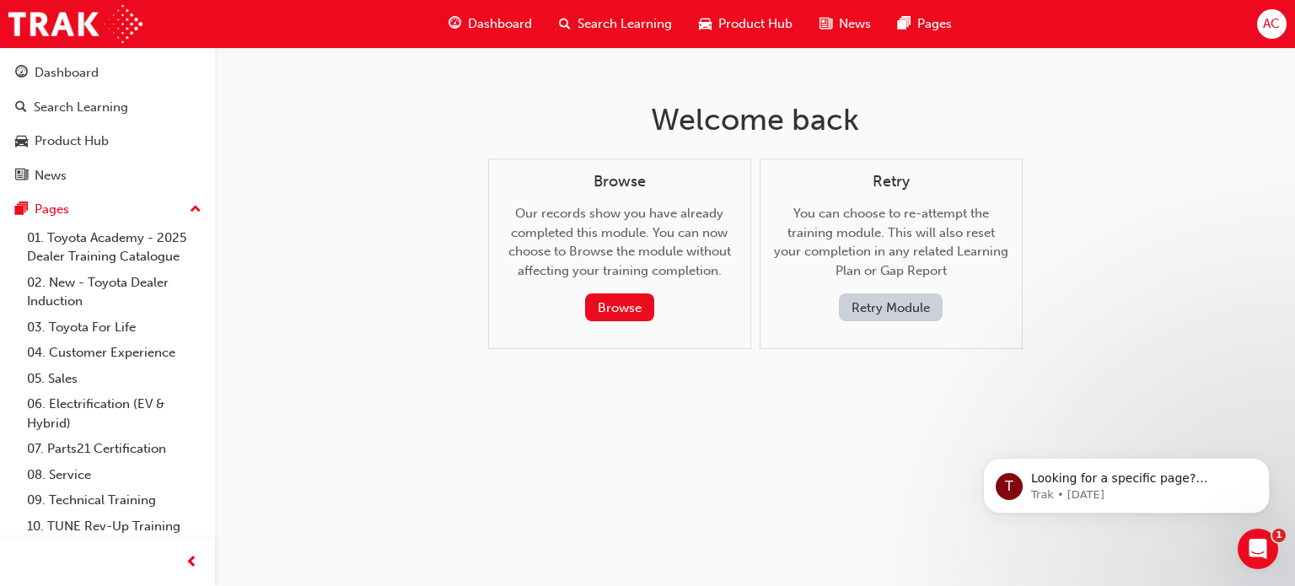
click at [879, 308] on button "Retry Module" at bounding box center [891, 307] width 104 height 28
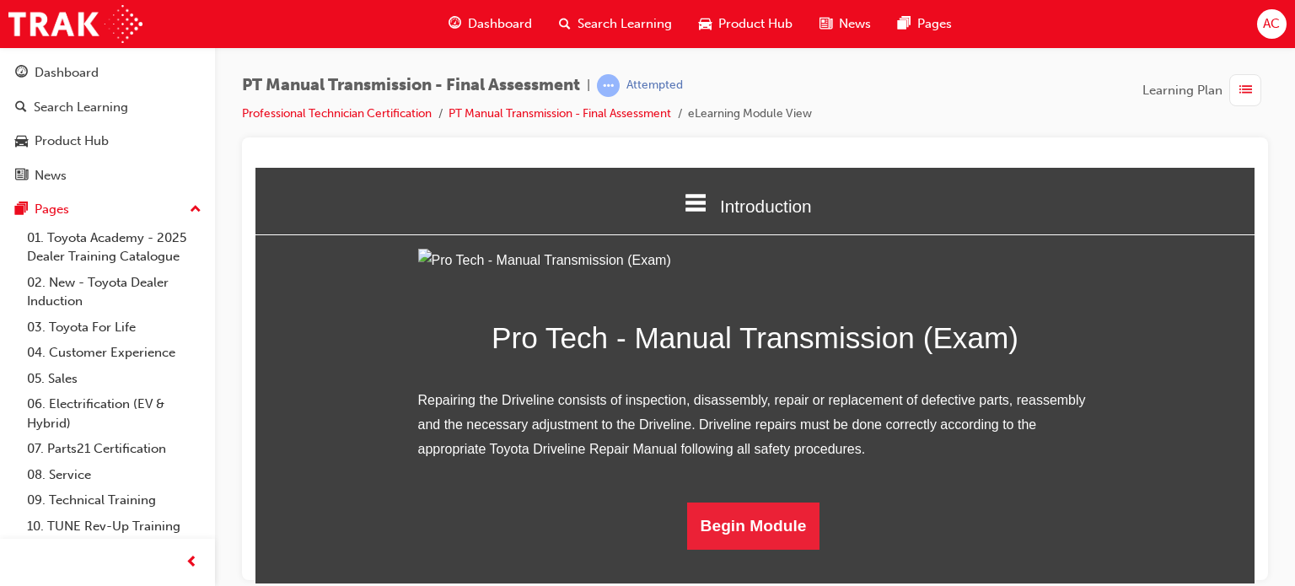
click at [1157, 362] on div "Pro Tech - Manual Transmission (Exam) Repairing the Driveline consists of inspe…" at bounding box center [754, 398] width 999 height 301
click at [766, 549] on button "Begin Module" at bounding box center [753, 525] width 133 height 47
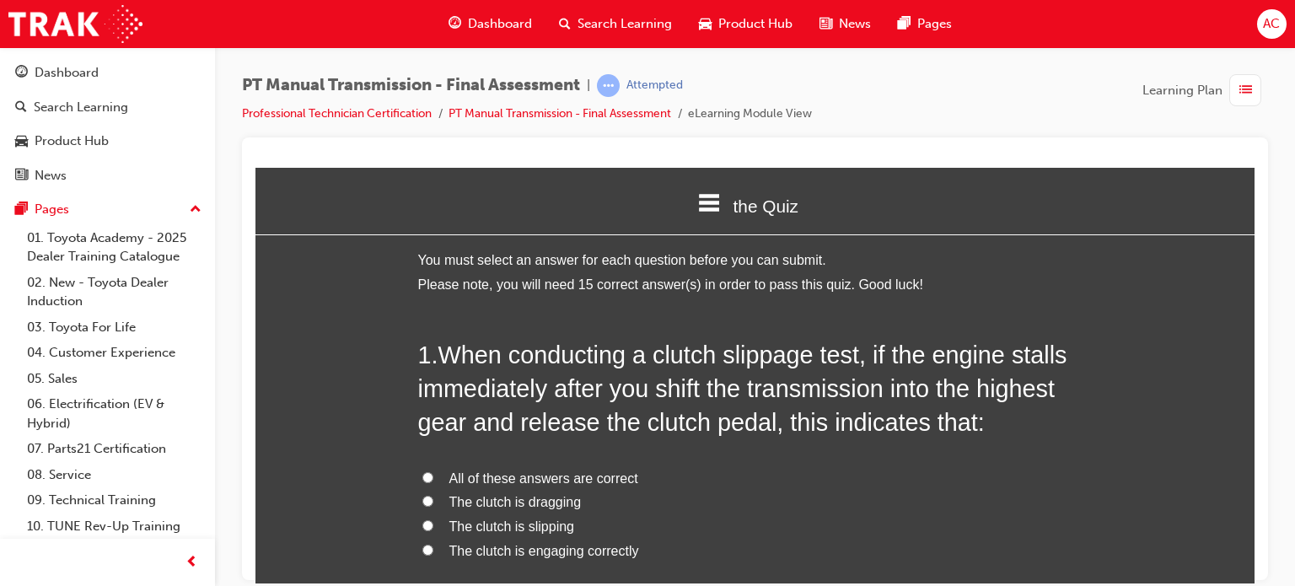
click at [562, 480] on span "All of these answers are correct" at bounding box center [543, 477] width 189 height 14
click at [433, 480] on input "All of these answers are correct" at bounding box center [427, 476] width 11 height 11
radio input "true"
click at [924, 484] on div "All of these answers are correct The clutch is dragging The clutch is slipping …" at bounding box center [755, 533] width 675 height 135
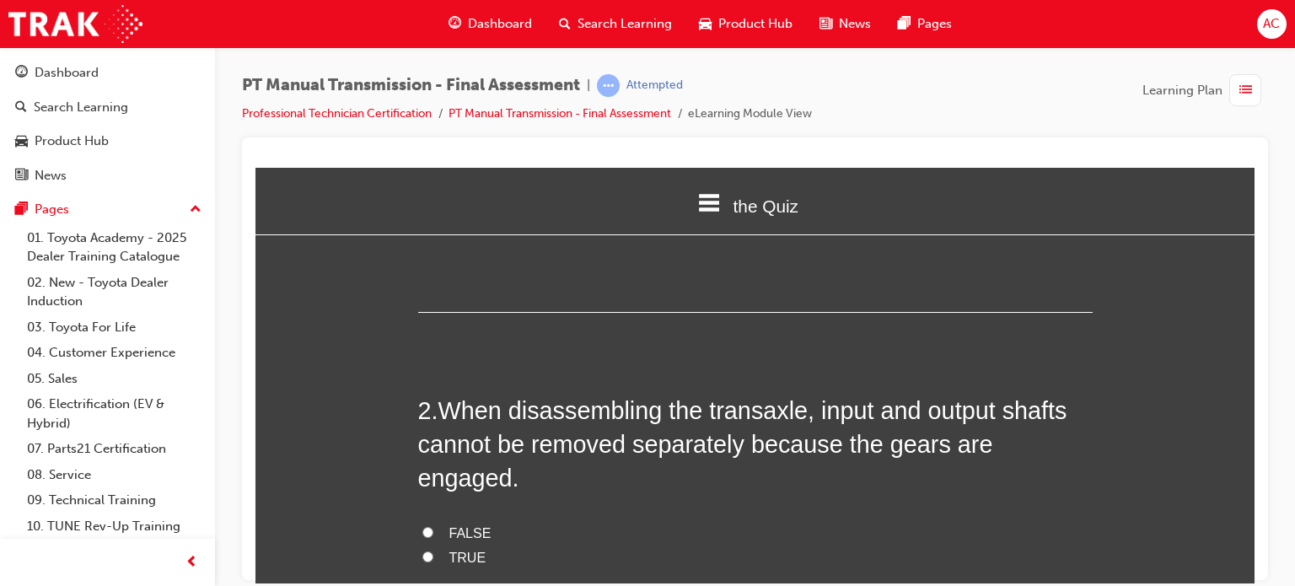
scroll to position [405, 0]
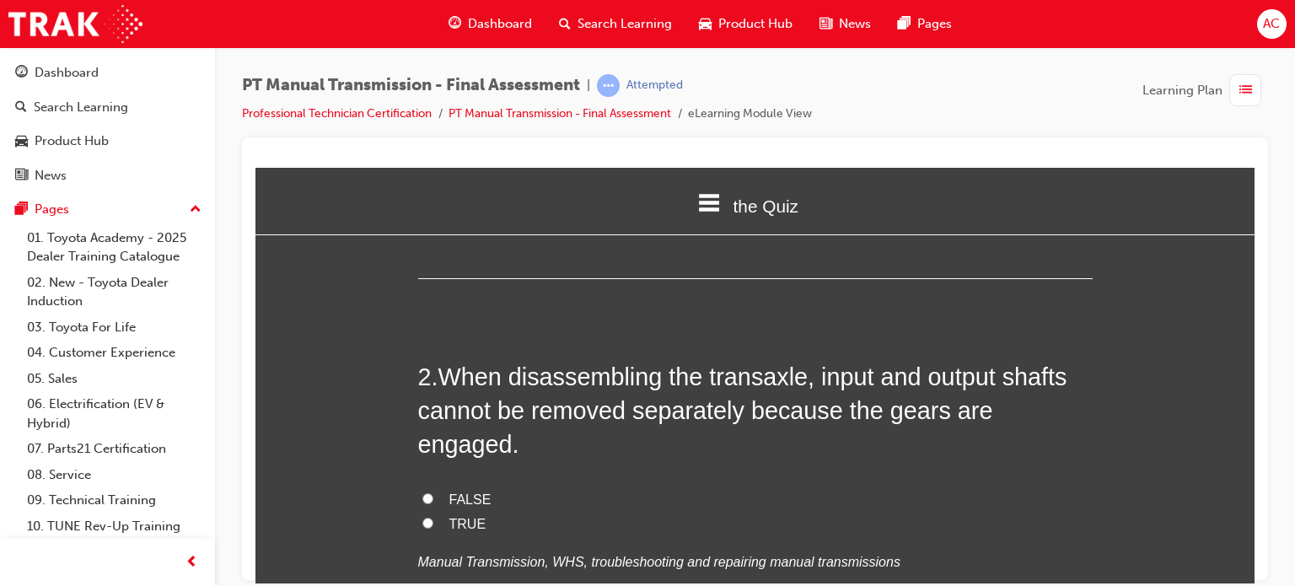
click at [430, 512] on label "TRUE" at bounding box center [755, 524] width 675 height 24
click at [430, 517] on input "TRUE" at bounding box center [427, 522] width 11 height 11
radio input "true"
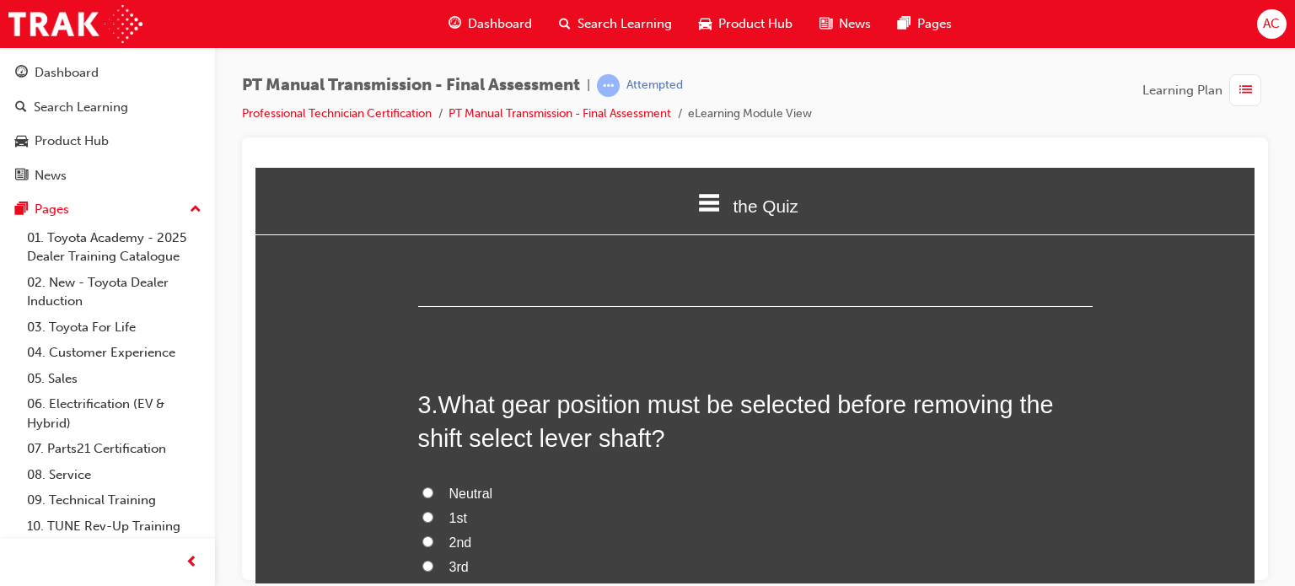
scroll to position [776, 0]
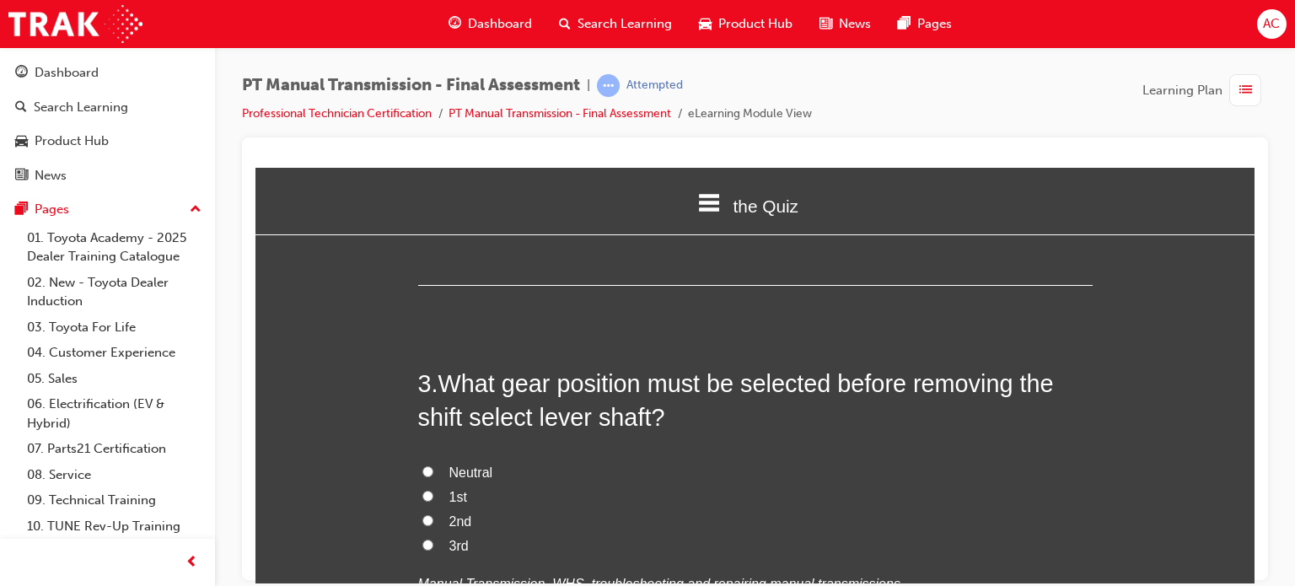
click at [438, 460] on label "Neutral" at bounding box center [755, 472] width 675 height 24
click at [433, 465] on input "Neutral" at bounding box center [427, 470] width 11 height 11
radio input "true"
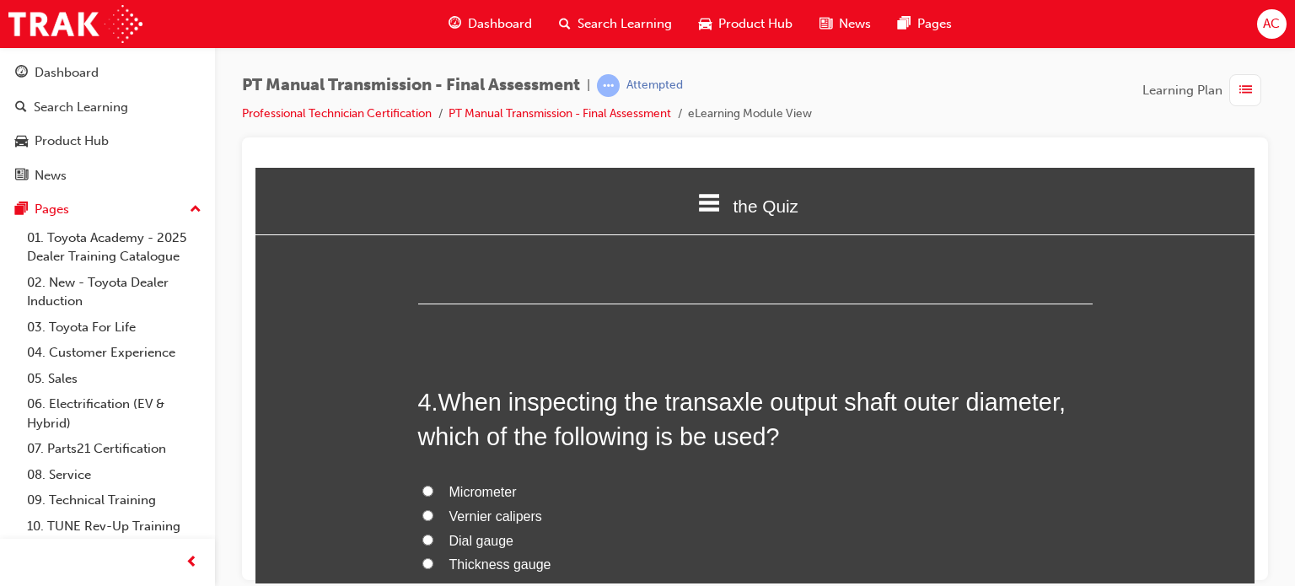
scroll to position [1180, 0]
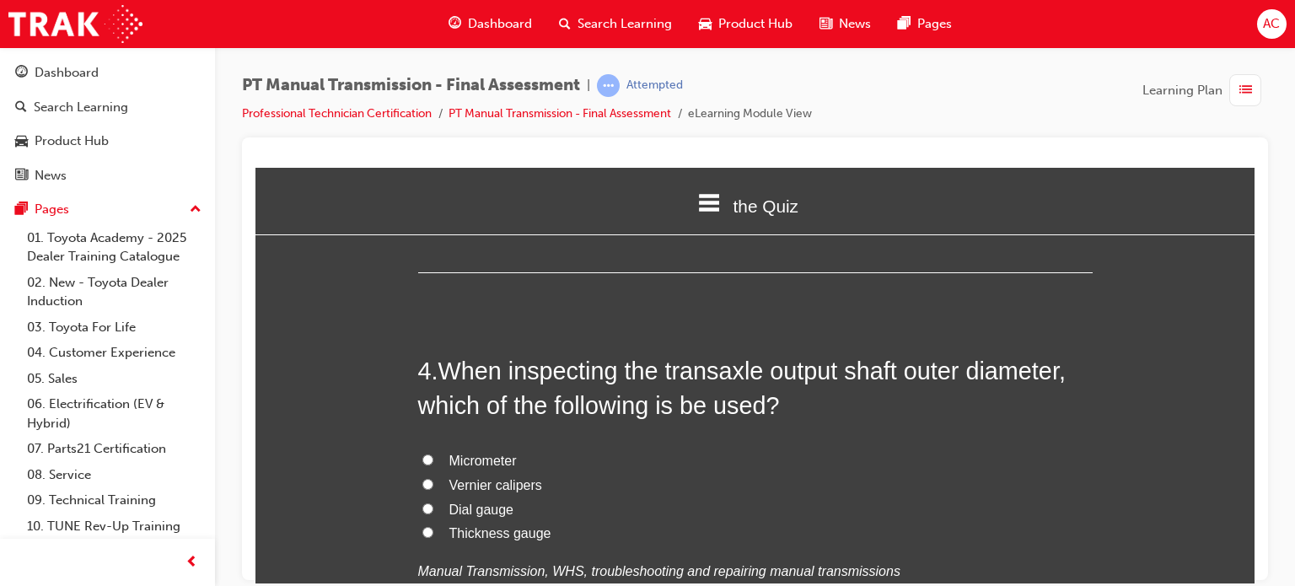
click at [432, 449] on label "Micrometer" at bounding box center [755, 461] width 675 height 24
click at [432, 454] on input "Micrometer" at bounding box center [427, 459] width 11 height 11
radio input "true"
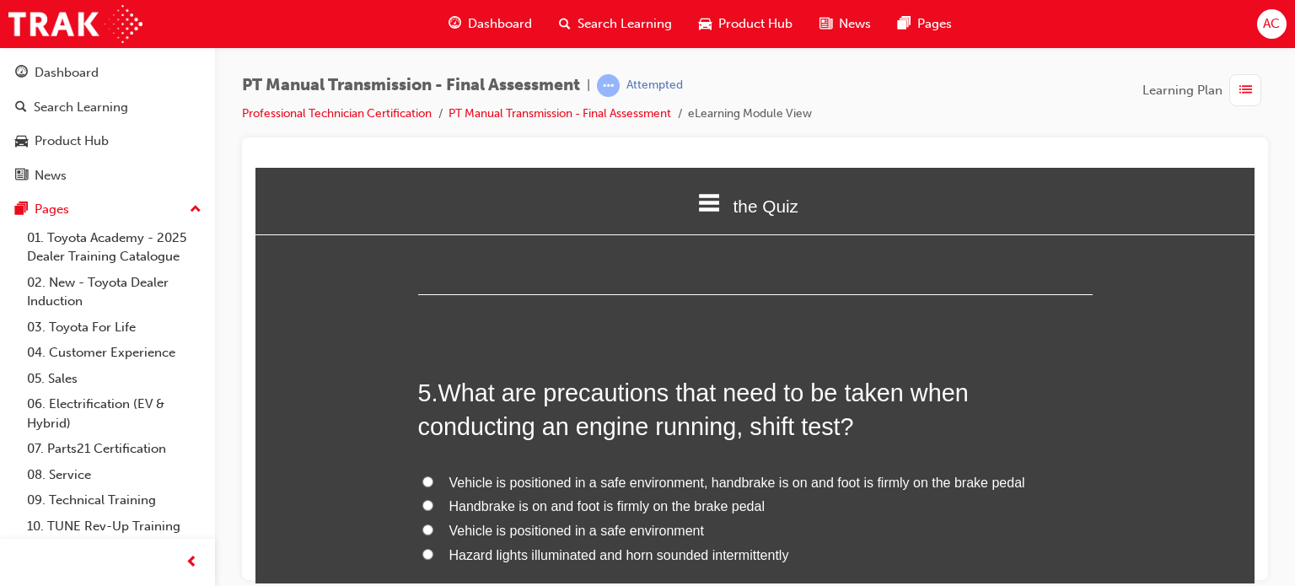
scroll to position [1585, 0]
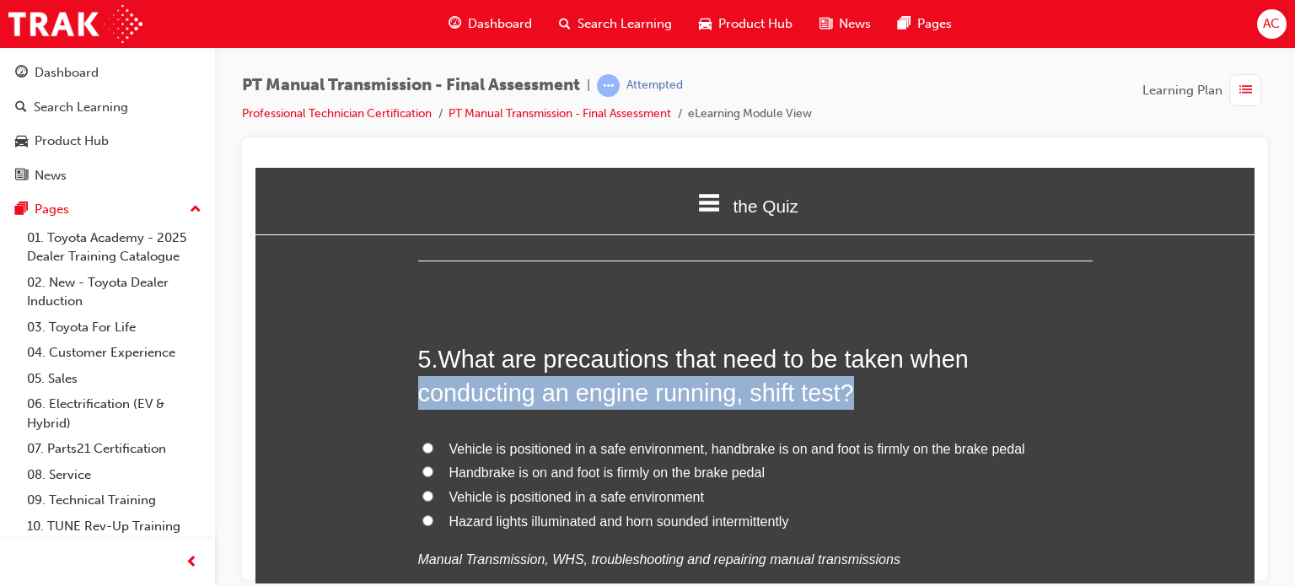
drag, startPoint x: 438, startPoint y: 406, endPoint x: 305, endPoint y: 335, distance: 150.1
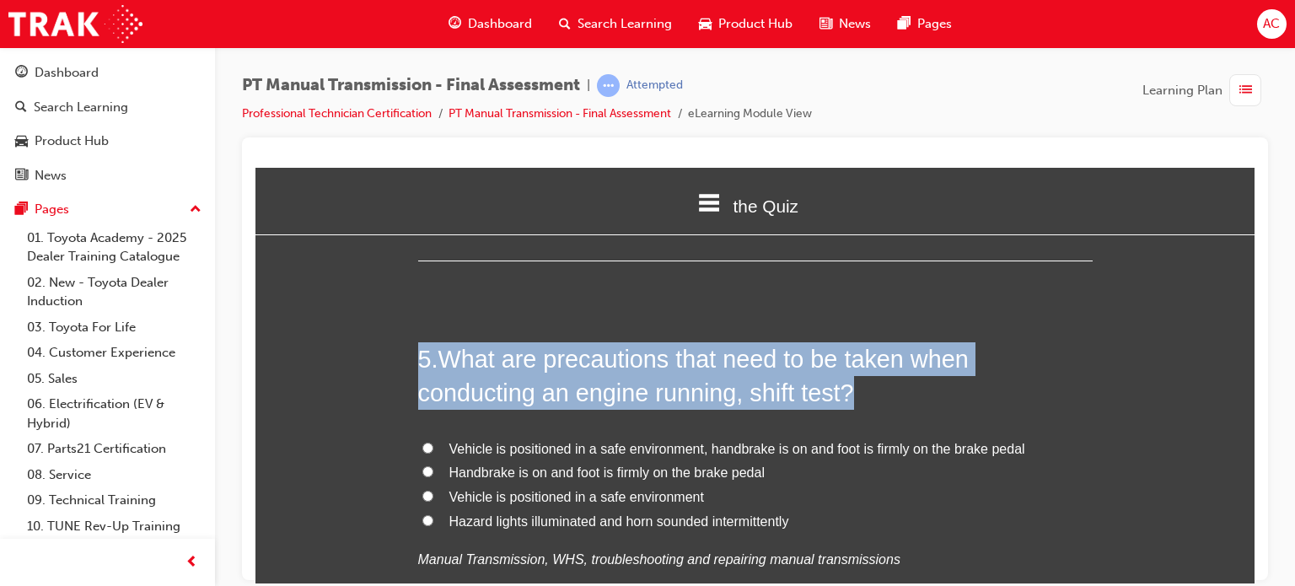
click at [422, 442] on input "Vehicle is positioned in a safe environment, handbrake is on and foot is firmly…" at bounding box center [427, 447] width 11 height 11
radio input "true"
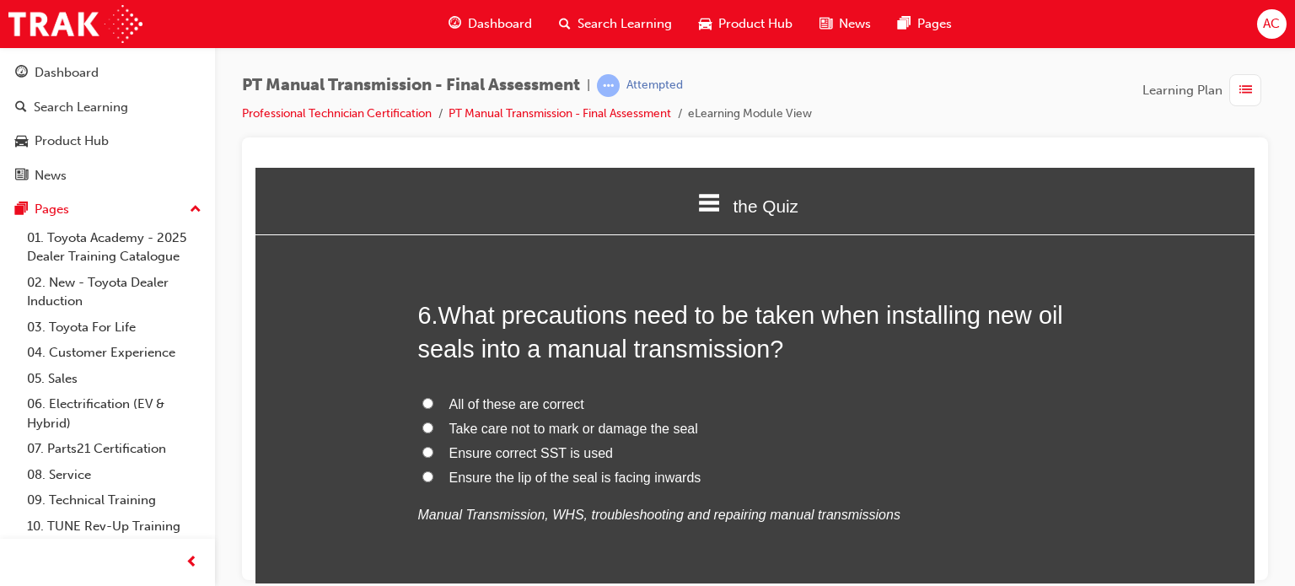
scroll to position [2024, 0]
click at [436, 390] on label "All of these are correct" at bounding box center [755, 402] width 675 height 24
click at [433, 395] on input "All of these are correct" at bounding box center [427, 400] width 11 height 11
radio input "true"
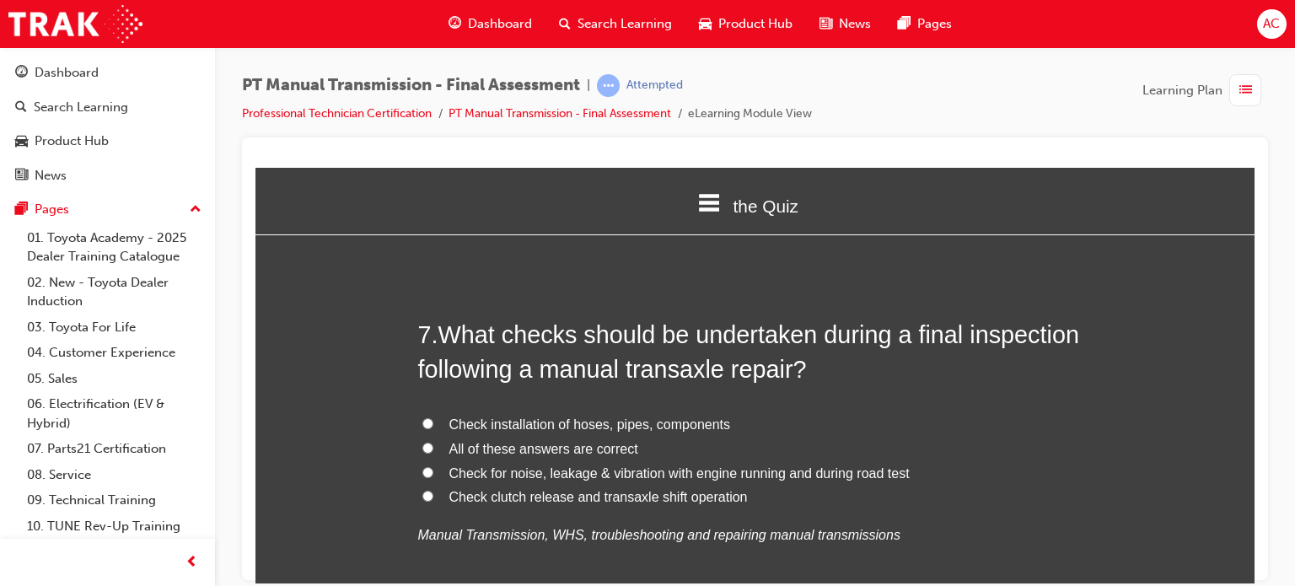
scroll to position [2428, 0]
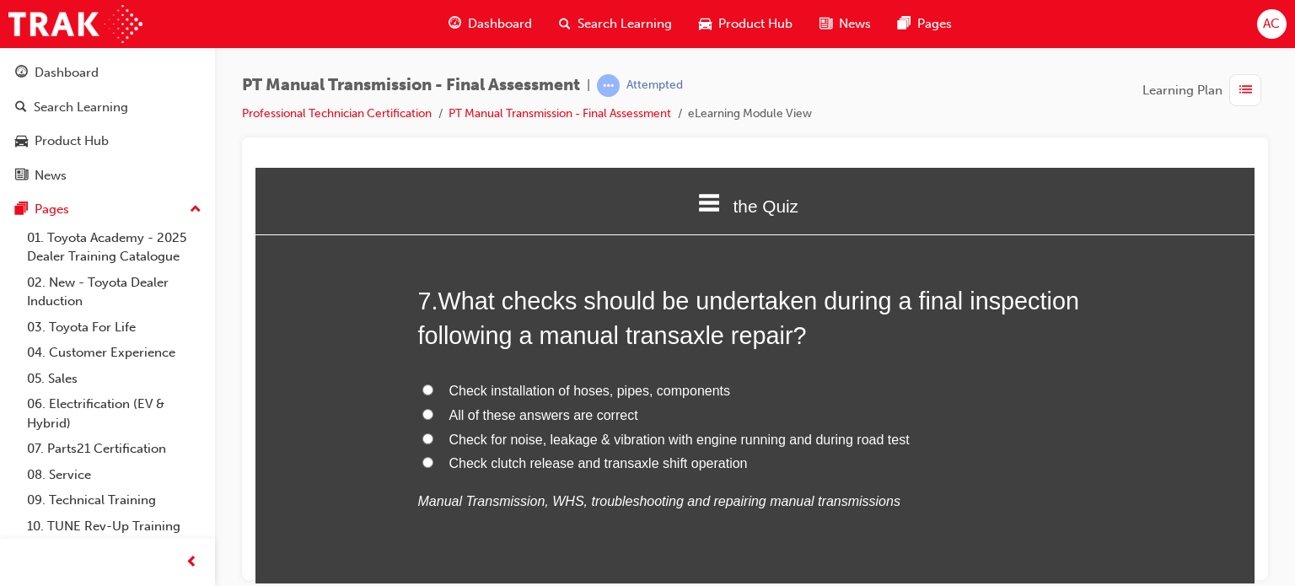
drag, startPoint x: 459, startPoint y: 384, endPoint x: 313, endPoint y: 290, distance: 173.8
click at [435, 403] on label "All of these answers are correct" at bounding box center [755, 415] width 675 height 24
click at [433, 408] on input "All of these answers are correct" at bounding box center [427, 413] width 11 height 11
radio input "true"
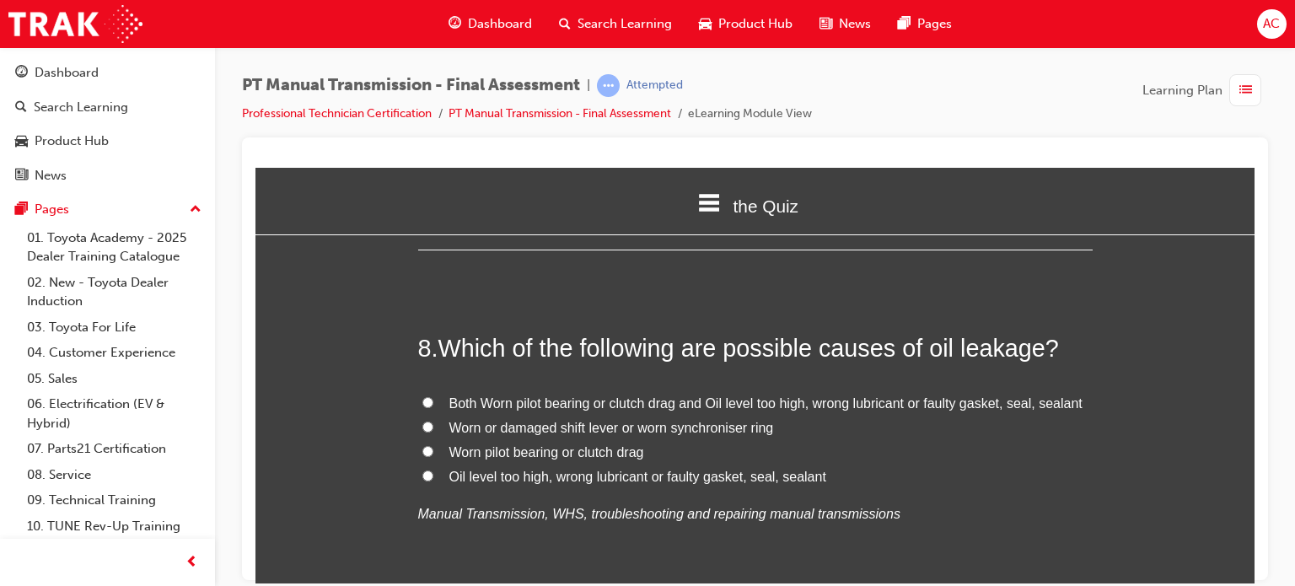
scroll to position [2833, 0]
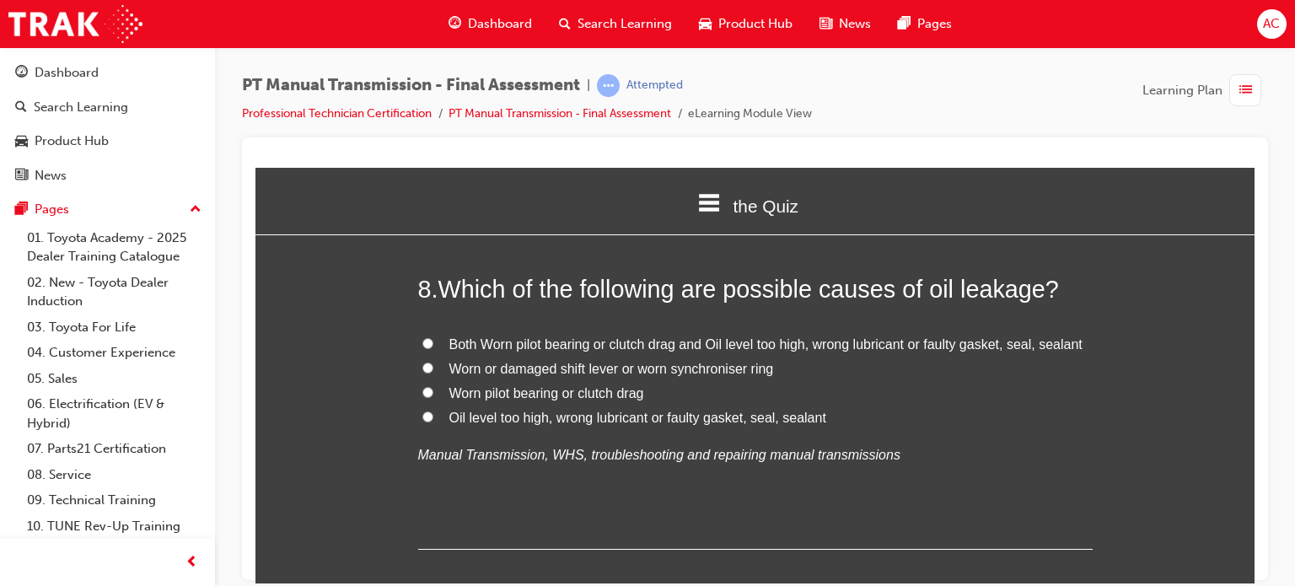
click at [432, 332] on label "Both Worn pilot bearing or clutch drag and Oil level too high, wrong lubricant …" at bounding box center [755, 344] width 675 height 24
click at [432, 337] on input "Both Worn pilot bearing or clutch drag and Oil level too high, wrong lubricant …" at bounding box center [427, 342] width 11 height 11
radio input "true"
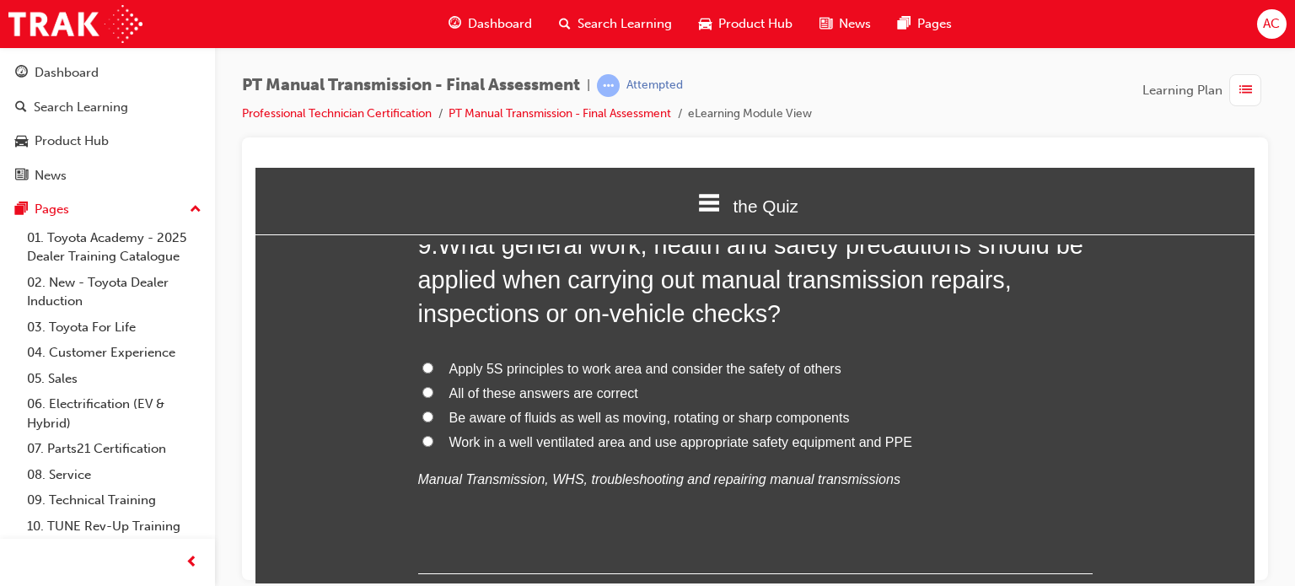
scroll to position [3238, 0]
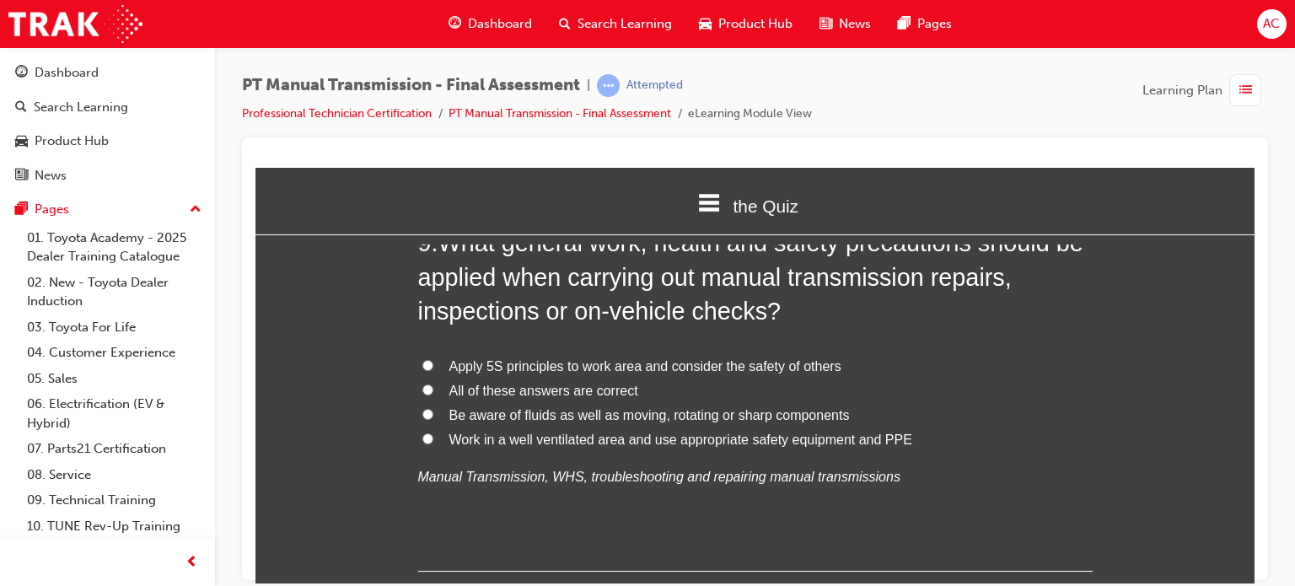
click at [430, 379] on label "All of these answers are correct" at bounding box center [755, 391] width 675 height 24
click at [430, 384] on input "All of these answers are correct" at bounding box center [427, 389] width 11 height 11
radio input "true"
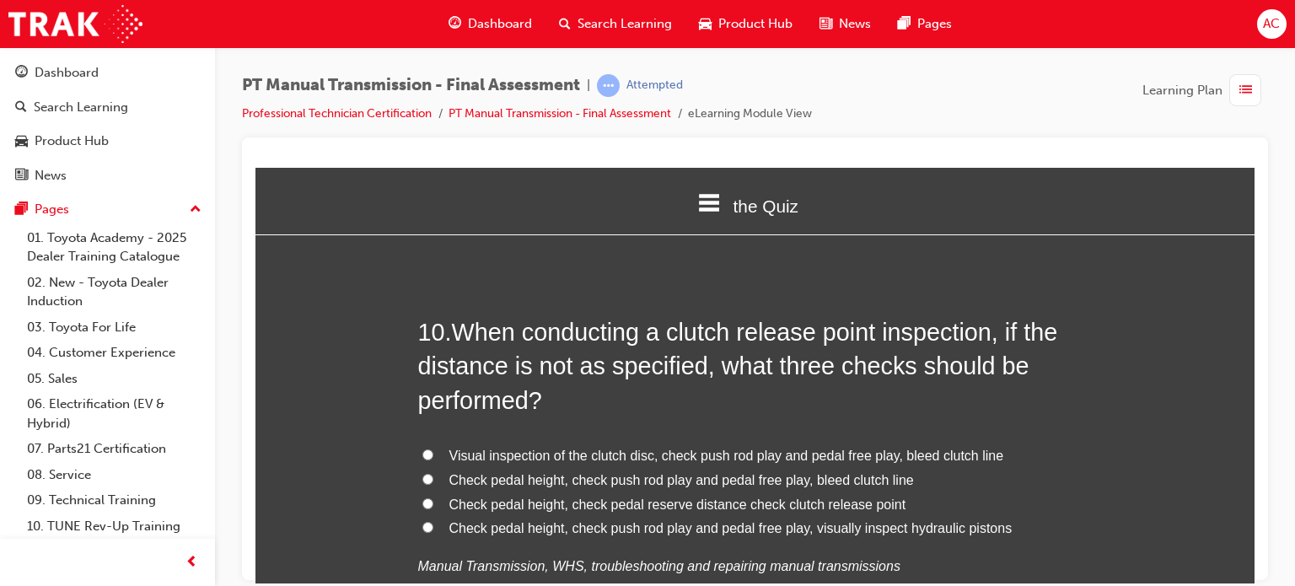
scroll to position [3609, 0]
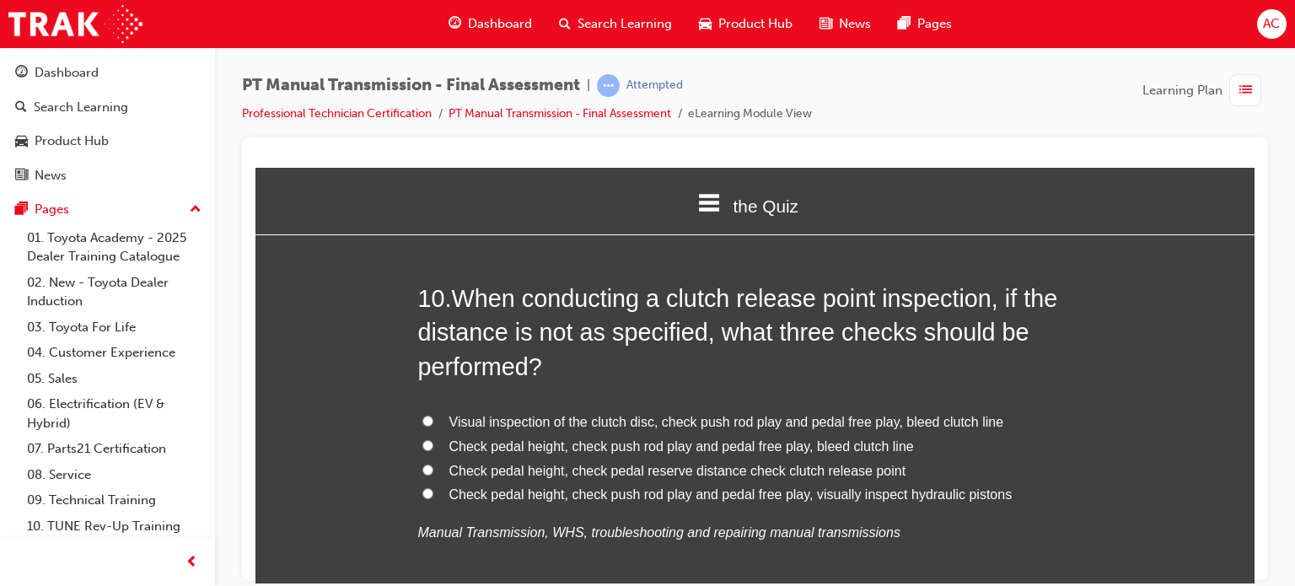
click at [449, 438] on span "Check pedal height, check push rod play and pedal free play, bleed clutch line" at bounding box center [681, 445] width 465 height 14
click at [433, 439] on input "Check pedal height, check push rod play and pedal free play, bleed clutch line" at bounding box center [427, 444] width 11 height 11
radio input "true"
click at [346, 341] on div "You must select an answer for each question before you can submit. Please note,…" at bounding box center [754, 487] width 999 height 7697
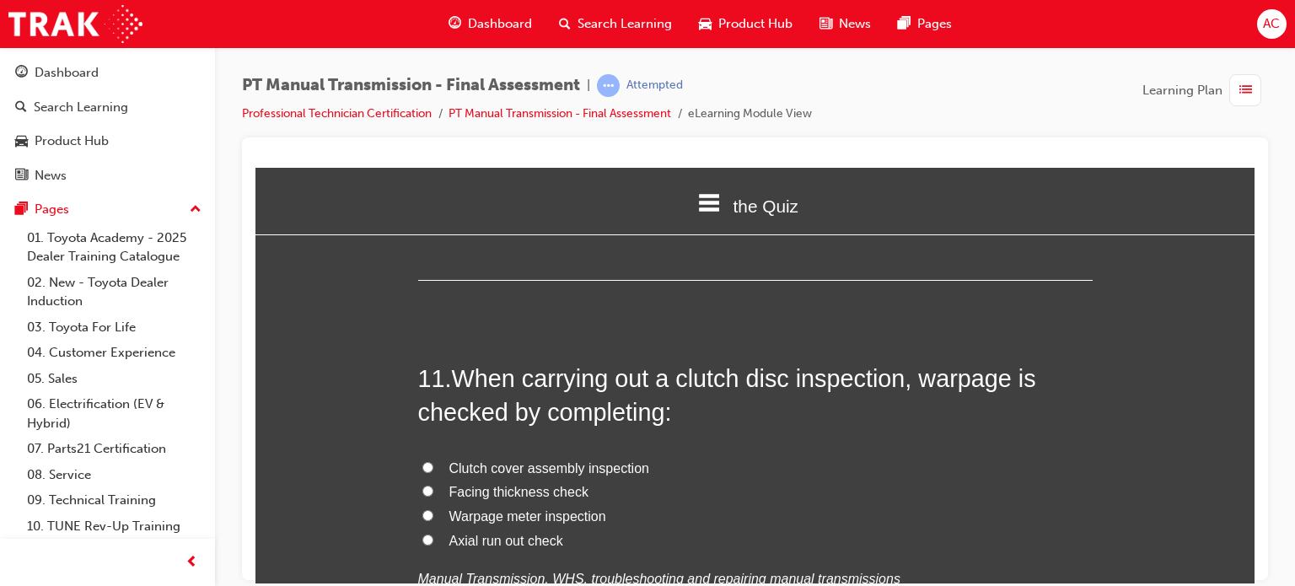
scroll to position [4013, 0]
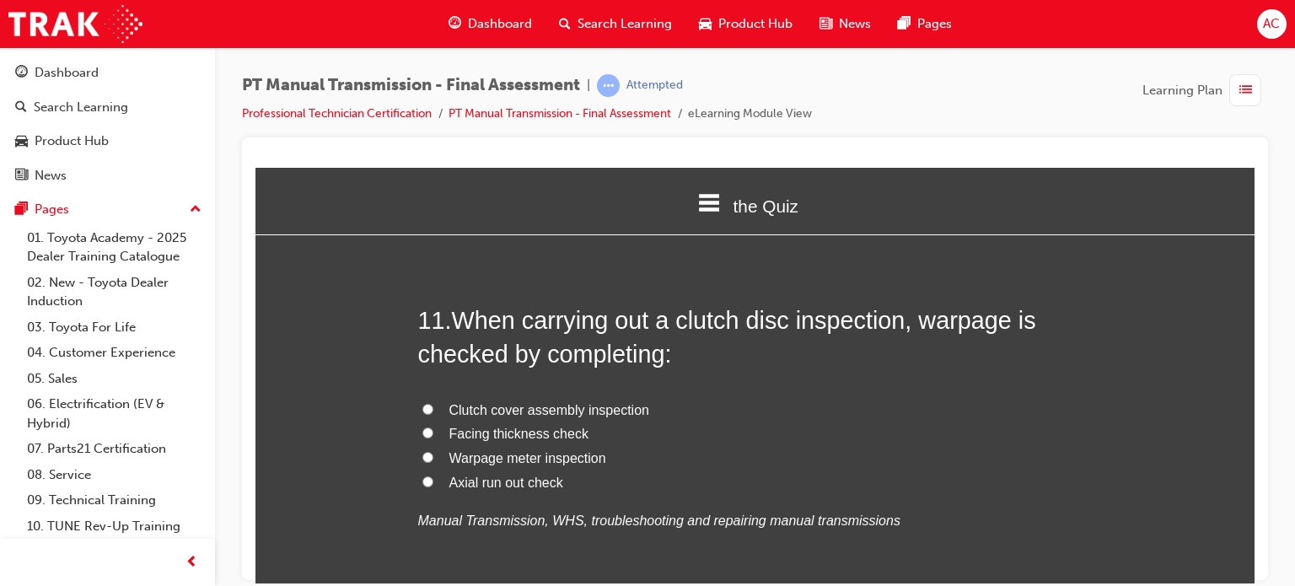
click at [431, 422] on label "Facing thickness check" at bounding box center [755, 434] width 675 height 24
click at [431, 427] on input "Facing thickness check" at bounding box center [427, 432] width 11 height 11
radio input "true"
click at [387, 363] on div "You must select an answer for each question before you can submit. Please note,…" at bounding box center [754, 82] width 999 height 7697
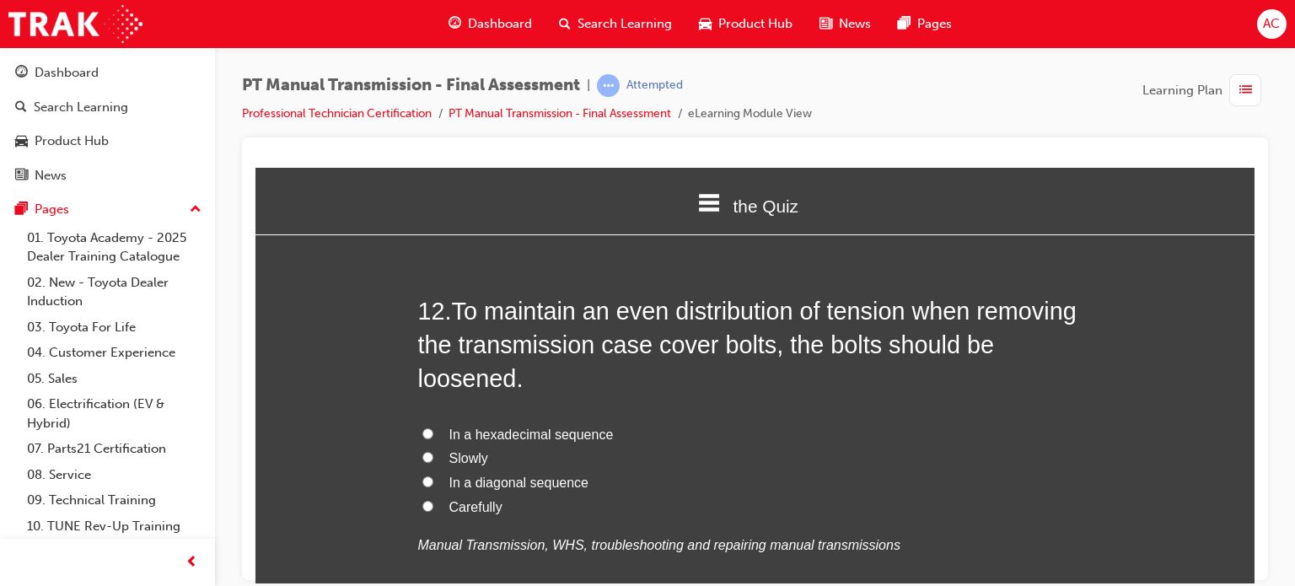
scroll to position [4418, 0]
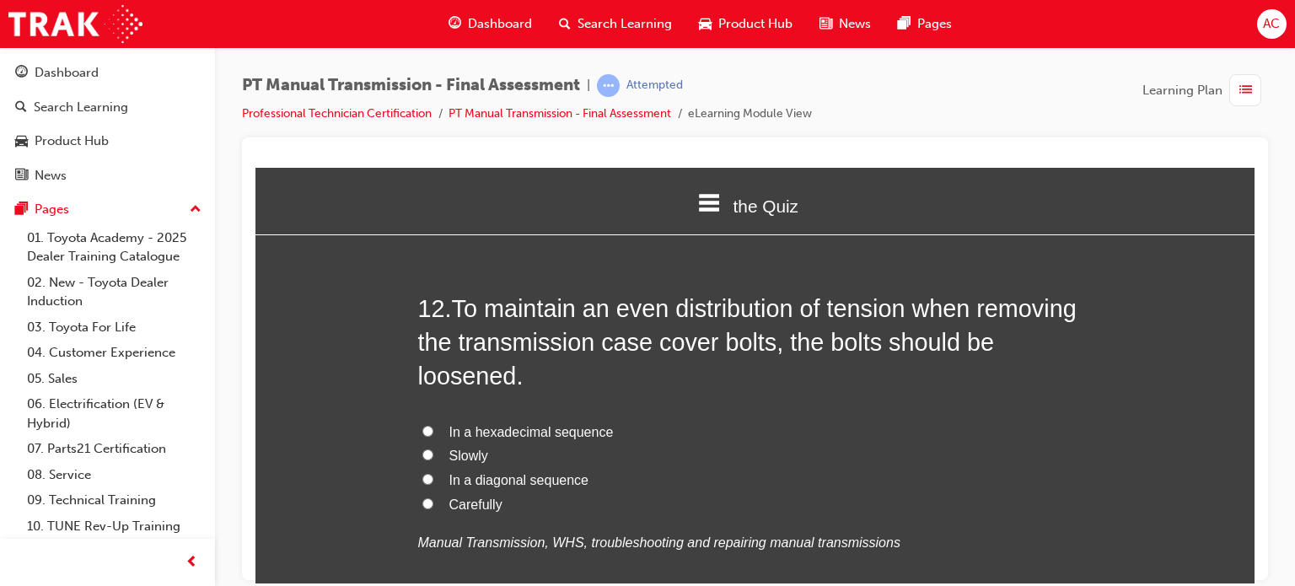
click at [433, 468] on label "In a diagonal sequence" at bounding box center [755, 480] width 675 height 24
click at [433, 473] on input "In a diagonal sequence" at bounding box center [427, 478] width 11 height 11
radio input "true"
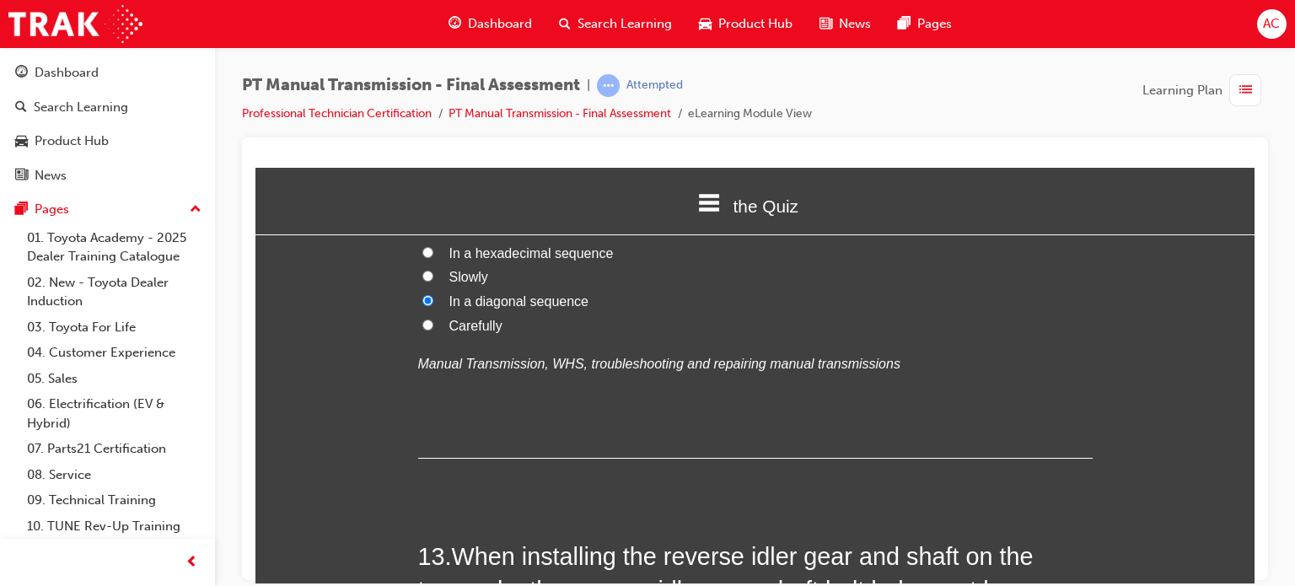
scroll to position [4789, 0]
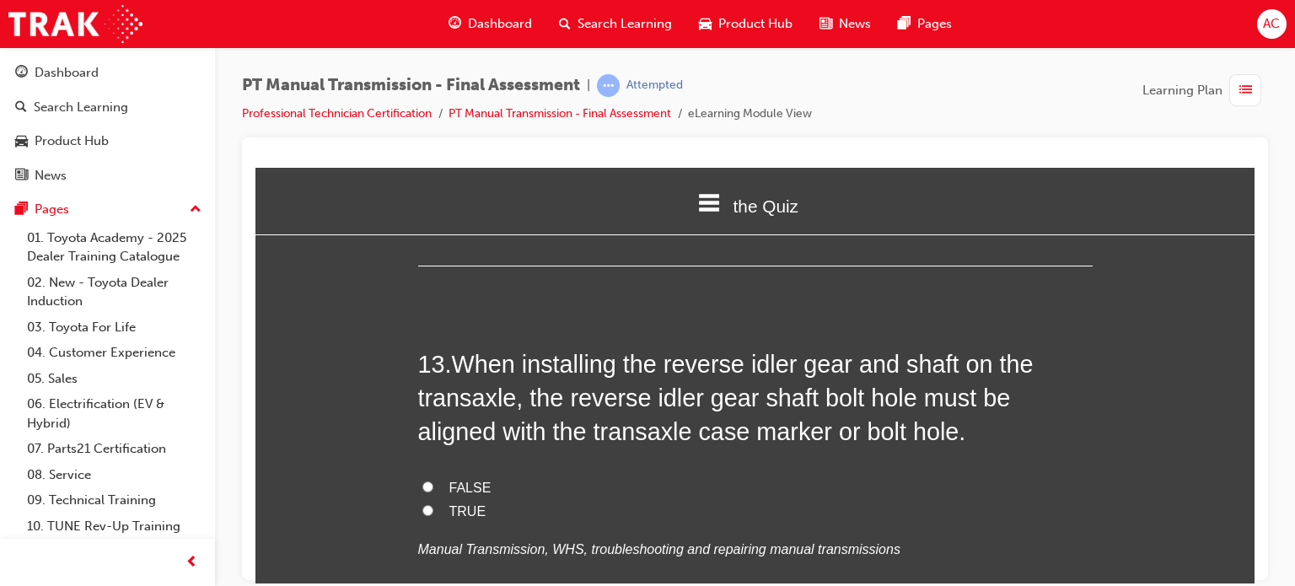
click at [428, 499] on label "TRUE" at bounding box center [755, 511] width 675 height 24
click at [428, 504] on input "TRUE" at bounding box center [427, 509] width 11 height 11
radio input "true"
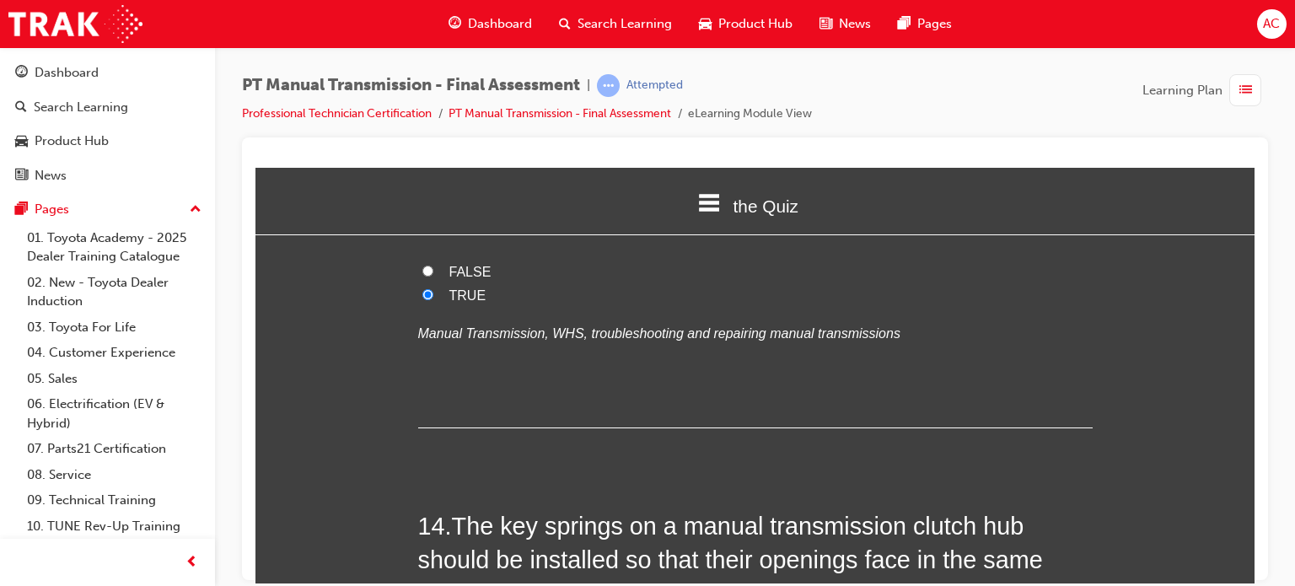
scroll to position [5126, 0]
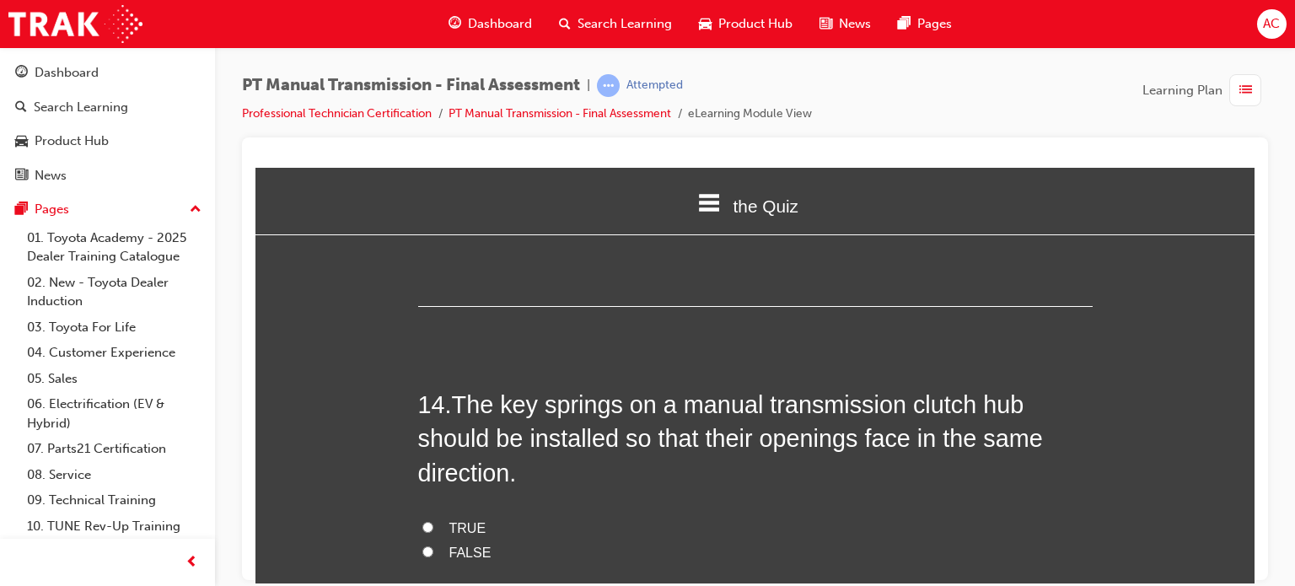
click at [430, 516] on label "TRUE" at bounding box center [755, 528] width 675 height 24
click at [430, 521] on input "TRUE" at bounding box center [427, 526] width 11 height 11
radio input "true"
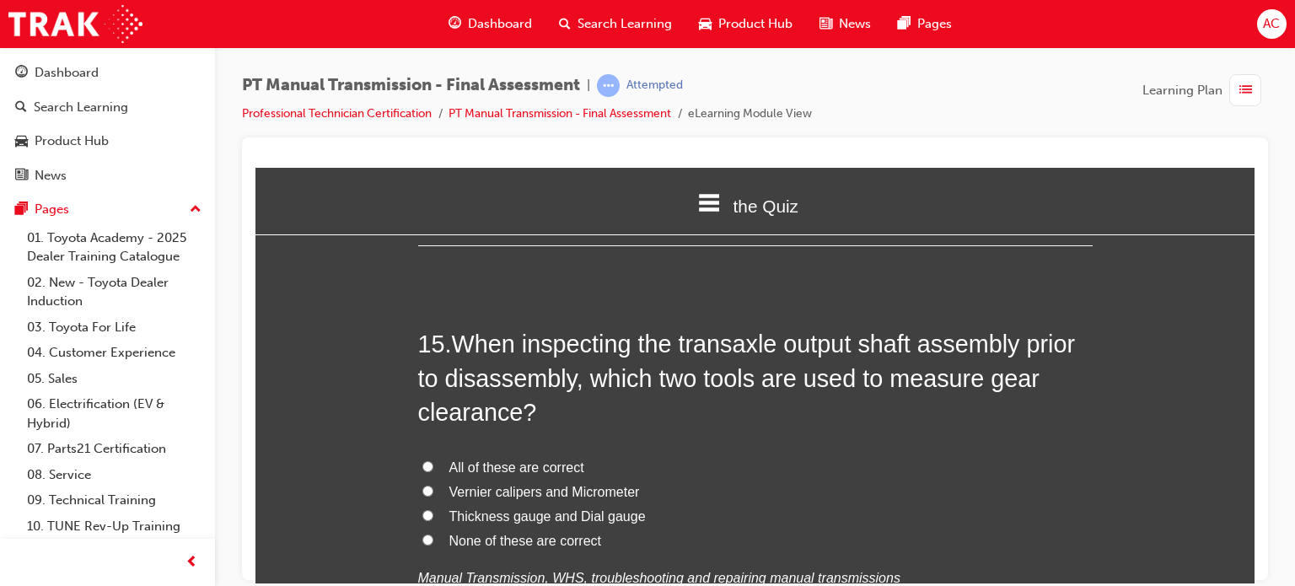
scroll to position [5599, 0]
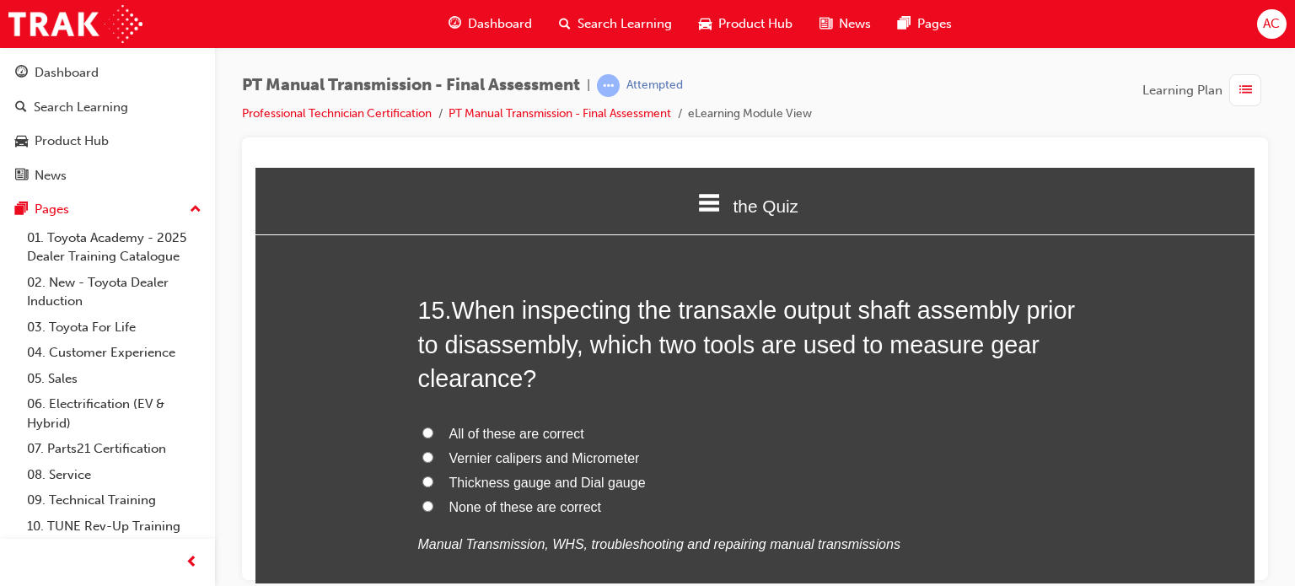
click at [449, 450] on span "Vernier calipers and Micrometer" at bounding box center [544, 457] width 191 height 14
click at [433, 451] on input "Vernier calipers and Micrometer" at bounding box center [427, 456] width 11 height 11
radio input "true"
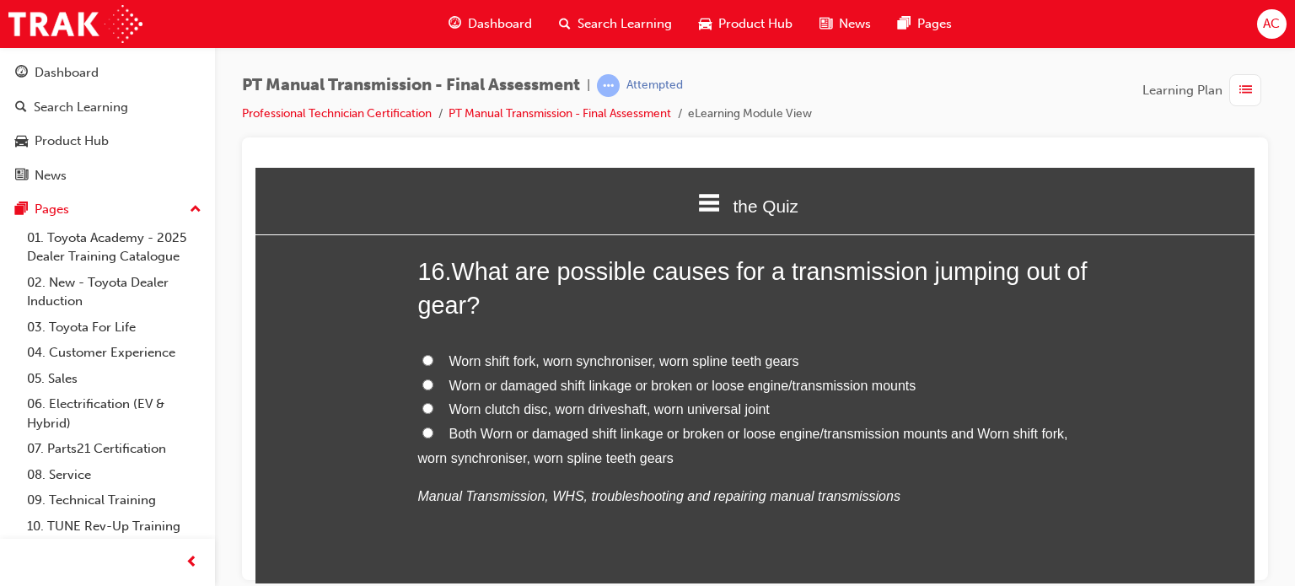
scroll to position [6071, 0]
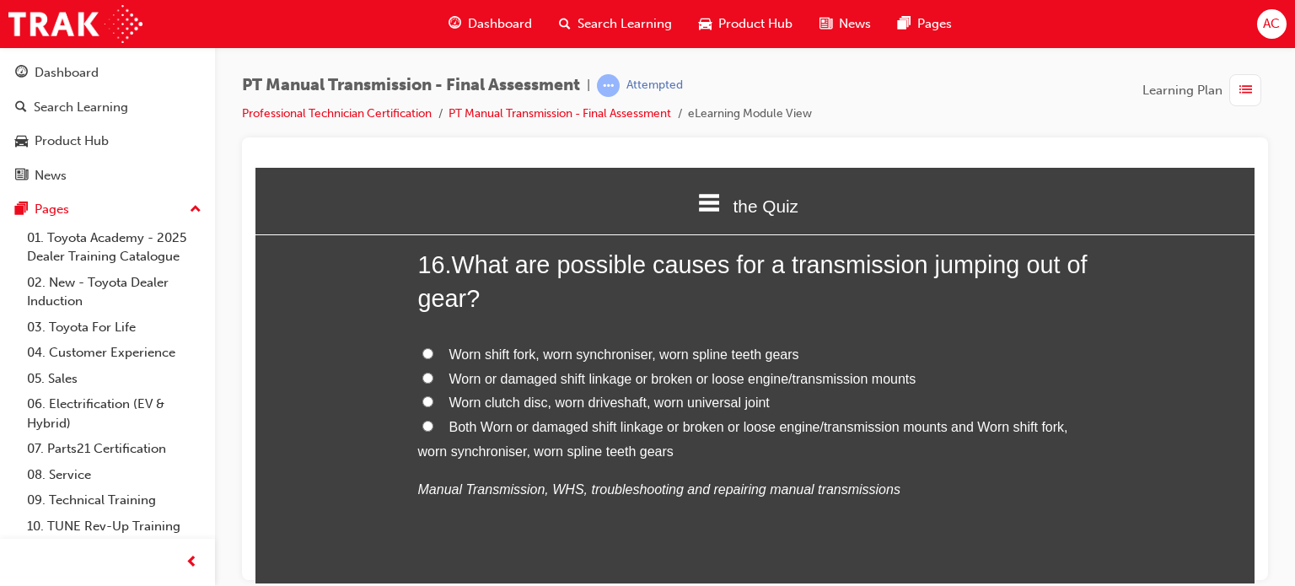
click at [427, 415] on label "Both Worn or damaged shift linkage or broken or loose engine/transmission mount…" at bounding box center [755, 439] width 675 height 49
click at [427, 420] on input "Both Worn or damaged shift linkage or broken or loose engine/transmission mount…" at bounding box center [427, 425] width 11 height 11
radio input "true"
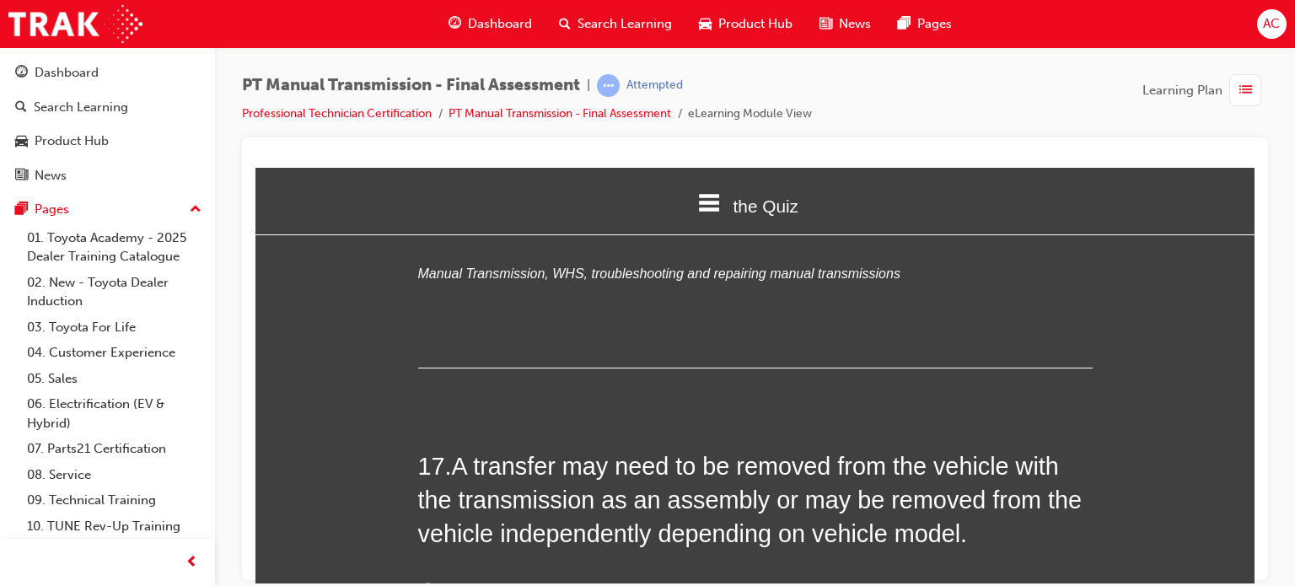
scroll to position [6442, 0]
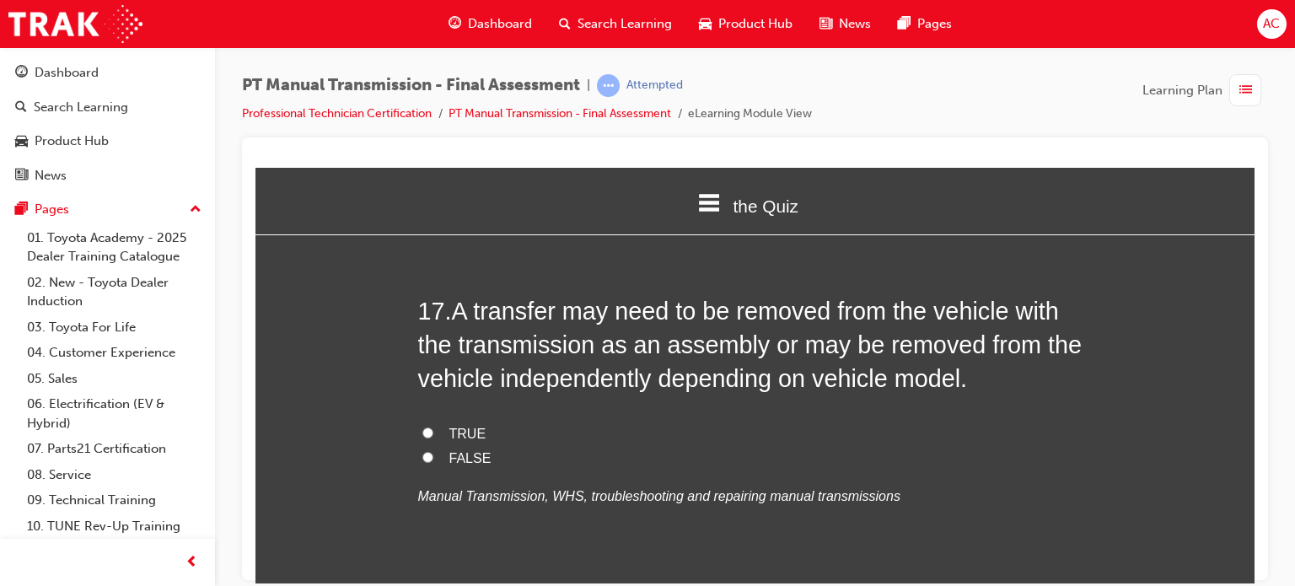
click at [437, 422] on label "TRUE" at bounding box center [755, 434] width 675 height 24
click at [433, 427] on input "TRUE" at bounding box center [427, 432] width 11 height 11
radio input "true"
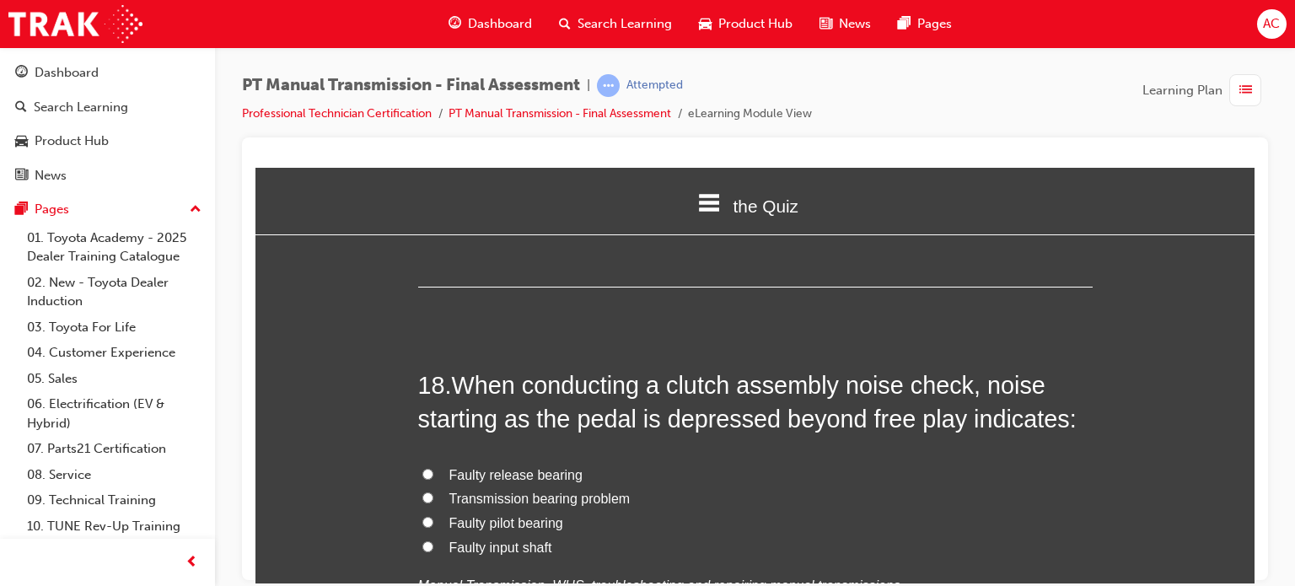
scroll to position [6779, 0]
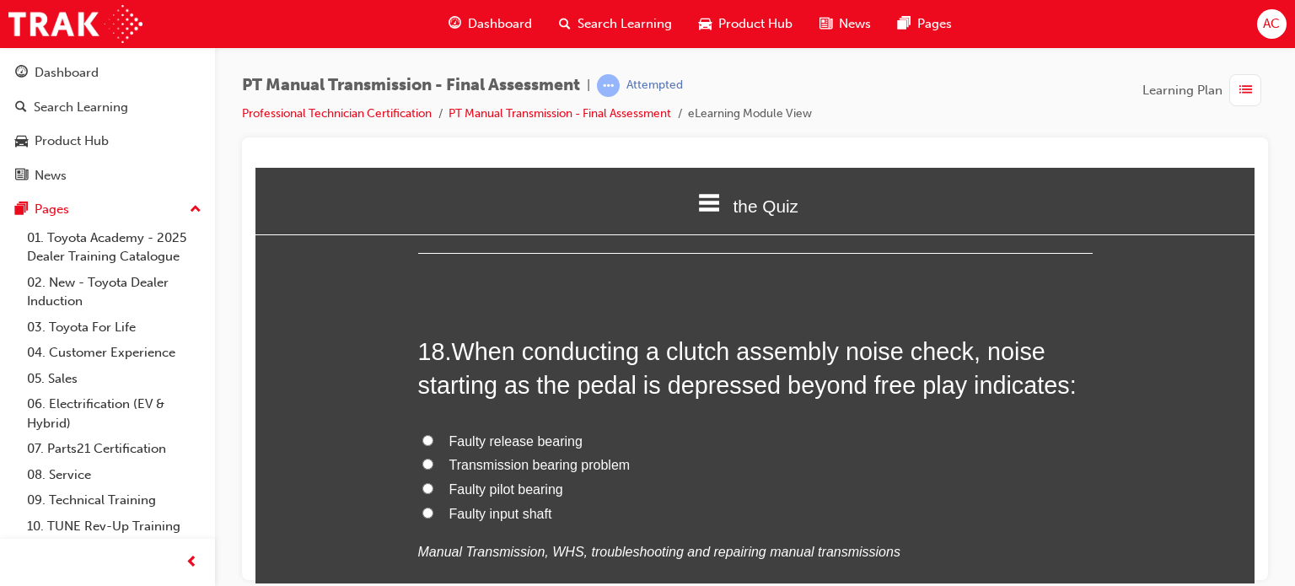
click at [456, 433] on span "Faulty release bearing" at bounding box center [515, 440] width 133 height 14
click at [433, 434] on input "Faulty release bearing" at bounding box center [427, 439] width 11 height 11
radio input "true"
click at [464, 457] on span "Transmission bearing problem" at bounding box center [539, 464] width 181 height 14
click at [433, 458] on input "Transmission bearing problem" at bounding box center [427, 463] width 11 height 11
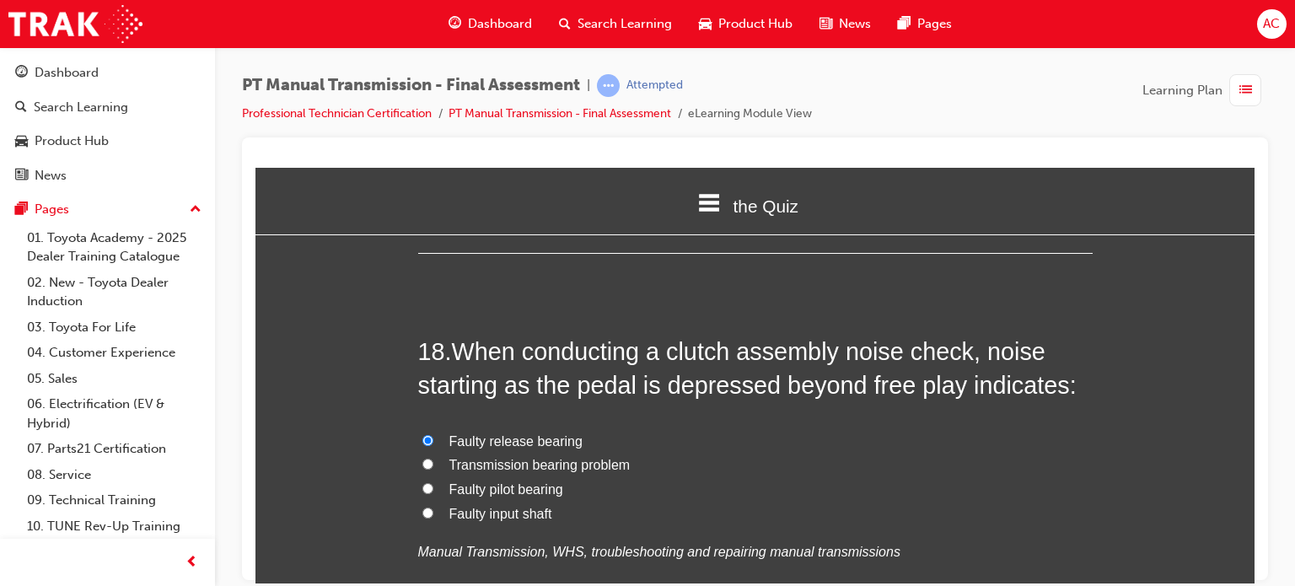
radio input "true"
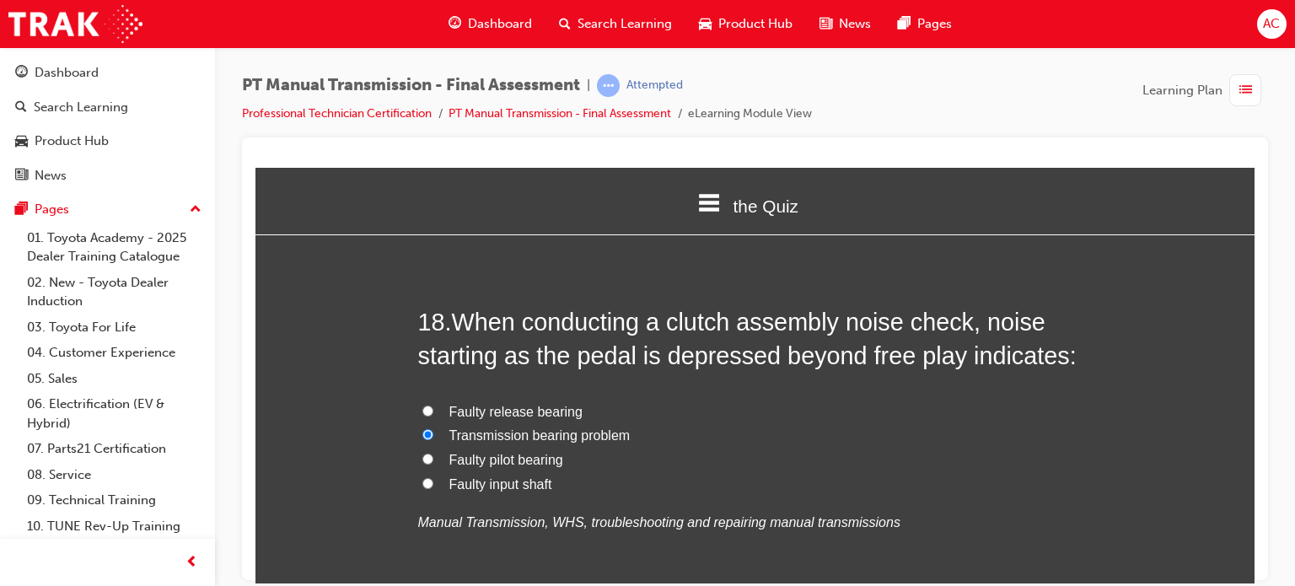
click at [1015, 534] on div "18 . When conducting a clutch assembly noise check, noise starting as the pedal…" at bounding box center [755, 460] width 675 height 312
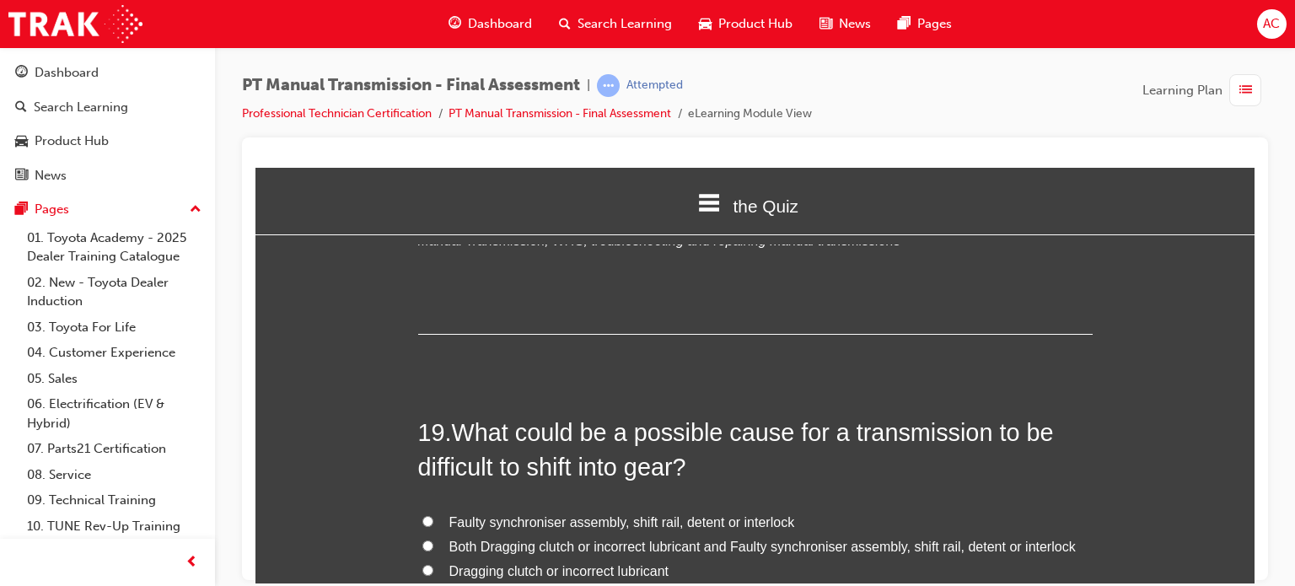
scroll to position [7116, 0]
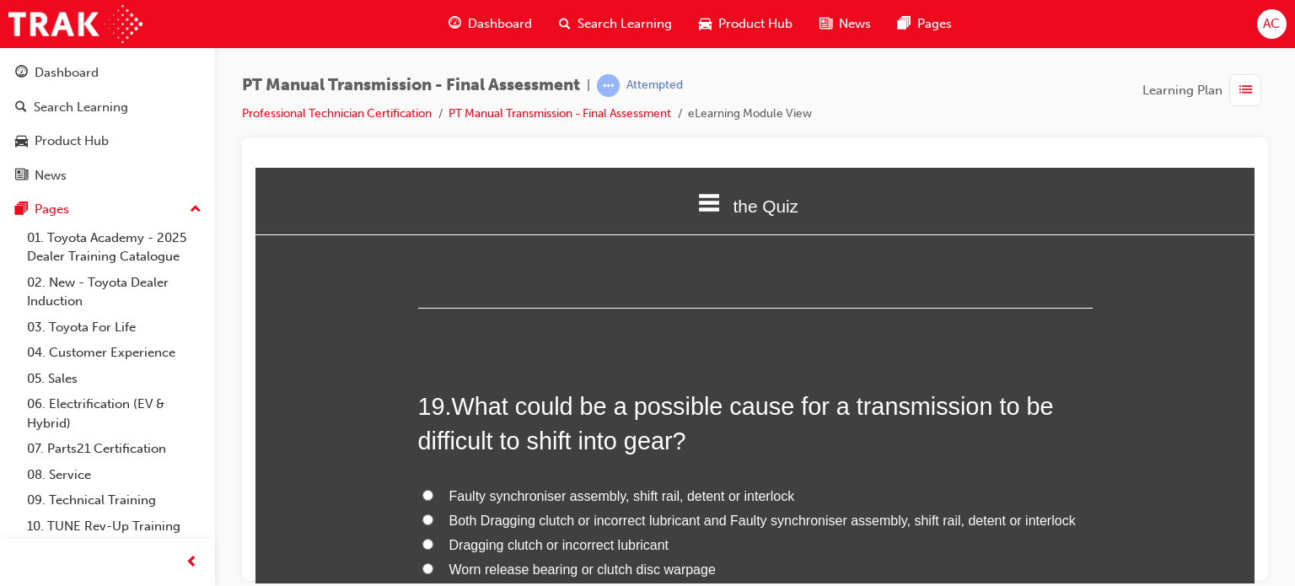
click at [595, 513] on span "Both Dragging clutch or incorrect lubricant and Faulty synchroniser assembly, s…" at bounding box center [762, 520] width 626 height 14
click at [433, 513] on input "Both Dragging clutch or incorrect lubricant and Faulty synchroniser assembly, s…" at bounding box center [427, 518] width 11 height 11
radio input "true"
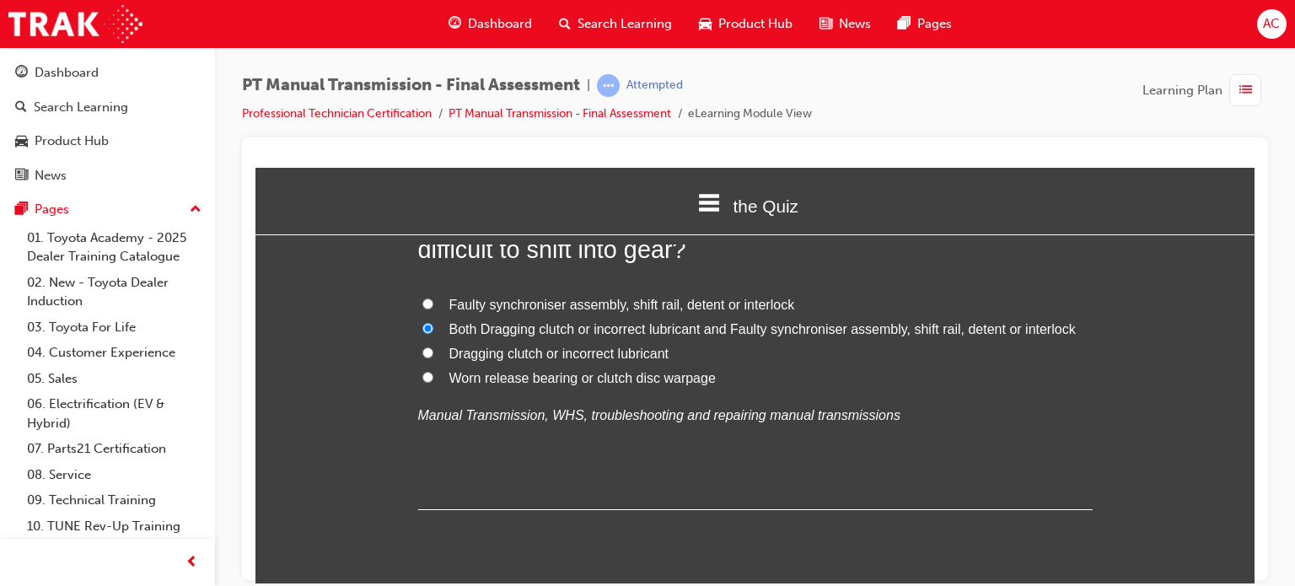
scroll to position [7325, 0]
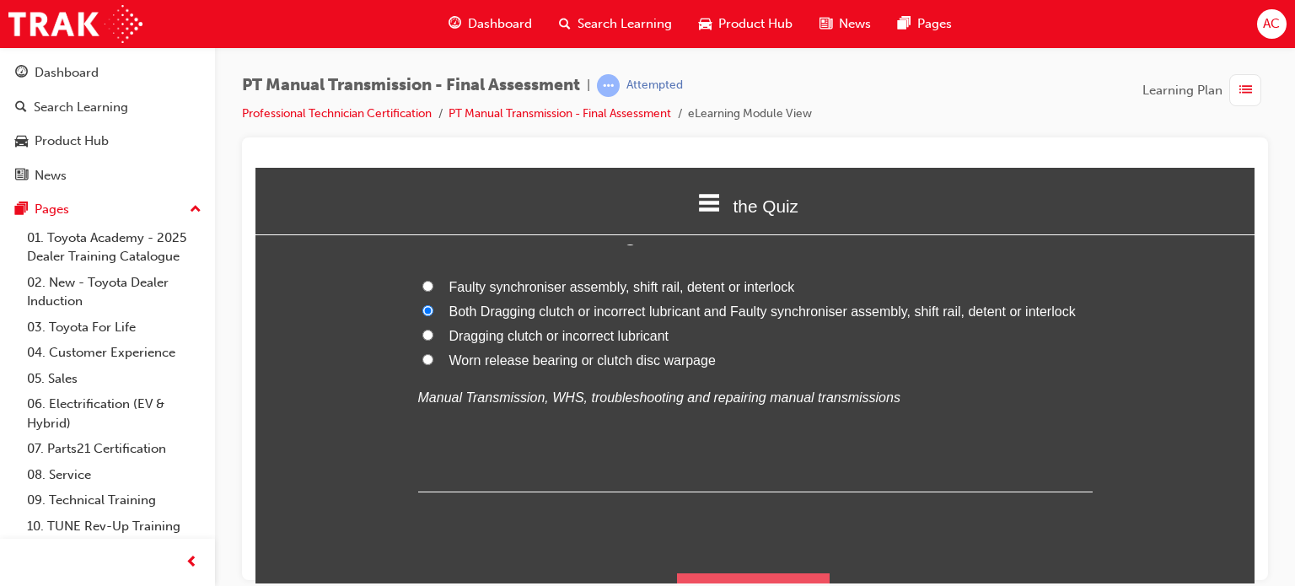
click at [759, 573] on button "Submit Answers" at bounding box center [753, 596] width 153 height 47
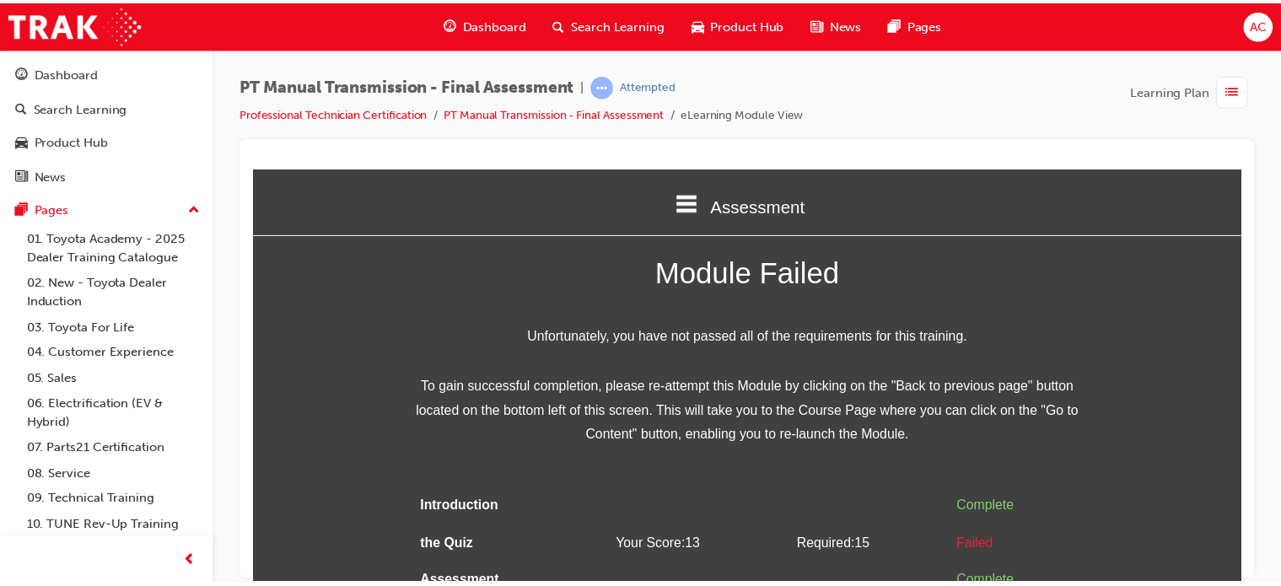
scroll to position [46, 0]
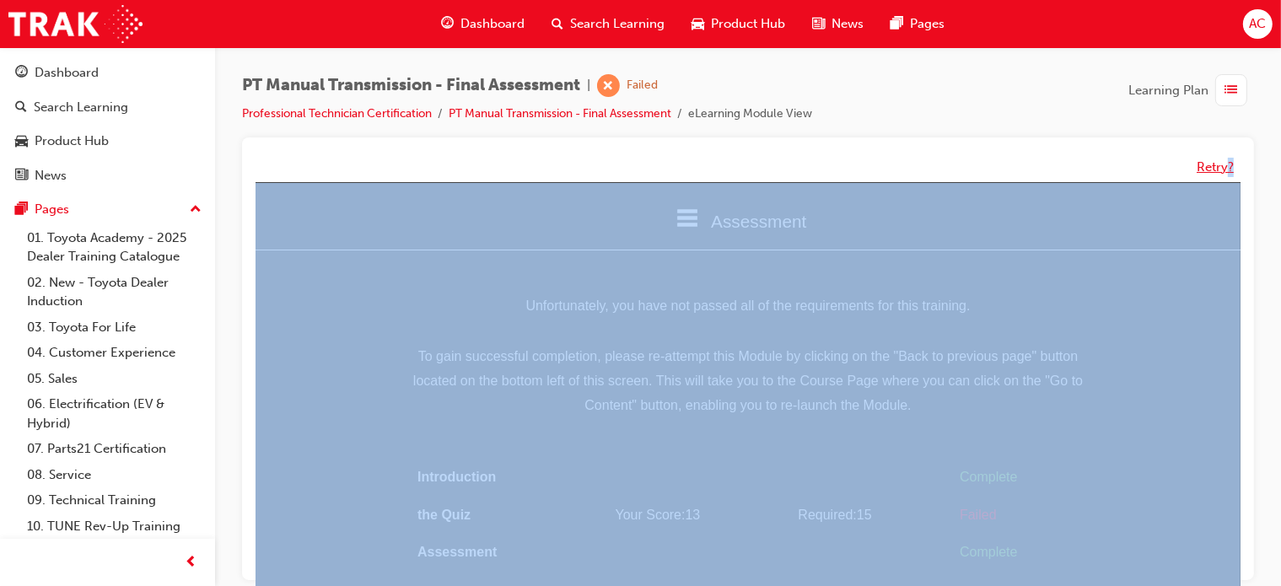
drag, startPoint x: 1278, startPoint y: 271, endPoint x: 1218, endPoint y: 156, distance: 129.7
click at [1218, 156] on div "PT Manual Transmission - Final Assessment | Failed Professional Technician Cert…" at bounding box center [748, 295] width 1066 height 497
click at [1218, 158] on button "Retry?" at bounding box center [1214, 167] width 37 height 19
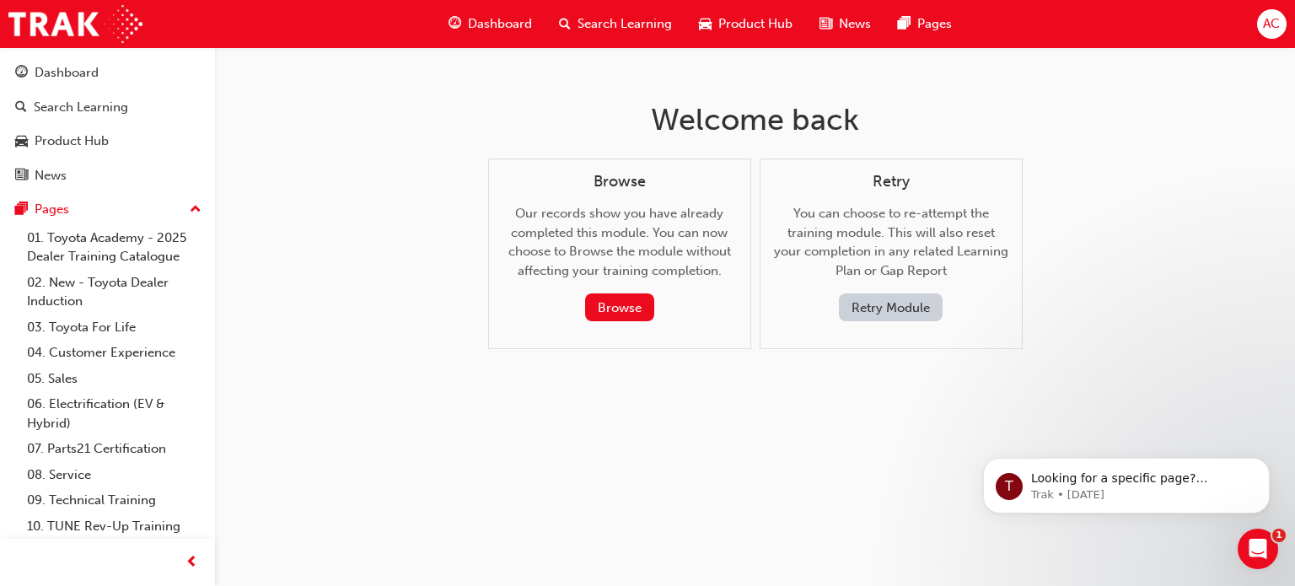
click at [873, 309] on button "Retry Module" at bounding box center [891, 307] width 104 height 28
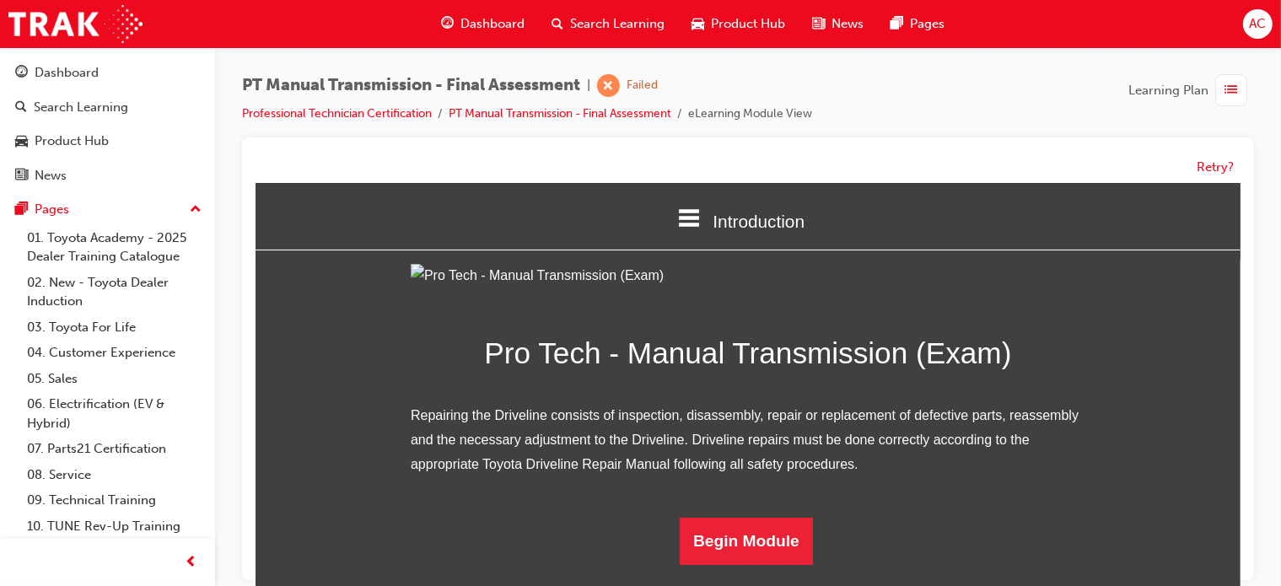
scroll to position [0, 0]
click at [1142, 366] on div "Pro Tech - Manual Transmission (Exam) Repairing the Driveline consists of inspe…" at bounding box center [747, 413] width 985 height 301
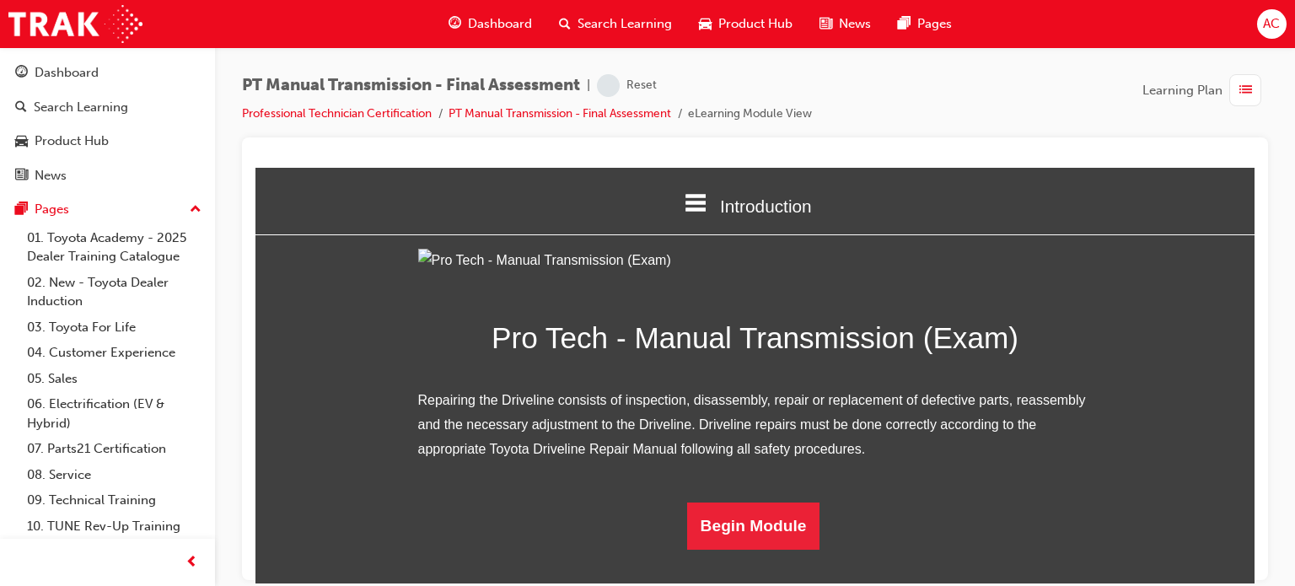
scroll to position [152, 0]
click at [769, 549] on button "Begin Module" at bounding box center [753, 525] width 133 height 47
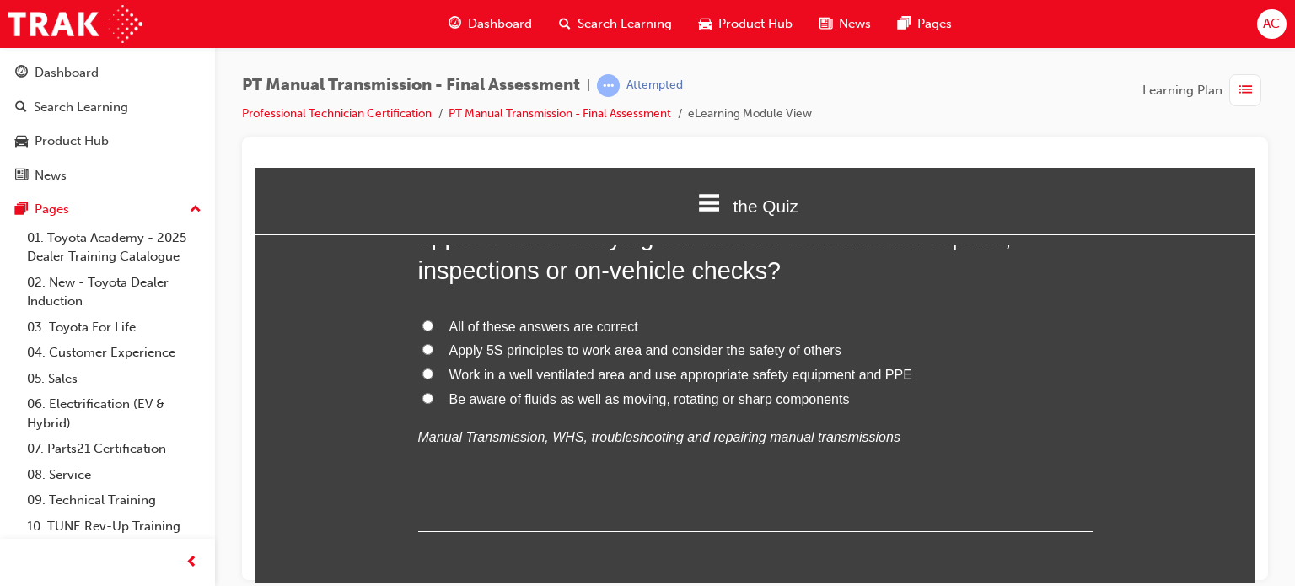
scroll to position [0, 0]
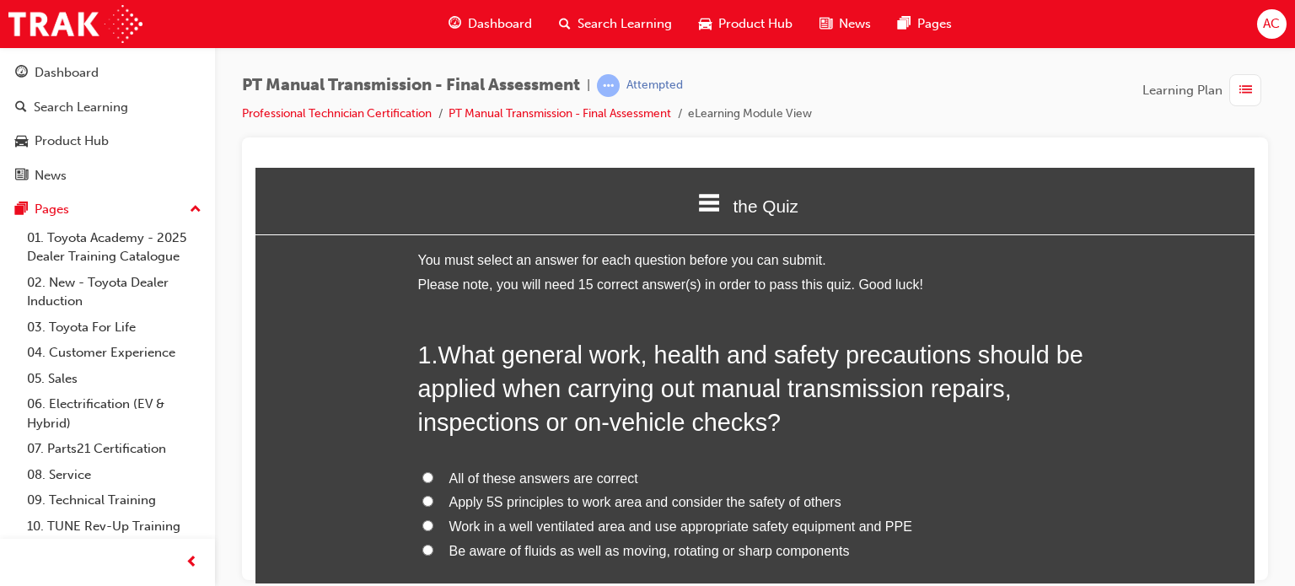
click at [1009, 503] on label "Apply 5S principles to work area and consider the safety of others" at bounding box center [755, 502] width 675 height 24
click at [433, 503] on input "Apply 5S principles to work area and consider the safety of others" at bounding box center [427, 500] width 11 height 11
radio input "true"
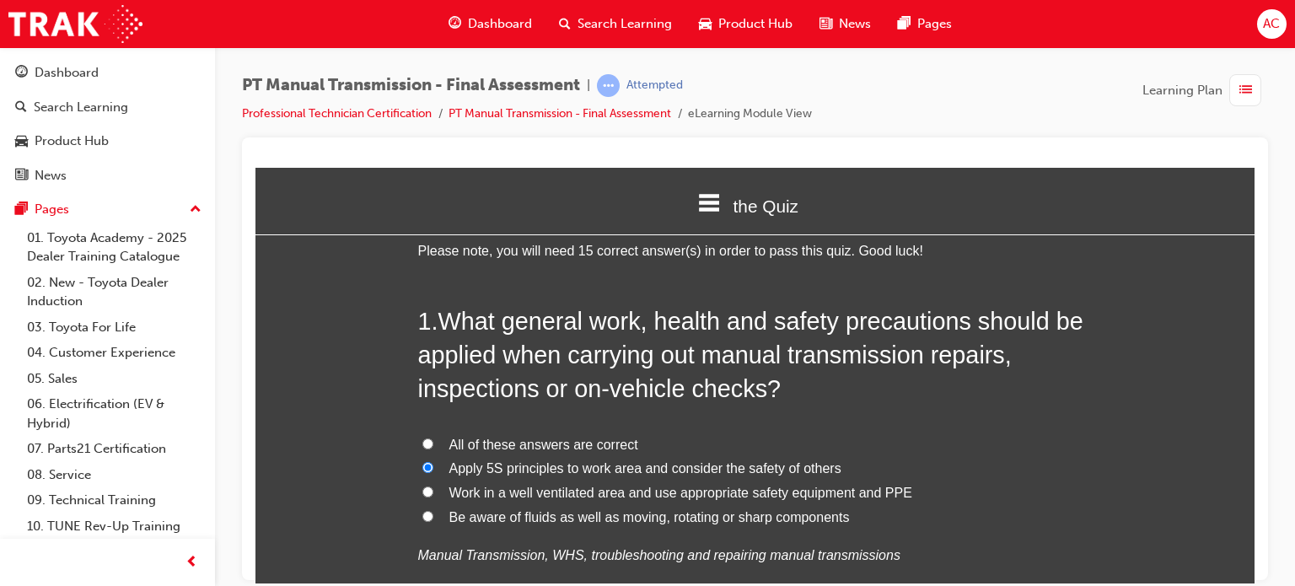
click at [422, 486] on input "Work in a well ventilated area and use appropriate safety equipment and PPE" at bounding box center [427, 491] width 11 height 11
radio input "true"
click at [422, 440] on input "All of these answers are correct" at bounding box center [427, 443] width 11 height 11
radio input "true"
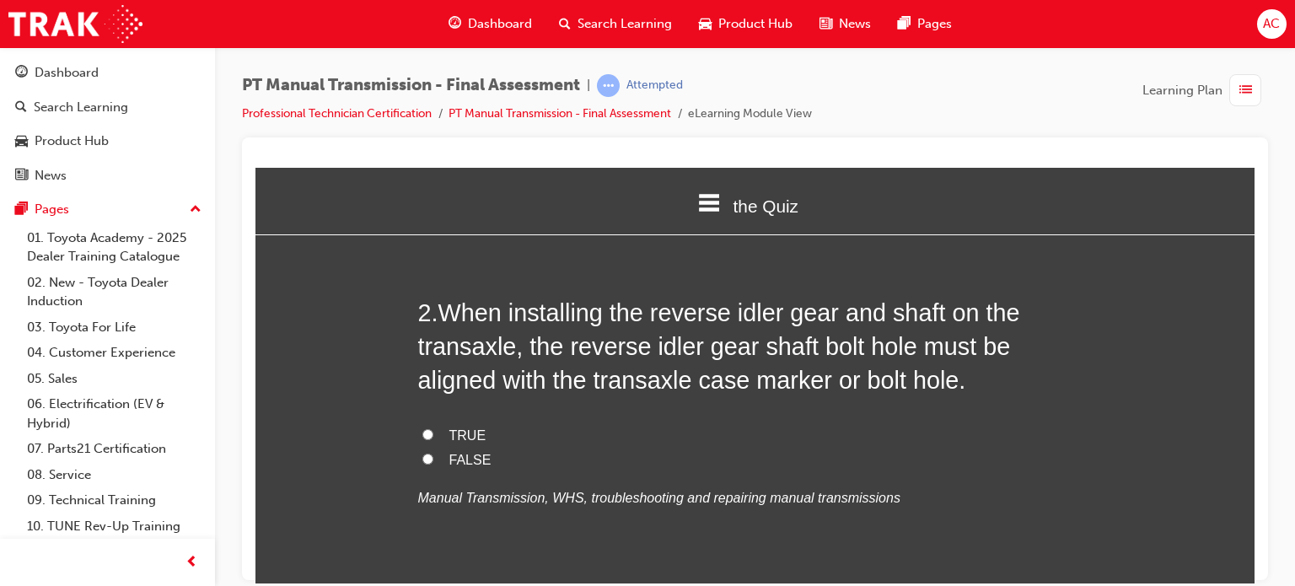
scroll to position [472, 0]
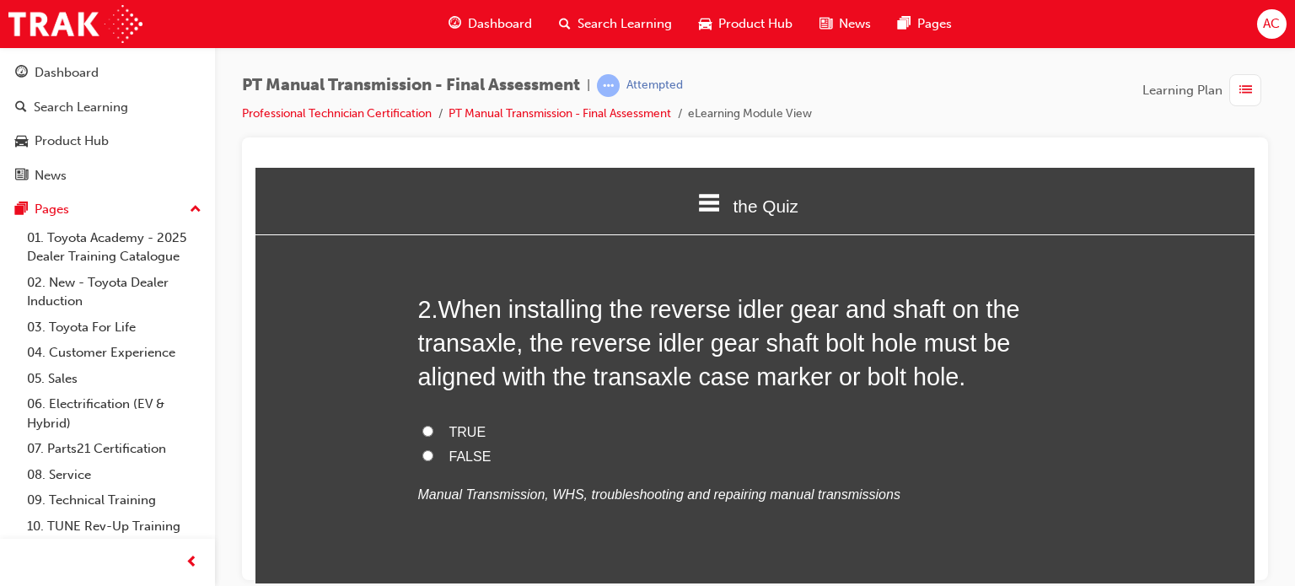
click at [435, 427] on label "TRUE" at bounding box center [755, 432] width 675 height 24
click at [433, 427] on input "TRUE" at bounding box center [427, 430] width 11 height 11
radio input "true"
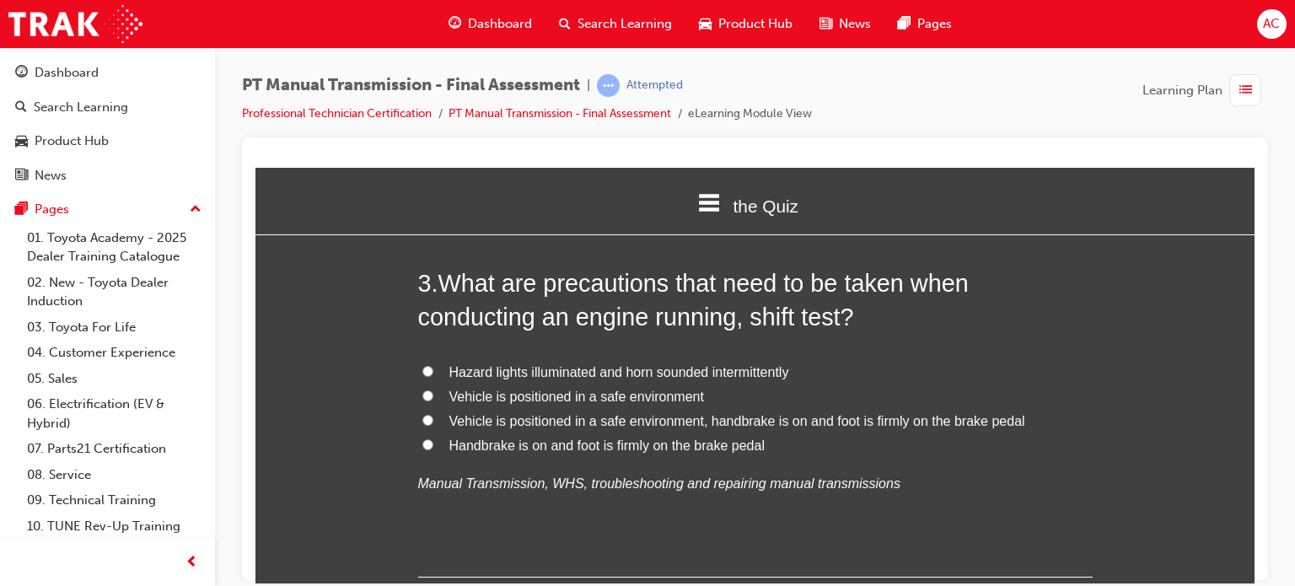
scroll to position [877, 0]
click at [435, 414] on label "Vehicle is positioned in a safe environment, handbrake is on and foot is firmly…" at bounding box center [755, 420] width 675 height 24
click at [433, 414] on input "Vehicle is positioned in a safe environment, handbrake is on and foot is firmly…" at bounding box center [427, 418] width 11 height 11
radio input "true"
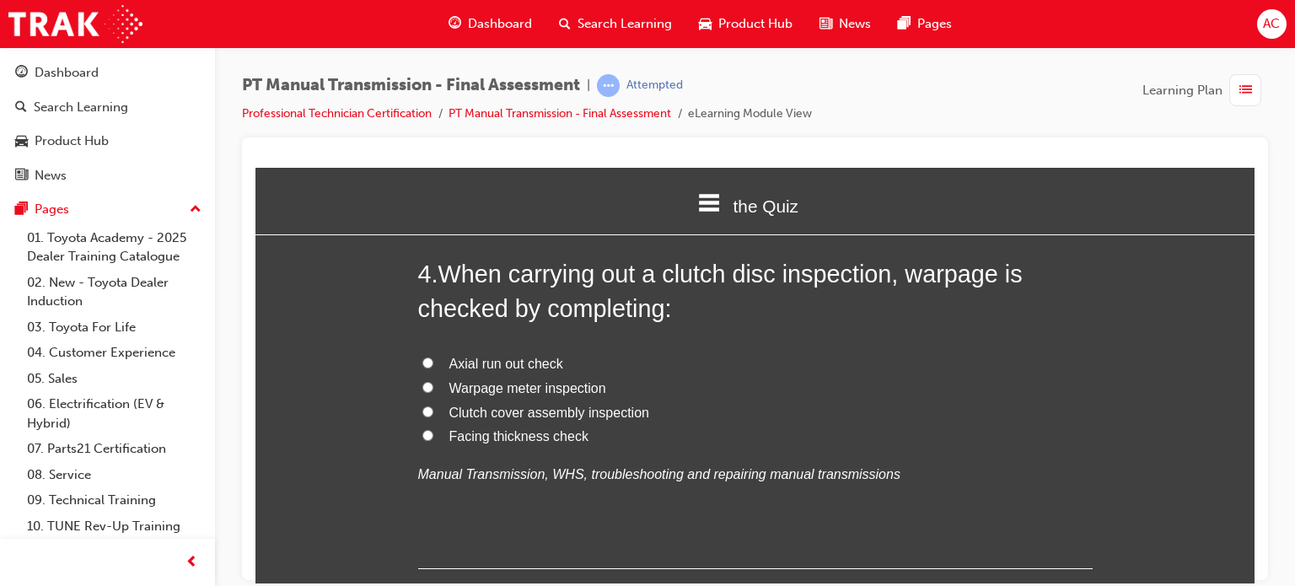
scroll to position [1282, 0]
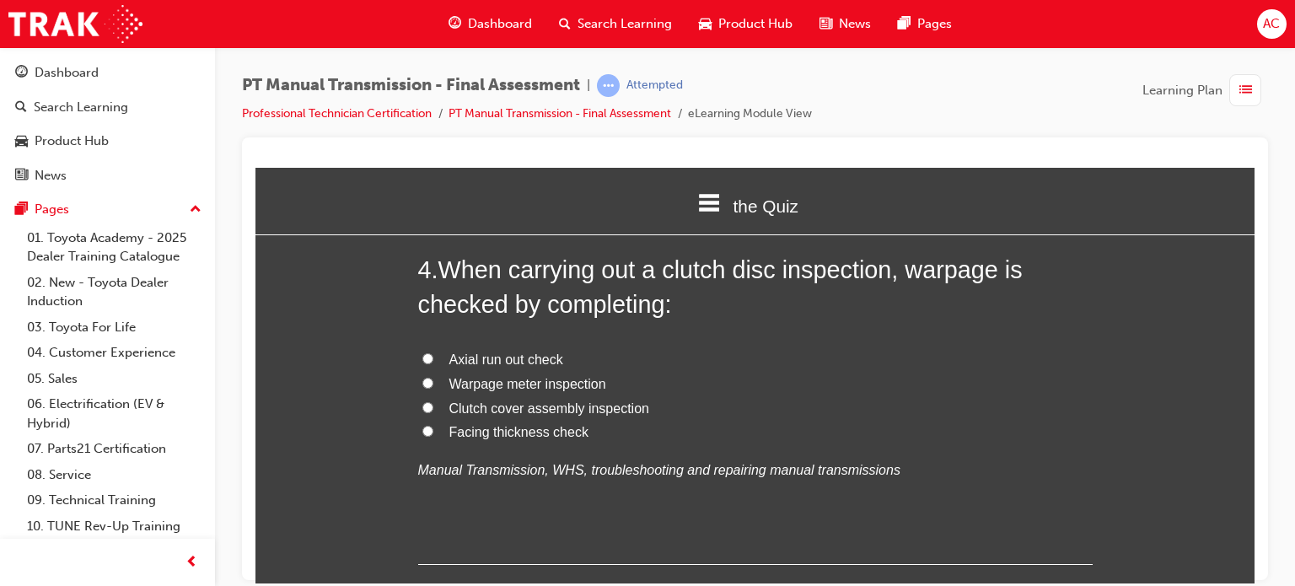
click at [436, 435] on label "Facing thickness check" at bounding box center [755, 432] width 675 height 24
click at [433, 435] on input "Facing thickness check" at bounding box center [427, 430] width 11 height 11
radio input "true"
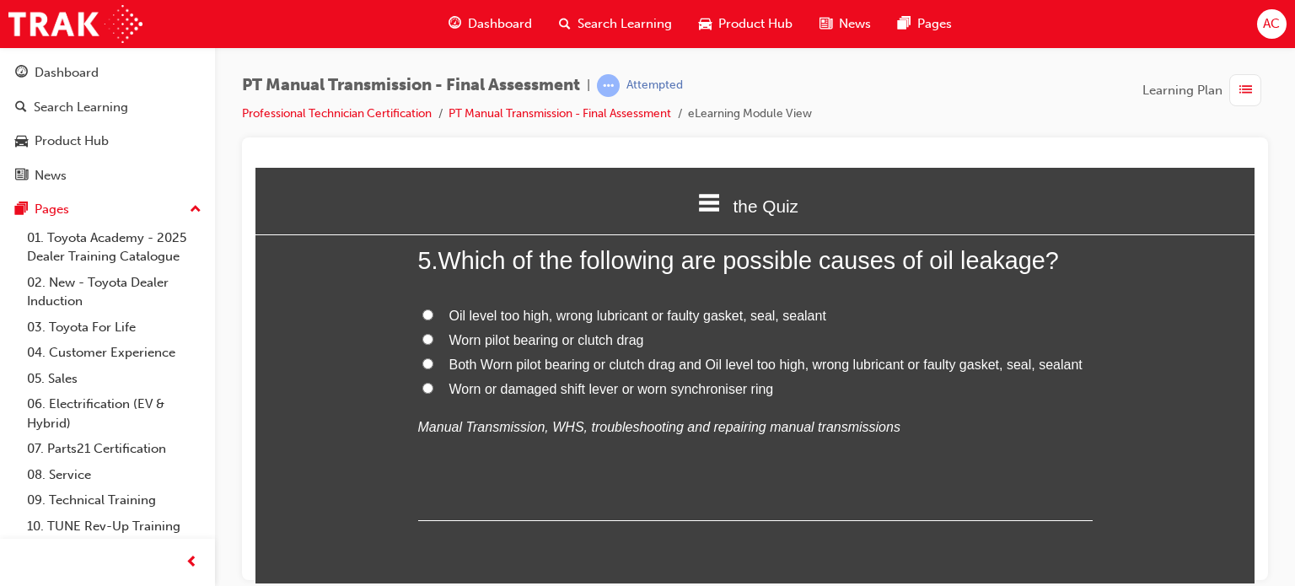
scroll to position [1686, 0]
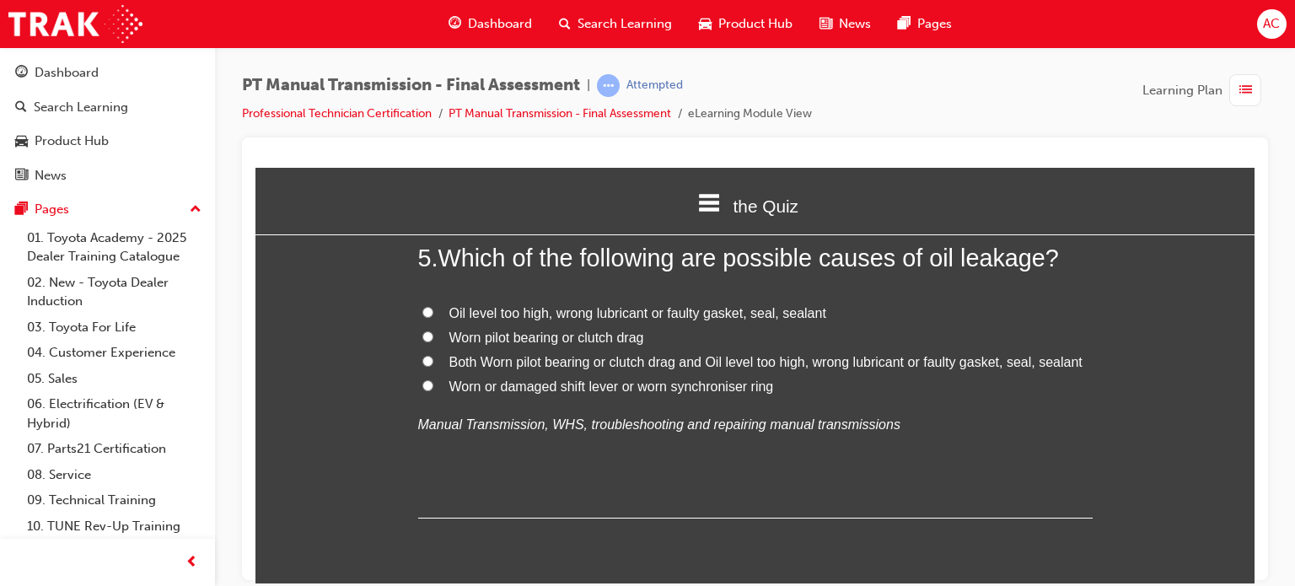
click at [464, 369] on label "Both Worn pilot bearing or clutch drag and Oil level too high, wrong lubricant …" at bounding box center [755, 362] width 675 height 24
click at [433, 366] on input "Both Worn pilot bearing or clutch drag and Oil level too high, wrong lubricant …" at bounding box center [427, 360] width 11 height 11
radio input "true"
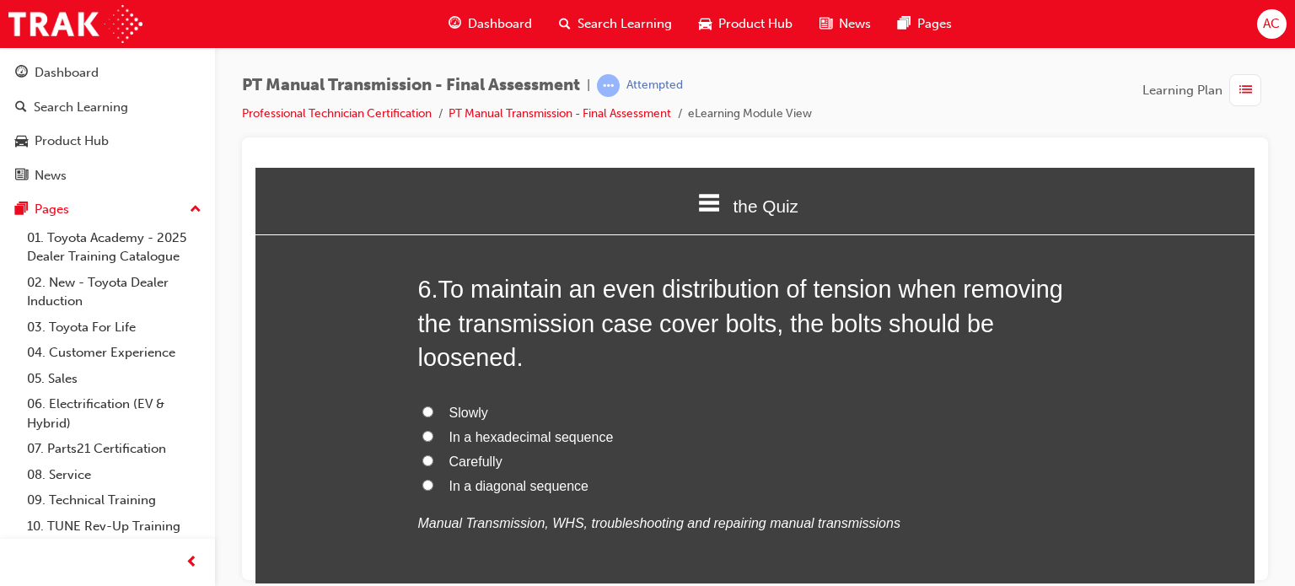
scroll to position [2024, 0]
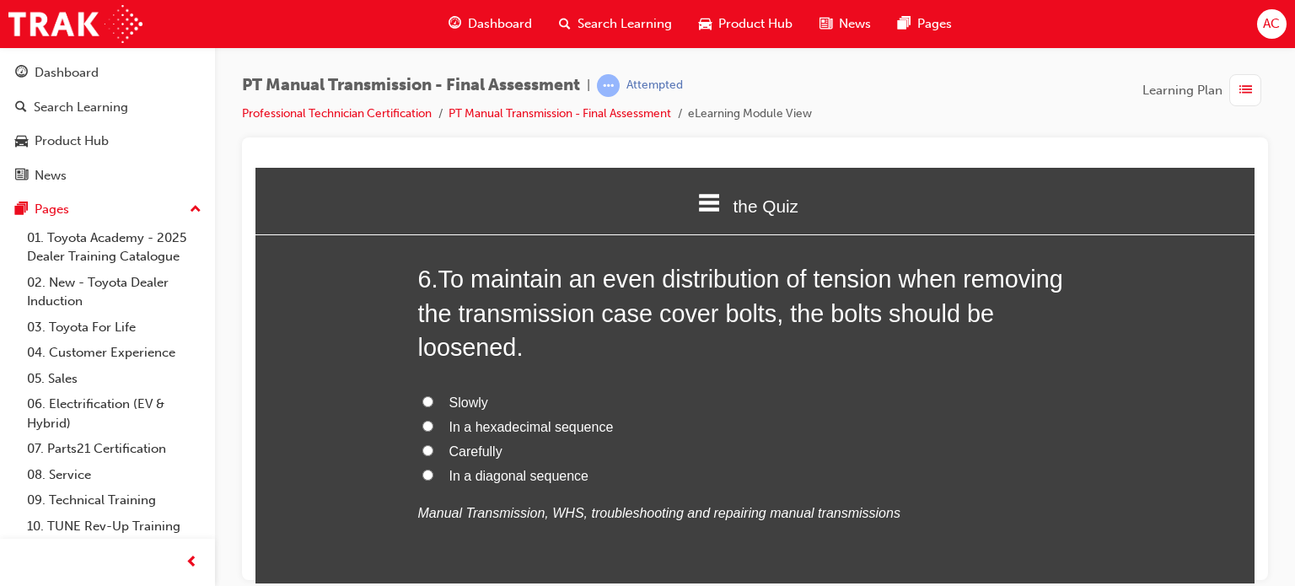
click at [483, 487] on label "In a diagonal sequence" at bounding box center [755, 476] width 675 height 24
click at [433, 480] on input "In a diagonal sequence" at bounding box center [427, 474] width 11 height 11
radio input "true"
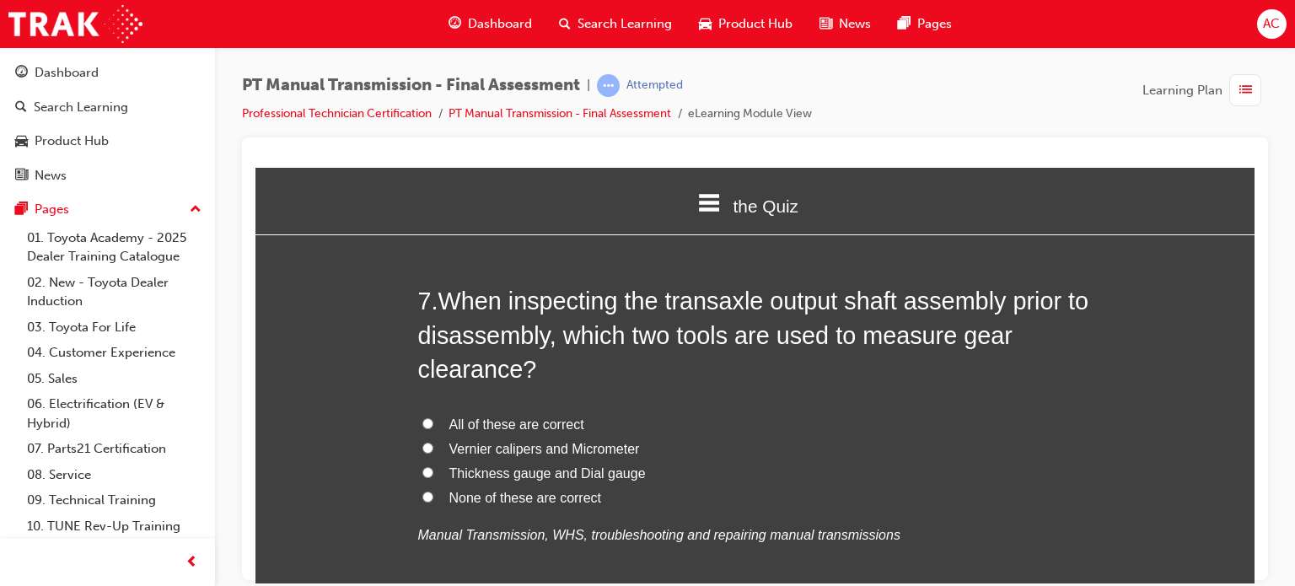
scroll to position [2462, 0]
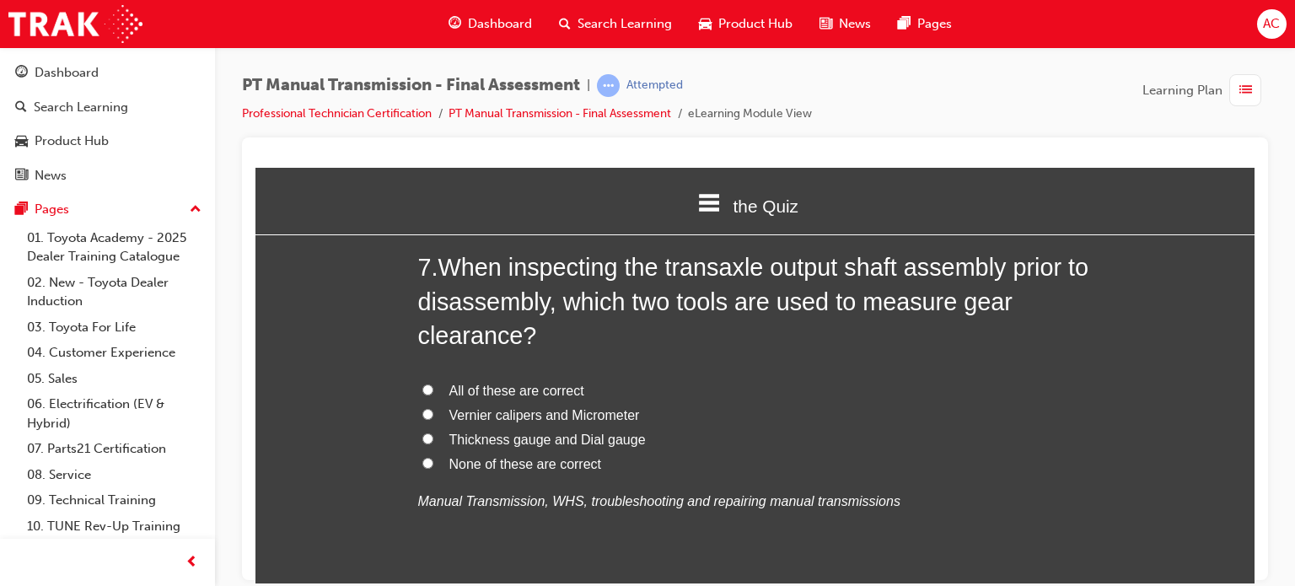
click at [453, 408] on span "Vernier calipers and Micrometer" at bounding box center [544, 414] width 191 height 14
click at [433, 408] on input "Vernier calipers and Micrometer" at bounding box center [427, 413] width 11 height 11
radio input "true"
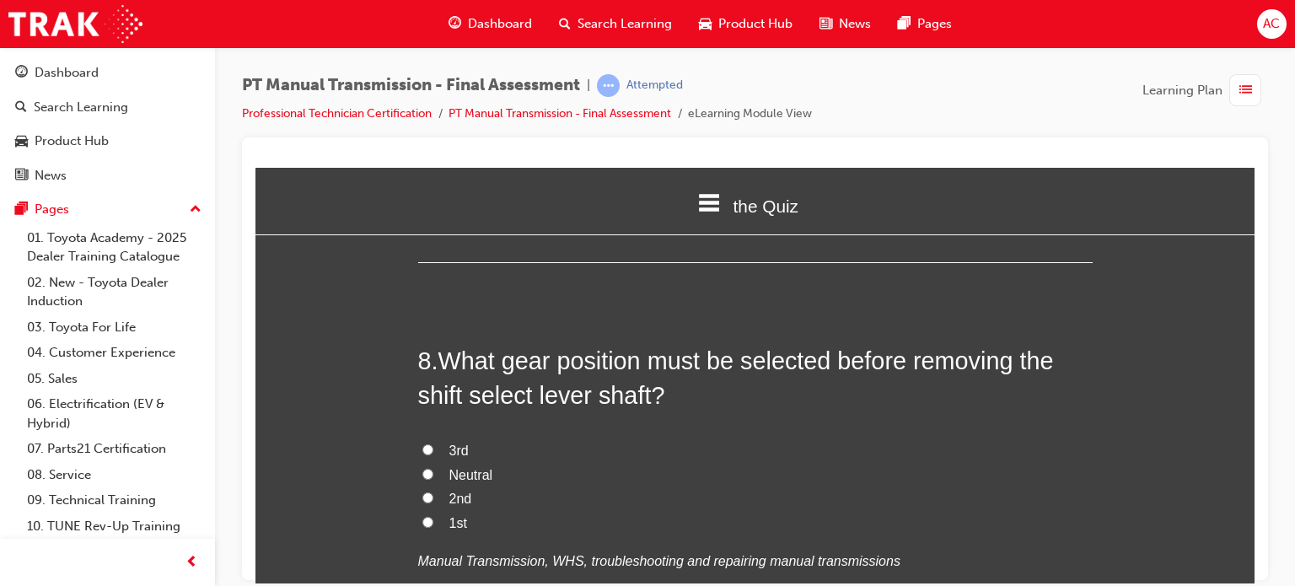
scroll to position [2799, 0]
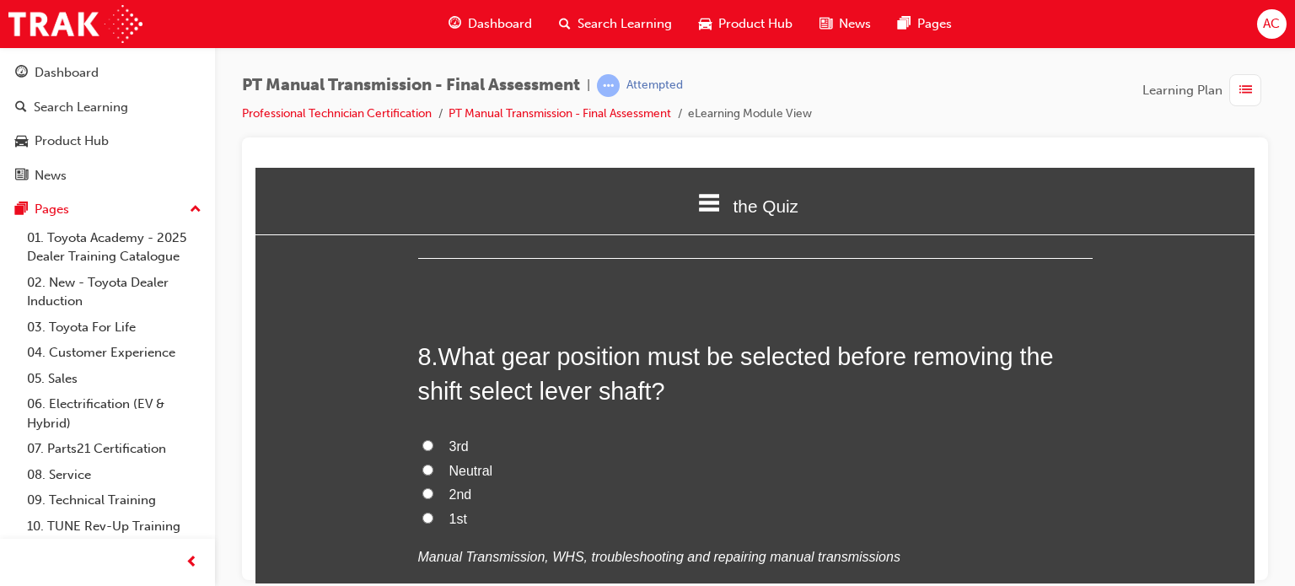
click at [427, 472] on label "Neutral" at bounding box center [755, 471] width 675 height 24
click at [427, 472] on input "Neutral" at bounding box center [427, 469] width 11 height 11
radio input "true"
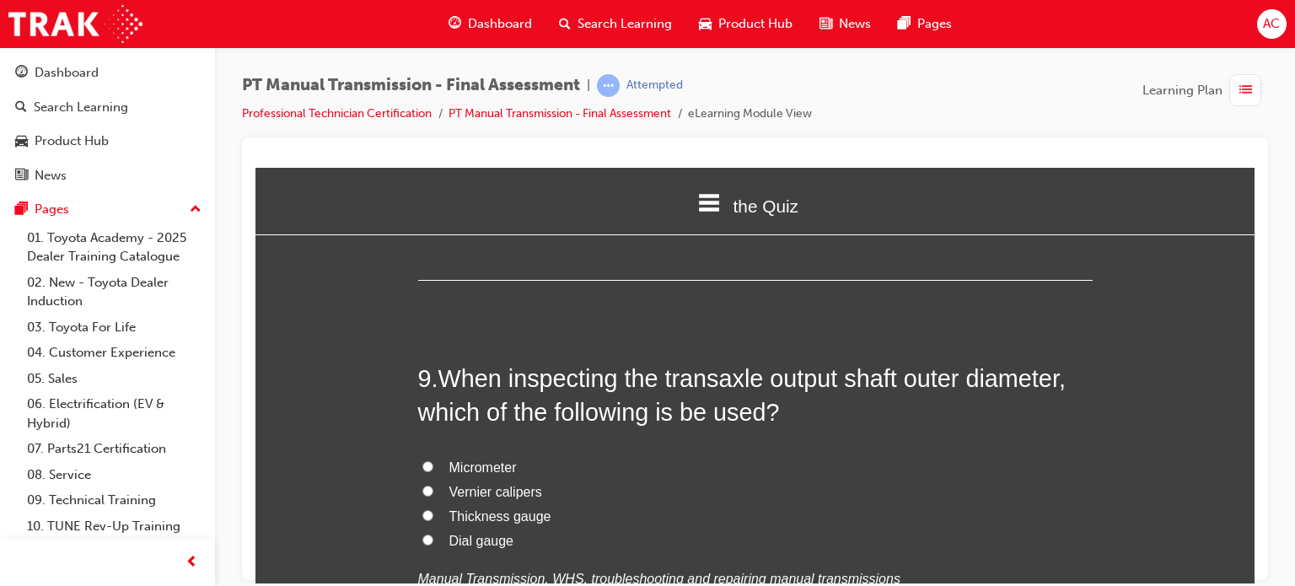
scroll to position [3204, 0]
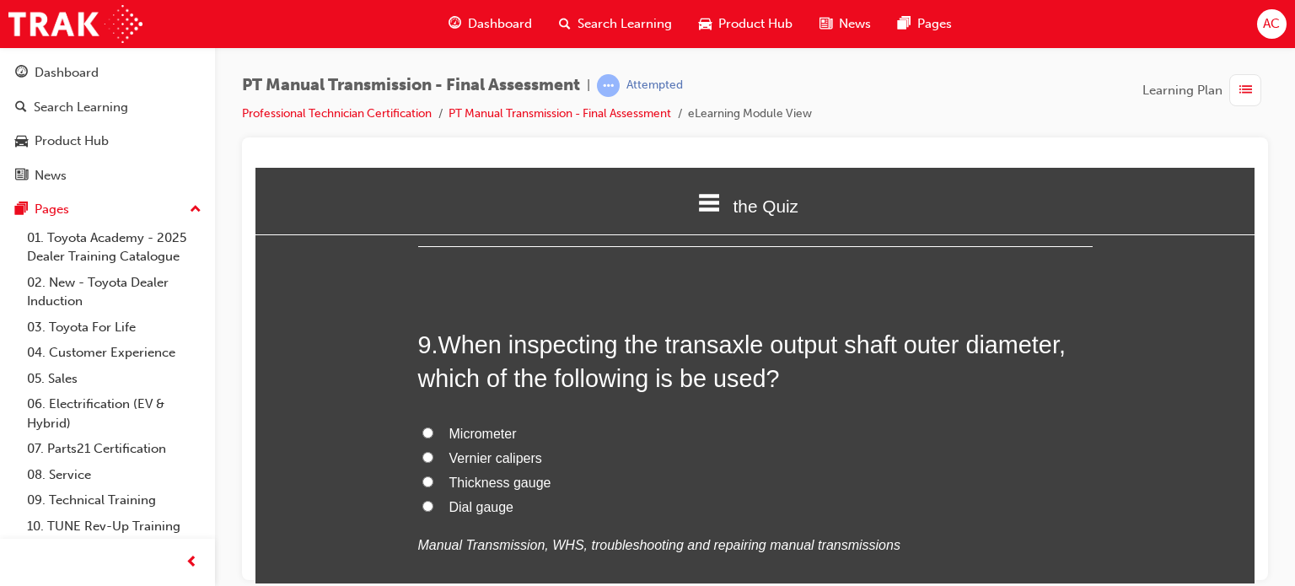
click at [432, 433] on label "Micrometer" at bounding box center [755, 434] width 675 height 24
click at [432, 433] on input "Micrometer" at bounding box center [427, 432] width 11 height 11
radio input "true"
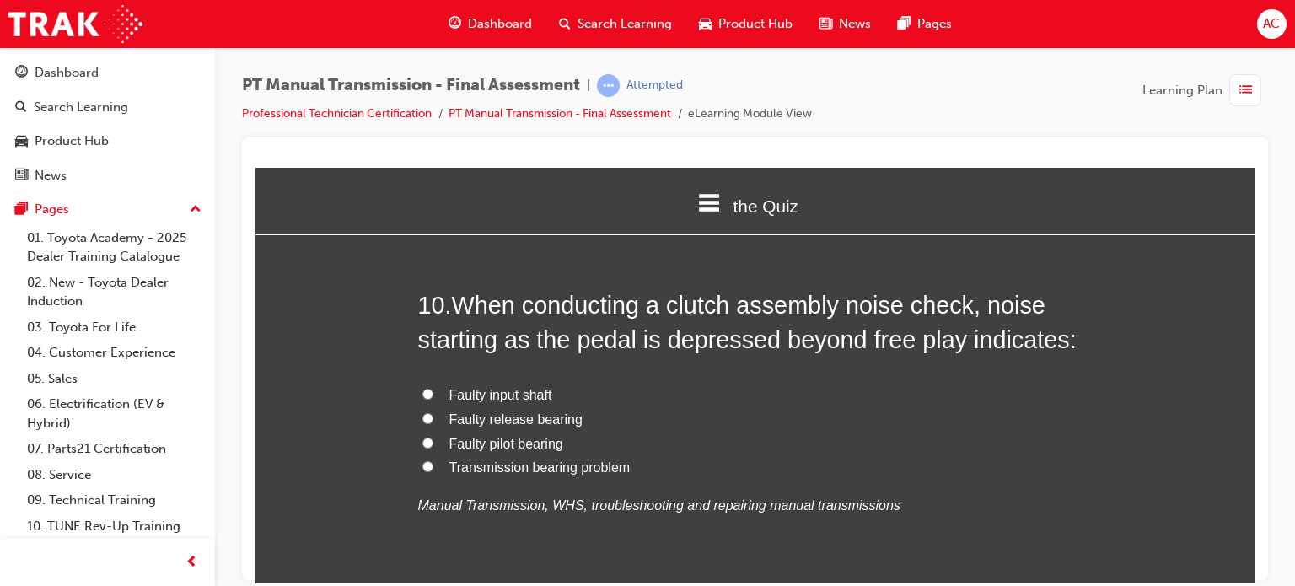
scroll to position [3642, 0]
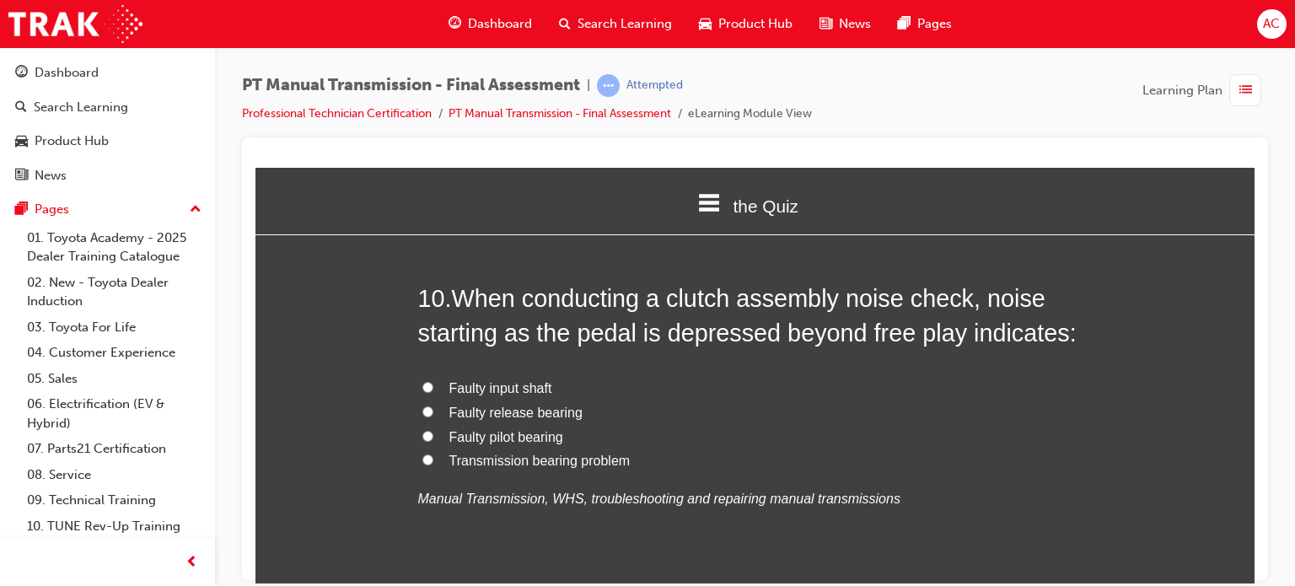
click at [463, 416] on span "Faulty release bearing" at bounding box center [515, 412] width 133 height 14
click at [433, 416] on input "Faulty release bearing" at bounding box center [427, 411] width 11 height 11
radio input "true"
click at [369, 347] on div "You must select an answer for each question before you can submit. Please note,…" at bounding box center [754, 453] width 999 height 7697
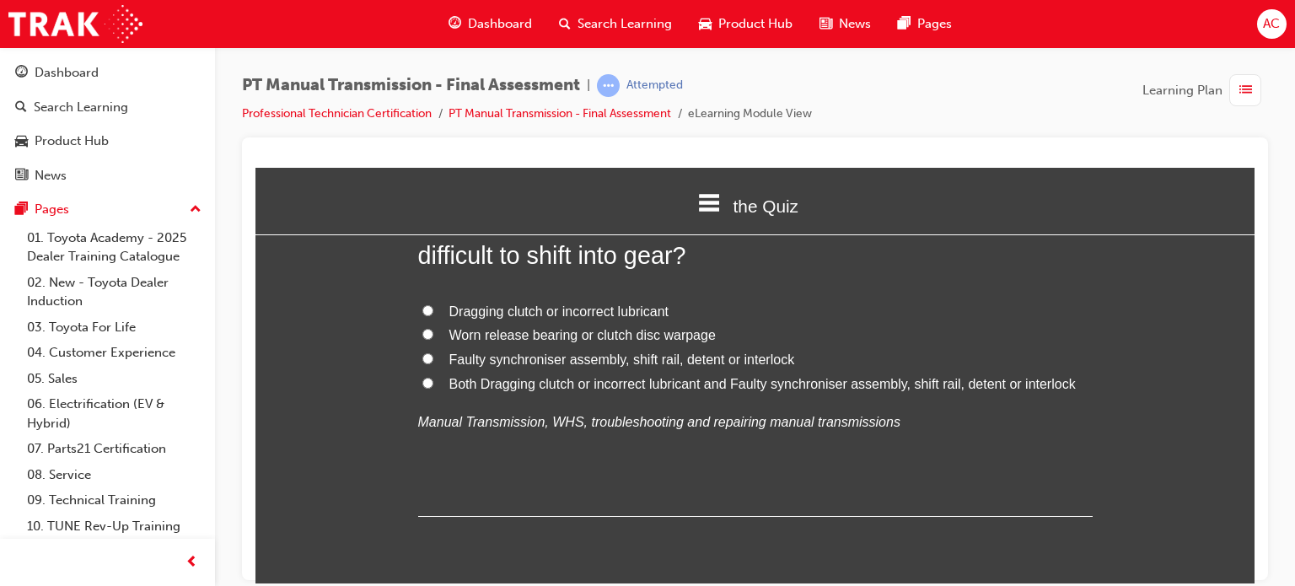
scroll to position [4115, 0]
click at [438, 375] on label "Both Dragging clutch or incorrect lubricant and Faulty synchroniser assembly, s…" at bounding box center [755, 381] width 675 height 24
click at [433, 375] on input "Both Dragging clutch or incorrect lubricant and Faulty synchroniser assembly, s…" at bounding box center [427, 379] width 11 height 11
radio input "true"
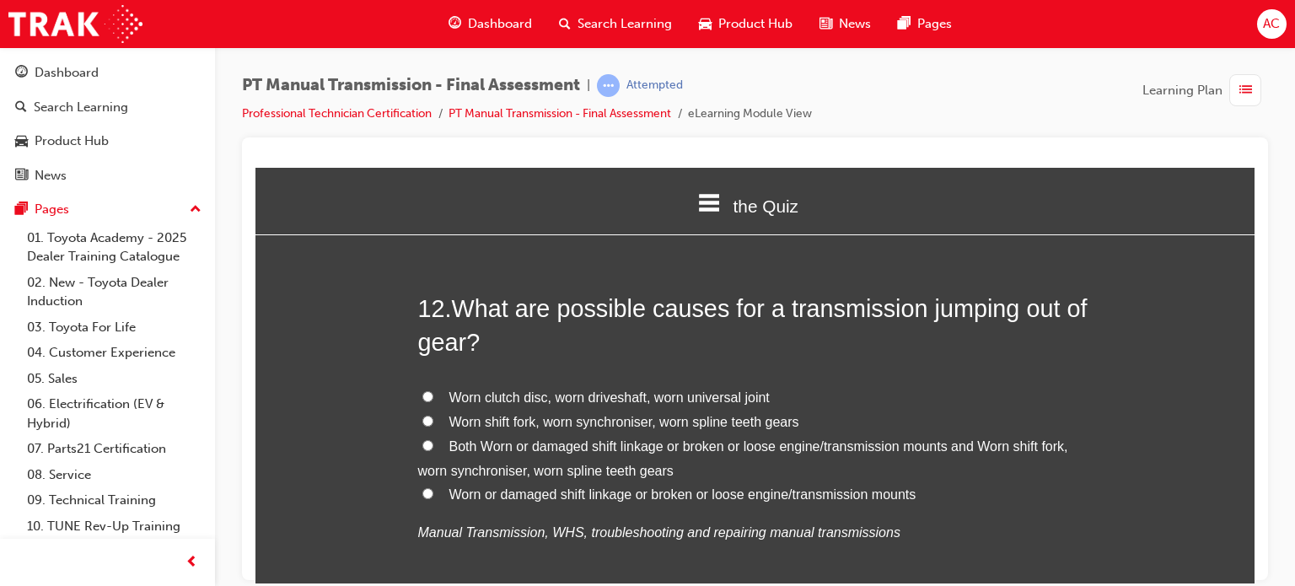
scroll to position [4452, 0]
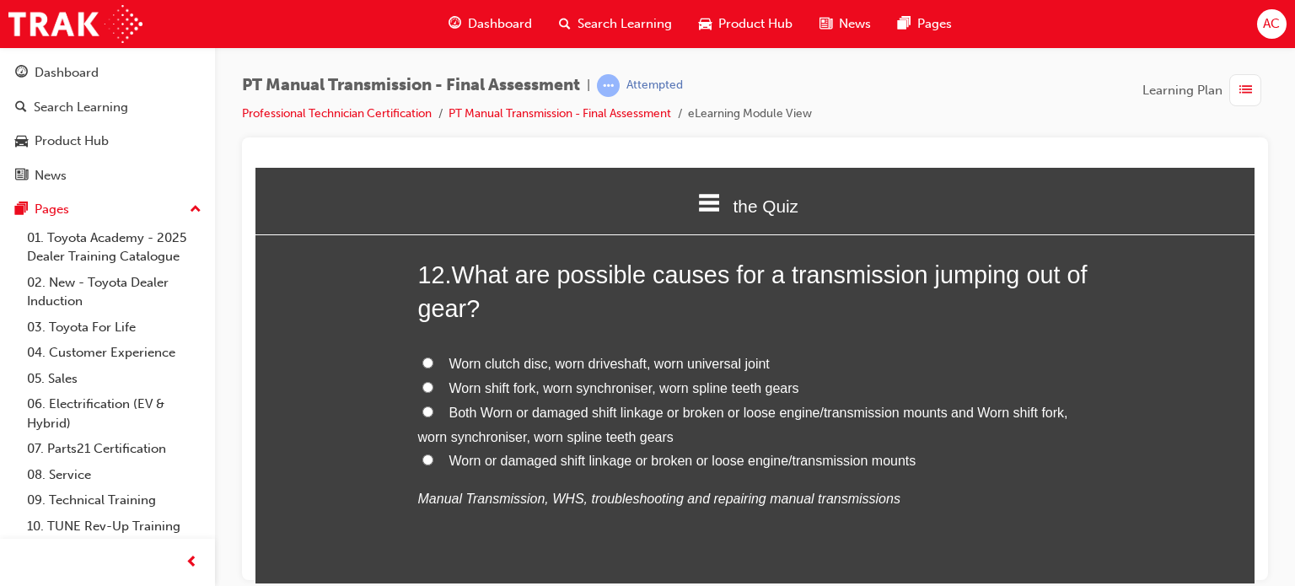
click at [428, 406] on label "Both Worn or damaged shift linkage or broken or loose engine/transmission mount…" at bounding box center [755, 425] width 675 height 49
click at [428, 406] on input "Both Worn or damaged shift linkage or broken or loose engine/transmission mount…" at bounding box center [427, 411] width 11 height 11
radio input "true"
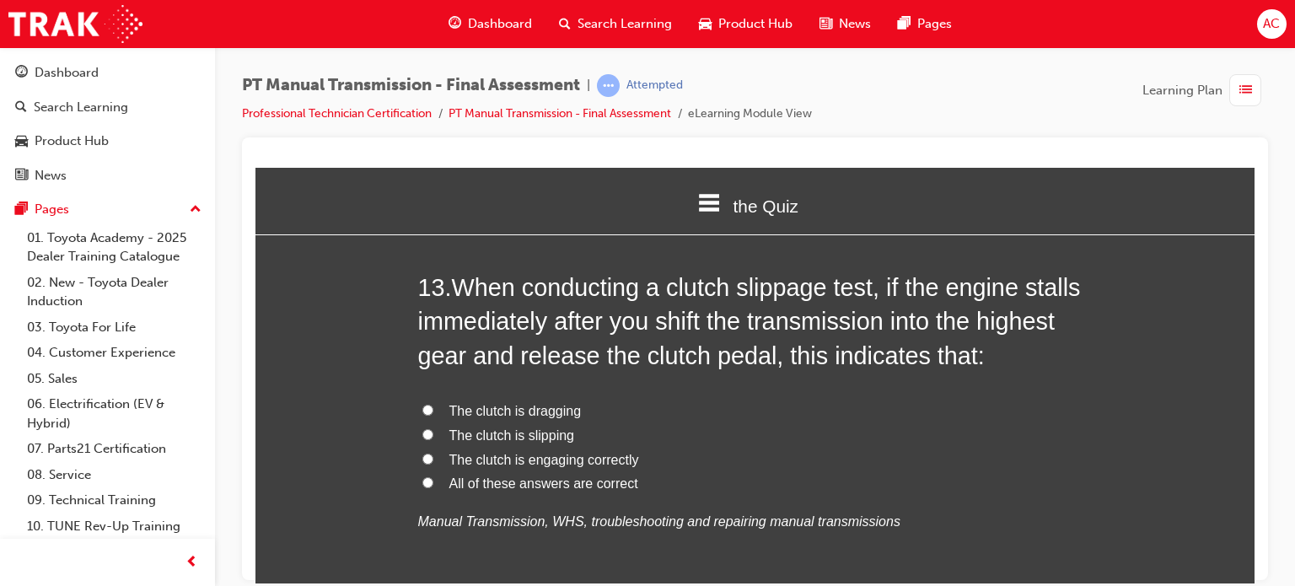
scroll to position [4857, 0]
click at [452, 403] on span "The clutch is dragging" at bounding box center [515, 409] width 132 height 14
click at [433, 403] on input "The clutch is dragging" at bounding box center [427, 408] width 11 height 11
radio input "true"
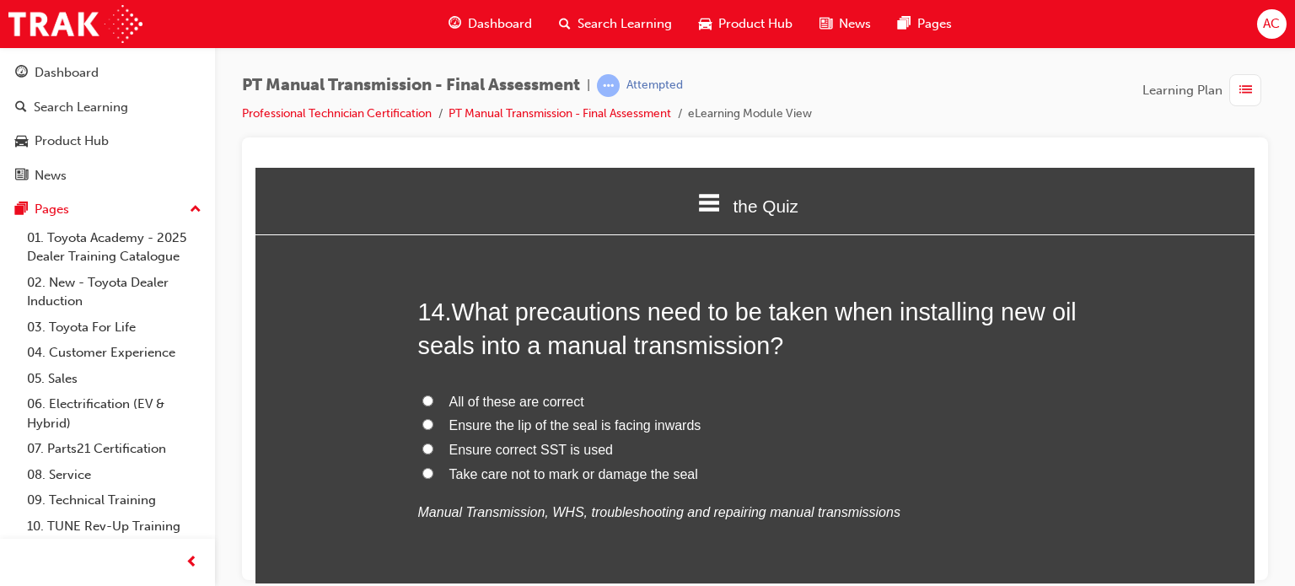
scroll to position [5261, 0]
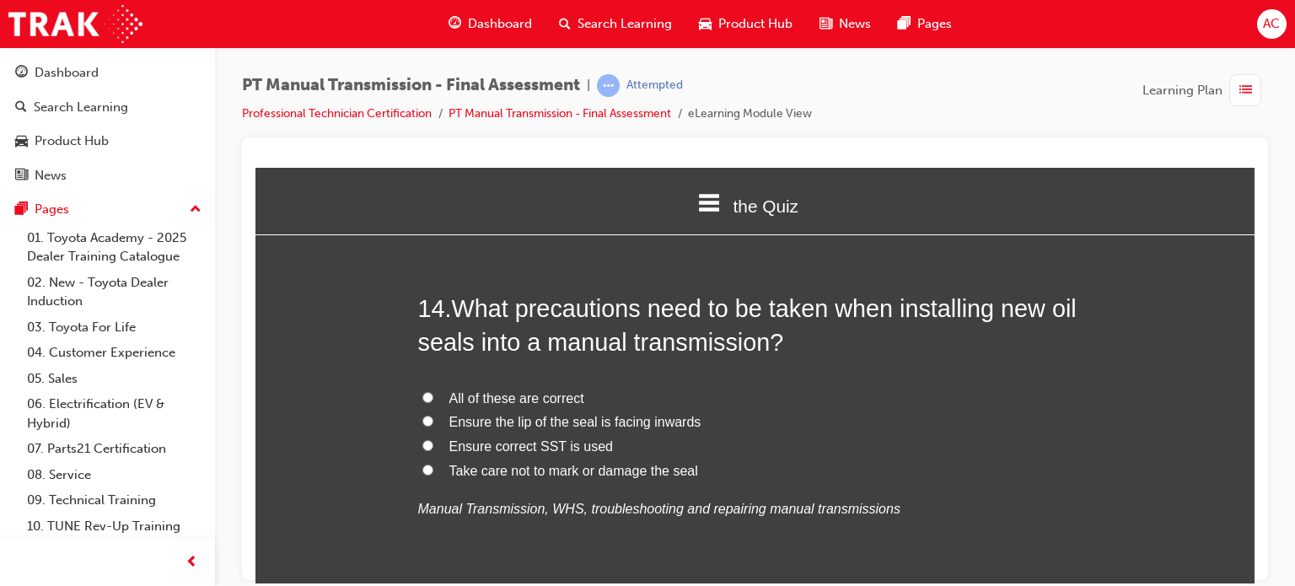
click at [429, 394] on label "All of these are correct" at bounding box center [755, 398] width 675 height 24
click at [429, 394] on input "All of these are correct" at bounding box center [427, 396] width 11 height 11
radio input "true"
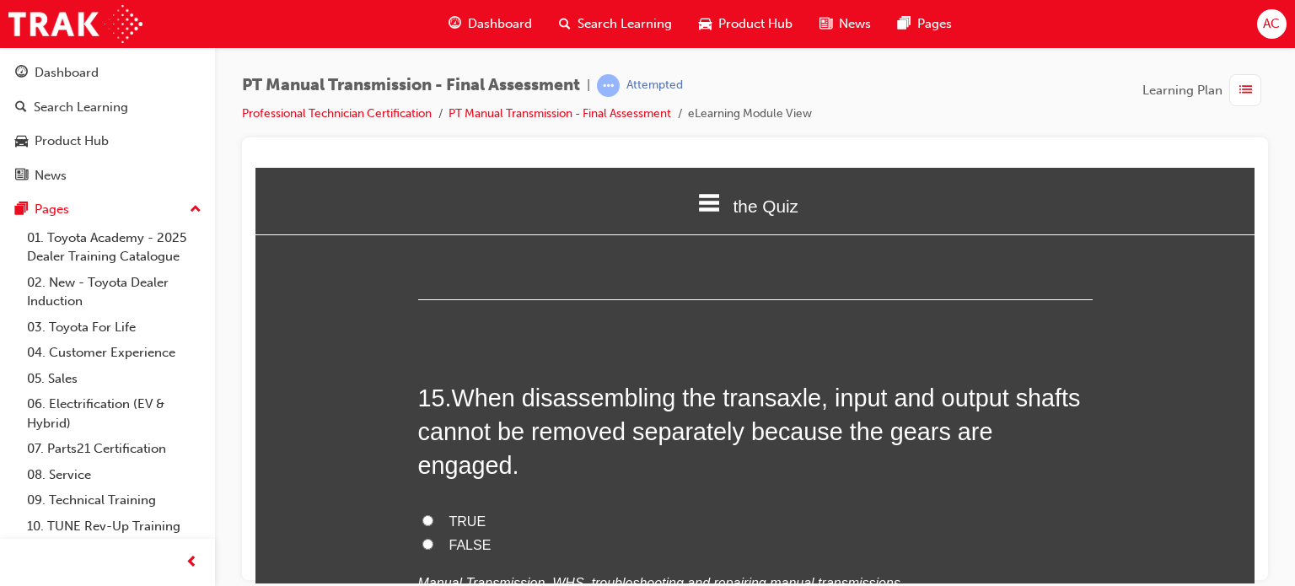
scroll to position [5599, 0]
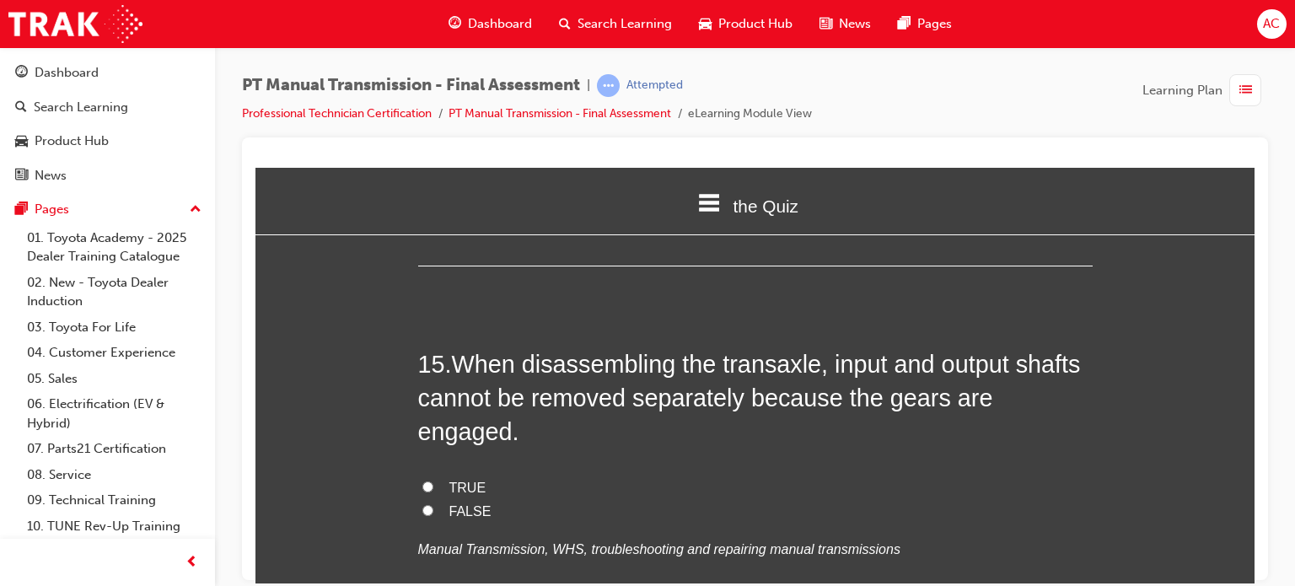
click at [435, 476] on label "TRUE" at bounding box center [755, 488] width 675 height 24
click at [433, 481] on input "TRUE" at bounding box center [427, 486] width 11 height 11
radio input "true"
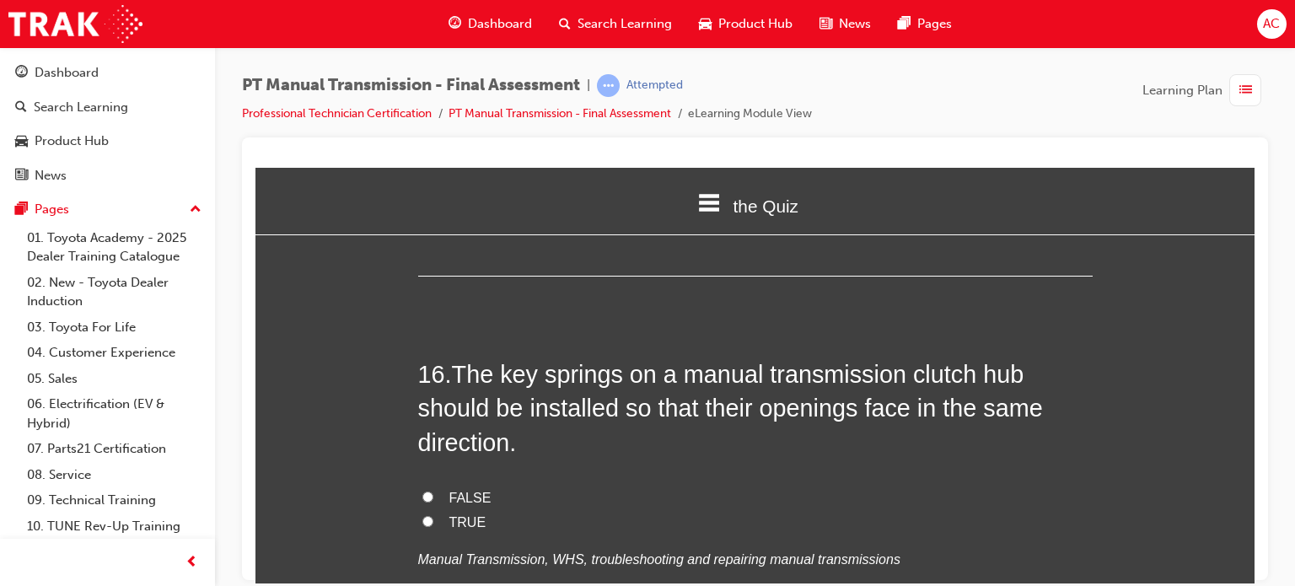
scroll to position [5970, 0]
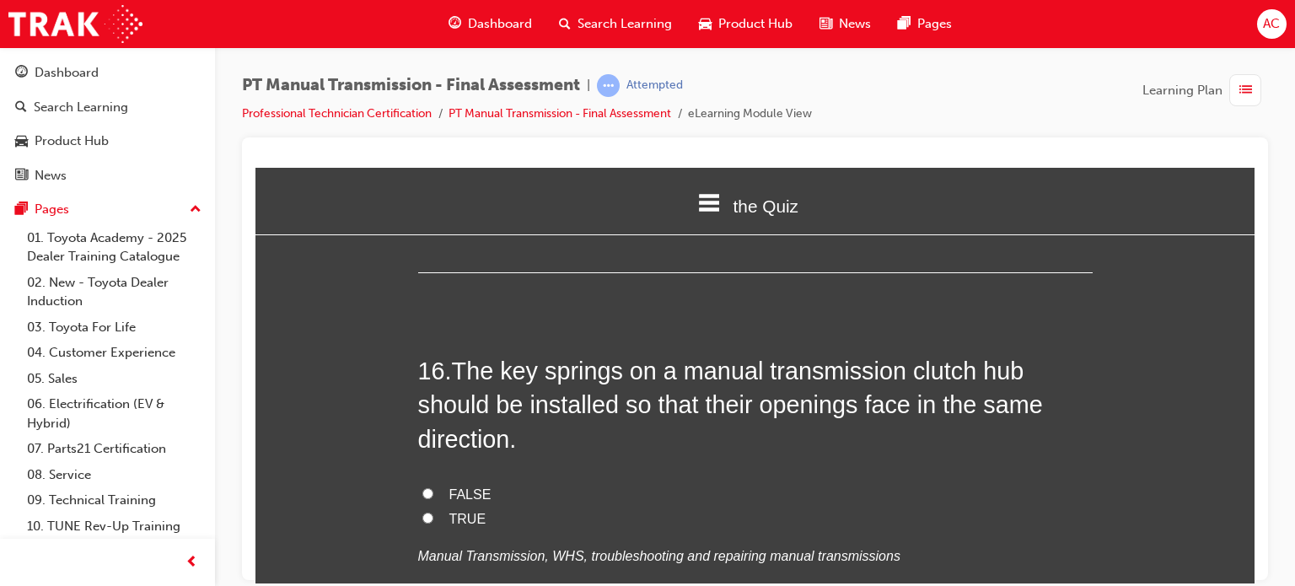
click at [428, 507] on label "TRUE" at bounding box center [755, 519] width 675 height 24
click at [428, 512] on input "TRUE" at bounding box center [427, 517] width 11 height 11
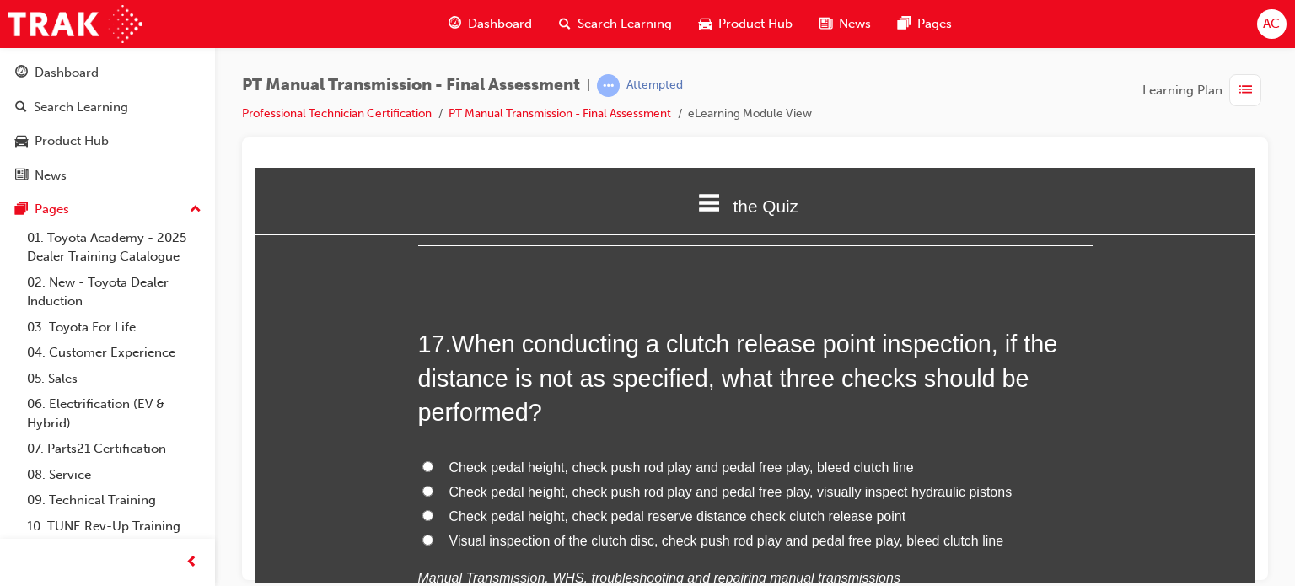
scroll to position [6408, 0]
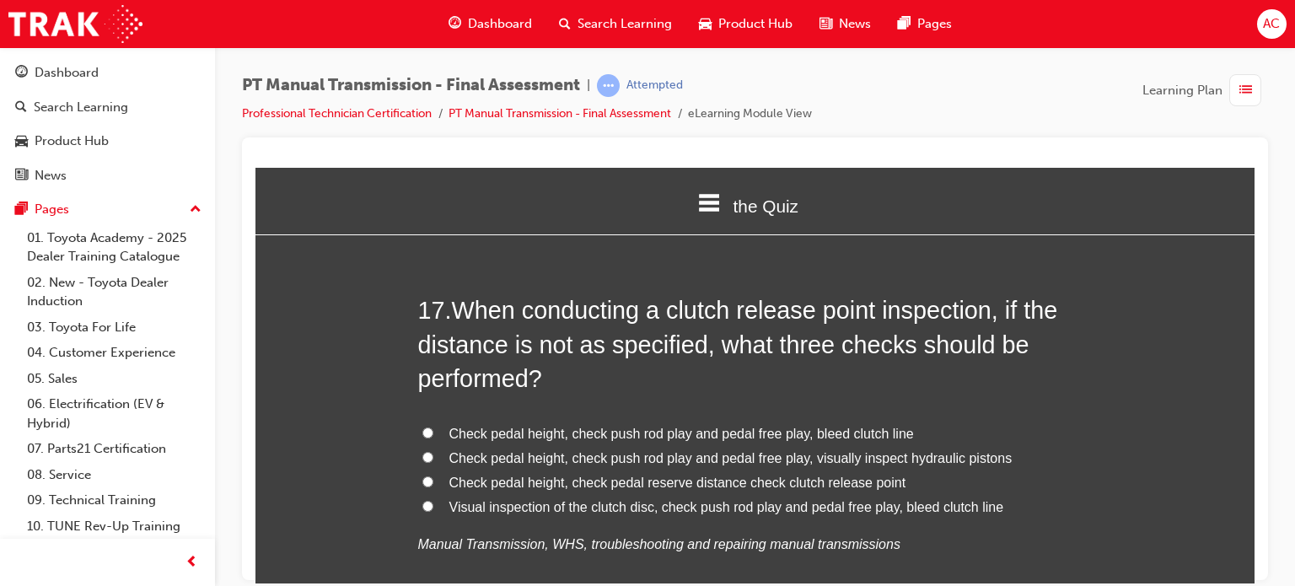
click at [432, 470] on label "Check pedal height, check pedal reserve distance check clutch release point" at bounding box center [755, 482] width 675 height 24
click at [432, 476] on input "Check pedal height, check pedal reserve distance check clutch release point" at bounding box center [427, 481] width 11 height 11
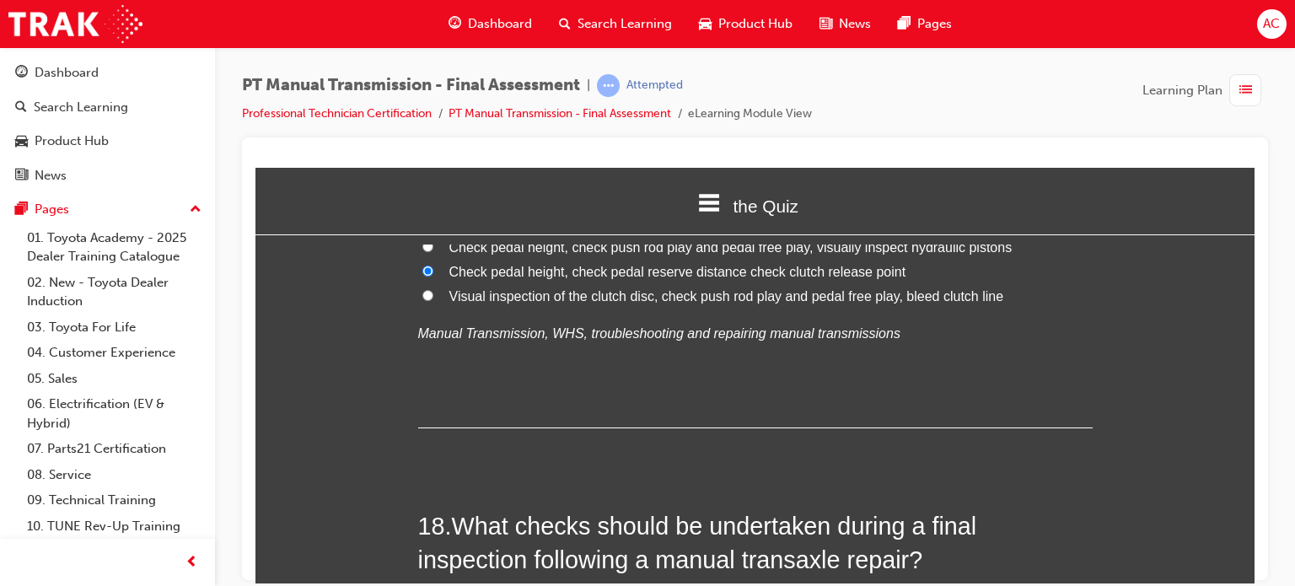
scroll to position [6779, 0]
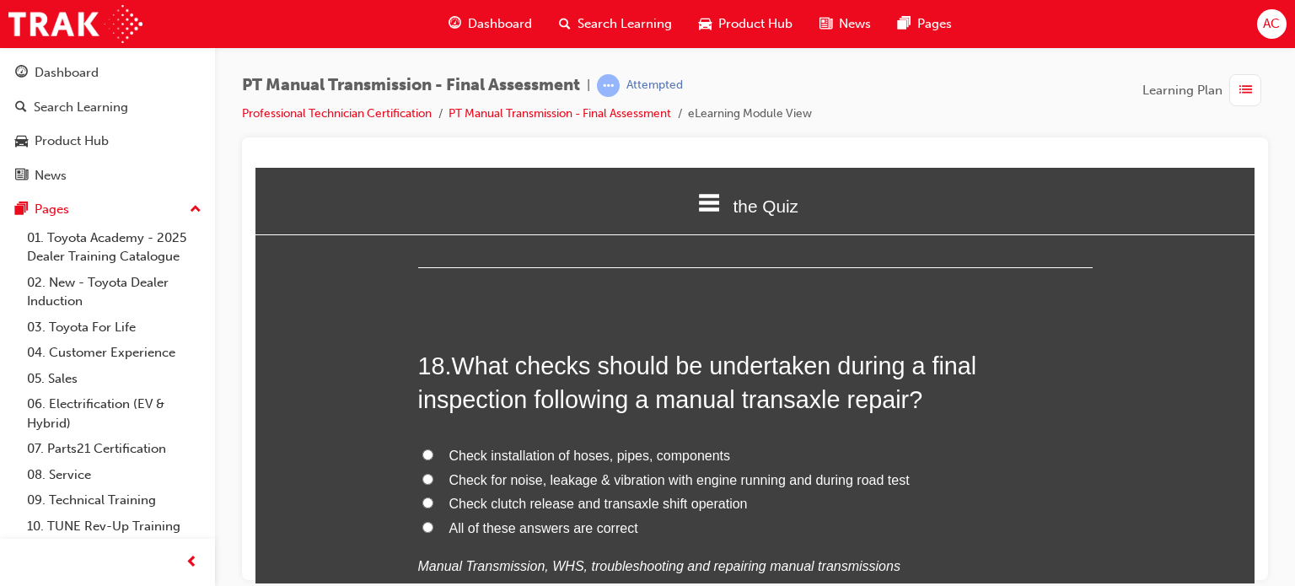
click at [439, 516] on label "All of these answers are correct" at bounding box center [755, 528] width 675 height 24
click at [433, 521] on input "All of these answers are correct" at bounding box center [427, 526] width 11 height 11
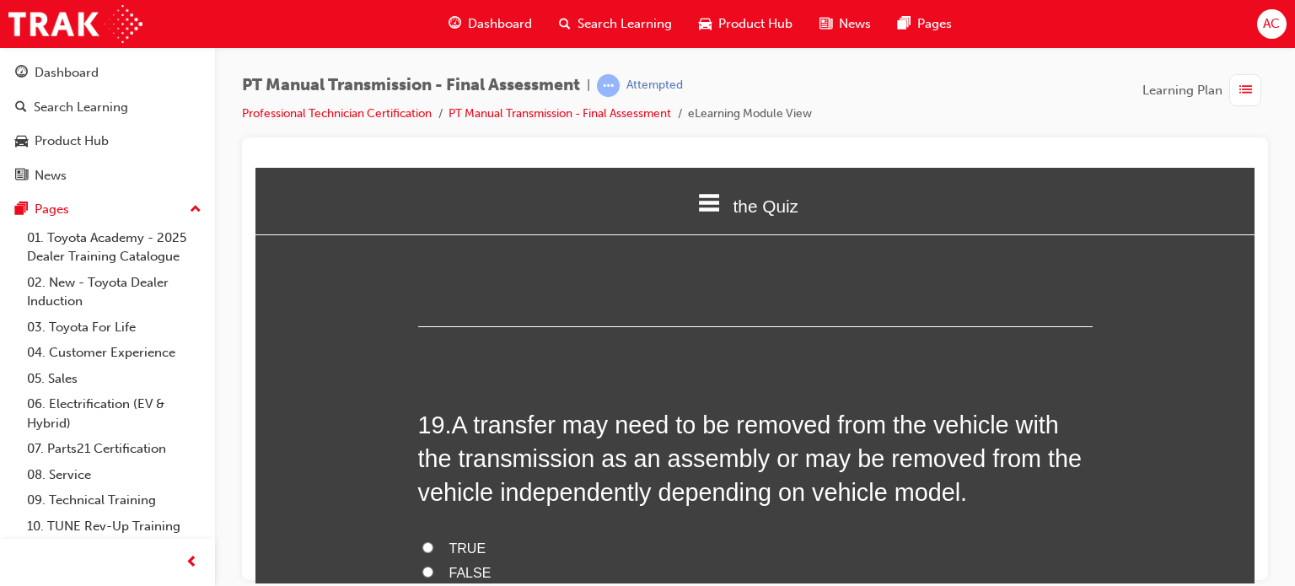
scroll to position [7116, 0]
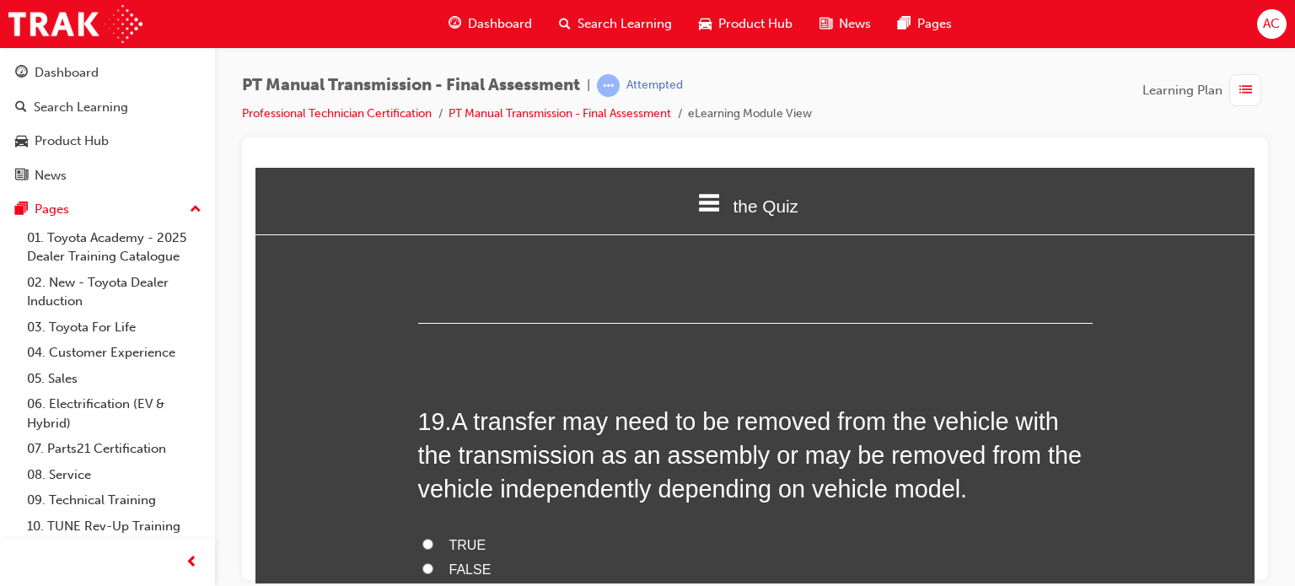
click at [449, 537] on span "TRUE" at bounding box center [467, 544] width 37 height 14
click at [433, 538] on input "TRUE" at bounding box center [427, 543] width 11 height 11
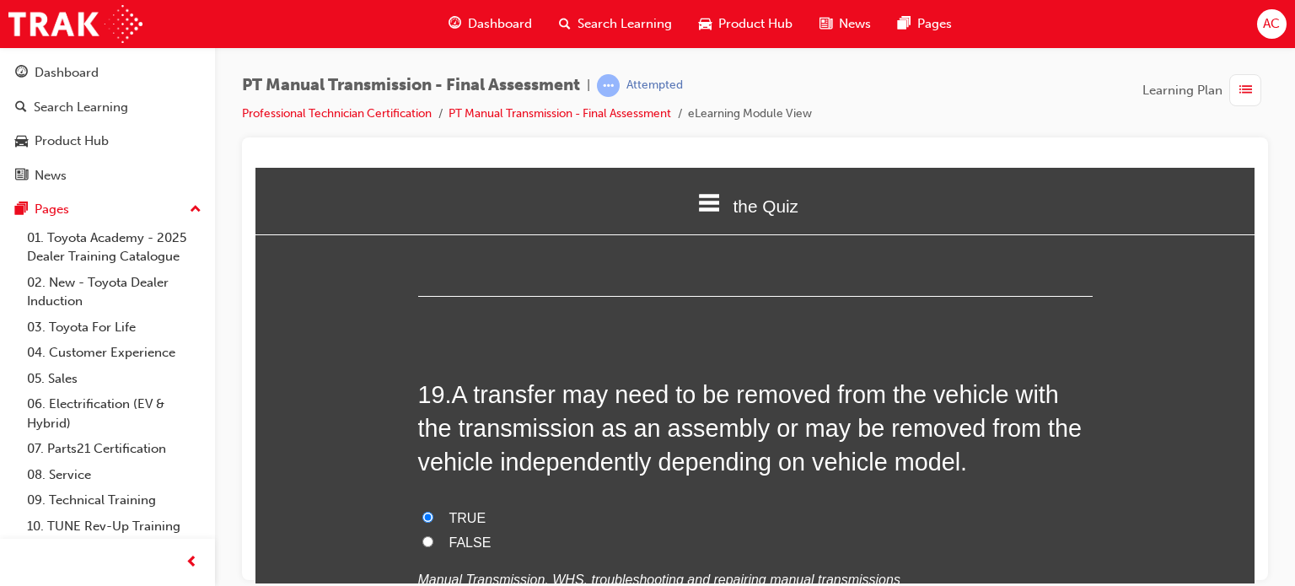
click at [570, 535] on div "TRUE FALSE Manual Transmission, WHS, troubleshooting and repairing manual trans…" at bounding box center [755, 549] width 675 height 86
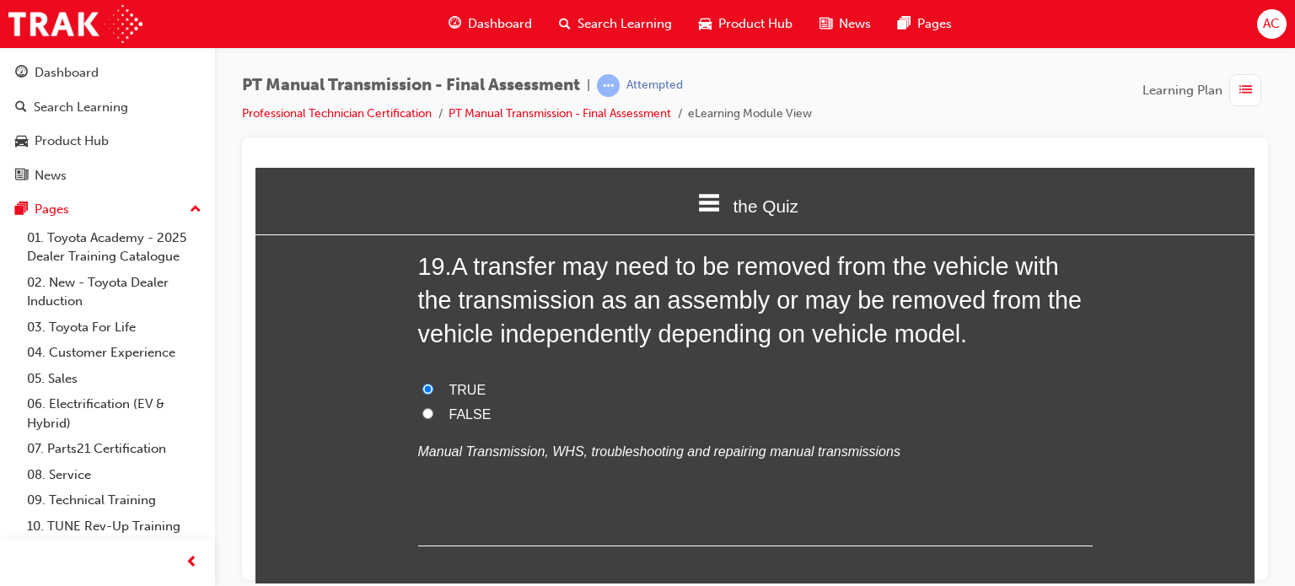
scroll to position [7325, 0]
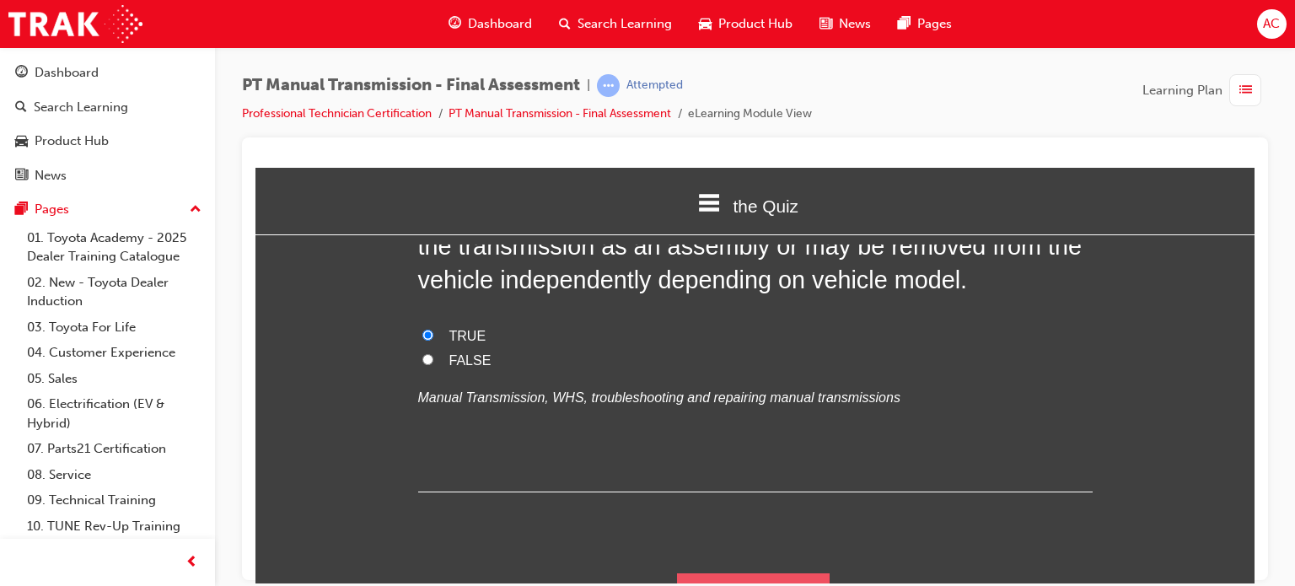
click at [677, 573] on button "Submit Answers" at bounding box center [753, 596] width 153 height 47
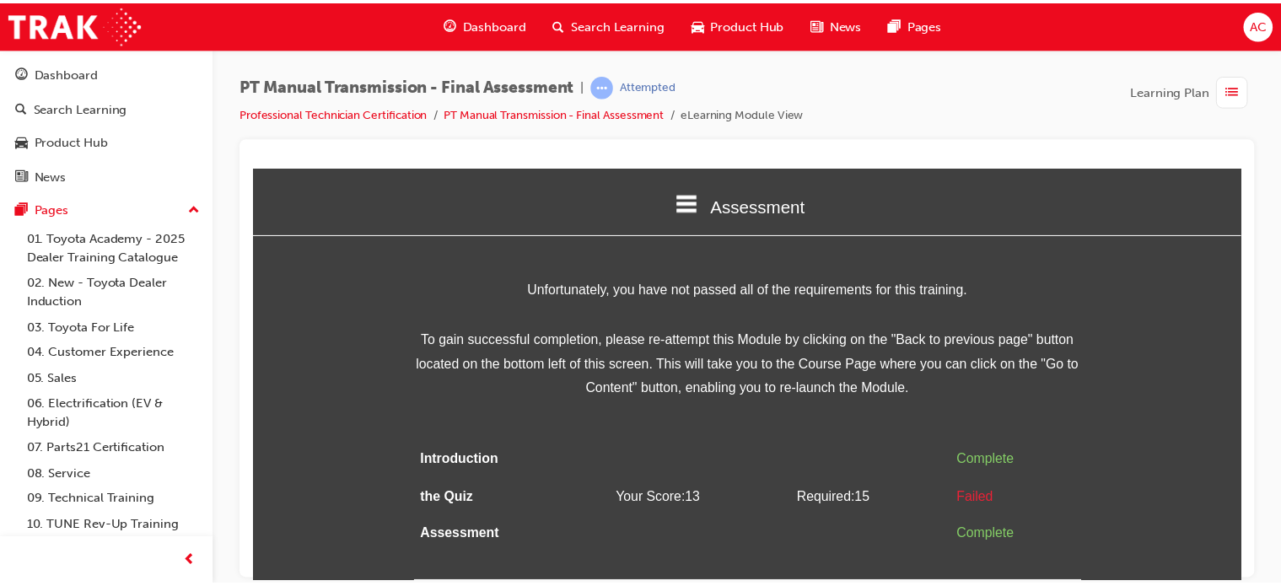
scroll to position [0, 0]
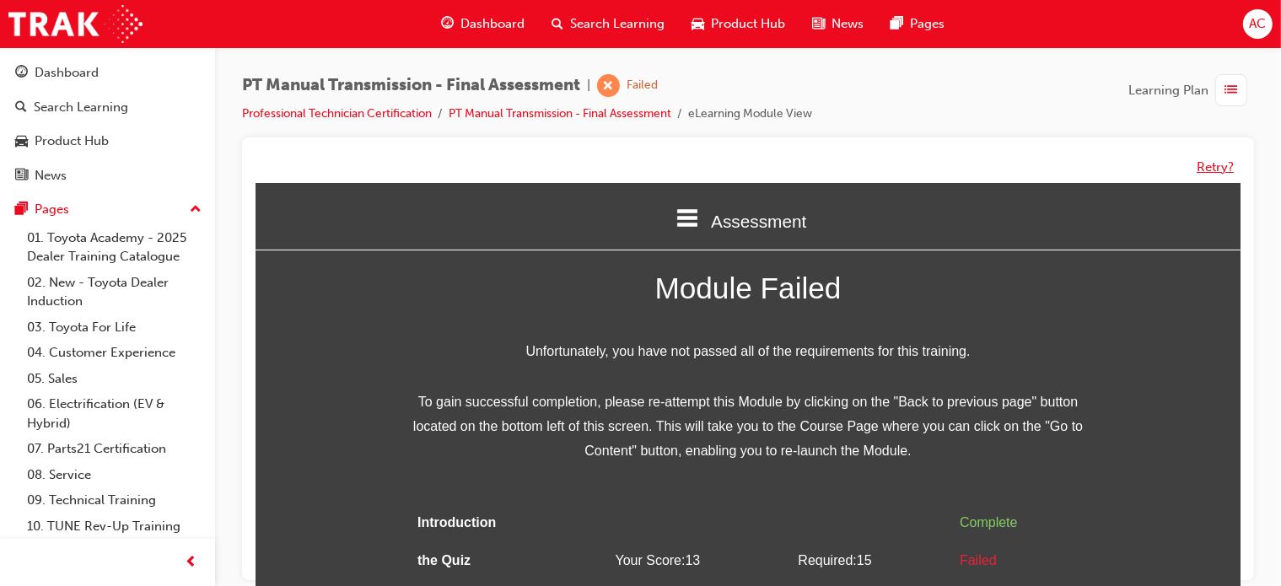
click at [1213, 173] on button "Retry?" at bounding box center [1214, 167] width 37 height 19
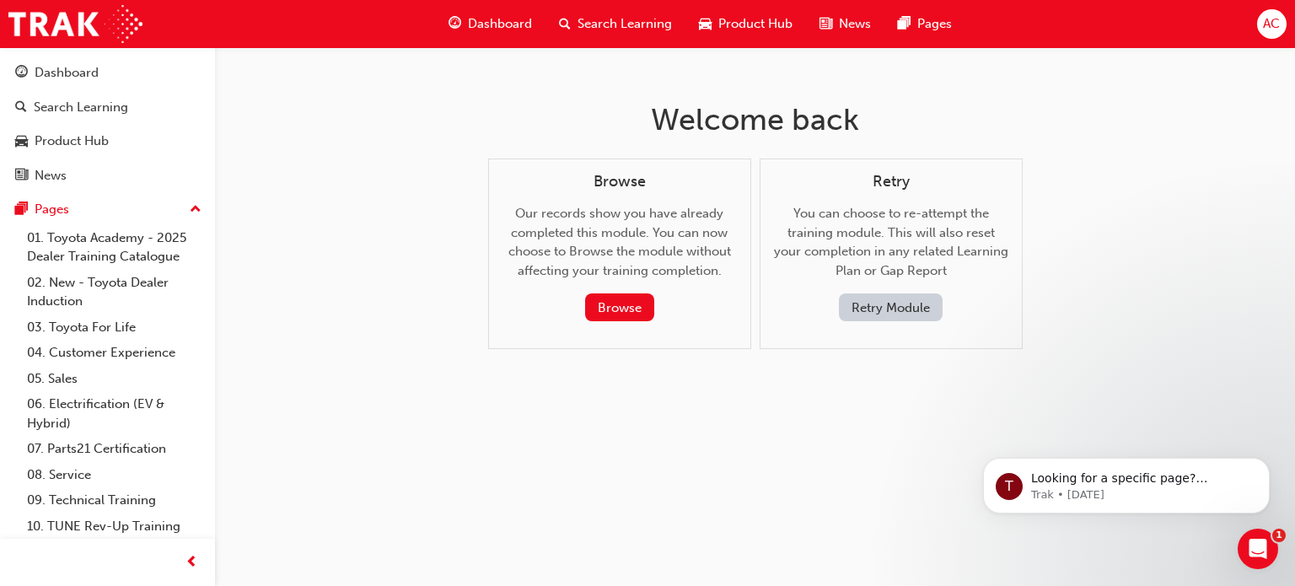
click at [910, 316] on button "Retry Module" at bounding box center [891, 307] width 104 height 28
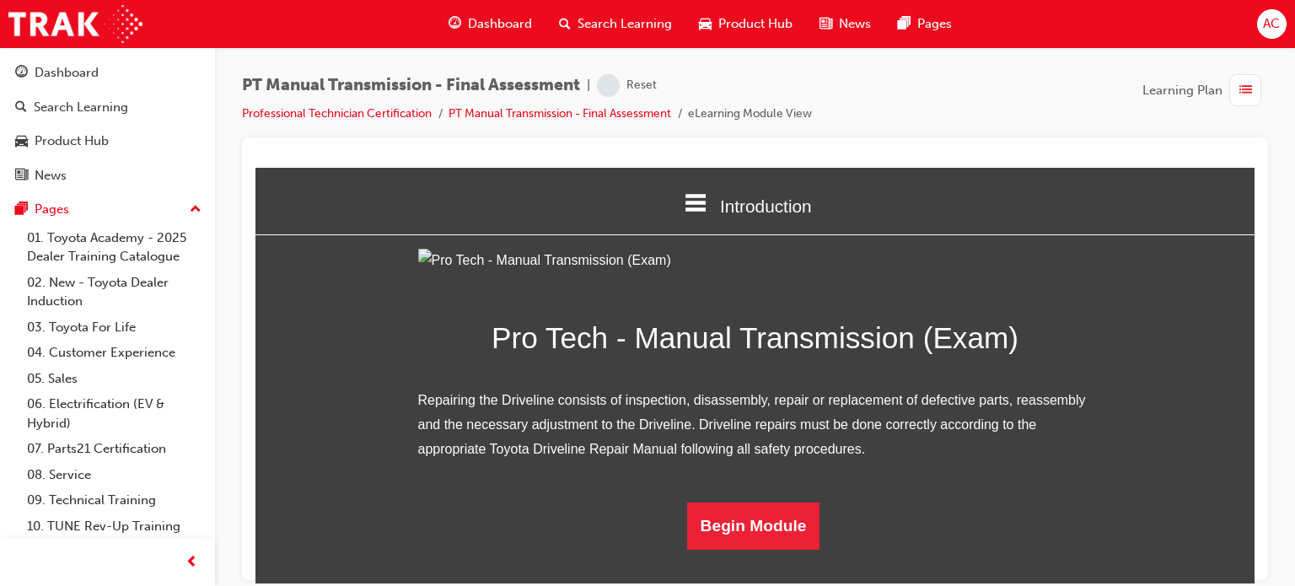
click at [1186, 285] on div "Pro Tech - Manual Transmission (Exam) Repairing the Driveline consists of inspe…" at bounding box center [754, 398] width 999 height 301
click at [751, 543] on button "Begin Module" at bounding box center [753, 525] width 133 height 47
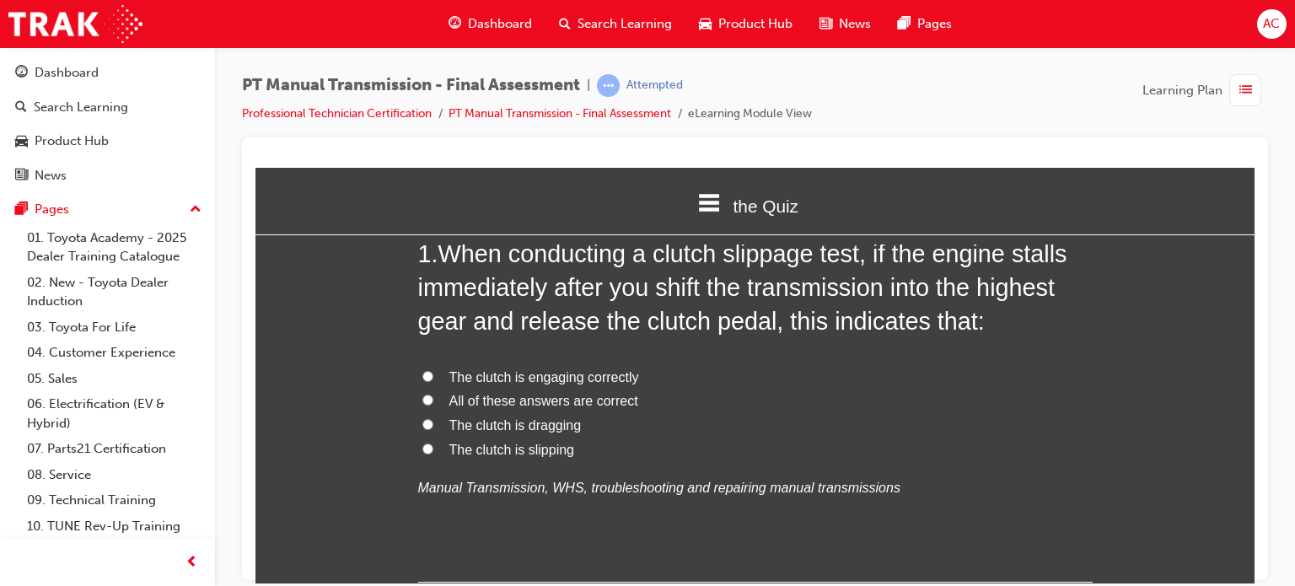
scroll to position [135, 0]
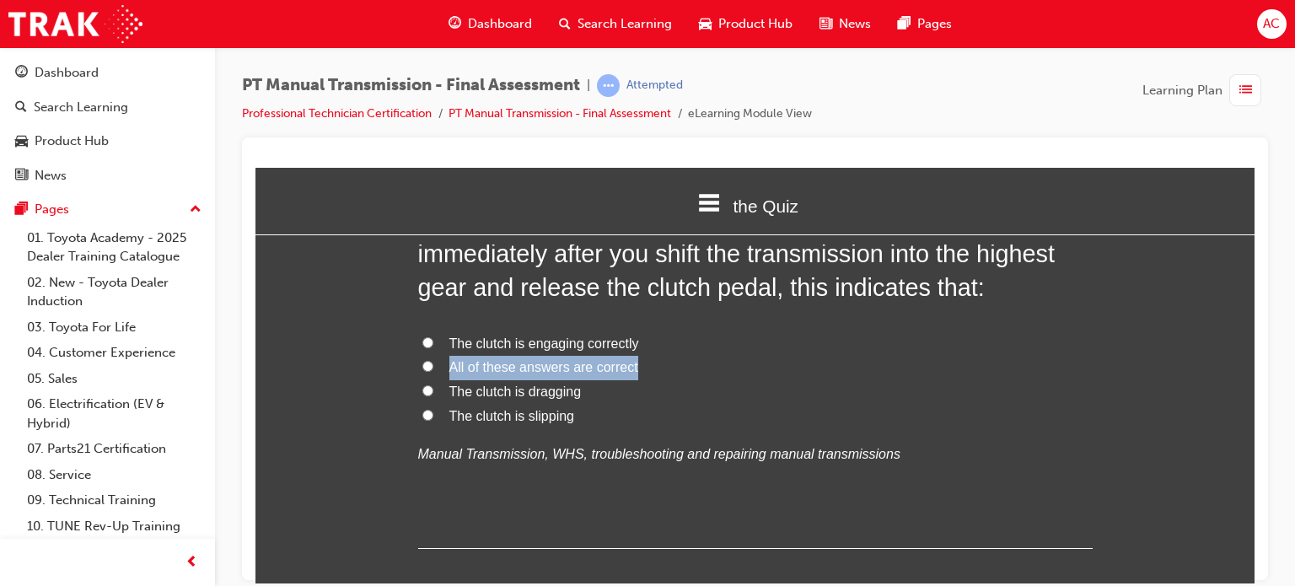
drag, startPoint x: 429, startPoint y: 383, endPoint x: 429, endPoint y: 362, distance: 21.1
click at [429, 362] on div "The clutch is engaging correctly All of these answers are correct The clutch is…" at bounding box center [755, 398] width 675 height 135
click at [429, 362] on label "All of these answers are correct" at bounding box center [755, 367] width 675 height 24
click at [429, 362] on input "All of these answers are correct" at bounding box center [427, 365] width 11 height 11
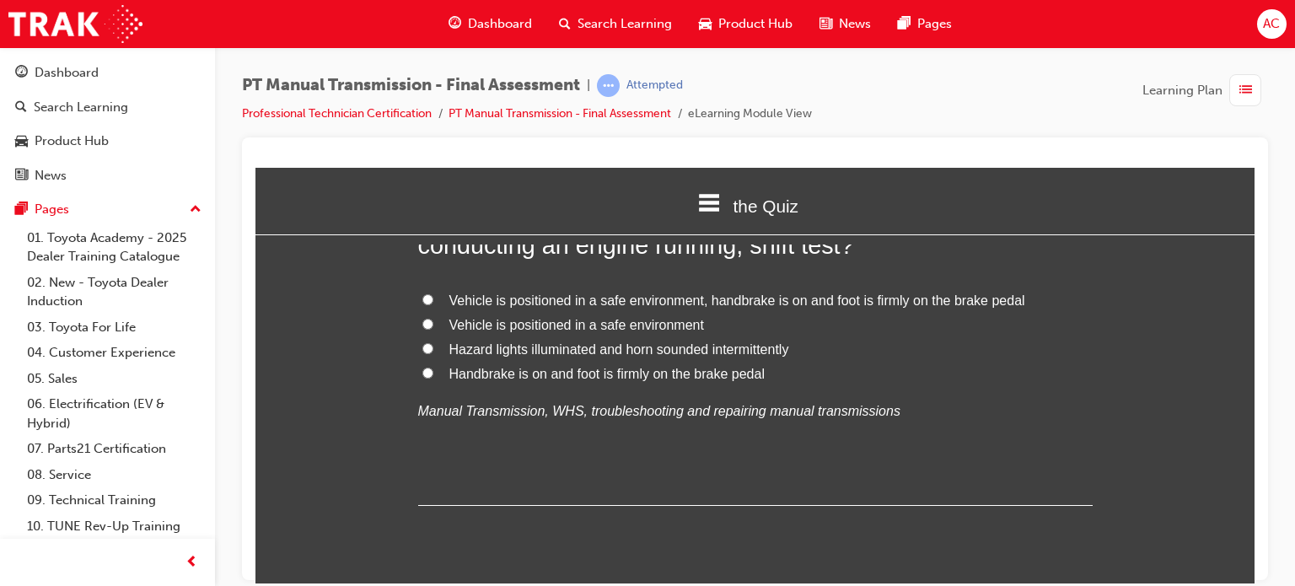
scroll to position [573, 0]
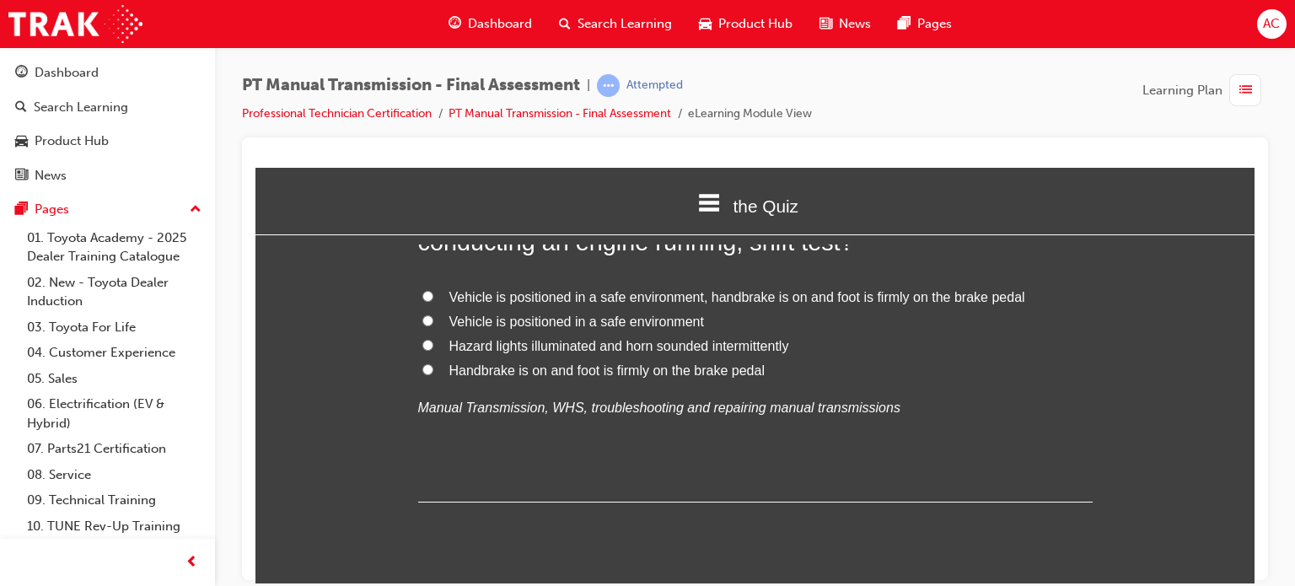
click at [431, 296] on label "Vehicle is positioned in a safe environment, handbrake is on and foot is firmly…" at bounding box center [755, 297] width 675 height 24
click at [431, 296] on input "Vehicle is positioned in a safe environment, handbrake is on and foot is firmly…" at bounding box center [427, 295] width 11 height 11
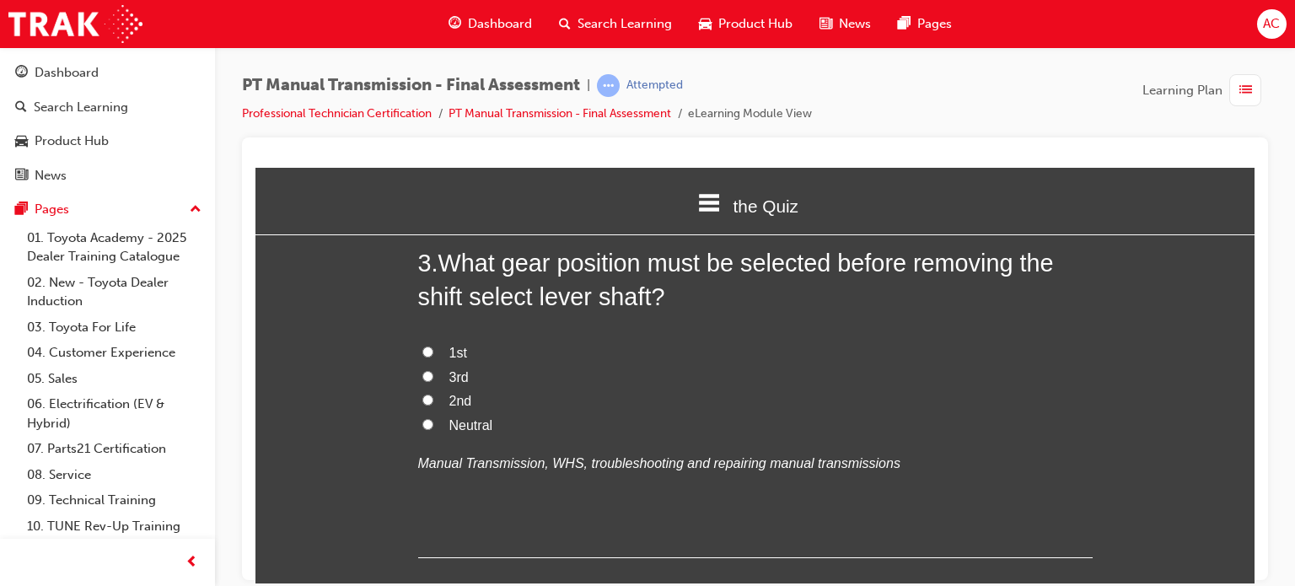
scroll to position [944, 0]
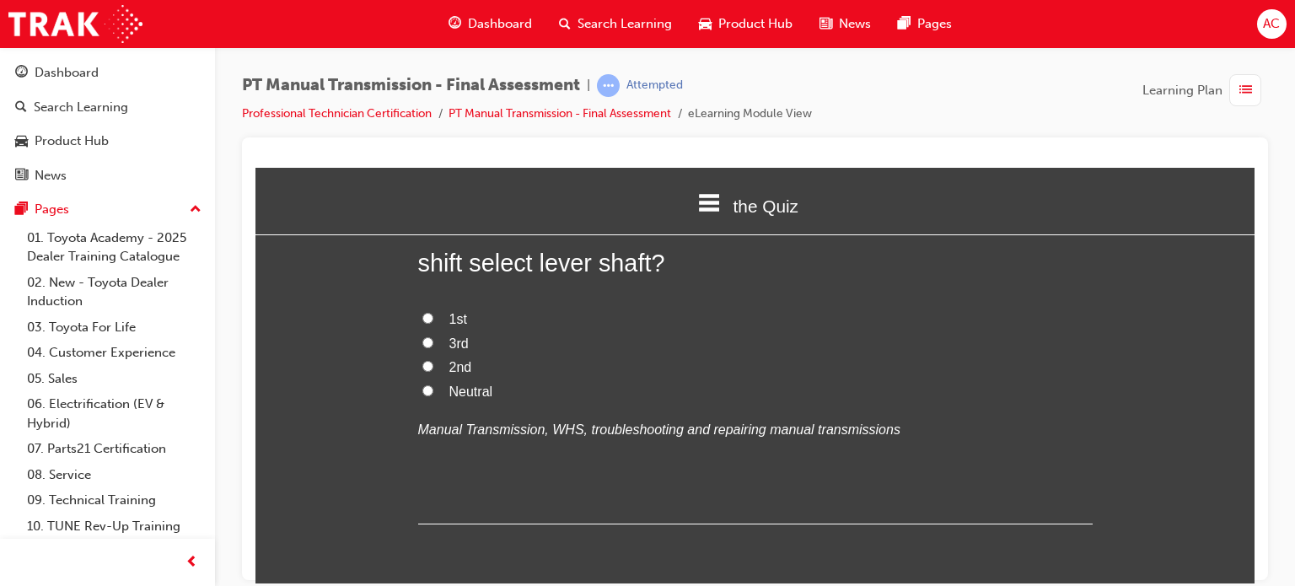
click at [551, 364] on label "2nd" at bounding box center [755, 367] width 675 height 24
click at [433, 364] on input "2nd" at bounding box center [427, 365] width 11 height 11
click at [434, 316] on label "1st" at bounding box center [755, 319] width 675 height 24
click at [433, 316] on input "1st" at bounding box center [427, 317] width 11 height 11
click at [631, 357] on label "2nd" at bounding box center [755, 367] width 675 height 24
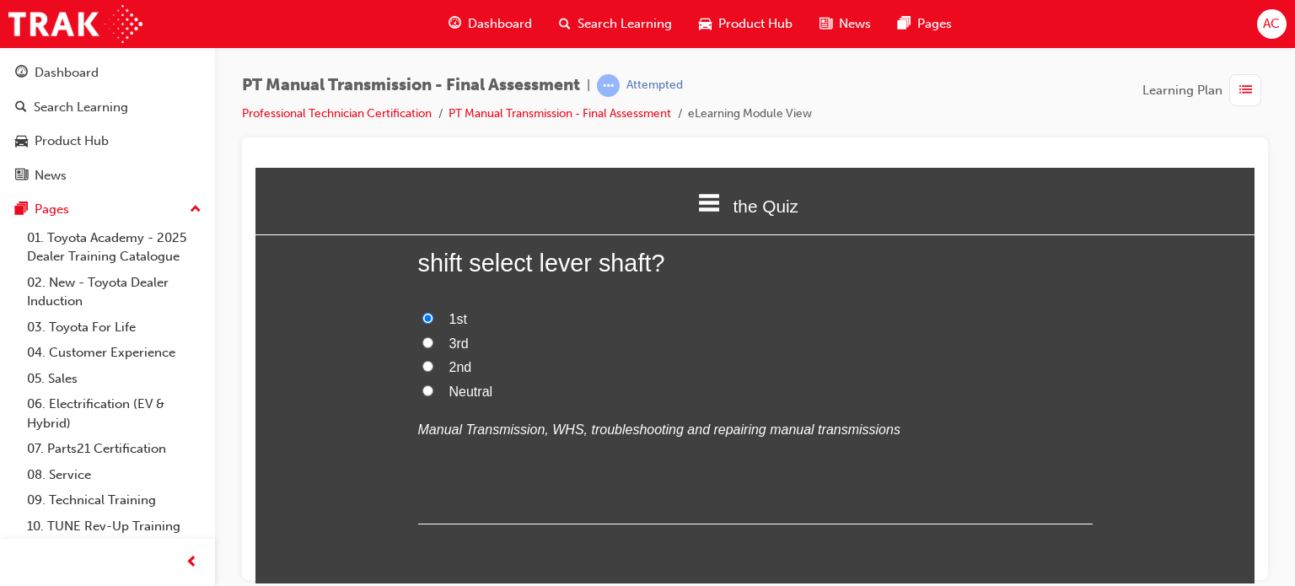
click at [433, 360] on input "2nd" at bounding box center [427, 365] width 11 height 11
click at [422, 336] on input "3rd" at bounding box center [427, 341] width 11 height 11
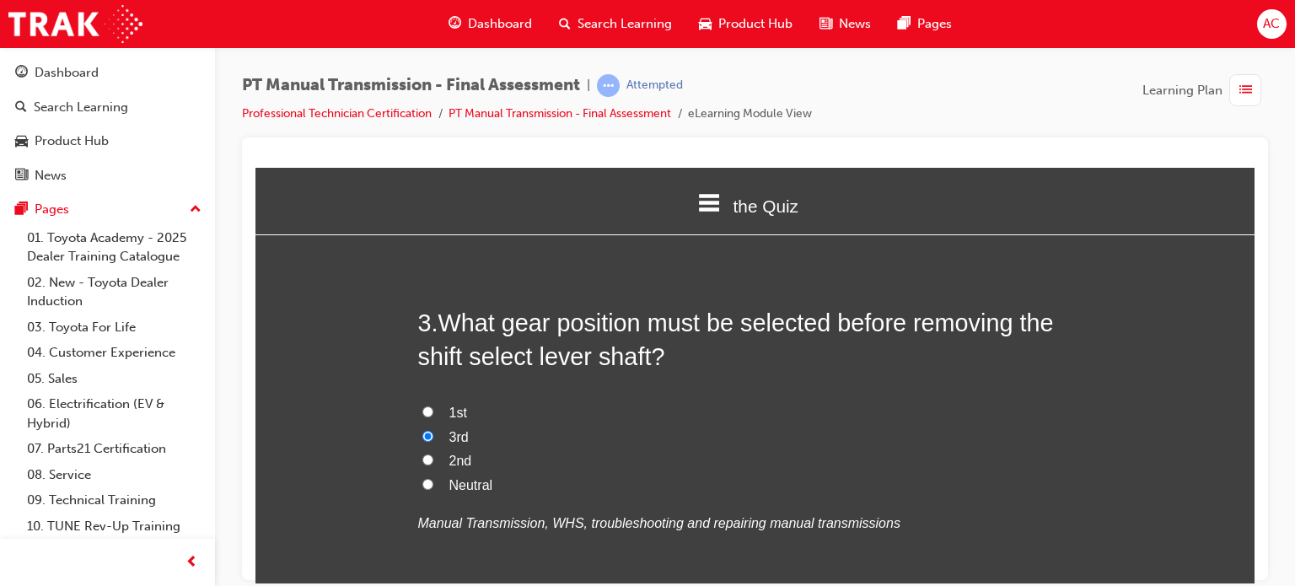
scroll to position [843, 0]
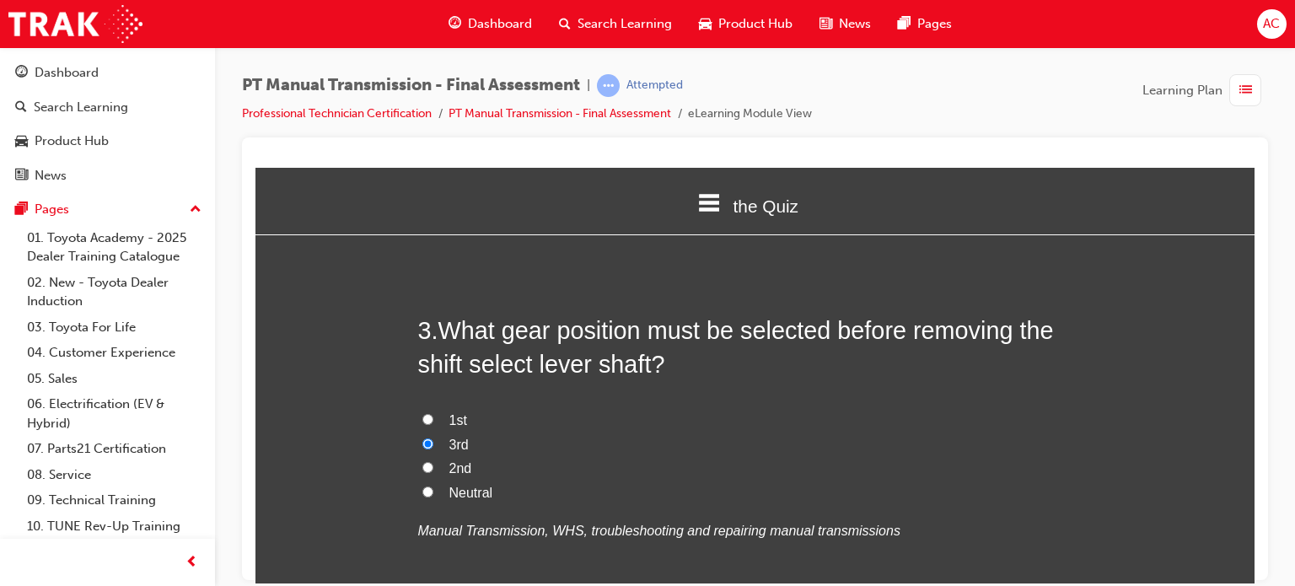
click at [422, 491] on input "Neutral" at bounding box center [427, 491] width 11 height 11
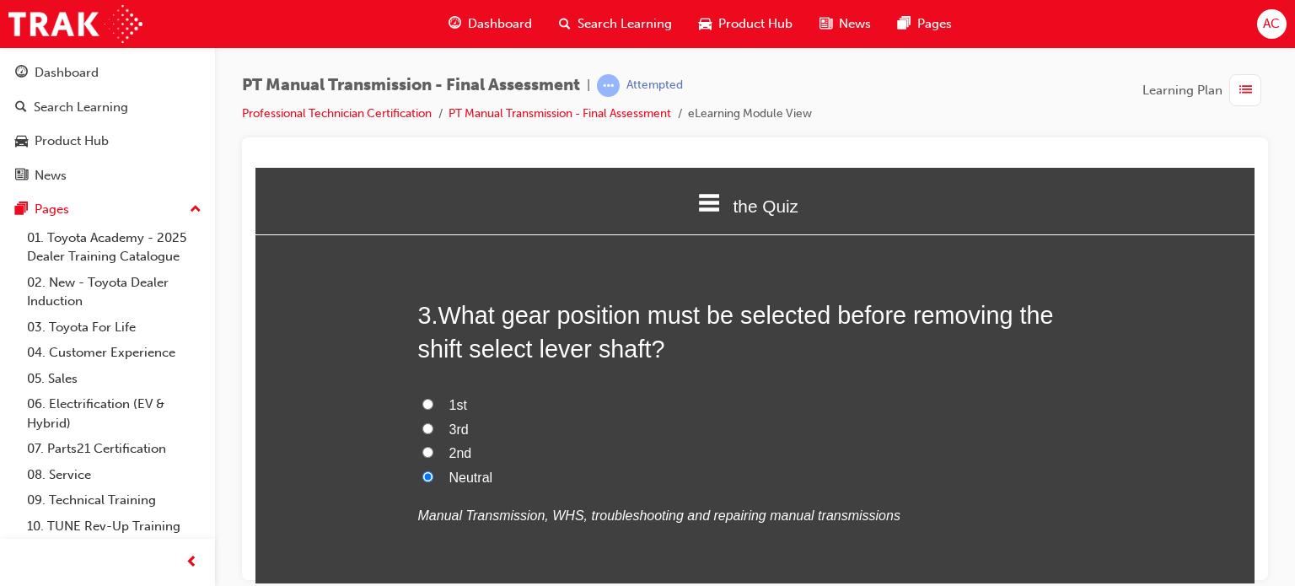
scroll to position [860, 0]
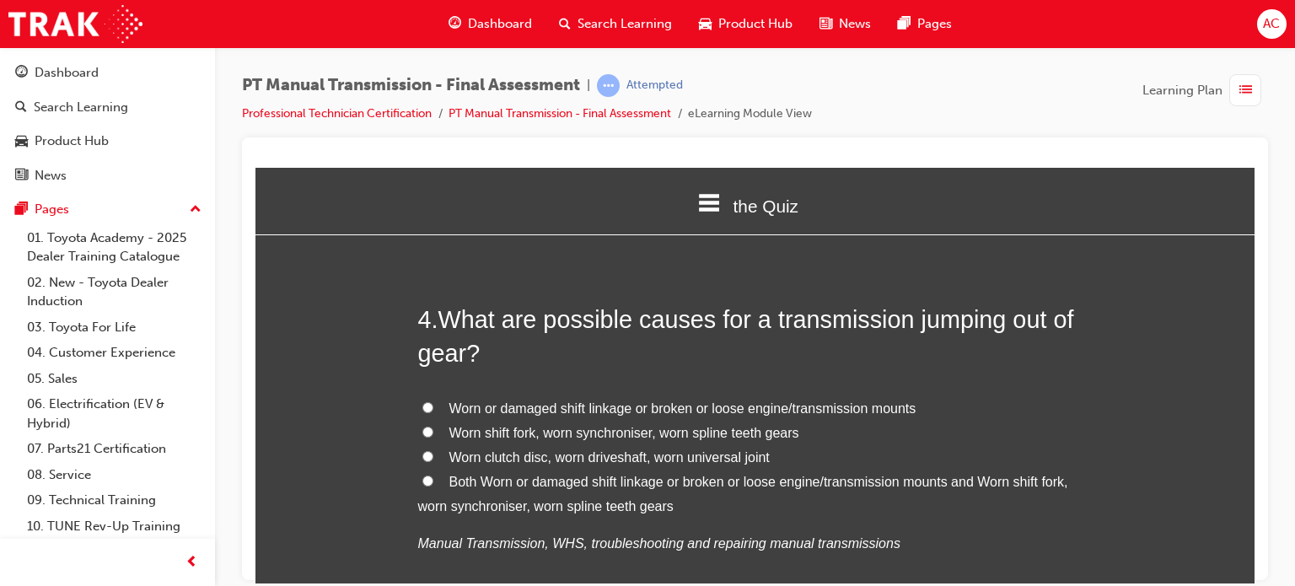
scroll to position [1265, 0]
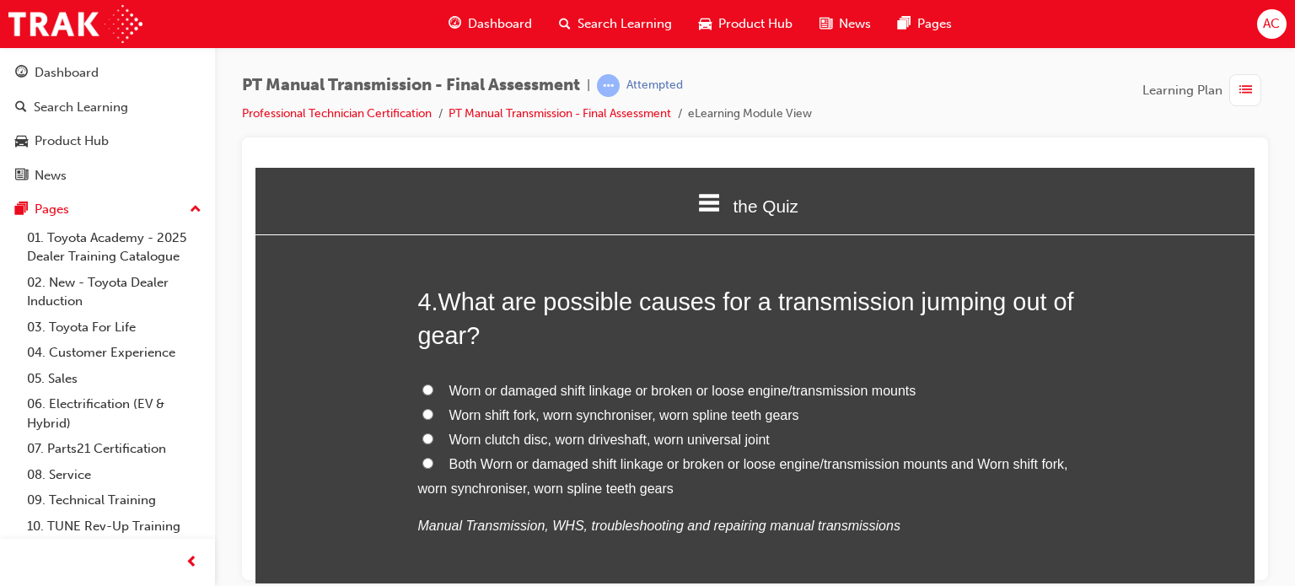
click at [429, 466] on label "Both Worn or damaged shift linkage or broken or loose engine/transmission mount…" at bounding box center [755, 476] width 675 height 49
click at [429, 466] on input "Both Worn or damaged shift linkage or broken or loose engine/transmission mount…" at bounding box center [427, 462] width 11 height 11
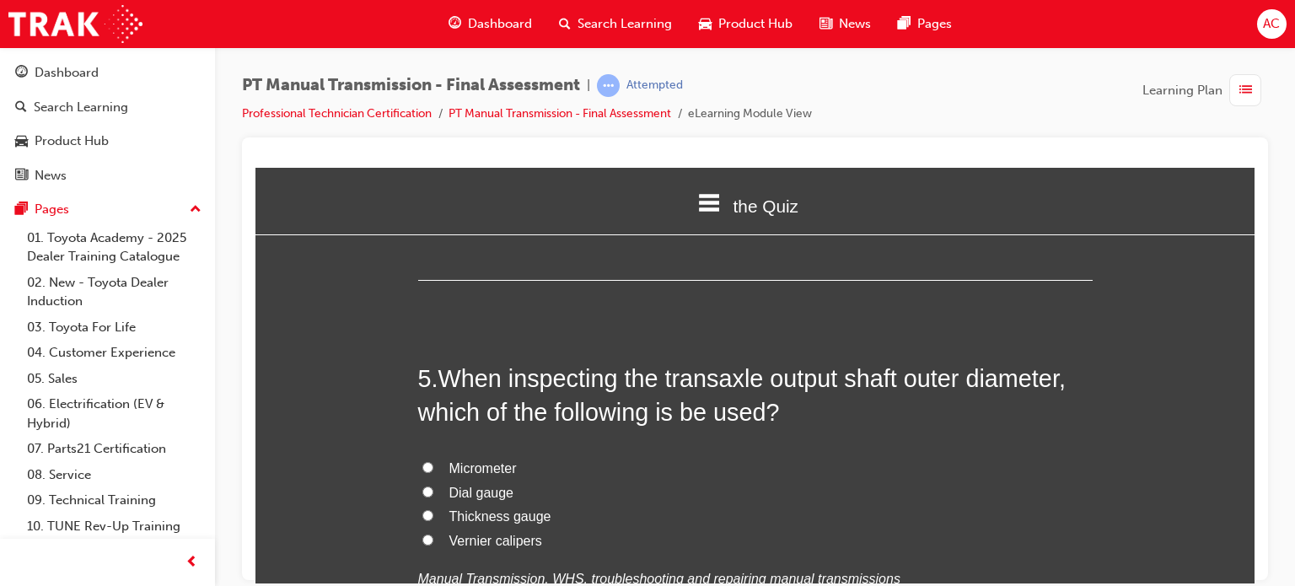
scroll to position [1669, 0]
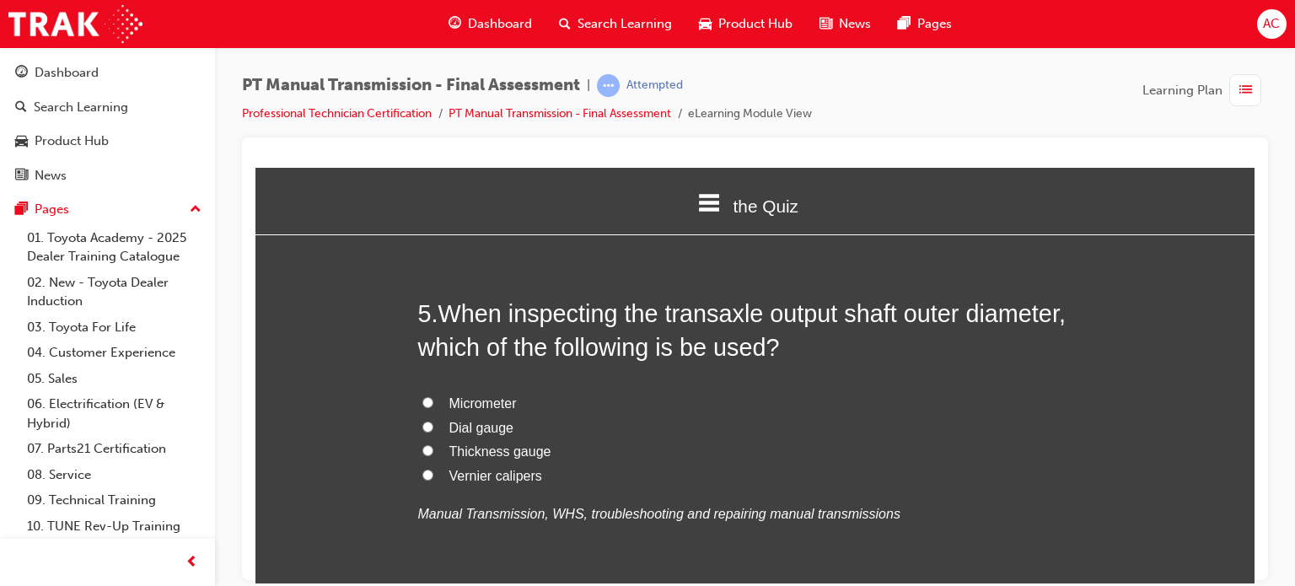
click at [427, 406] on label "Micrometer" at bounding box center [755, 403] width 675 height 24
click at [427, 406] on input "Micrometer" at bounding box center [427, 401] width 11 height 11
drag, startPoint x: 337, startPoint y: 328, endPoint x: 293, endPoint y: 361, distance: 54.8
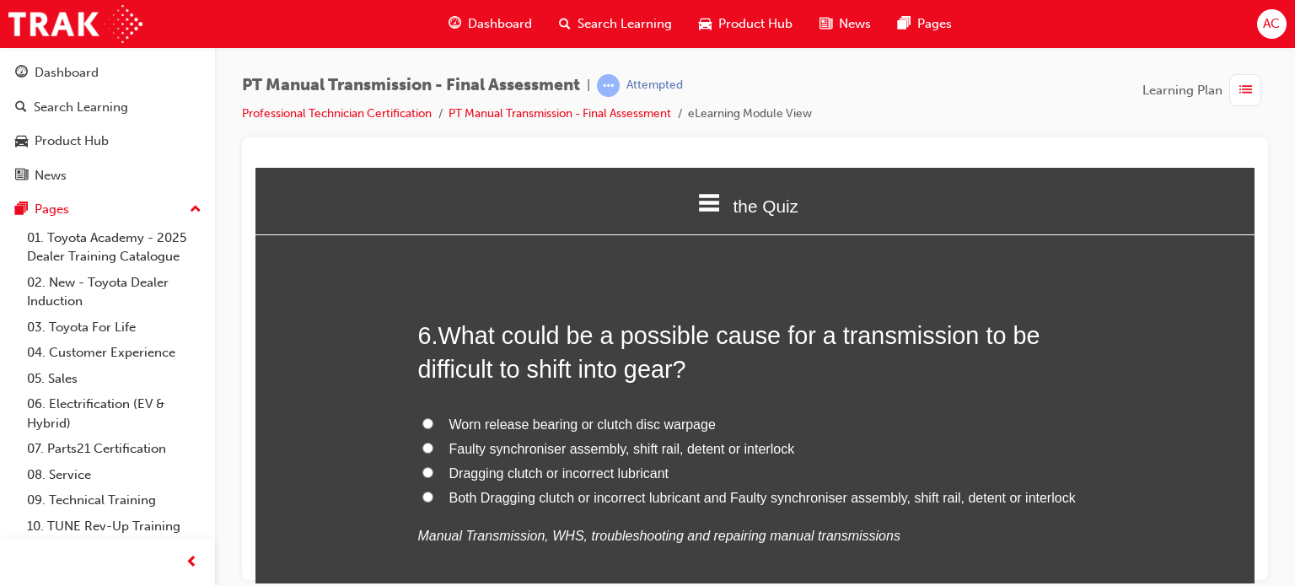
scroll to position [2074, 0]
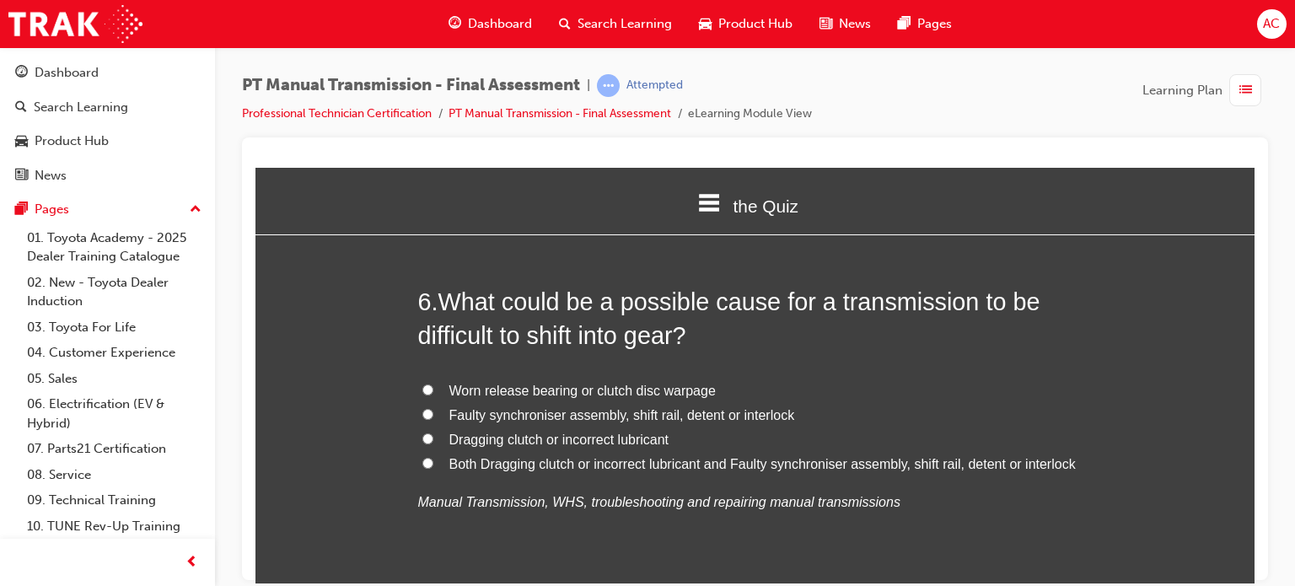
click at [435, 462] on label "Both Dragging clutch or incorrect lubricant and Faulty synchroniser assembly, s…" at bounding box center [755, 464] width 675 height 24
click at [433, 462] on input "Both Dragging clutch or incorrect lubricant and Faulty synchroniser assembly, s…" at bounding box center [427, 462] width 11 height 11
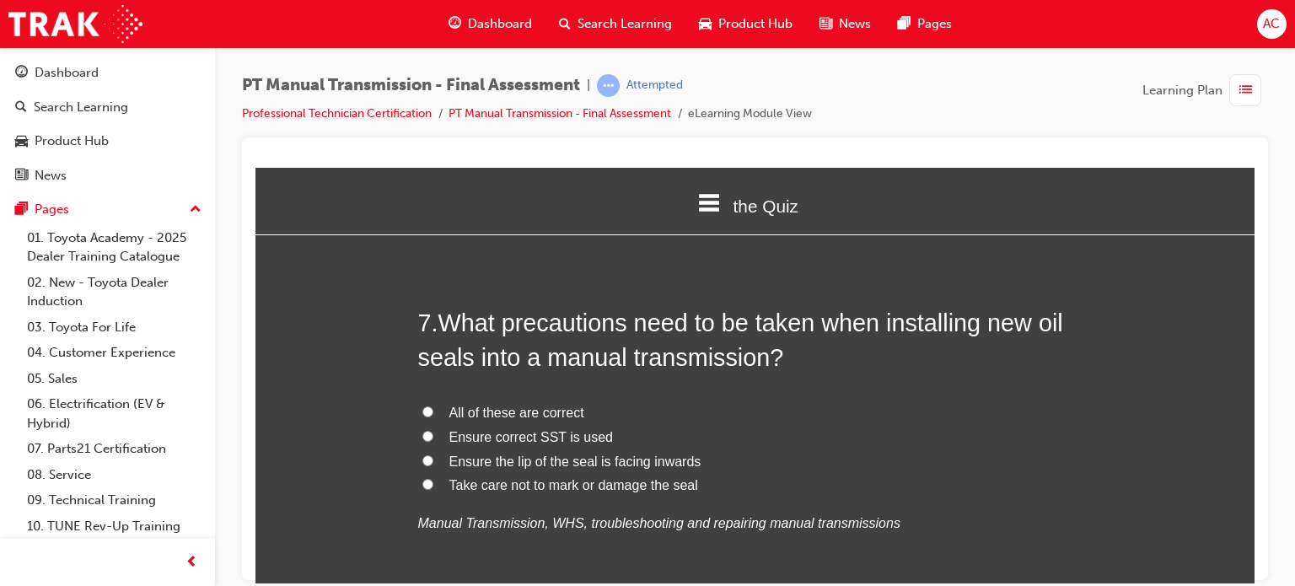
scroll to position [2479, 0]
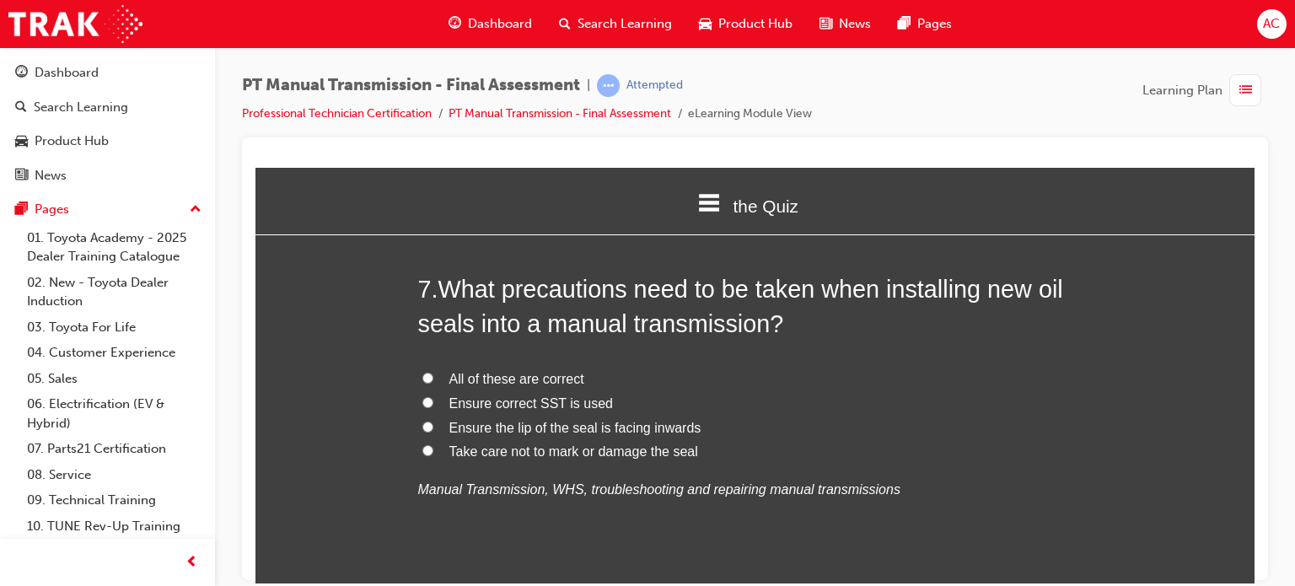
click at [423, 374] on input "All of these are correct" at bounding box center [427, 377] width 11 height 11
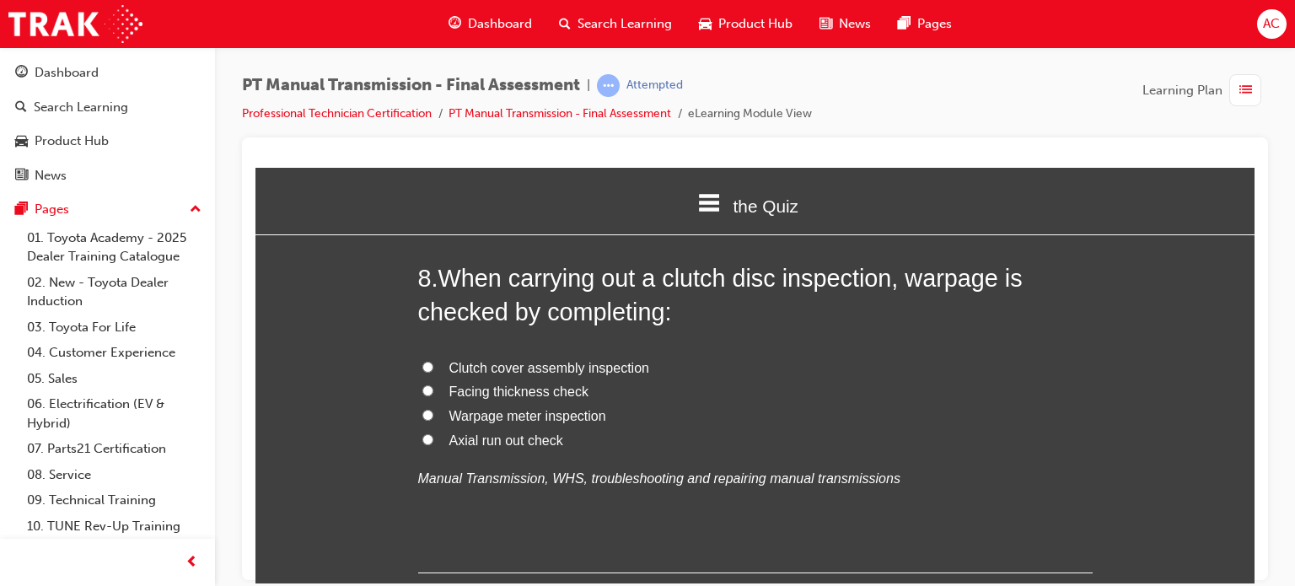
scroll to position [2884, 0]
click at [426, 385] on label "Facing thickness check" at bounding box center [755, 391] width 675 height 24
click at [426, 385] on input "Facing thickness check" at bounding box center [427, 389] width 11 height 11
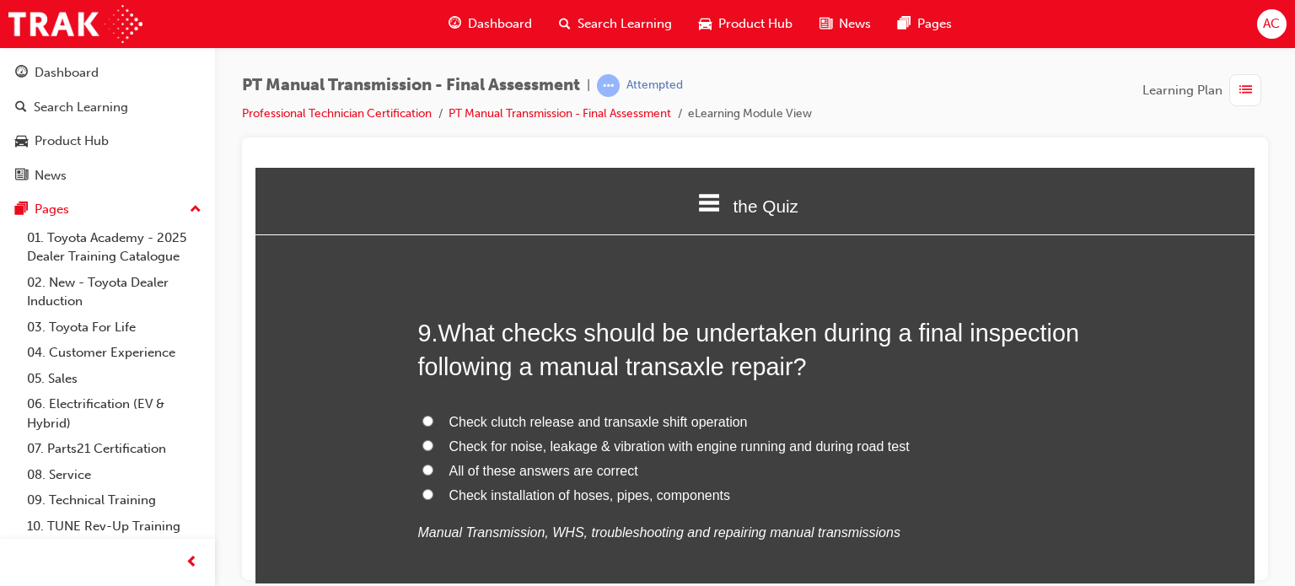
scroll to position [3255, 0]
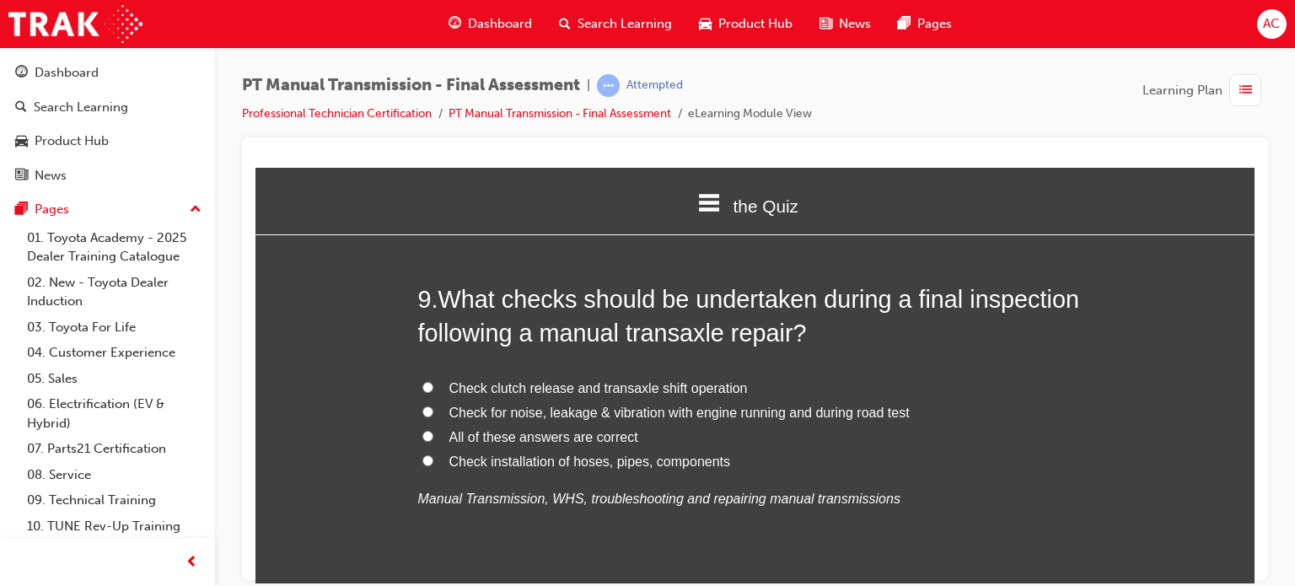
click at [435, 449] on label "Check installation of hoses, pipes, components" at bounding box center [755, 461] width 675 height 24
click at [433, 454] on input "Check installation of hoses, pipes, components" at bounding box center [427, 459] width 11 height 11
click at [432, 425] on label "All of these answers are correct" at bounding box center [755, 437] width 675 height 24
click at [432, 430] on input "All of these answers are correct" at bounding box center [427, 435] width 11 height 11
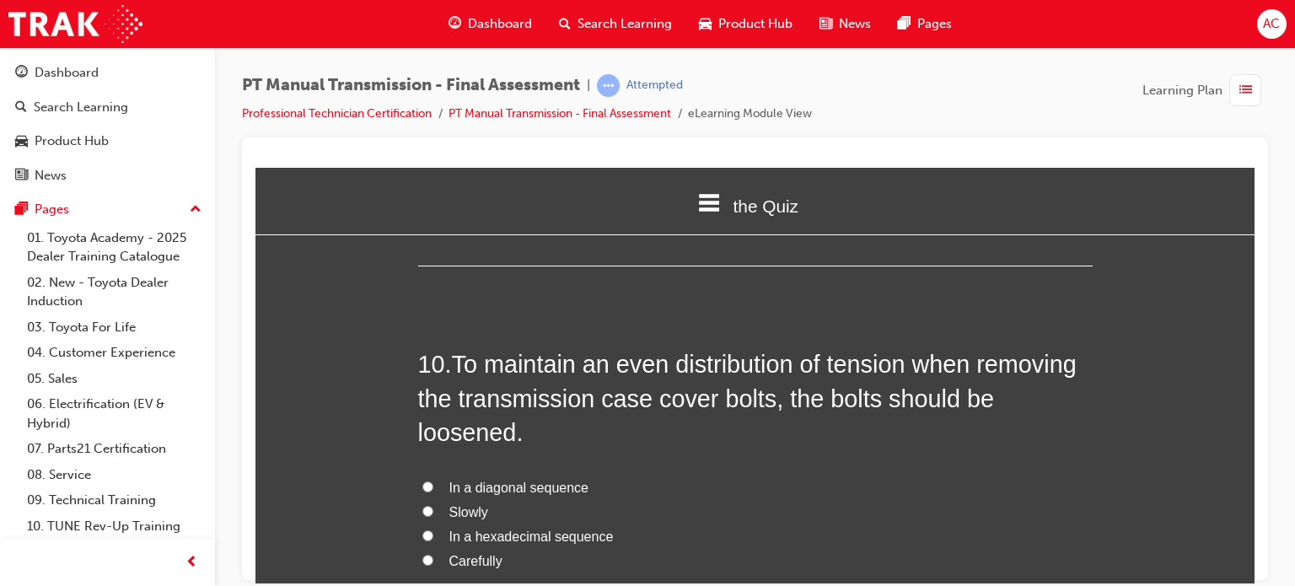
scroll to position [3592, 0]
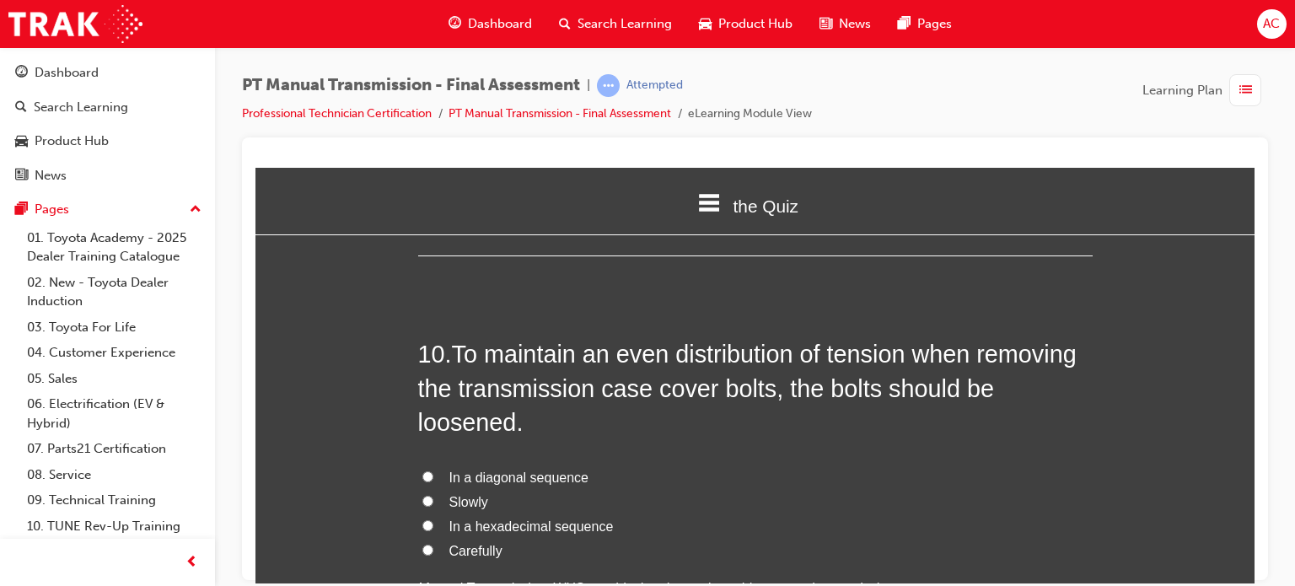
click at [440, 478] on label "In a diagonal sequence" at bounding box center [755, 477] width 675 height 24
click at [433, 478] on input "In a diagonal sequence" at bounding box center [427, 475] width 11 height 11
click at [313, 385] on div "You must select an answer for each question before you can submit. Please note,…" at bounding box center [754, 504] width 999 height 7697
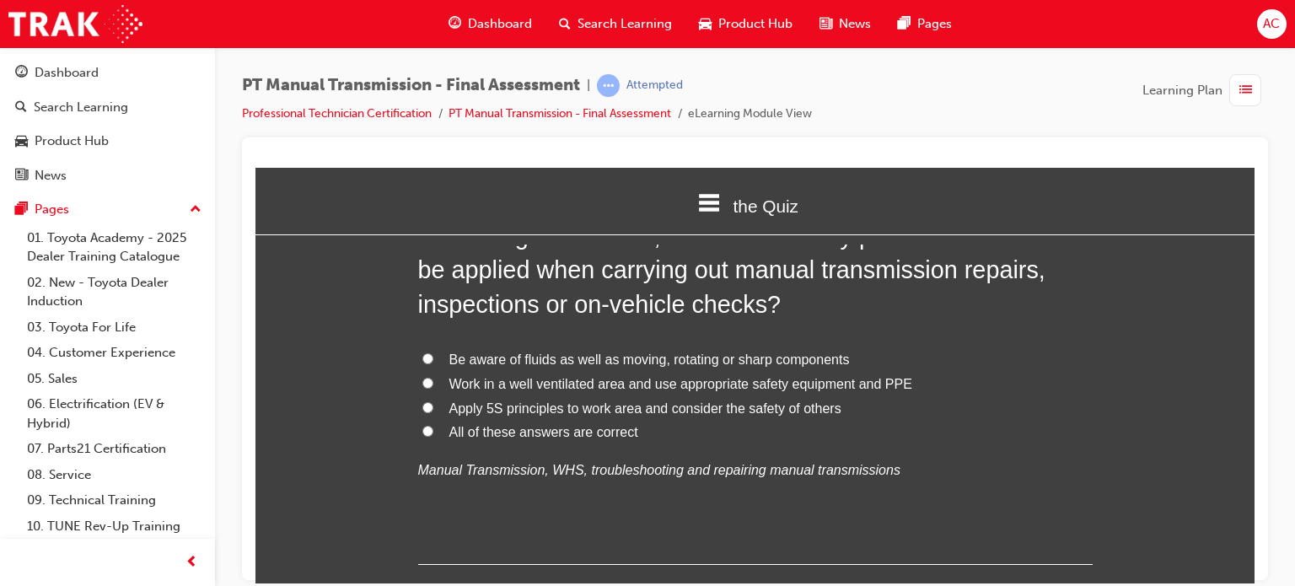
scroll to position [4165, 0]
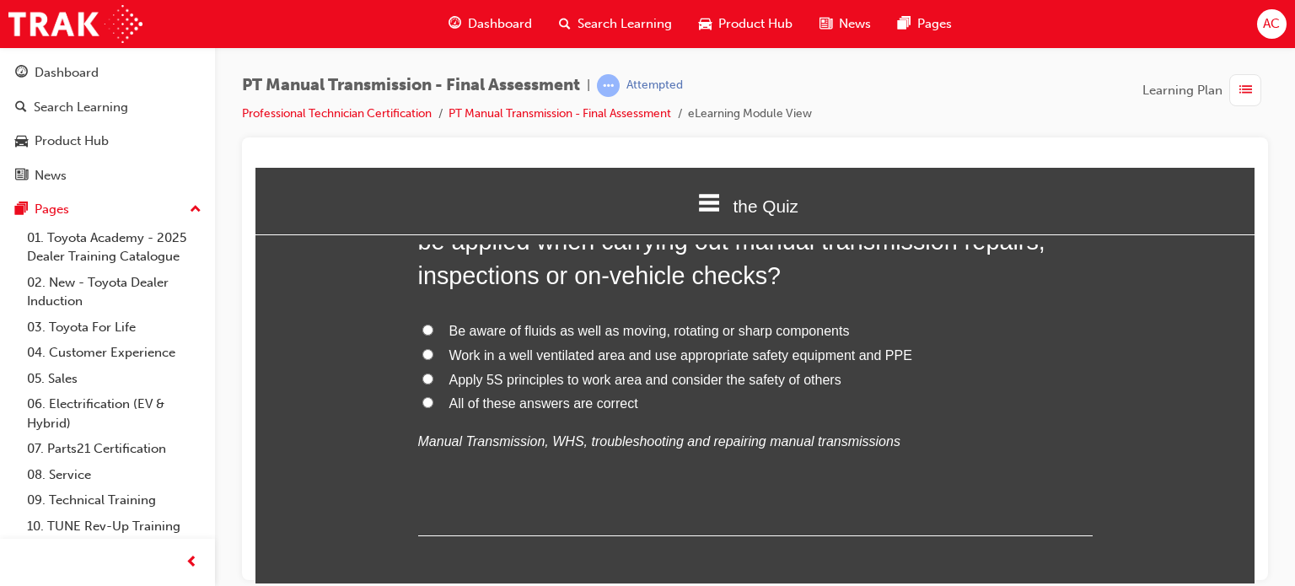
click at [427, 392] on label "All of these answers are correct" at bounding box center [755, 403] width 675 height 24
click at [427, 396] on input "All of these answers are correct" at bounding box center [427, 401] width 11 height 11
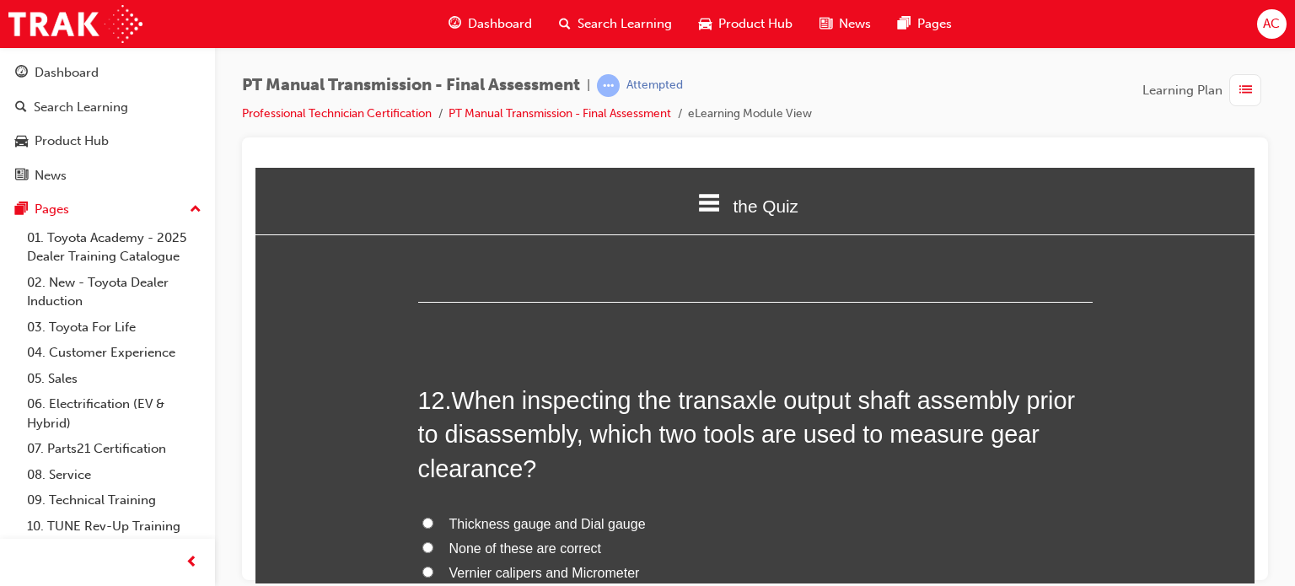
scroll to position [4536, 0]
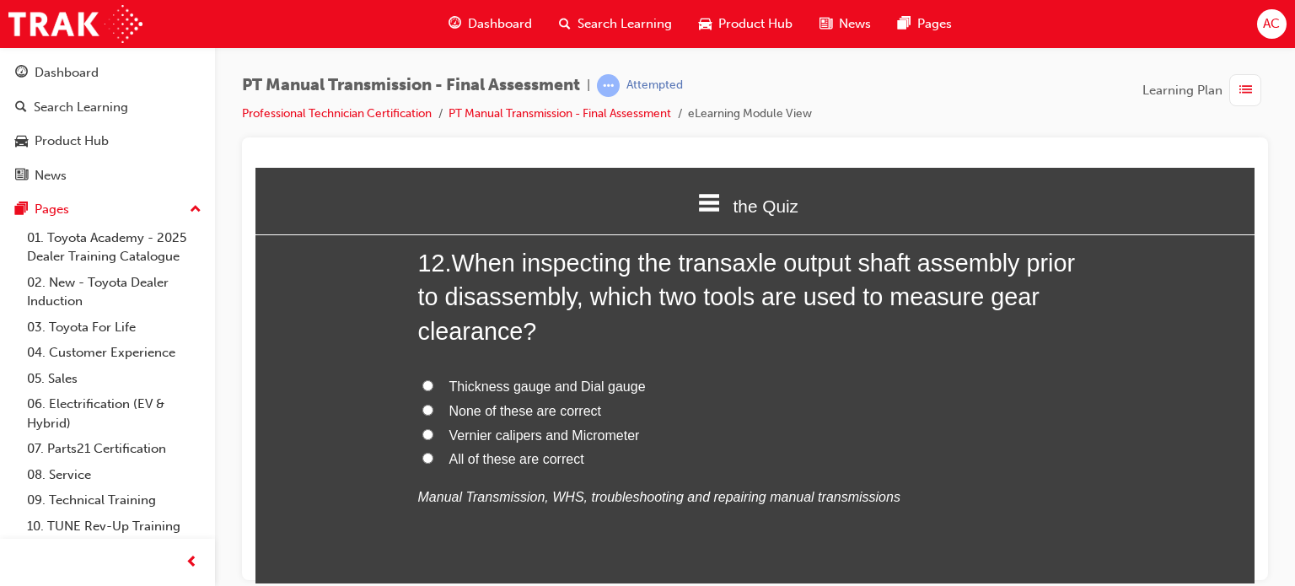
click at [434, 388] on label "Thickness gauge and Dial gauge" at bounding box center [755, 386] width 675 height 24
click at [433, 388] on input "Thickness gauge and Dial gauge" at bounding box center [427, 384] width 11 height 11
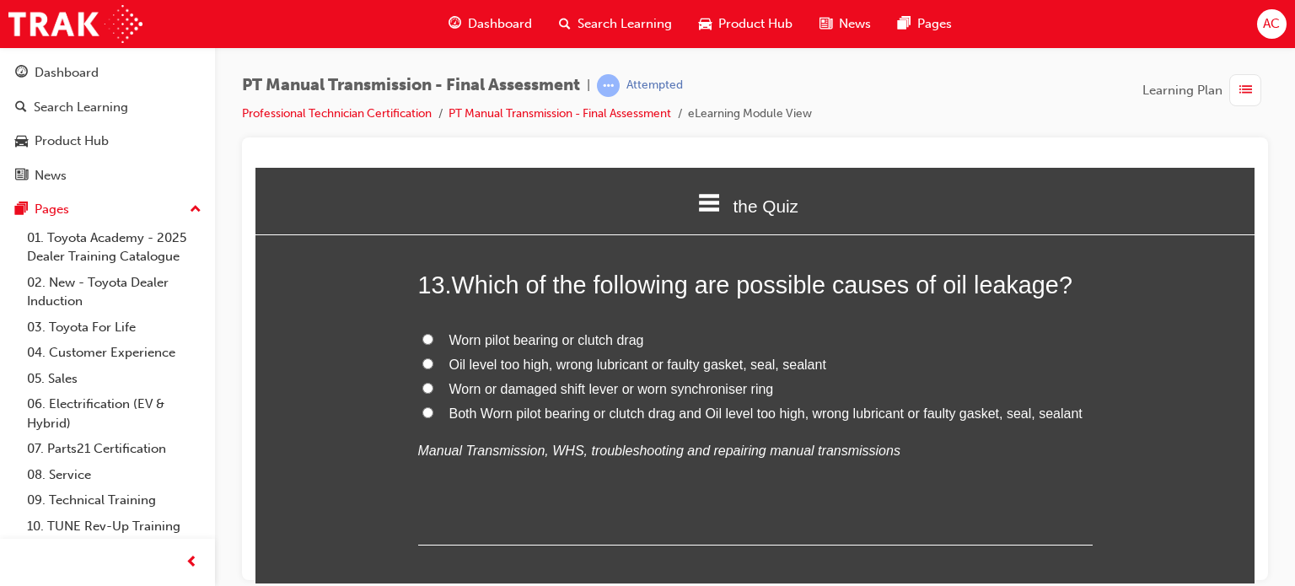
scroll to position [4907, 0]
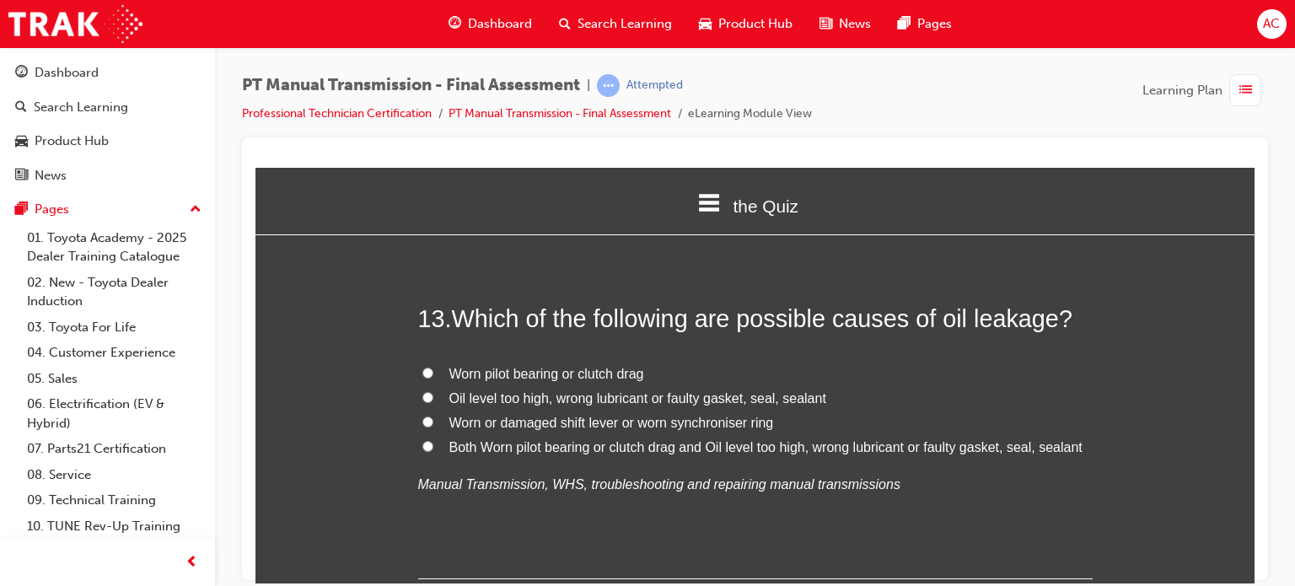
click at [428, 436] on label "Both Worn pilot bearing or clutch drag and Oil level too high, wrong lubricant …" at bounding box center [755, 447] width 675 height 24
click at [428, 440] on input "Both Worn pilot bearing or clutch drag and Oil level too high, wrong lubricant …" at bounding box center [427, 445] width 11 height 11
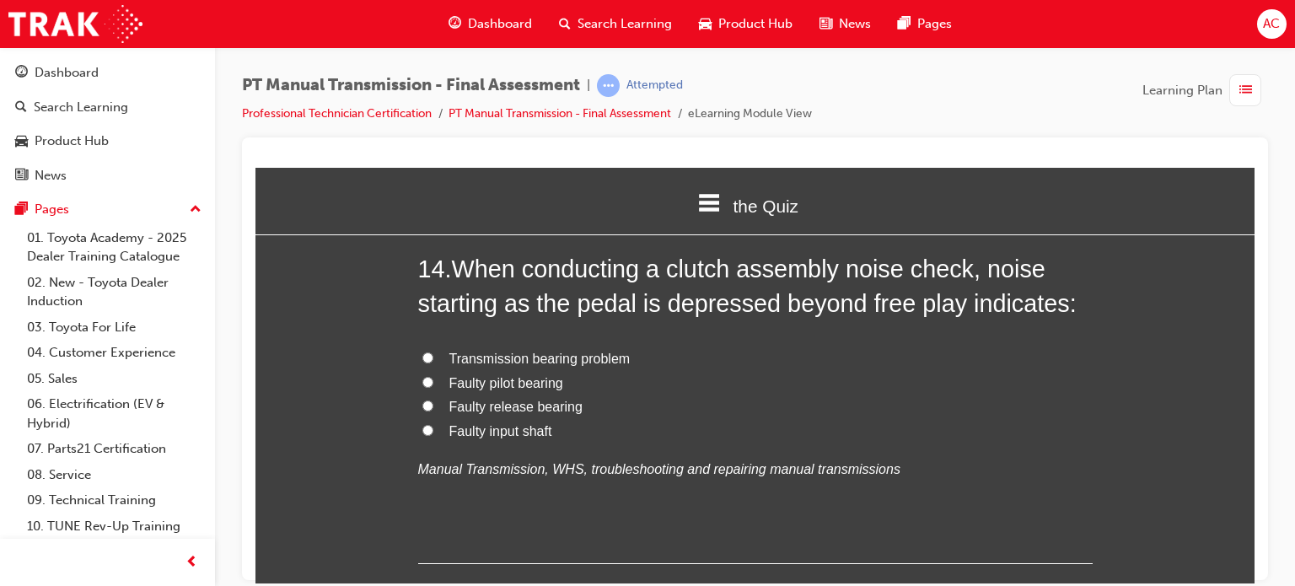
scroll to position [5346, 0]
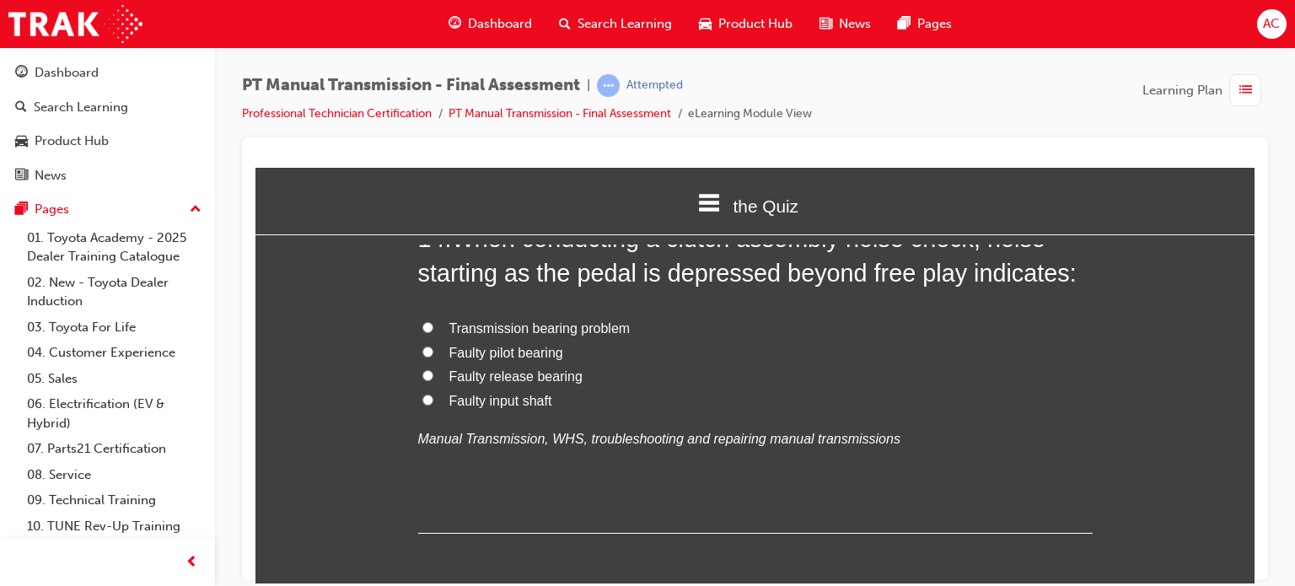
click at [449, 377] on span "Faulty release bearing" at bounding box center [515, 375] width 133 height 14
click at [433, 377] on input "Faulty release bearing" at bounding box center [427, 374] width 11 height 11
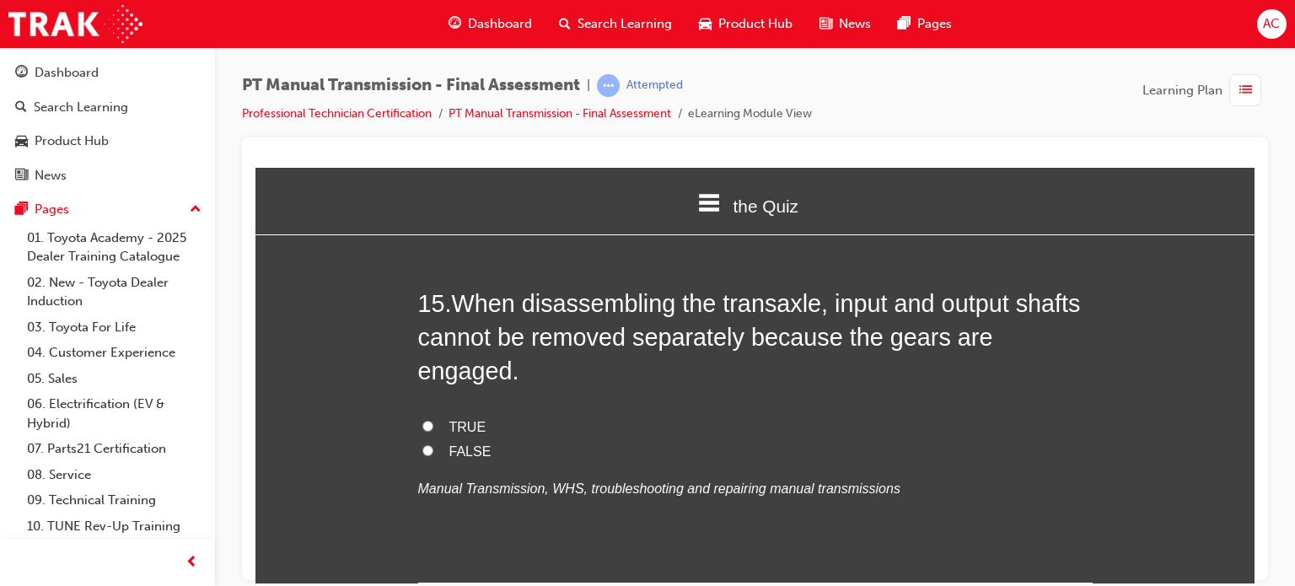
scroll to position [5683, 0]
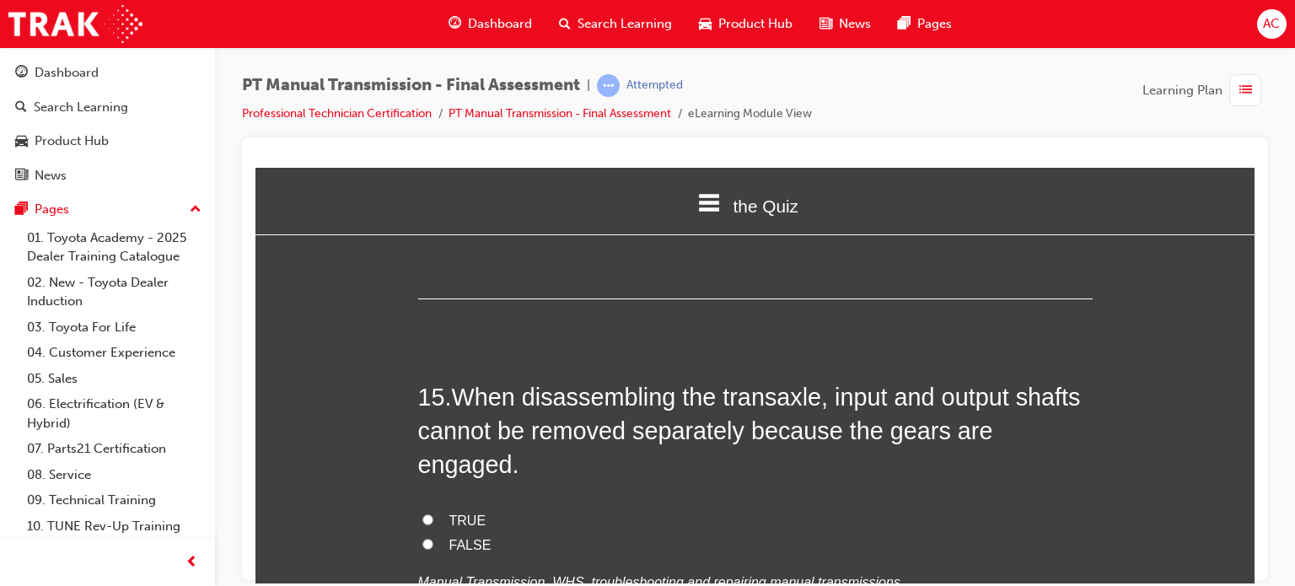
scroll to position [5582, 0]
click at [435, 507] on label "TRUE" at bounding box center [755, 519] width 675 height 24
click at [433, 512] on input "TRUE" at bounding box center [427, 517] width 11 height 11
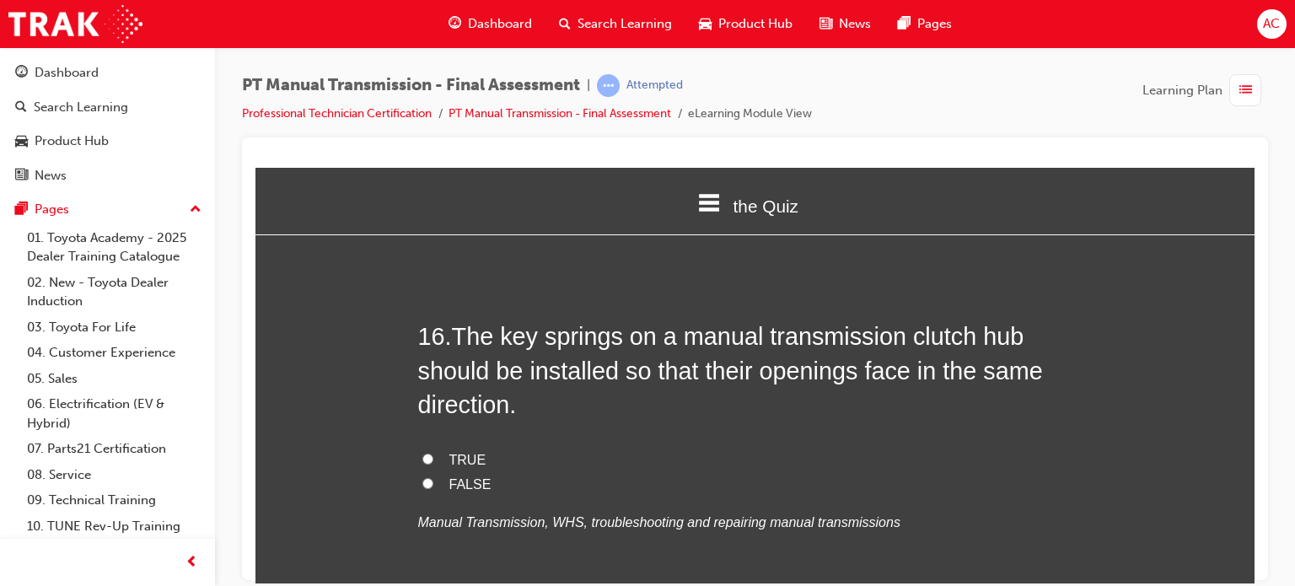
scroll to position [6020, 0]
click at [431, 470] on label "FALSE" at bounding box center [755, 482] width 675 height 24
click at [431, 476] on input "FALSE" at bounding box center [427, 481] width 11 height 11
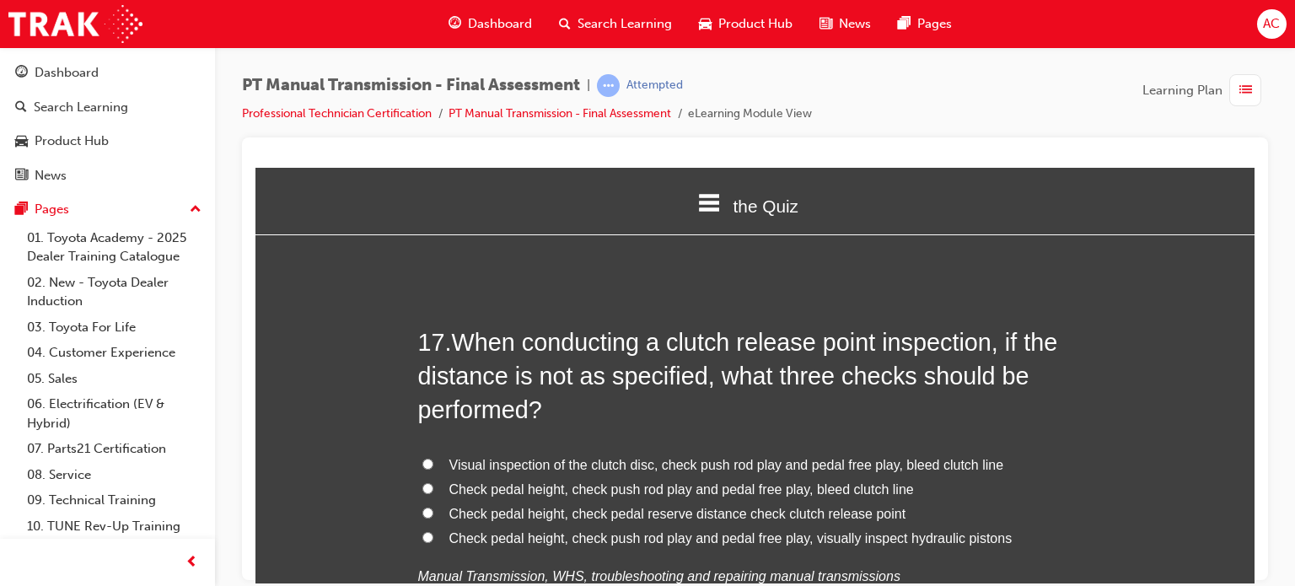
scroll to position [6425, 0]
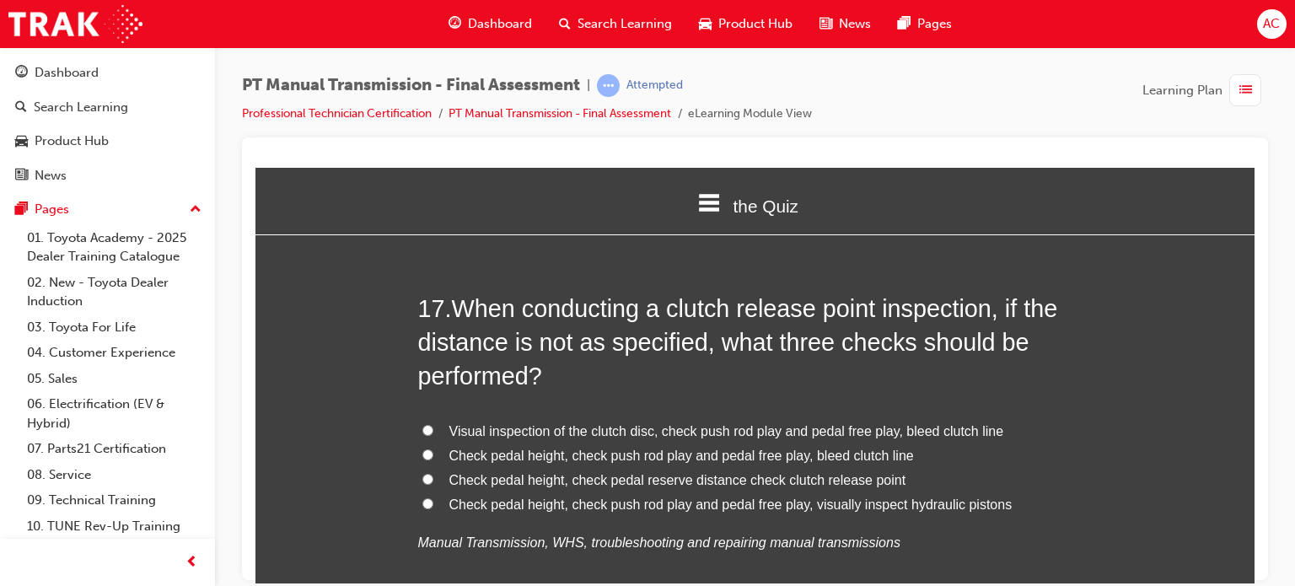
click at [422, 449] on input "Check pedal height, check push rod play and pedal free play, bleed clutch line" at bounding box center [427, 454] width 11 height 11
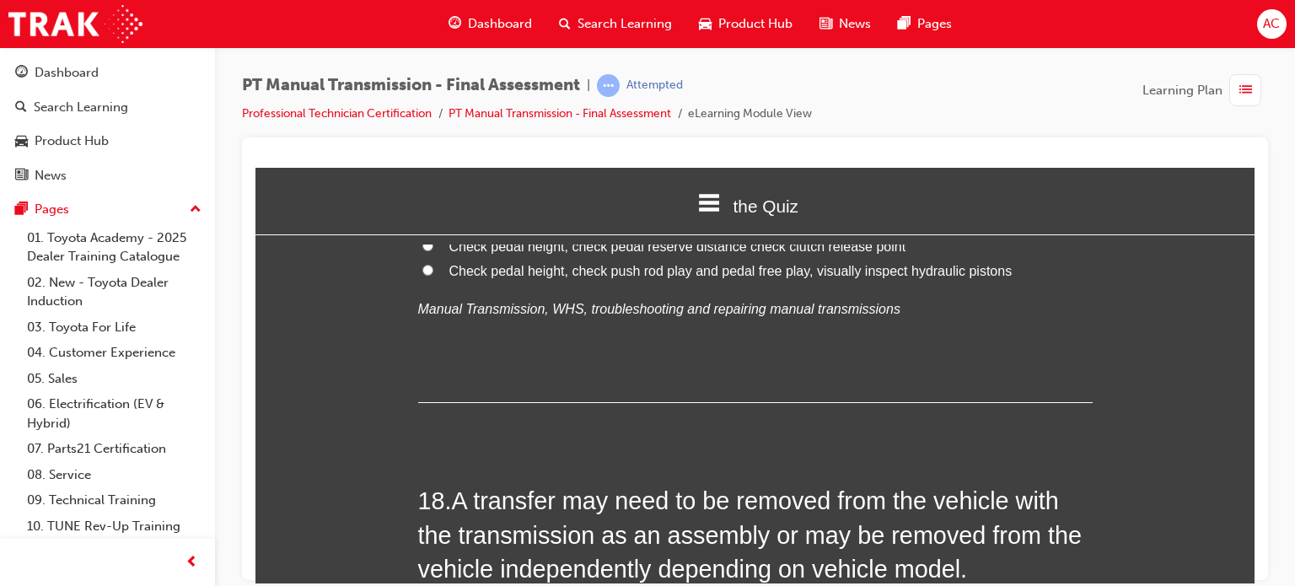
scroll to position [6830, 0]
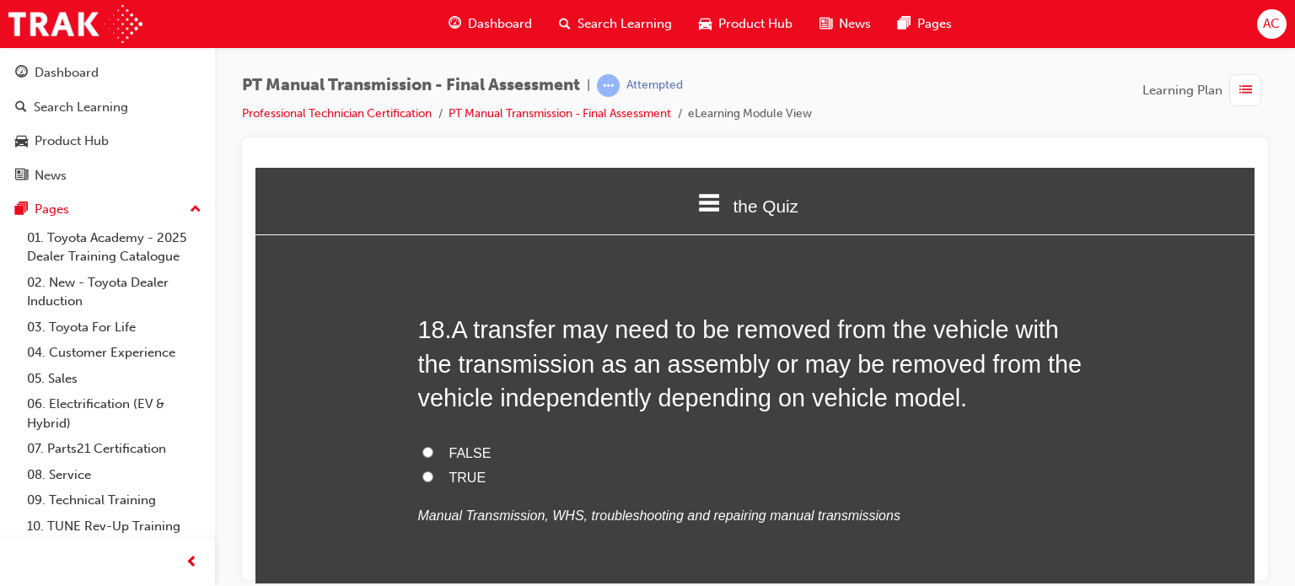
click at [432, 465] on label "TRUE" at bounding box center [755, 477] width 675 height 24
click at [432, 470] on input "TRUE" at bounding box center [427, 475] width 11 height 11
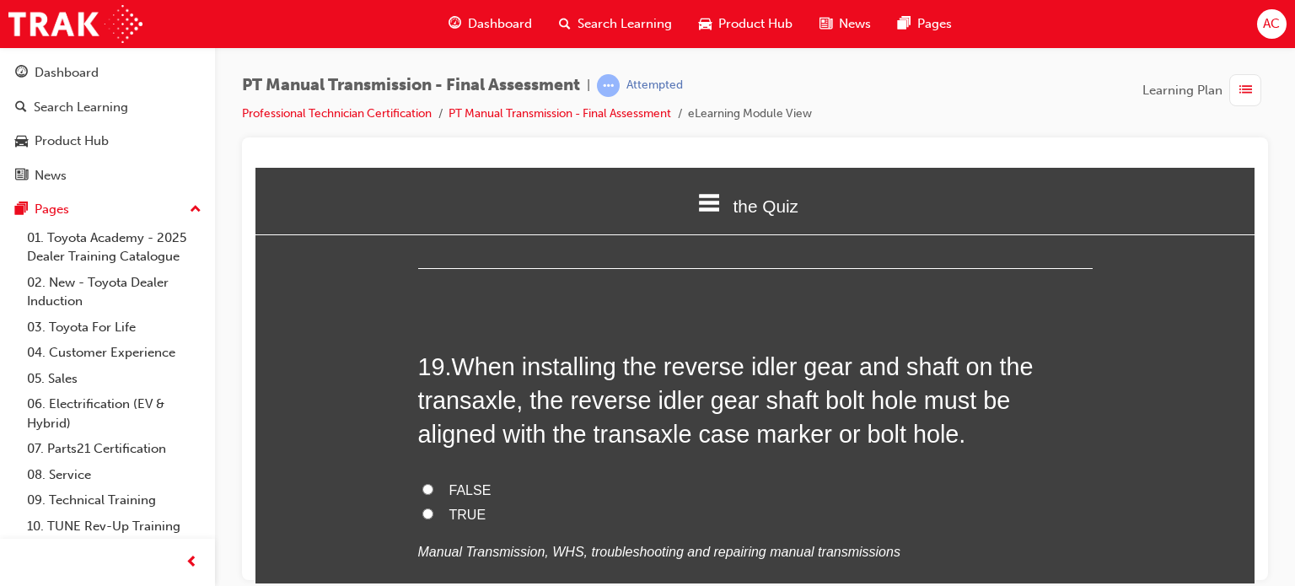
scroll to position [7201, 0]
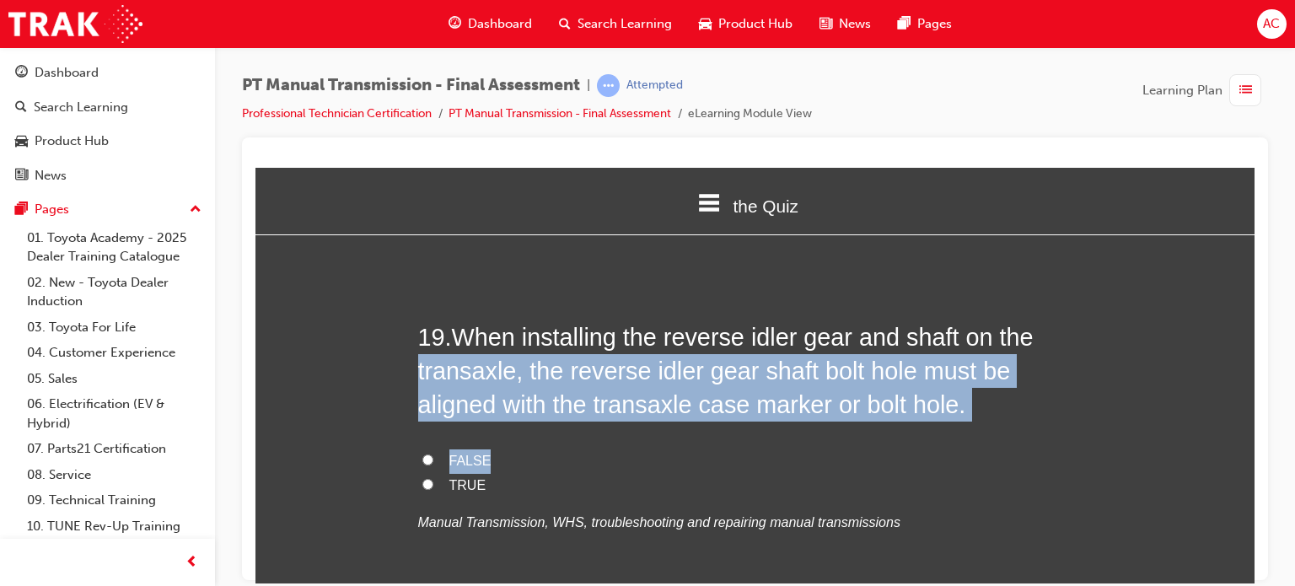
drag, startPoint x: 427, startPoint y: 449, endPoint x: 344, endPoint y: 331, distance: 144.1
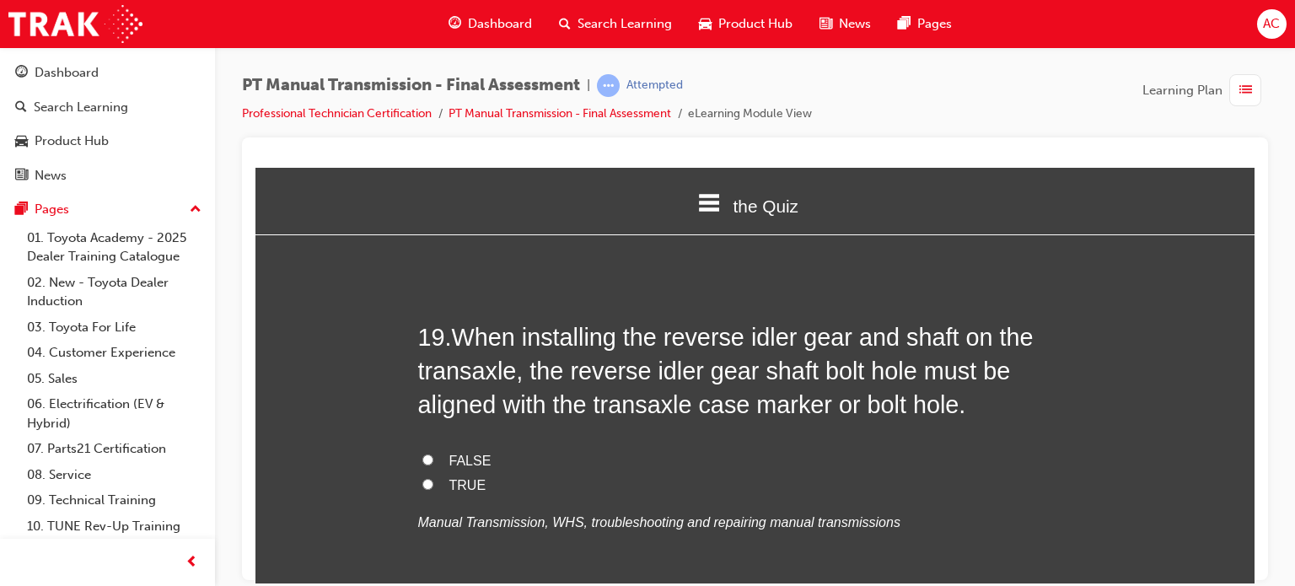
click at [422, 478] on input "TRUE" at bounding box center [427, 483] width 11 height 11
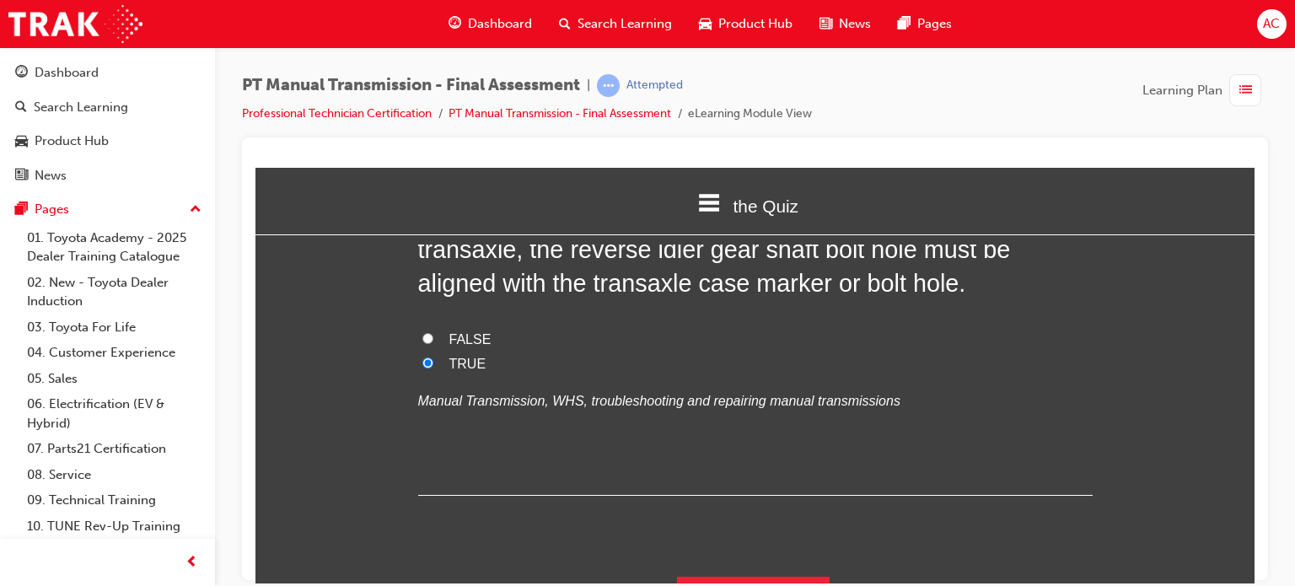
scroll to position [7325, 0]
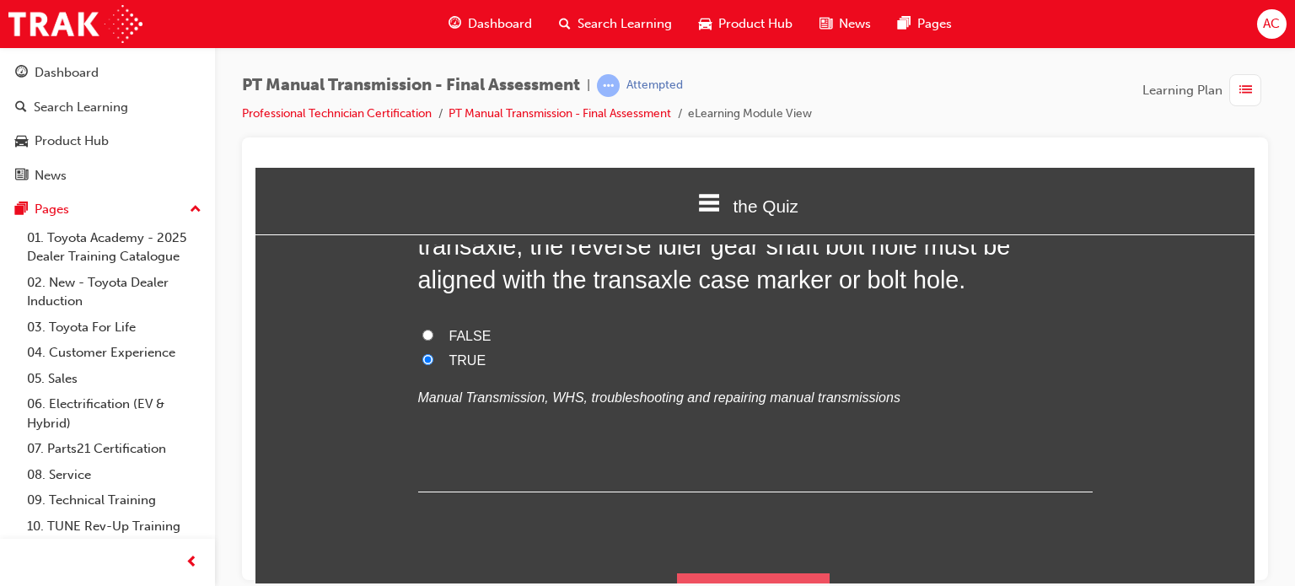
click at [708, 573] on button "Submit Answers" at bounding box center [753, 596] width 153 height 47
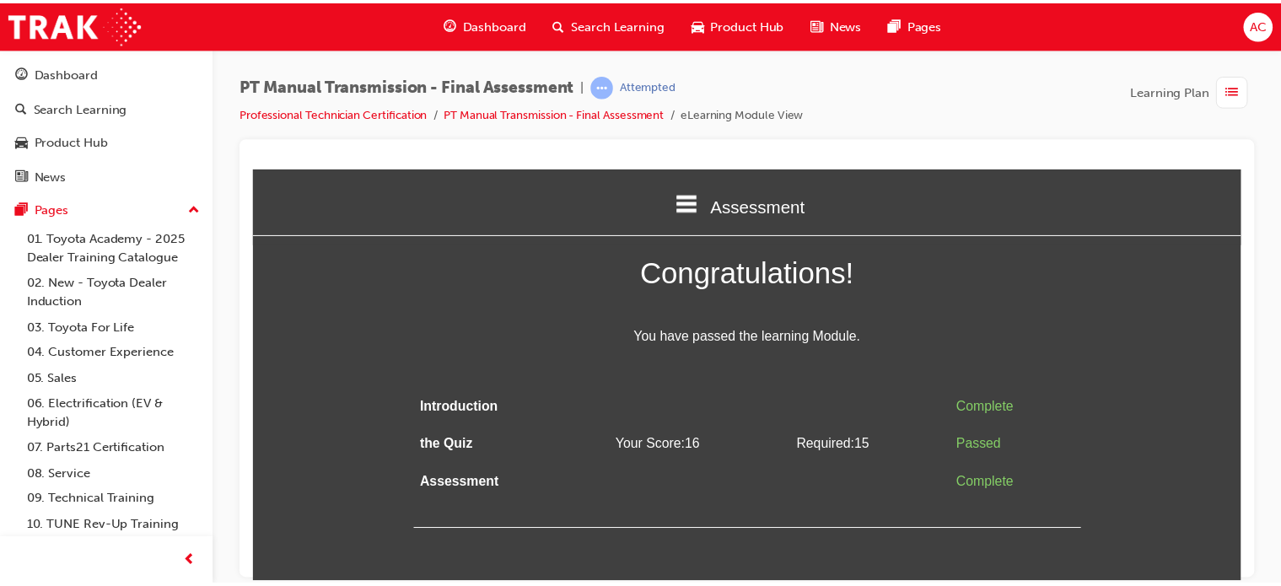
scroll to position [0, 0]
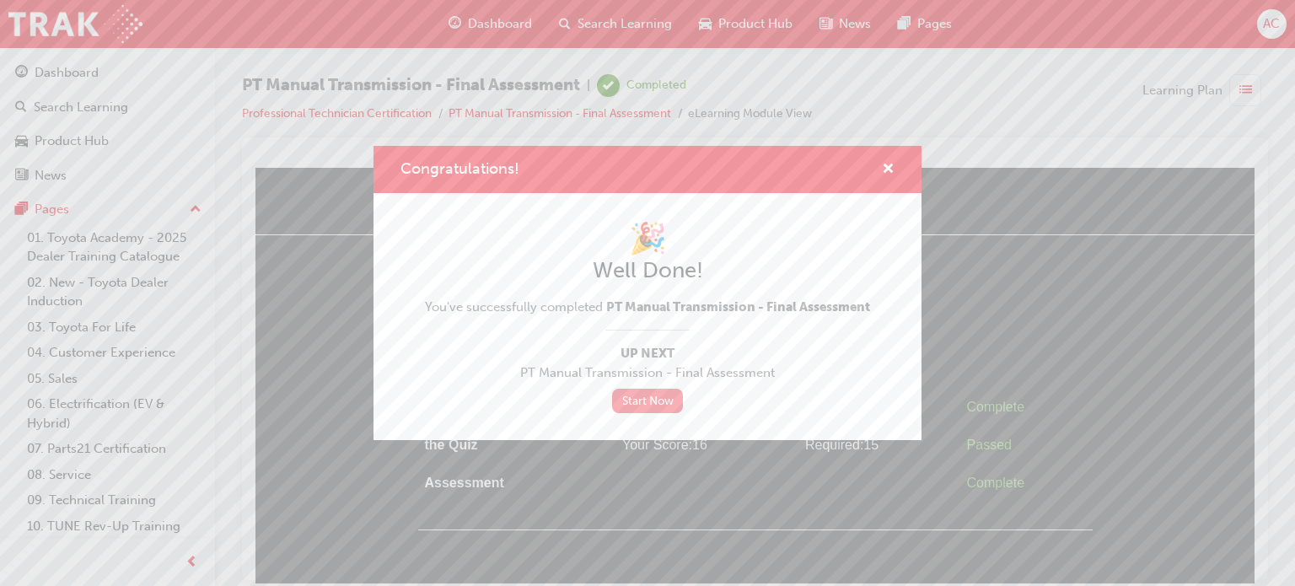
click at [634, 390] on link "Start Now" at bounding box center [647, 401] width 71 height 24
click at [648, 397] on link "Start Now" at bounding box center [647, 401] width 71 height 24
click at [889, 162] on div "Congratulations!" at bounding box center [648, 170] width 548 height 48
click at [889, 163] on span "cross-icon" at bounding box center [888, 170] width 13 height 15
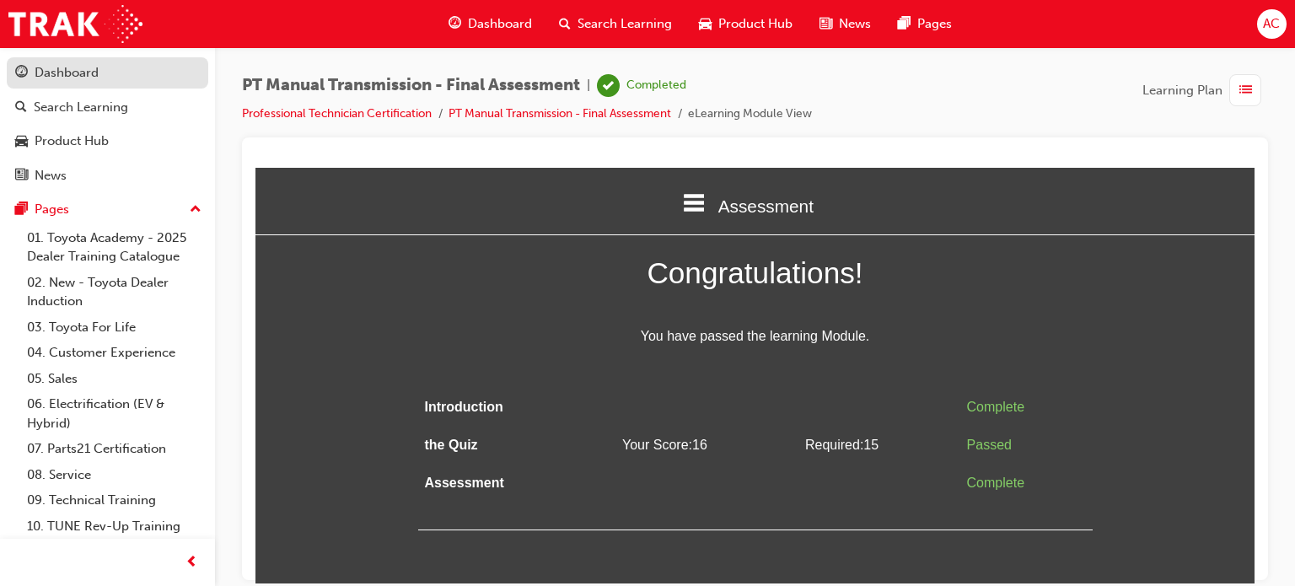
click at [109, 67] on div "Dashboard" at bounding box center [107, 72] width 185 height 21
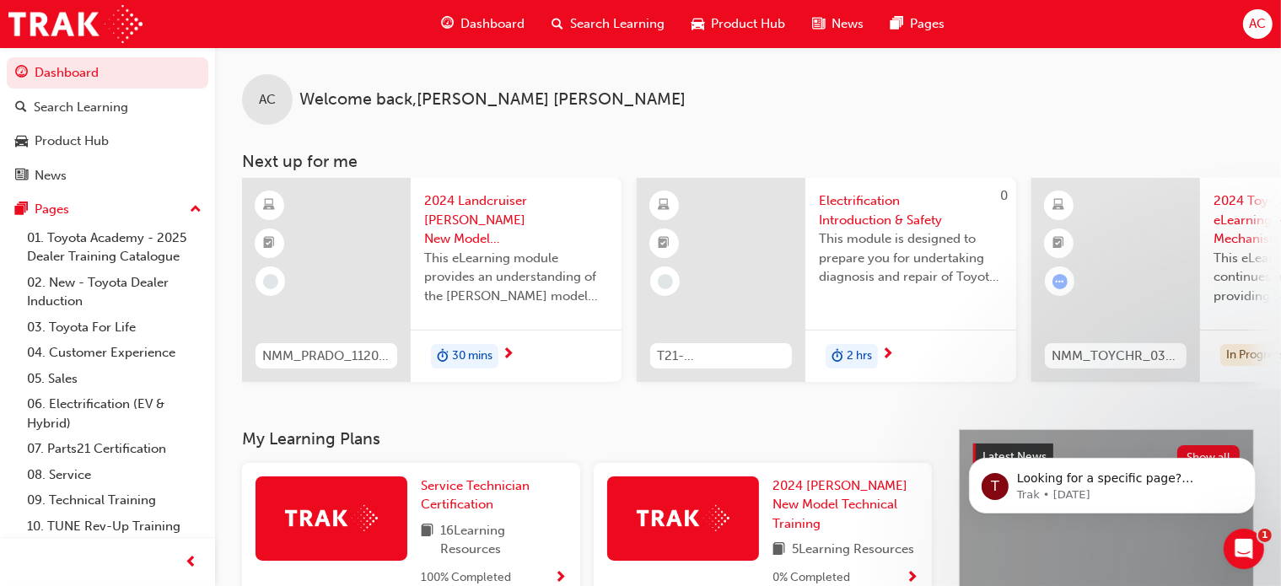
click at [1052, 82] on div "AC Welcome back , Alfredo Castro" at bounding box center [748, 86] width 1066 height 78
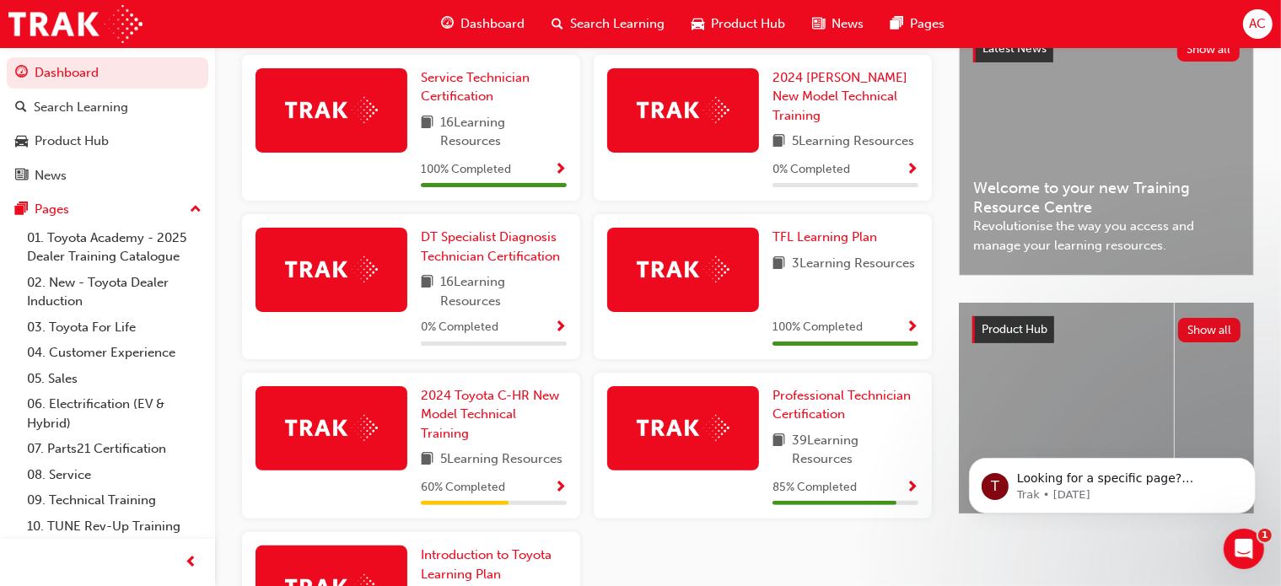
scroll to position [438, 0]
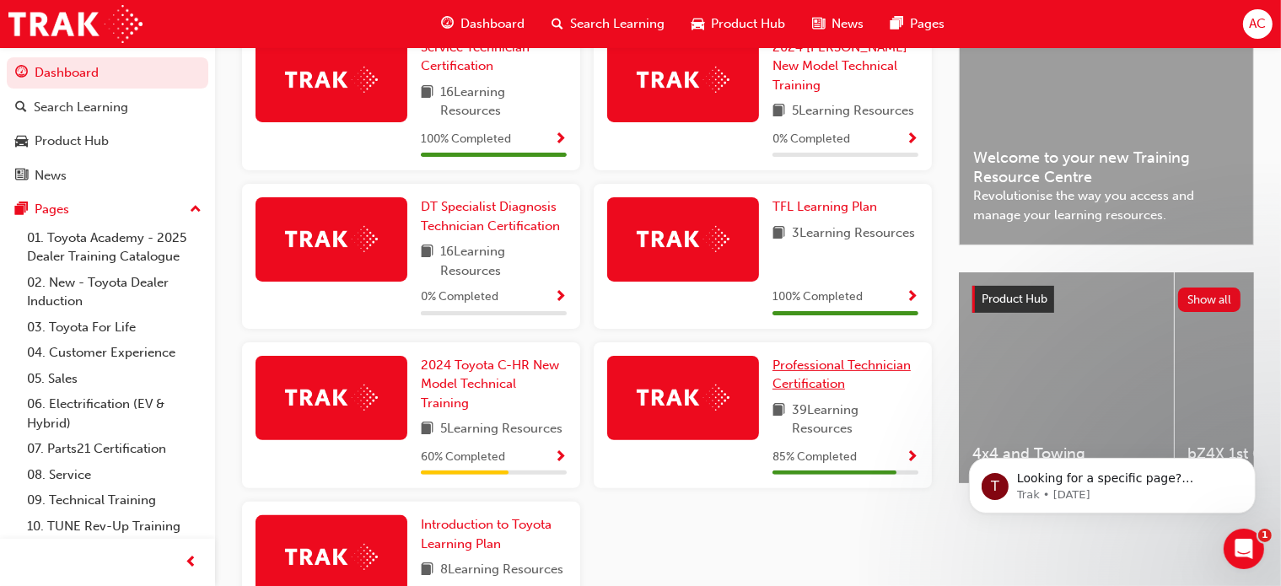
click at [810, 373] on span "Professional Technician Certification" at bounding box center [841, 375] width 138 height 35
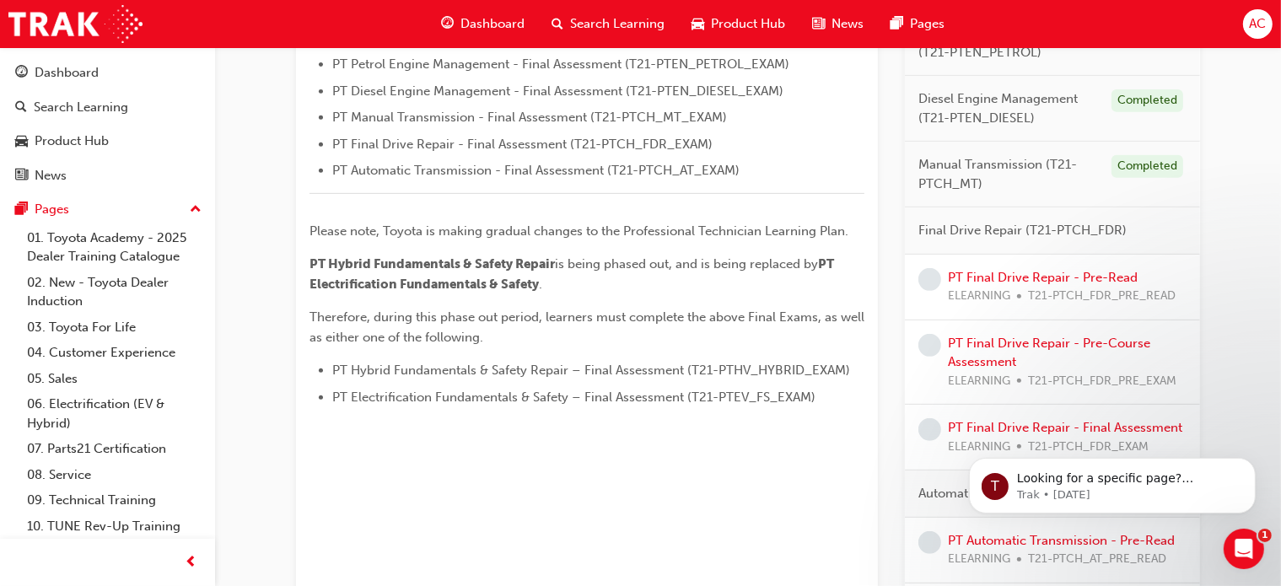
scroll to position [708, 0]
